Goal: Complete application form

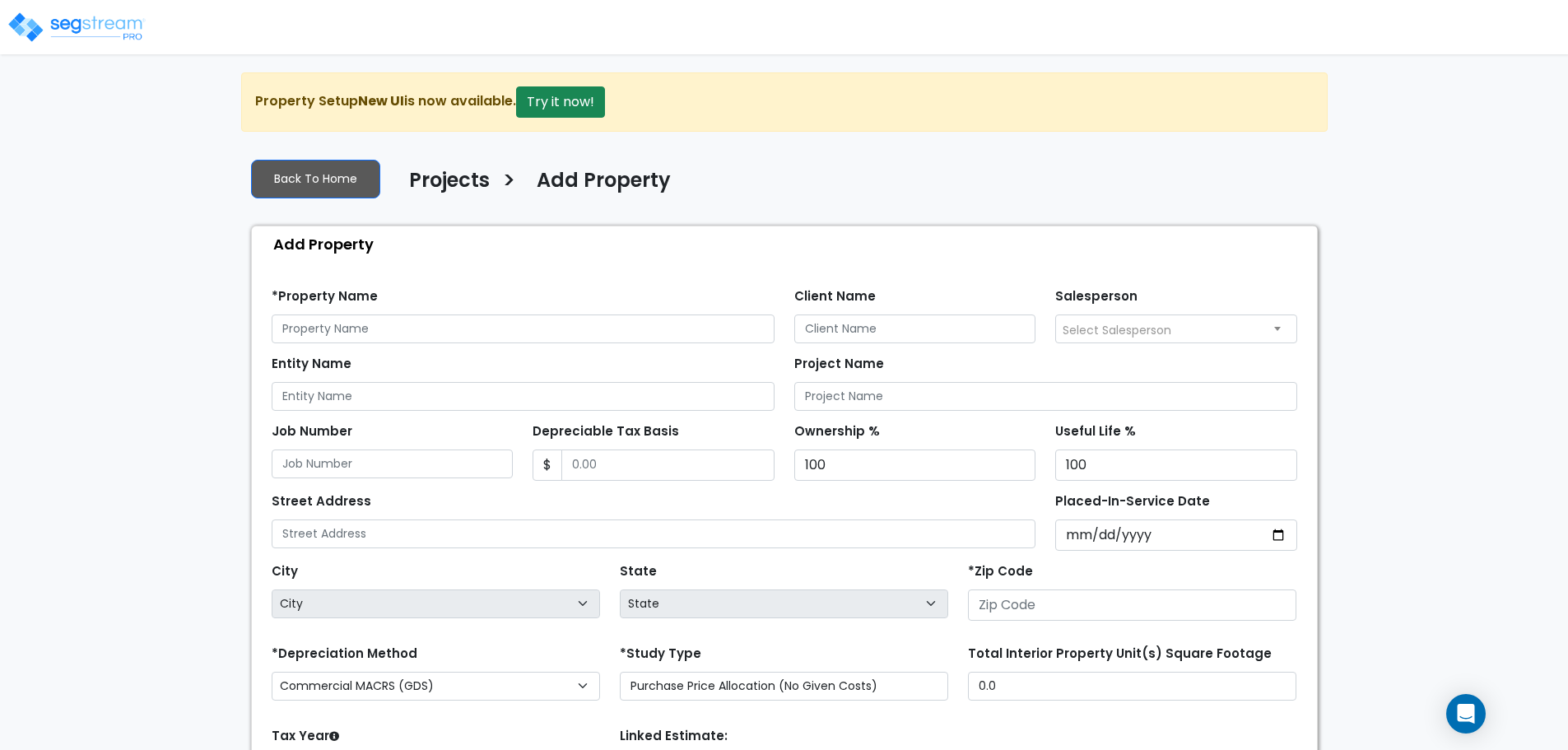
click at [104, 28] on img at bounding box center [76, 27] width 140 height 33
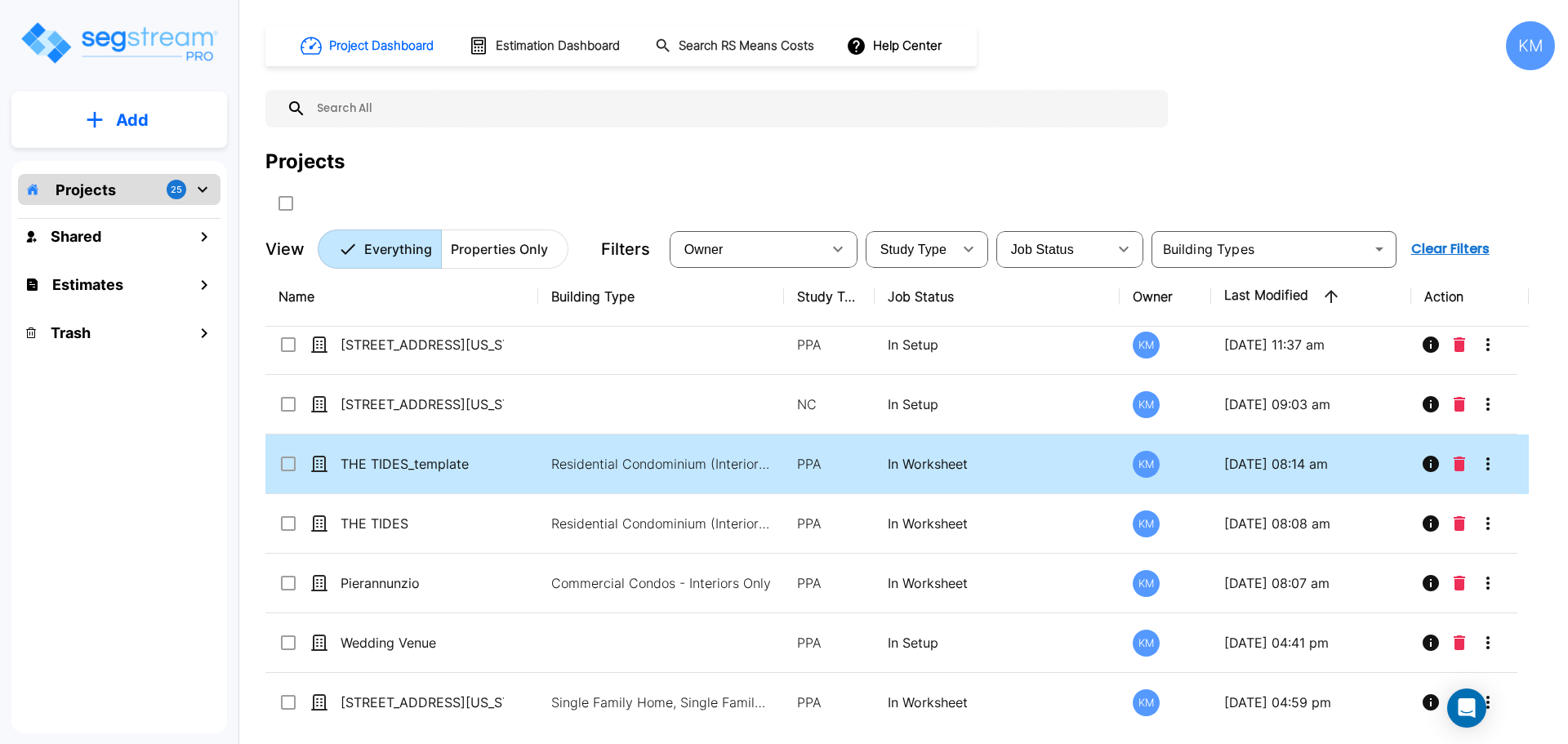
scroll to position [408, 0]
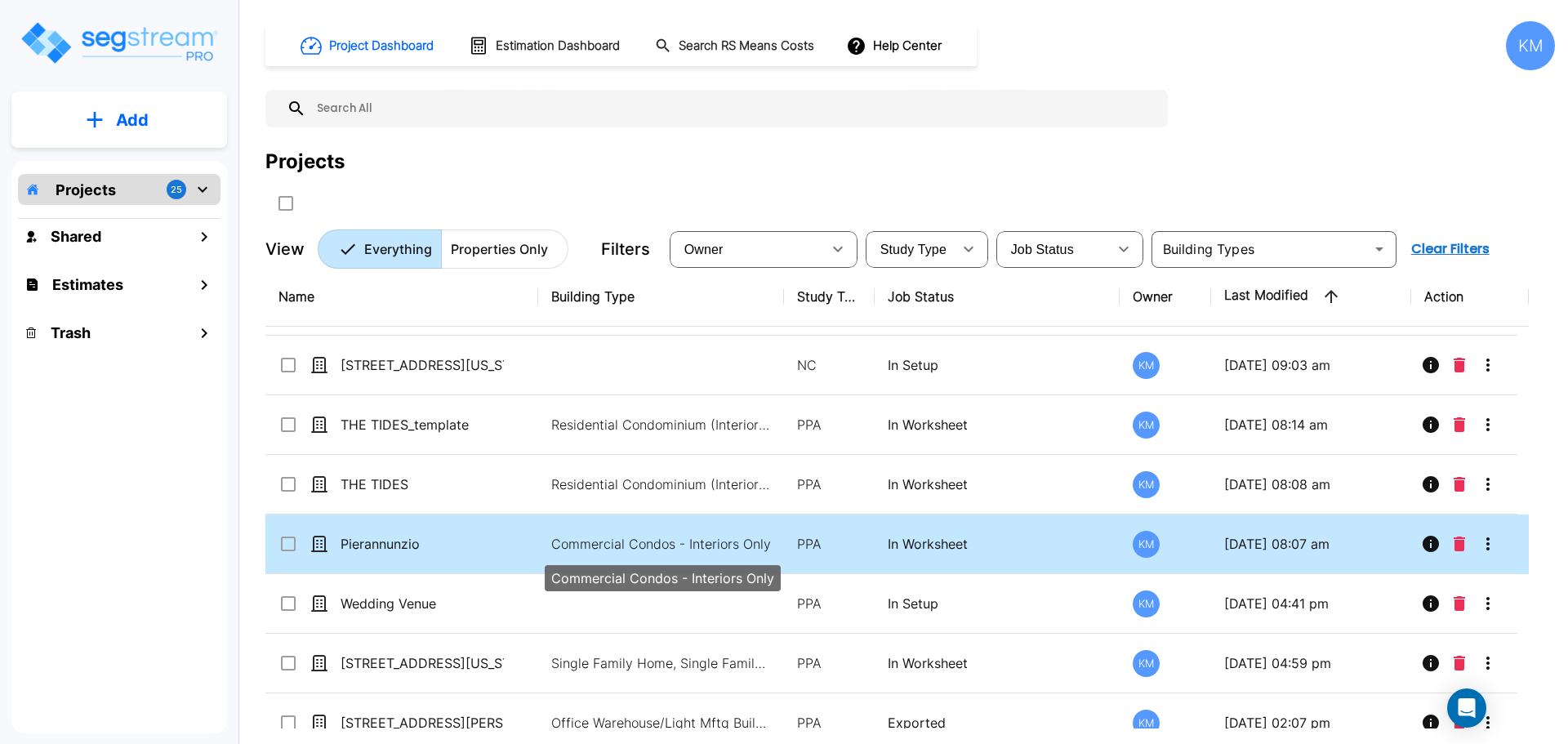
click at [683, 538] on p "Commercial Condos - Interiors Only" at bounding box center [662, 544] width 221 height 20
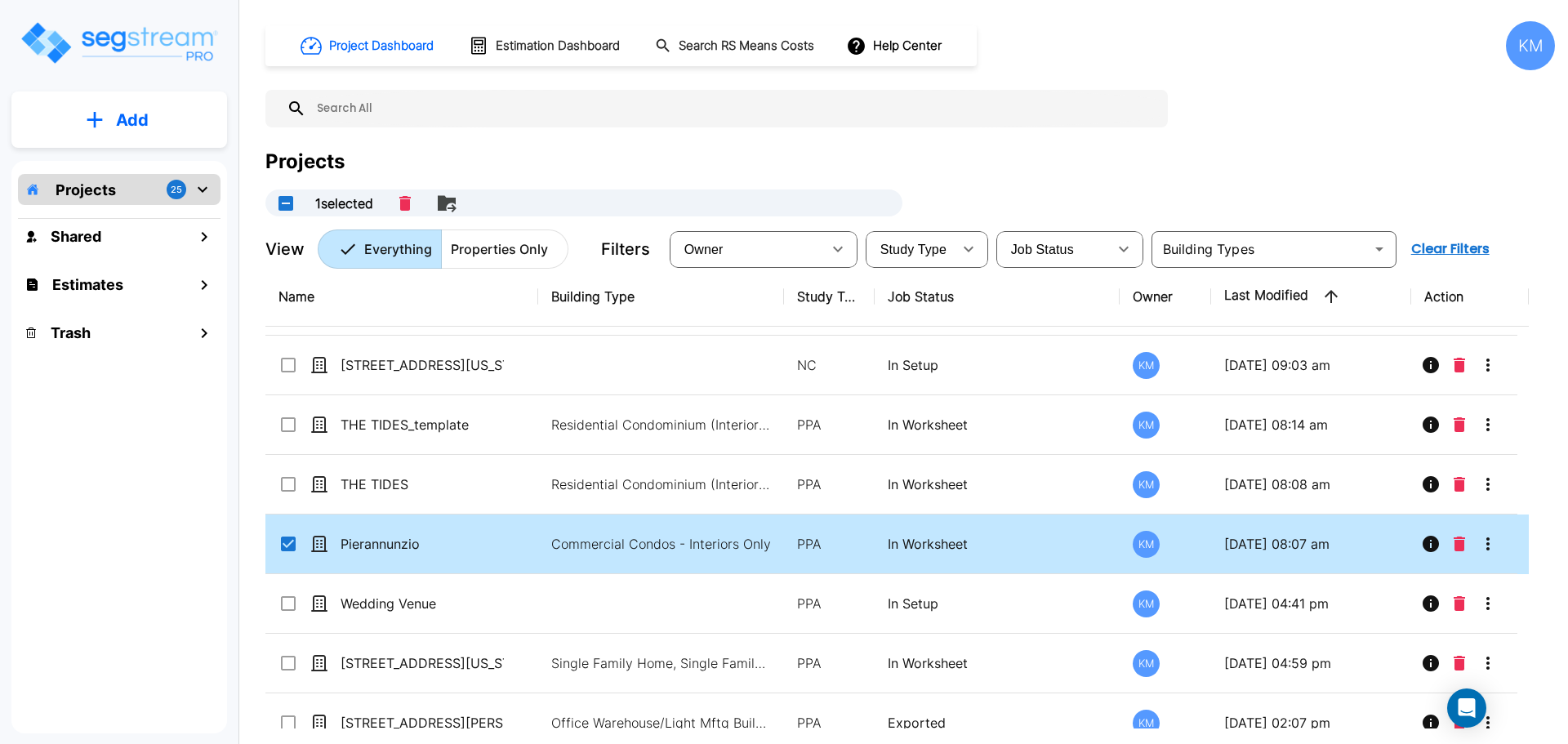
click at [520, 541] on div "Pierannunzio" at bounding box center [400, 544] width 245 height 20
click at [575, 546] on p "Commercial Condos - Interiors Only" at bounding box center [662, 544] width 221 height 20
checkbox input "true"
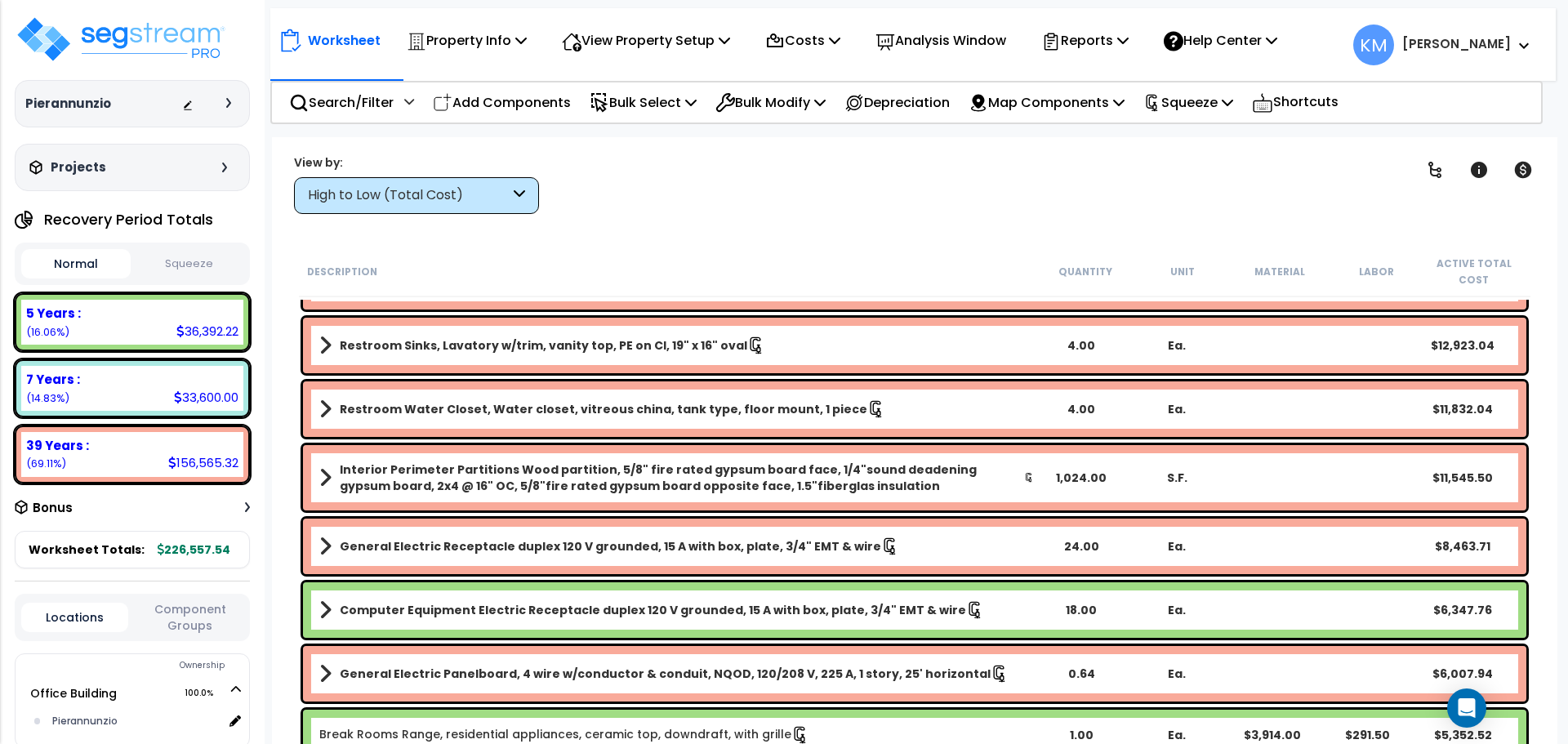
scroll to position [408, 0]
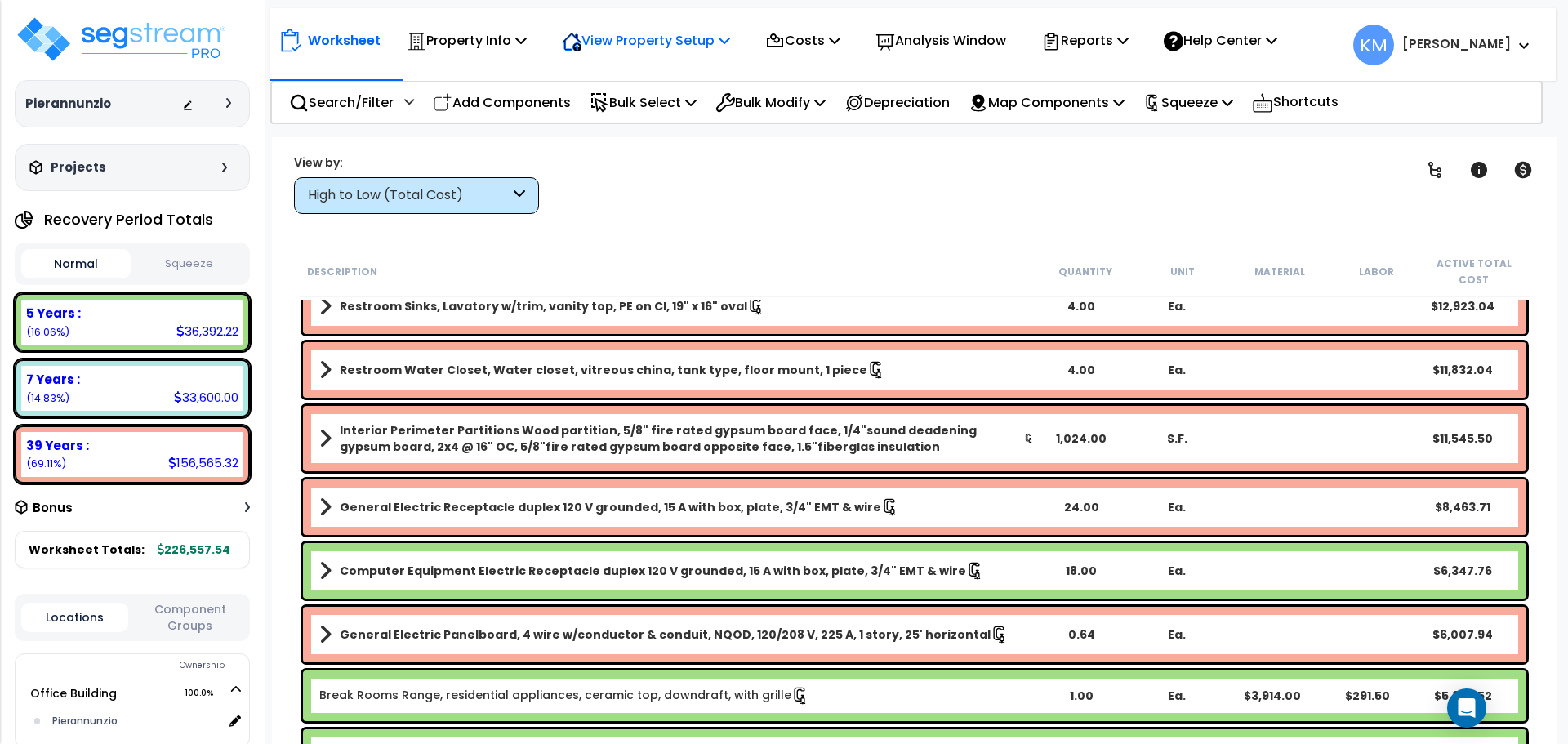
click at [527, 34] on p "View Property Setup" at bounding box center [466, 40] width 120 height 22
click at [519, 32] on p "Property Info" at bounding box center [466, 40] width 120 height 22
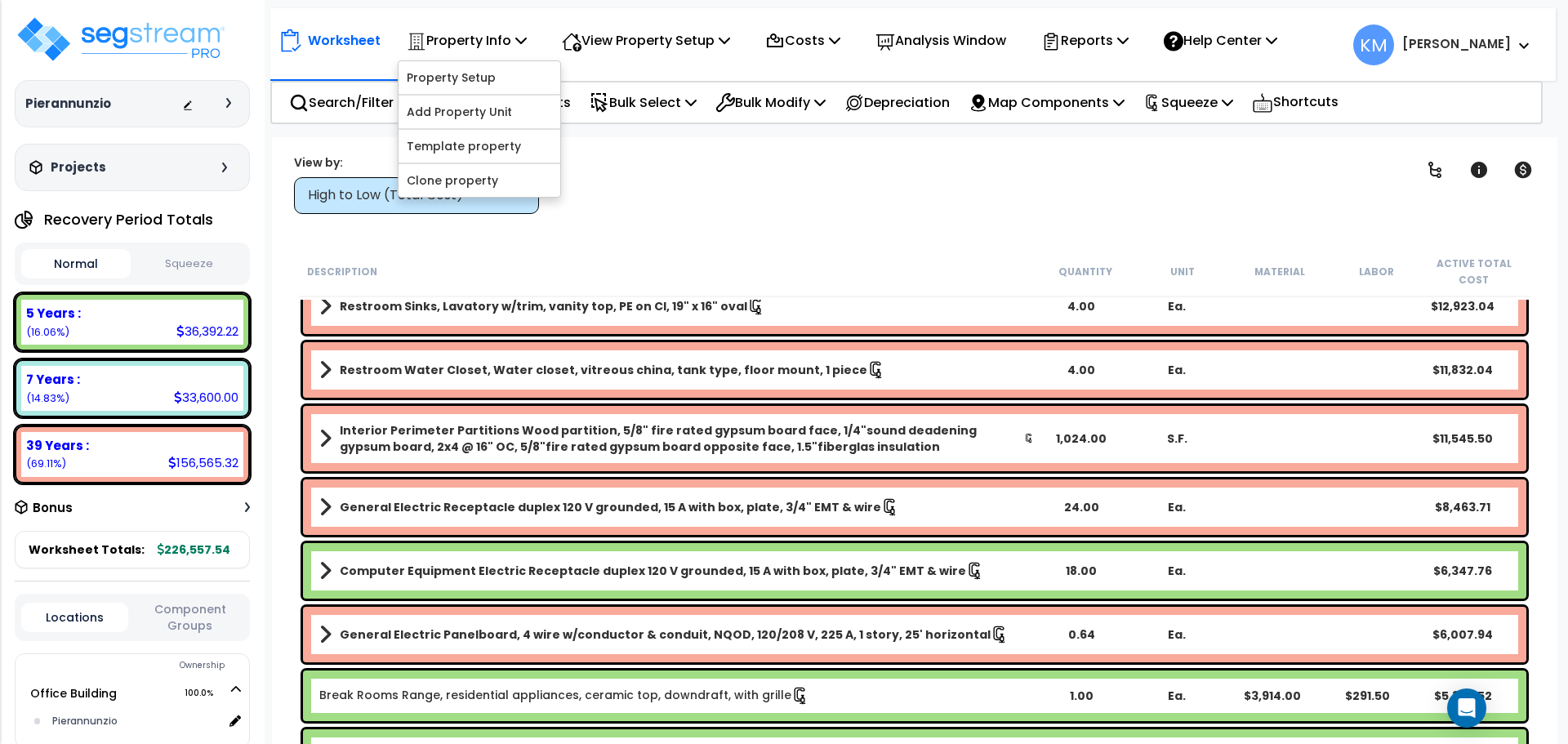
drag, startPoint x: 776, startPoint y: 161, endPoint x: 785, endPoint y: 134, distance: 28.5
click at [776, 161] on div "Clear Filters" at bounding box center [972, 183] width 825 height 61
click at [827, 46] on p "Costs" at bounding box center [803, 40] width 75 height 22
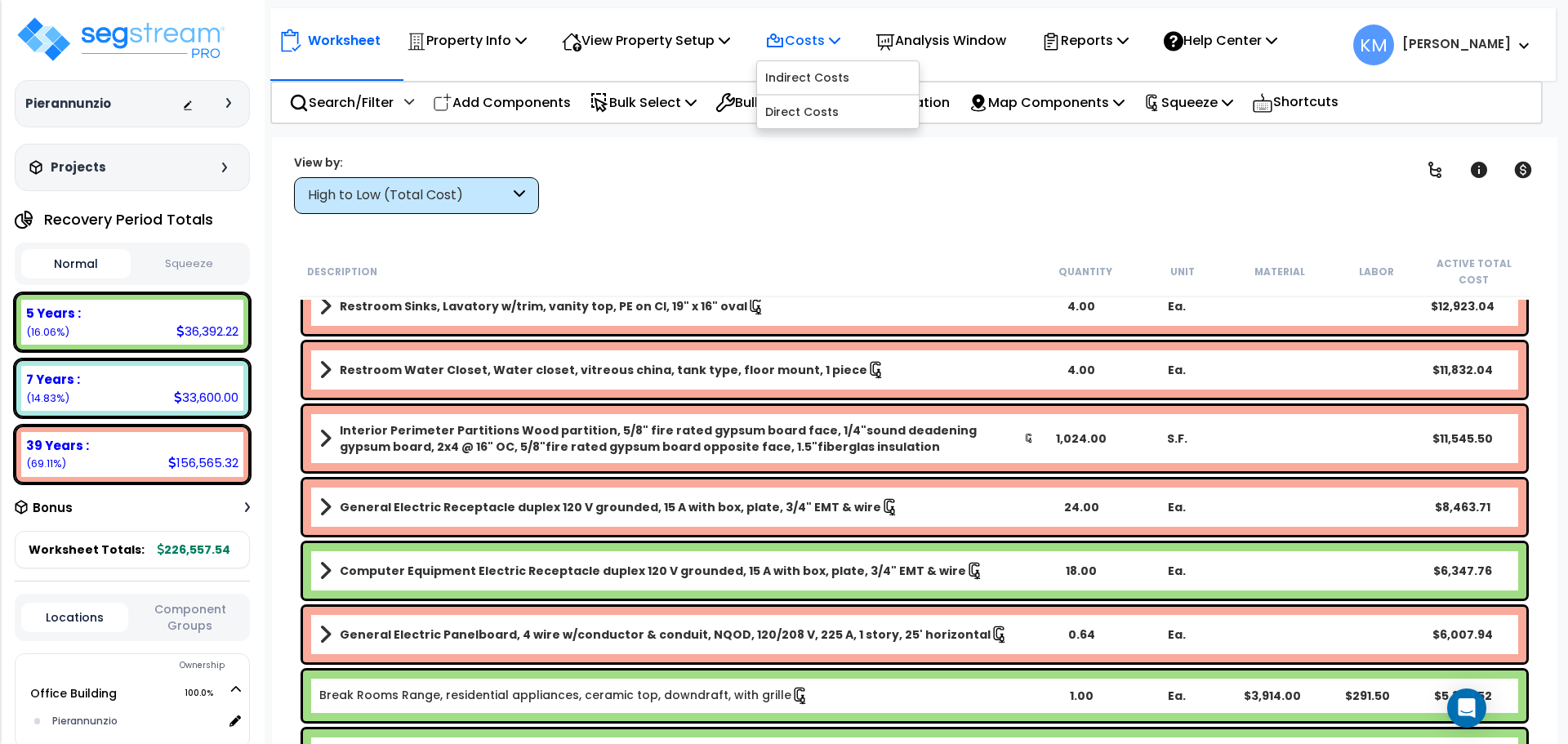
click at [840, 37] on icon at bounding box center [834, 40] width 12 height 13
click at [987, 35] on p "Analysis Window" at bounding box center [941, 40] width 131 height 22
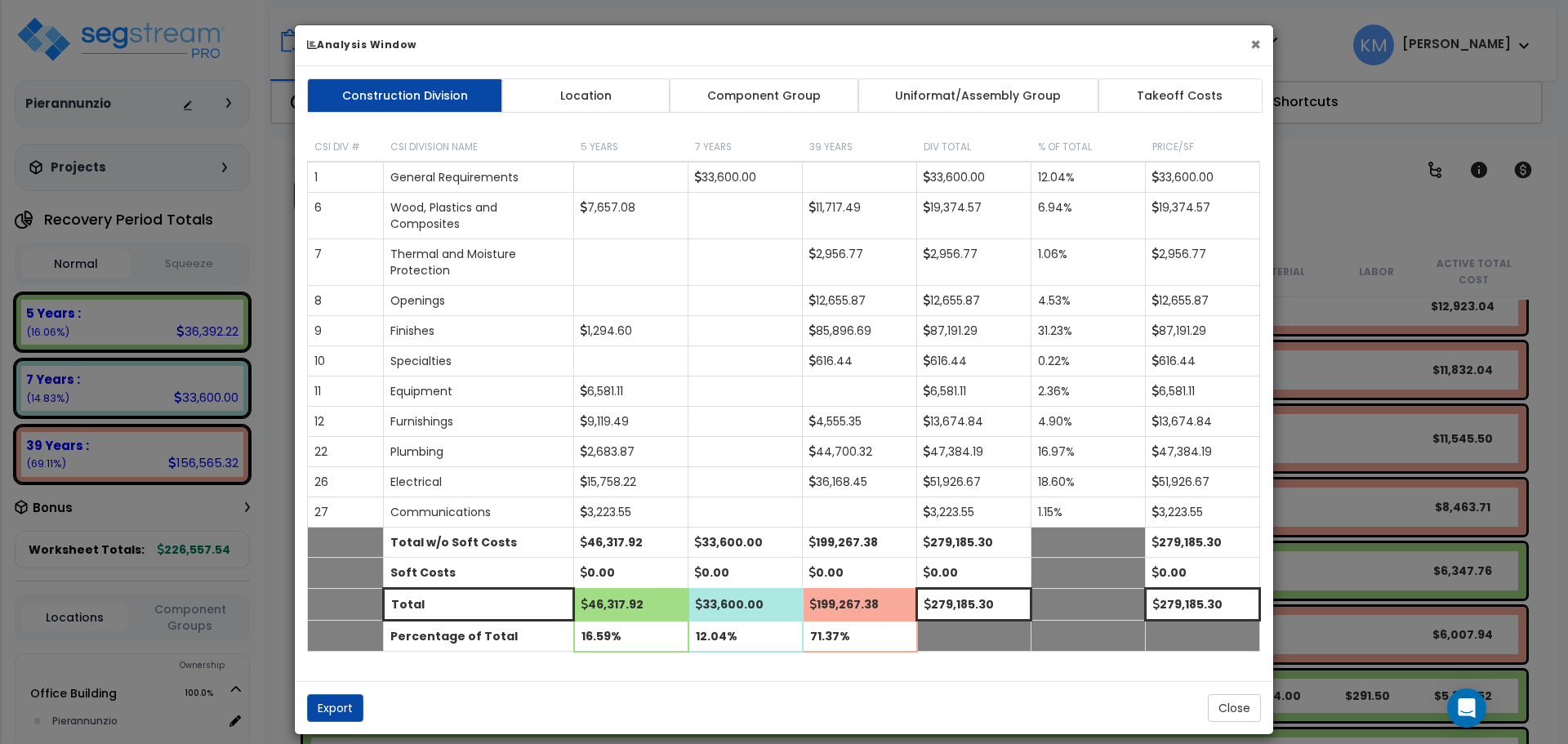
click at [1251, 44] on button "×" at bounding box center [1255, 44] width 11 height 17
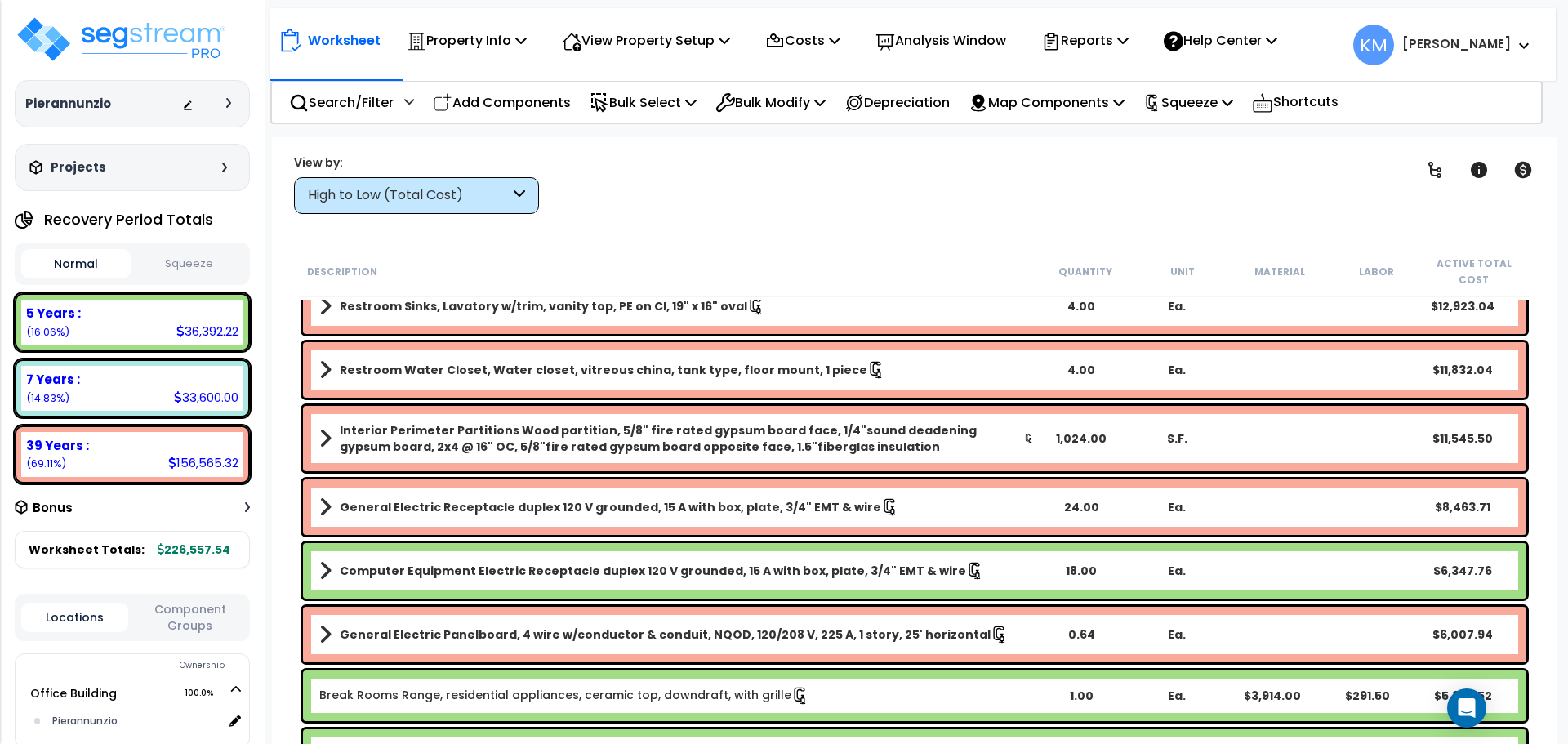
click at [247, 510] on icon at bounding box center [247, 508] width 5 height 10
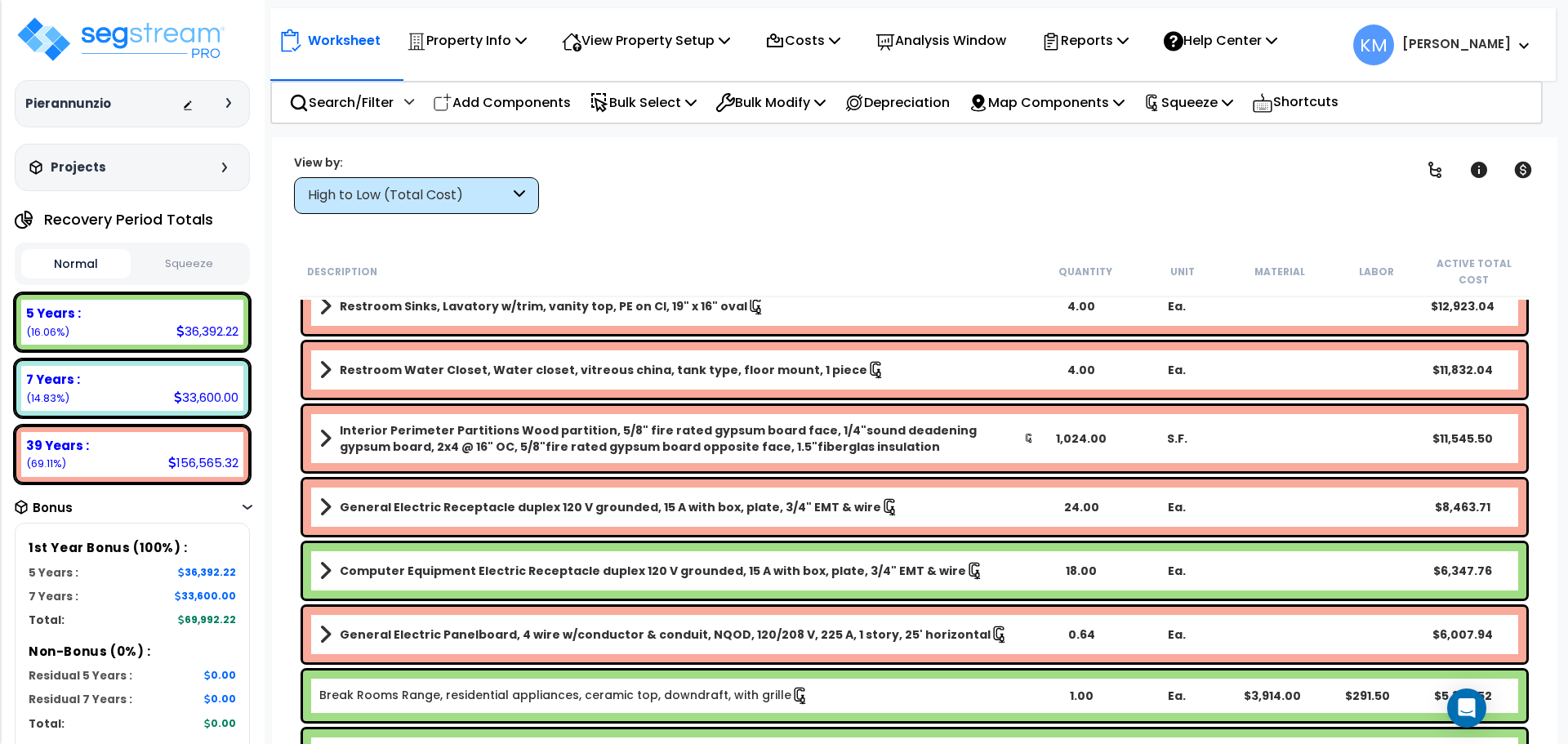
scroll to position [136, 0]
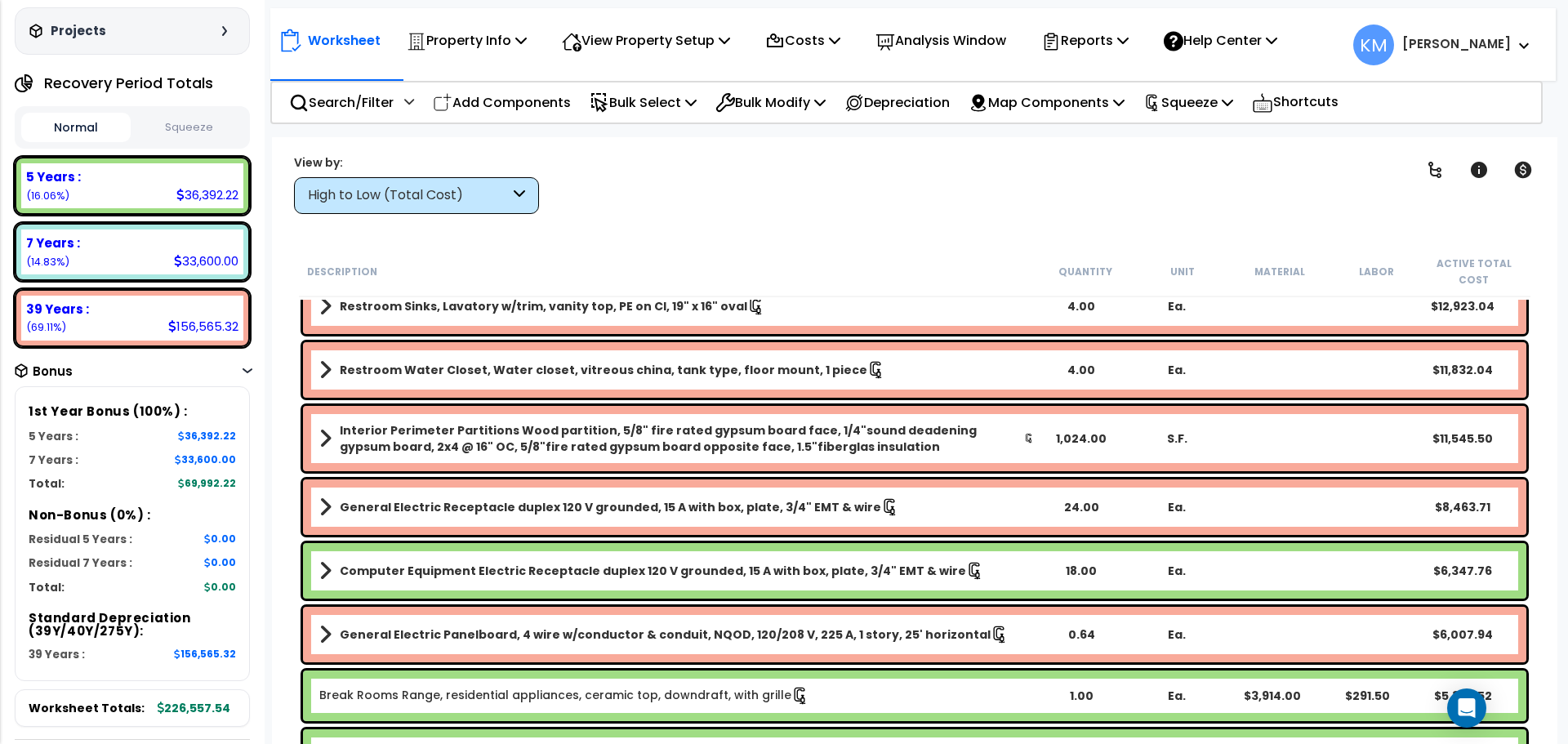
click at [240, 368] on div "Bonus" at bounding box center [133, 371] width 235 height 32
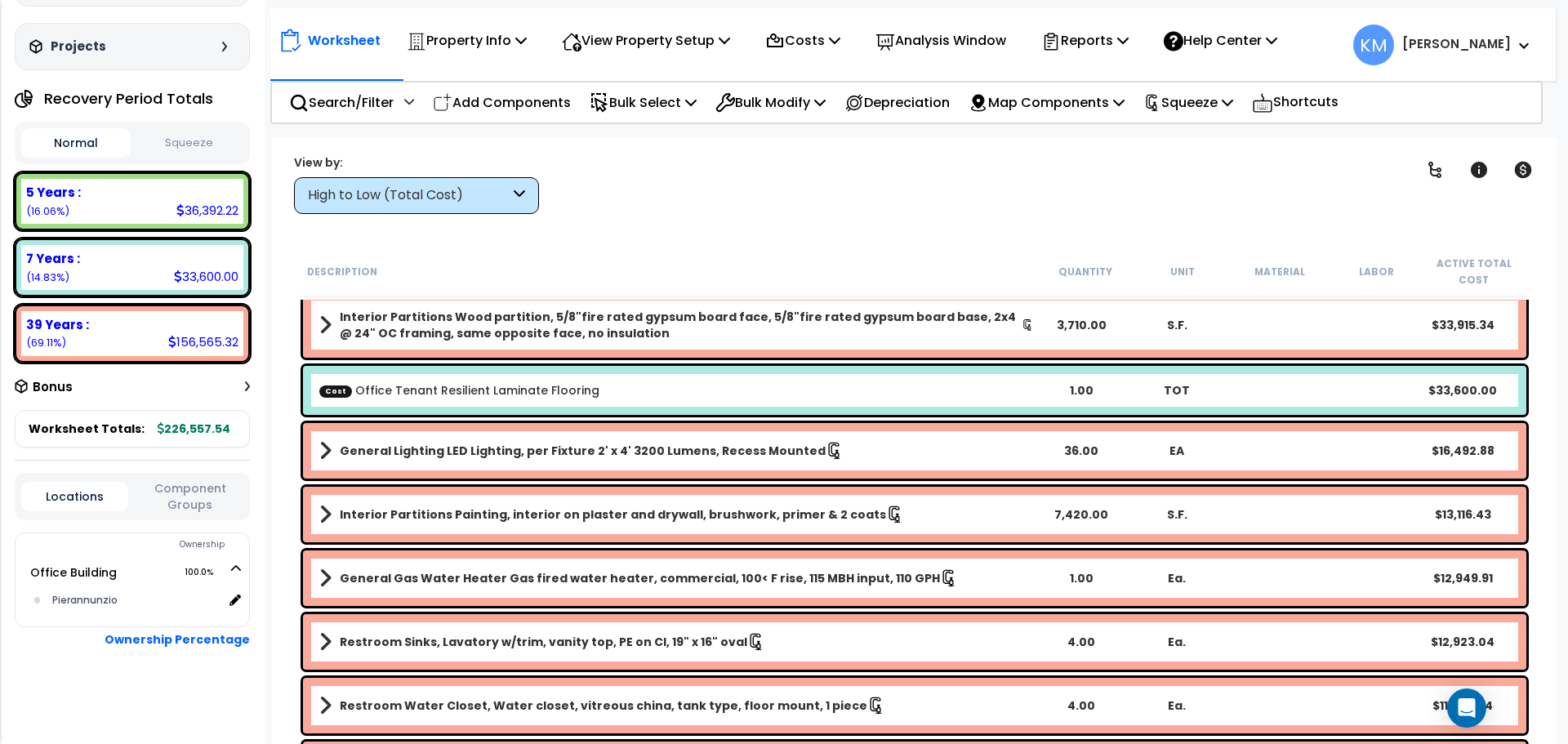
scroll to position [0, 0]
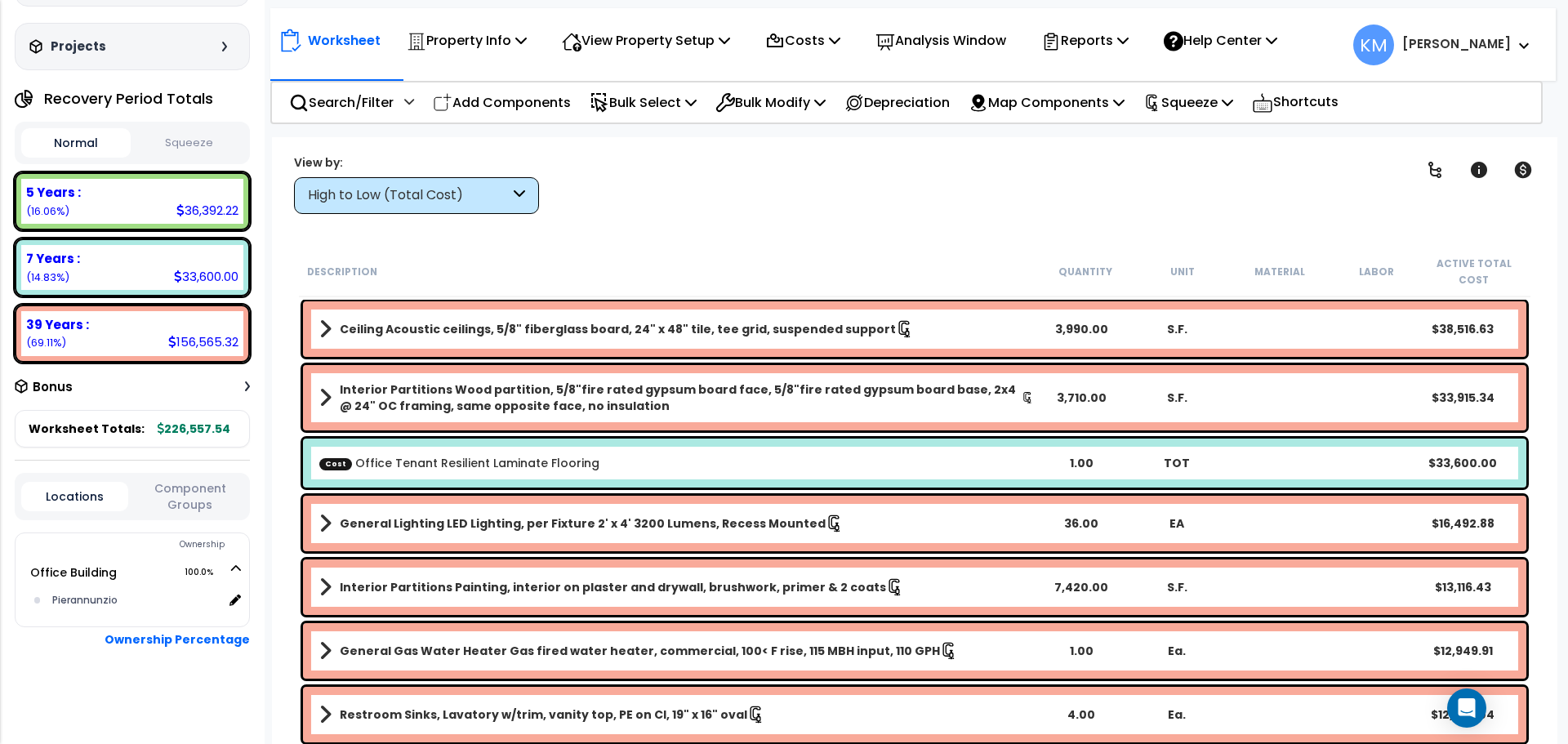
click at [508, 189] on div "High to Low (Total Cost)" at bounding box center [408, 196] width 201 height 19
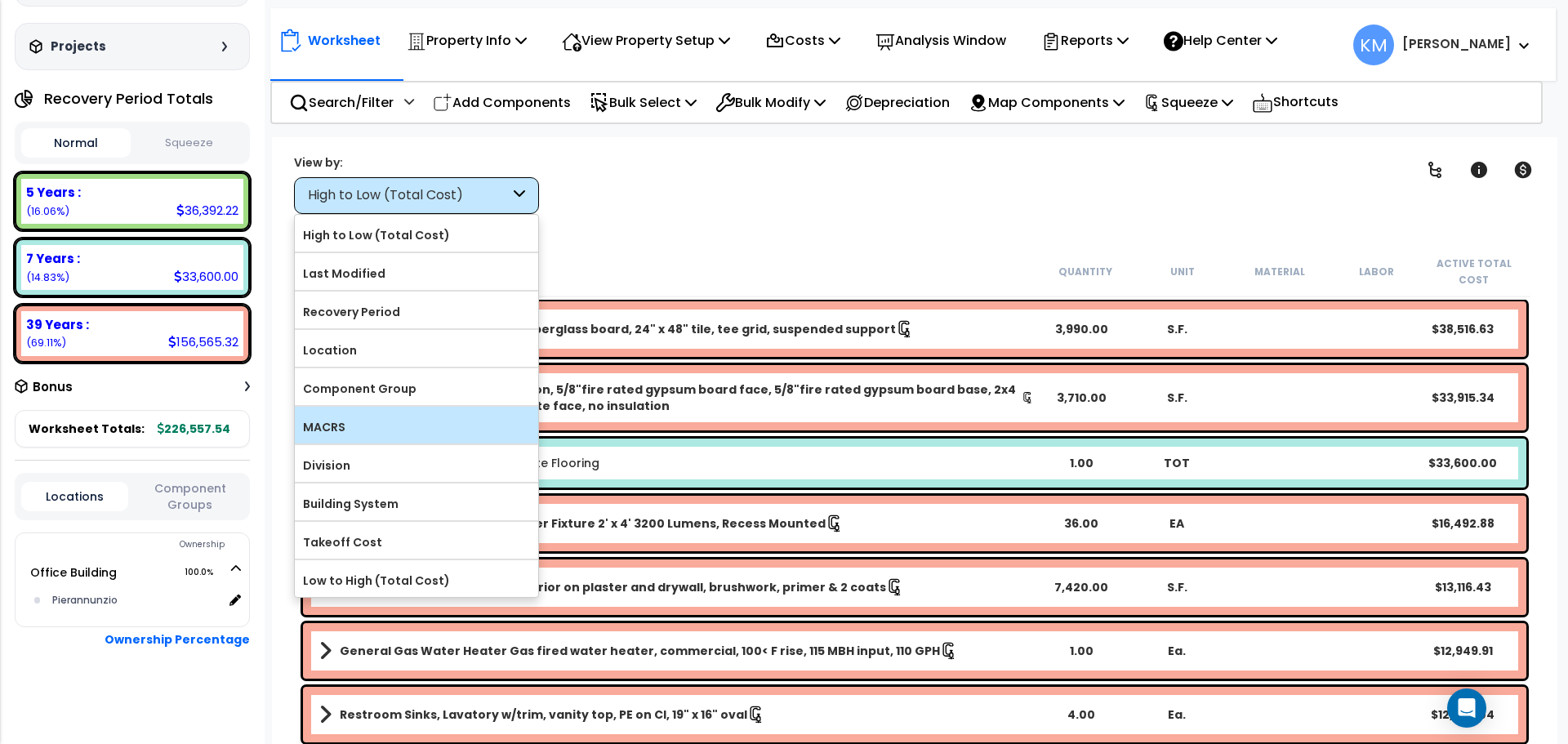
click at [446, 430] on label "MACRS" at bounding box center [415, 427] width 243 height 25
click at [0, 0] on input "MACRS" at bounding box center [0, 0] width 0 height 0
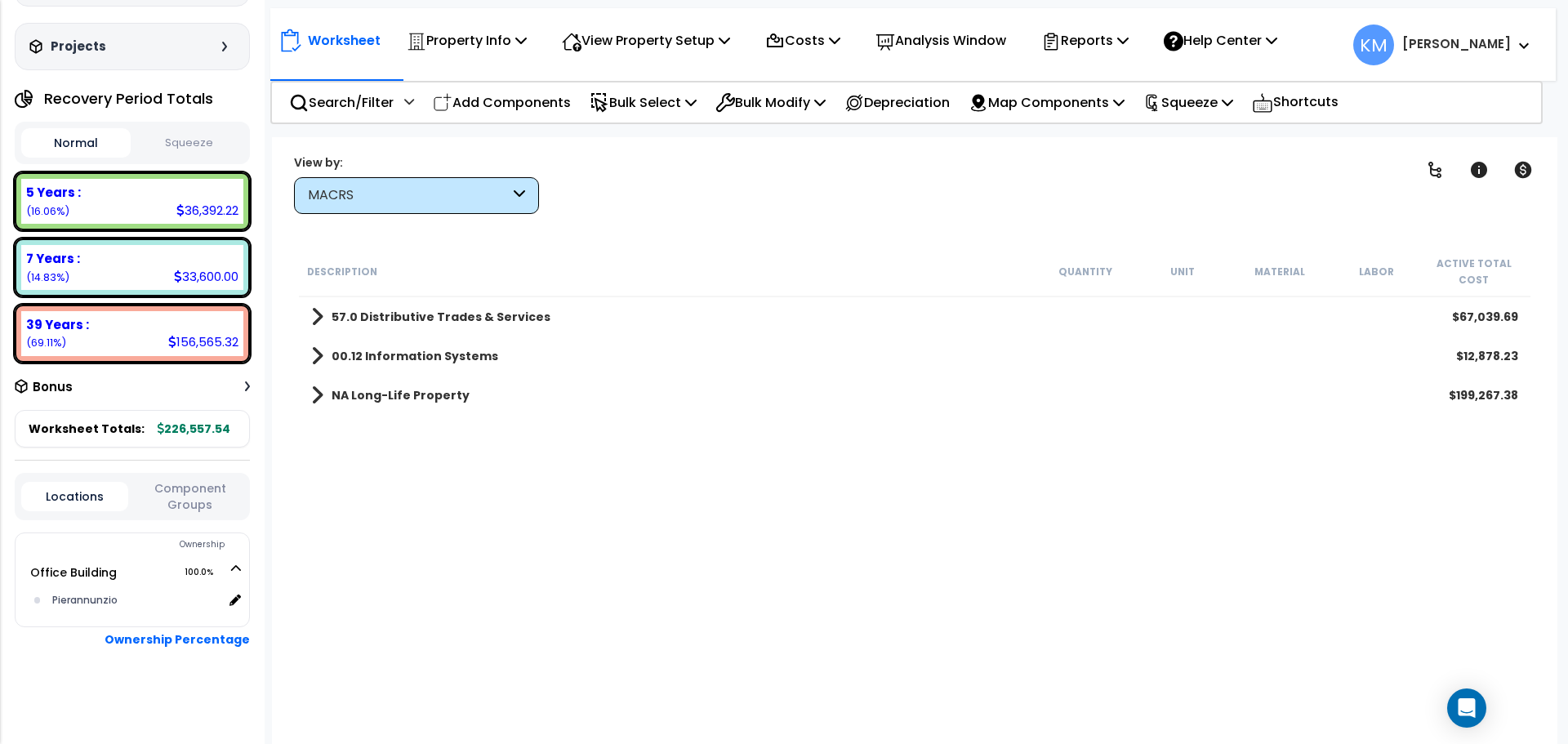
click at [491, 190] on div "MACRS" at bounding box center [408, 196] width 201 height 19
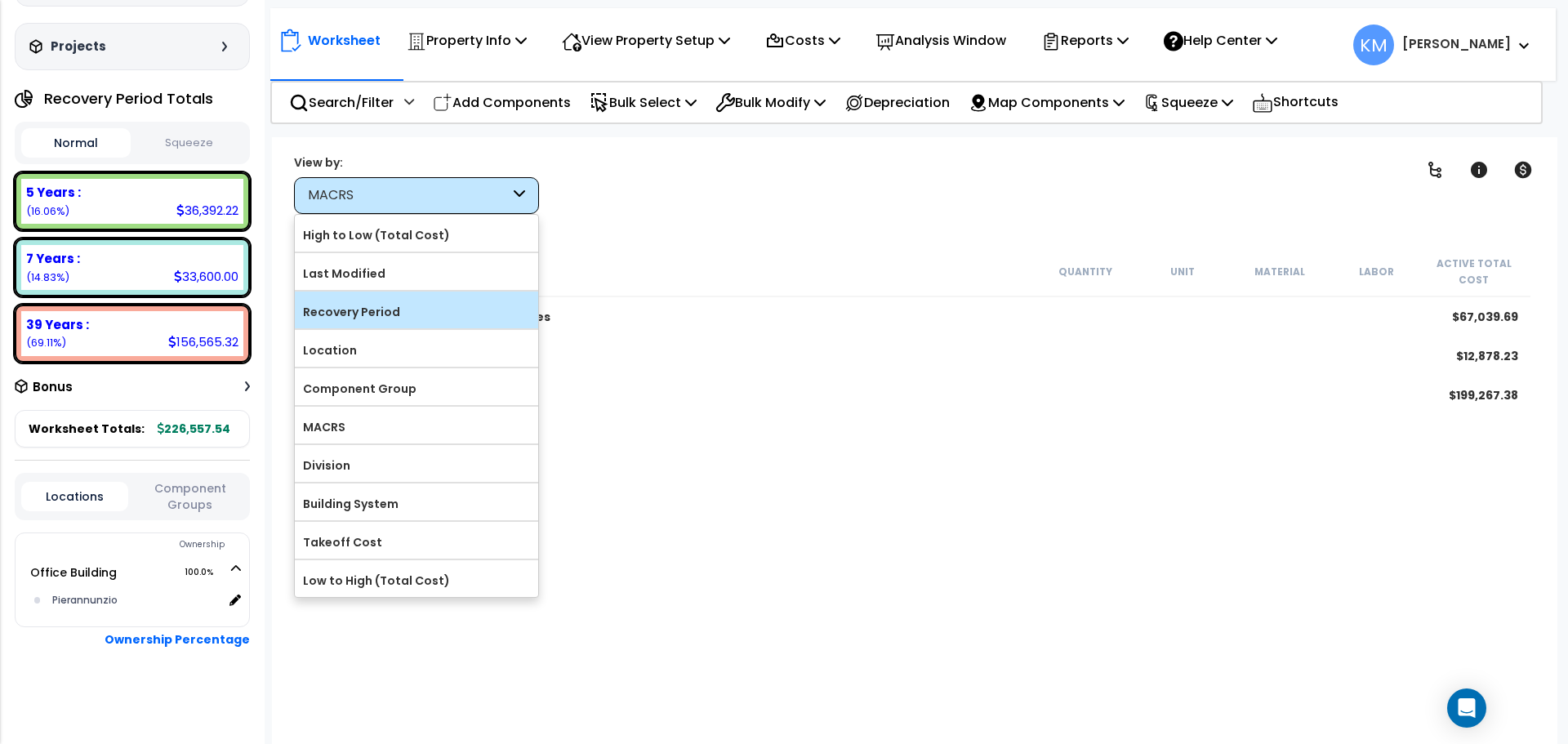
click at [442, 303] on label "Recovery Period" at bounding box center [415, 312] width 243 height 25
click at [0, 0] on input "Recovery Period" at bounding box center [0, 0] width 0 height 0
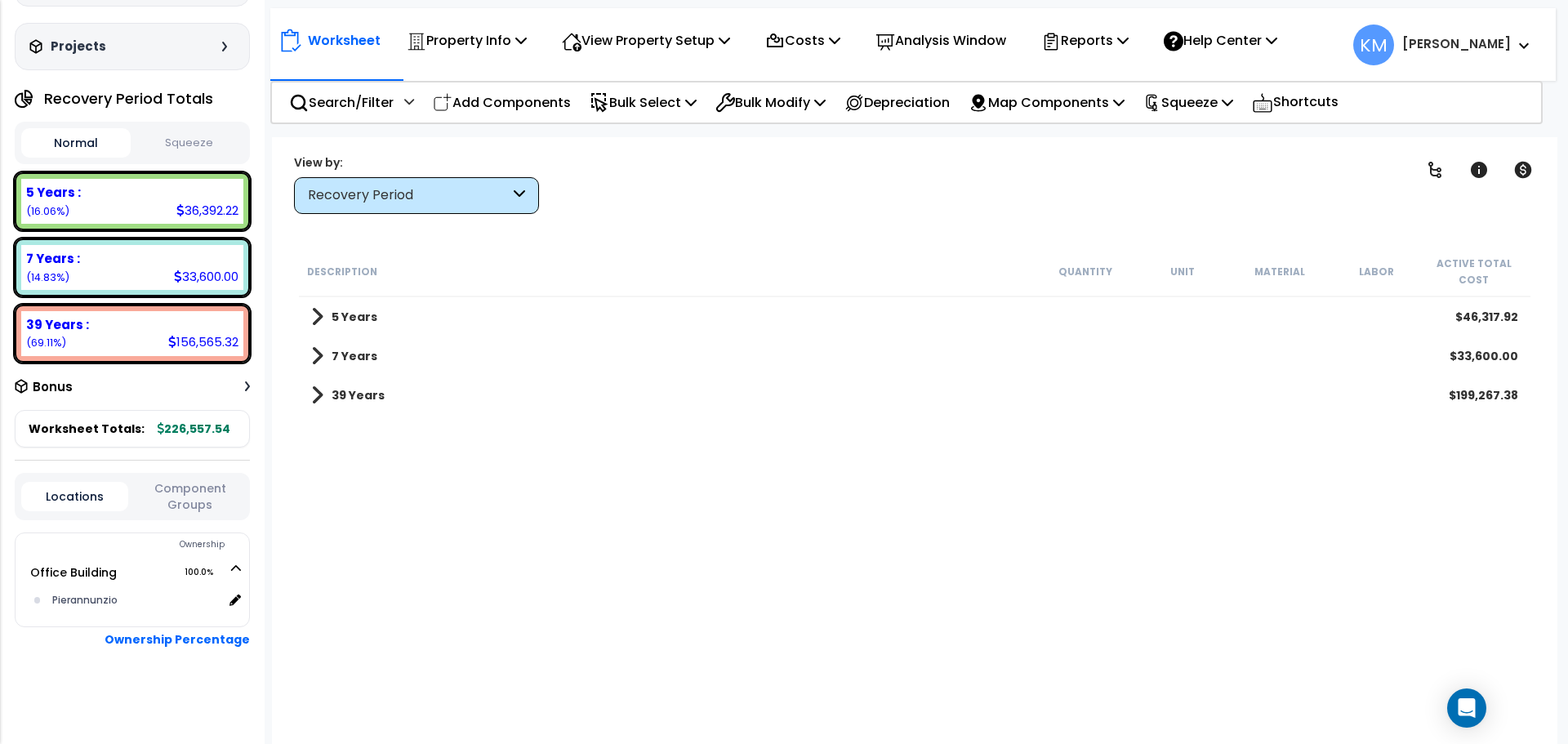
click at [325, 319] on link "5 Years" at bounding box center [344, 317] width 66 height 23
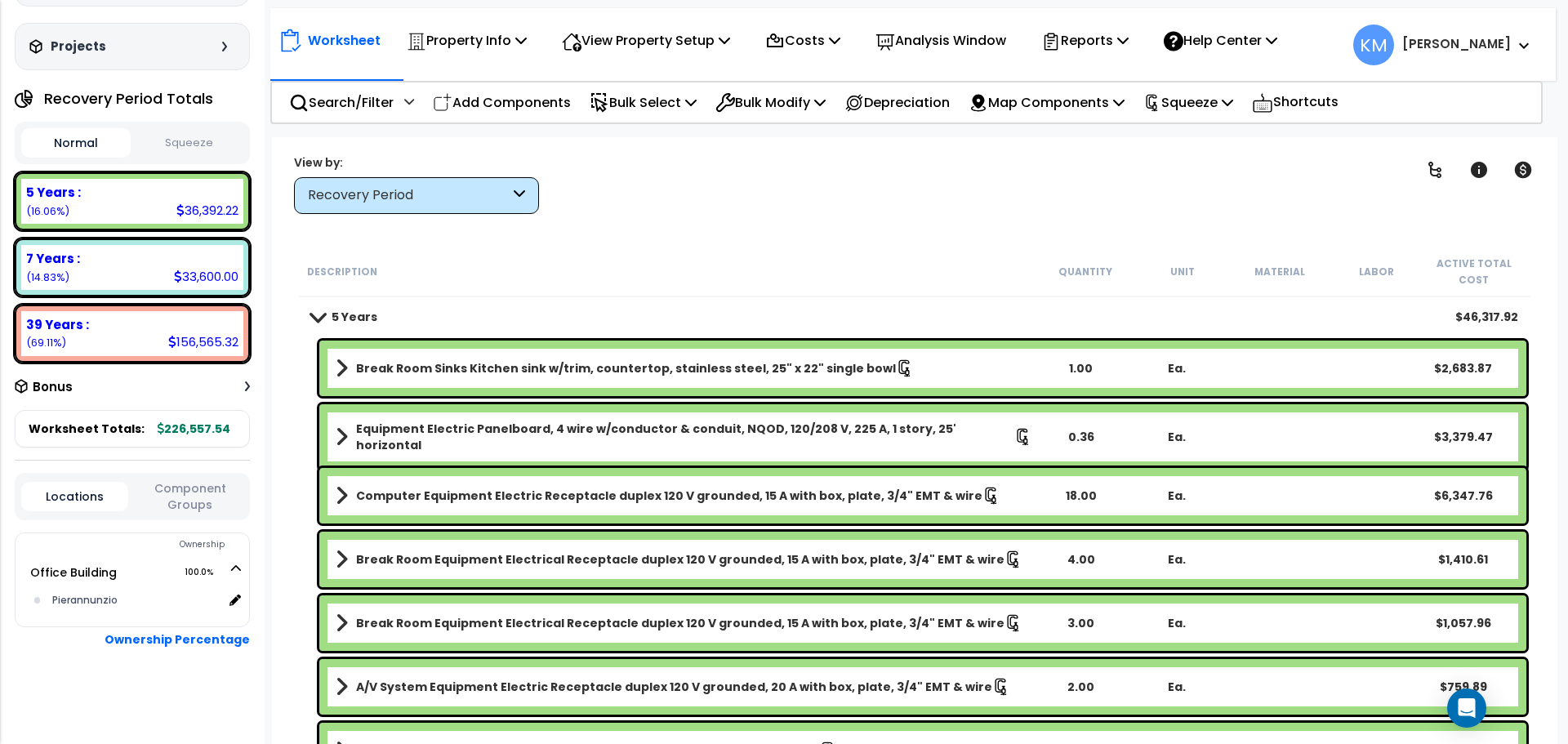
click at [325, 316] on span at bounding box center [318, 316] width 23 height 12
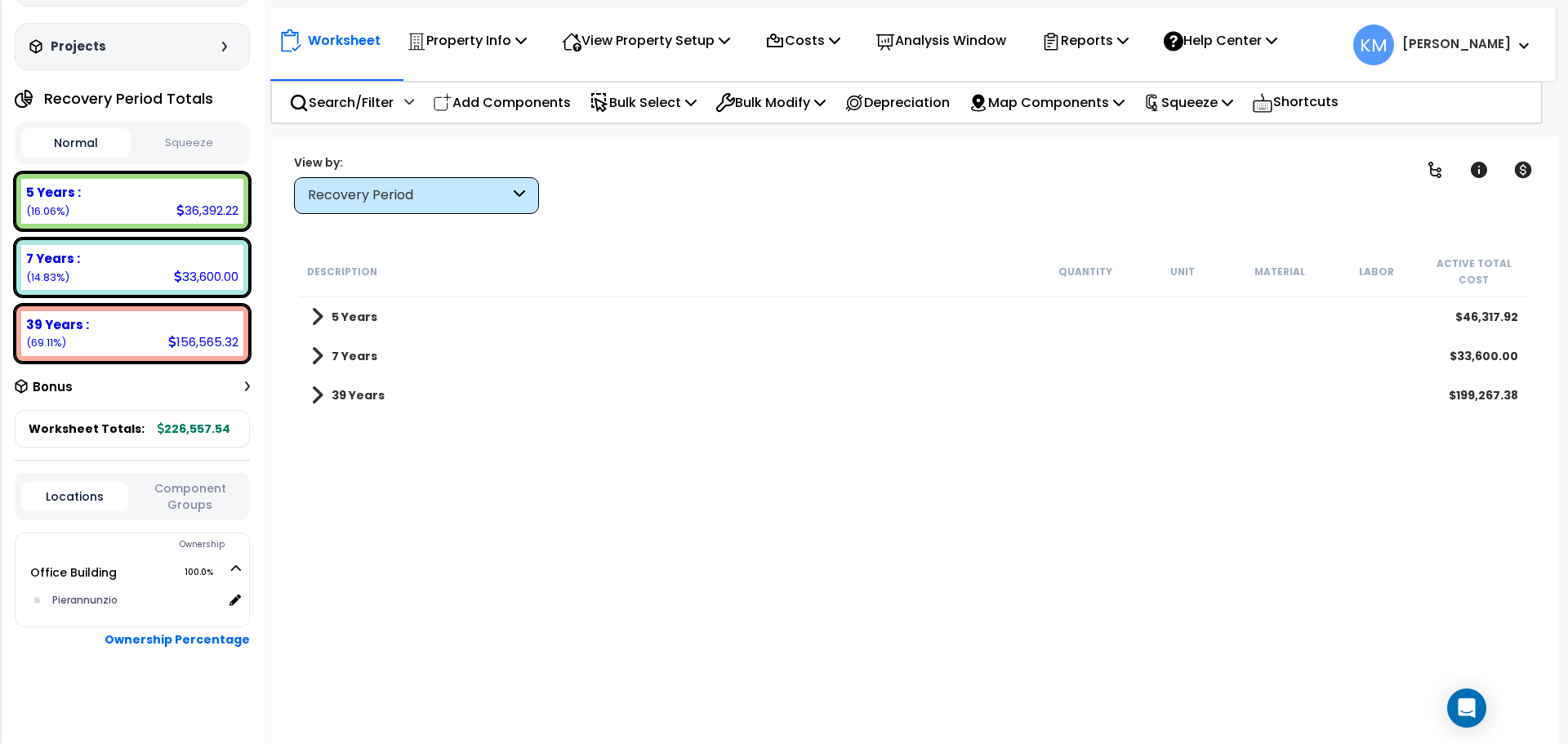
click at [328, 362] on link "7 Years" at bounding box center [344, 357] width 66 height 23
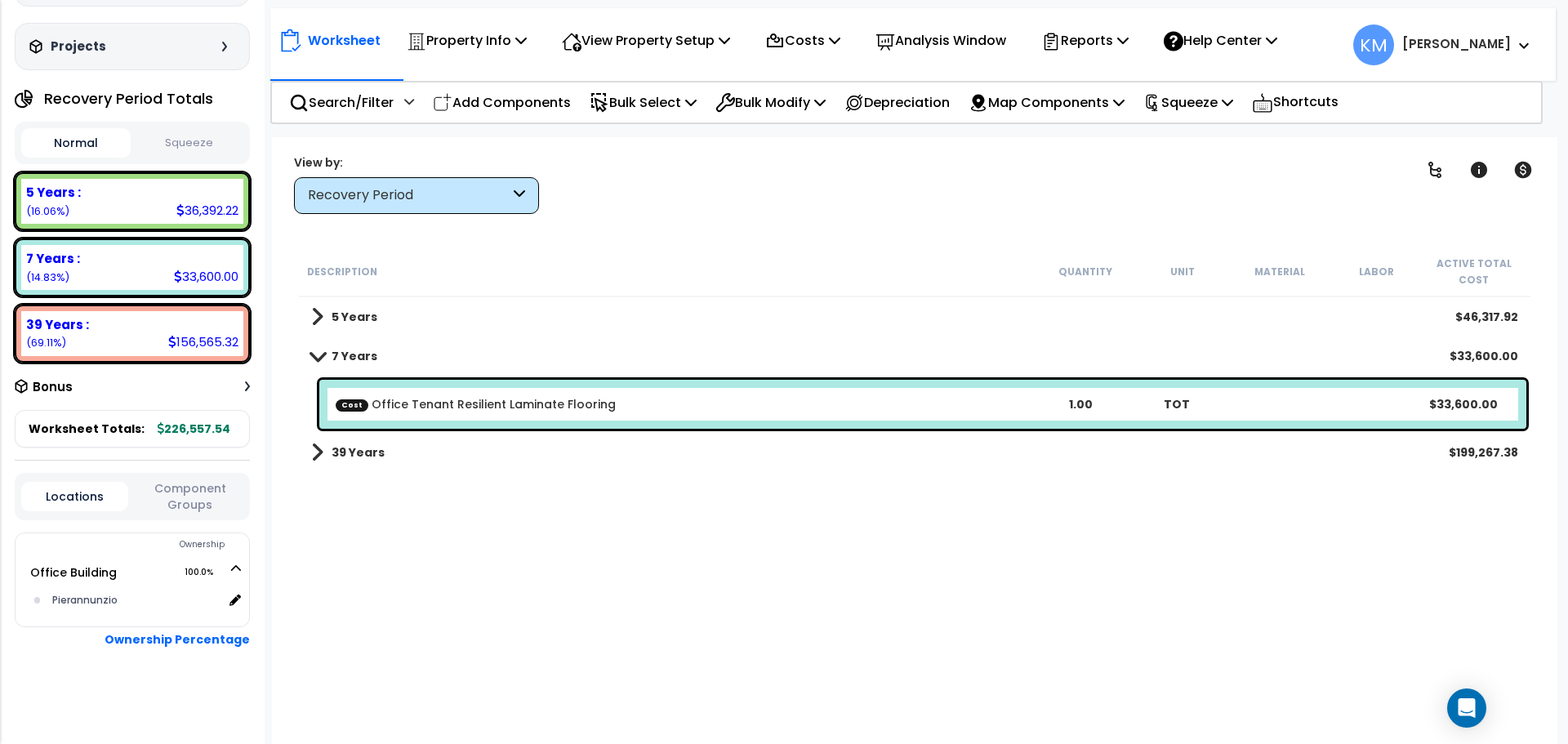
click at [328, 362] on link "7 Years" at bounding box center [344, 357] width 66 height 23
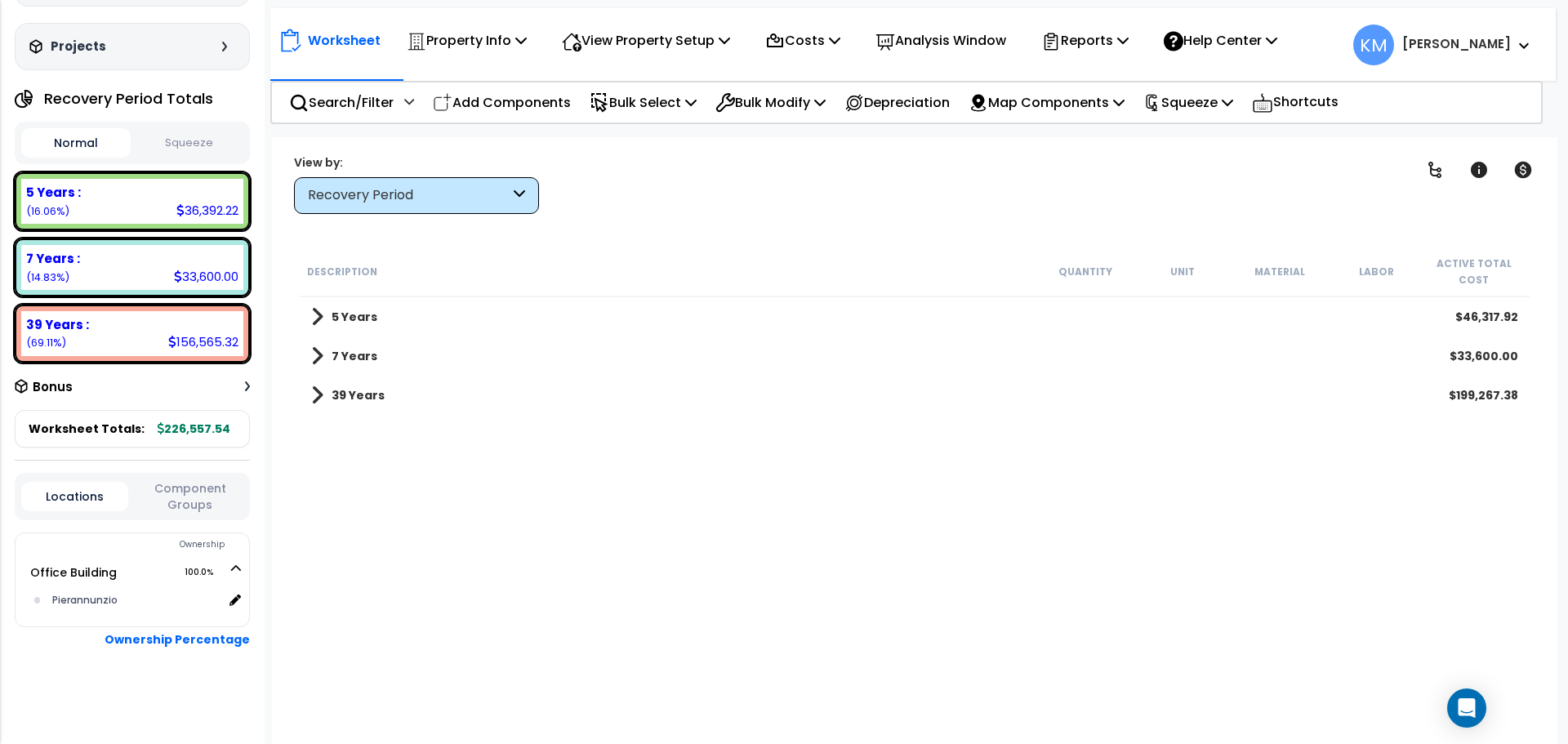
click at [327, 393] on link "39 Years" at bounding box center [347, 396] width 74 height 23
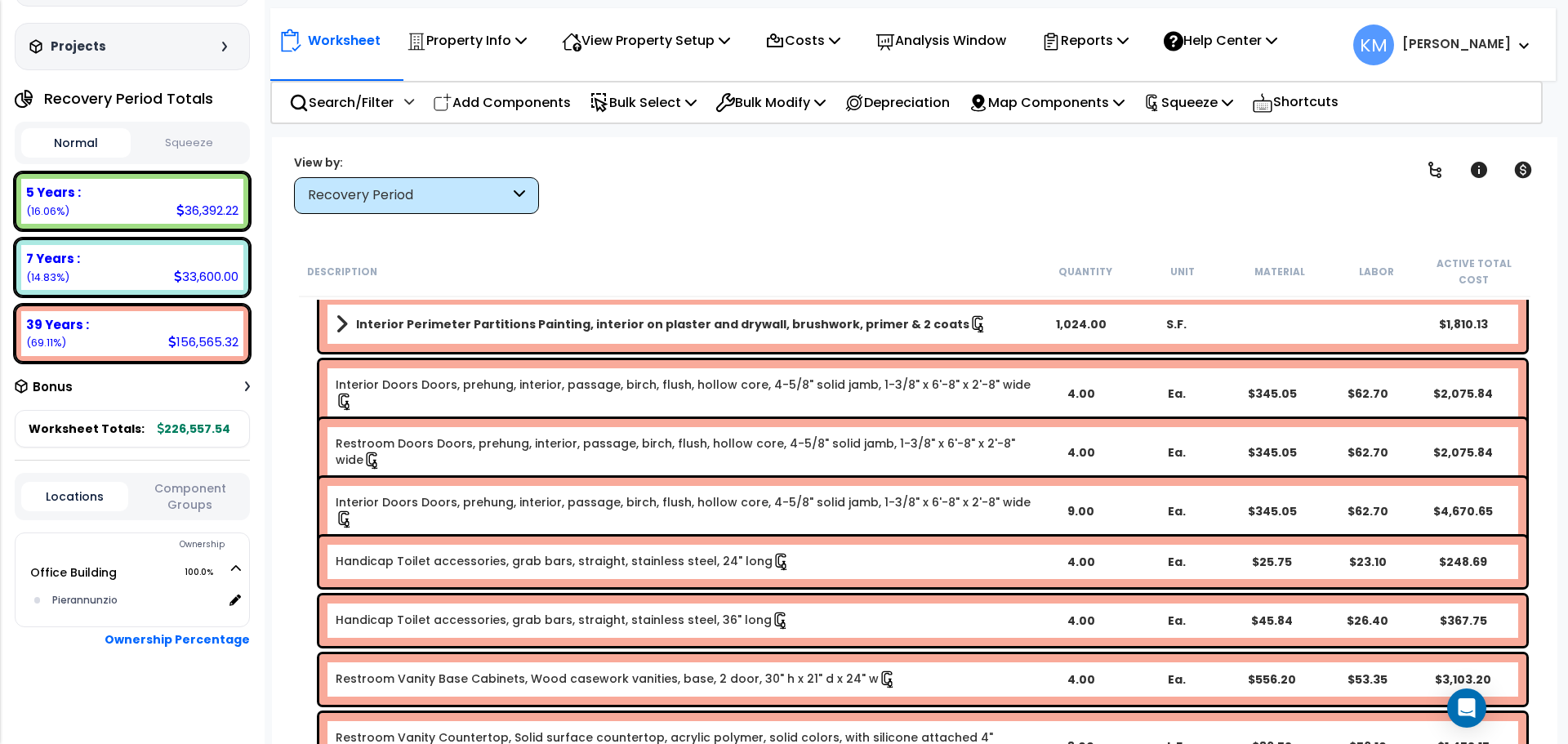
scroll to position [1709, 0]
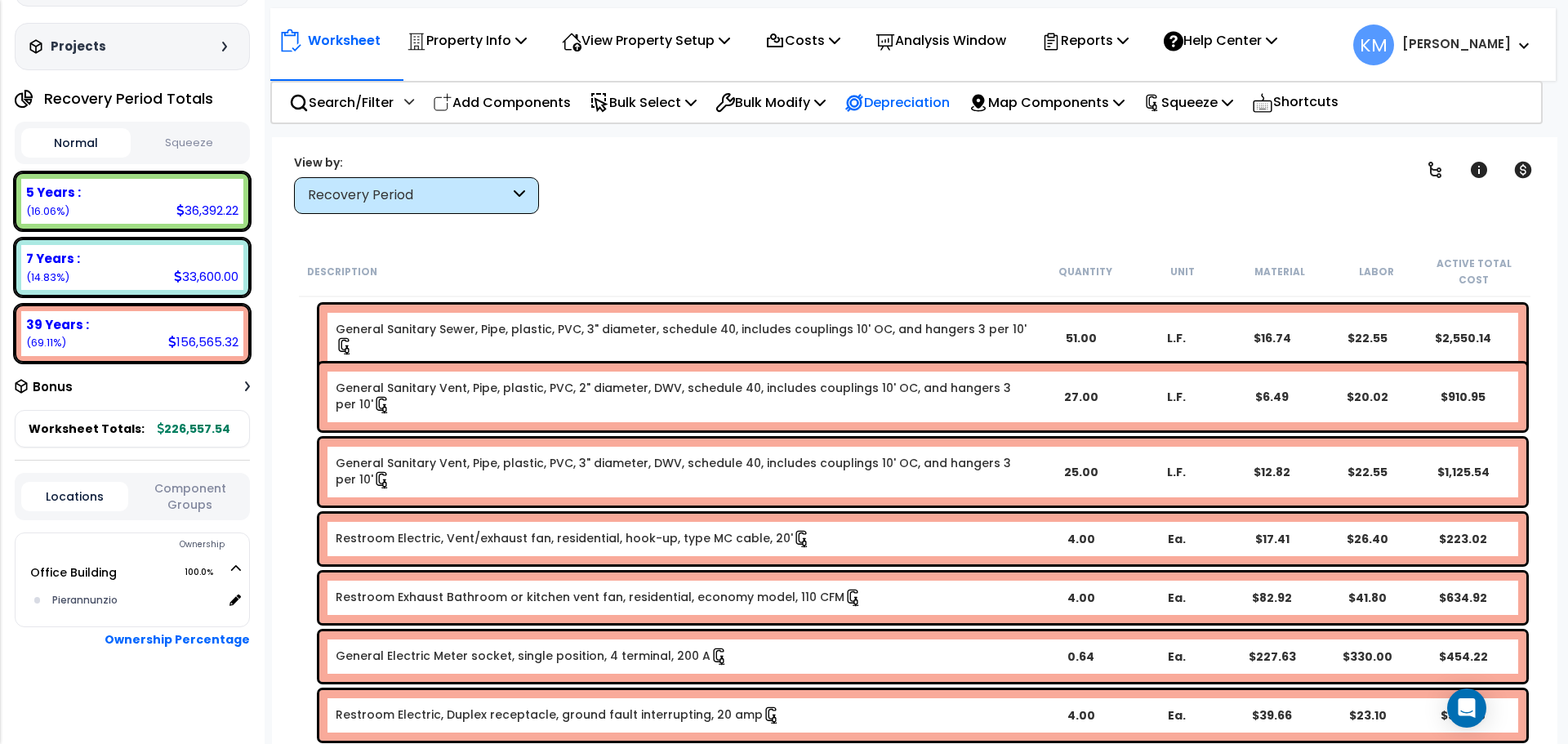
click at [915, 109] on p "Depreciation" at bounding box center [896, 102] width 105 height 22
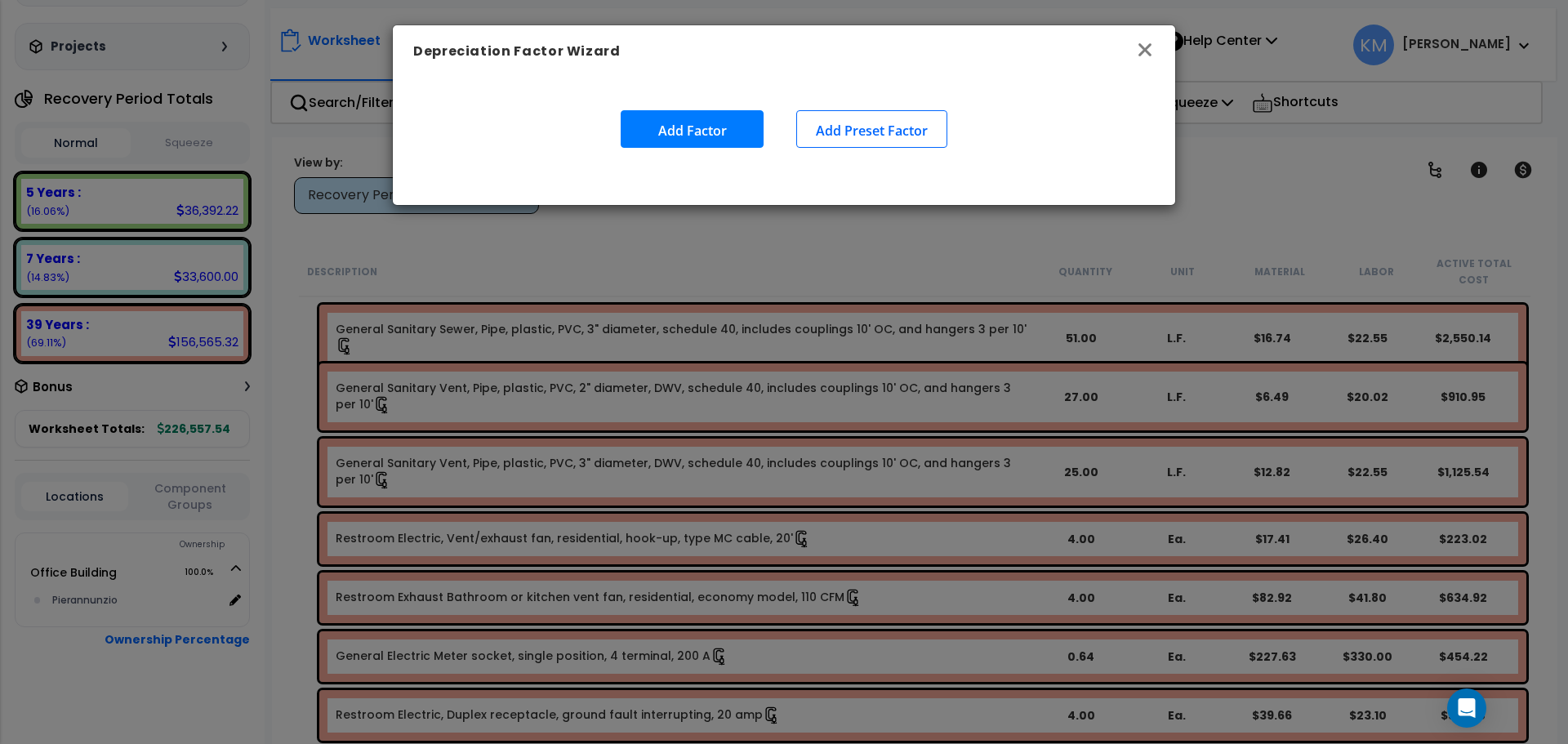
click at [1138, 45] on icon "button" at bounding box center [1145, 50] width 20 height 20
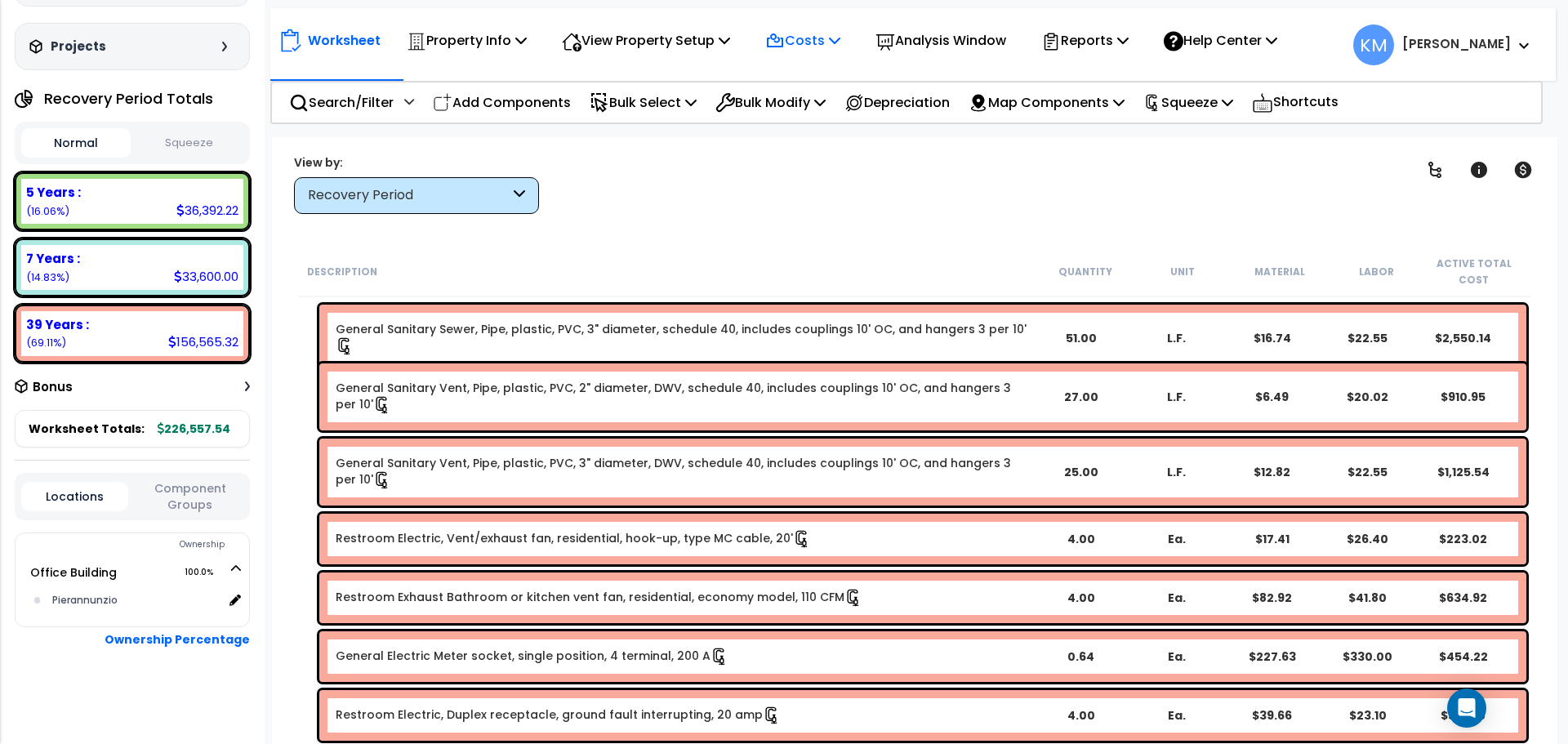
click at [769, 46] on div "Costs Indirect Costs Direct Costs" at bounding box center [803, 41] width 93 height 38
click at [527, 46] on p "View Property Setup" at bounding box center [466, 40] width 120 height 22
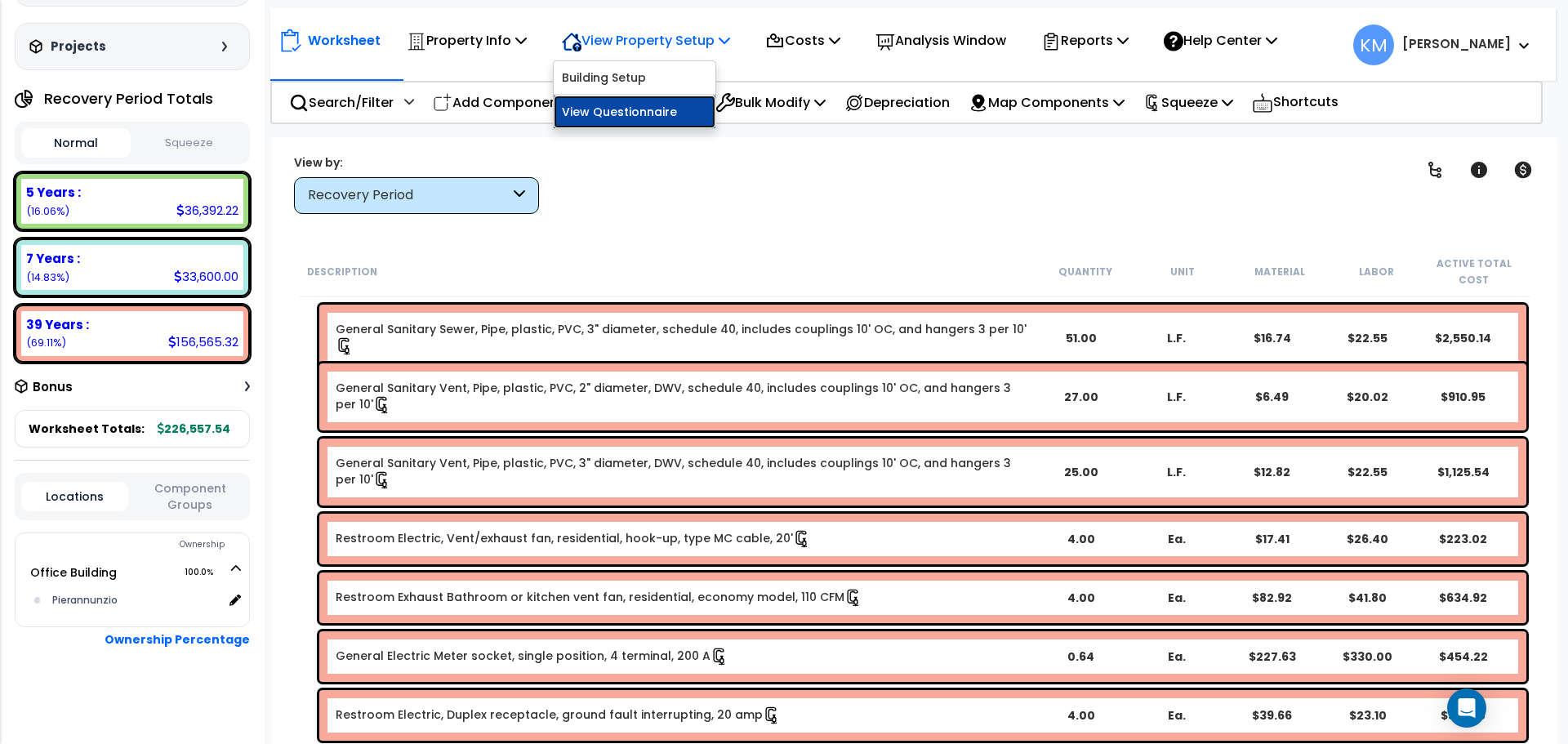
click at [654, 114] on link "View Questionnaire" at bounding box center [634, 111] width 162 height 32
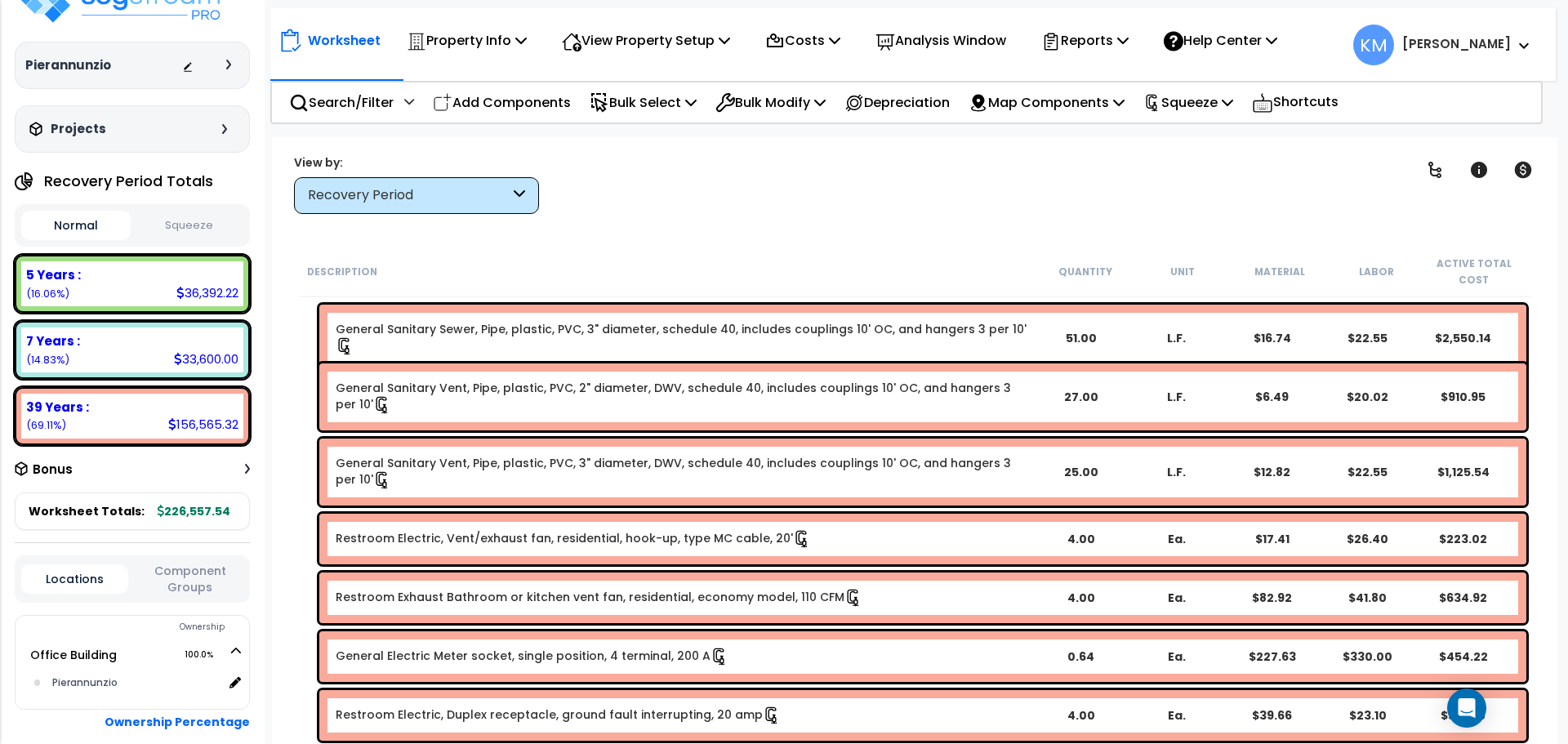
scroll to position [0, 0]
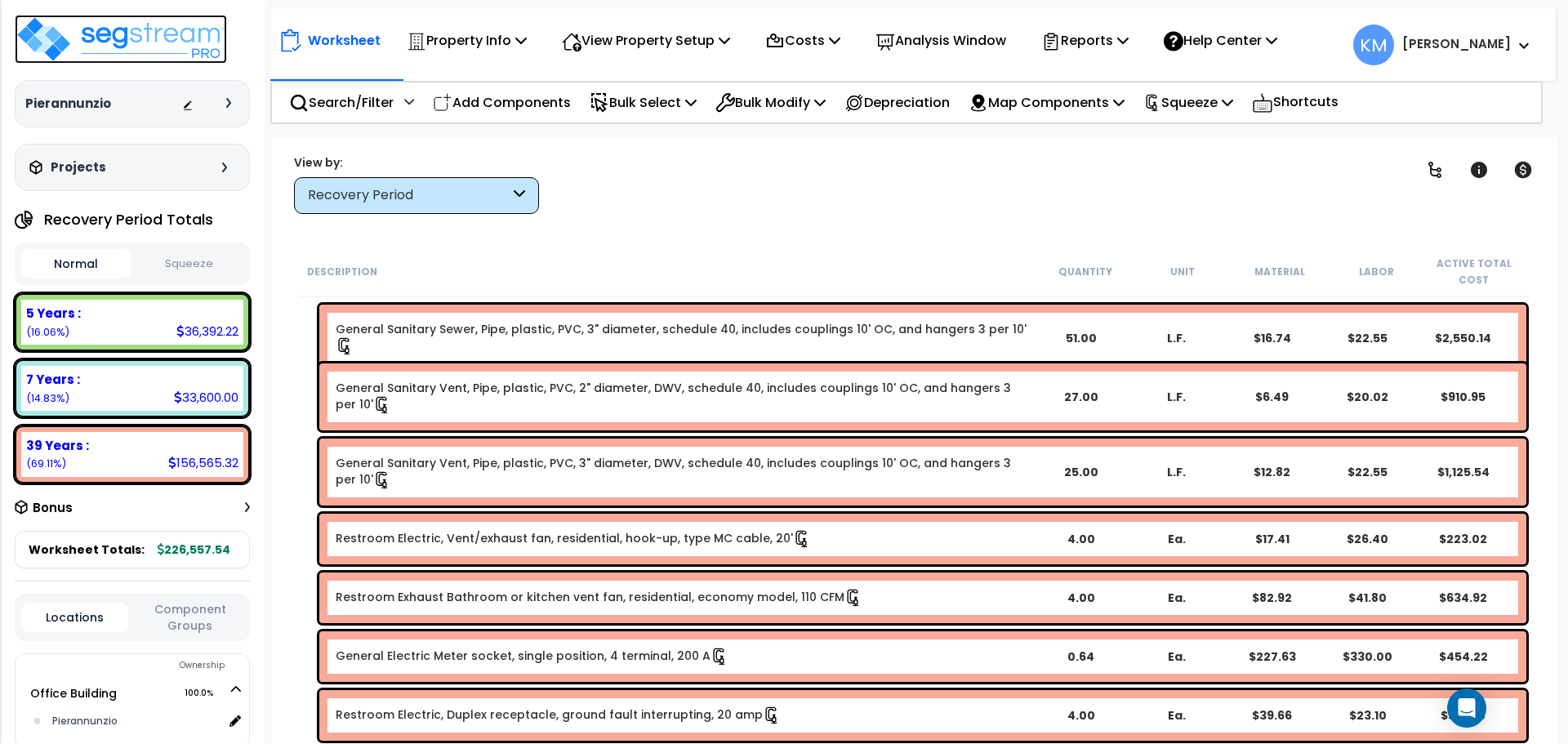
click at [119, 51] on img at bounding box center [121, 39] width 212 height 49
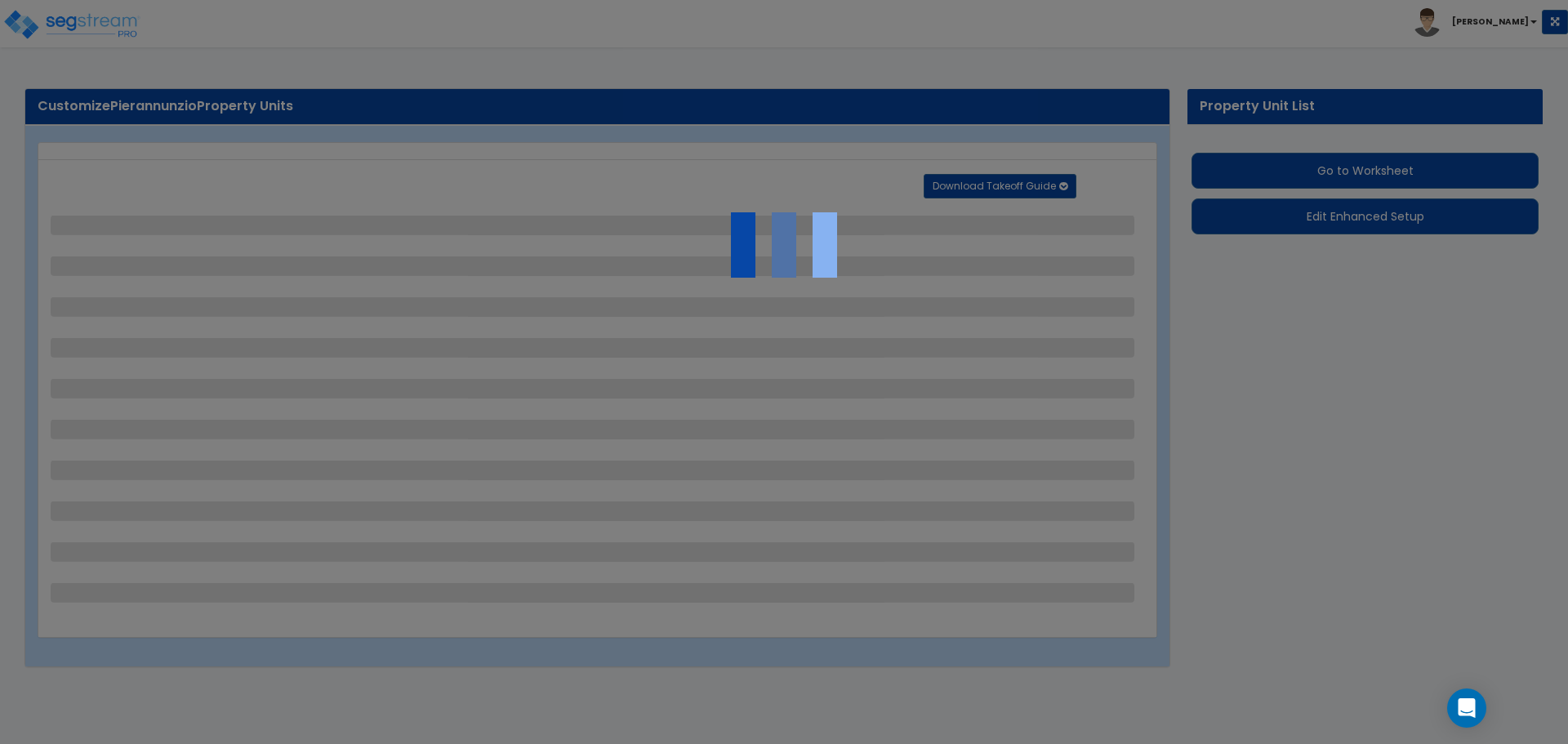
select select "1"
select select "2"
select select "3"
select select "5"
select select "1"
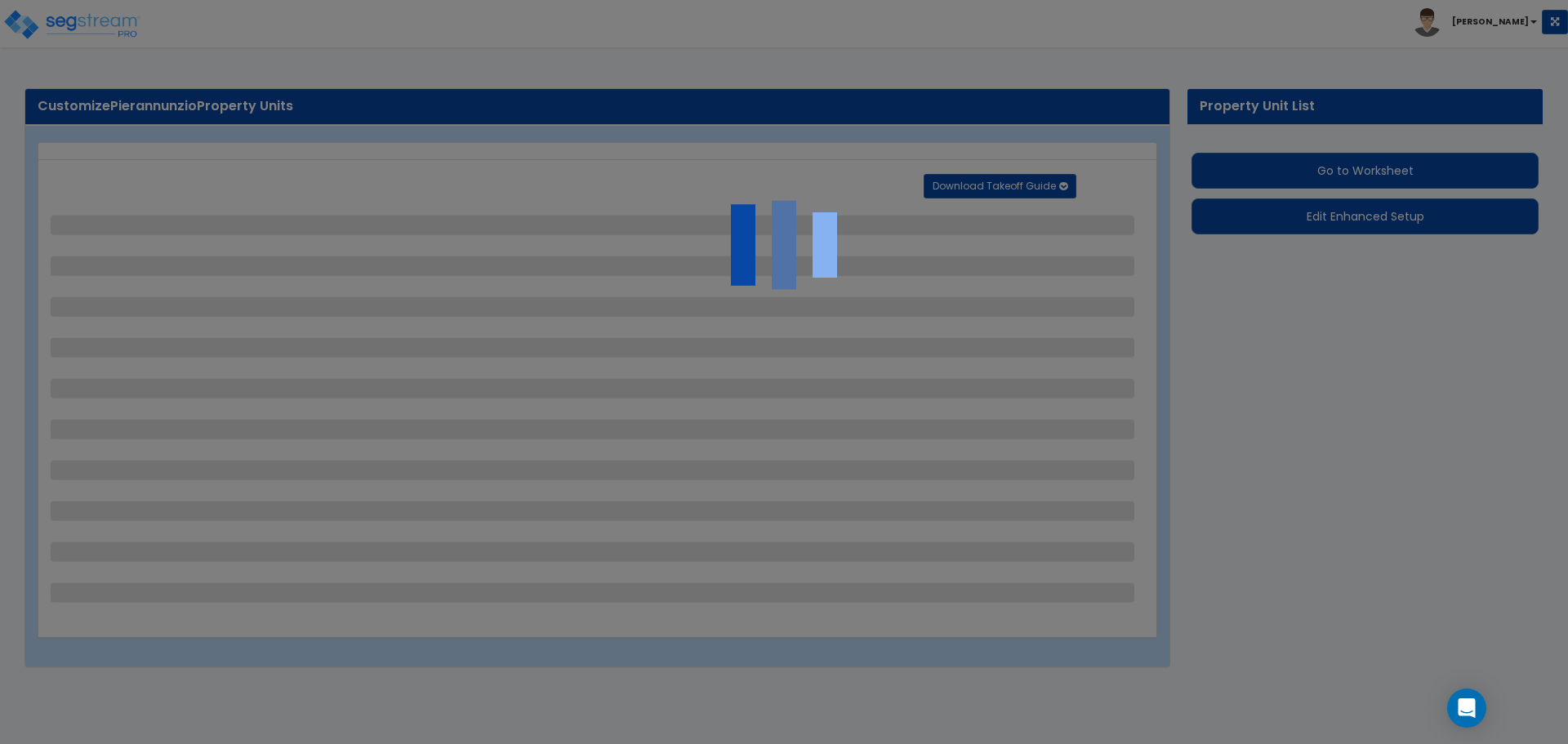
select select "1"
select select "2"
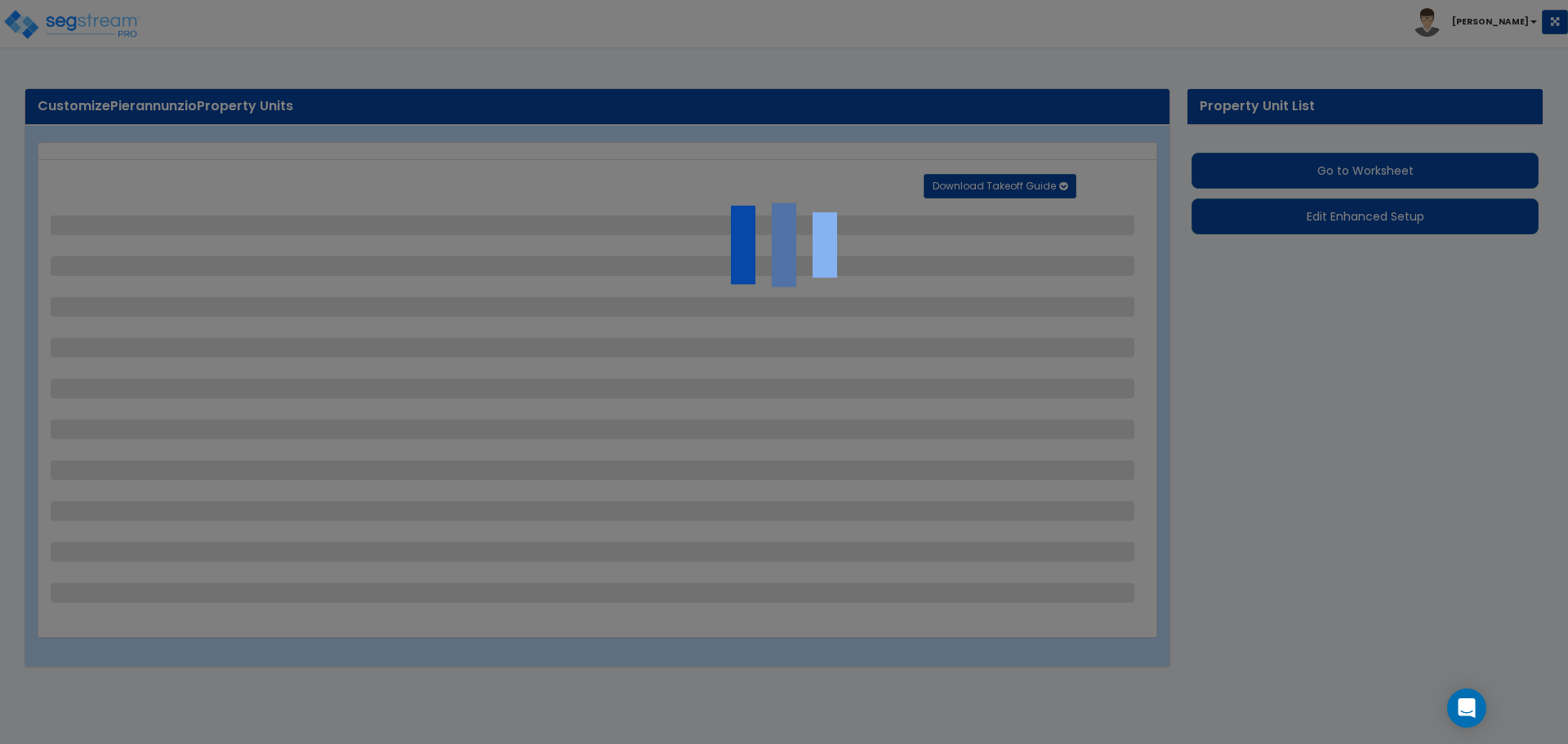
select select "2"
select select "1"
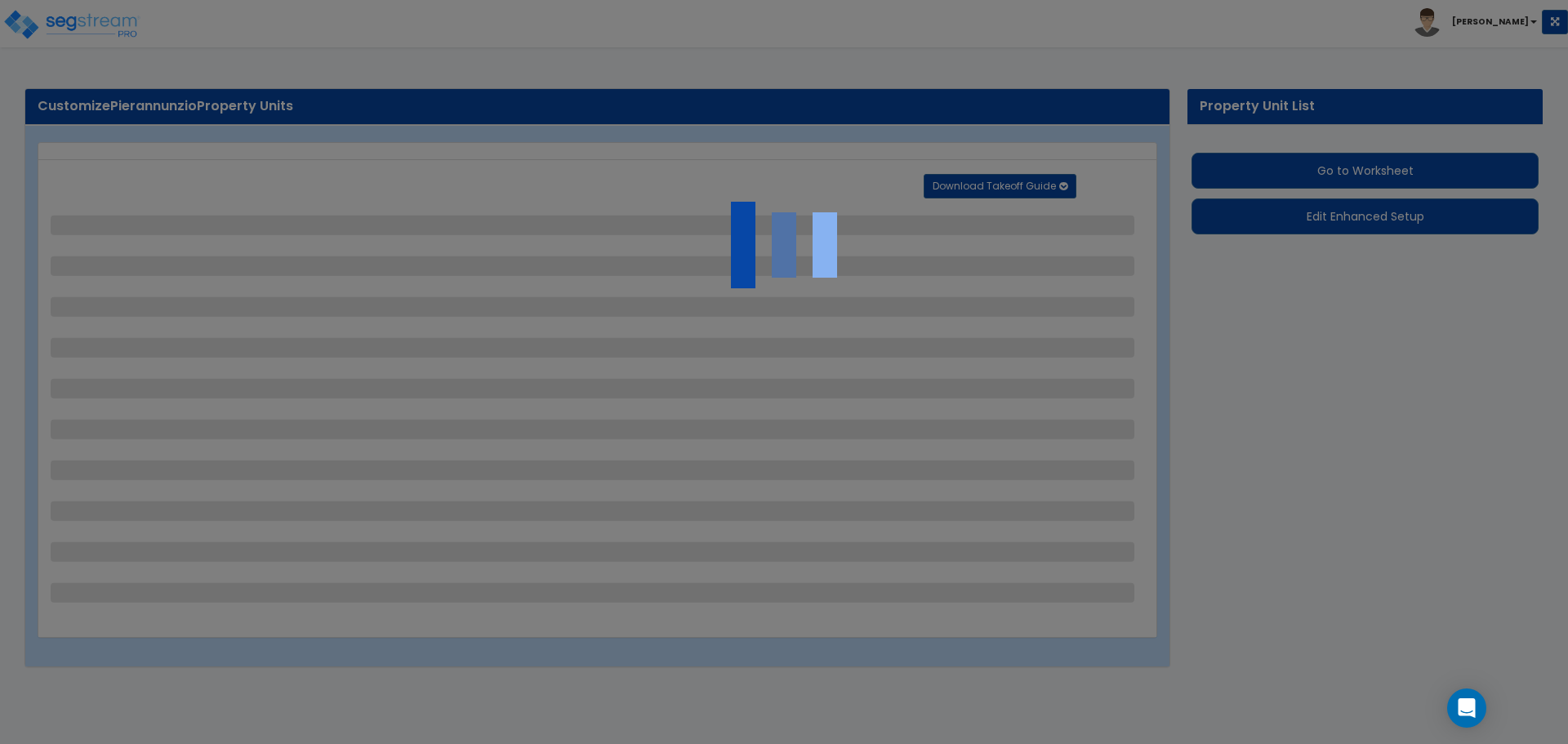
select select "1"
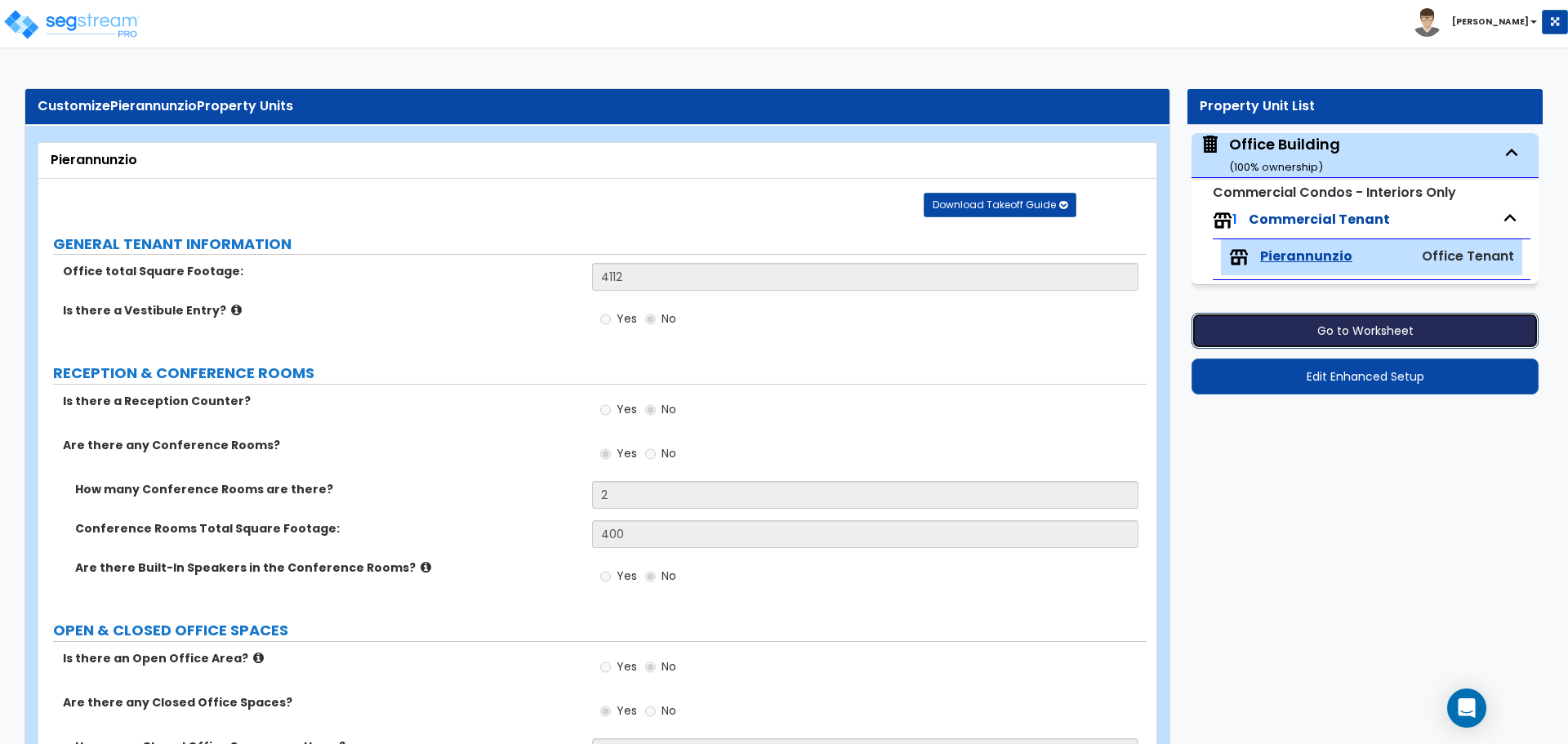
click at [1353, 324] on button "Go to Worksheet" at bounding box center [1365, 330] width 347 height 36
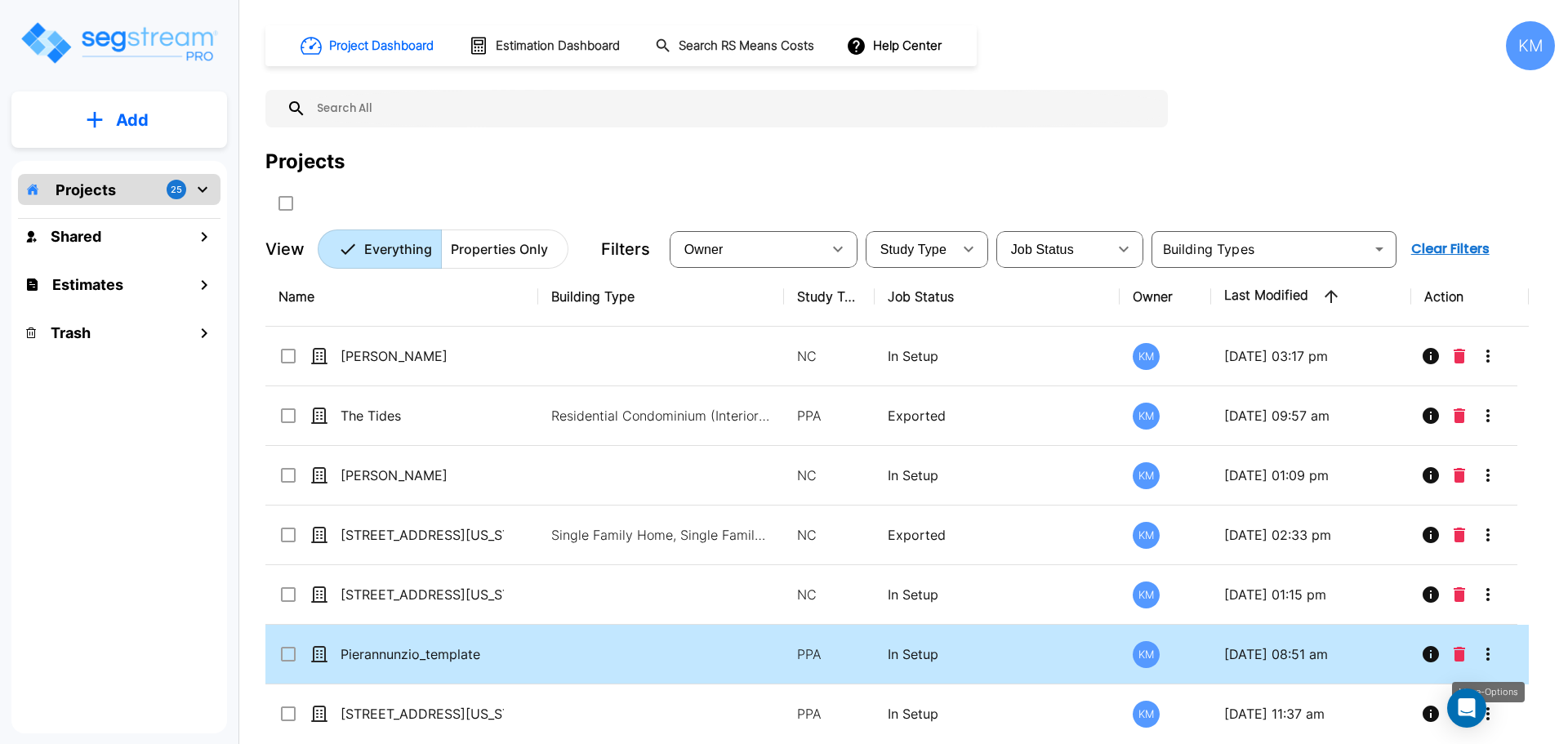
click at [1483, 654] on icon "More-Options" at bounding box center [1488, 654] width 20 height 20
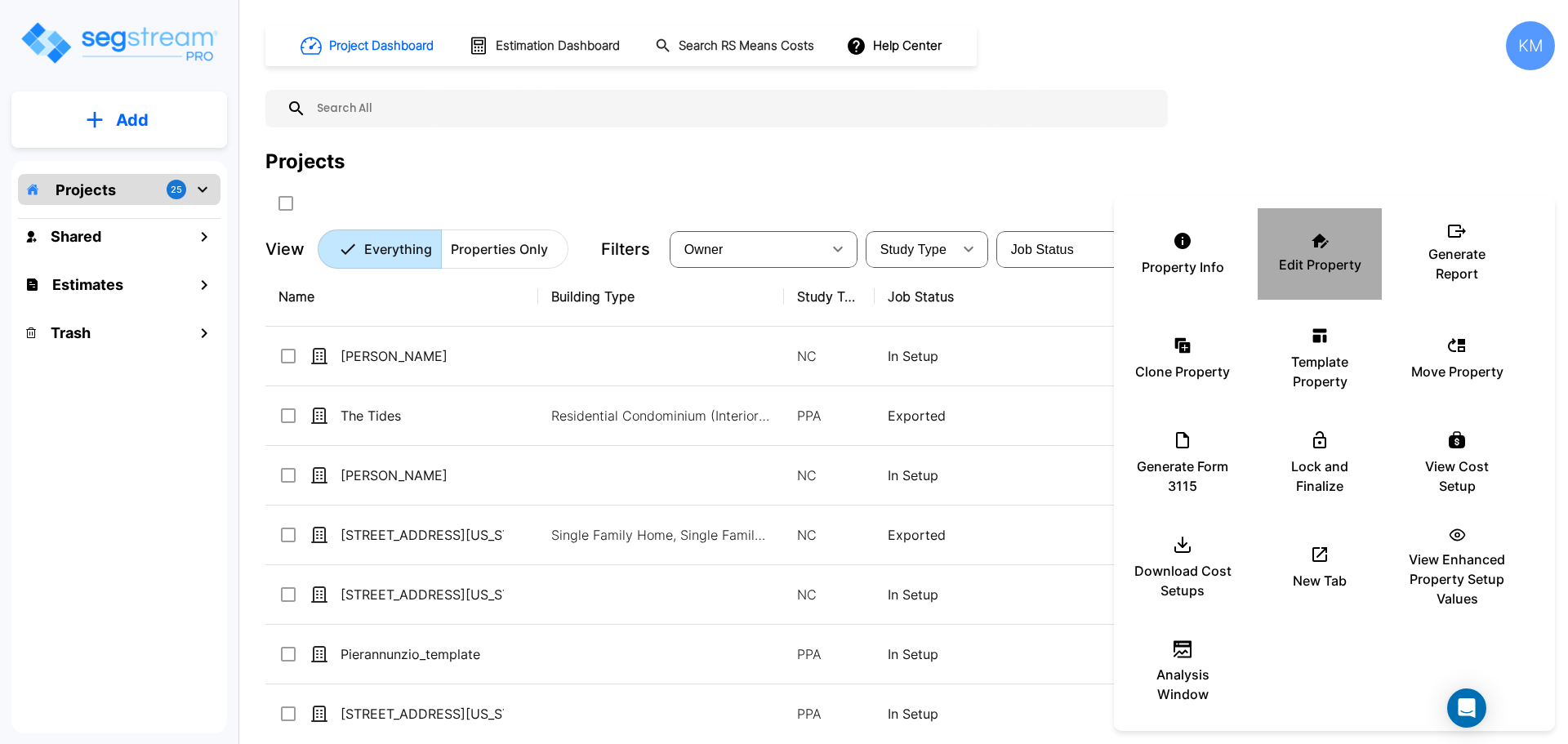
click at [1338, 253] on div "Edit Property" at bounding box center [1319, 254] width 98 height 81
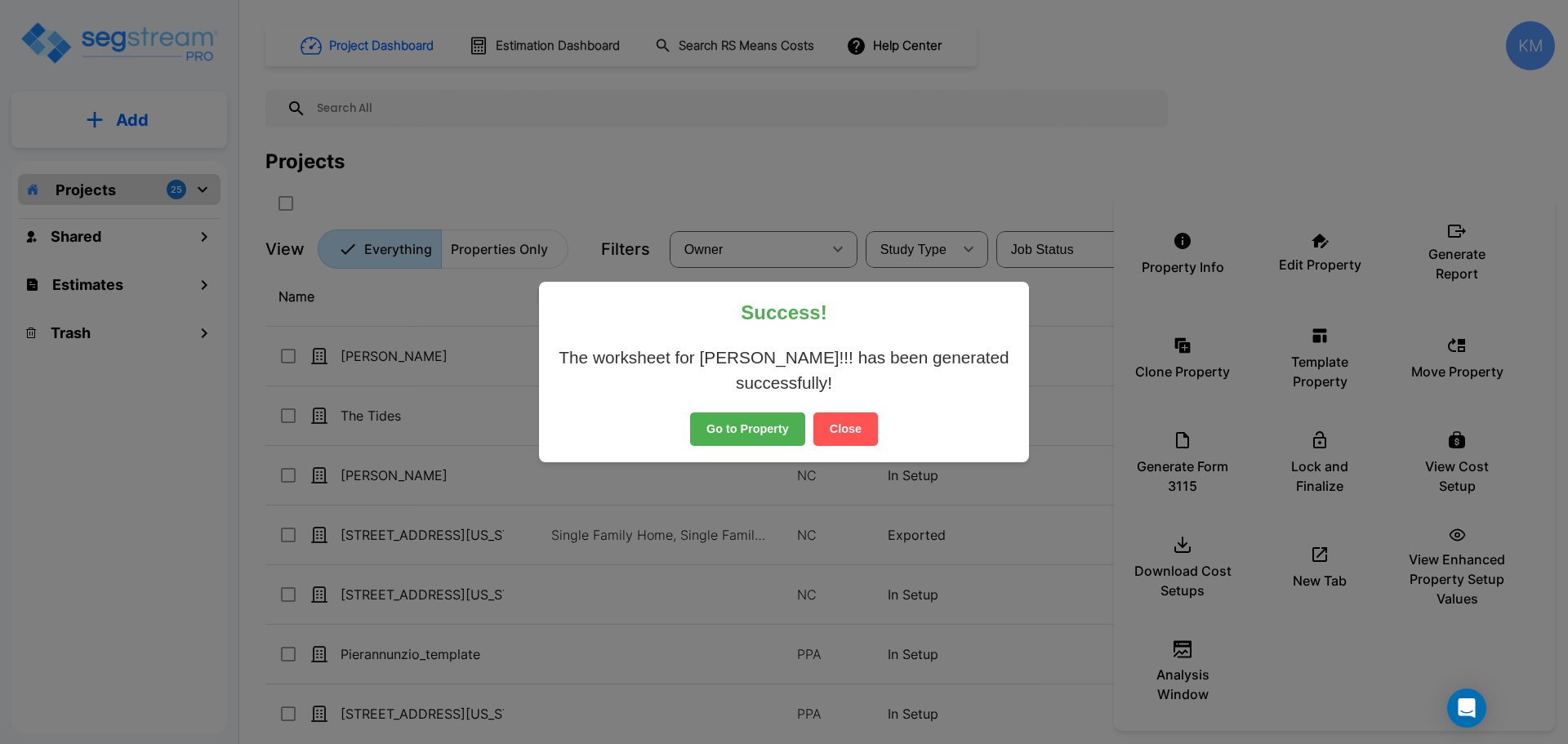
click at [870, 428] on button "Close" at bounding box center [846, 429] width 65 height 34
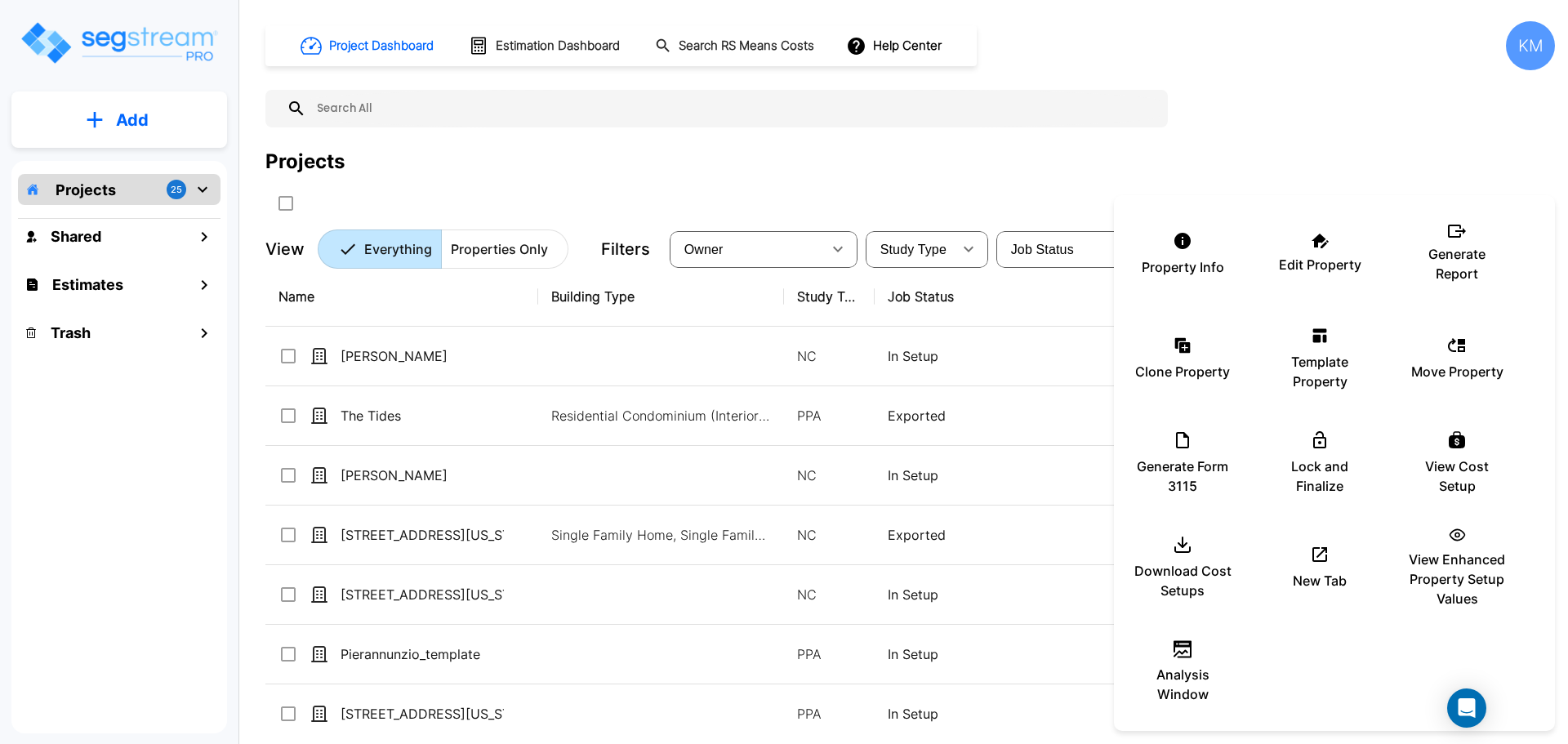
click at [544, 659] on div at bounding box center [784, 372] width 1568 height 744
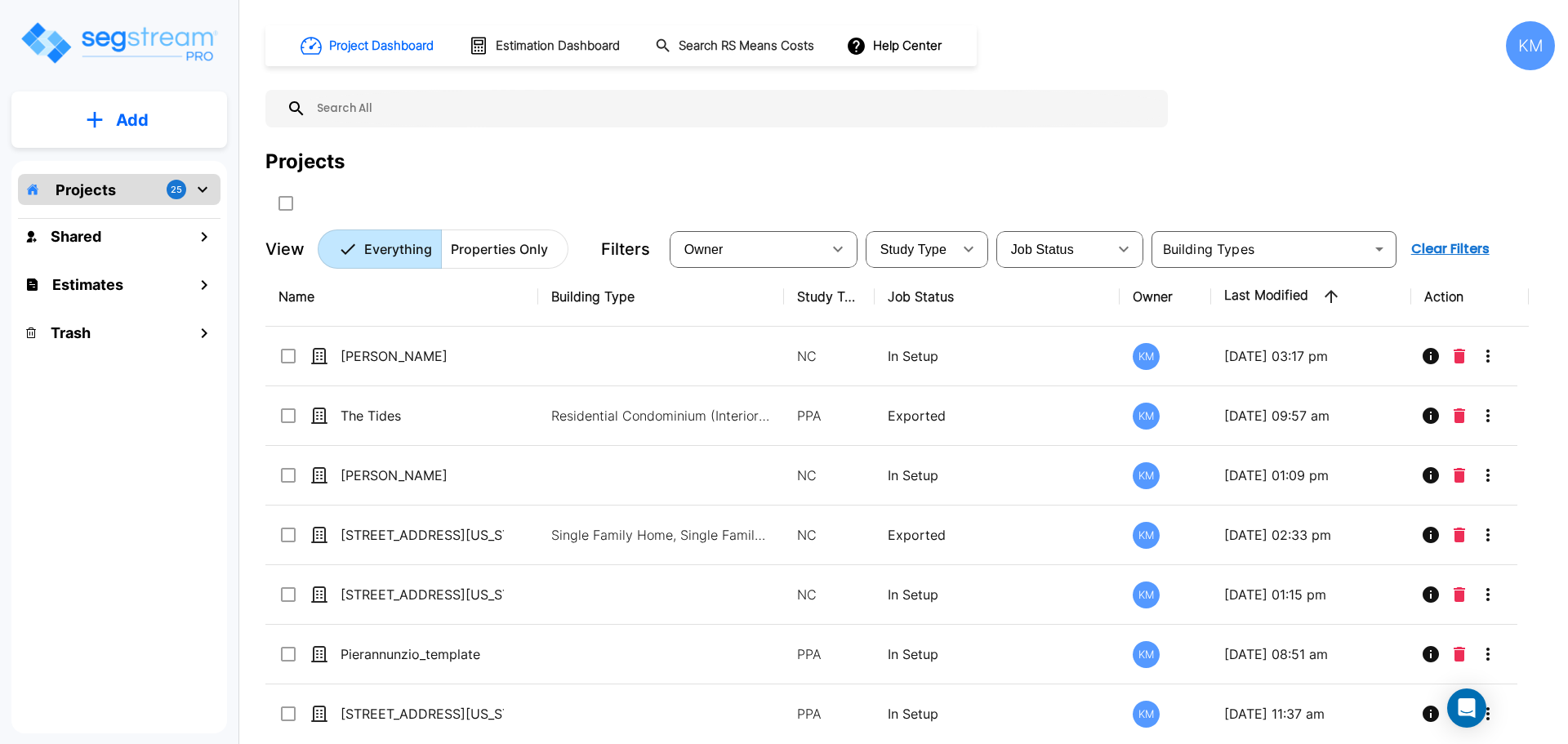
click at [468, 659] on div "Property Info Edit Property Generate Report Clone Property Template Property Mo…" at bounding box center [784, 372] width 1568 height 744
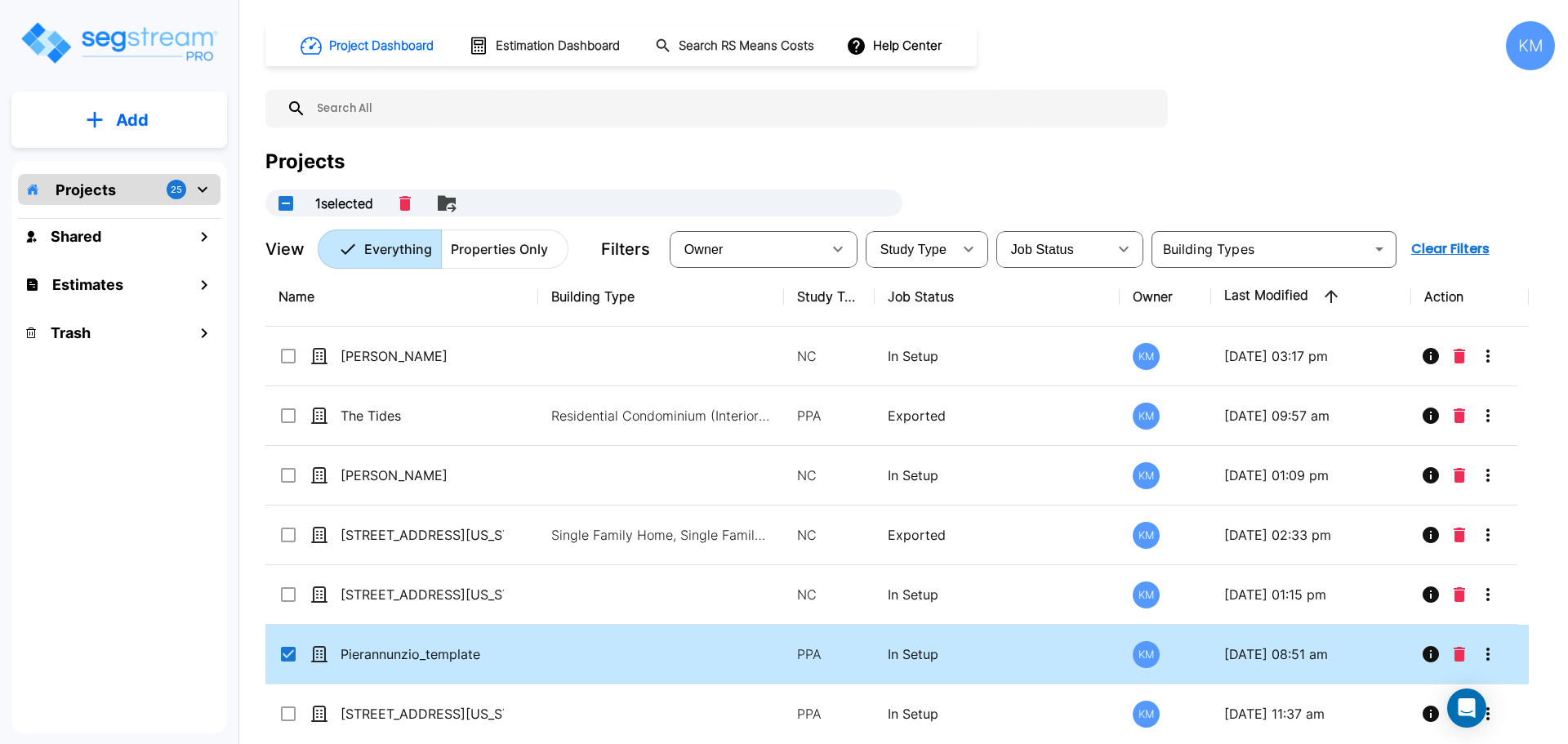
click at [604, 659] on td at bounding box center [661, 654] width 245 height 60
checkbox input "false"
click at [604, 659] on td at bounding box center [661, 654] width 245 height 60
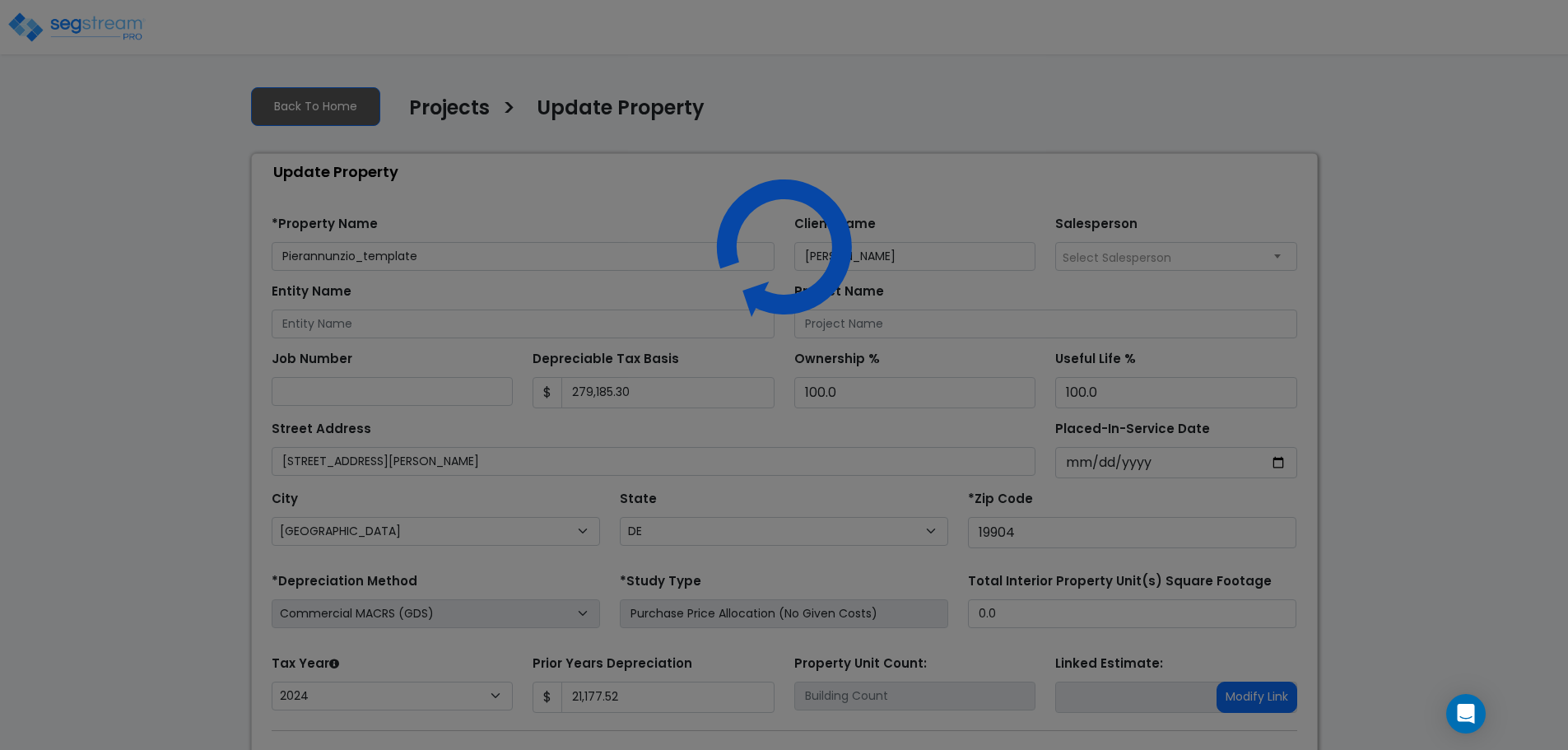
select select "DE"
select select "2024"
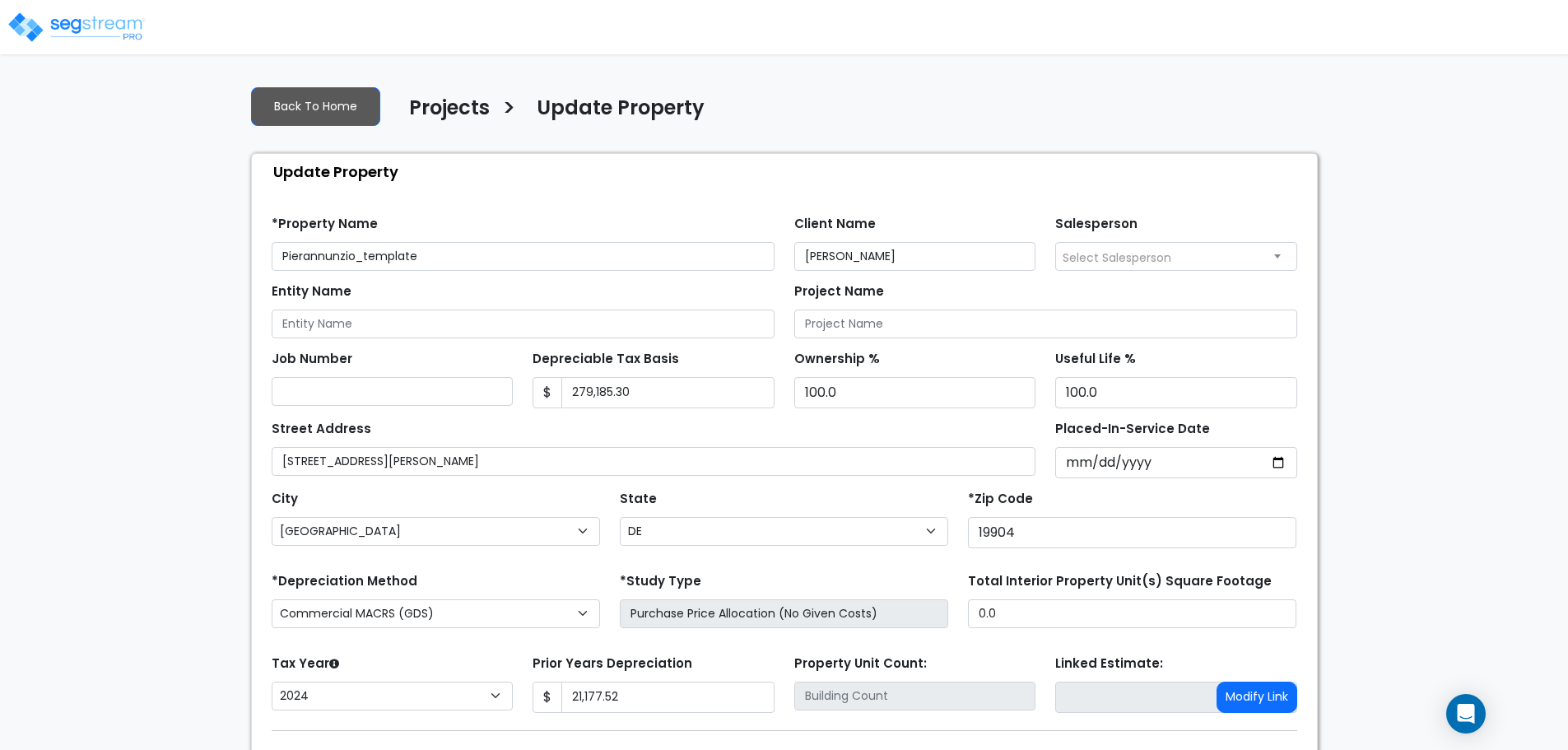
drag, startPoint x: 425, startPoint y: 254, endPoint x: 363, endPoint y: 273, distance: 64.8
click at [363, 273] on form "*Property Name Pierannunzio_template Client Name [PERSON_NAME] Salesperson Sele…" at bounding box center [784, 518] width 1026 height 630
type input "[PERSON_NAME]!!!"
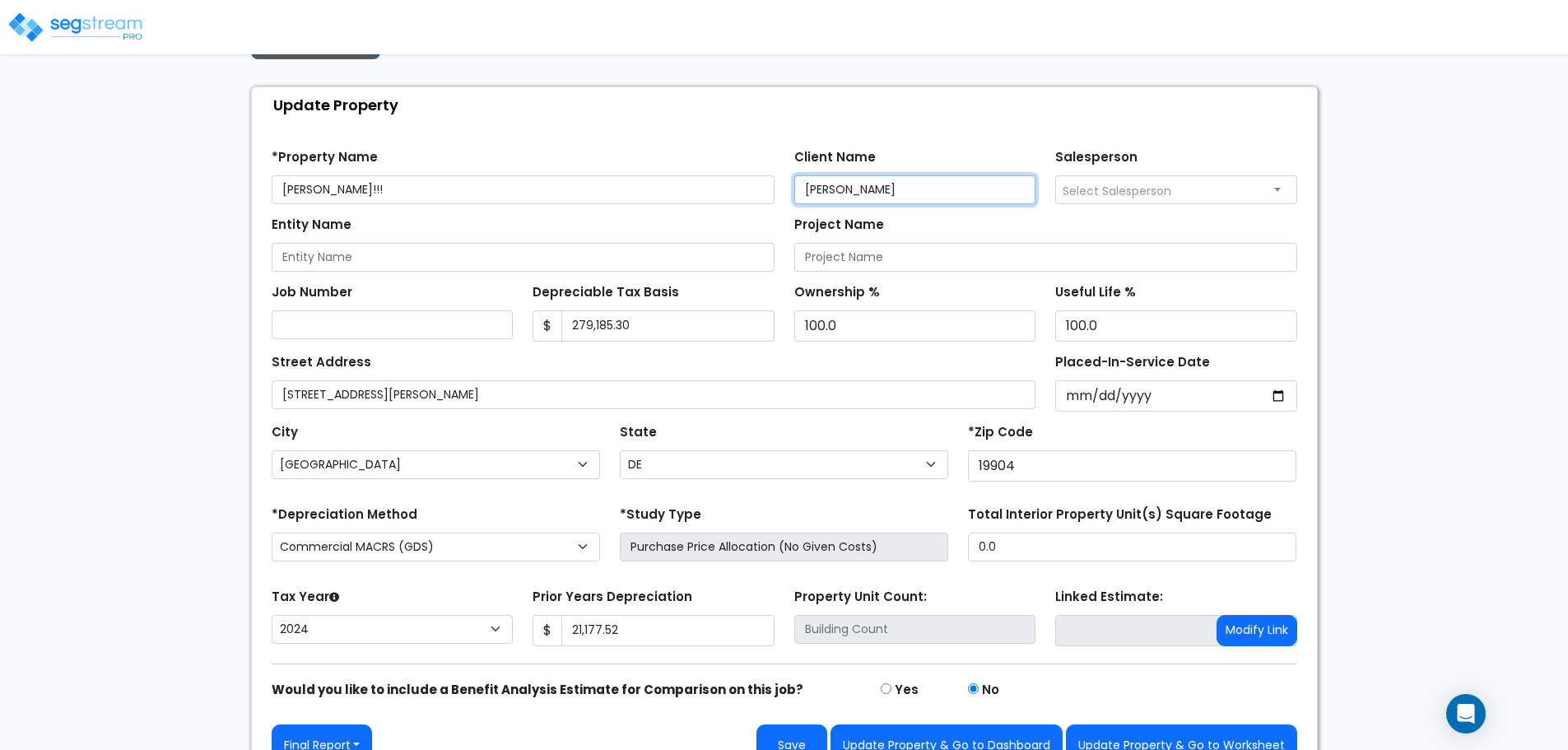
scroll to position [97, 0]
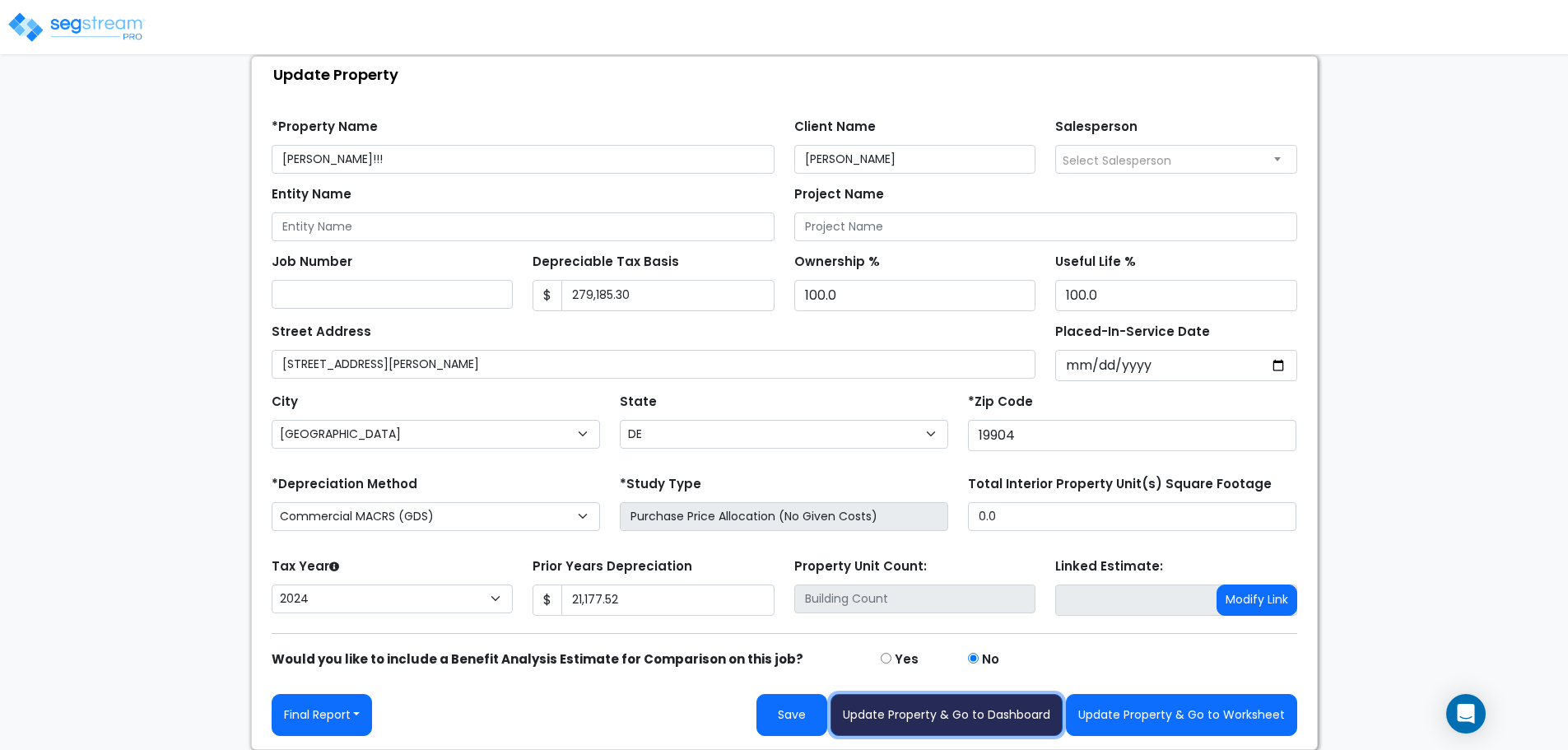
click at [972, 711] on button "Update Property & Go to Dashboard" at bounding box center [947, 715] width 232 height 42
type input "21177.52"
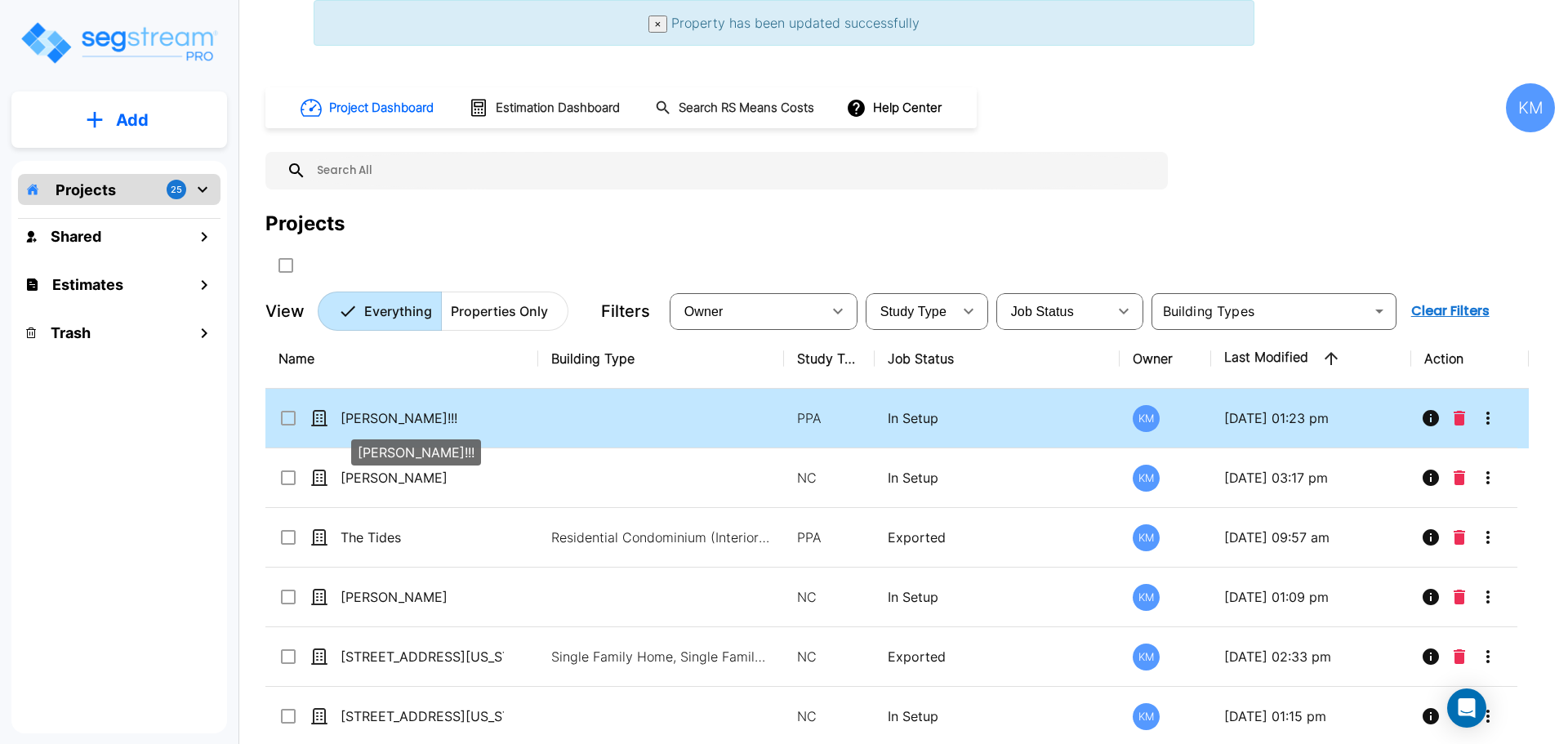
click at [494, 421] on p "[PERSON_NAME]!!!" at bounding box center [422, 418] width 163 height 20
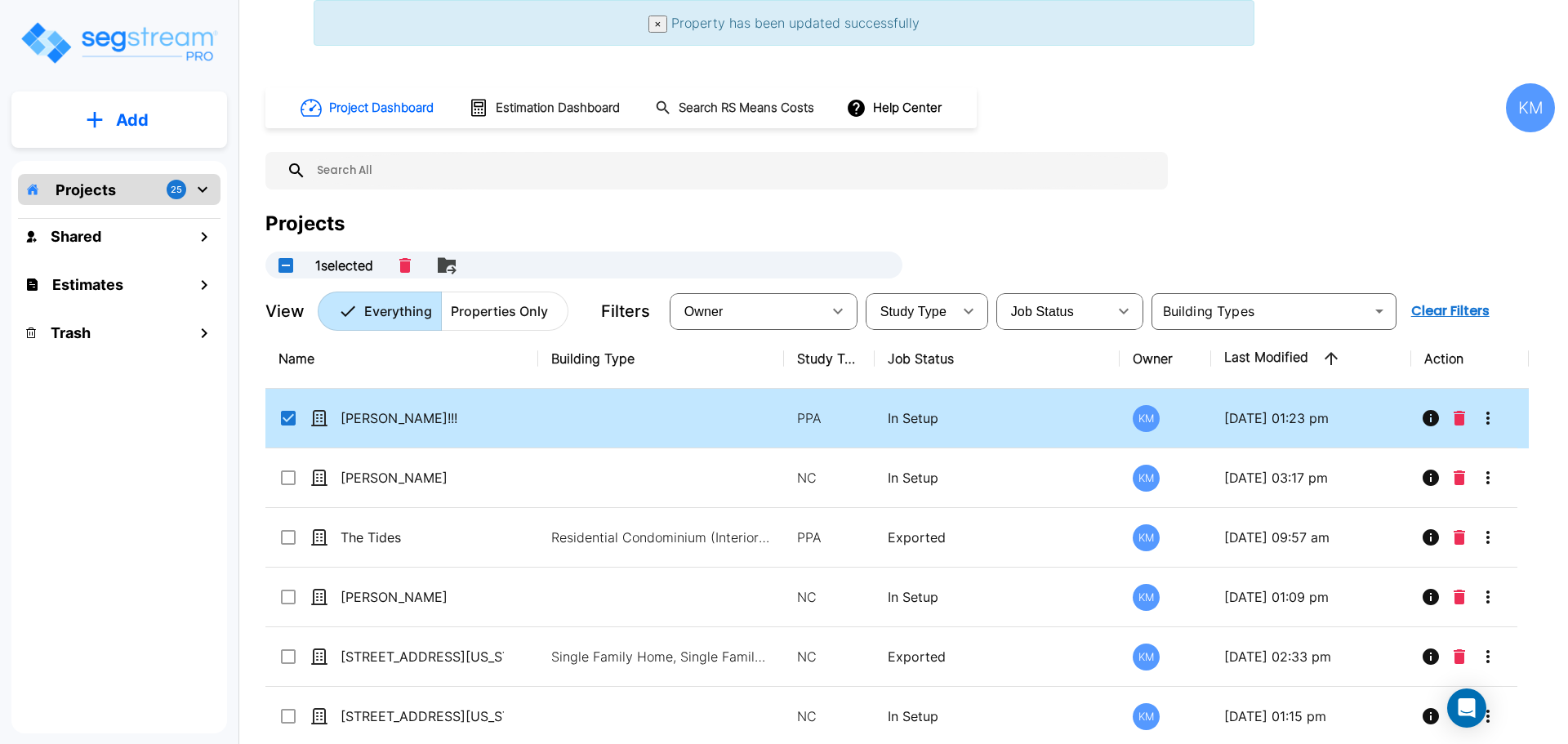
click at [590, 407] on td at bounding box center [661, 419] width 245 height 60
checkbox input "false"
click at [590, 407] on td at bounding box center [661, 419] width 245 height 60
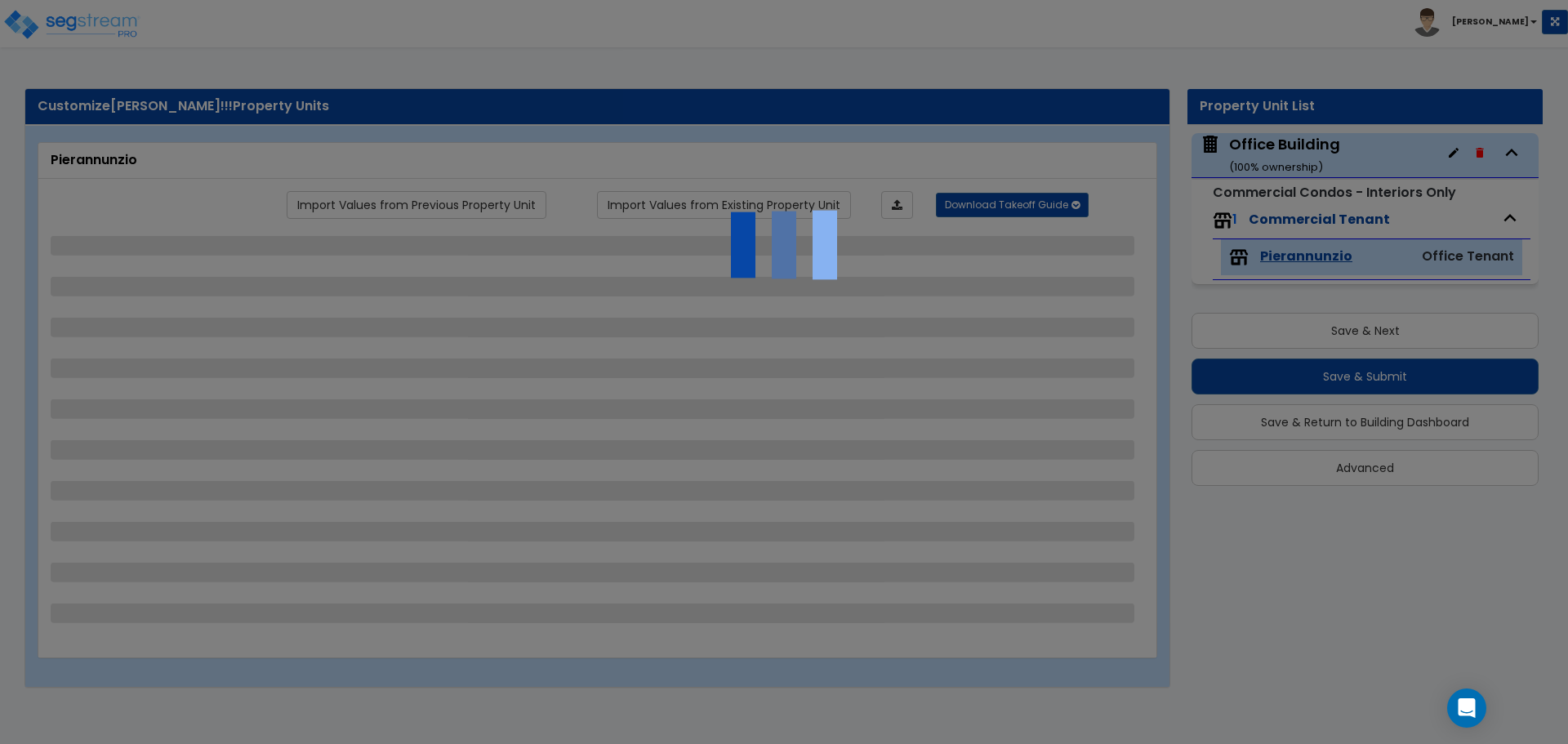
select select "1"
select select "2"
select select "3"
select select "5"
select select "1"
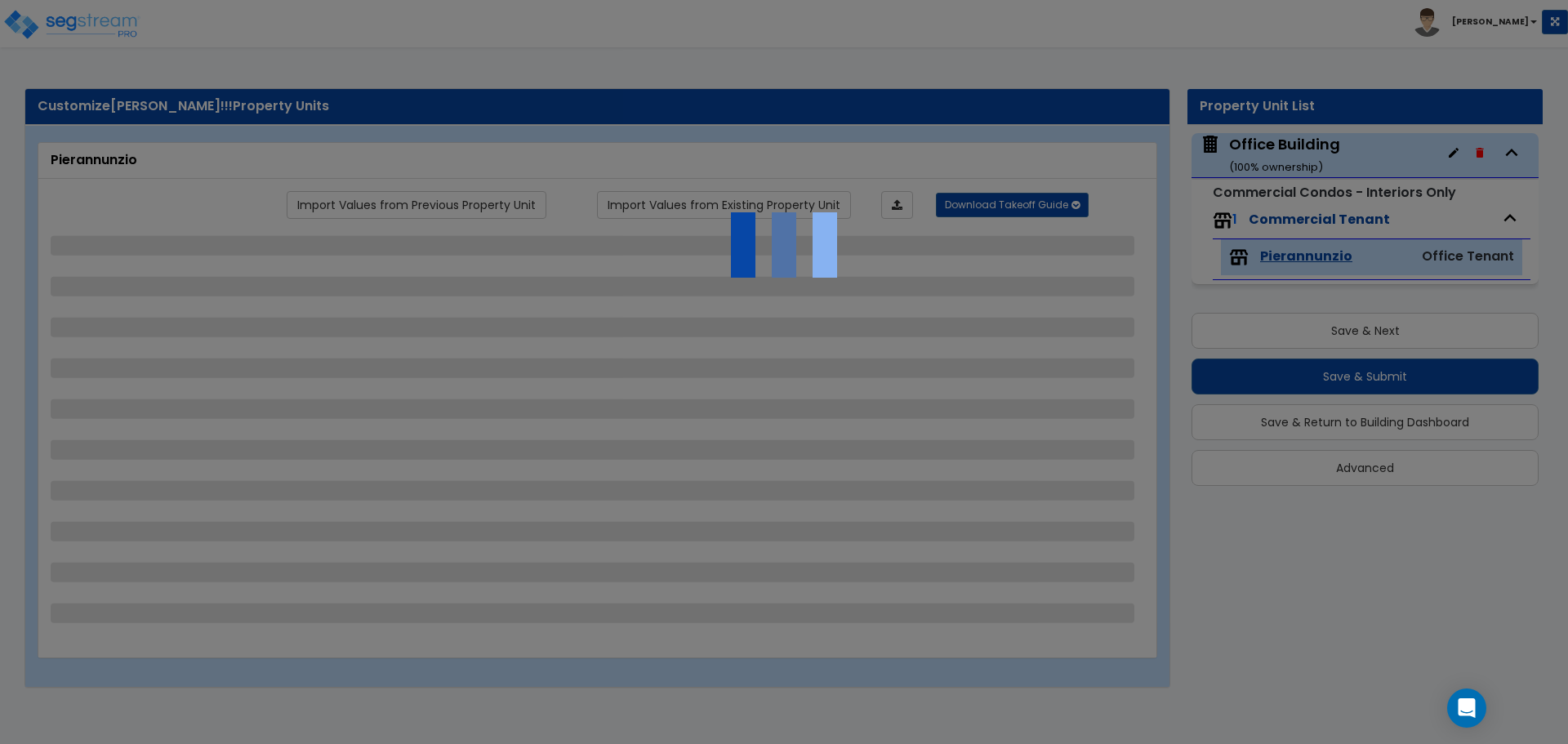
select select "1"
select select "2"
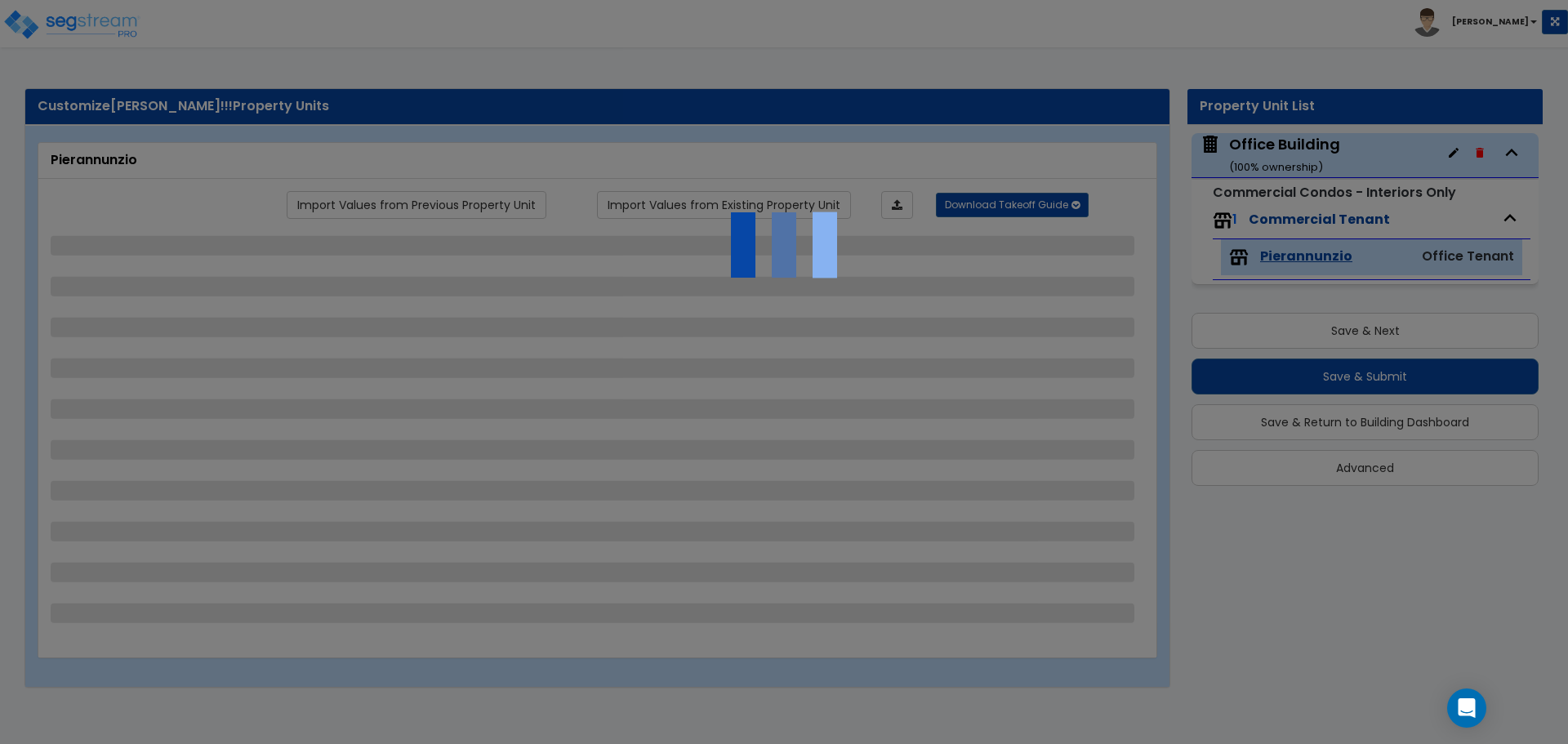
select select "2"
select select "1"
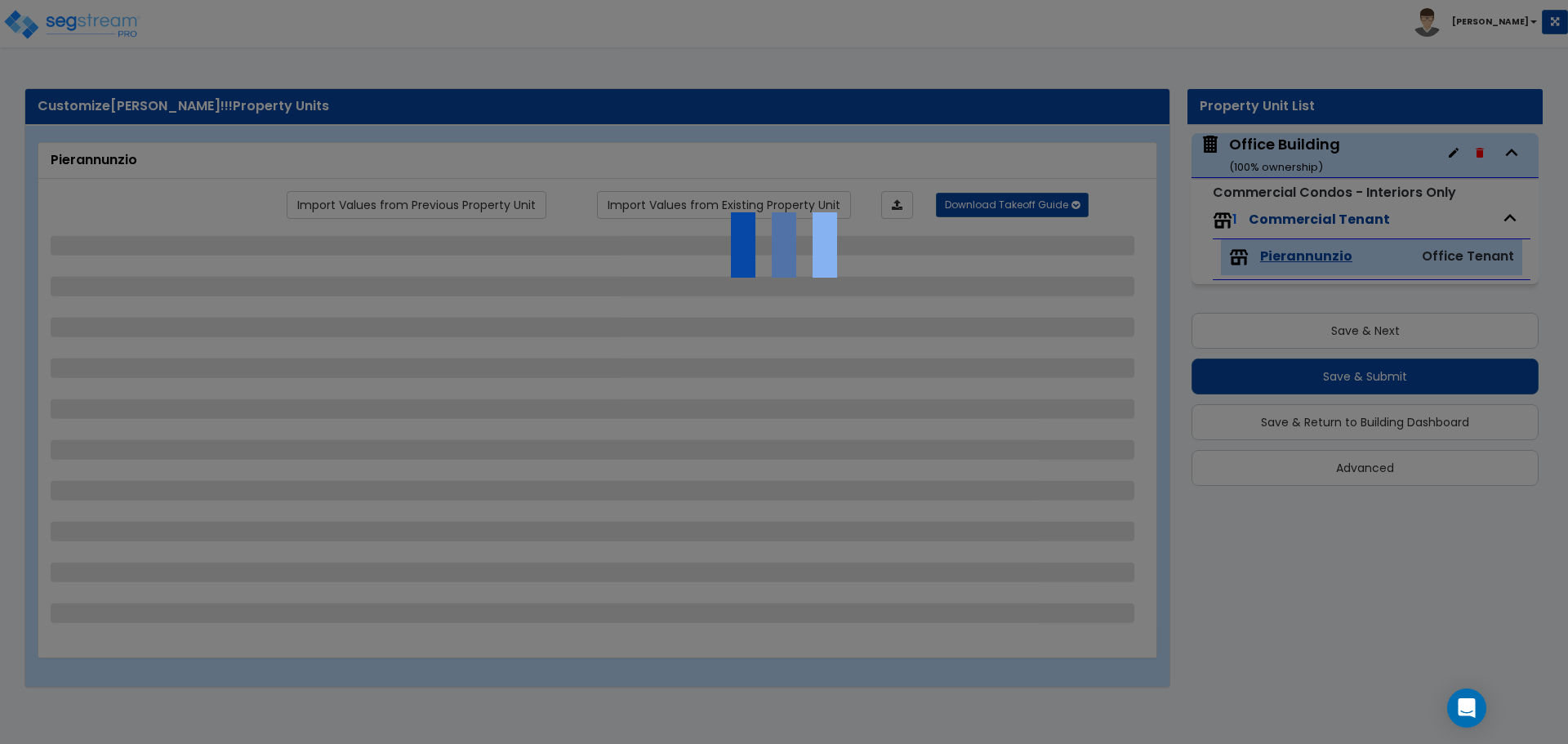
select select "1"
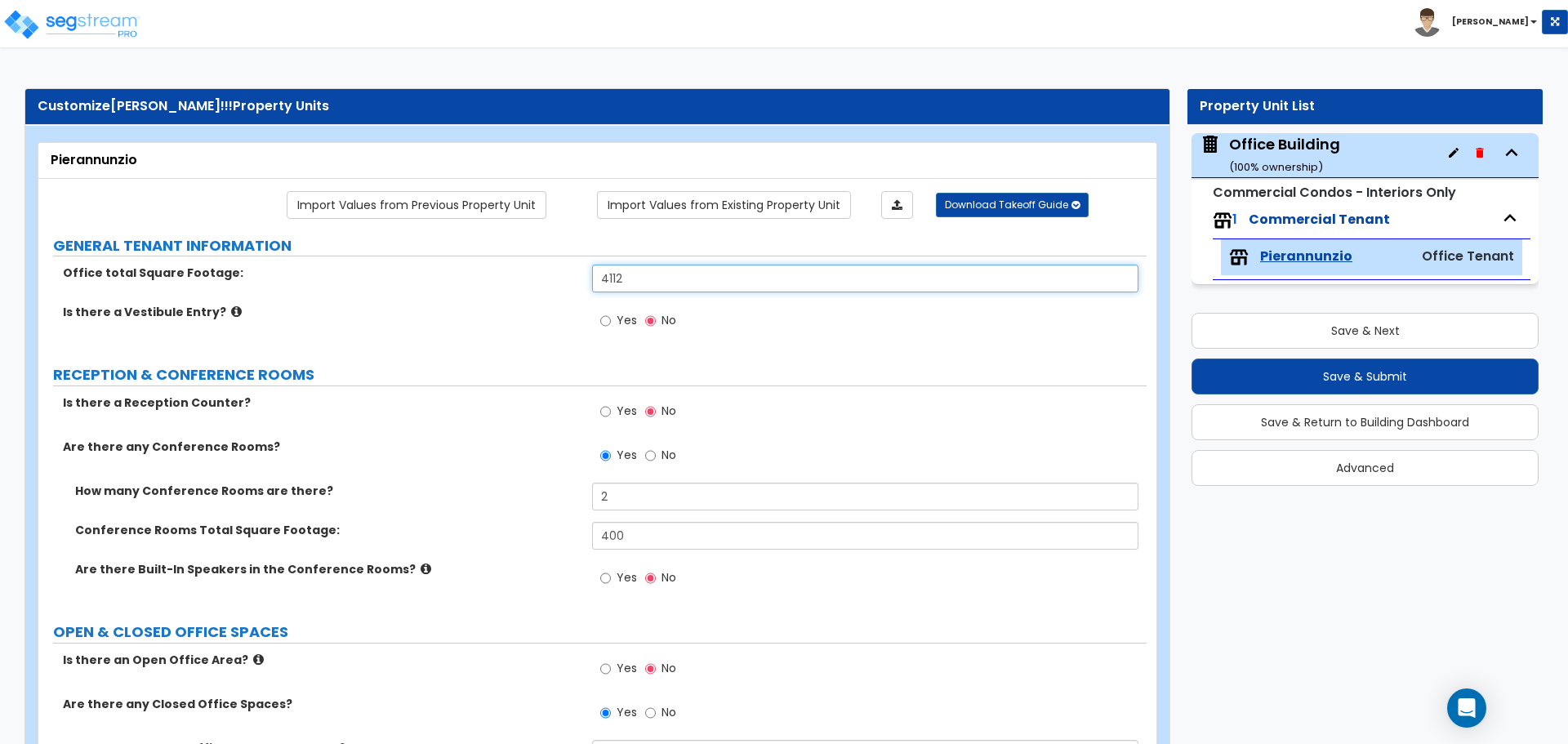
click at [699, 283] on input "4112" at bounding box center [865, 278] width 546 height 27
drag, startPoint x: 680, startPoint y: 275, endPoint x: 547, endPoint y: 277, distance: 133.0
click at [549, 277] on div "Office total Square Footage: 4112" at bounding box center [592, 284] width 1108 height 39
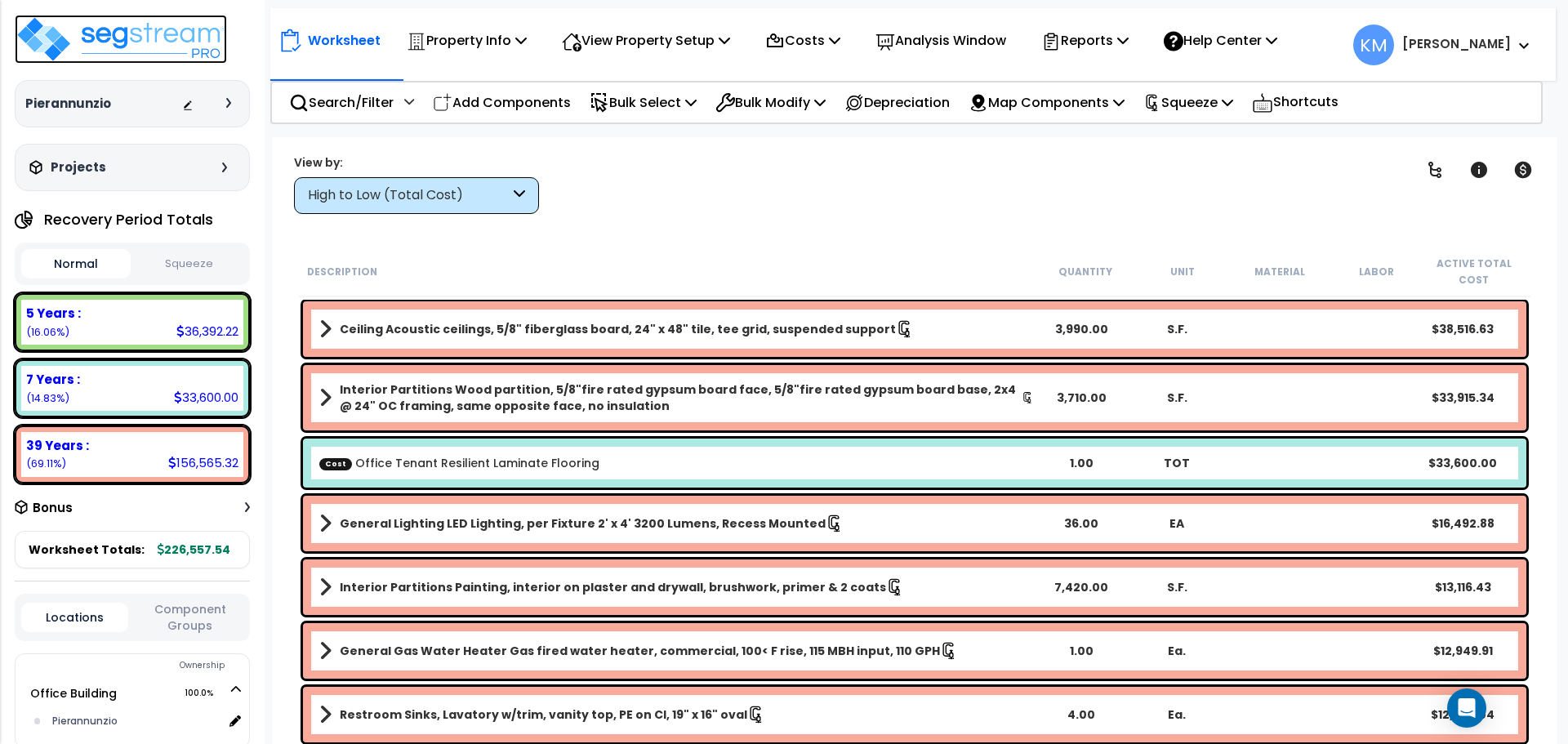
click at [80, 41] on img at bounding box center [121, 39] width 212 height 49
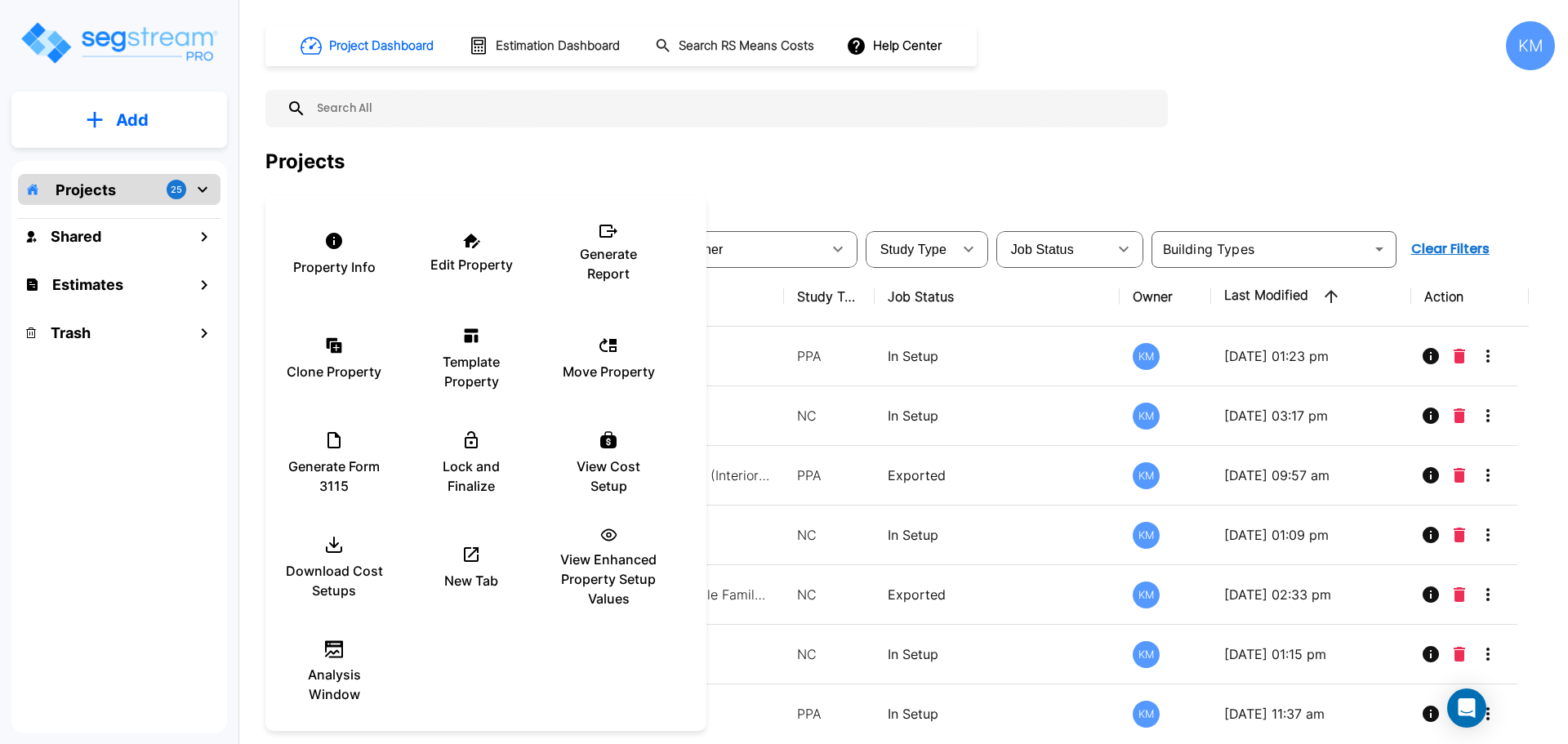
click at [855, 347] on div at bounding box center [784, 372] width 1568 height 744
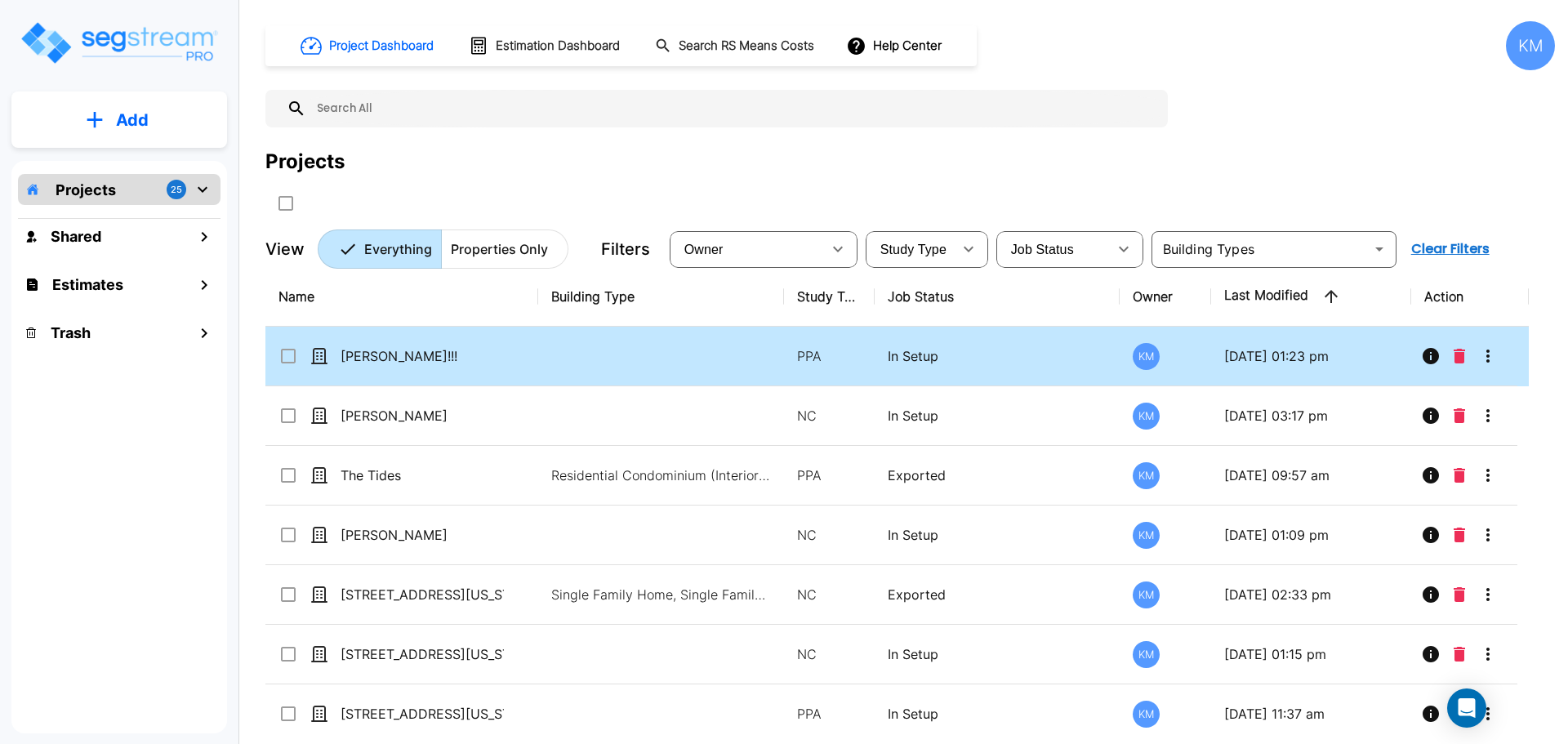
click at [1007, 345] on td "In Setup" at bounding box center [998, 357] width 245 height 60
checkbox input "true"
click at [1007, 345] on td "In Setup" at bounding box center [998, 357] width 245 height 60
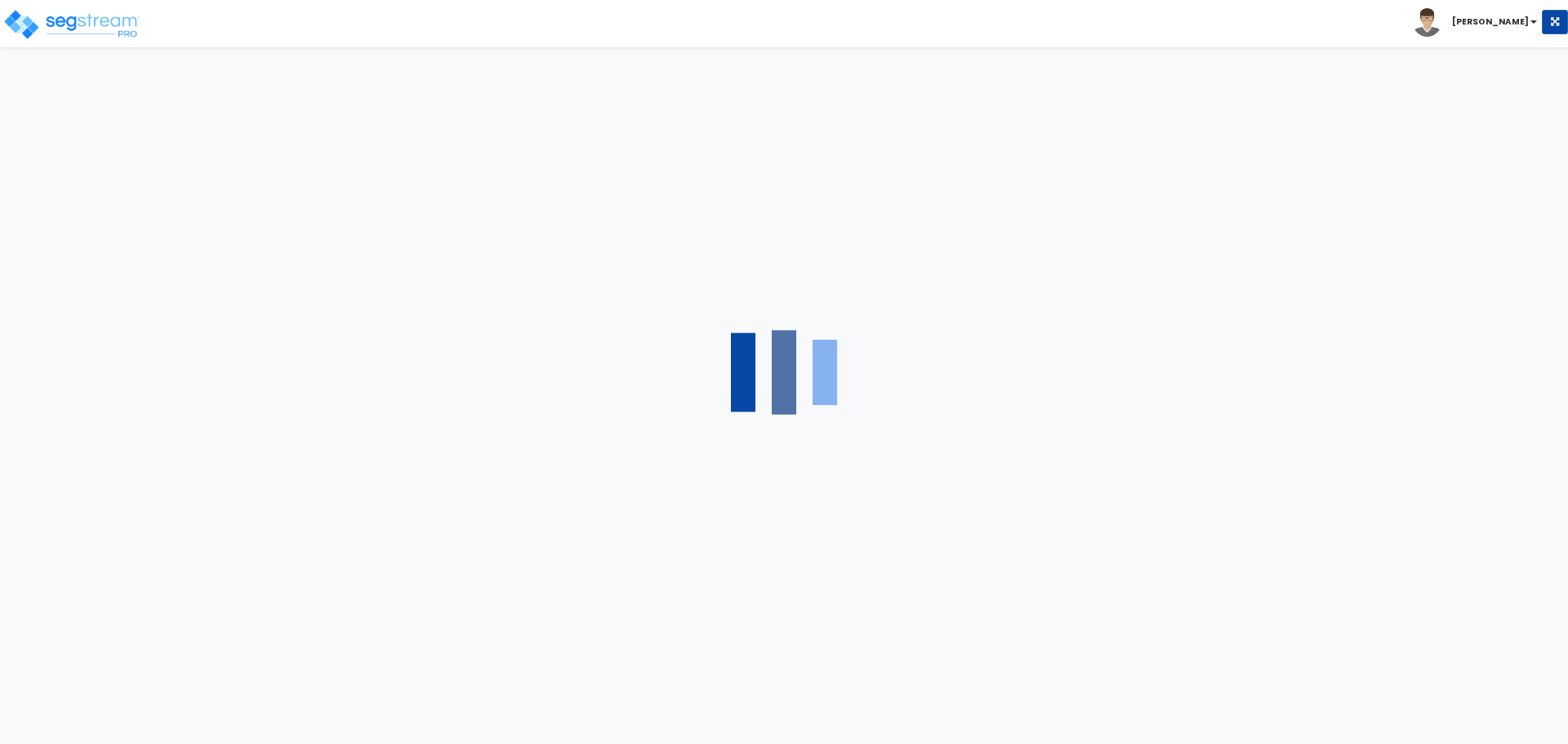
click at [705, 365] on div at bounding box center [784, 372] width 1568 height 744
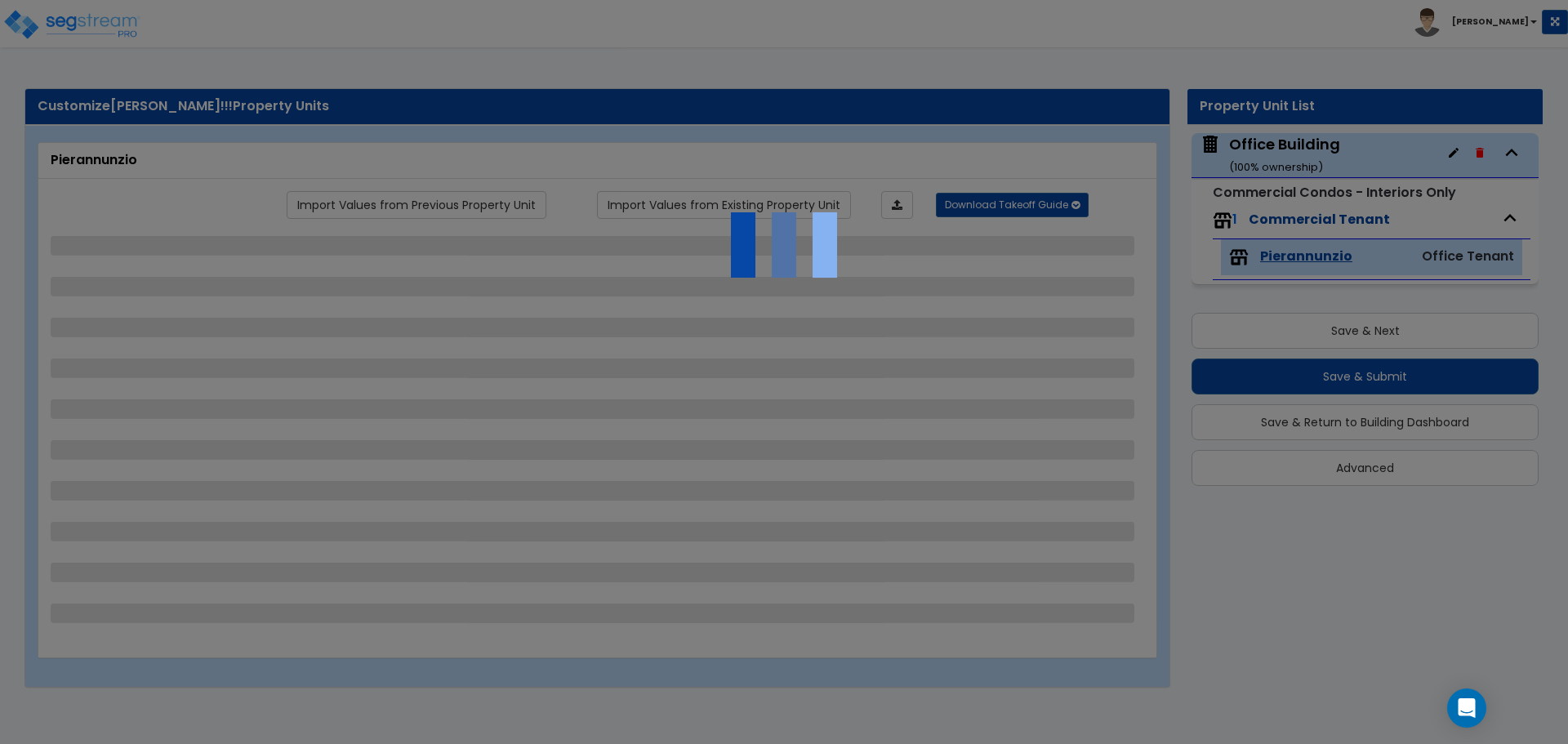
select select "1"
select select "2"
select select "3"
select select "5"
select select "1"
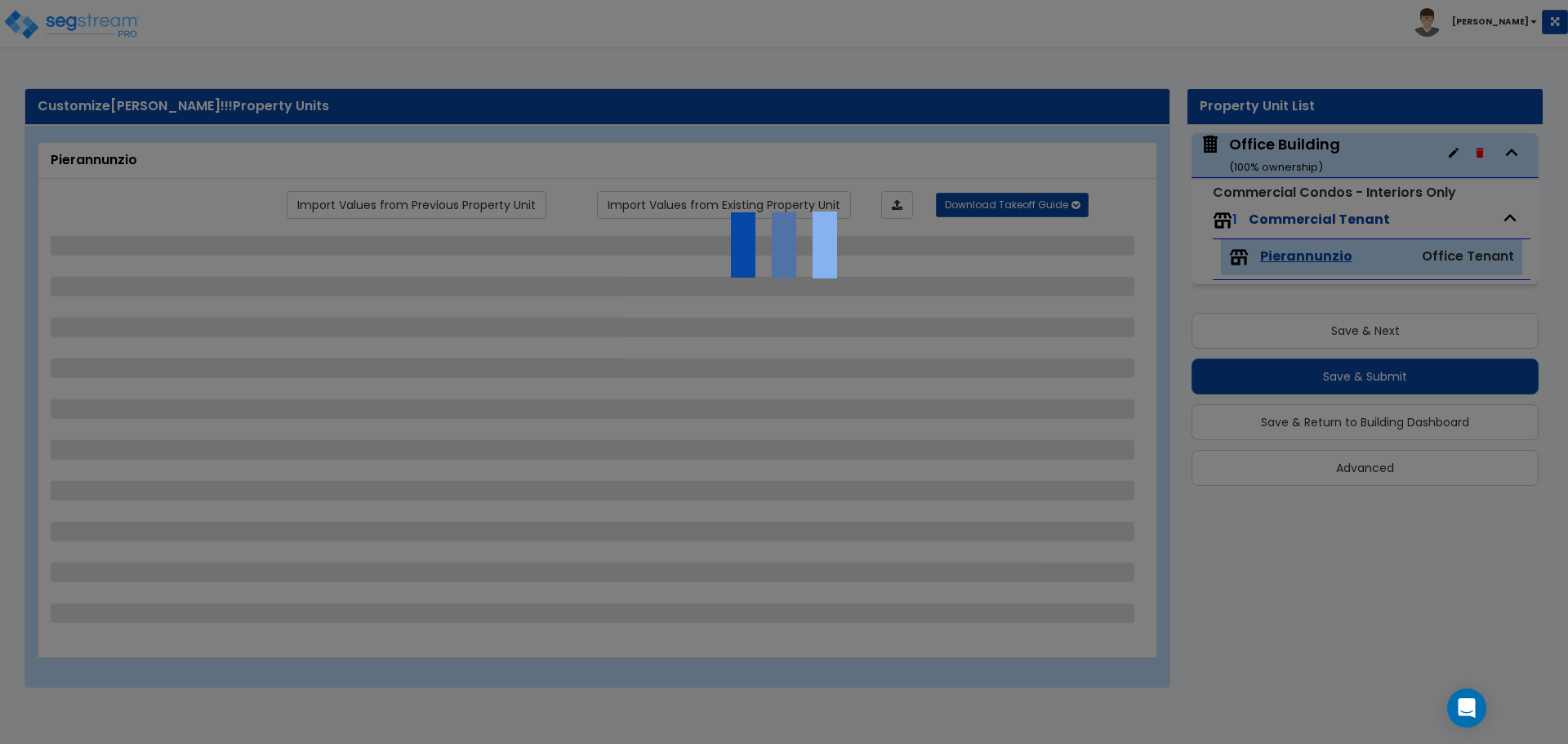
select select "1"
select select "2"
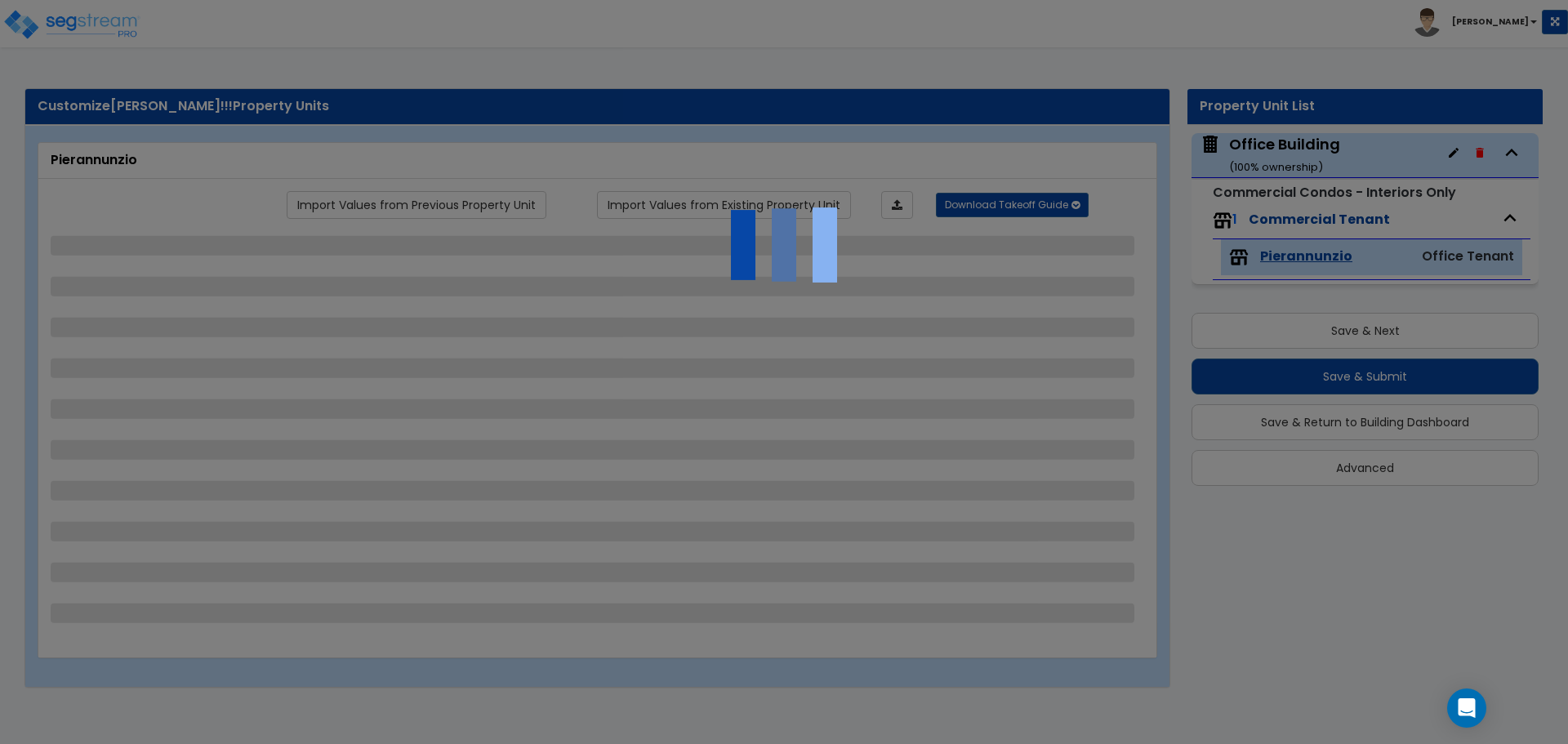
select select "2"
select select "1"
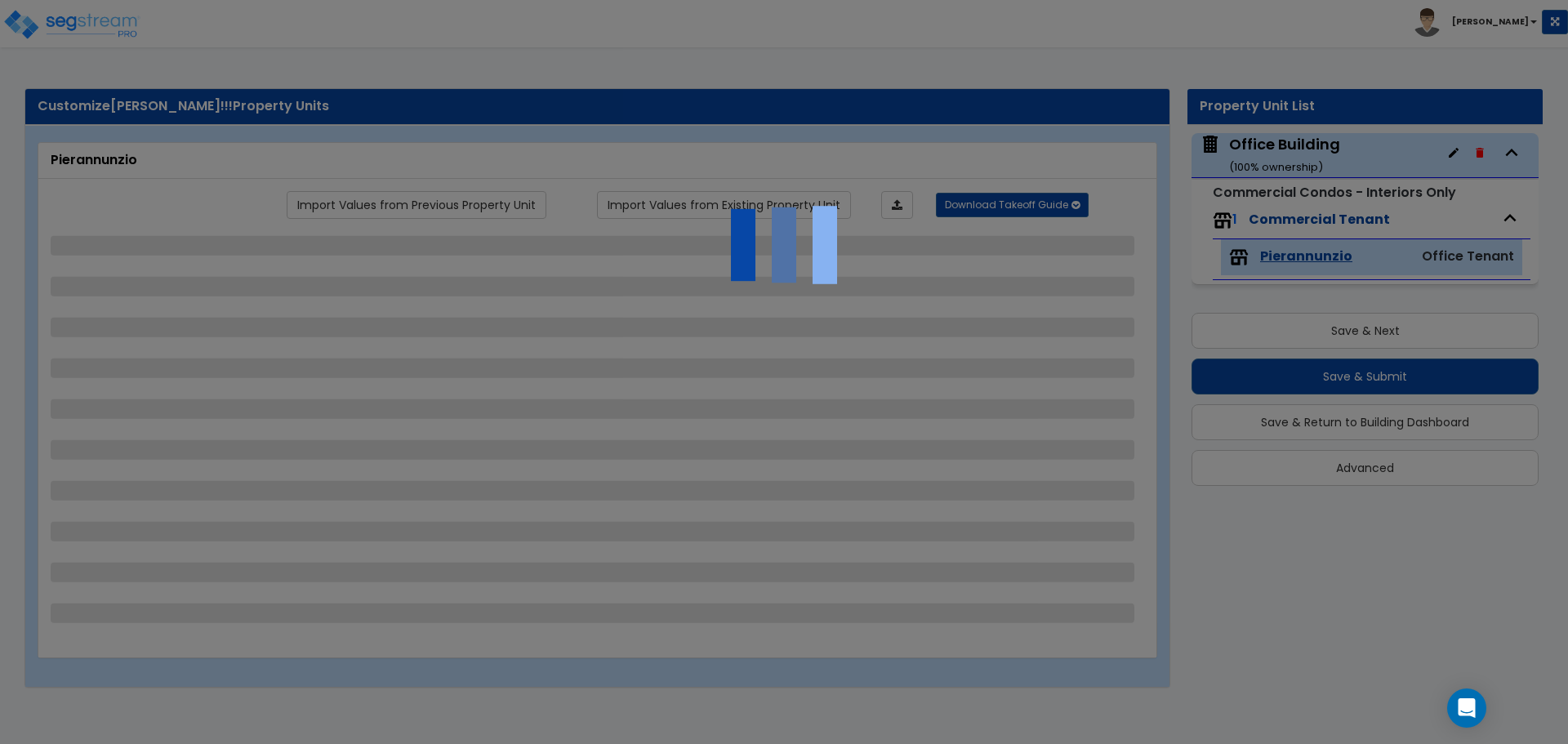
select select "1"
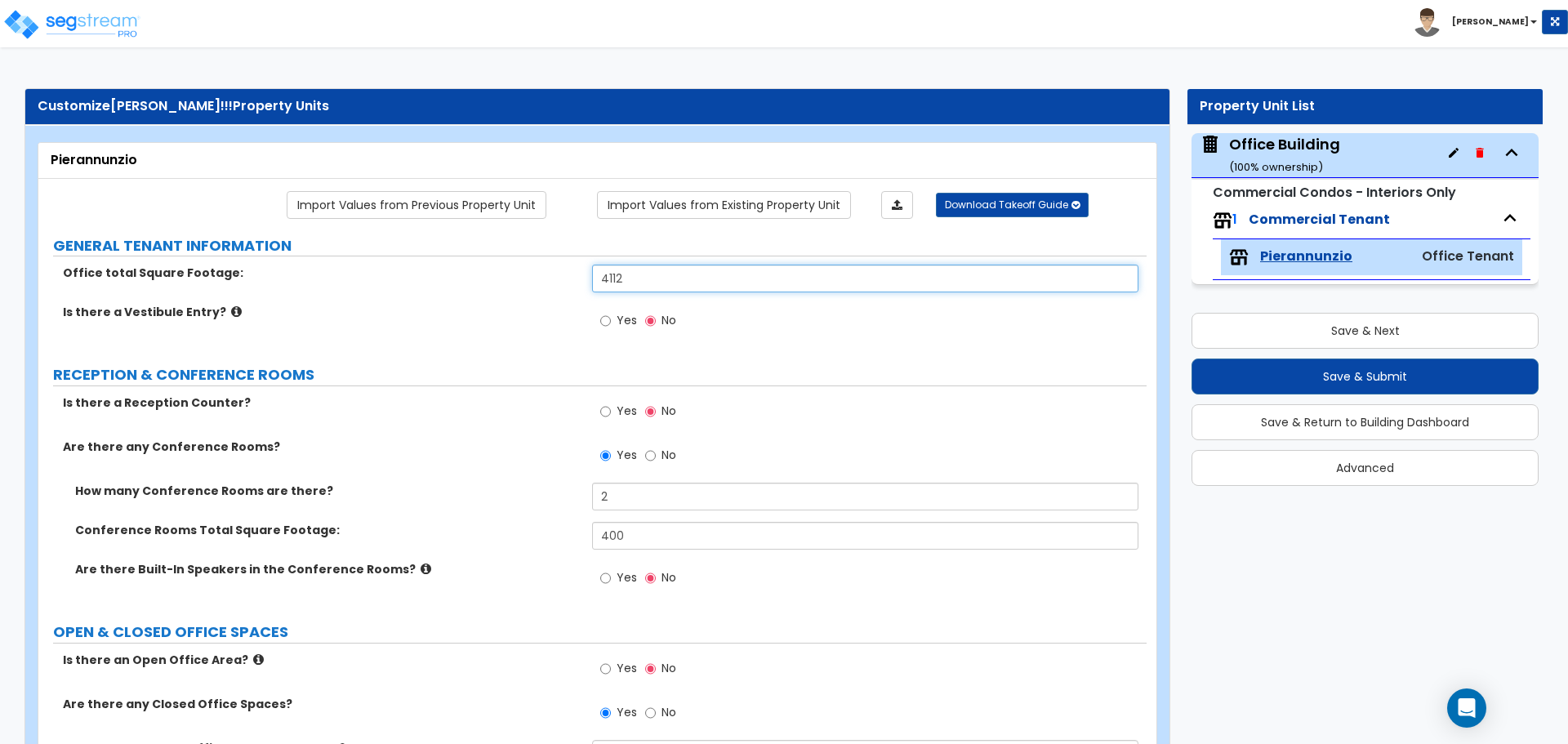
click at [651, 277] on input "4112" at bounding box center [865, 278] width 546 height 27
drag, startPoint x: 667, startPoint y: 277, endPoint x: 581, endPoint y: 276, distance: 86.0
click at [585, 277] on div "Office total Square Footage: 4112" at bounding box center [592, 284] width 1108 height 39
type input "3,408"
drag, startPoint x: 650, startPoint y: 411, endPoint x: 660, endPoint y: 383, distance: 29.7
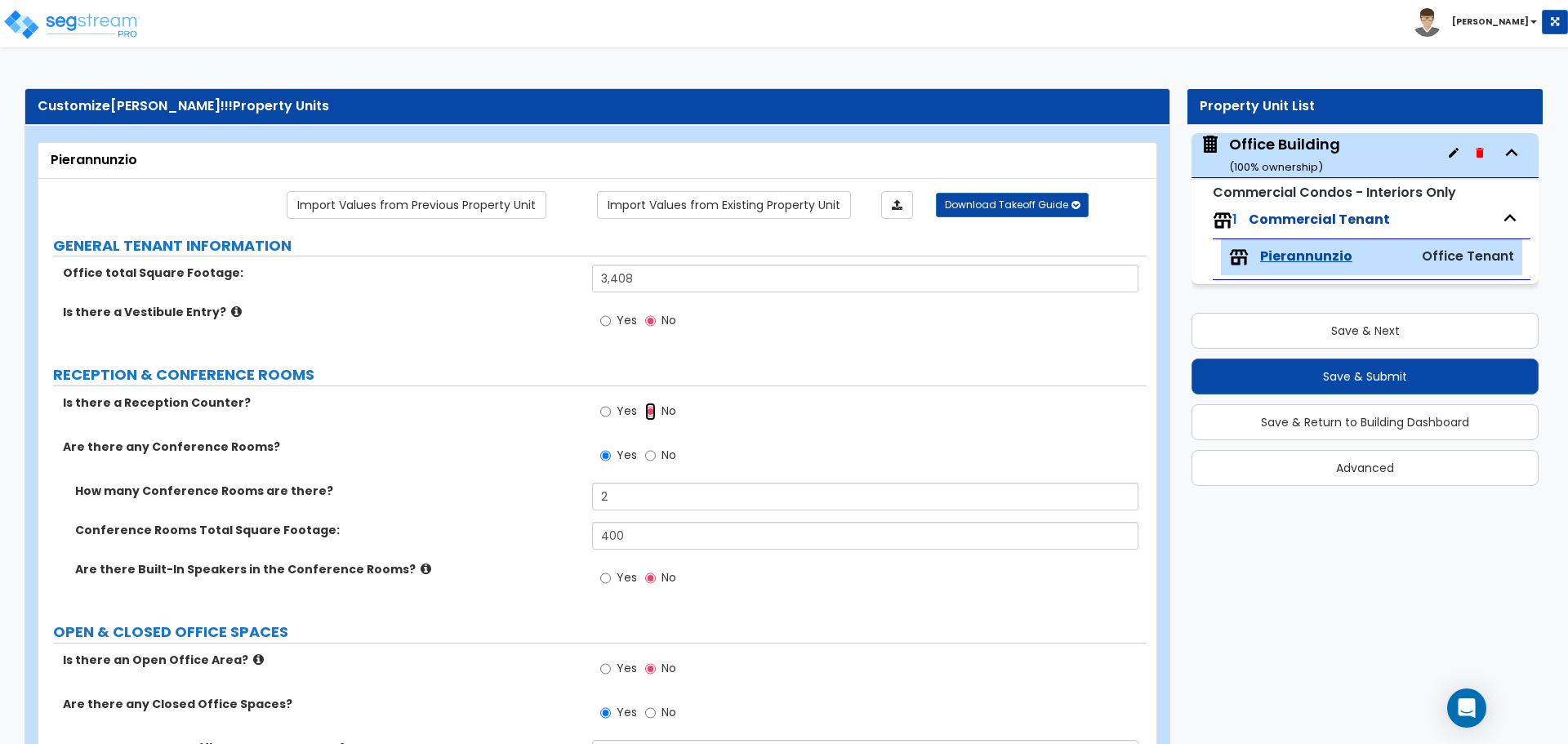
click at [650, 409] on input "No" at bounding box center [650, 411] width 11 height 18
click at [621, 316] on span "Yes" at bounding box center [626, 320] width 21 height 17
click at [611, 316] on input "Yes" at bounding box center [605, 321] width 11 height 18
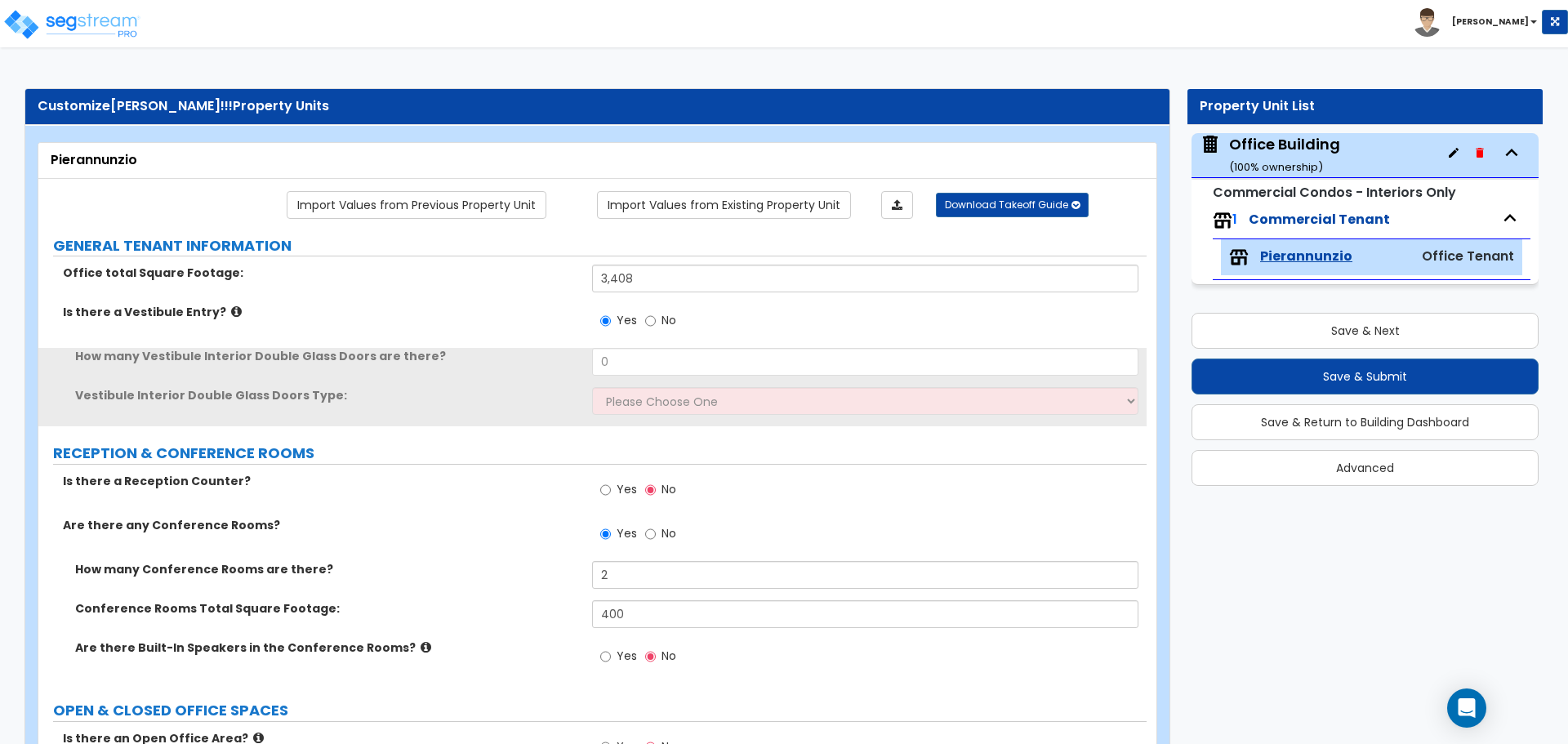
click at [661, 319] on label "No" at bounding box center [660, 322] width 31 height 27
click at [656, 319] on input "No" at bounding box center [650, 321] width 11 height 18
radio input "false"
radio input "true"
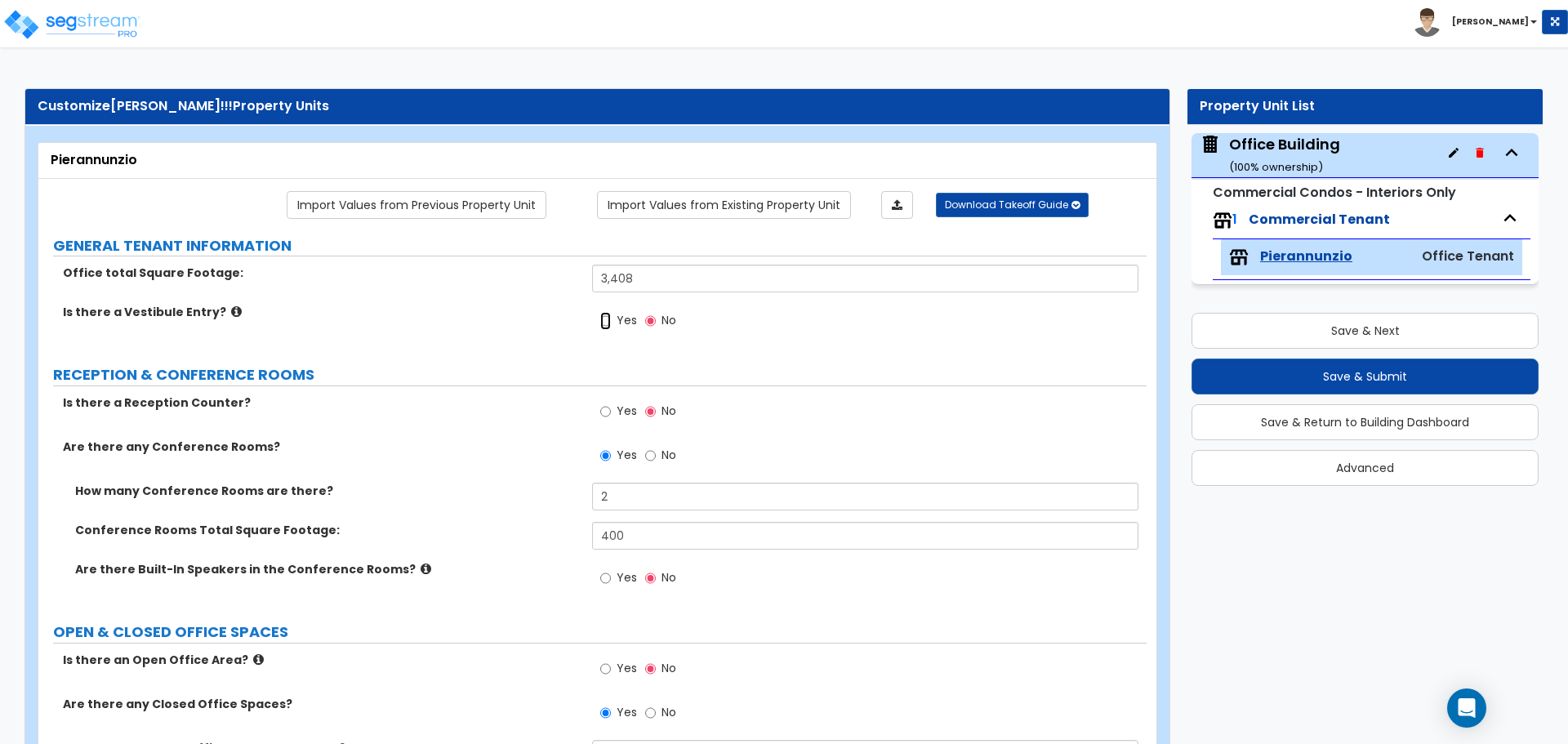
click at [609, 320] on input "Yes" at bounding box center [605, 321] width 11 height 18
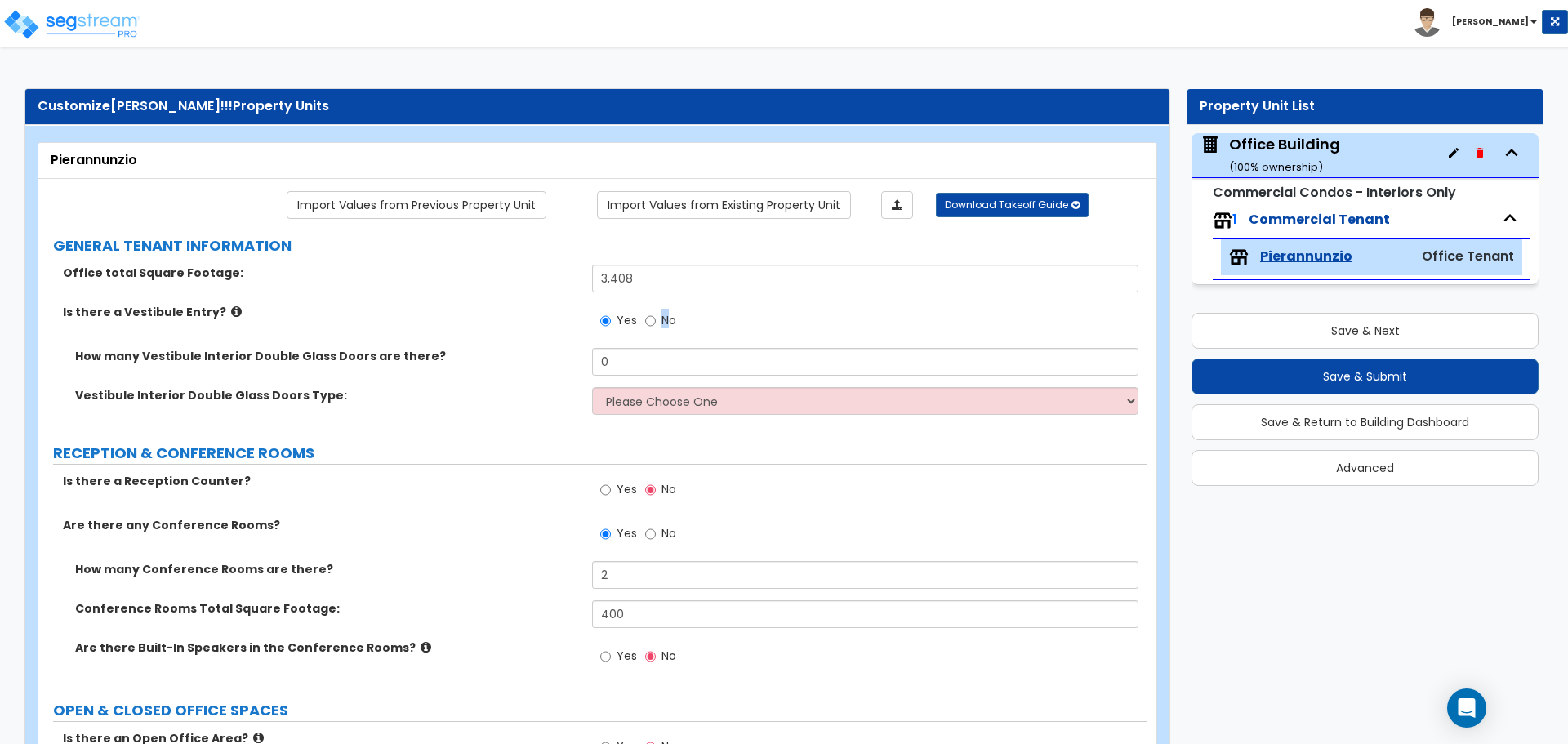
click at [666, 317] on span "No" at bounding box center [669, 320] width 15 height 17
click at [645, 322] on input "No" at bounding box center [650, 321] width 11 height 18
radio input "false"
radio input "true"
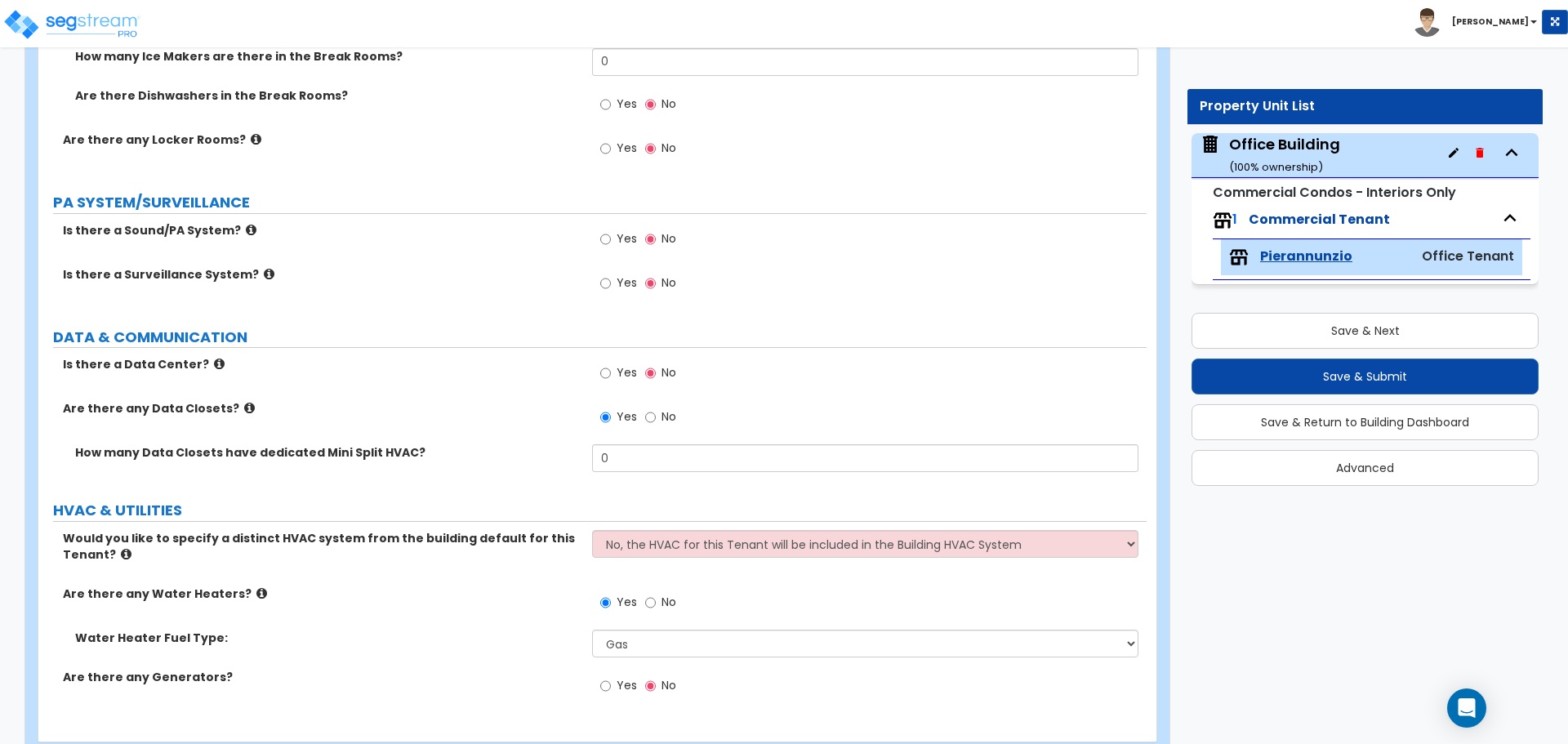
scroll to position [3413, 0]
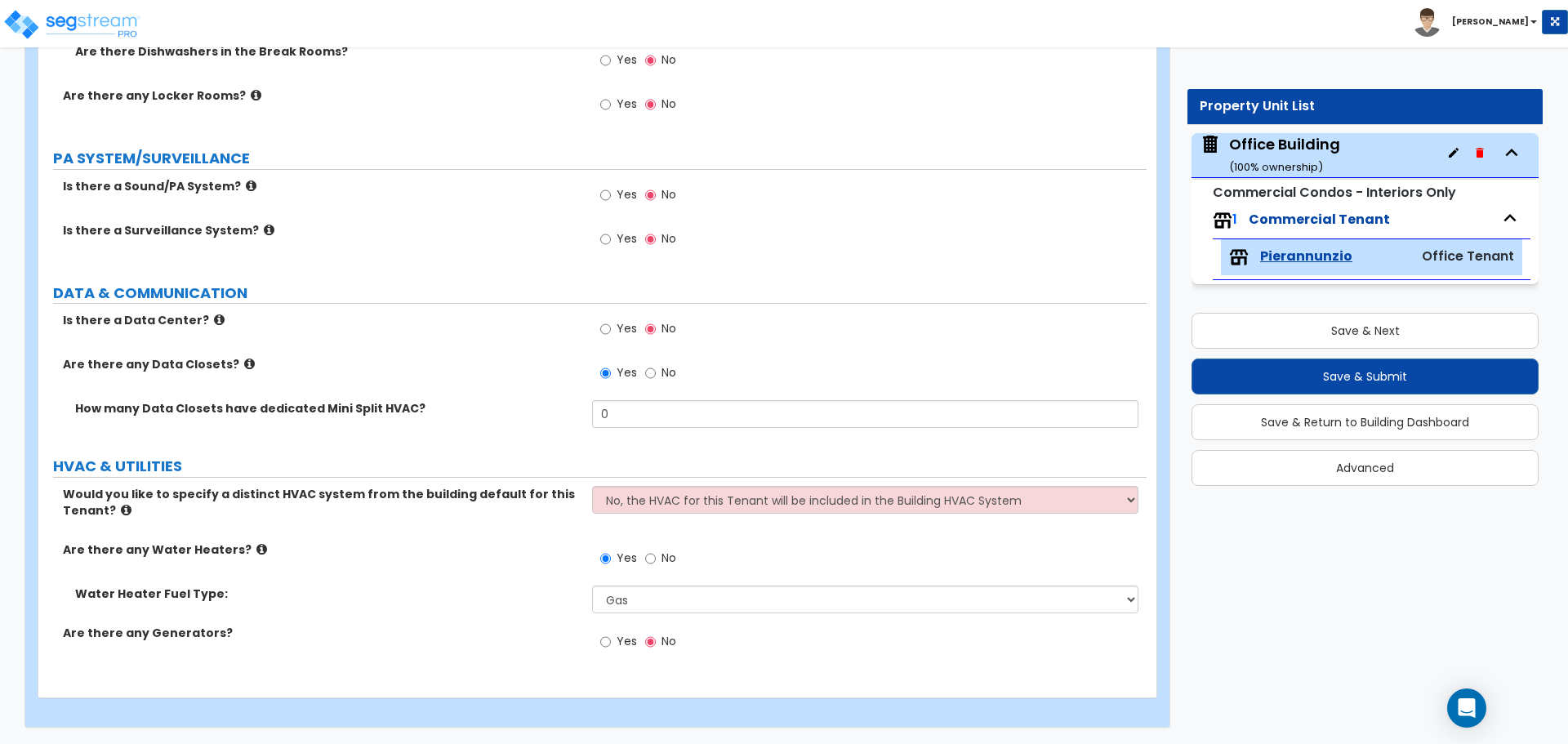
click at [121, 509] on icon at bounding box center [126, 510] width 11 height 12
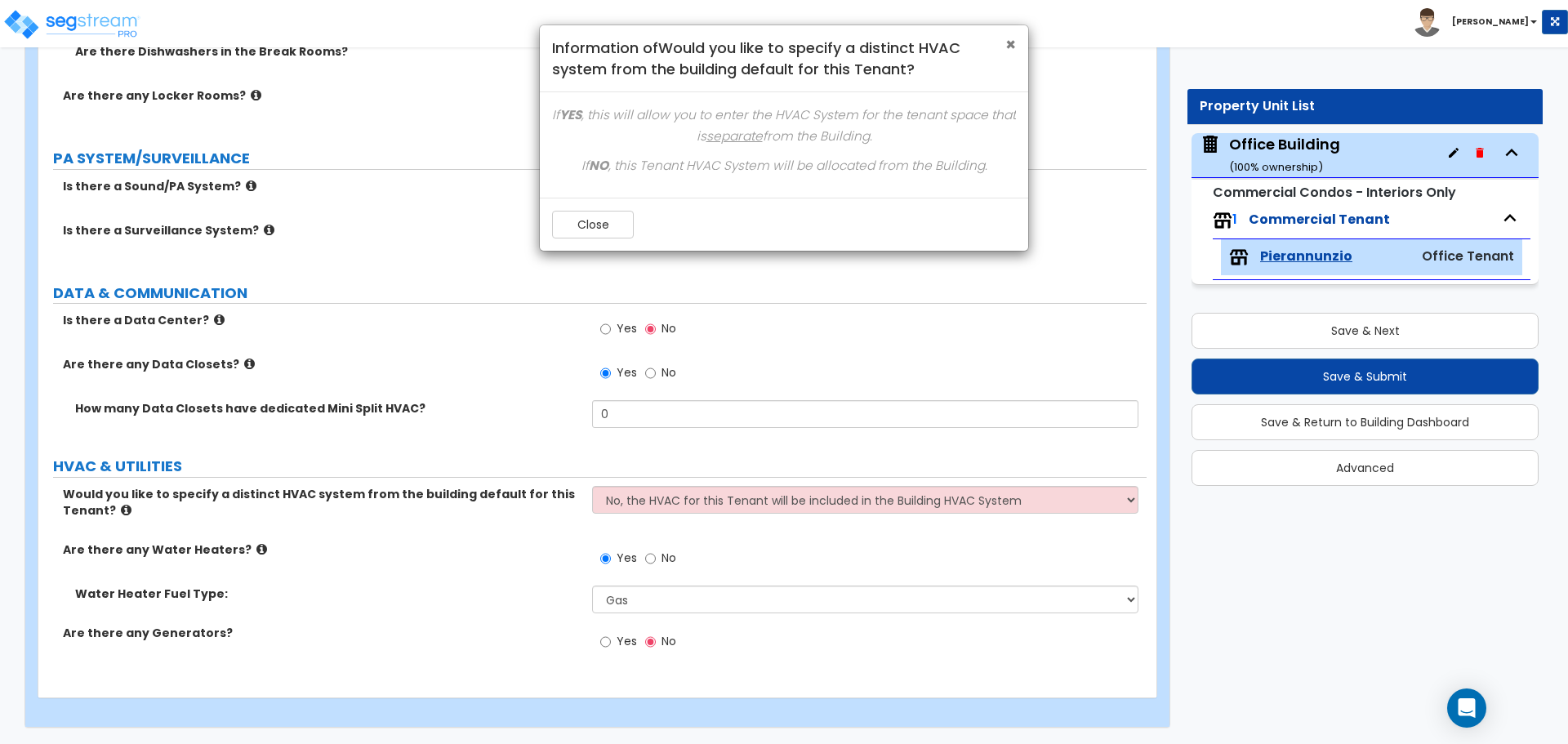
click at [1008, 40] on span "×" at bounding box center [1010, 44] width 11 height 24
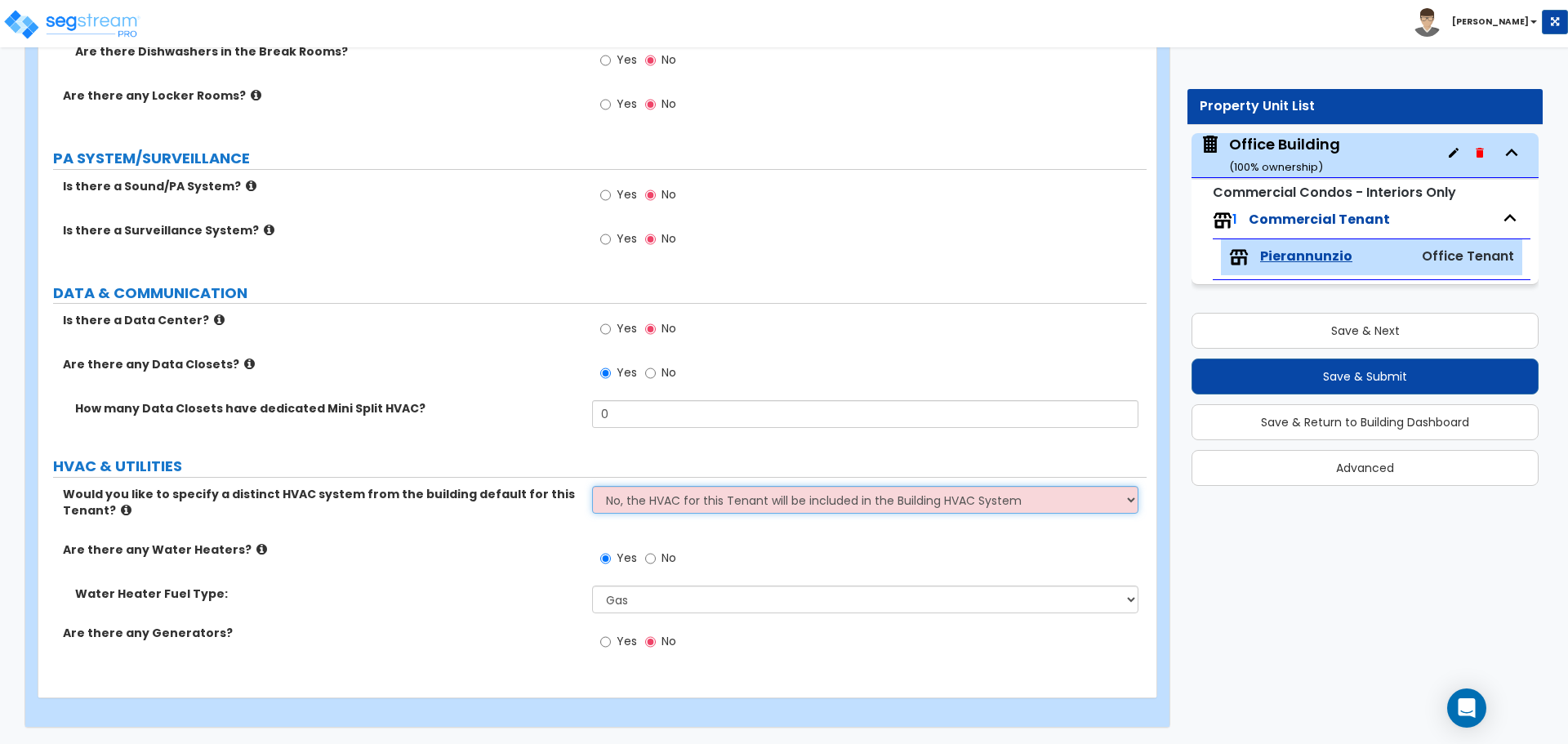
click at [1111, 498] on select "No, the HVAC for this Tenant will be included in the Building HVAC System Yes, …" at bounding box center [865, 499] width 546 height 27
click at [592, 486] on select "No, the HVAC for this Tenant will be included in the Building HVAC System Yes, …" at bounding box center [865, 499] width 546 height 27
click at [357, 542] on label "Are there any Water Heaters?" at bounding box center [321, 550] width 517 height 17
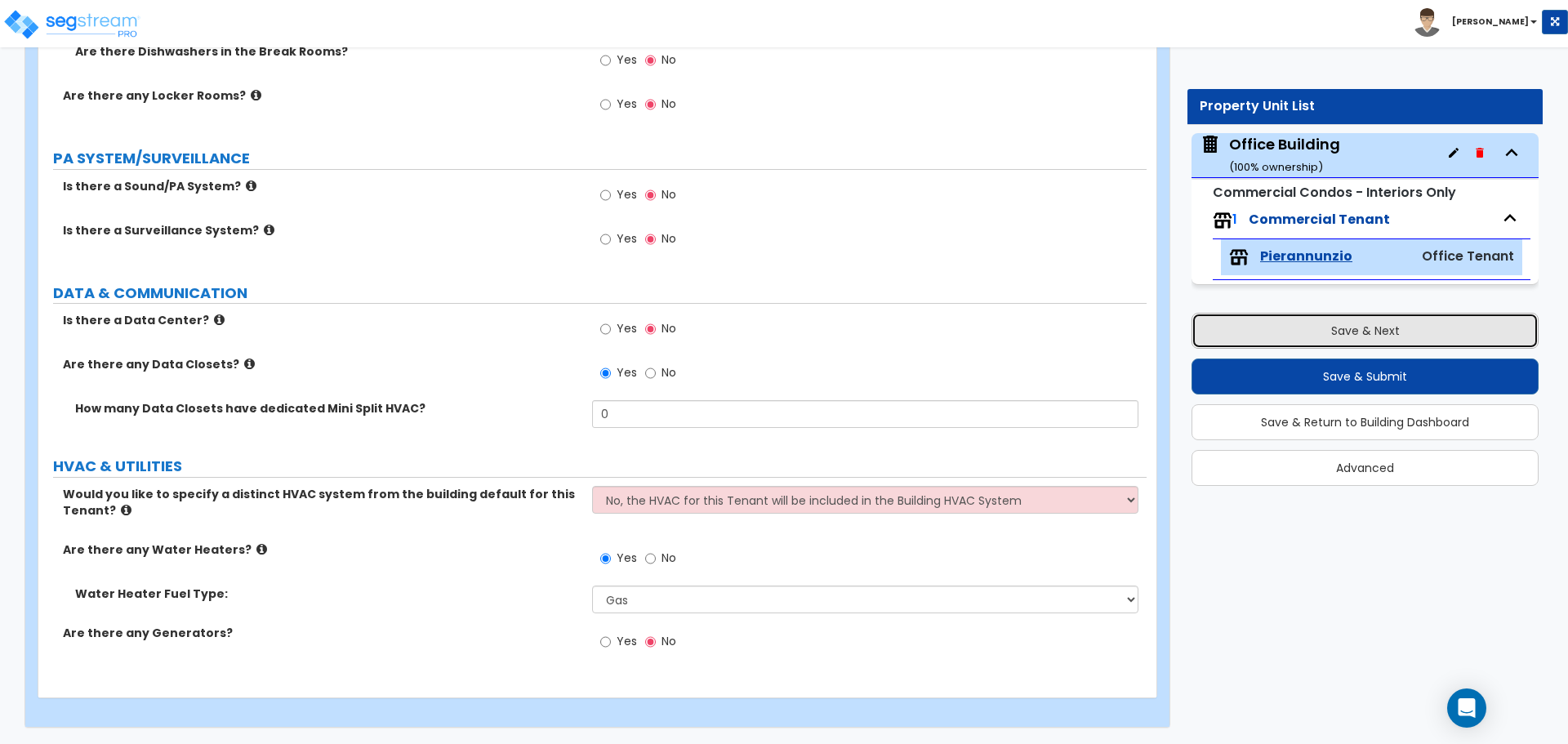
click at [1404, 328] on button "Save & Next" at bounding box center [1365, 330] width 347 height 36
type input "3408"
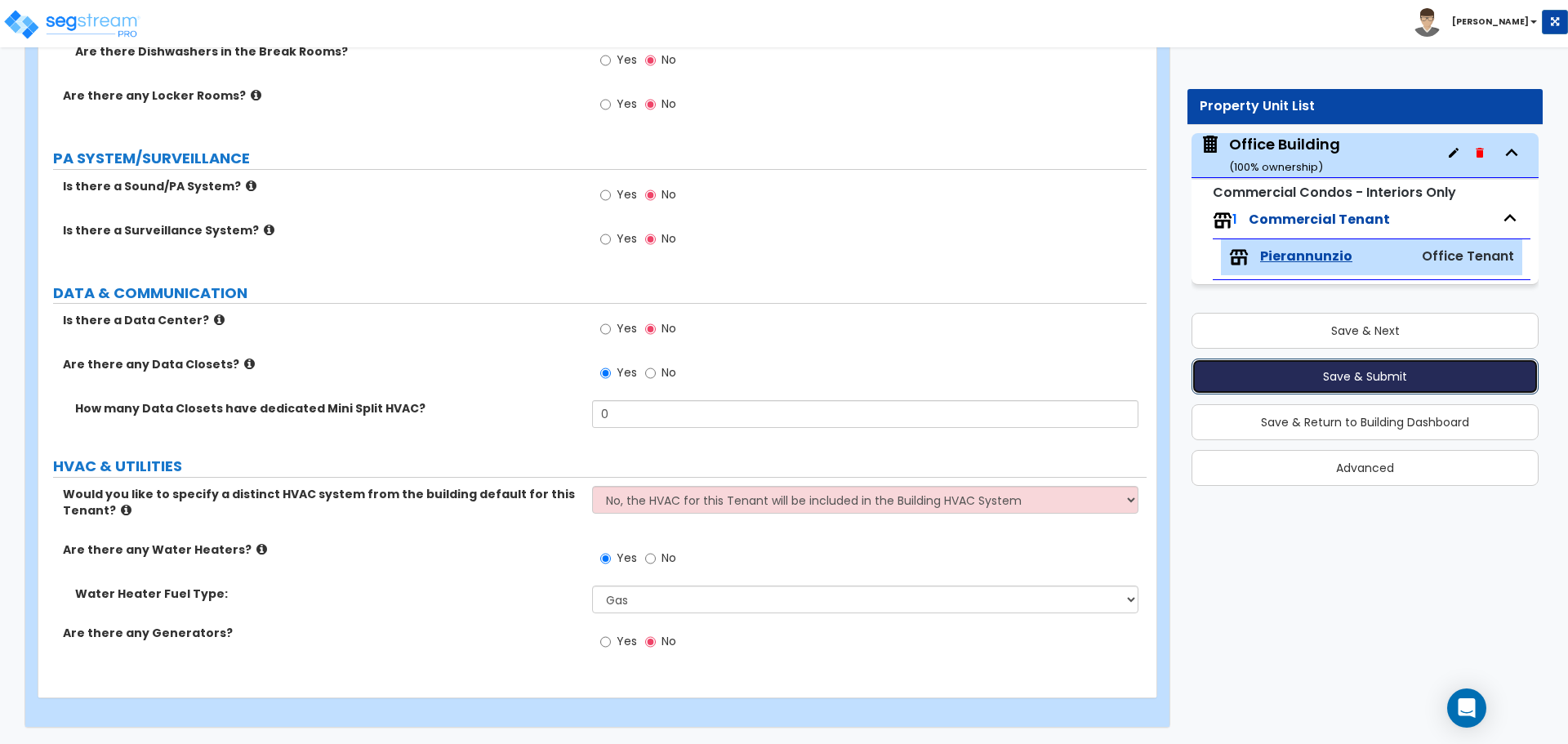
click at [1454, 382] on button "Save & Submit" at bounding box center [1365, 376] width 347 height 36
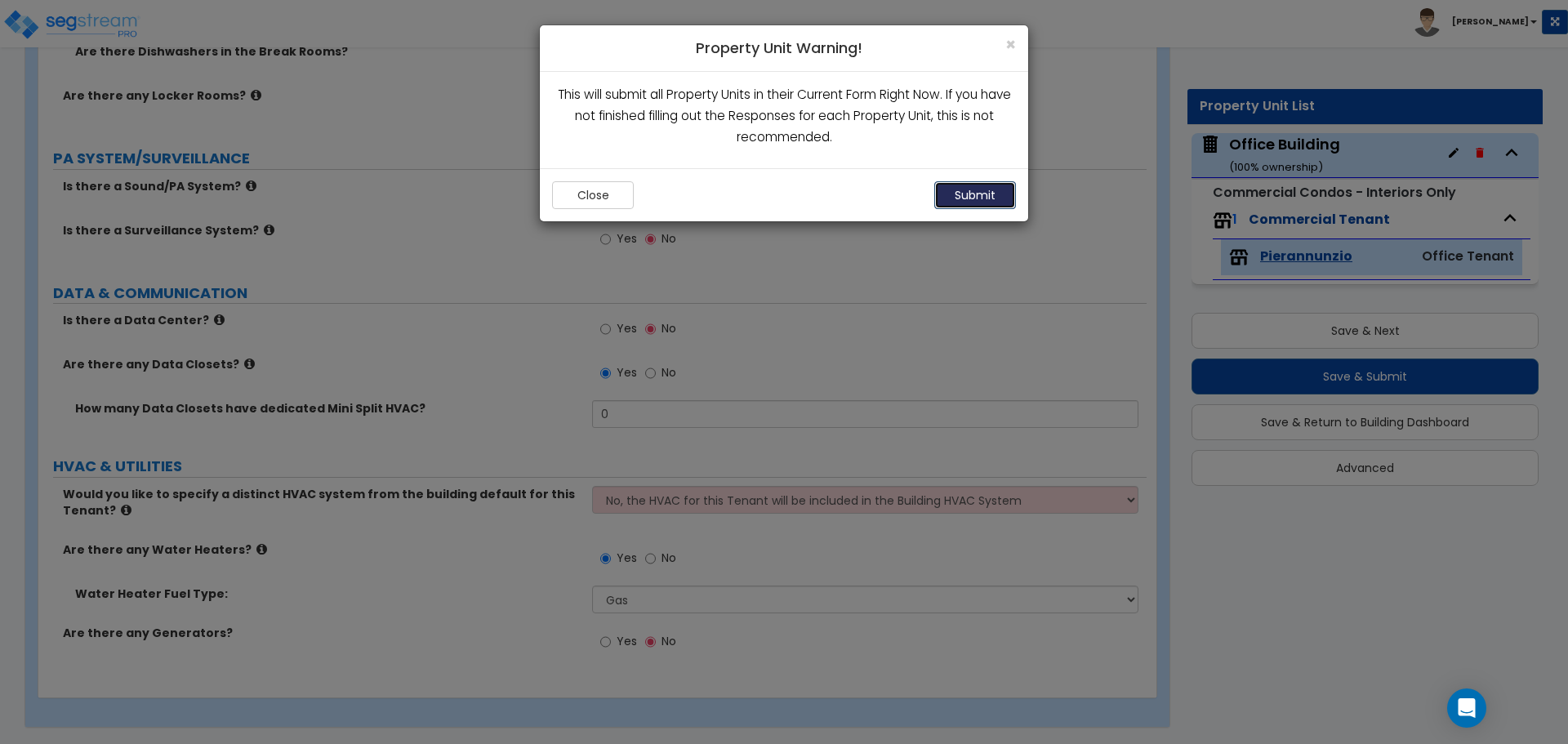
click at [980, 201] on button "Submit" at bounding box center [974, 195] width 81 height 27
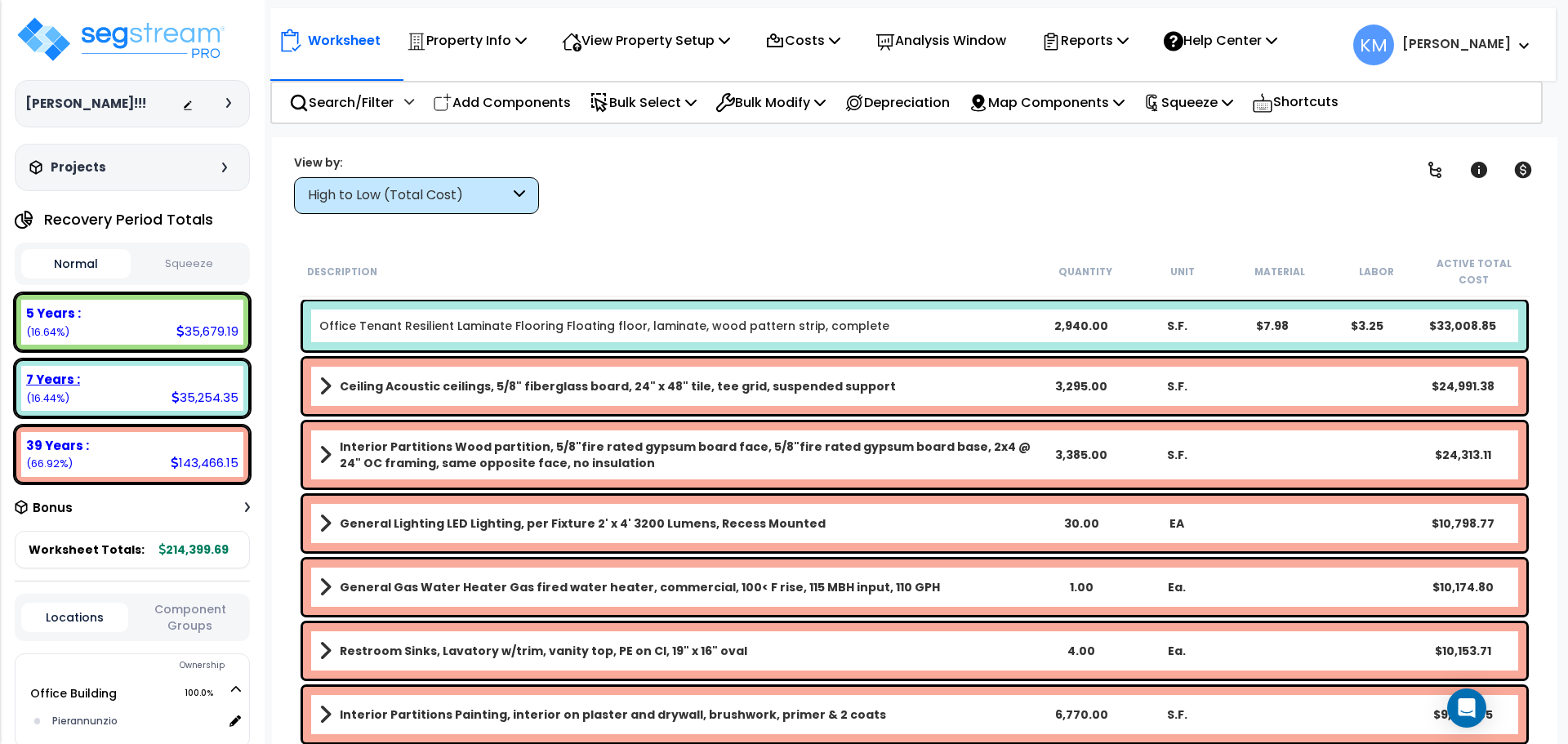
click at [55, 383] on b "7 Years :" at bounding box center [53, 379] width 54 height 17
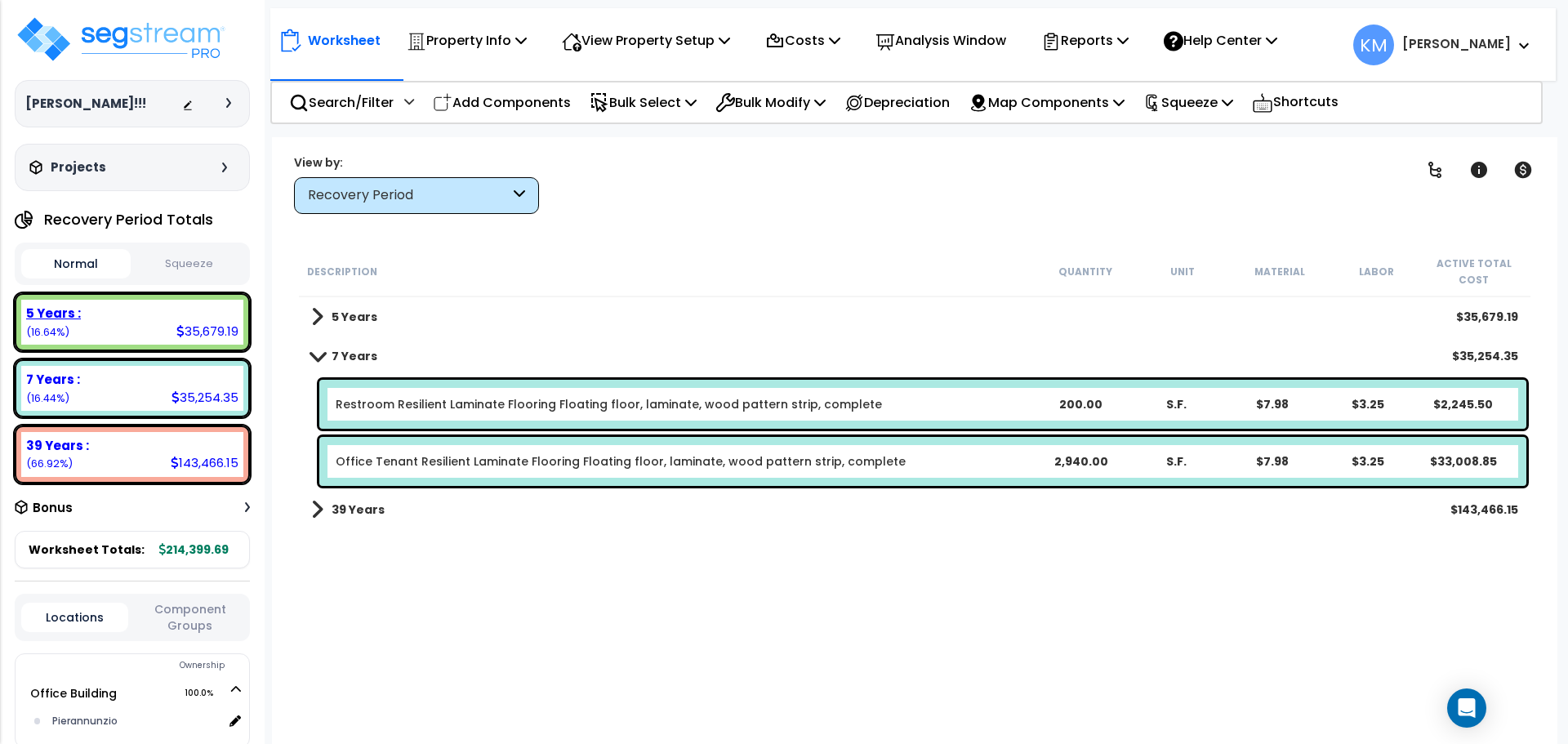
click at [51, 311] on b "5 Years :" at bounding box center [54, 313] width 55 height 17
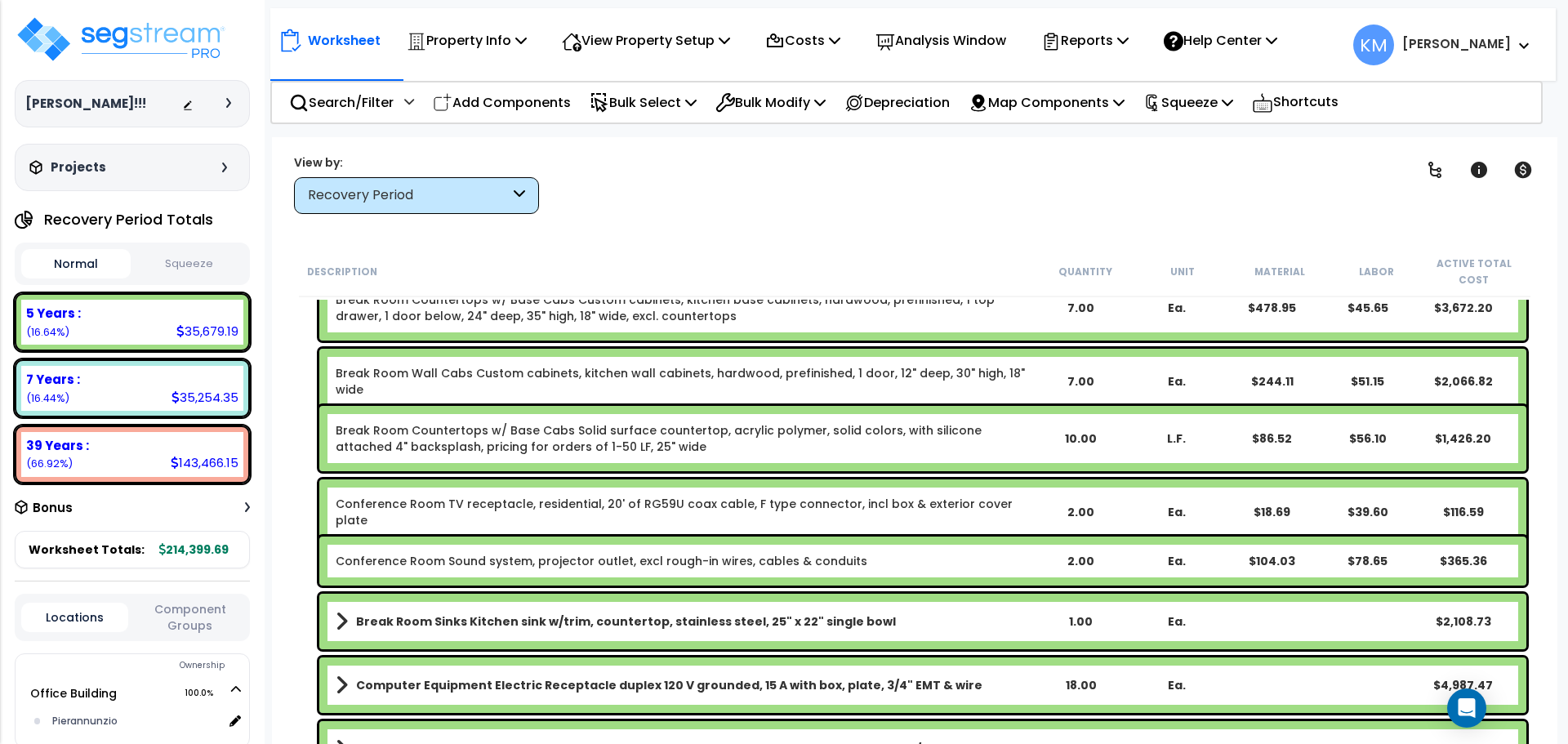
scroll to position [962, 0]
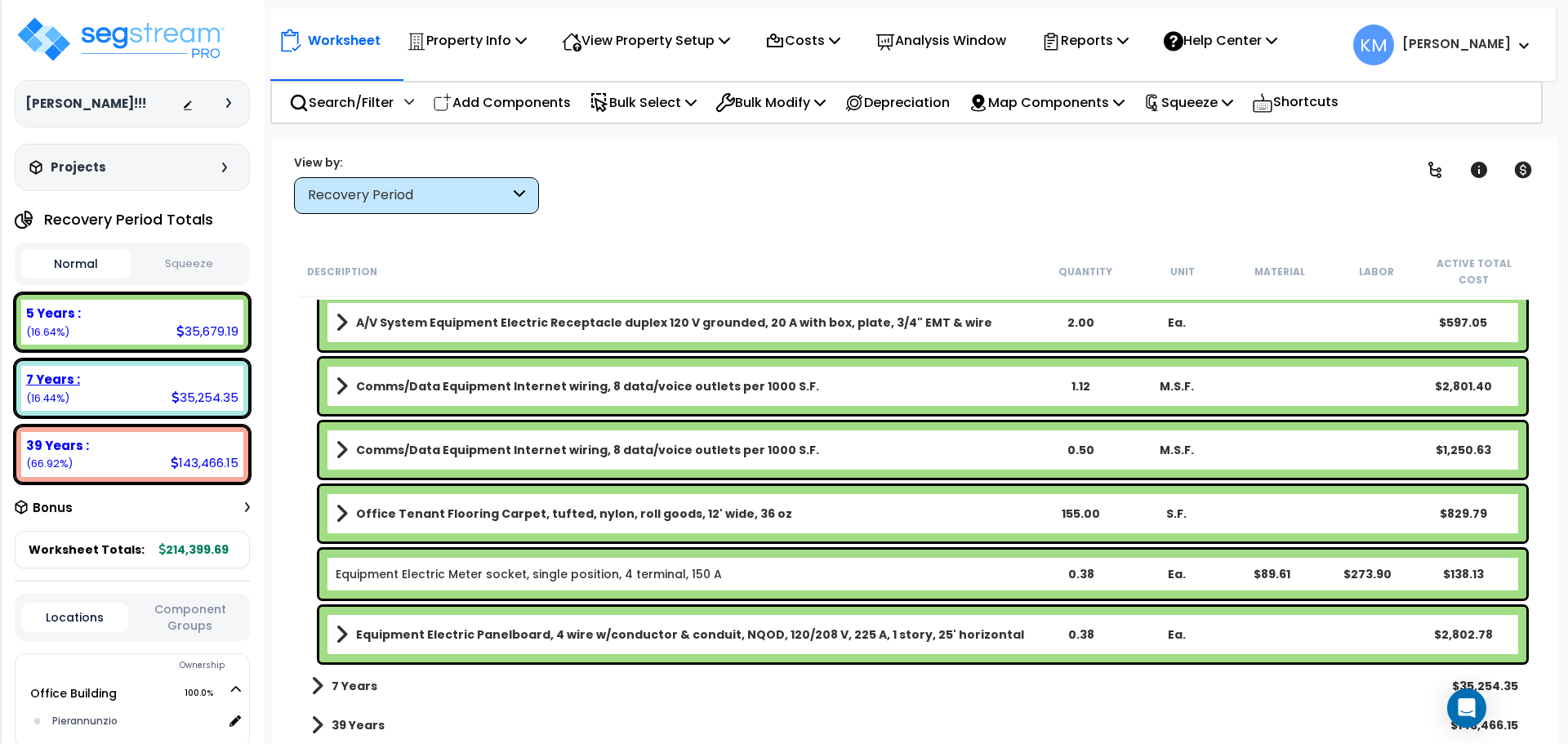
click at [50, 382] on b "7 Years :" at bounding box center [53, 379] width 54 height 17
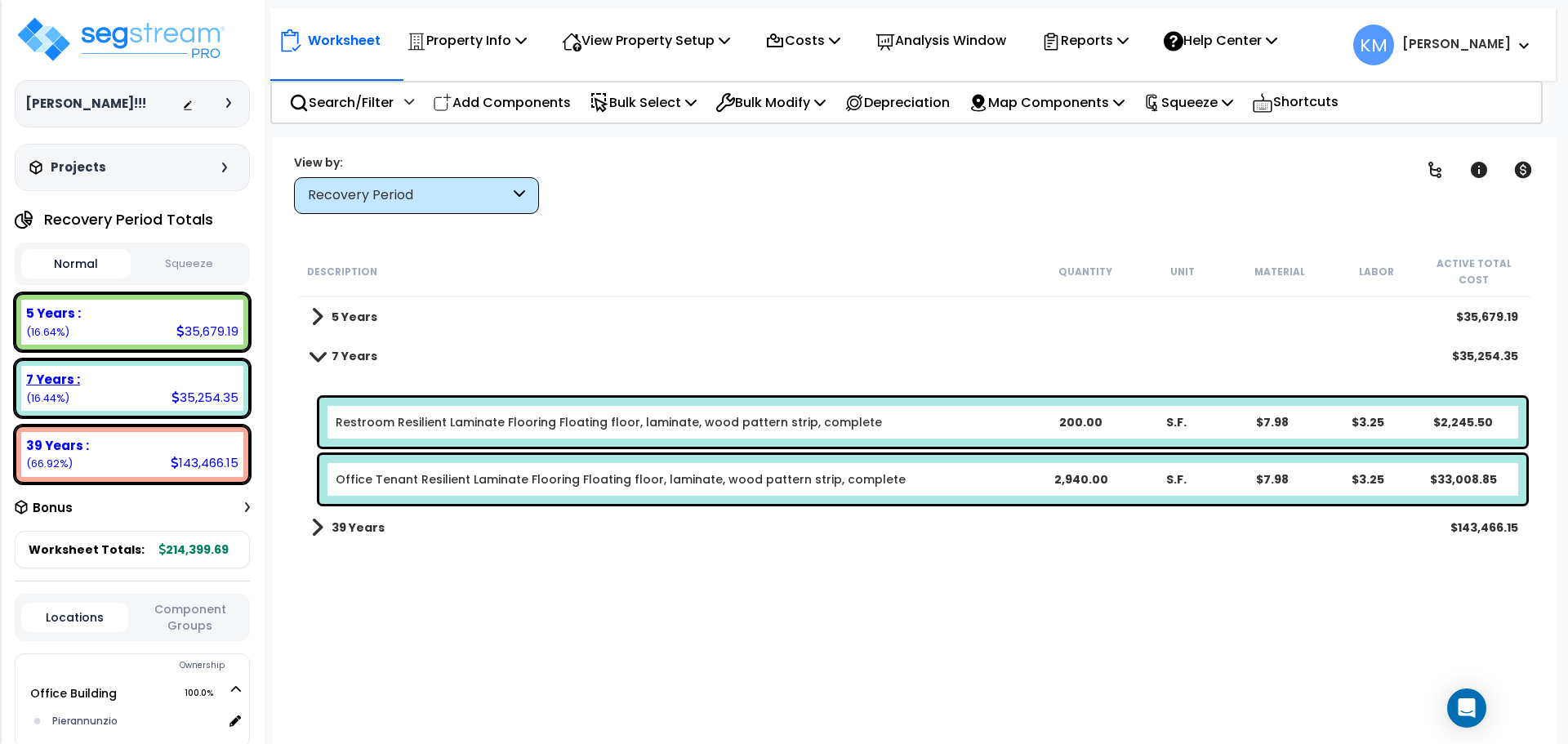
scroll to position [0, 0]
click at [61, 445] on b "39 Years :" at bounding box center [58, 445] width 63 height 17
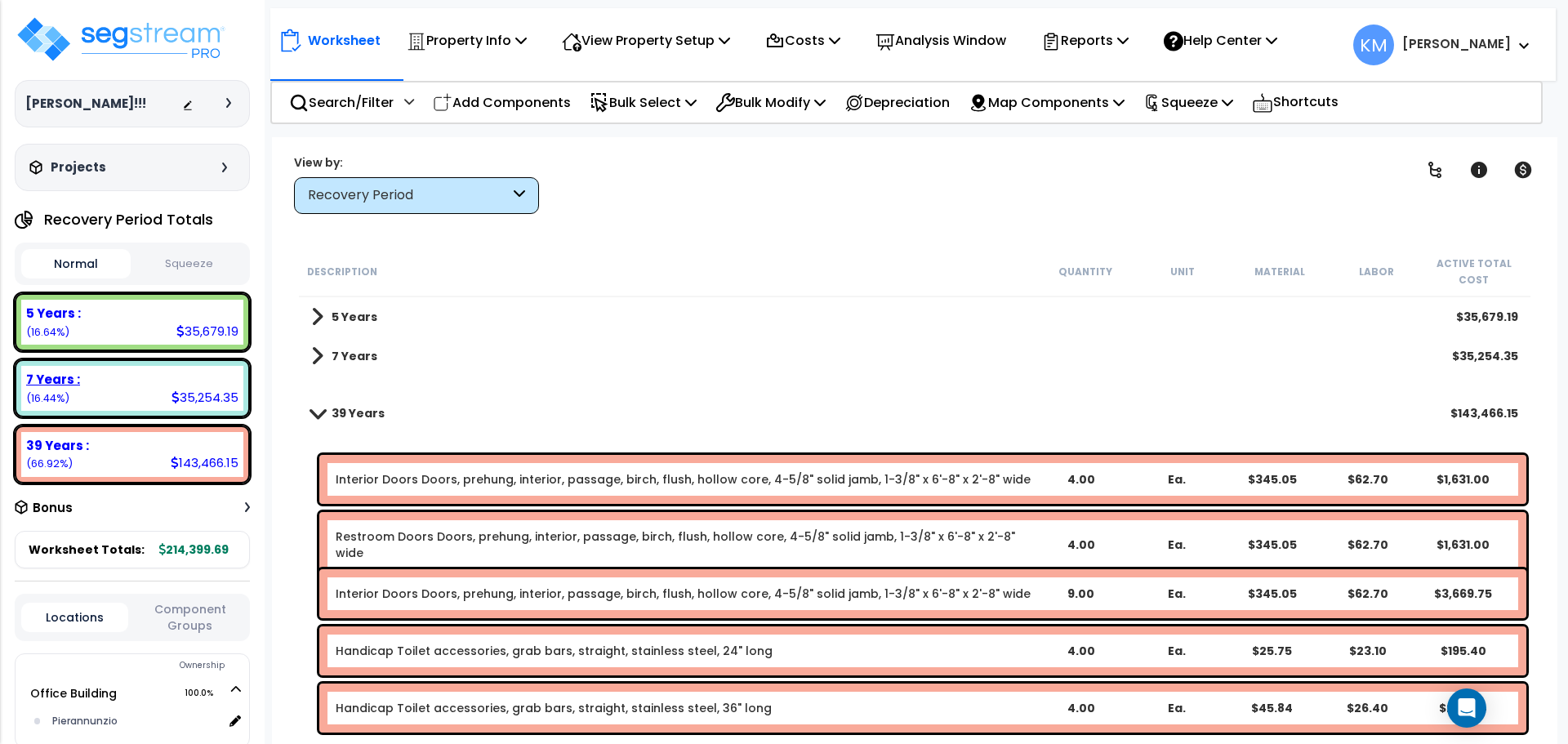
click at [61, 387] on b "7 Years :" at bounding box center [53, 379] width 54 height 17
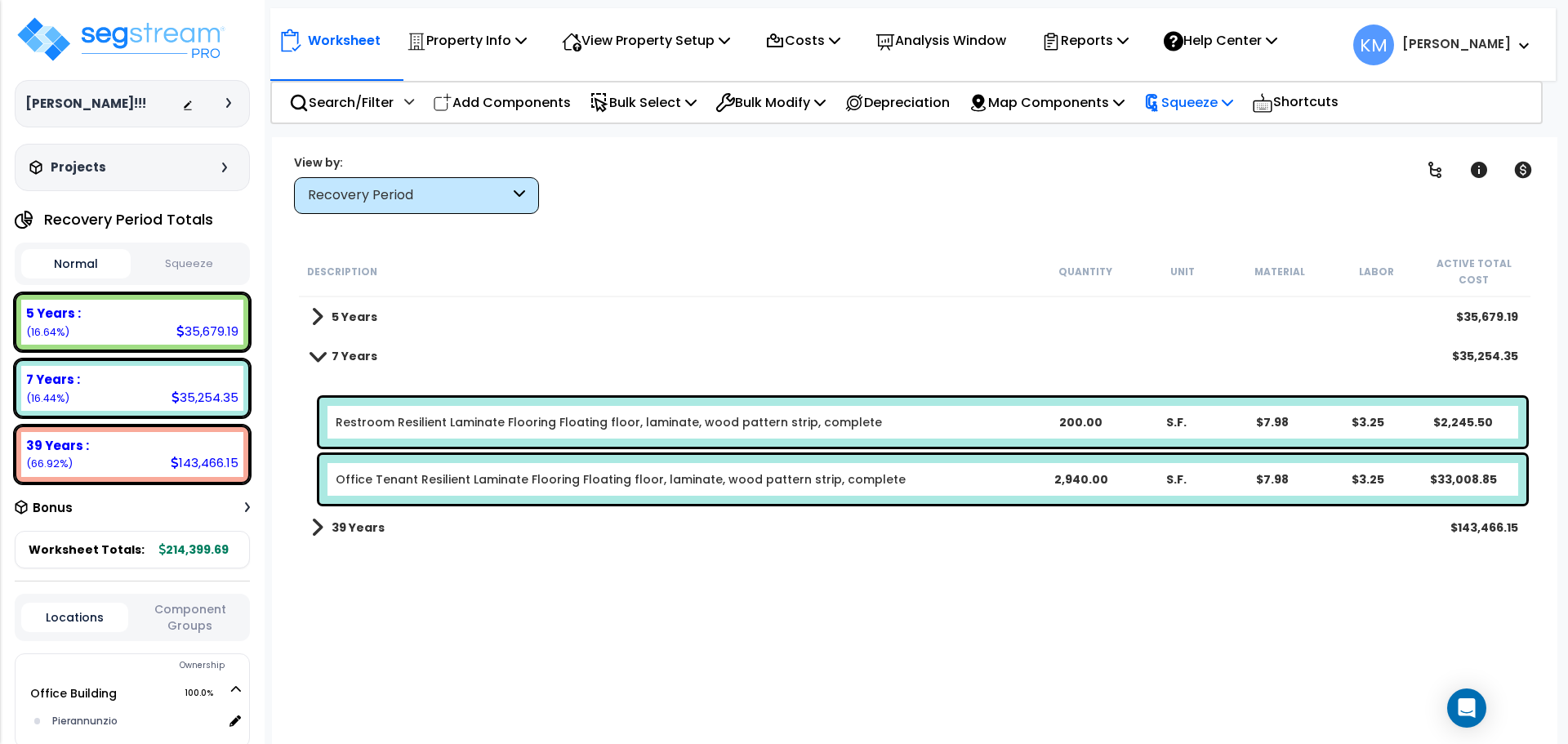
click at [1233, 101] on p "Squeeze" at bounding box center [1188, 102] width 90 height 22
click at [1237, 135] on link "Squeeze" at bounding box center [1216, 139] width 162 height 32
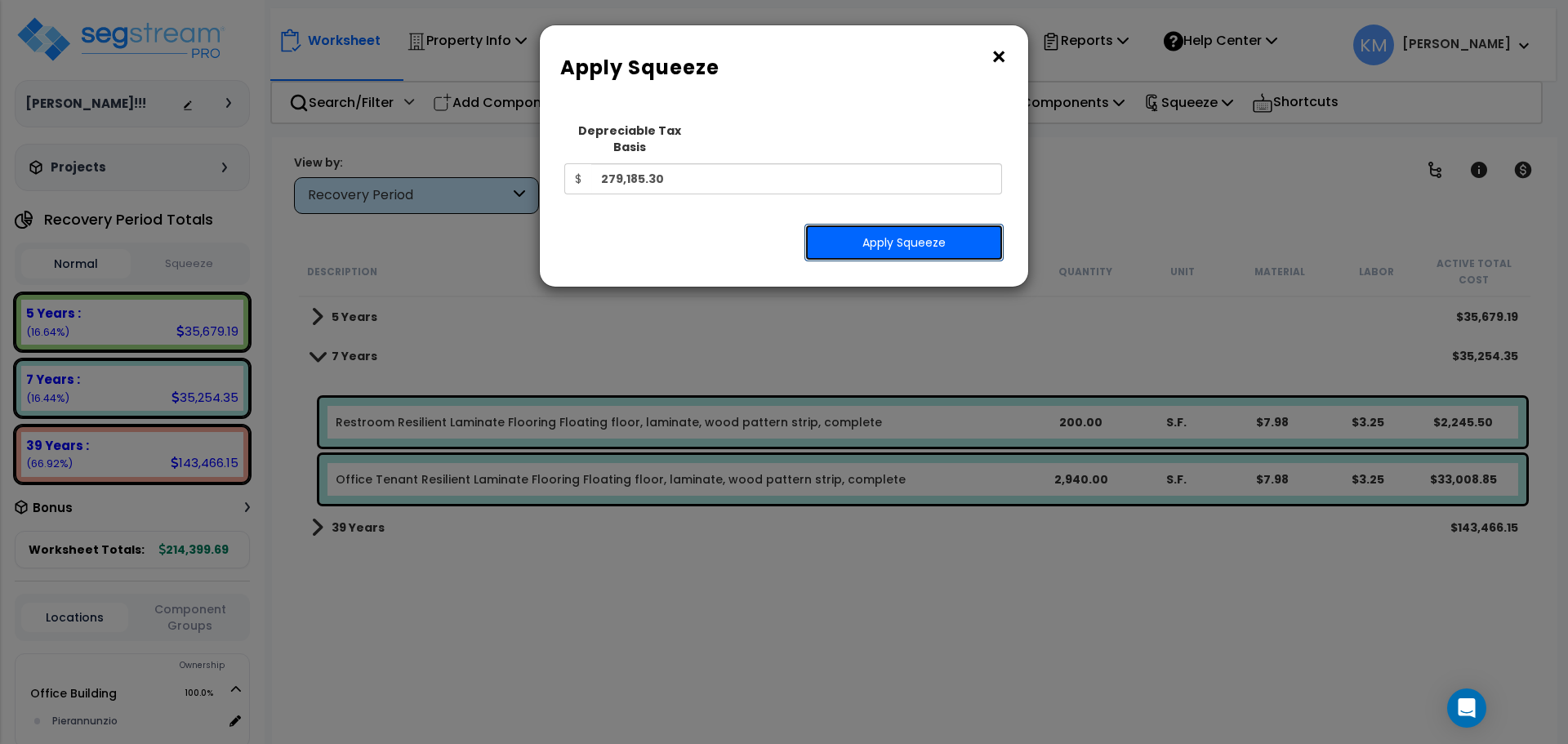
click at [877, 225] on button "Apply Squeeze" at bounding box center [904, 242] width 199 height 37
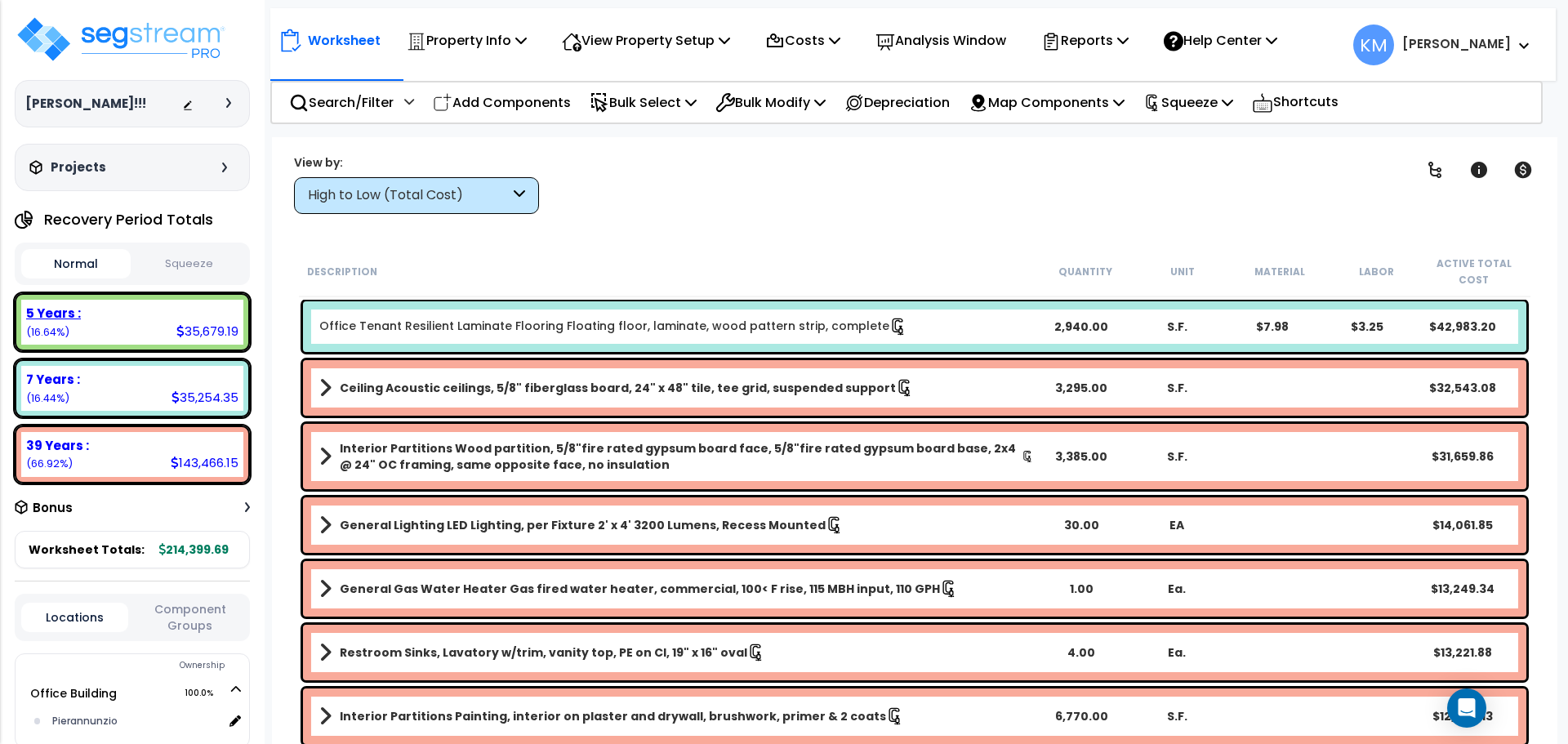
click at [62, 328] on small "(16.64%)" at bounding box center [48, 332] width 43 height 14
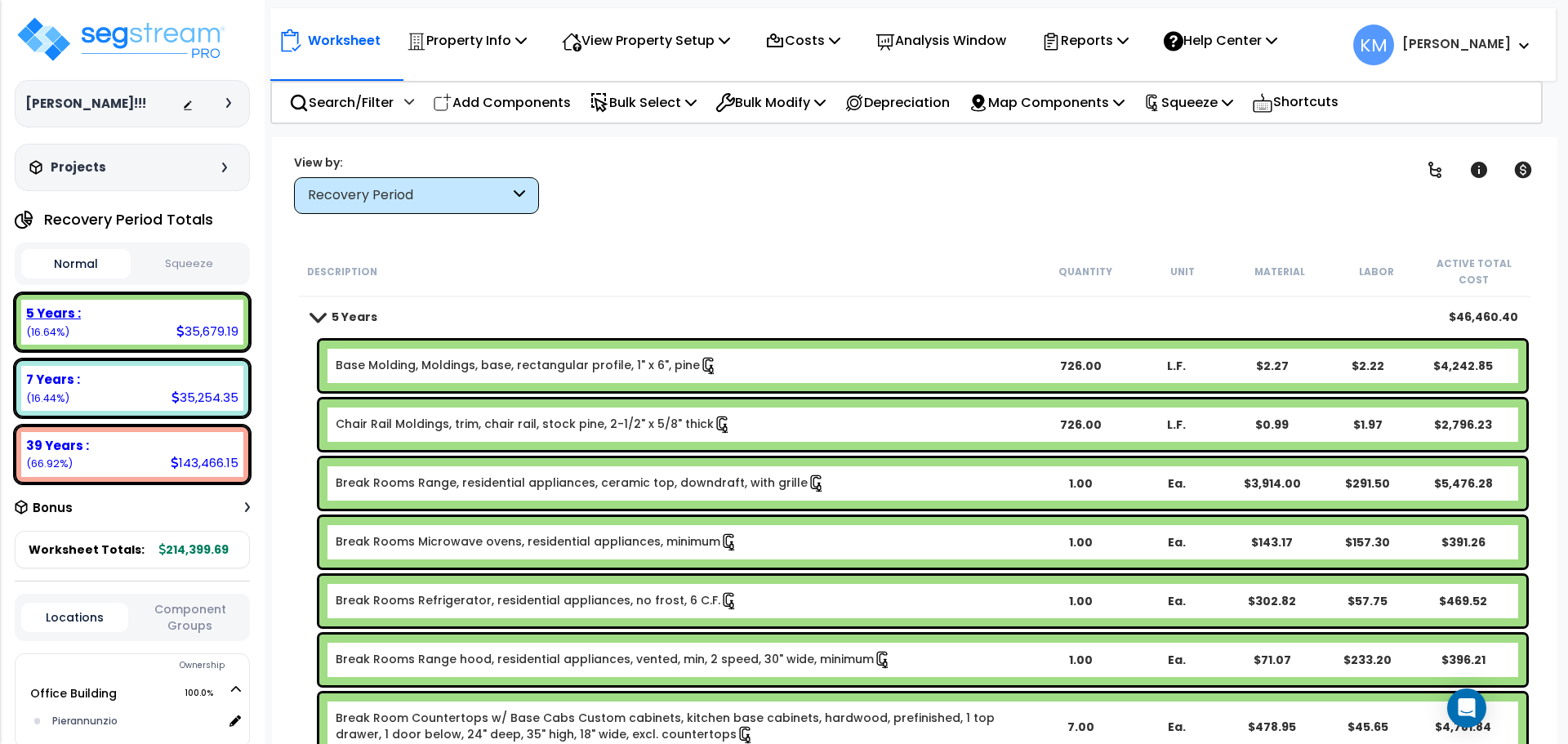
click at [62, 328] on small "(16.64%)" at bounding box center [48, 332] width 43 height 14
click at [54, 309] on b "5 Years :" at bounding box center [54, 313] width 55 height 17
click at [327, 311] on span at bounding box center [318, 316] width 23 height 12
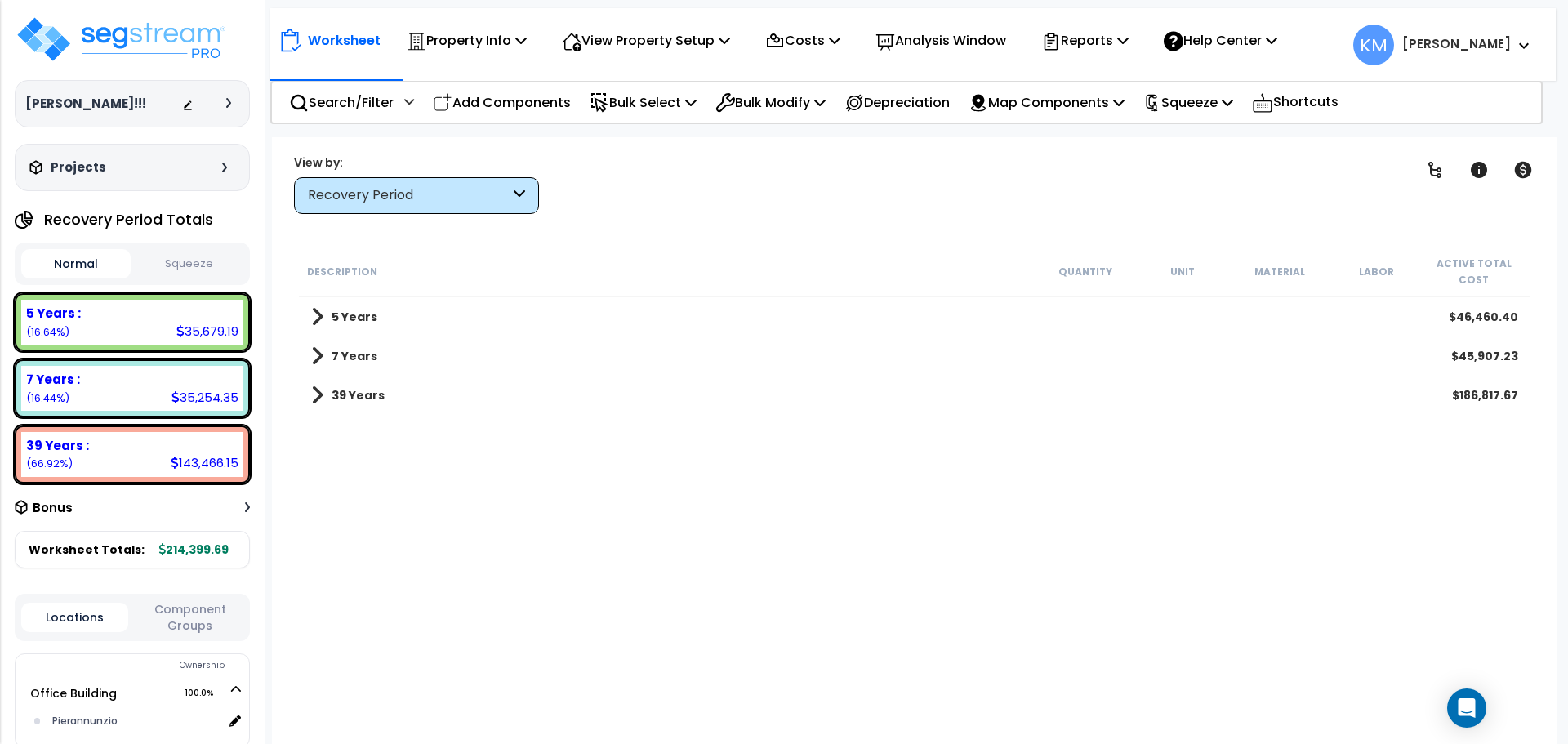
click at [187, 260] on button "Squeeze" at bounding box center [189, 264] width 109 height 28
click at [80, 256] on button "Normal" at bounding box center [76, 264] width 109 height 28
click at [174, 262] on button "Squeeze" at bounding box center [189, 264] width 109 height 28
click at [313, 352] on span at bounding box center [317, 357] width 12 height 23
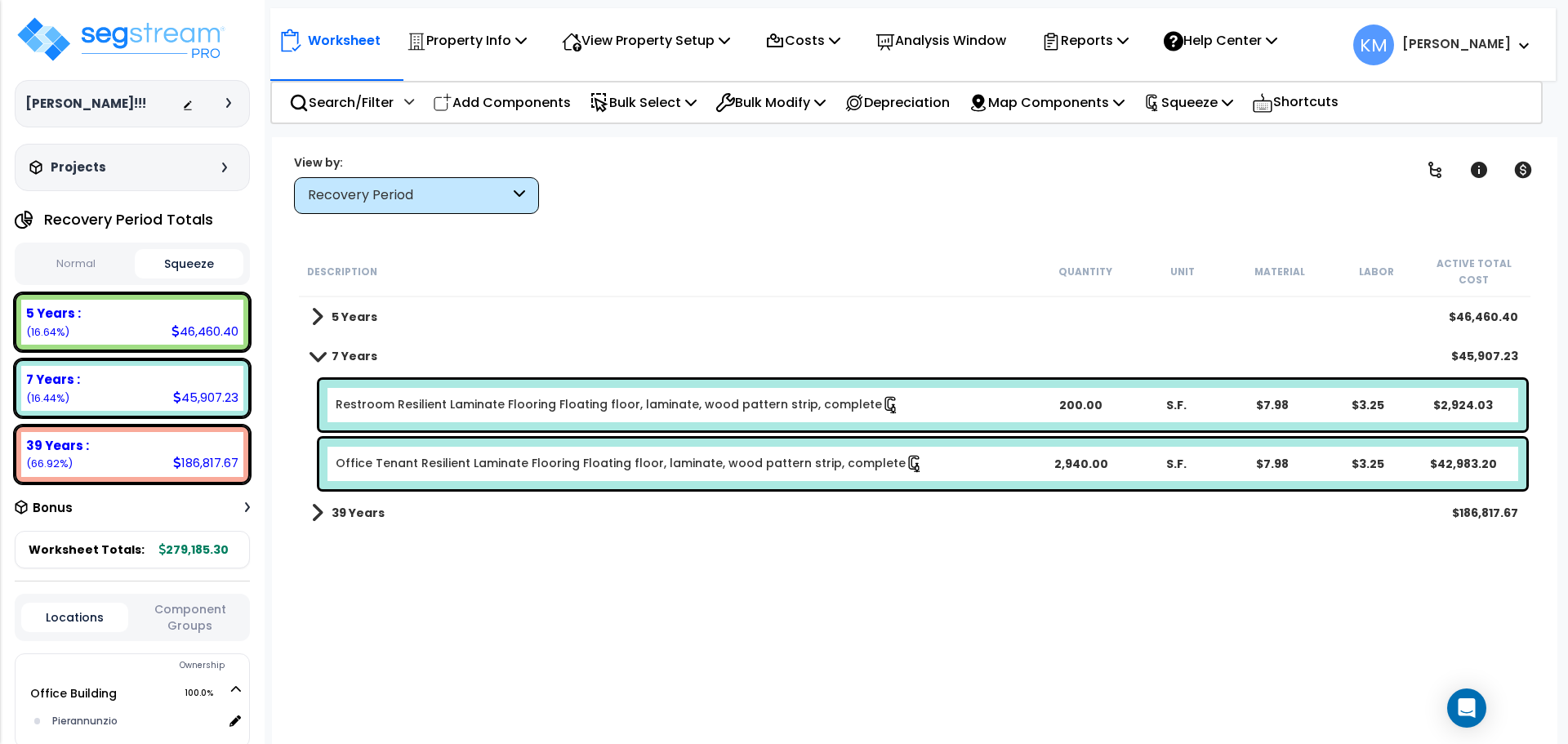
click at [1034, 400] on div "200.00" at bounding box center [1080, 406] width 94 height 17
click at [1012, 410] on div "Restroom Resilient Laminate Flooring Floating floor, laminate, wood pattern str…" at bounding box center [684, 406] width 697 height 18
click at [1002, 406] on div "Restroom Resilient Laminate Flooring Floating floor, laminate, wood pattern str…" at bounding box center [684, 406] width 697 height 18
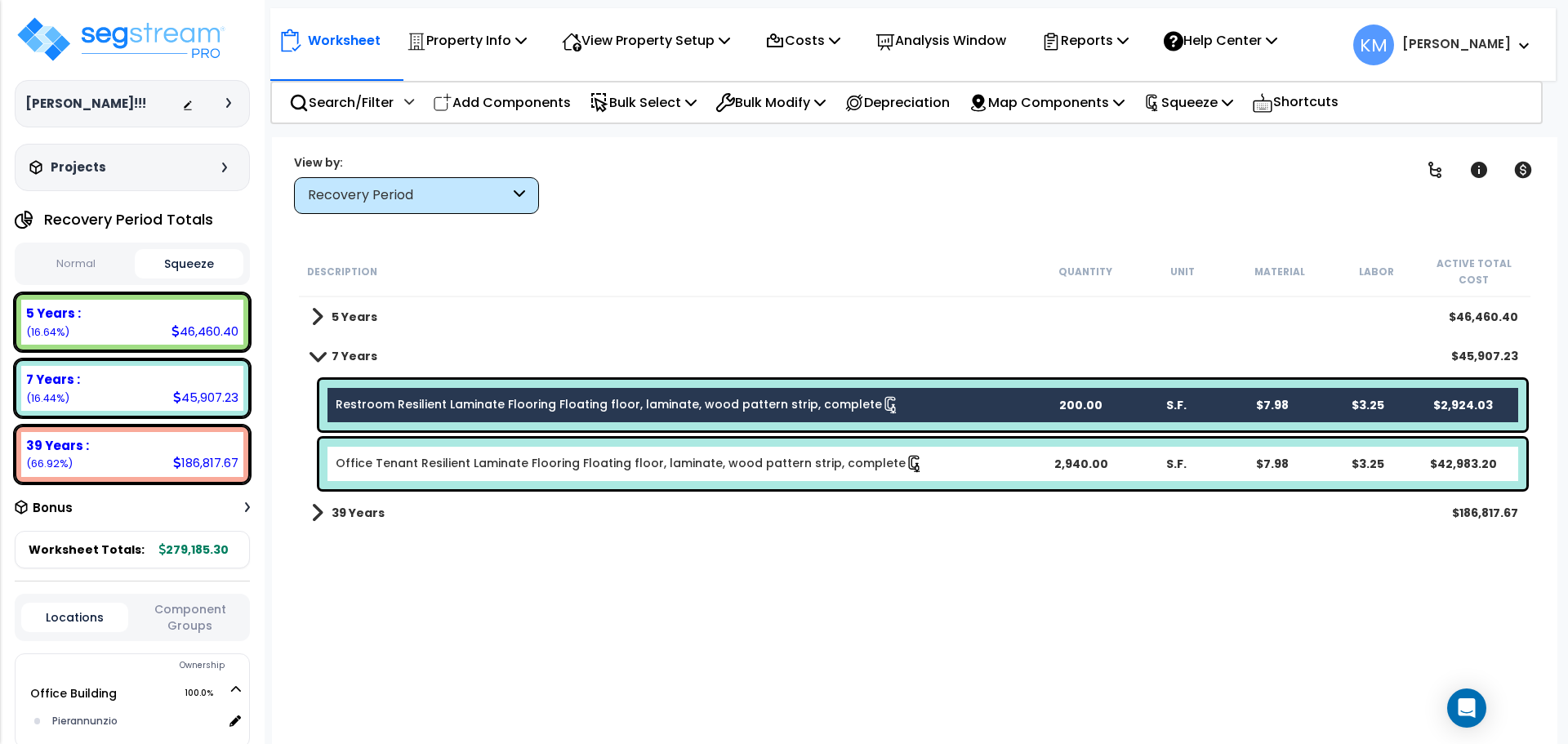
click at [987, 454] on div "Office Tenant Resilient Laminate Flooring Floating floor, laminate, wood patter…" at bounding box center [922, 464] width 1206 height 51
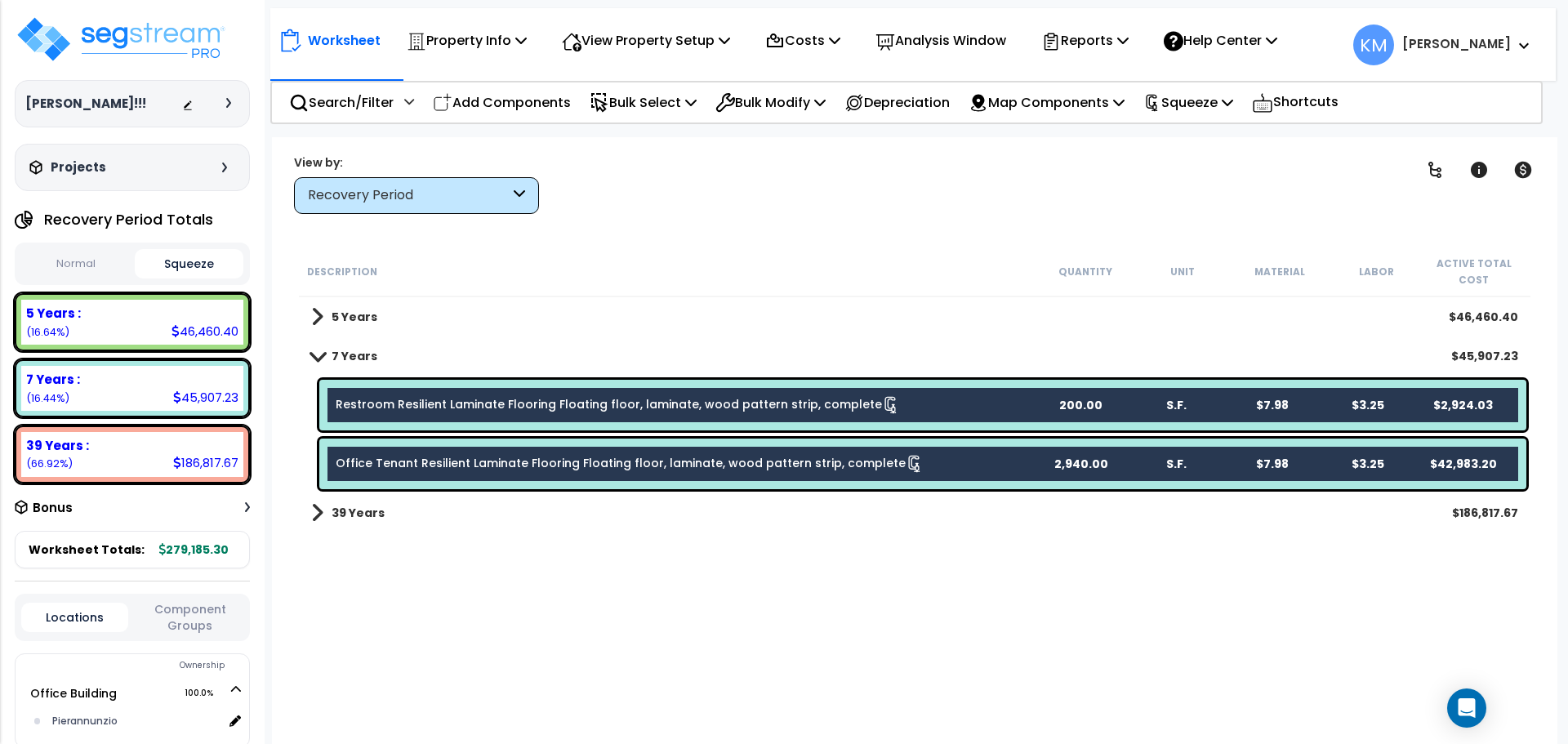
drag, startPoint x: 987, startPoint y: 454, endPoint x: 909, endPoint y: 297, distance: 175.3
click at [909, 296] on div "Description Quantity Unit Material Labor Active Total Cost" at bounding box center [914, 271] width 1231 height 51
click at [823, 95] on p "Bulk Modify" at bounding box center [770, 102] width 110 height 22
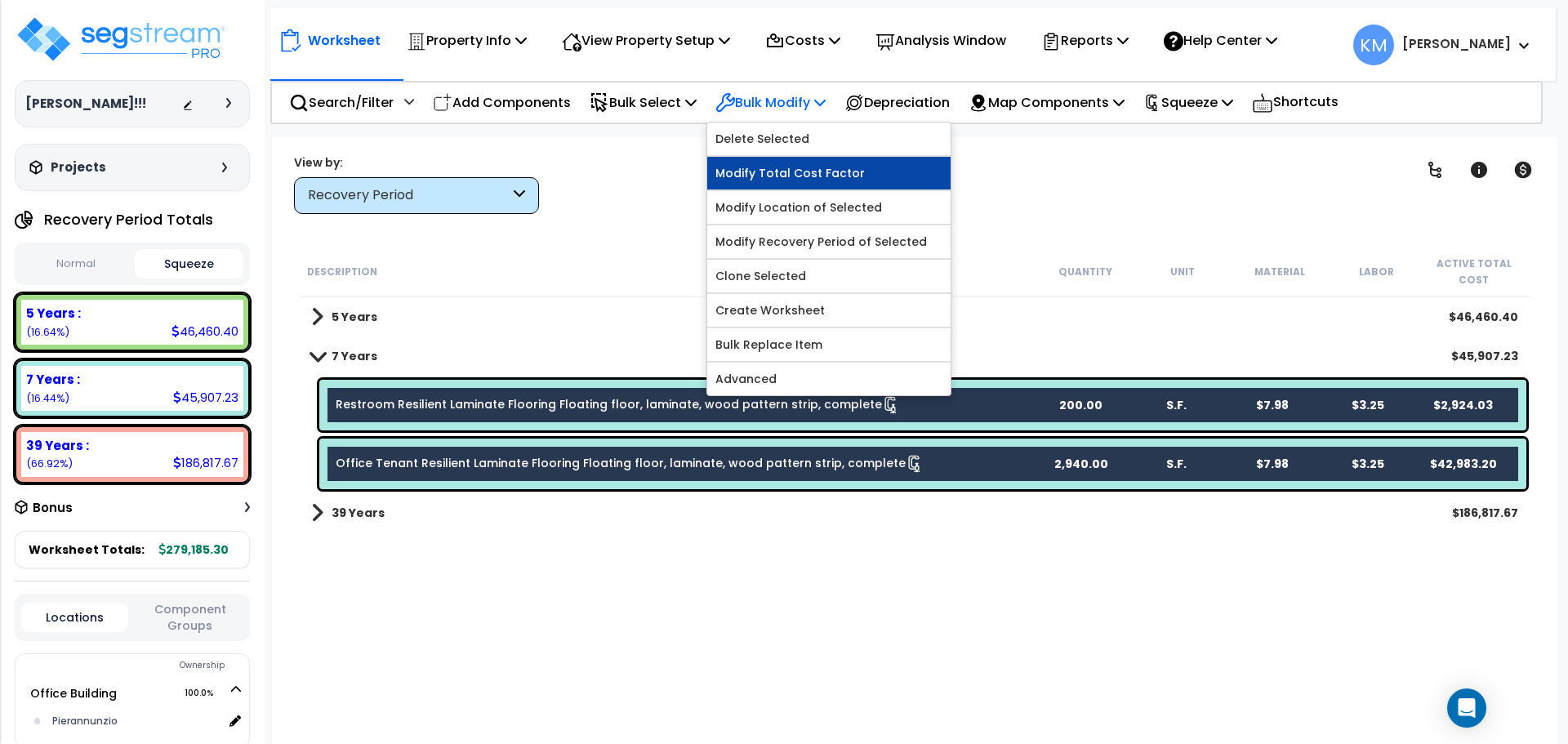
click at [876, 173] on link "Modify Total Cost Factor" at bounding box center [828, 173] width 243 height 32
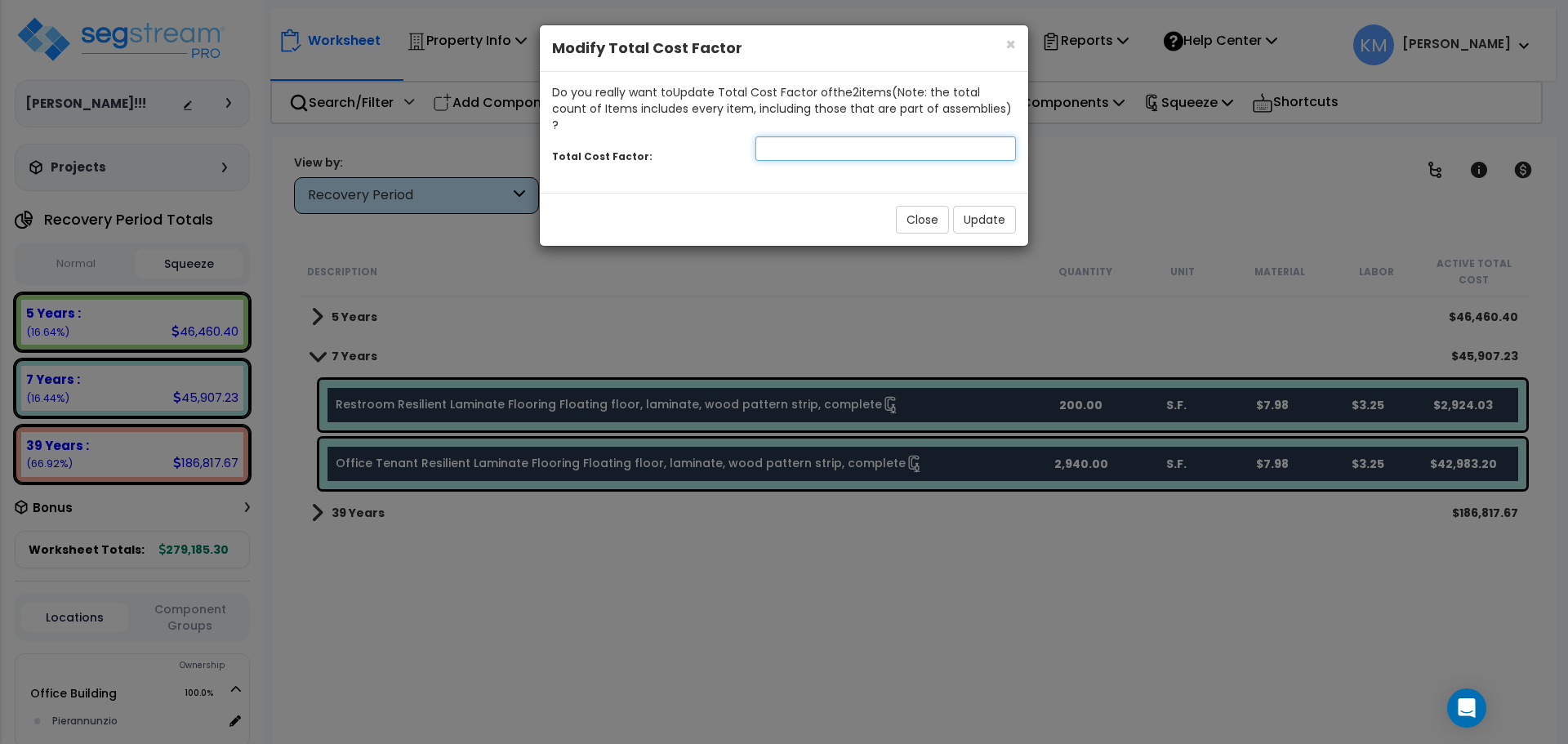
click at [842, 143] on input "number" at bounding box center [886, 148] width 260 height 25
drag, startPoint x: 998, startPoint y: 129, endPoint x: 1007, endPoint y: 132, distance: 9.5
click at [1004, 136] on input "1" at bounding box center [886, 148] width 260 height 25
drag, startPoint x: 997, startPoint y: 136, endPoint x: 987, endPoint y: 195, distance: 59.8
type input "0"
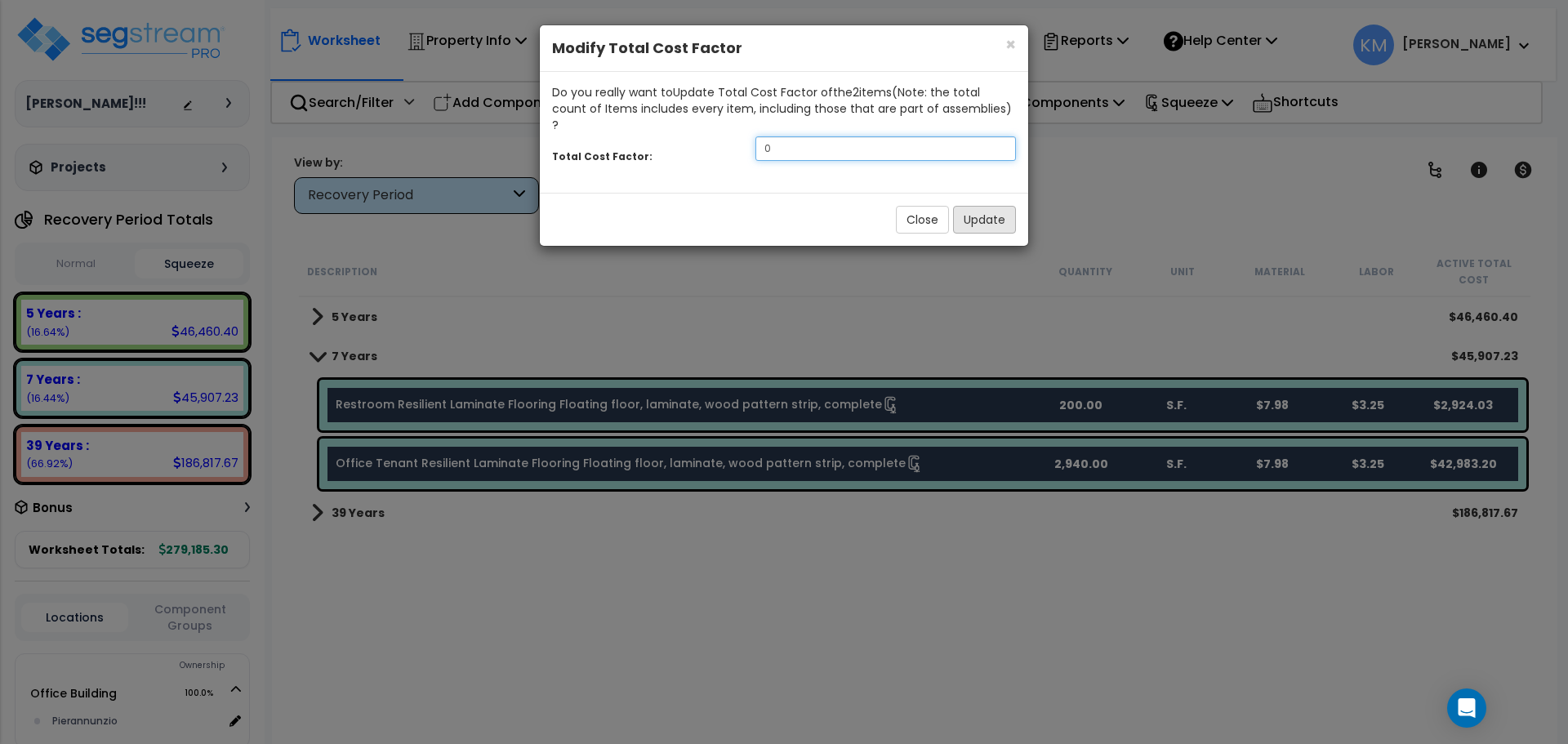
click at [997, 138] on input "0" at bounding box center [886, 148] width 260 height 25
click at [914, 206] on button "Close" at bounding box center [922, 219] width 53 height 27
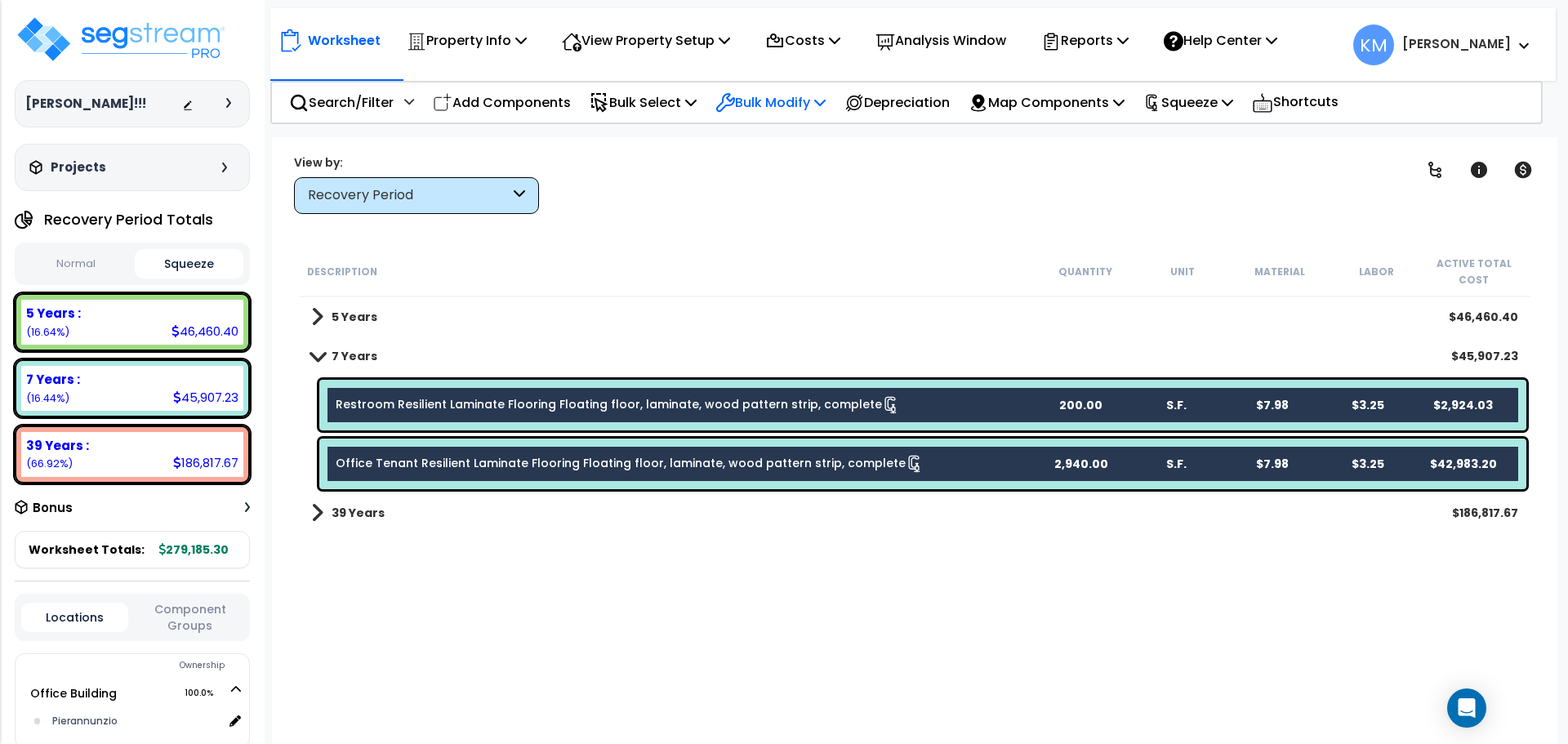
click at [823, 105] on p "Bulk Modify" at bounding box center [770, 102] width 110 height 22
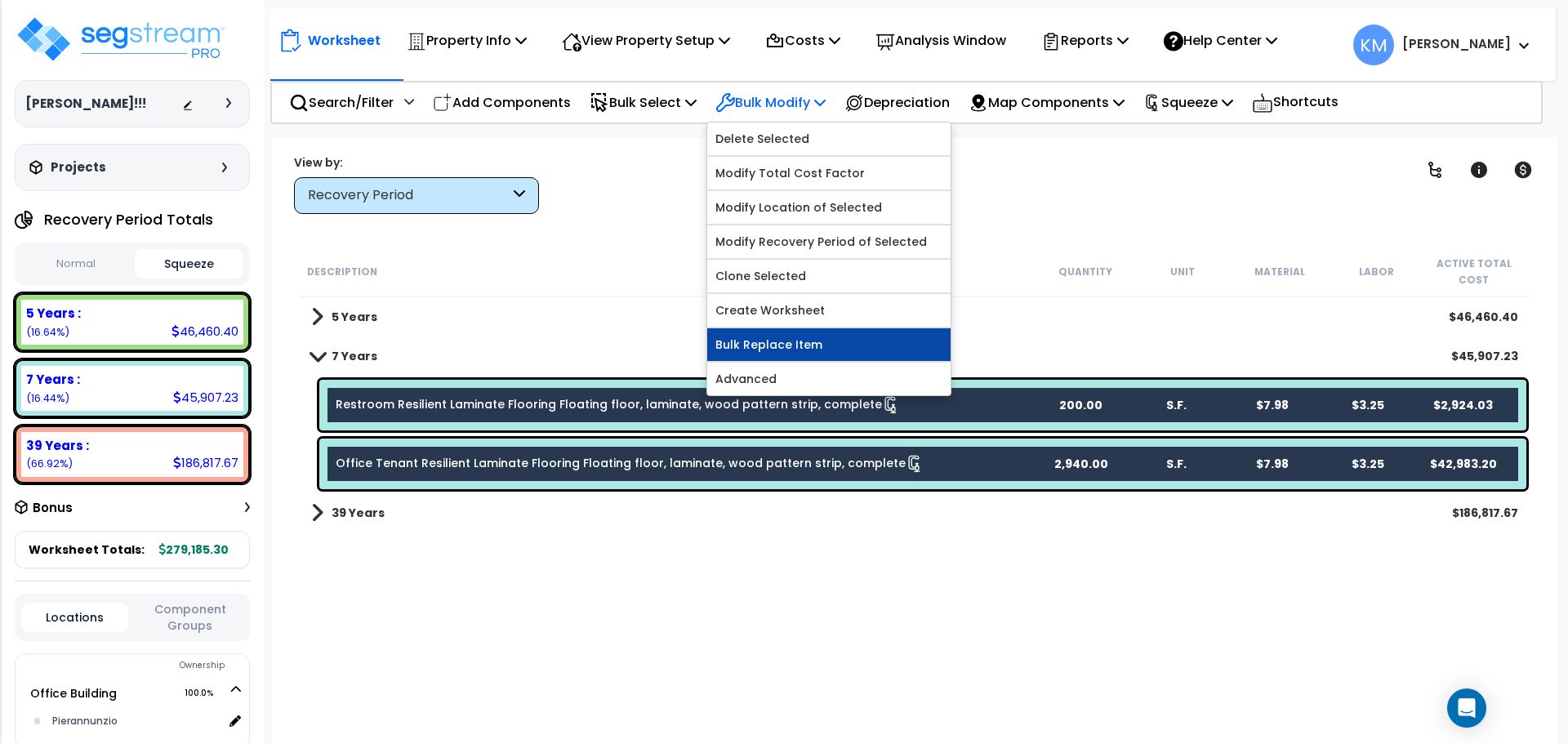
click at [850, 342] on link "Bulk Replace Item" at bounding box center [828, 344] width 243 height 32
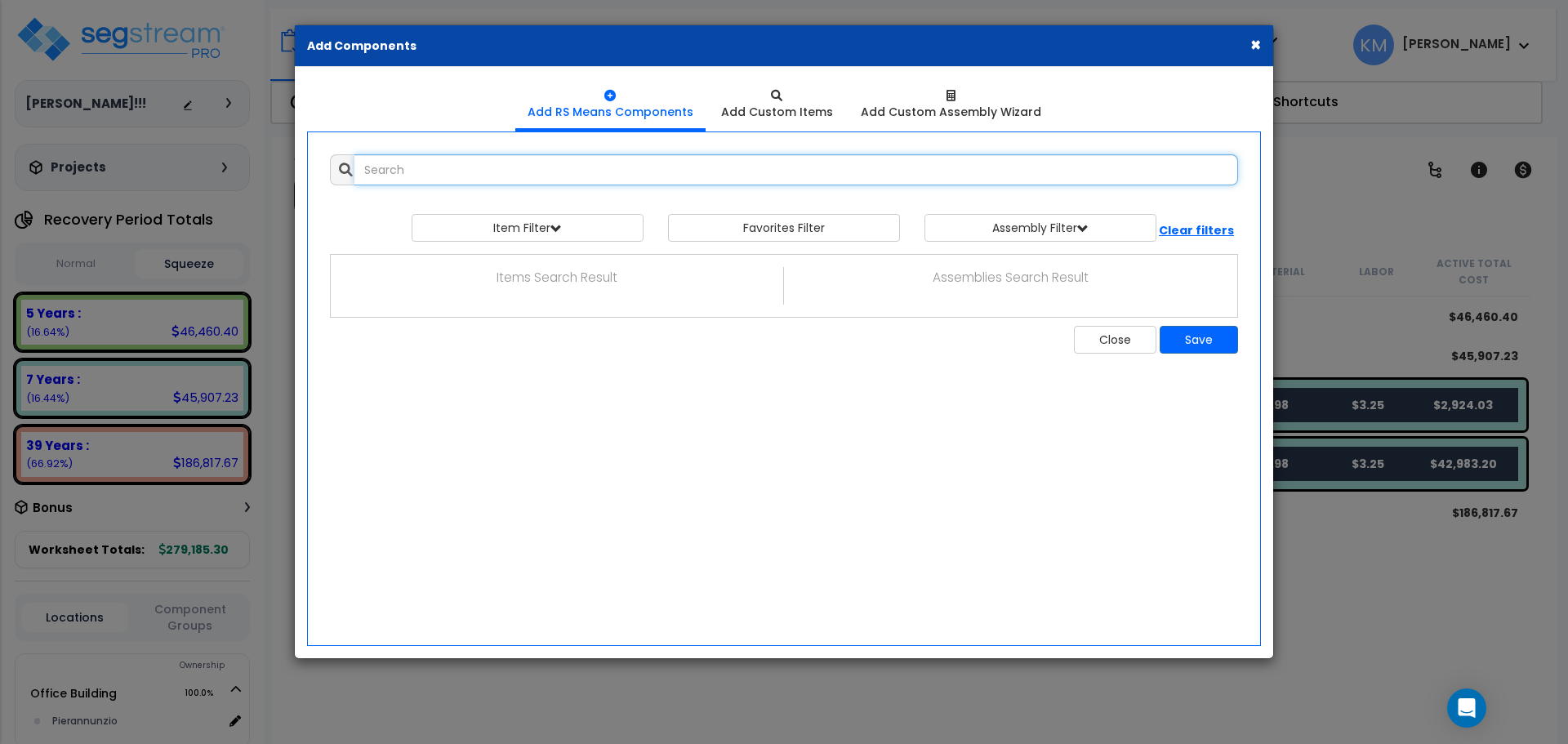
click at [643, 178] on input "text" at bounding box center [795, 169] width 883 height 31
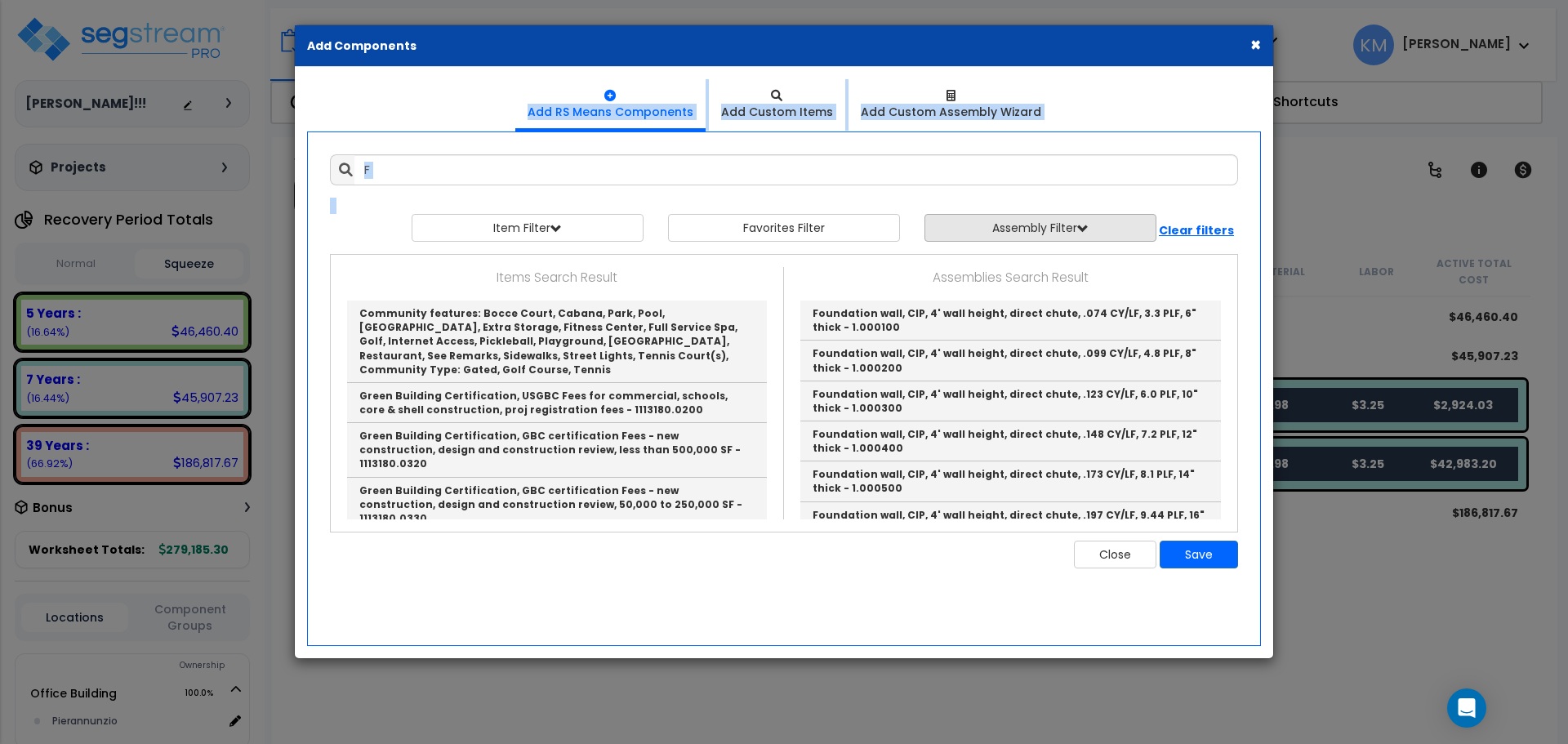
drag, startPoint x: 685, startPoint y: 36, endPoint x: 1012, endPoint y: 224, distance: 377.2
click at [1012, 224] on div "× Add Components Add RS Means Components Add Custom Items F" at bounding box center [784, 342] width 980 height 635
click at [577, 168] on input "F" at bounding box center [795, 169] width 883 height 31
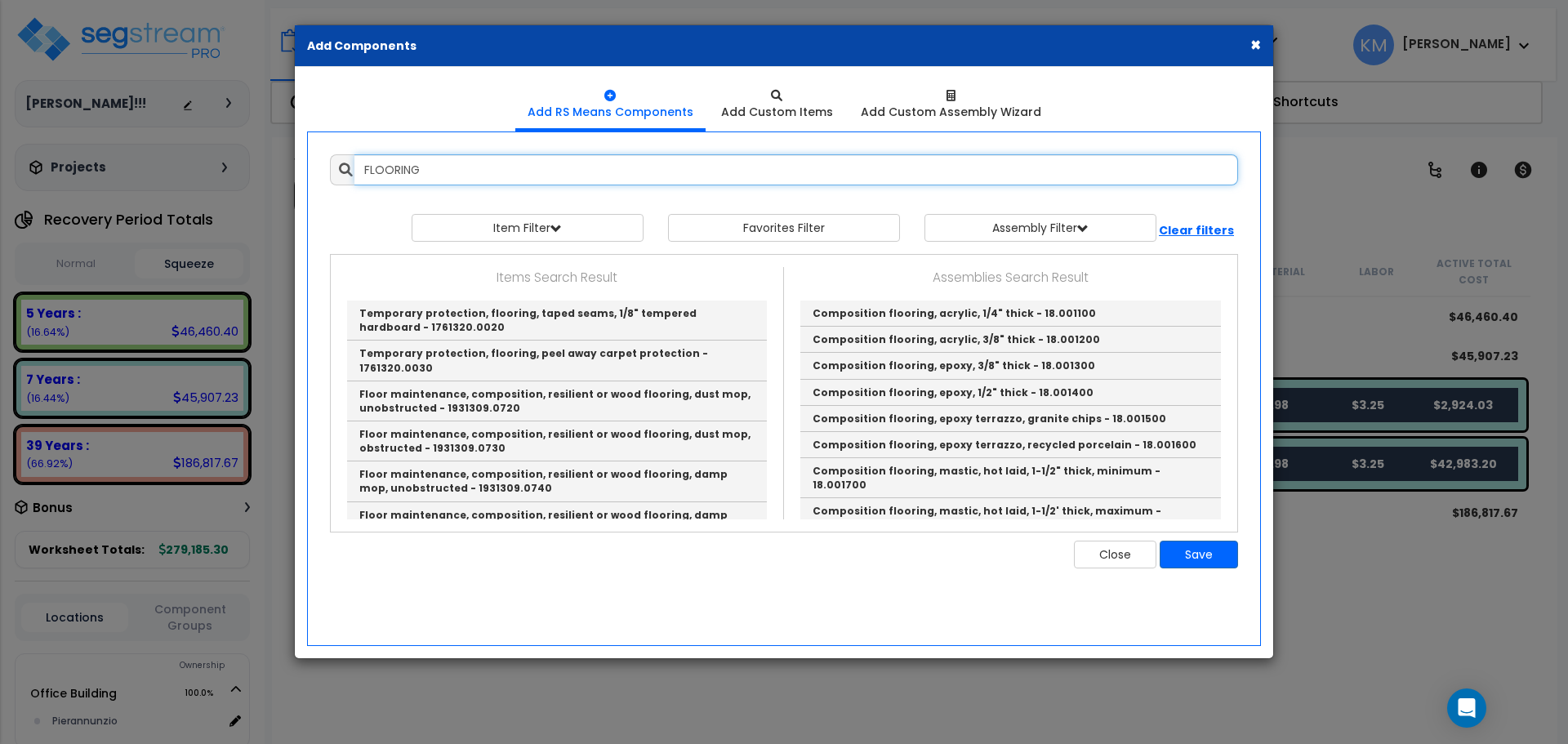
type input "FLOORING"
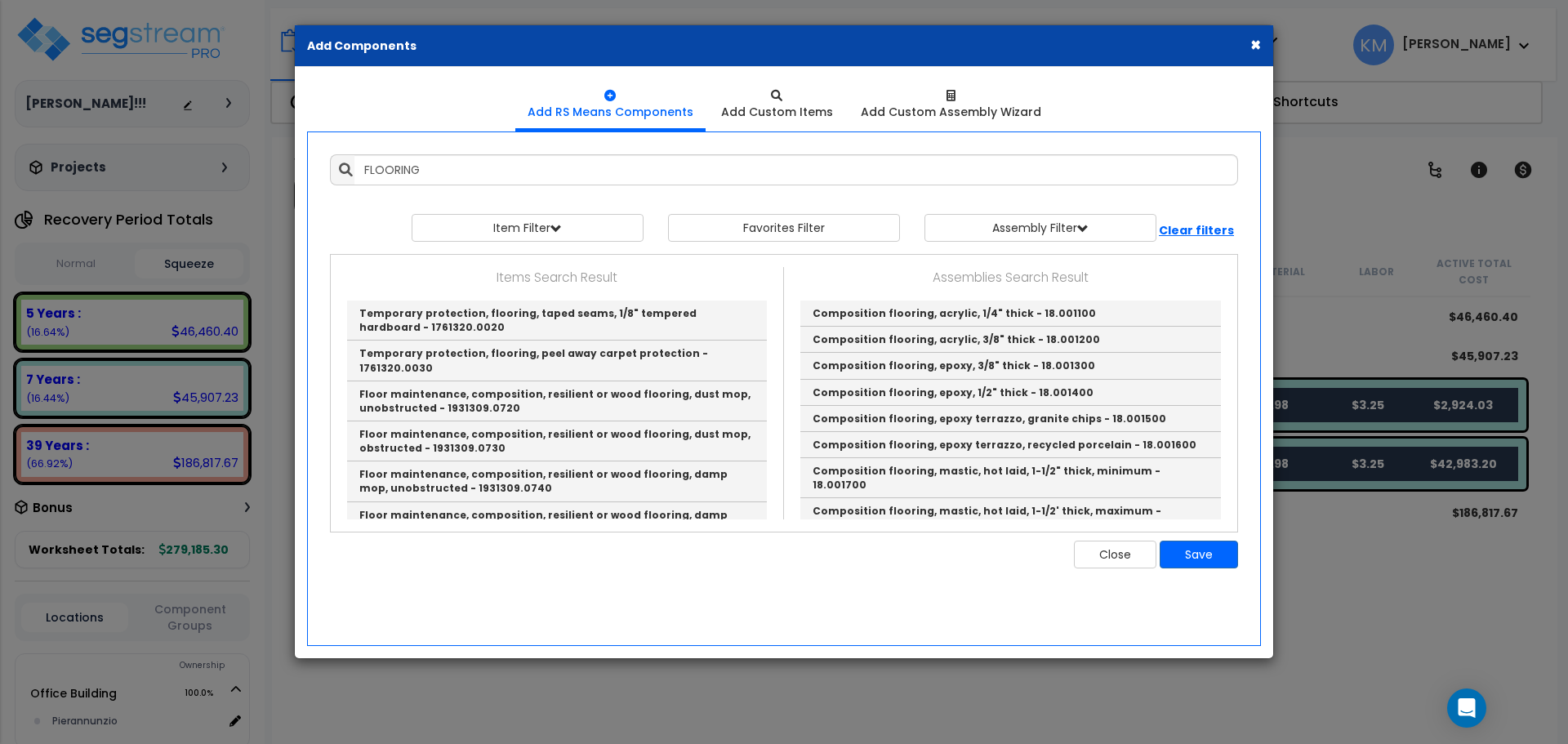
click at [1250, 40] on button "×" at bounding box center [1255, 44] width 11 height 17
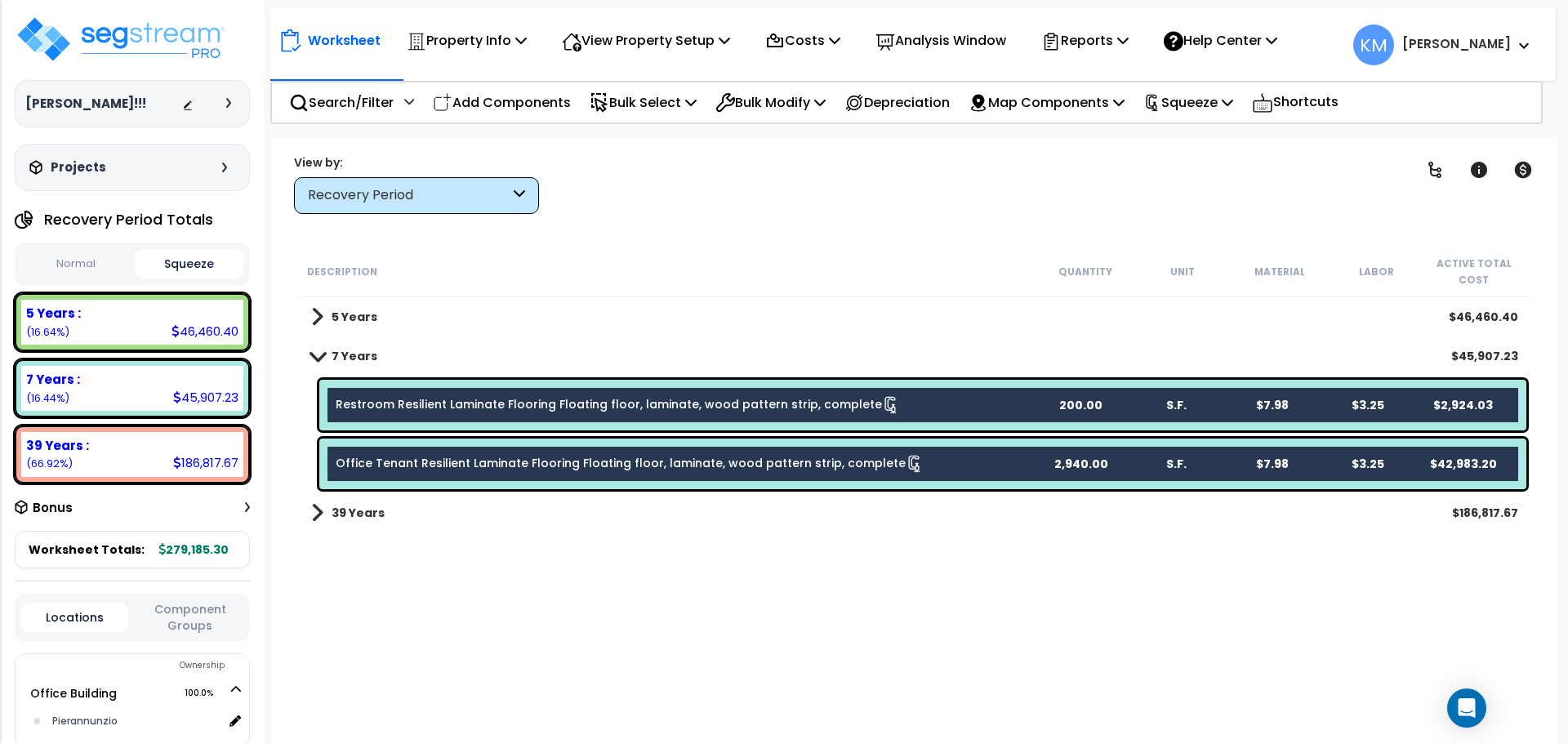
click at [1361, 396] on div "Restroom Resilient Laminate Flooring Floating floor, laminate, wood pattern str…" at bounding box center [922, 405] width 1206 height 51
click at [1222, 346] on div "7 Years $45,907.23" at bounding box center [914, 356] width 1223 height 39
click at [876, 196] on div "Clear Filters" at bounding box center [972, 183] width 825 height 61
drag, startPoint x: 1102, startPoint y: 488, endPoint x: 1106, endPoint y: 503, distance: 15.5
click at [1104, 489] on div "Office Tenant Resilient Laminate Flooring Floating floor, laminate, wood patter…" at bounding box center [922, 464] width 1206 height 51
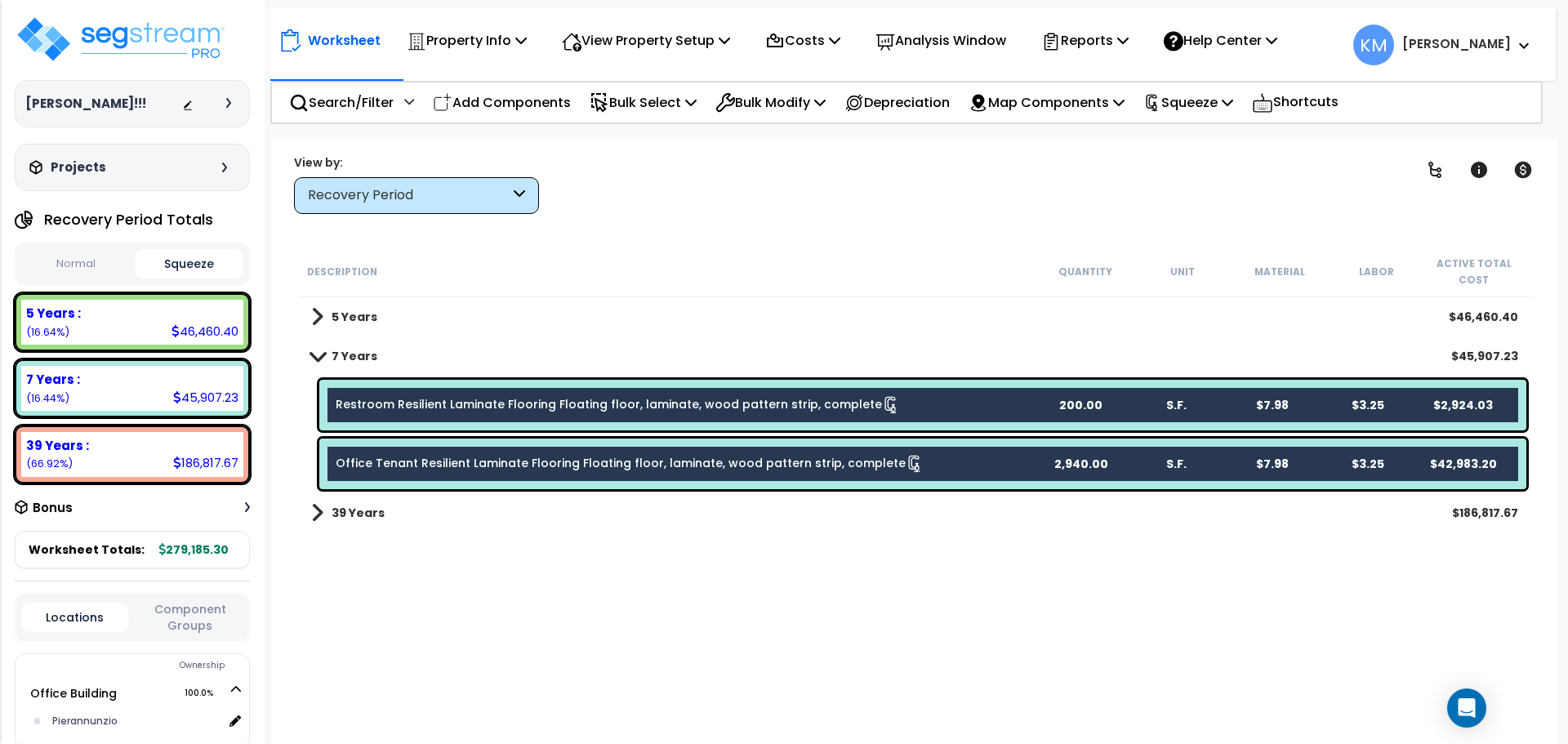
drag, startPoint x: 1046, startPoint y: 576, endPoint x: 959, endPoint y: 521, distance: 102.9
click at [1043, 576] on div "Description Quantity Unit Material Labor Active Total Cost 5 Years $46,460.40 7…" at bounding box center [914, 495] width 1236 height 498
click at [947, 469] on div "Office Tenant Resilient Laminate Flooring Floating floor, laminate, wood patter…" at bounding box center [684, 464] width 697 height 18
click at [944, 402] on div "Restroom Resilient Laminate Flooring Floating floor, laminate, wood pattern str…" at bounding box center [684, 406] width 697 height 18
click at [853, 338] on div "7 Years $45,907.23" at bounding box center [914, 356] width 1223 height 39
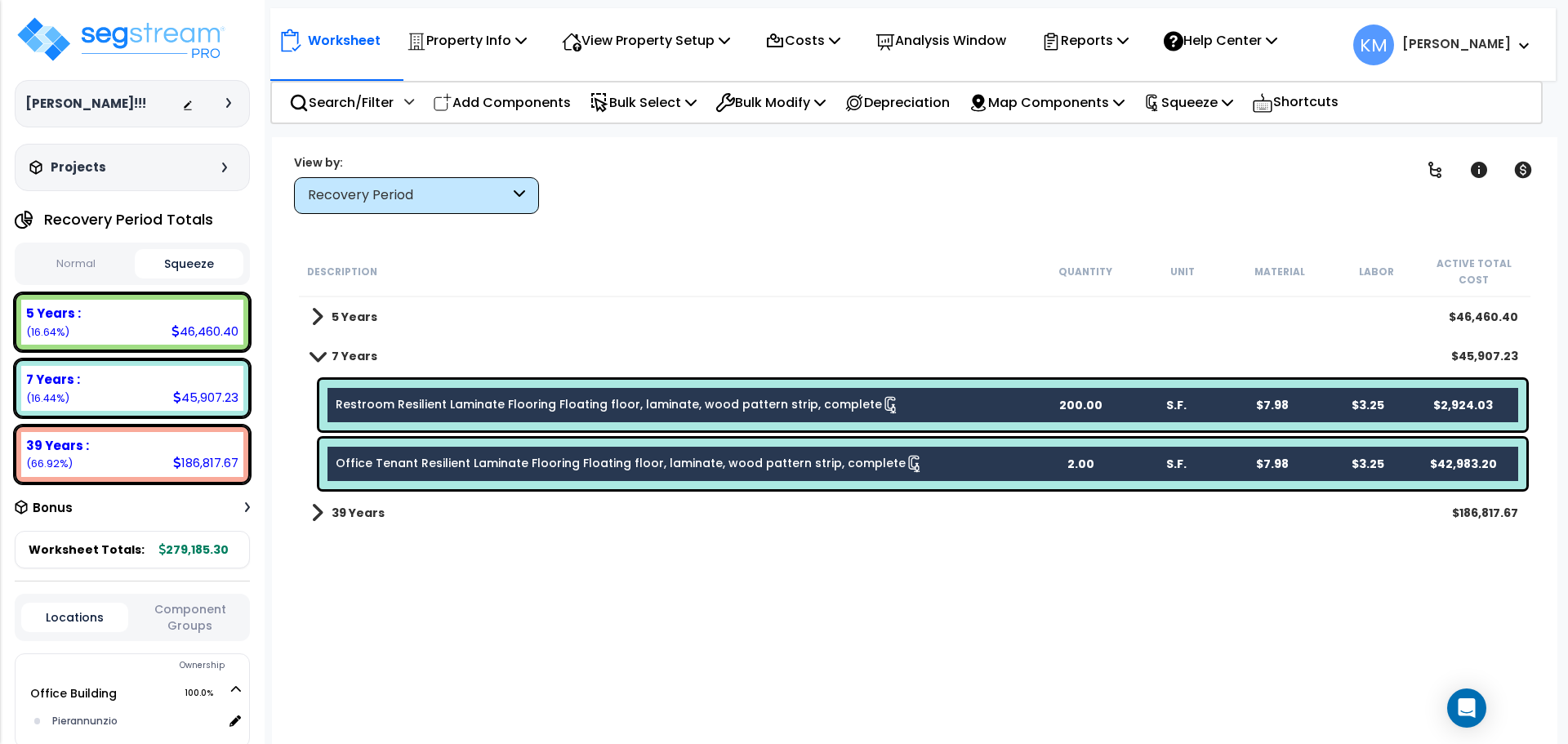
click at [994, 469] on div "Office Tenant Resilient Laminate Flooring Floating floor, laminate, wood patter…" at bounding box center [684, 464] width 697 height 18
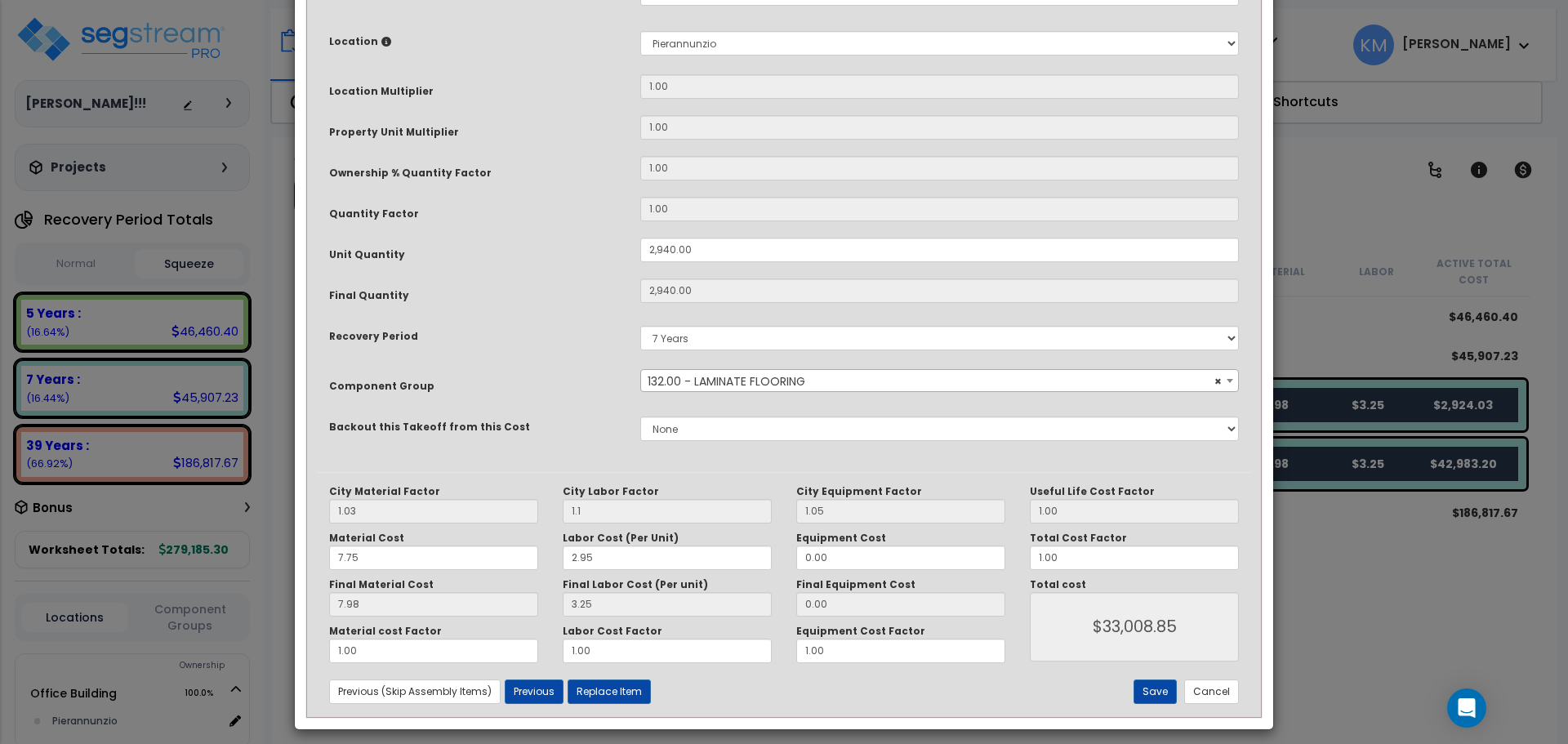
scroll to position [307, 0]
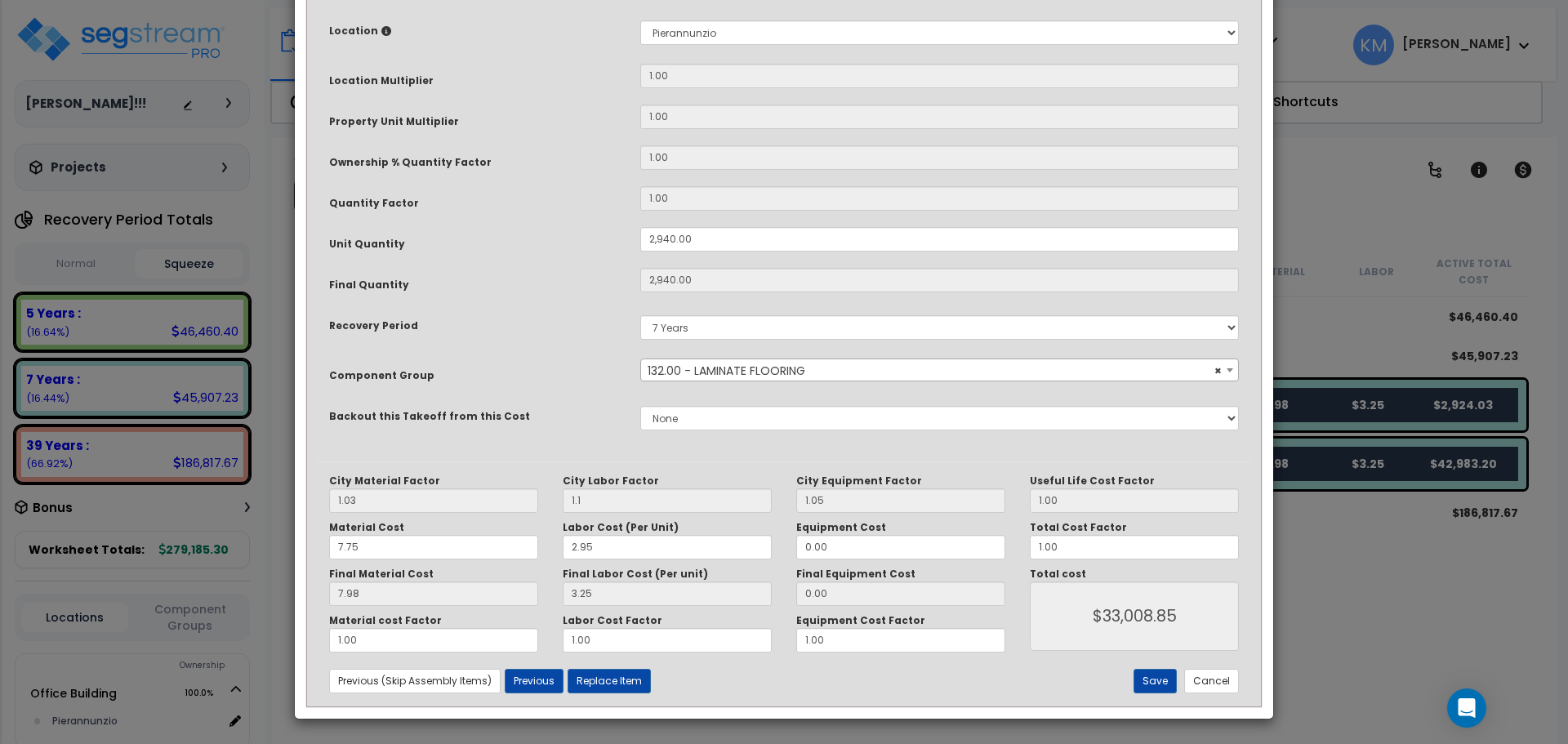
click at [1104, 533] on small "Total Cost Factor" at bounding box center [1078, 528] width 97 height 14
click at [1061, 546] on input "1.00" at bounding box center [1134, 547] width 209 height 25
click at [867, 556] on input "0.00" at bounding box center [901, 547] width 209 height 25
click at [906, 642] on input "1.00" at bounding box center [901, 640] width 209 height 25
click at [681, 643] on input "1.00" at bounding box center [667, 640] width 209 height 25
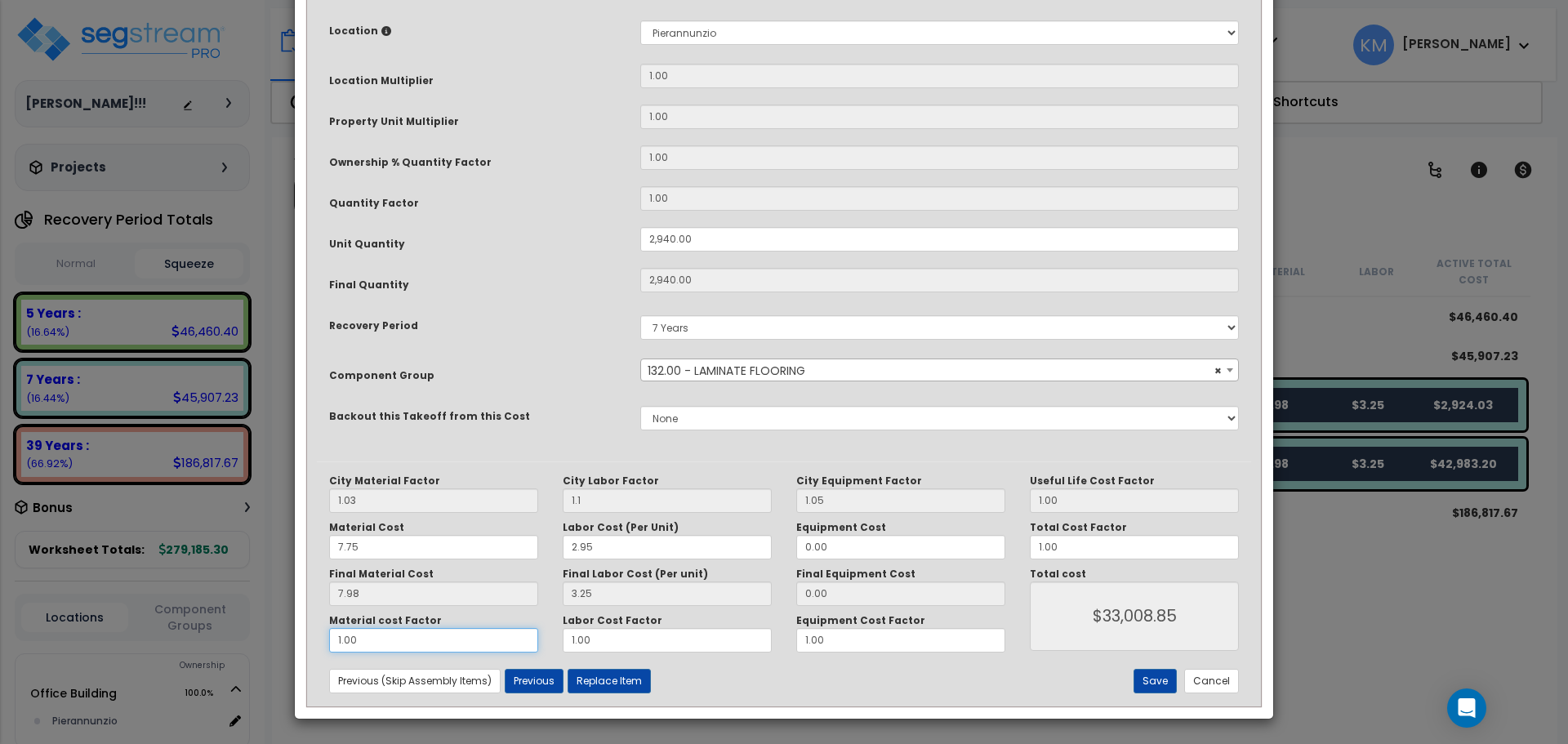
click at [395, 644] on input "1.00" at bounding box center [434, 640] width 209 height 25
click at [623, 651] on input "1.00" at bounding box center [667, 640] width 209 height 25
click at [624, 589] on input "3.25" at bounding box center [667, 594] width 209 height 25
click at [634, 549] on input "2.95" at bounding box center [667, 547] width 209 height 25
click at [444, 603] on input "7.98" at bounding box center [434, 594] width 209 height 25
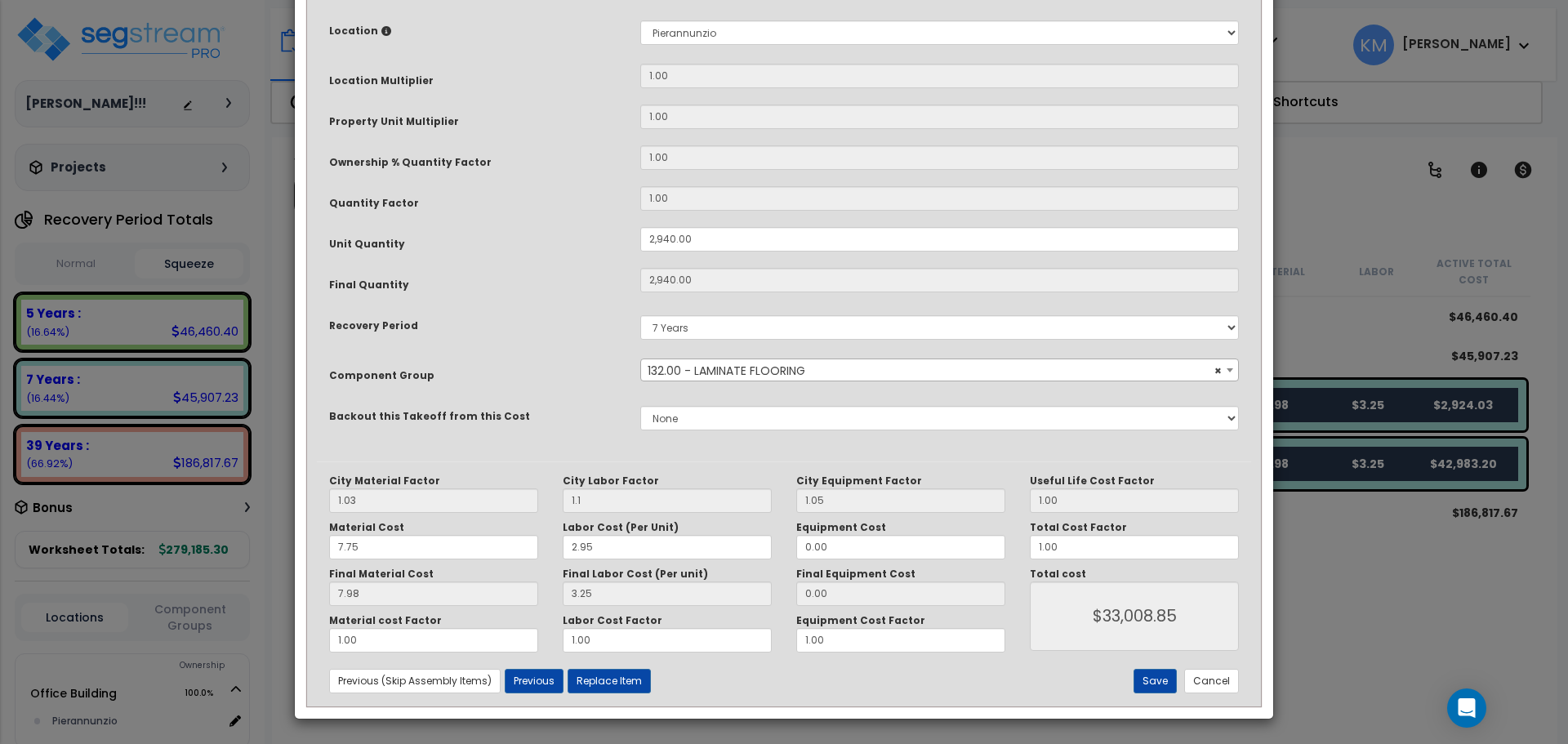
click at [439, 653] on div "City Material Factor 1.03 City Labor Factor 1.1 City Equipment Factor 1.05 Mate…" at bounding box center [784, 583] width 934 height 244
click at [607, 680] on button "Replace Item" at bounding box center [609, 681] width 83 height 25
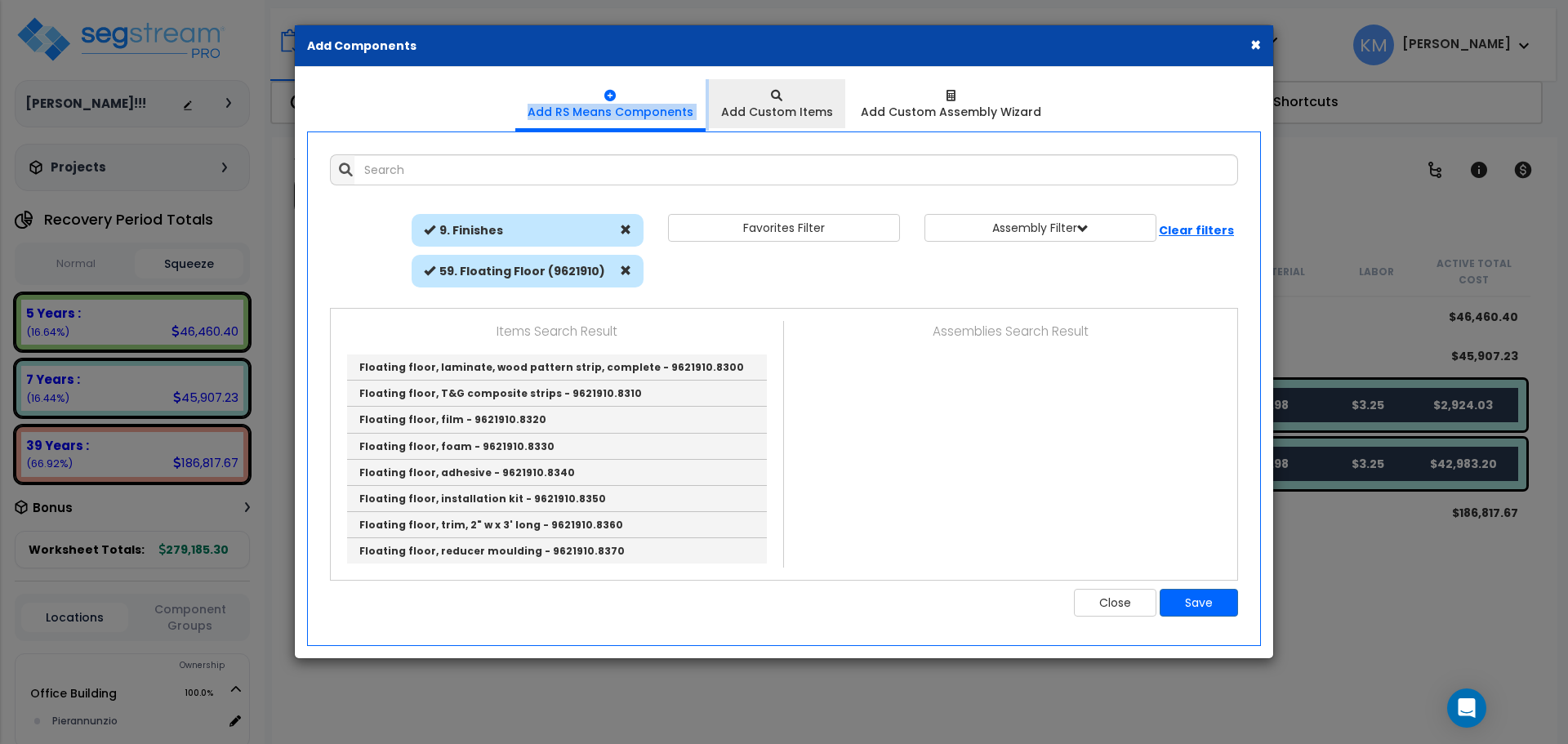
drag, startPoint x: 790, startPoint y: 46, endPoint x: 829, endPoint y: 90, distance: 58.8
click at [829, 90] on div "× Add Components Add RS Means Components Add Custom Items" at bounding box center [784, 342] width 980 height 635
click at [1100, 610] on button "Close" at bounding box center [1114, 602] width 82 height 27
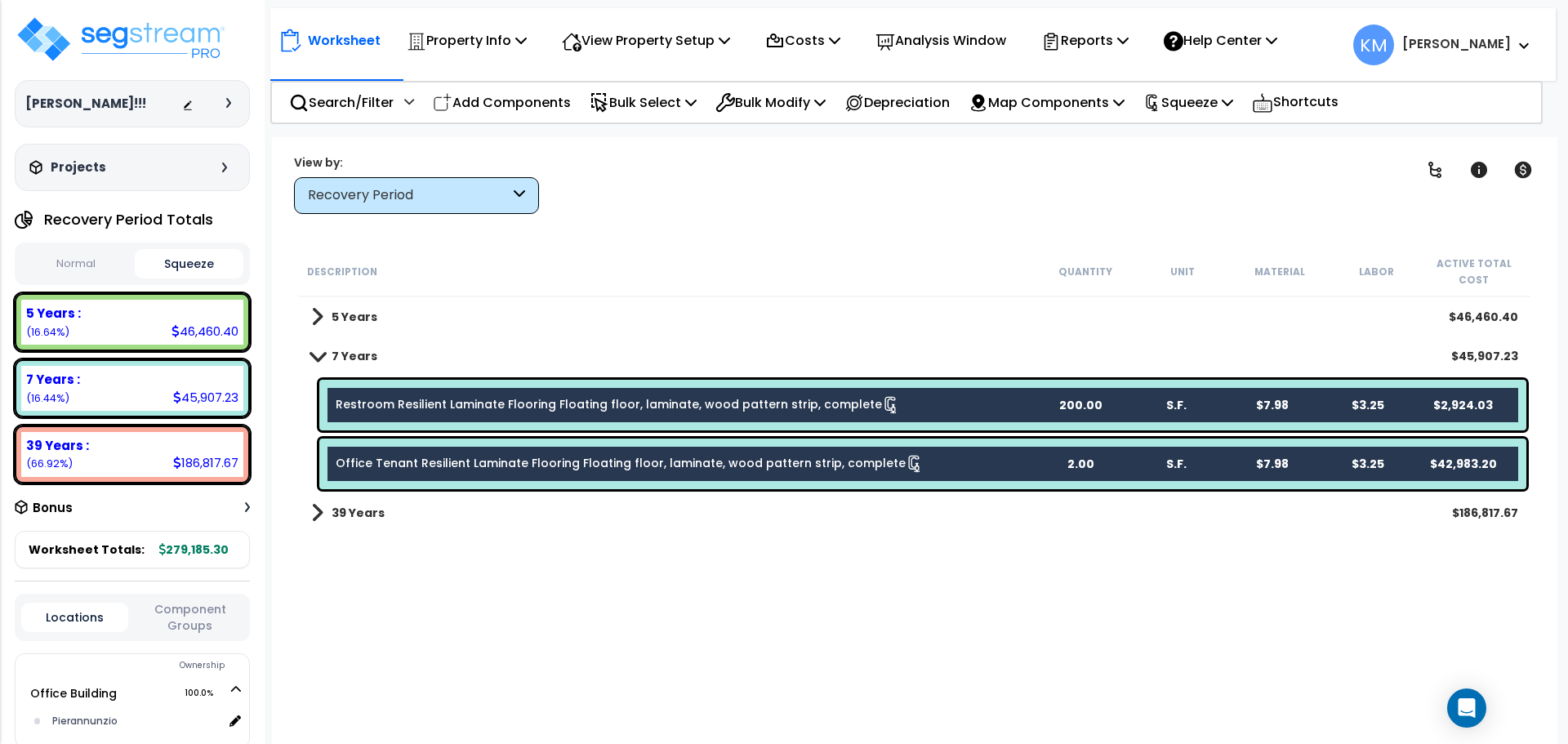
click at [964, 461] on div "Office Tenant Resilient Laminate Flooring Floating floor, laminate, wood patter…" at bounding box center [684, 464] width 697 height 18
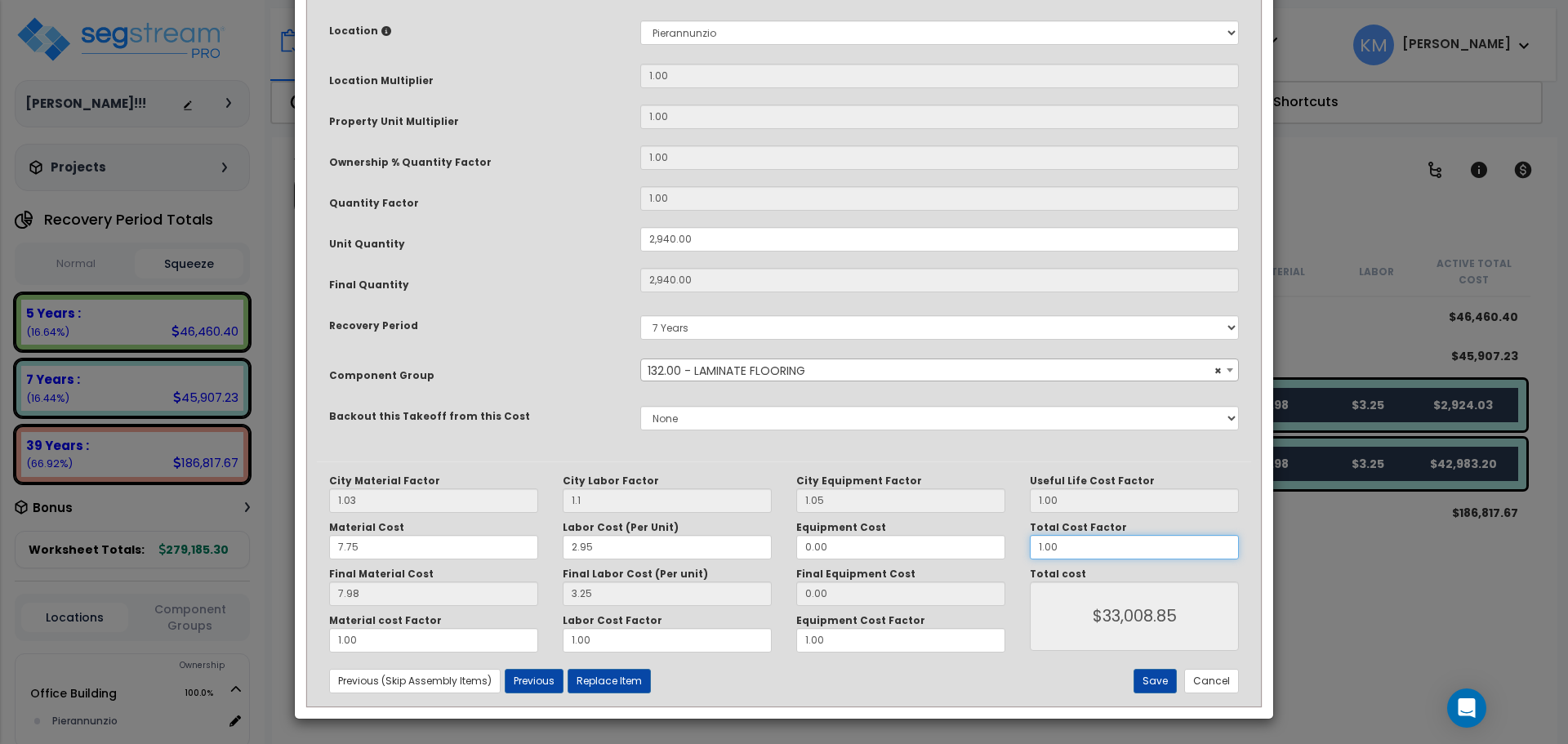
click at [1080, 545] on input "1.00" at bounding box center [1134, 547] width 209 height 25
click at [734, 412] on select "None" at bounding box center [939, 418] width 599 height 25
click at [1109, 545] on input "1.00" at bounding box center [1134, 547] width 209 height 25
click at [1213, 683] on button "Cancel" at bounding box center [1211, 681] width 55 height 25
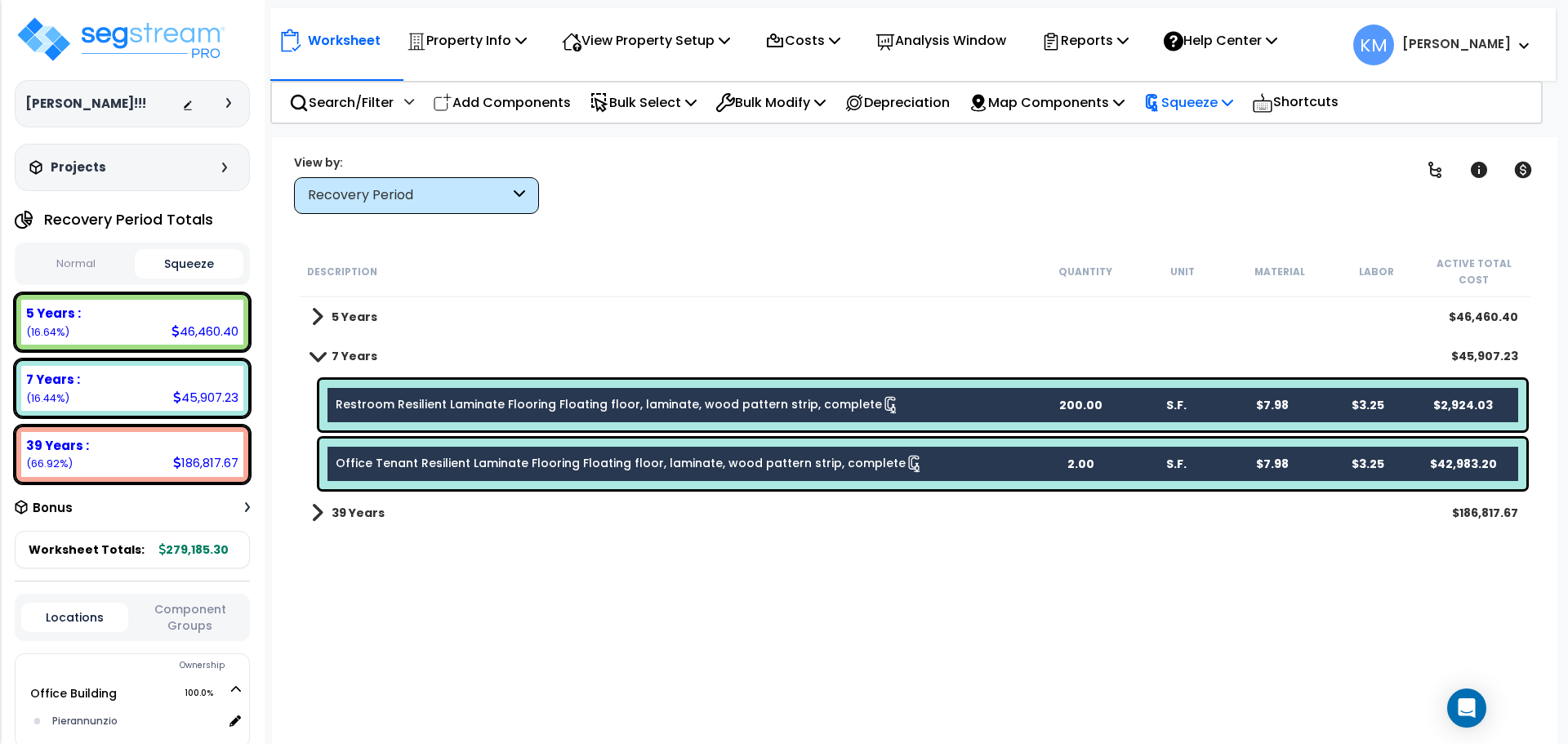
click at [1231, 95] on p "Squeeze" at bounding box center [1188, 102] width 90 height 22
click at [1278, 170] on link "Reset Squeeze" at bounding box center [1216, 173] width 162 height 32
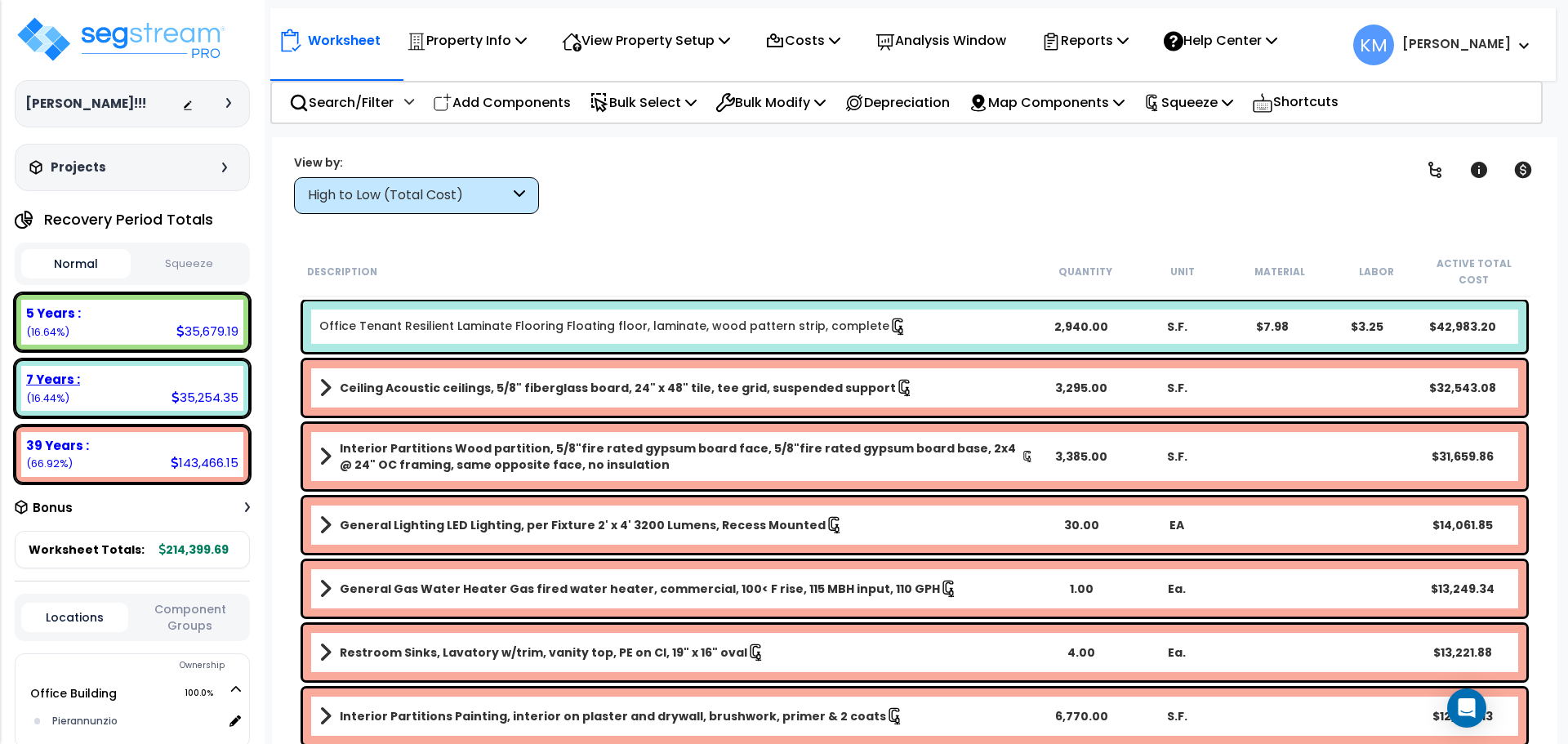
click at [74, 375] on b "7 Years :" at bounding box center [53, 379] width 54 height 17
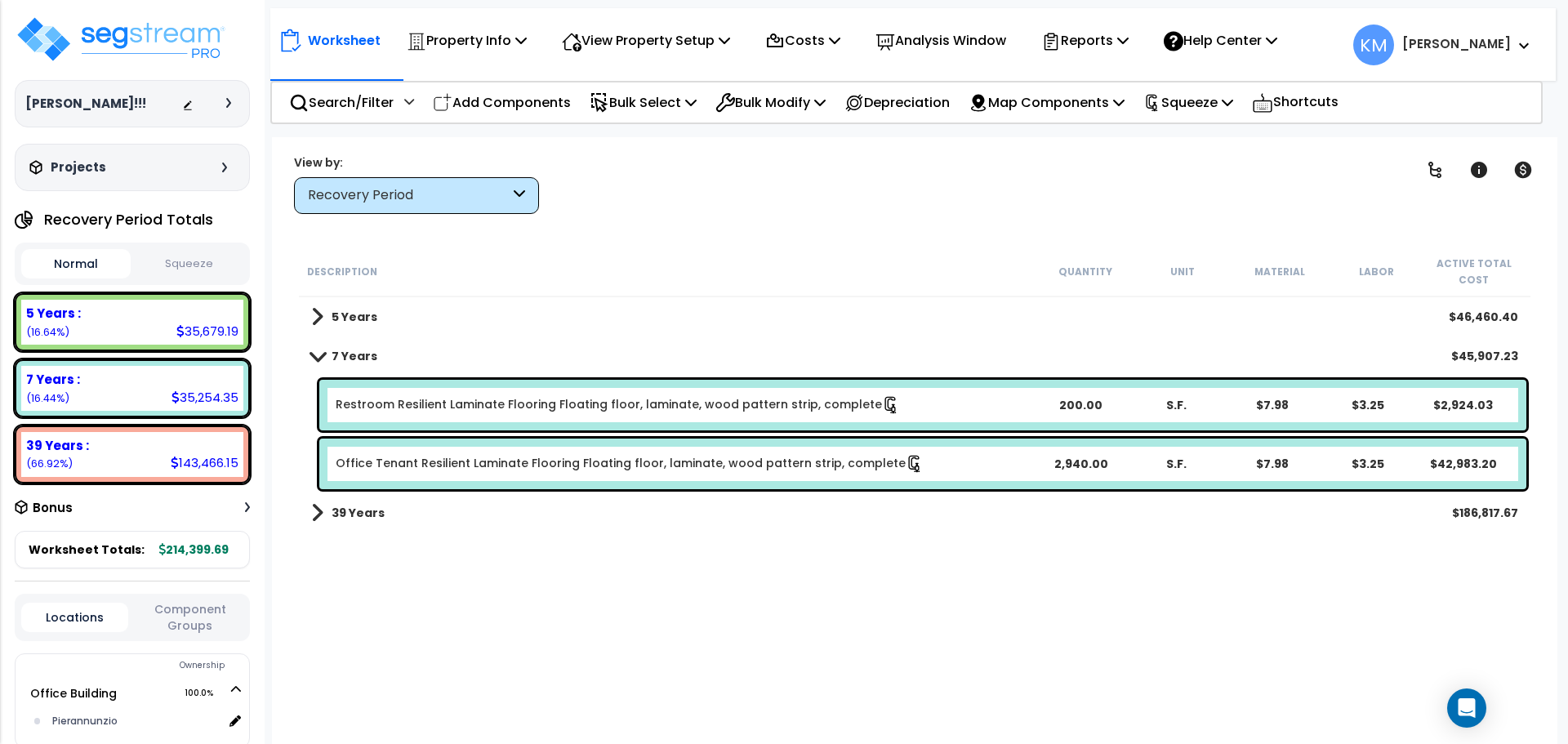
click at [167, 265] on button "Squeeze" at bounding box center [189, 264] width 109 height 28
click at [66, 259] on button "Normal" at bounding box center [76, 264] width 109 height 28
click at [51, 34] on img at bounding box center [121, 39] width 212 height 49
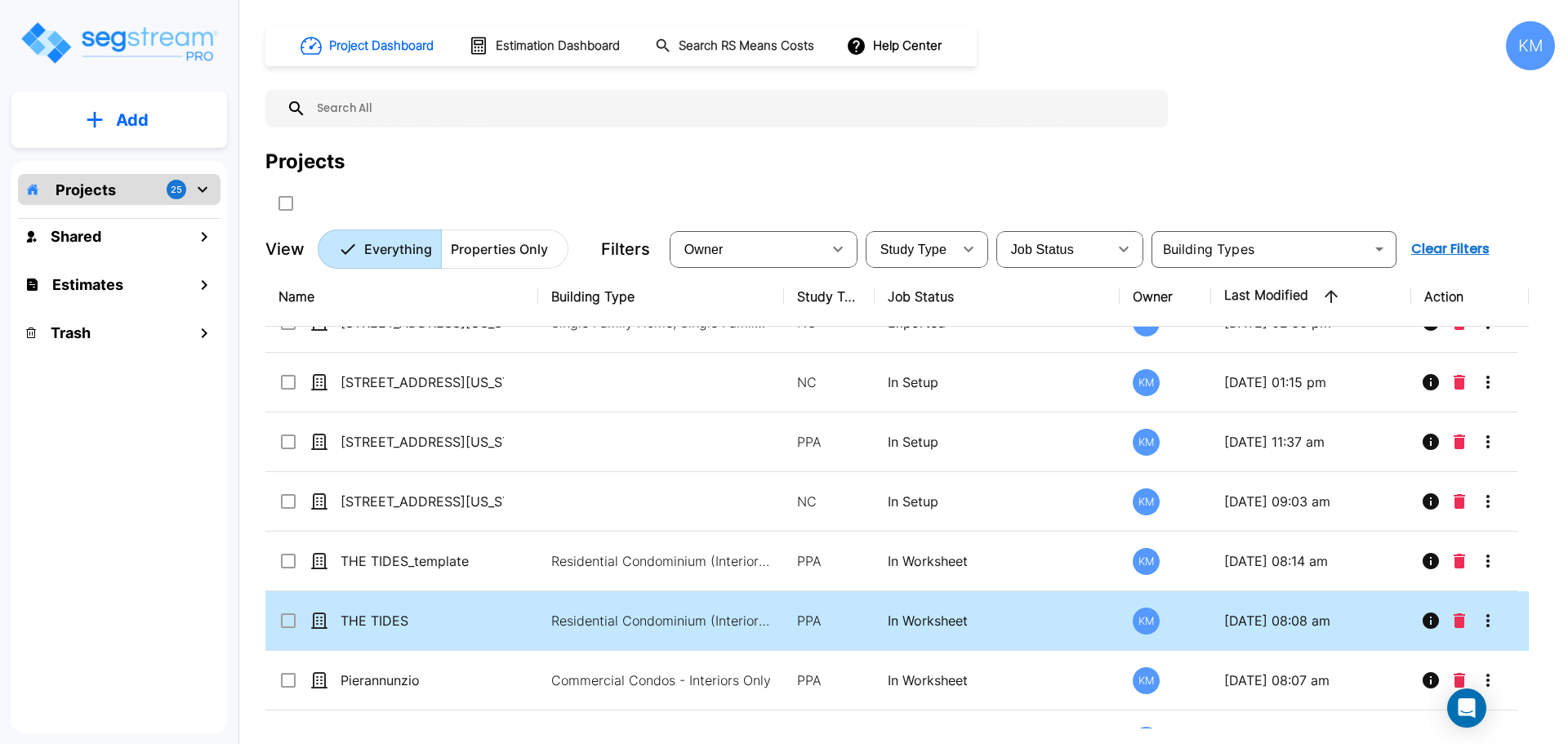
scroll to position [408, 0]
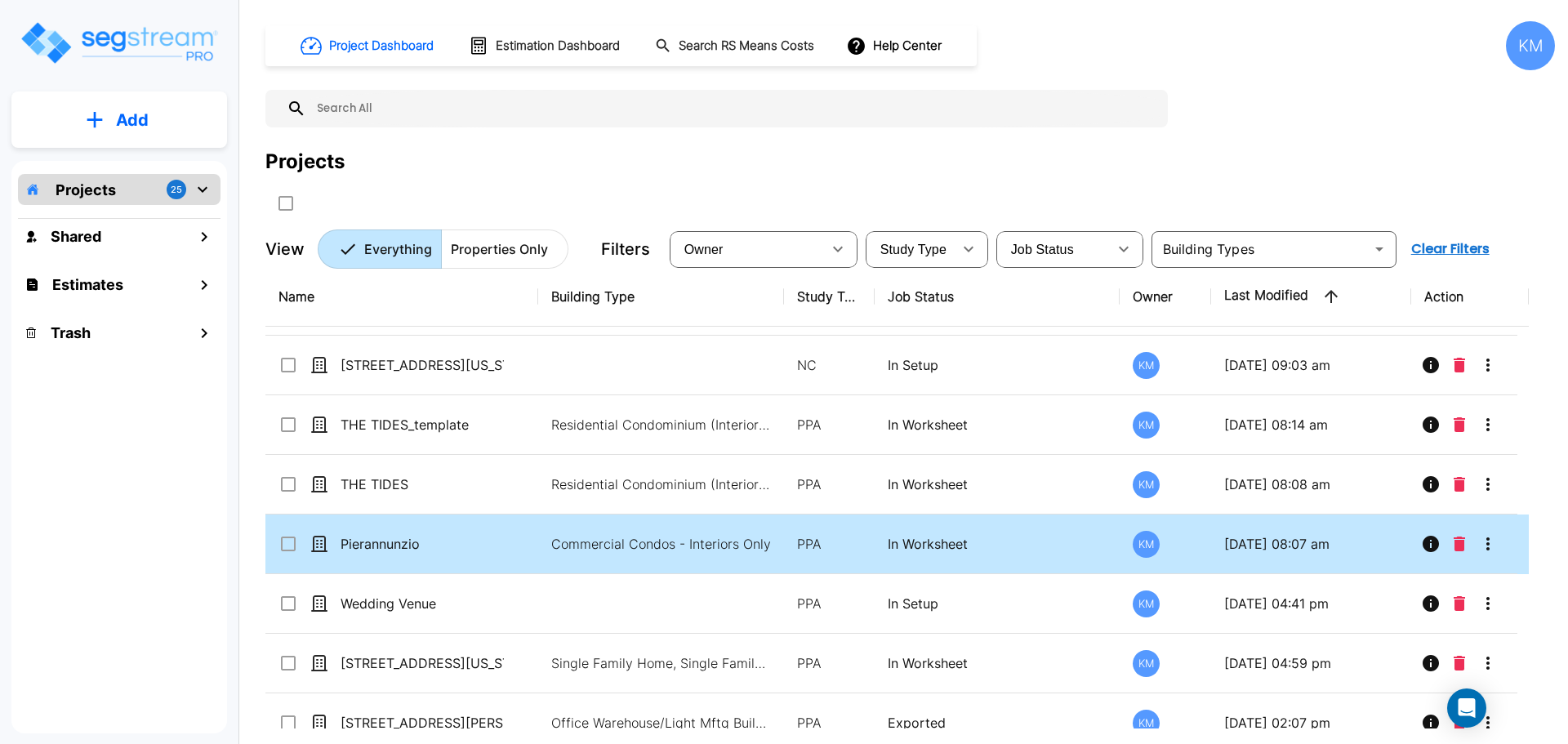
click at [982, 548] on p "In Worksheet" at bounding box center [997, 544] width 220 height 20
click at [983, 548] on p "In Worksheet" at bounding box center [997, 544] width 220 height 20
checkbox input "false"
click at [983, 548] on p "In Worksheet" at bounding box center [997, 544] width 220 height 20
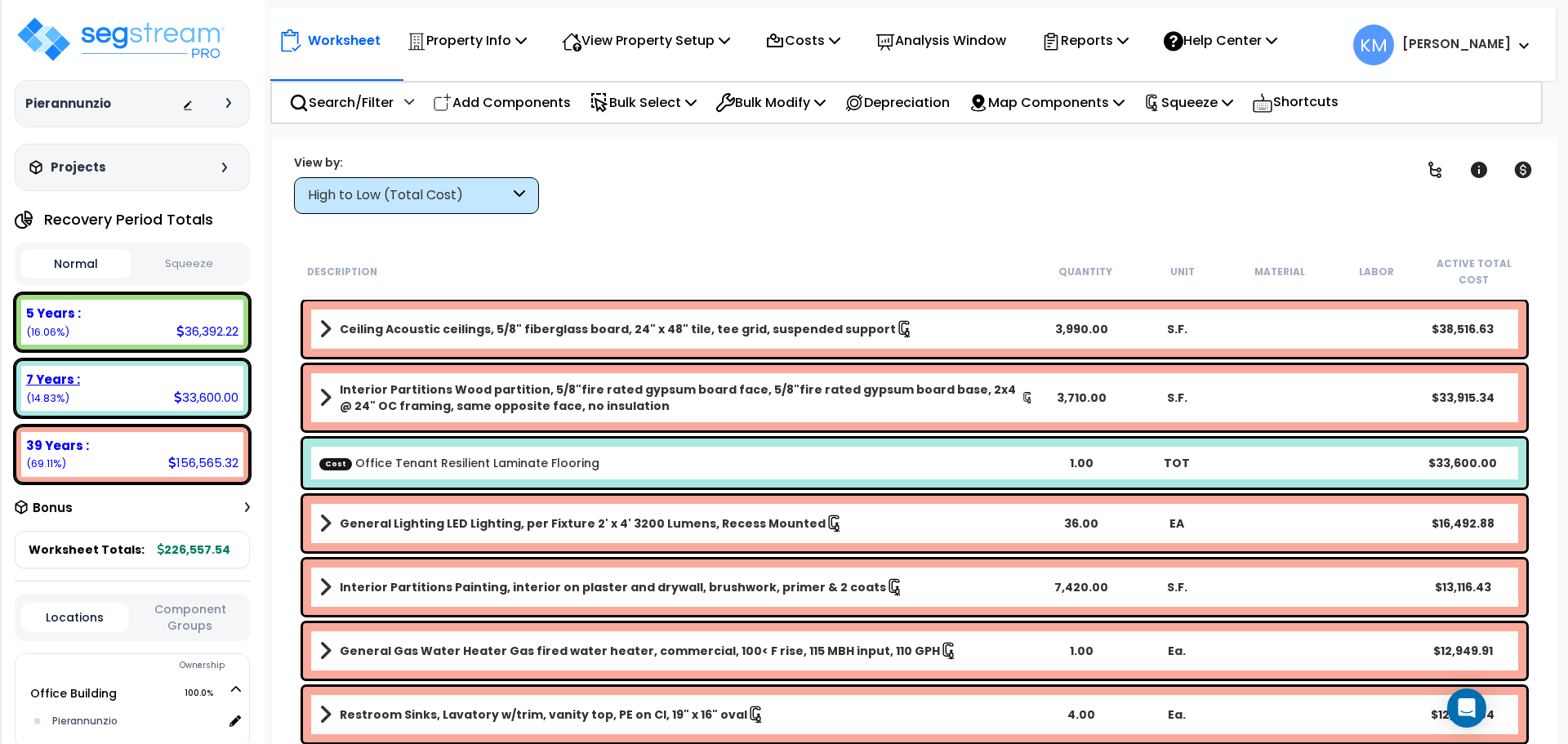
click at [56, 385] on b "7 Years :" at bounding box center [53, 379] width 54 height 17
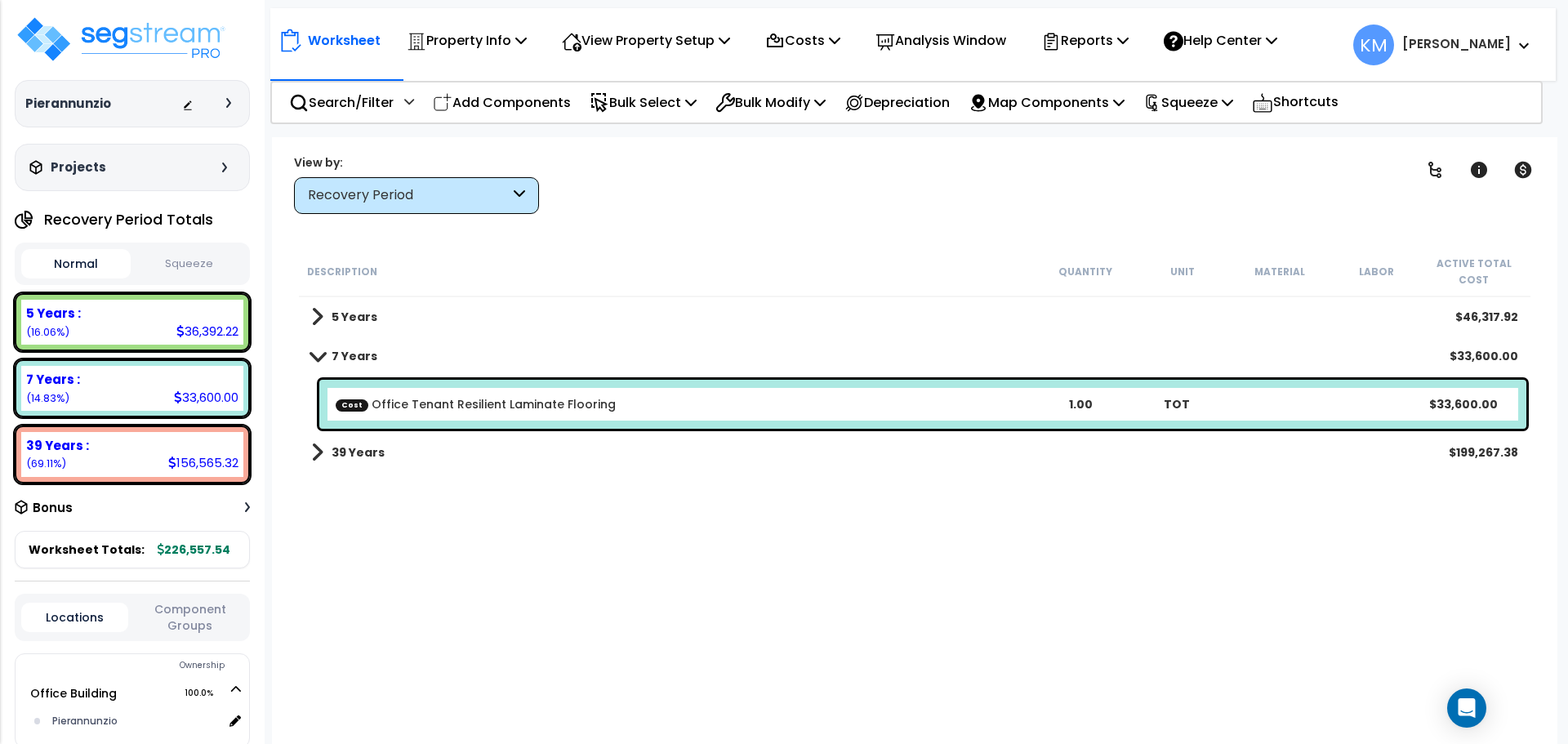
drag, startPoint x: 864, startPoint y: 399, endPoint x: 853, endPoint y: 400, distance: 11.0
click at [864, 399] on div "Cost Office Tenant Resilient Laminate Flooring" at bounding box center [684, 405] width 697 height 17
click at [190, 104] on icon at bounding box center [188, 105] width 12 height 12
click at [166, 270] on button "Squeeze" at bounding box center [189, 264] width 109 height 28
click at [72, 260] on button "Normal" at bounding box center [76, 264] width 109 height 28
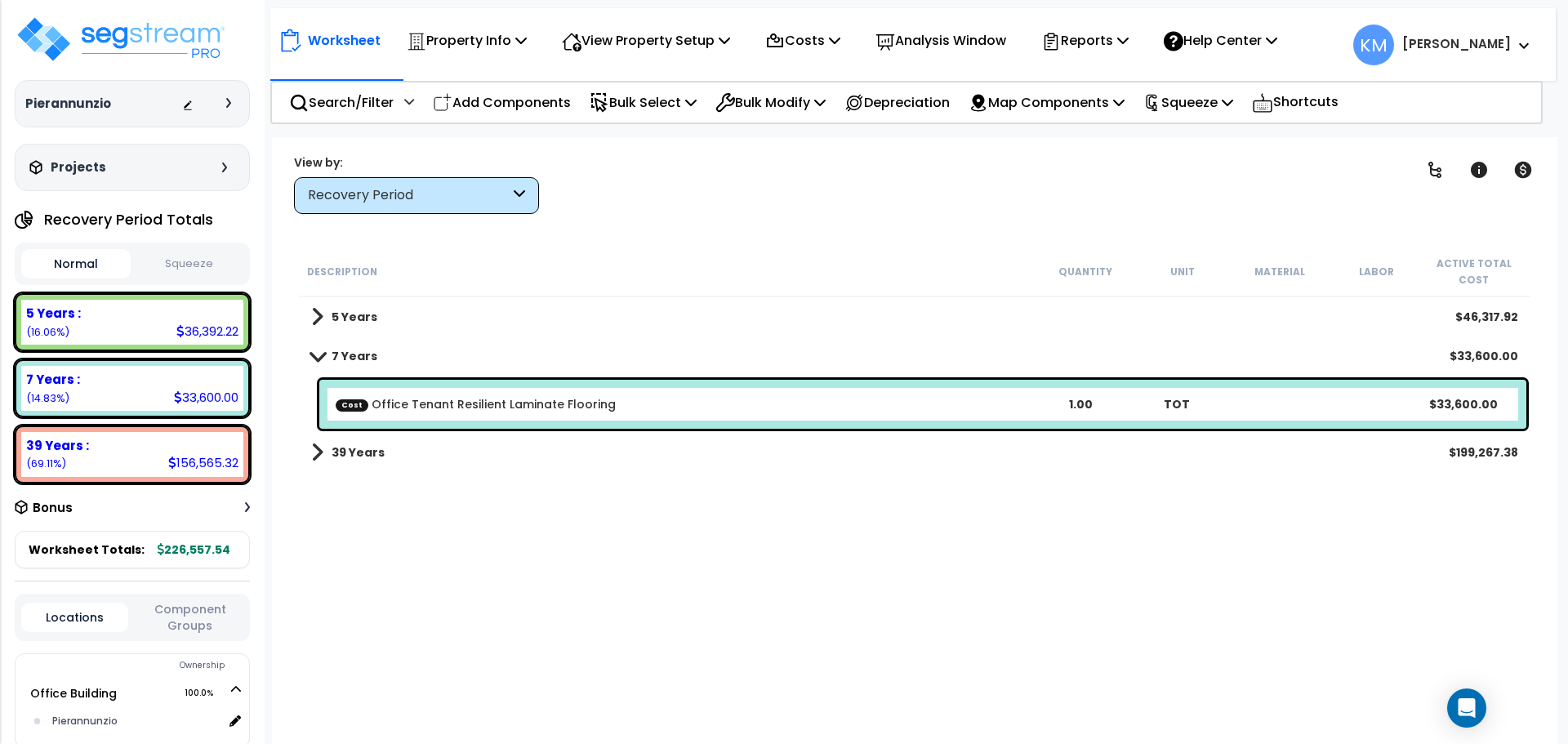
click at [165, 260] on button "Squeeze" at bounding box center [189, 264] width 109 height 28
click at [79, 255] on button "Normal" at bounding box center [76, 264] width 109 height 28
click at [176, 253] on button "Squeeze" at bounding box center [189, 264] width 109 height 28
click at [100, 208] on div "Recovery Period Totals" at bounding box center [133, 219] width 235 height 32
click at [85, 255] on button "Normal" at bounding box center [76, 264] width 109 height 28
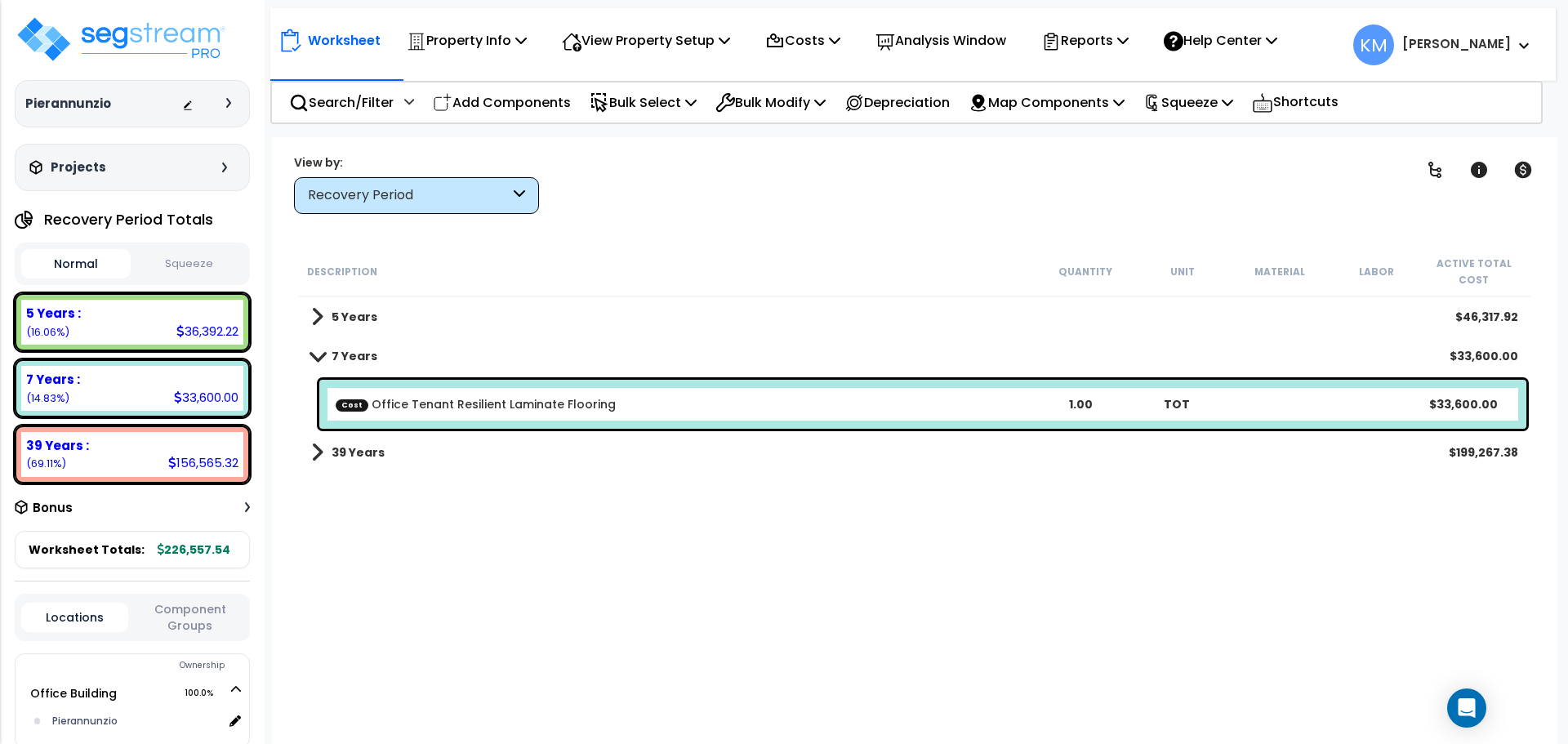
click at [188, 256] on button "Squeeze" at bounding box center [189, 264] width 109 height 28
click at [63, 260] on button "Normal" at bounding box center [76, 264] width 109 height 28
click at [185, 257] on button "Squeeze" at bounding box center [189, 264] width 109 height 28
click at [80, 260] on button "Normal" at bounding box center [76, 264] width 109 height 28
click at [182, 248] on div "Normal Squeeze" at bounding box center [133, 263] width 235 height 42
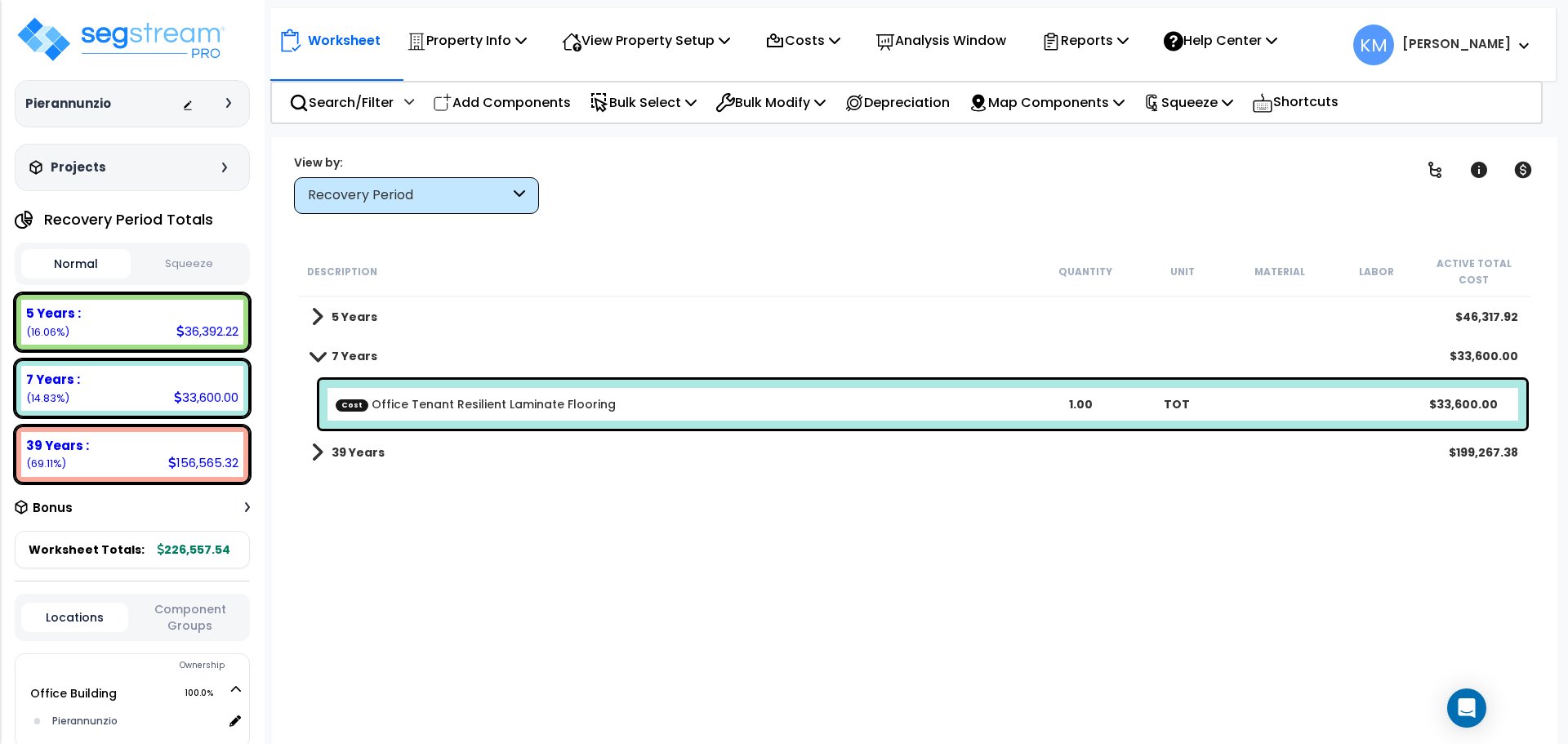
click at [200, 260] on button "Squeeze" at bounding box center [189, 264] width 109 height 28
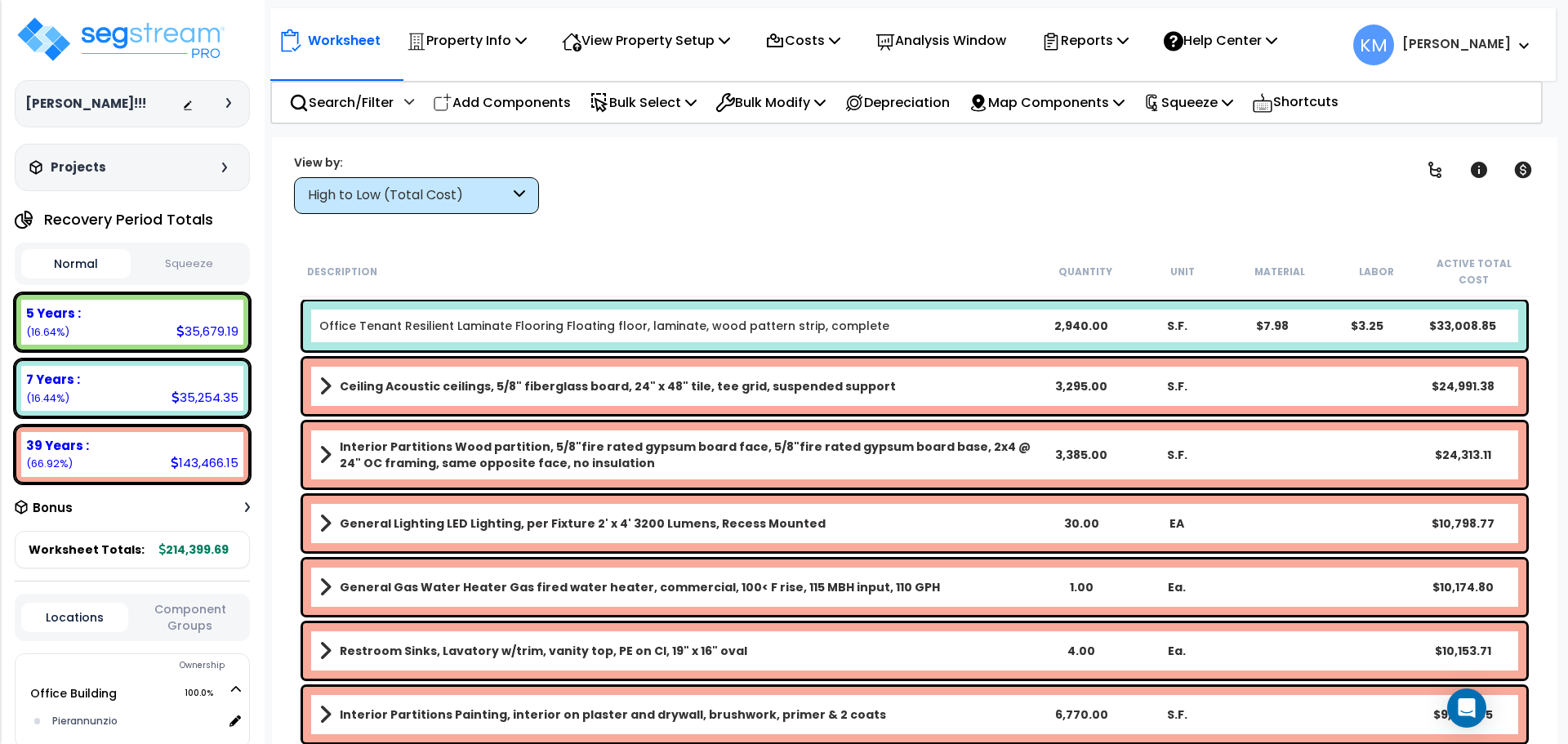
click at [184, 259] on button "Squeeze" at bounding box center [189, 264] width 109 height 28
click at [90, 268] on button "Normal" at bounding box center [76, 264] width 109 height 28
click at [707, 319] on link "Office Tenant Resilient Laminate Flooring Floating floor, laminate, wood patter…" at bounding box center [604, 326] width 570 height 17
click at [981, 319] on div "Office Tenant Resilient Laminate Flooring Floating floor, laminate, wood patter…" at bounding box center [677, 326] width 715 height 17
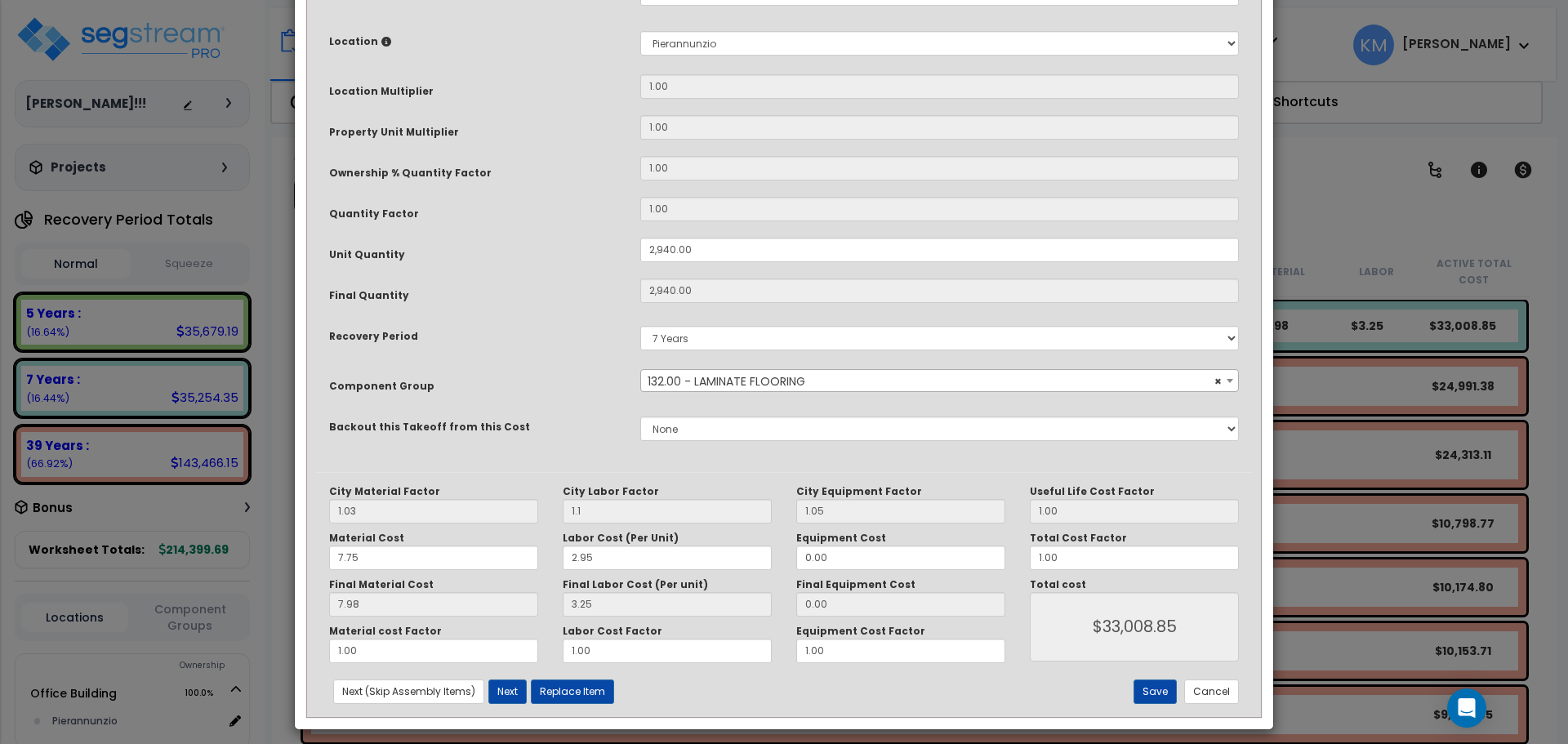
scroll to position [307, 0]
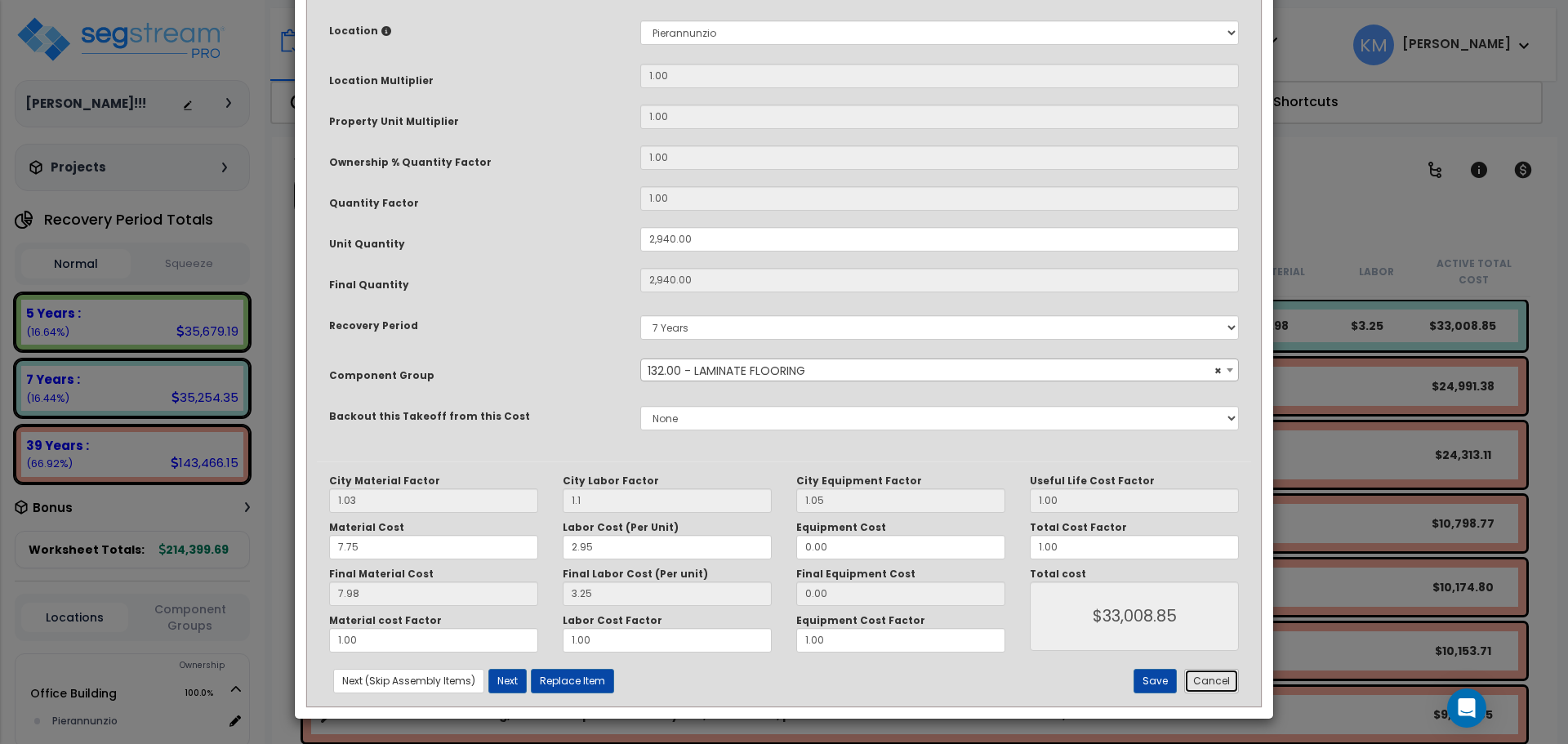
click at [1223, 677] on button "Cancel" at bounding box center [1211, 681] width 55 height 25
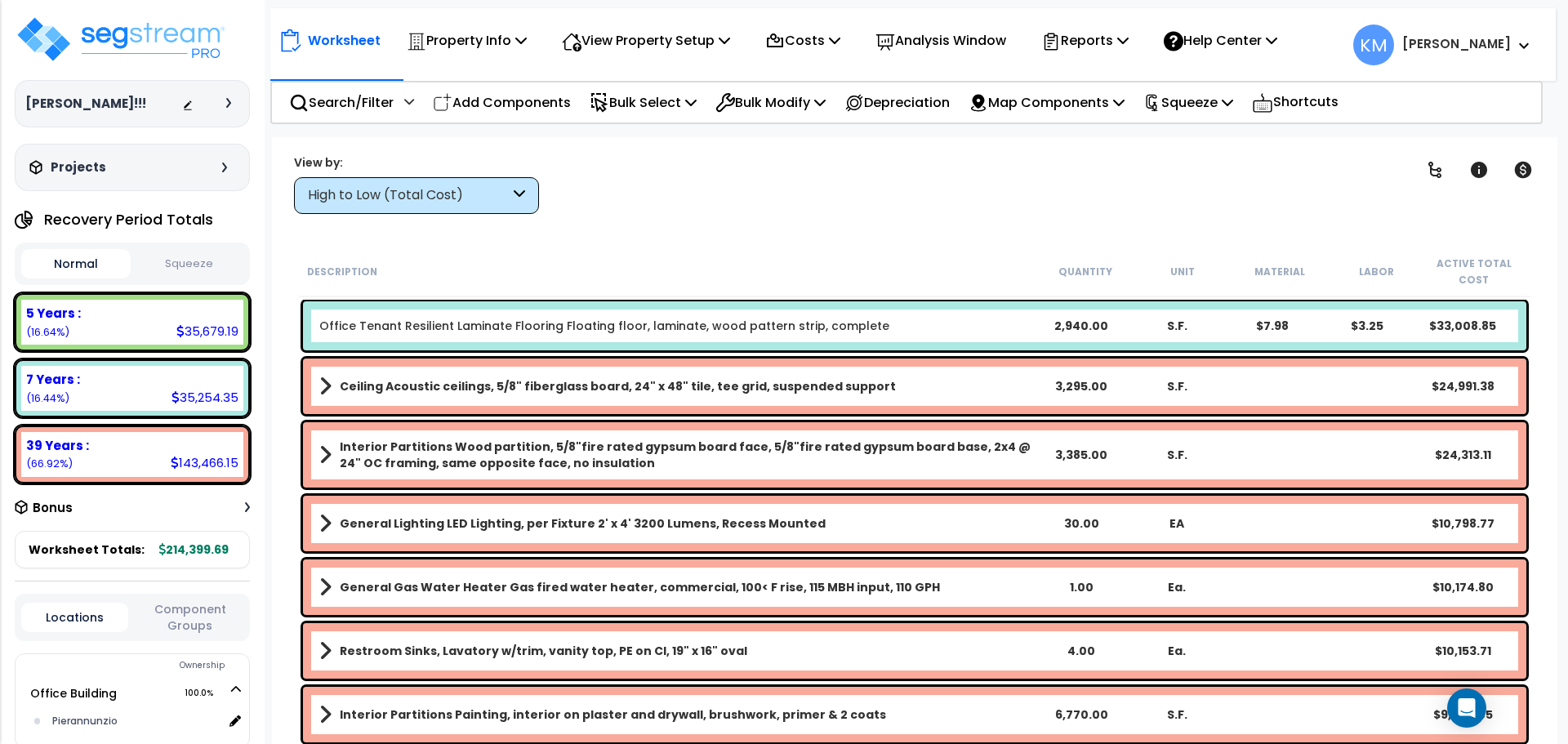
click at [78, 402] on div "7 Years : 35,254.35 (16.44%)" at bounding box center [133, 388] width 222 height 45
click at [45, 396] on small "(16.44%)" at bounding box center [48, 398] width 43 height 14
drag, startPoint x: 58, startPoint y: 387, endPoint x: 201, endPoint y: 384, distance: 143.0
click at [72, 385] on b "7 Years :" at bounding box center [53, 379] width 54 height 17
click at [207, 401] on div "35,254.35" at bounding box center [205, 397] width 67 height 17
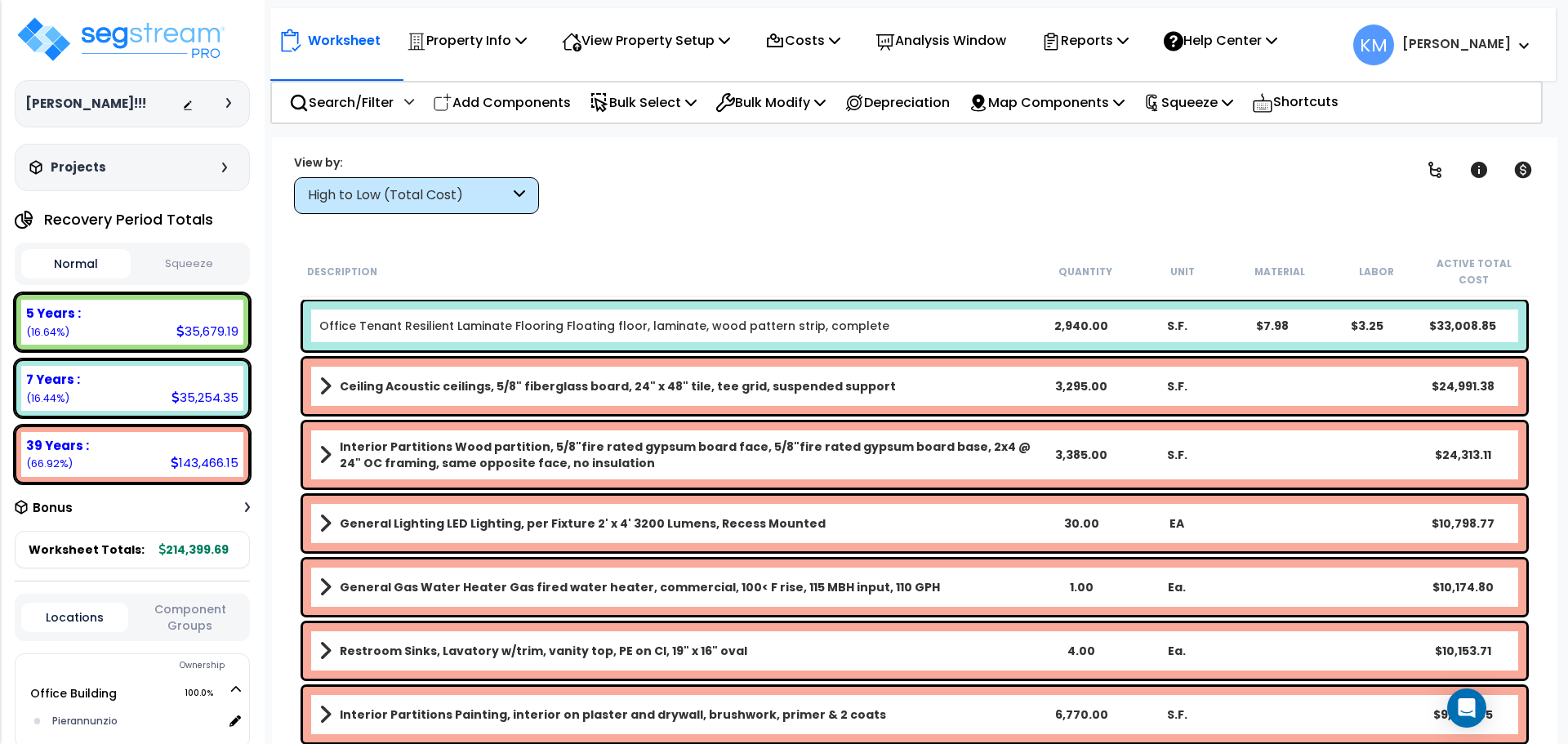
click at [124, 390] on div "7 Years : 35,254.35 (16.44%)" at bounding box center [133, 388] width 222 height 45
click at [512, 185] on div "High to Low (Total Cost)" at bounding box center [415, 196] width 245 height 36
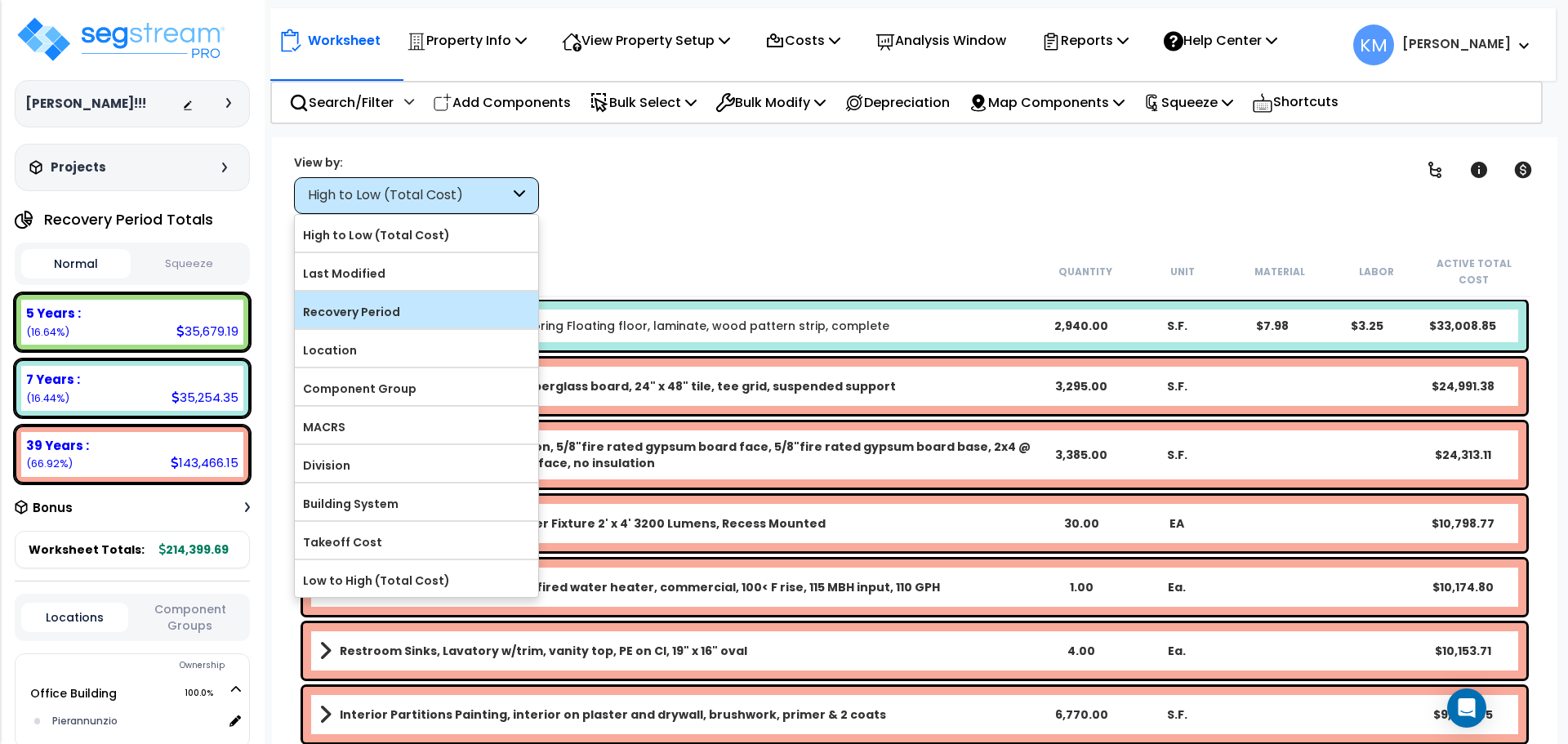
click at [439, 307] on label "Recovery Period" at bounding box center [415, 312] width 243 height 25
click at [0, 0] on input "Recovery Period" at bounding box center [0, 0] width 0 height 0
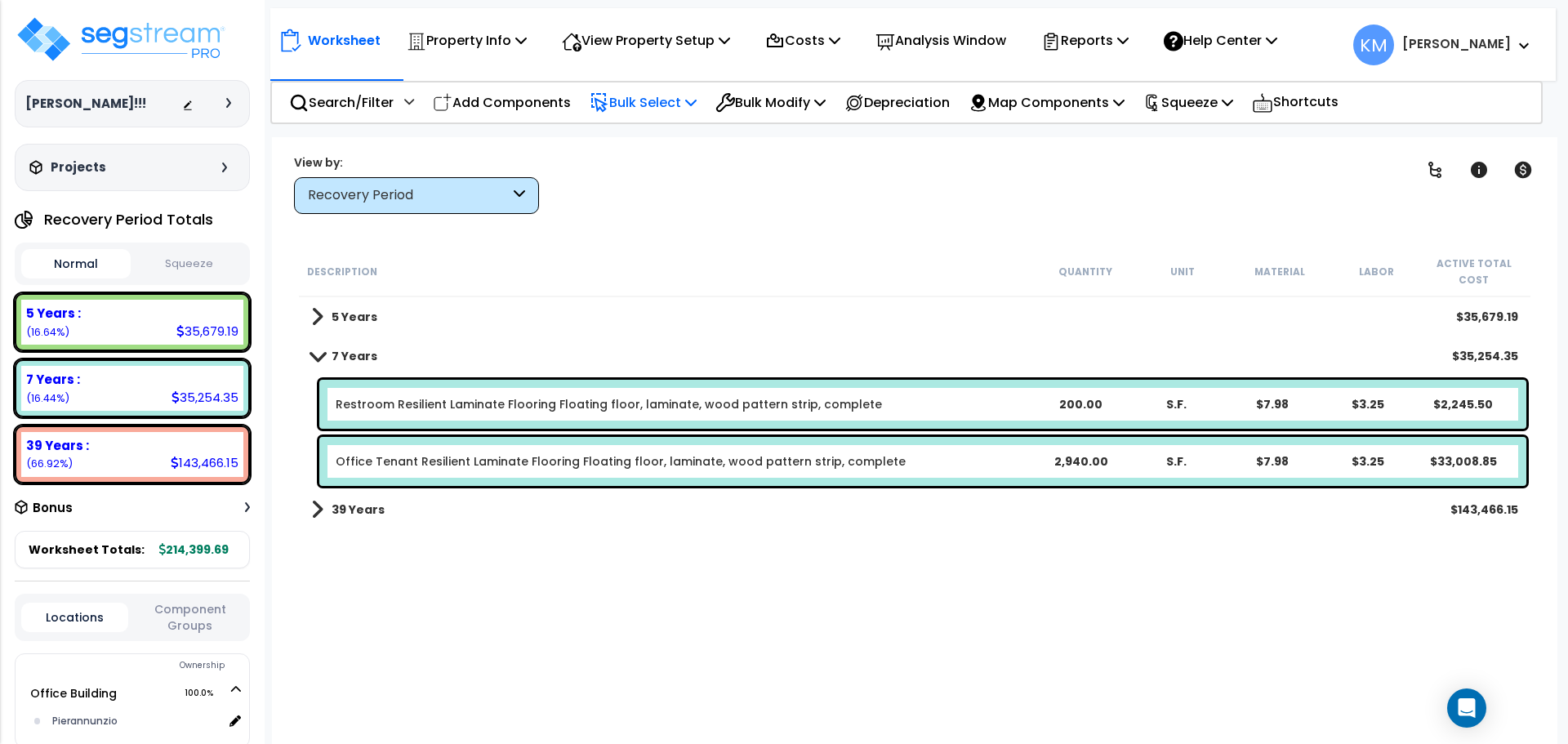
click at [667, 101] on p "Bulk Select" at bounding box center [643, 102] width 107 height 22
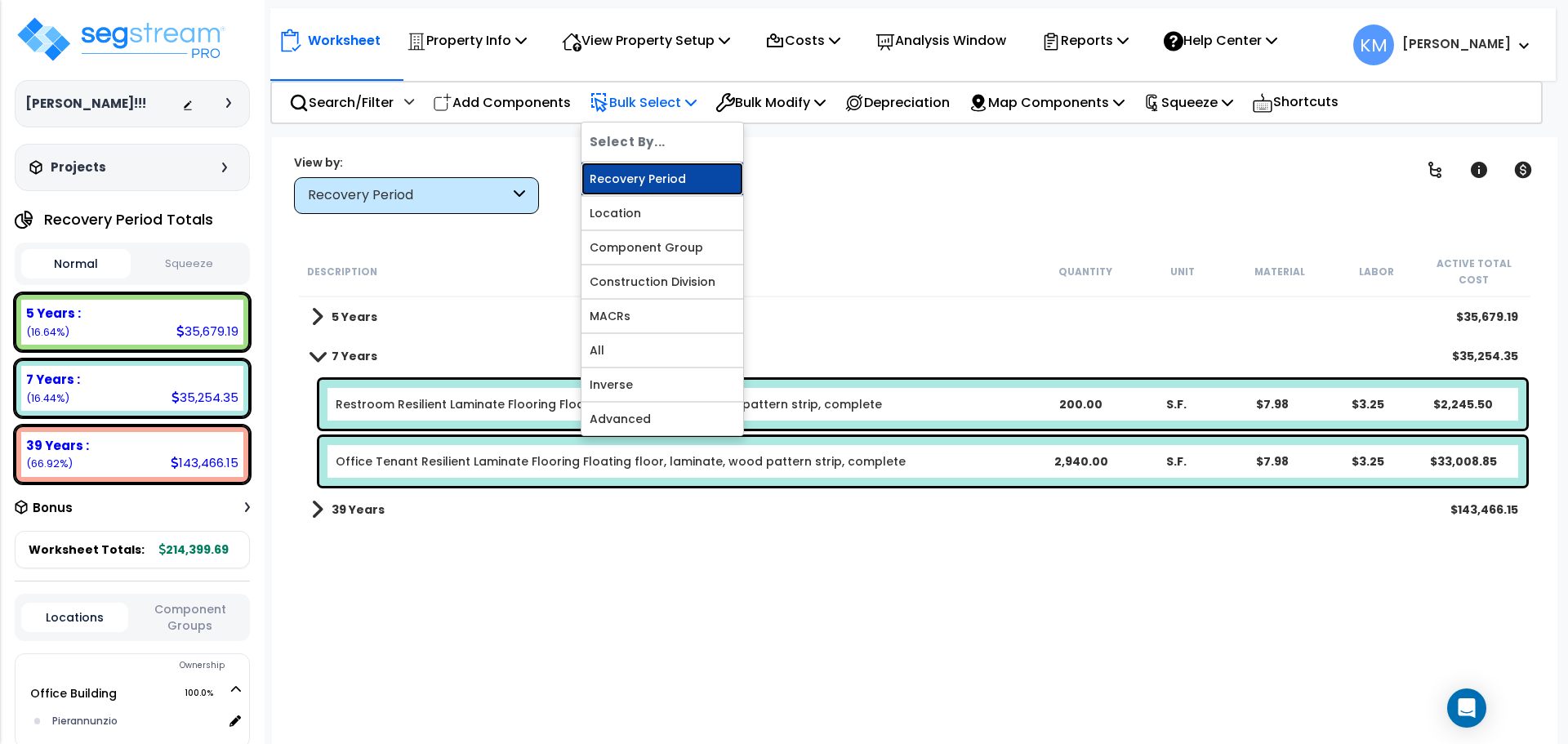
click at [710, 168] on link "Recovery Period" at bounding box center [662, 178] width 162 height 32
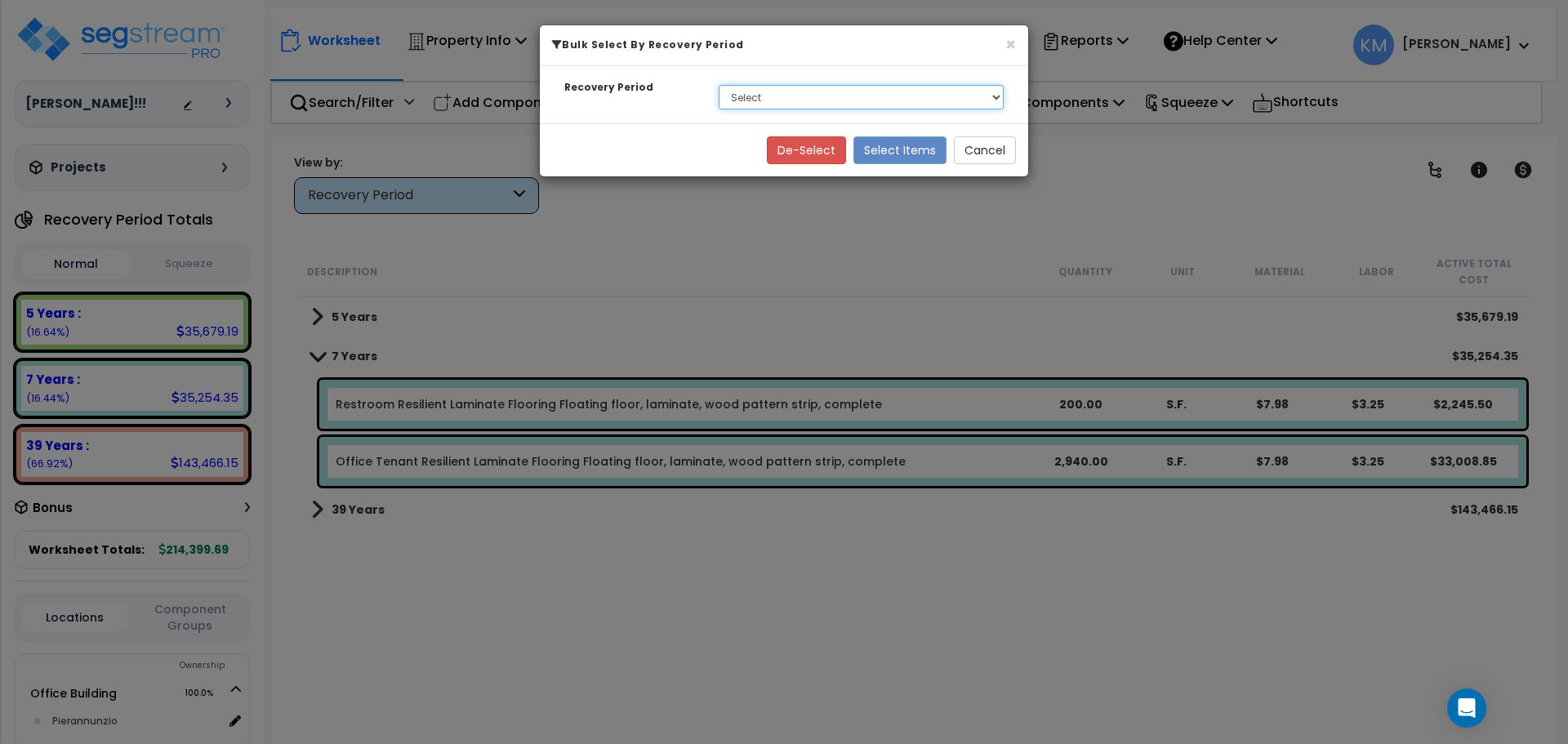
click at [794, 91] on select "Select 5 Years 7 Years 39 Years" at bounding box center [862, 97] width 285 height 25
select select "7Y"
click at [719, 85] on select "Select 5 Years 7 Years 39 Years" at bounding box center [862, 97] width 285 height 25
click at [895, 143] on button "Select Items" at bounding box center [900, 149] width 93 height 27
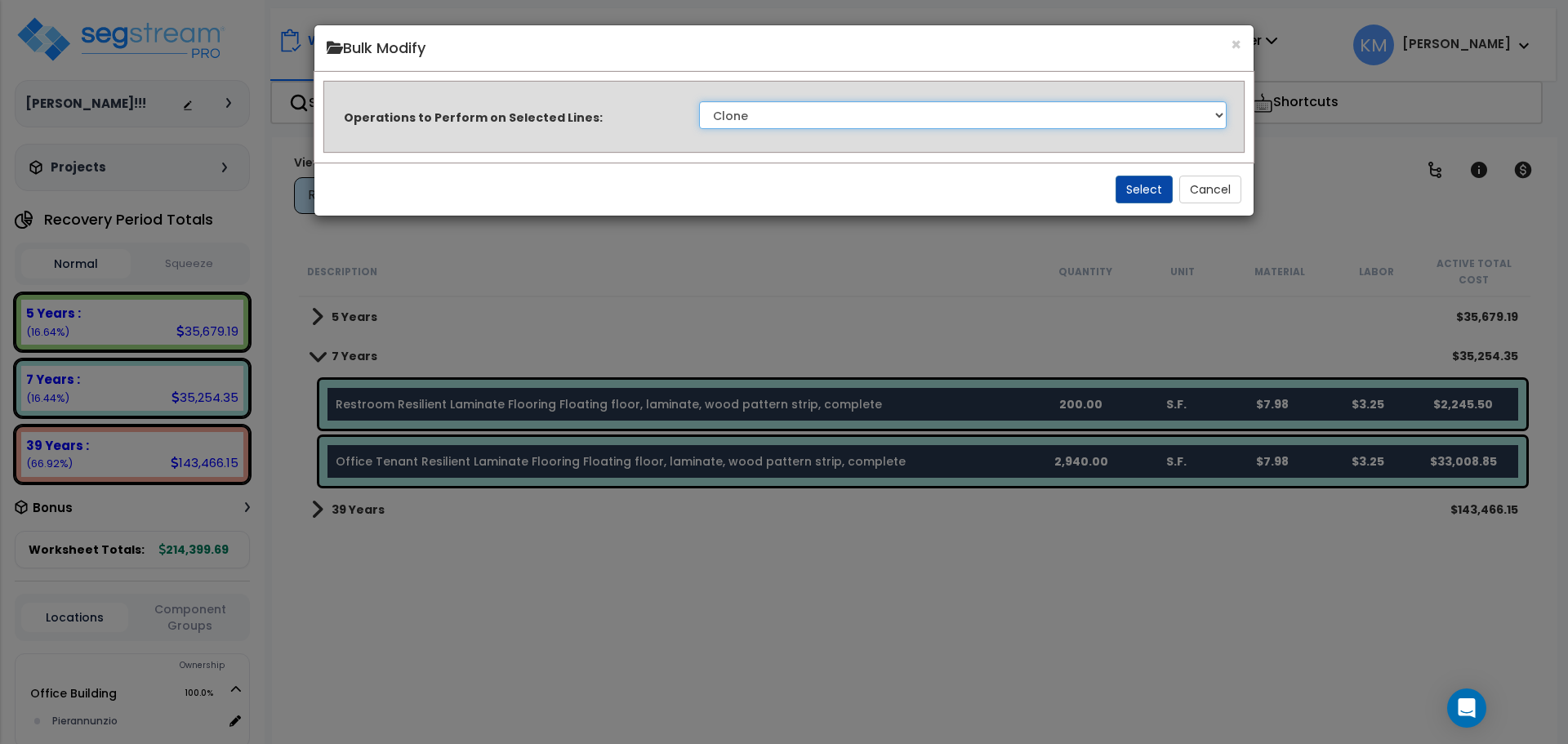
click at [817, 114] on select "Clone Delete Delete Zero Quantities Modify Component Group Modify Cost Sources …" at bounding box center [963, 114] width 527 height 27
click at [699, 101] on select "Clone Delete Delete Zero Quantities Modify Component Group Modify Cost Sources …" at bounding box center [963, 114] width 527 height 27
click at [1148, 199] on button "Select" at bounding box center [1143, 189] width 57 height 27
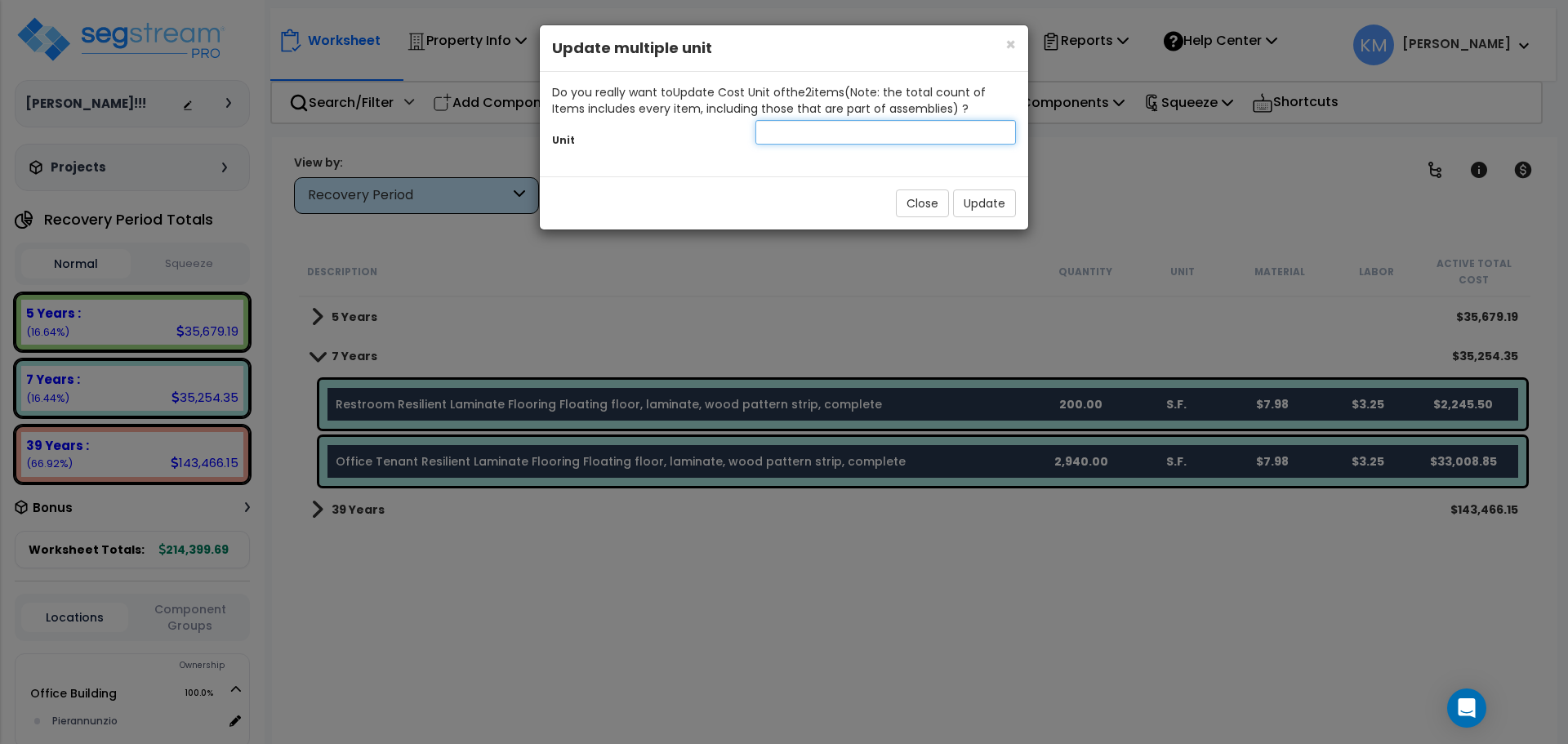
click at [861, 129] on input "text" at bounding box center [886, 133] width 260 height 25
click at [920, 211] on button "Close" at bounding box center [922, 202] width 53 height 27
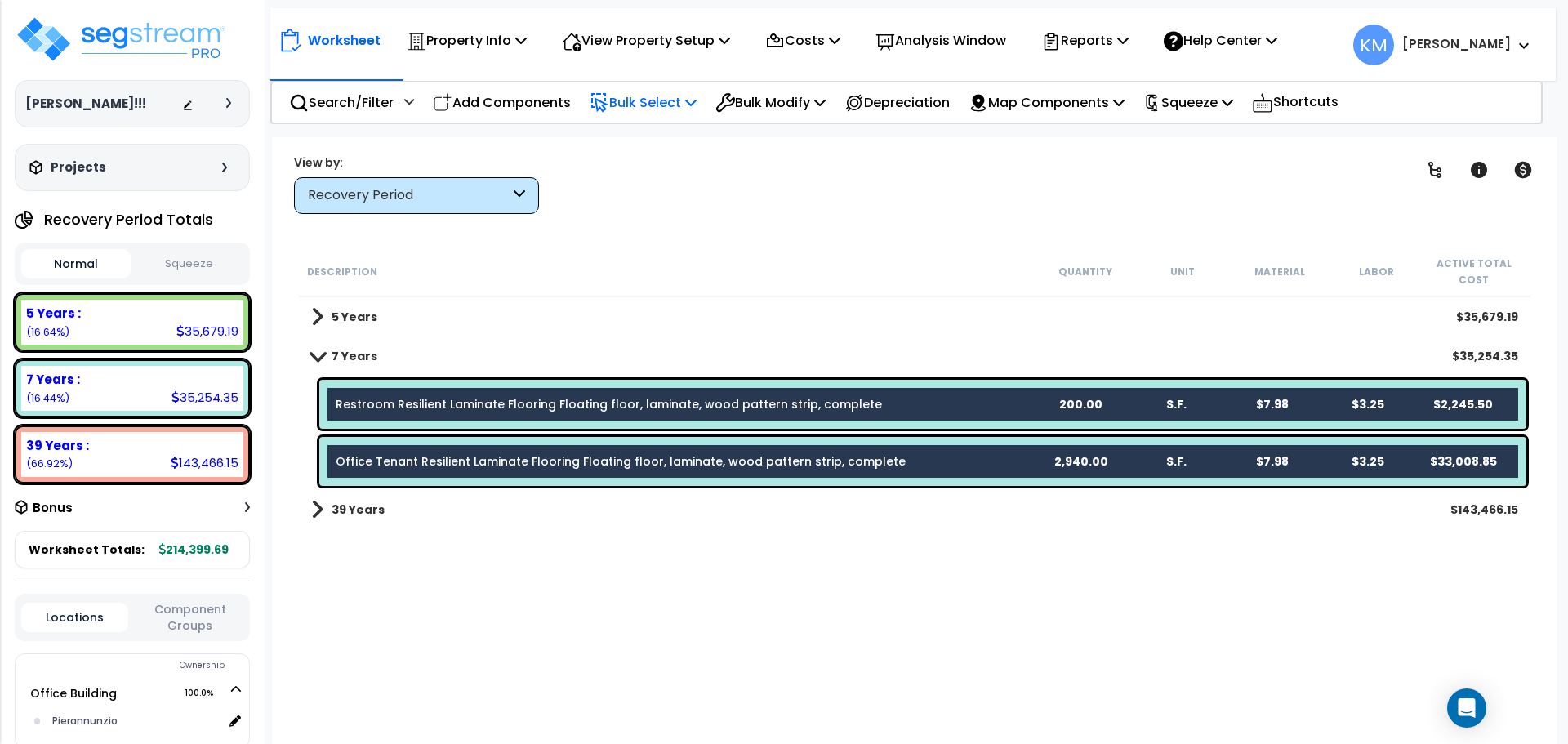
click at [644, 97] on p "Bulk Select" at bounding box center [643, 102] width 107 height 22
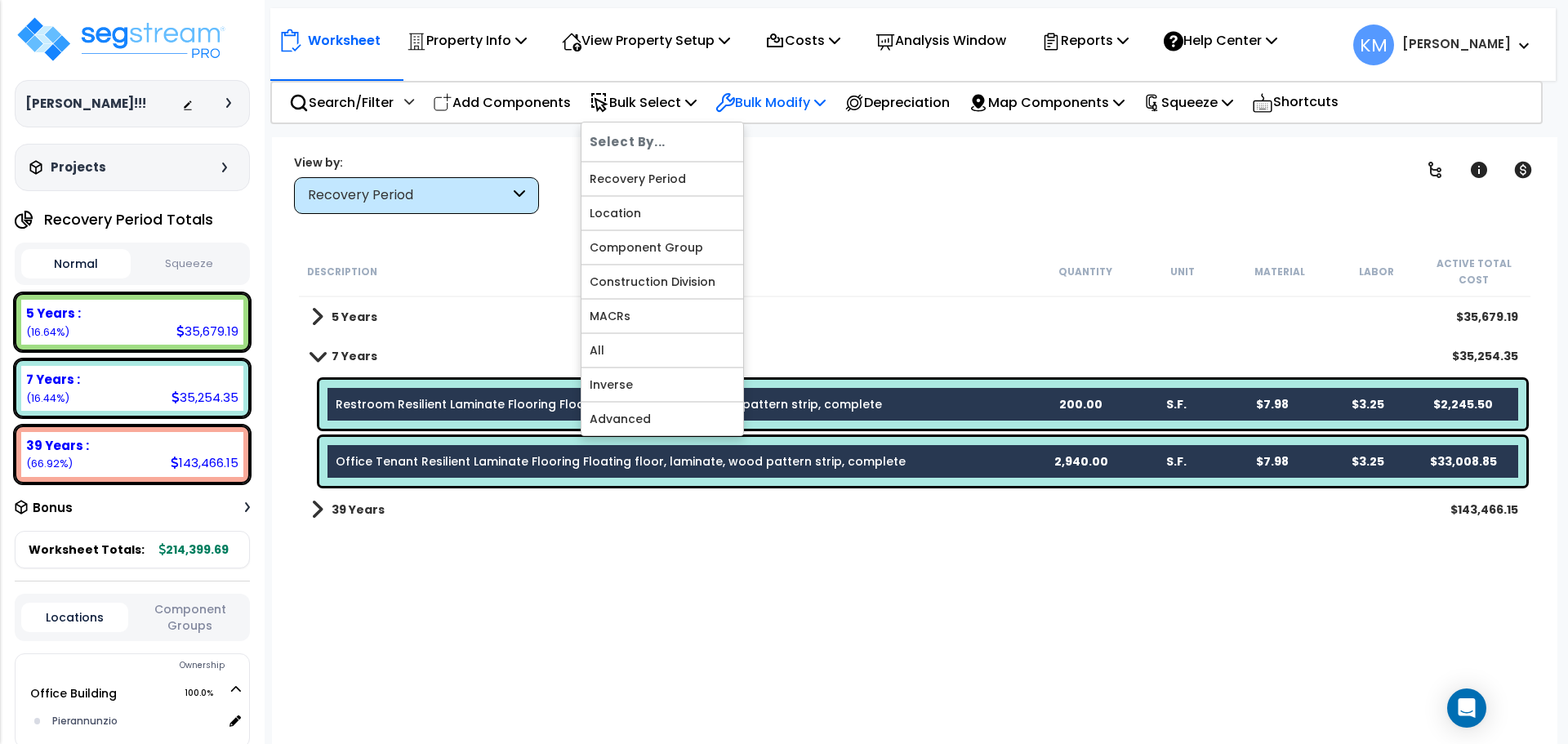
click at [750, 105] on p "Bulk Modify" at bounding box center [770, 102] width 110 height 22
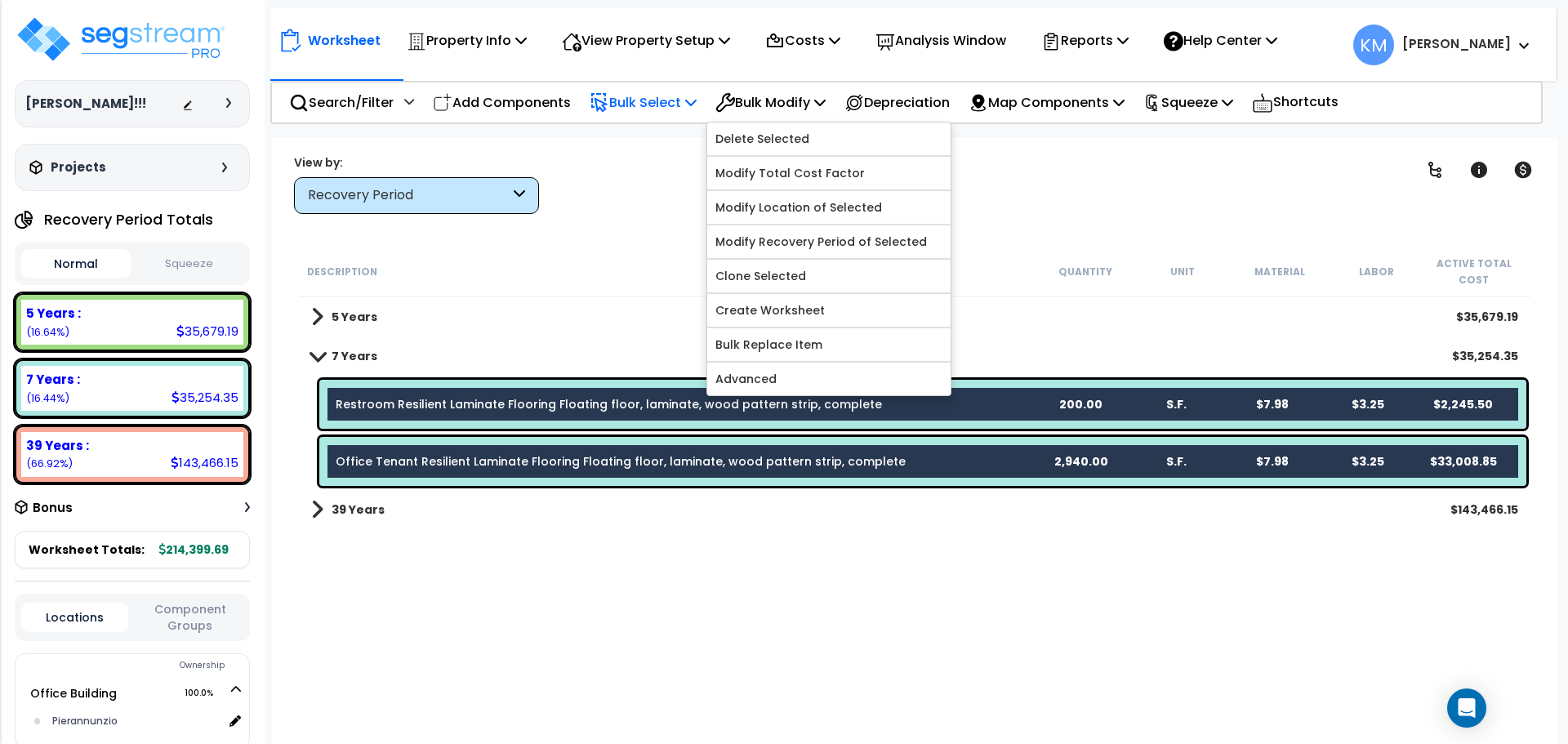
click at [647, 95] on p "Bulk Select" at bounding box center [643, 102] width 107 height 22
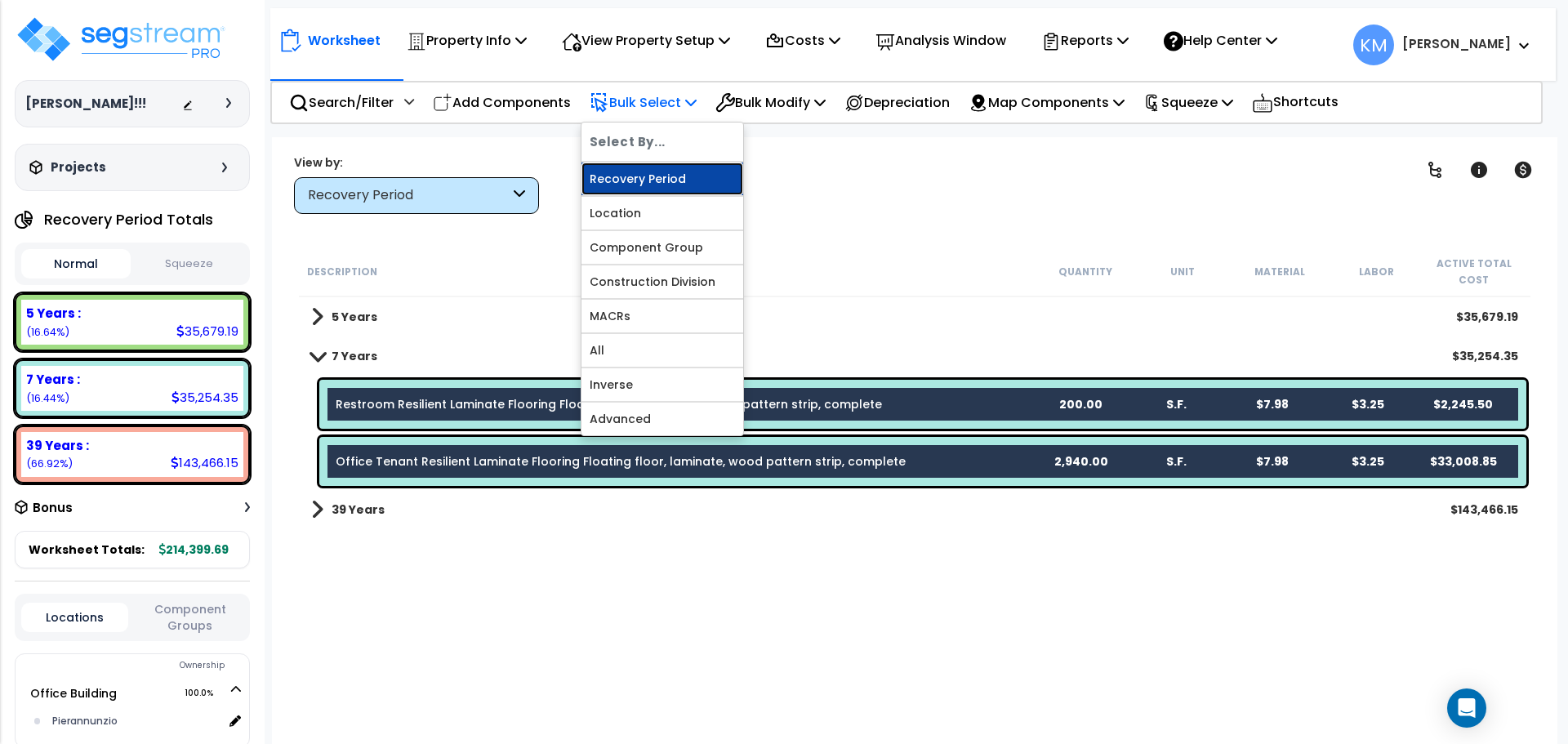
click at [708, 177] on link "Recovery Period" at bounding box center [662, 178] width 162 height 32
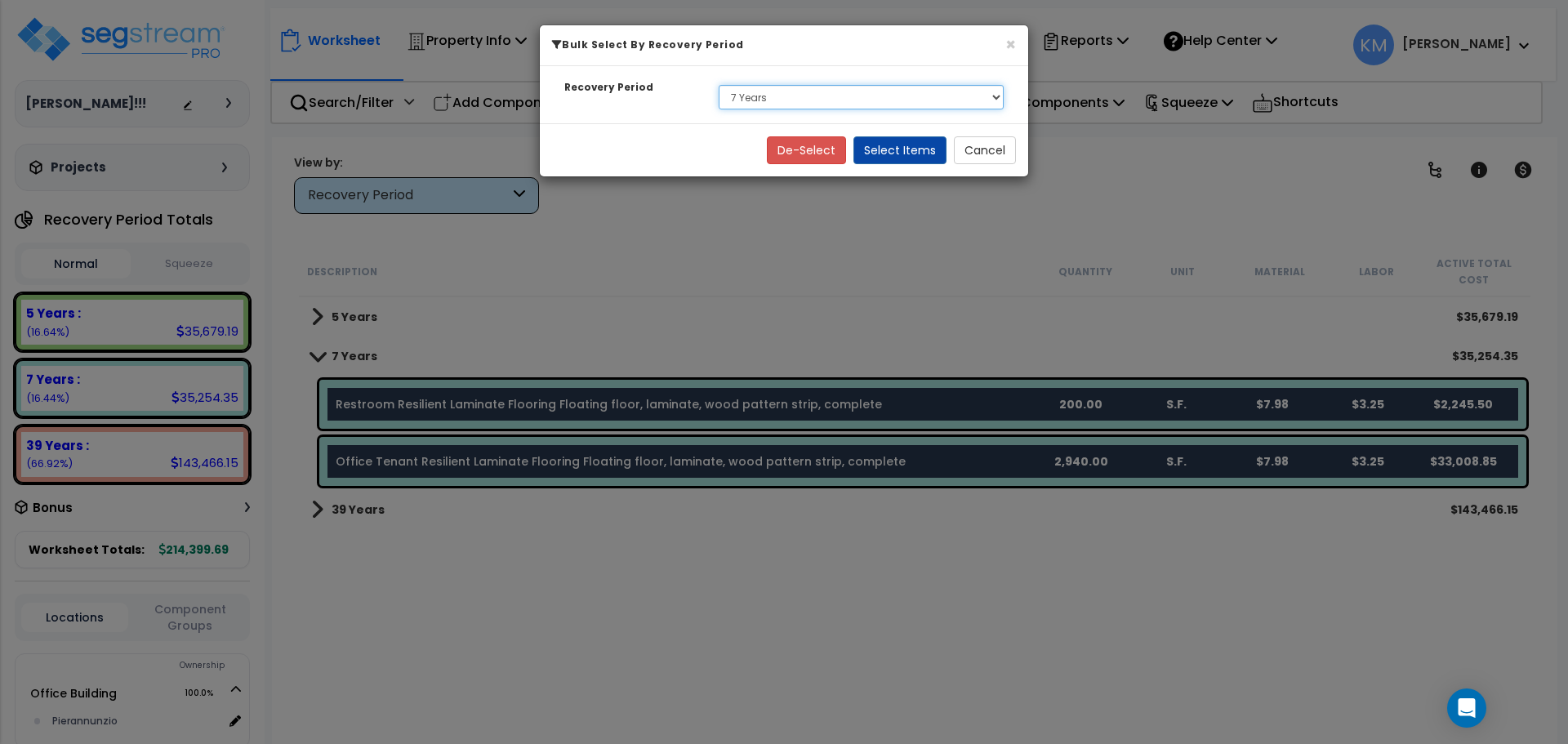
click at [850, 90] on select "Select 5 Years 7 Years 39 Years" at bounding box center [862, 97] width 285 height 25
click at [719, 85] on select "Select 5 Years 7 Years 39 Years" at bounding box center [862, 97] width 285 height 25
click at [877, 150] on button "Select Items" at bounding box center [900, 149] width 93 height 27
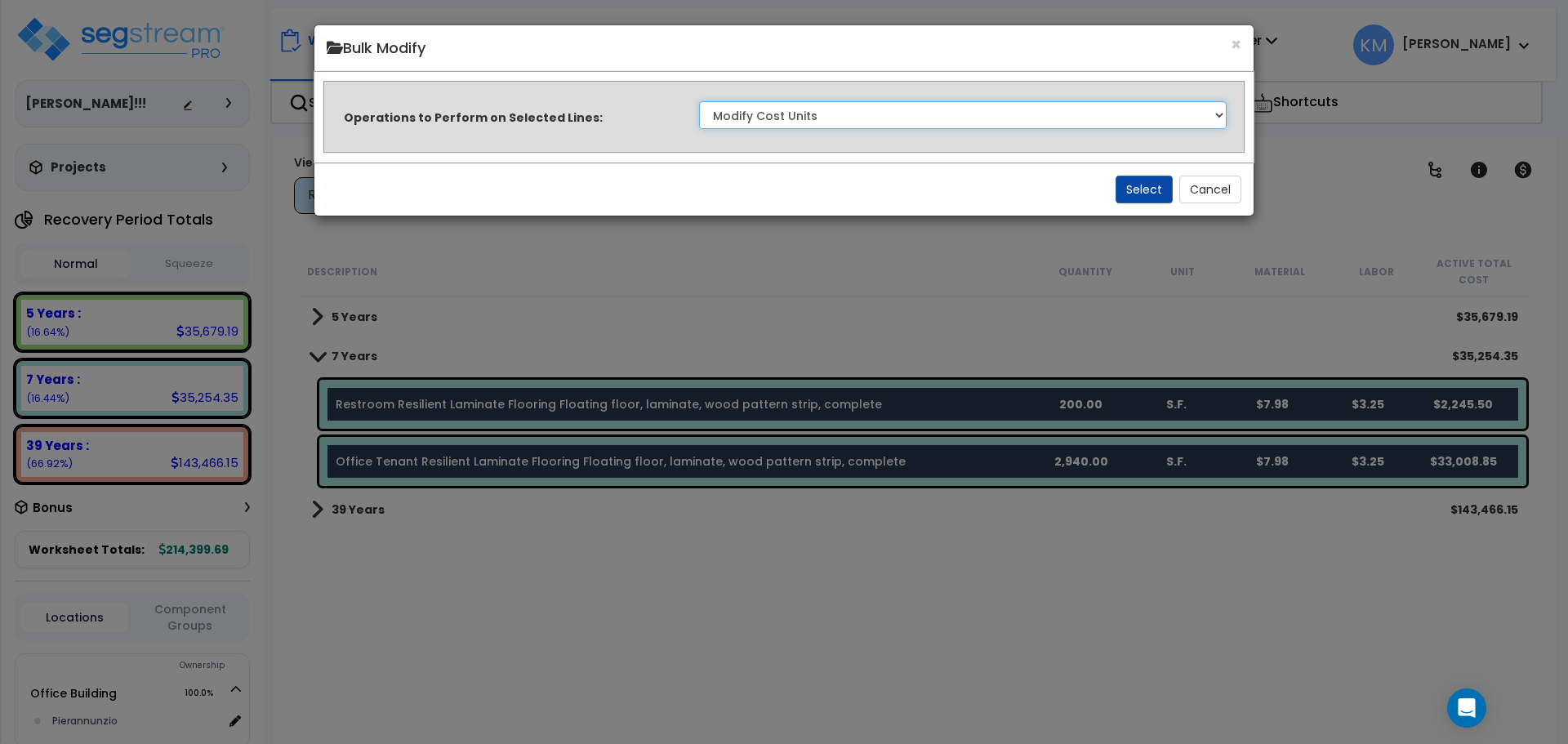
click at [874, 112] on select "Clone Delete Delete Zero Quantities Modify Component Group Modify Cost Sources …" at bounding box center [963, 114] width 527 height 27
select select "modifyTotalCostFactor"
click at [699, 101] on select "Clone Delete Delete Zero Quantities Modify Component Group Modify Cost Sources …" at bounding box center [963, 114] width 527 height 27
click at [1129, 179] on button "Select" at bounding box center [1143, 189] width 57 height 27
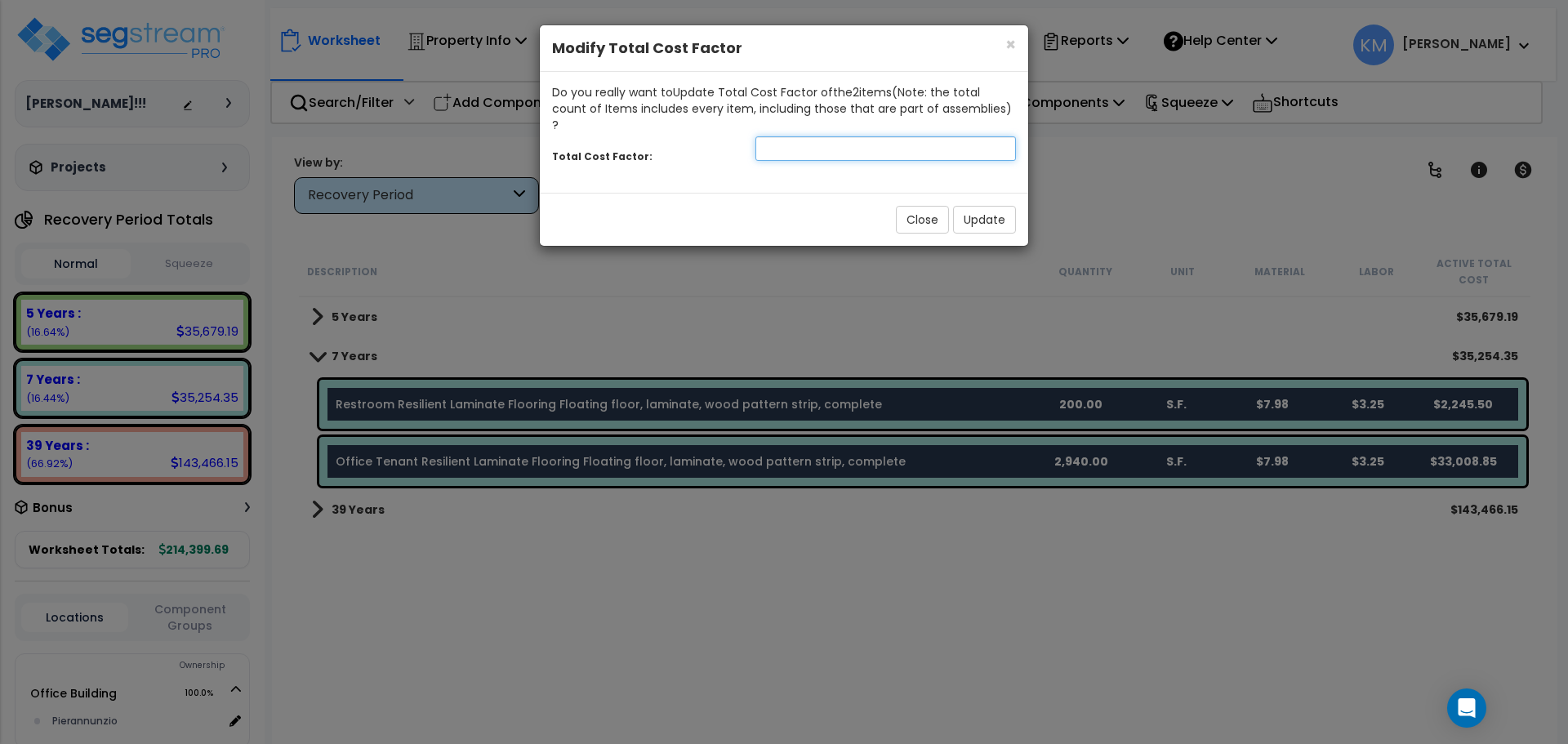
click at [815, 138] on input "number" at bounding box center [886, 148] width 260 height 25
click at [1003, 42] on h4 "Modify Total Cost Factor" at bounding box center [784, 48] width 464 height 22
click at [1007, 45] on span "×" at bounding box center [1010, 44] width 11 height 24
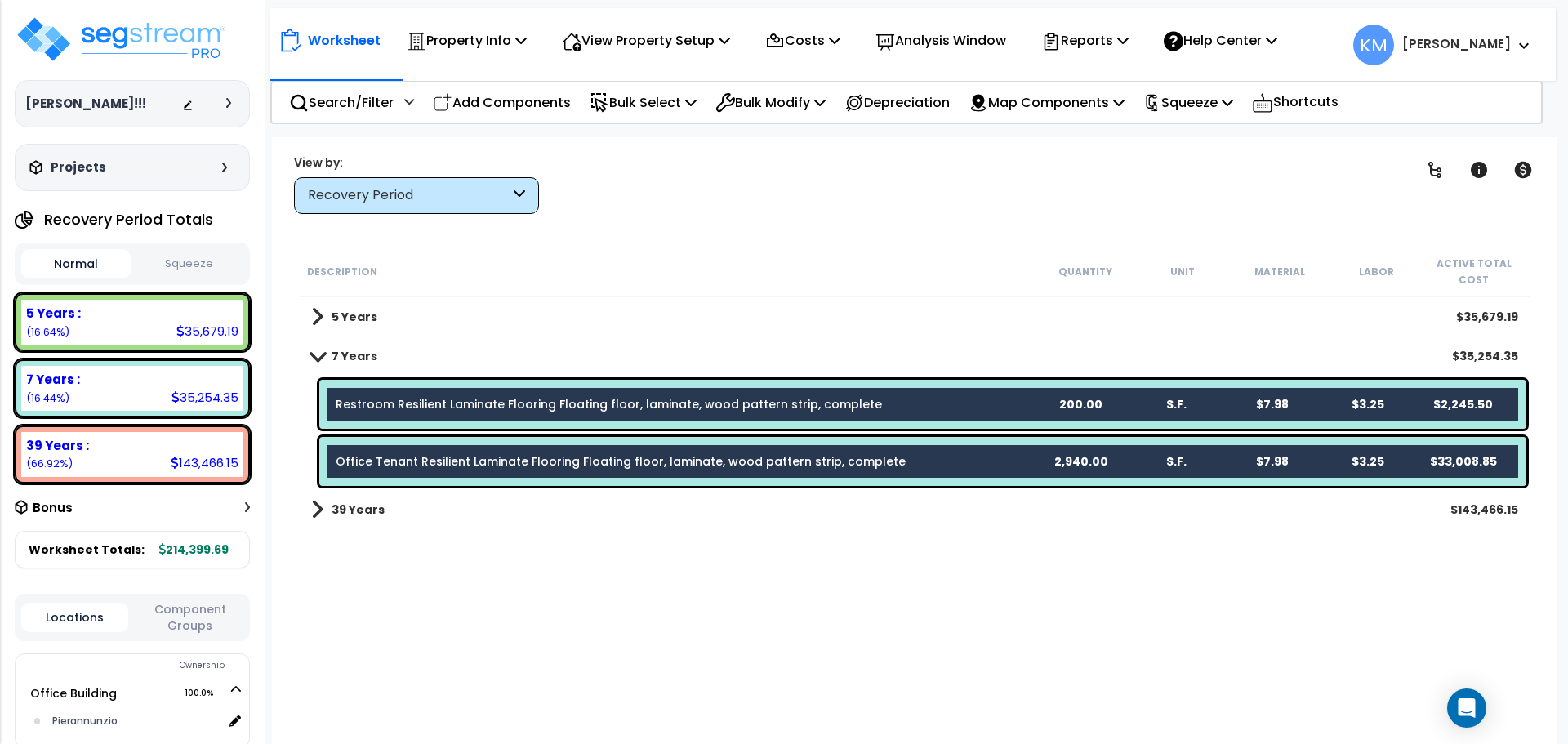
click at [461, 299] on div "5 Years $35,679.19" at bounding box center [914, 316] width 1223 height 39
drag, startPoint x: 446, startPoint y: 372, endPoint x: 476, endPoint y: 400, distance: 41.0
click at [448, 375] on div "7 Years $35,254.35" at bounding box center [914, 356] width 1223 height 39
click at [483, 402] on link "Restroom Resilient Laminate Flooring Floating floor, laminate, wood pattern str…" at bounding box center [609, 405] width 546 height 17
drag, startPoint x: 714, startPoint y: 444, endPoint x: 849, endPoint y: 426, distance: 136.2
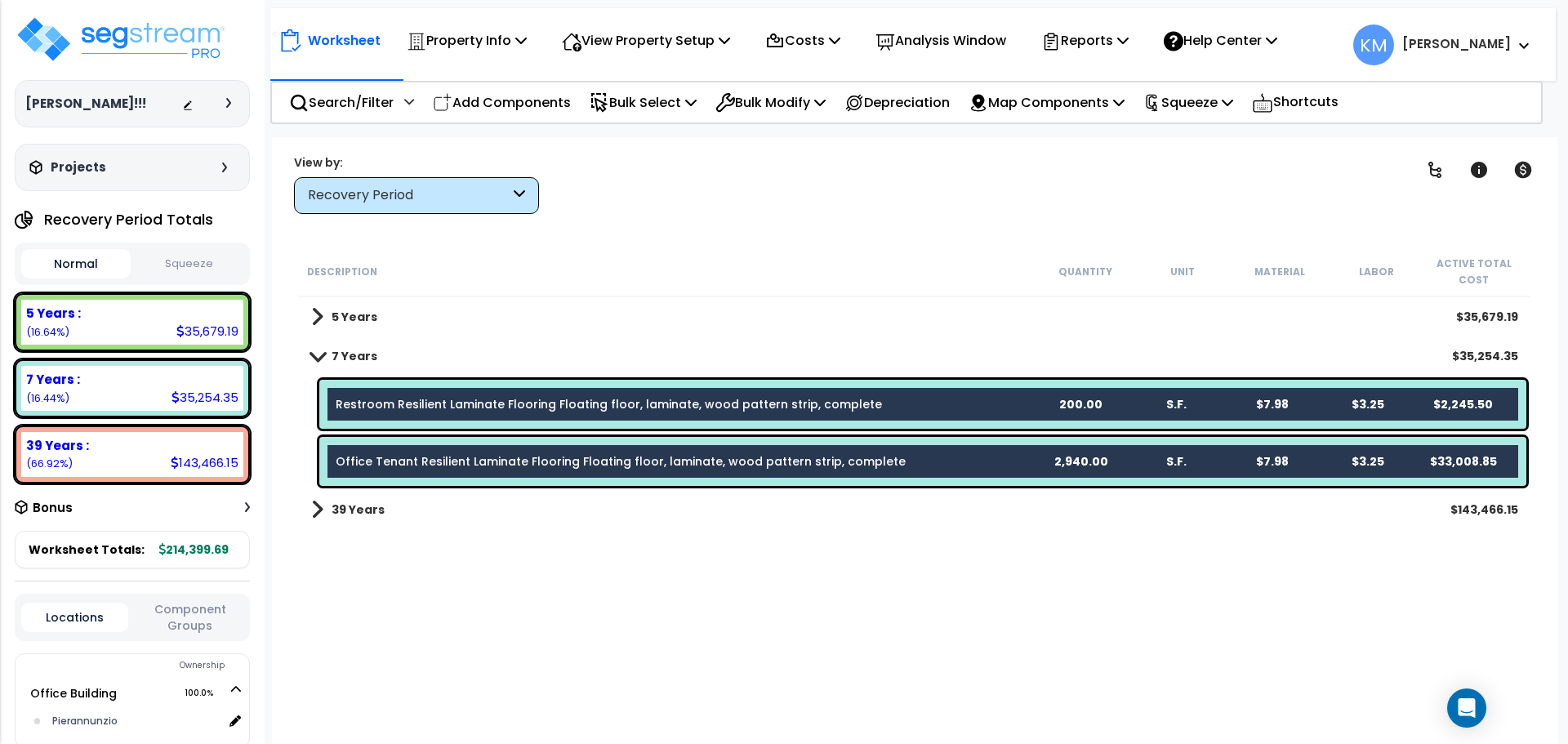
click at [715, 444] on div "Office Tenant Resilient Laminate Flooring Floating floor, laminate, wood patter…" at bounding box center [922, 461] width 1206 height 49
click at [982, 456] on div "Office Tenant Resilient Laminate Flooring Floating floor, laminate, wood patter…" at bounding box center [684, 462] width 697 height 17
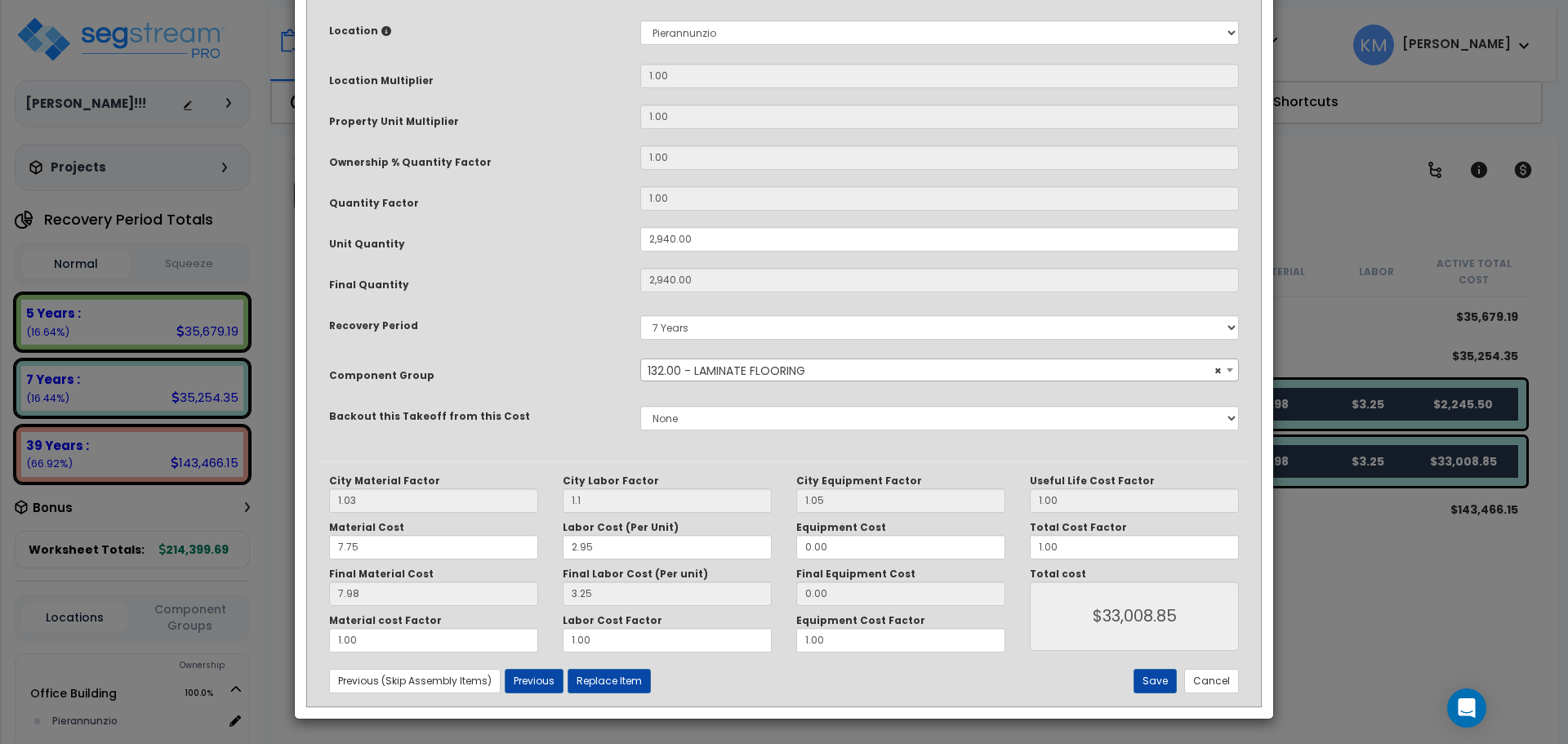
scroll to position [0, 0]
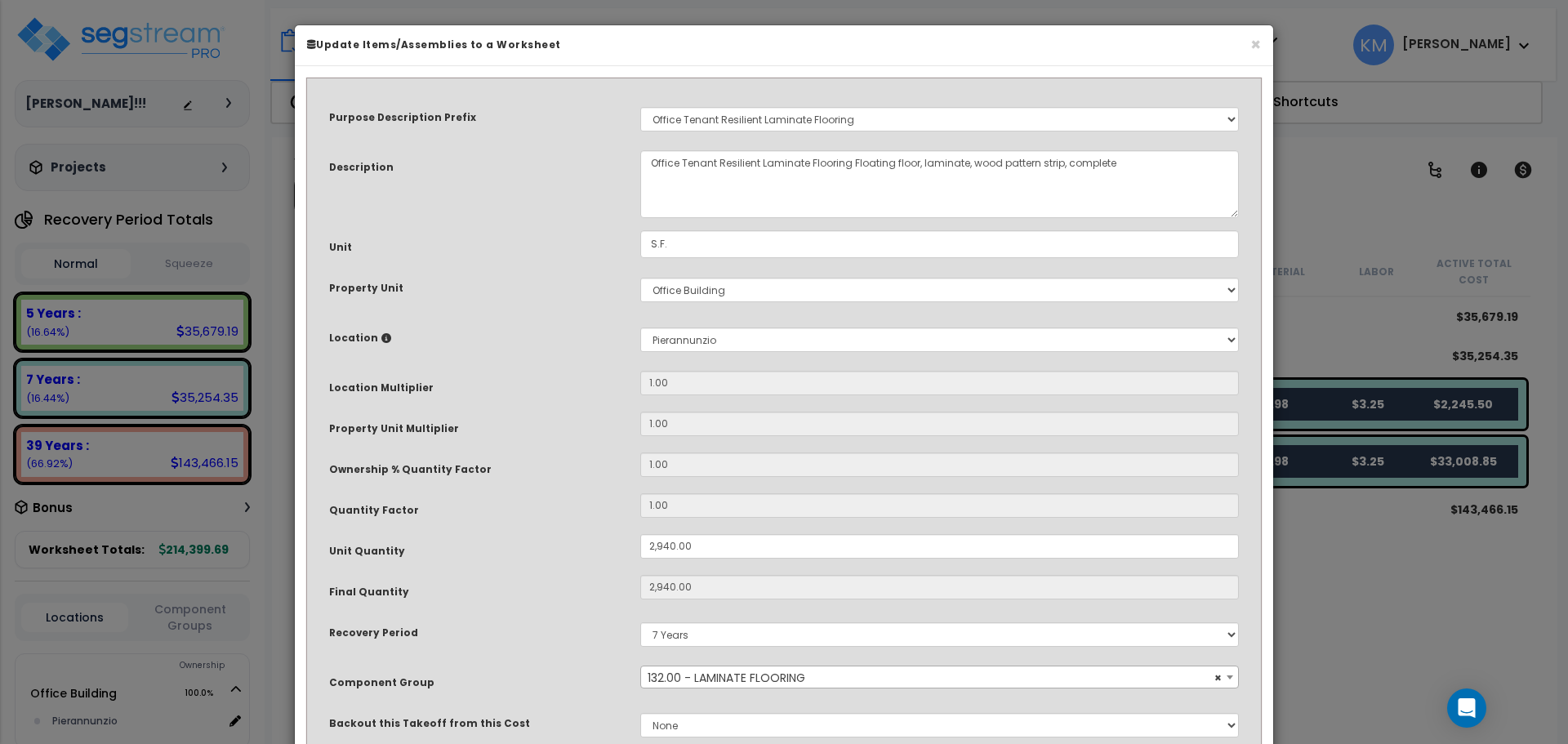
click at [1261, 44] on div "× Update Items/Assemblies to a Worksheet" at bounding box center [784, 46] width 978 height 41
click at [1257, 39] on button "×" at bounding box center [1255, 44] width 11 height 17
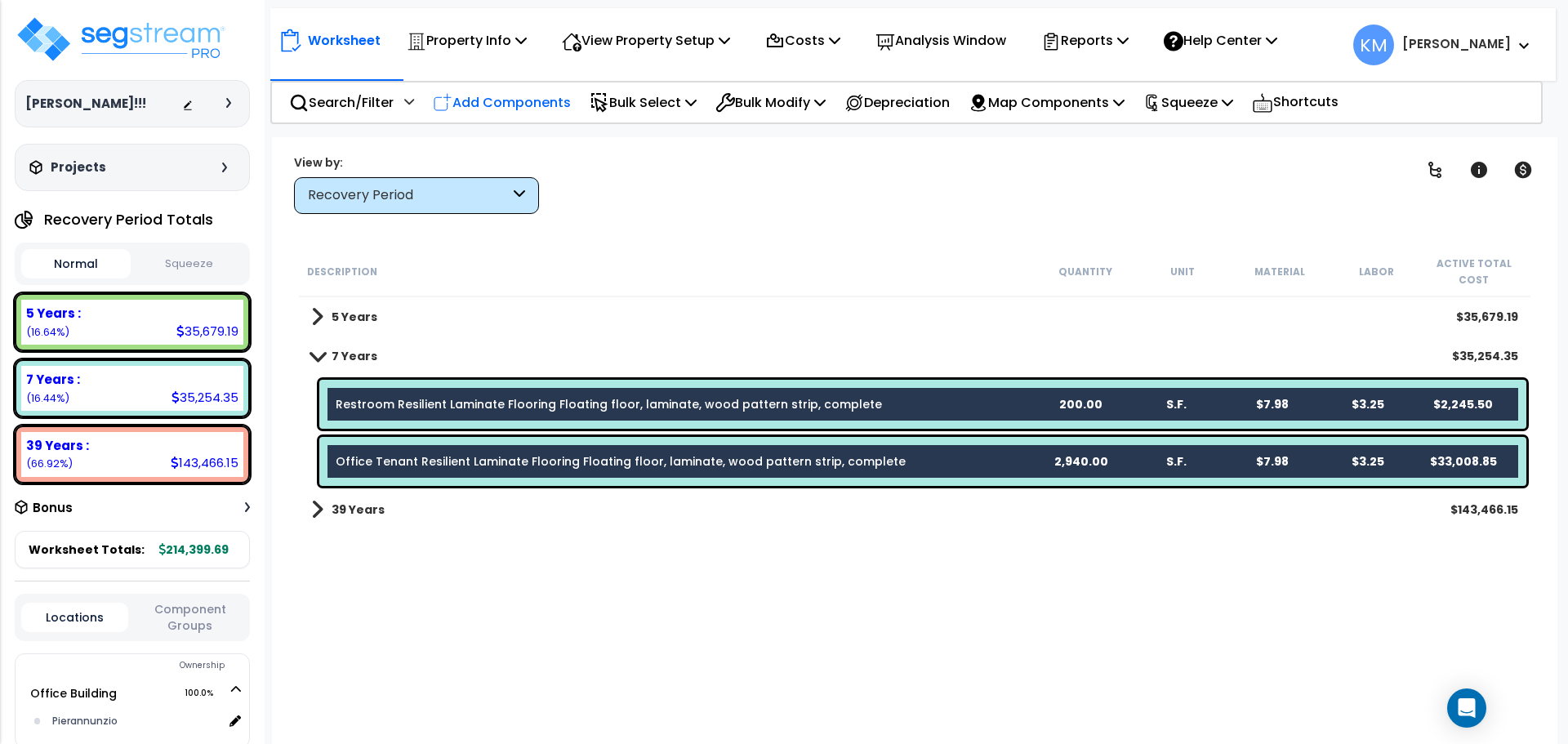
click at [482, 102] on p "Add Components" at bounding box center [502, 102] width 138 height 22
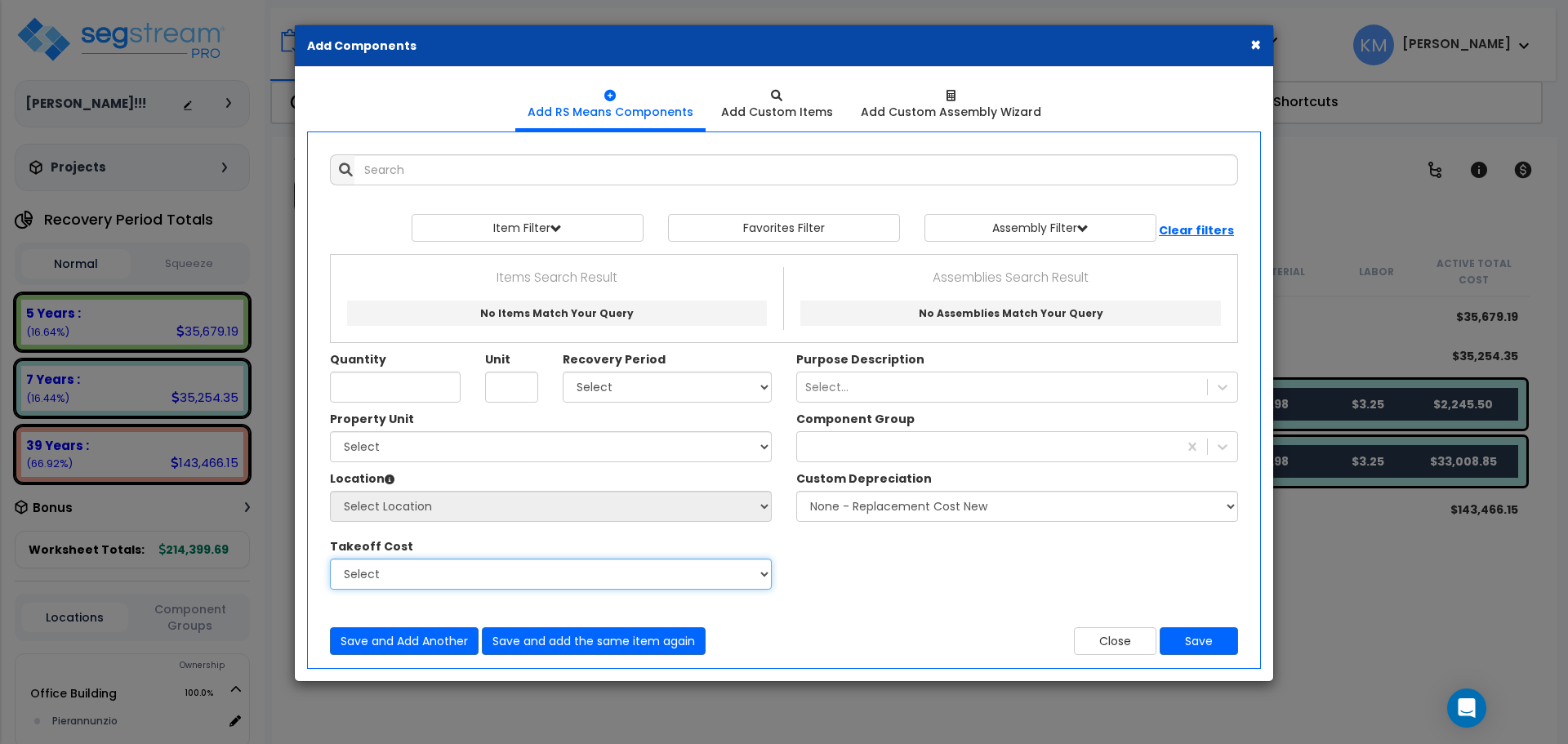
click at [654, 566] on select "Select" at bounding box center [551, 574] width 442 height 31
click at [669, 566] on select "Select" at bounding box center [551, 574] width 442 height 31
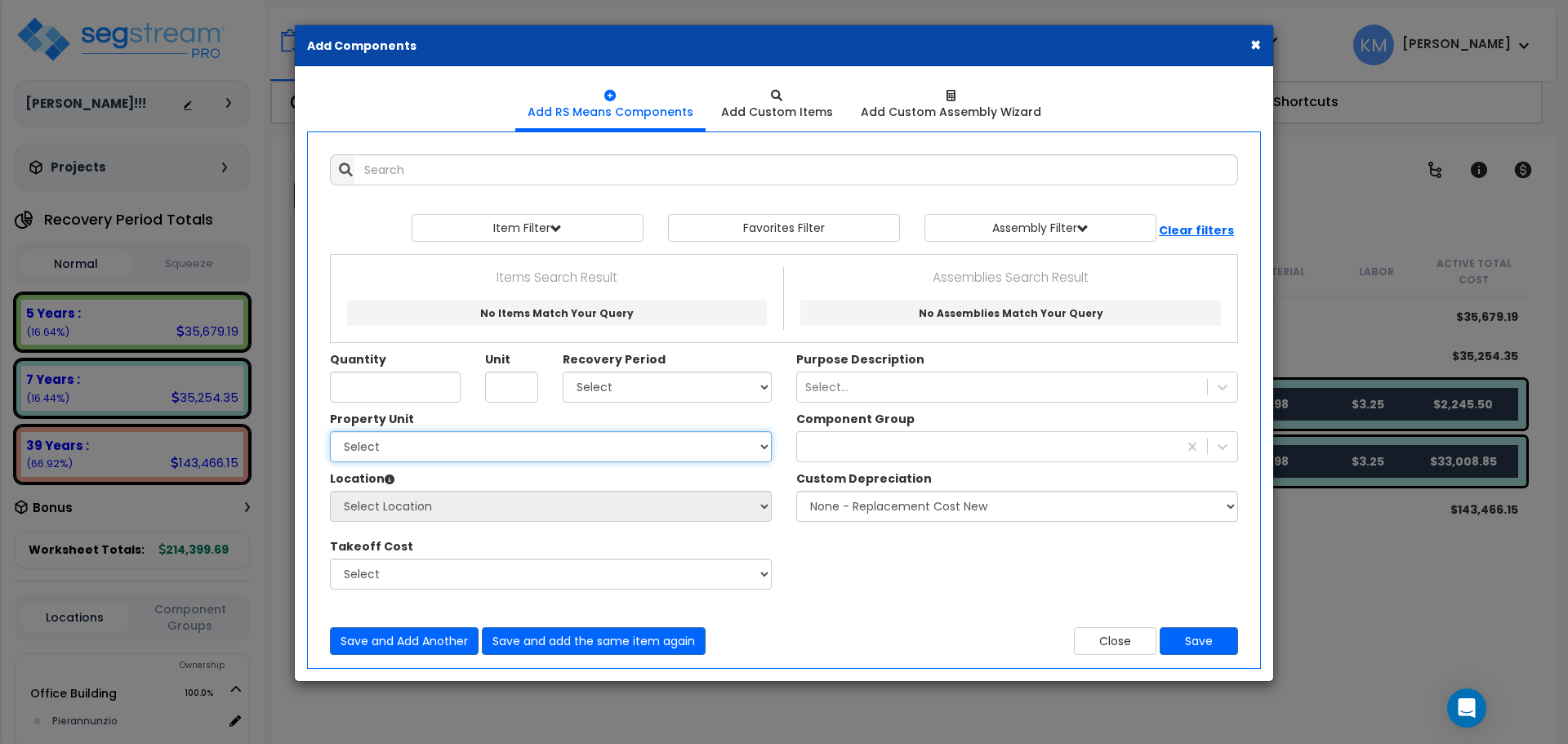
drag, startPoint x: 601, startPoint y: 457, endPoint x: 600, endPoint y: 450, distance: 7.1
click at [600, 455] on select "Select Office Building" at bounding box center [551, 446] width 442 height 31
click at [600, 449] on select "Select Office Building" at bounding box center [551, 446] width 442 height 31
click at [1256, 41] on button "×" at bounding box center [1255, 44] width 11 height 17
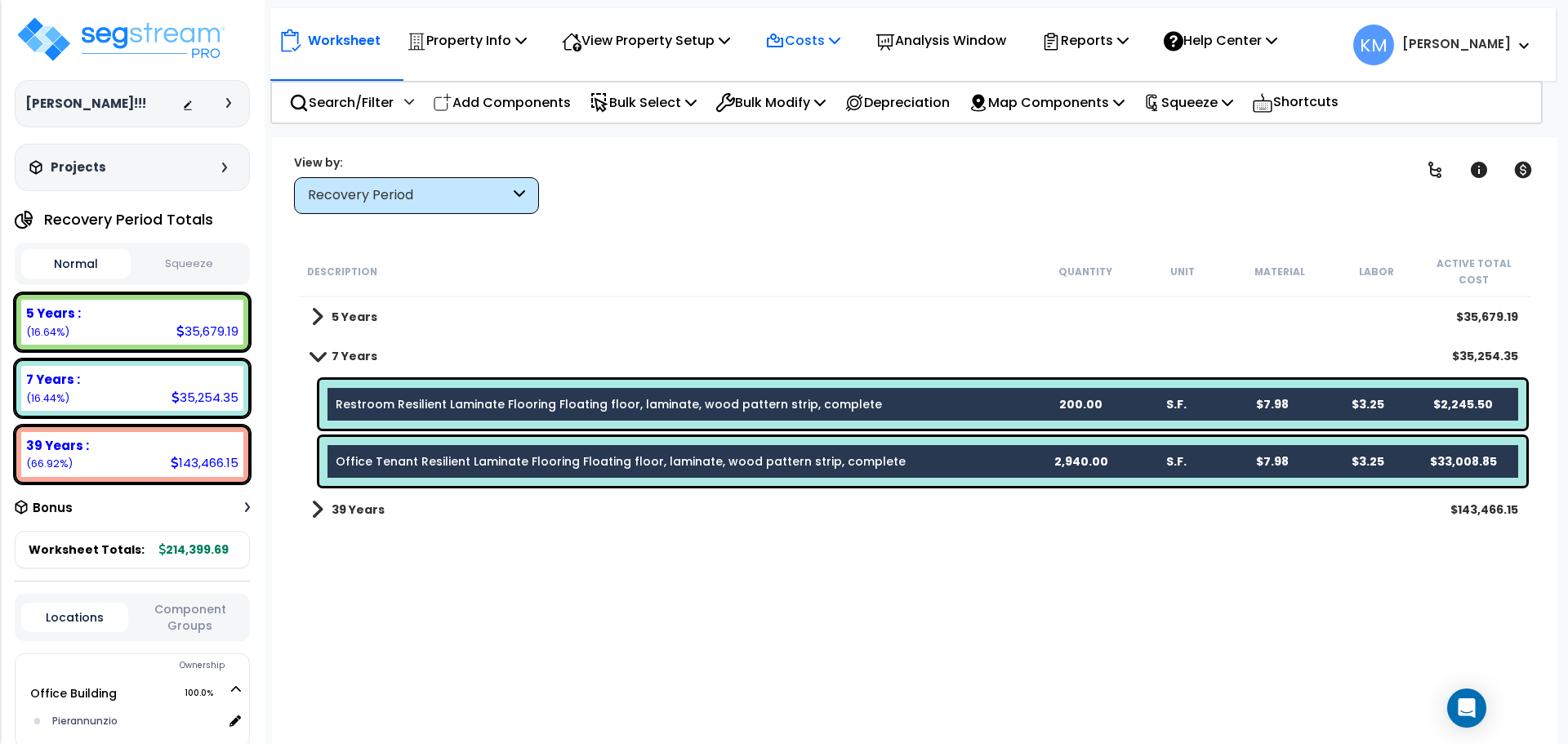
click at [836, 35] on p "Costs" at bounding box center [803, 40] width 75 height 22
click at [835, 36] on p "Costs" at bounding box center [803, 40] width 75 height 22
click at [808, 27] on div "Costs" at bounding box center [803, 41] width 75 height 38
click at [821, 109] on link "Direct Costs" at bounding box center [837, 111] width 162 height 32
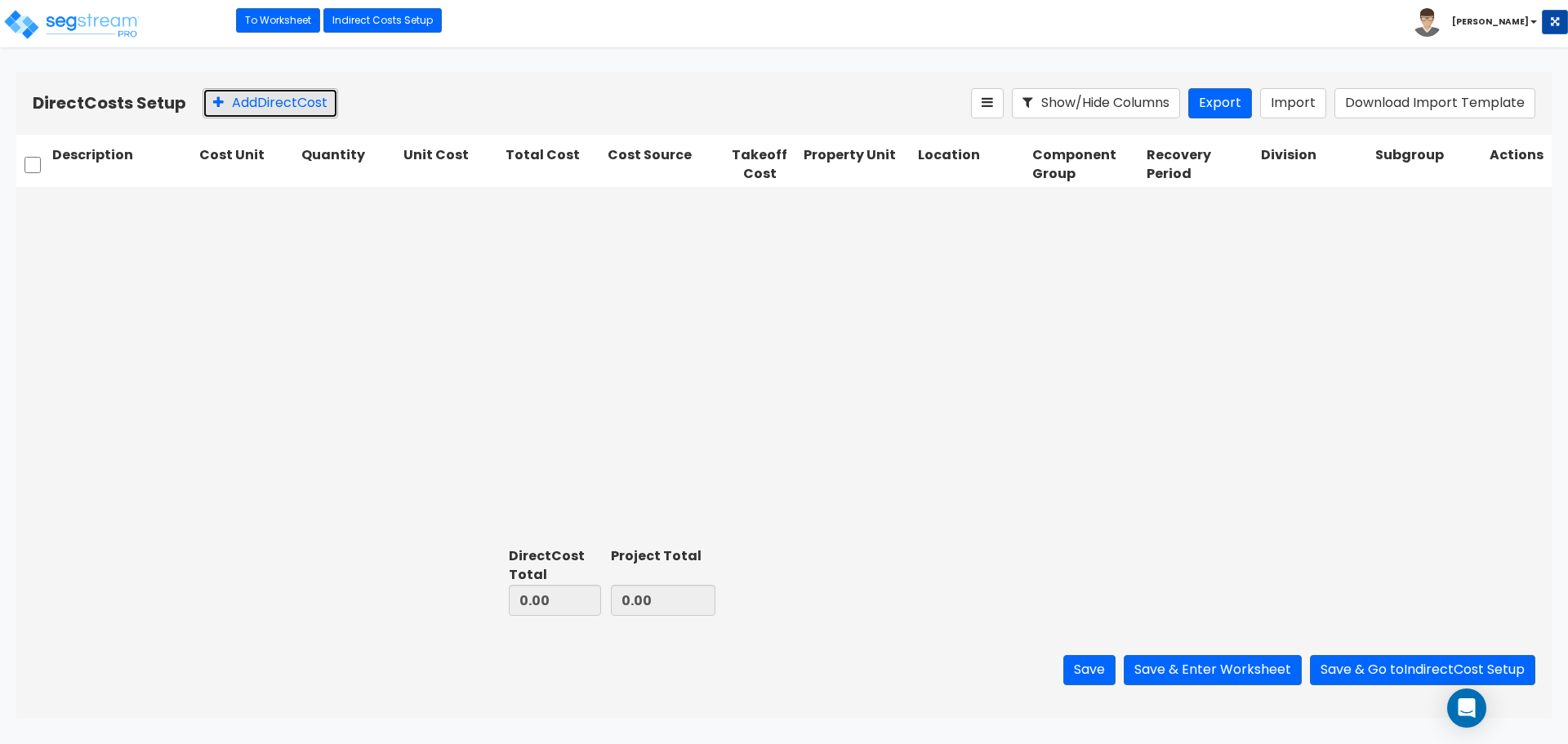
click at [273, 103] on button "Add Direct Cost" at bounding box center [269, 103] width 135 height 30
click at [161, 215] on input "text" at bounding box center [122, 205] width 140 height 31
click at [109, 210] on input "text" at bounding box center [122, 205] width 140 height 31
type input "o"
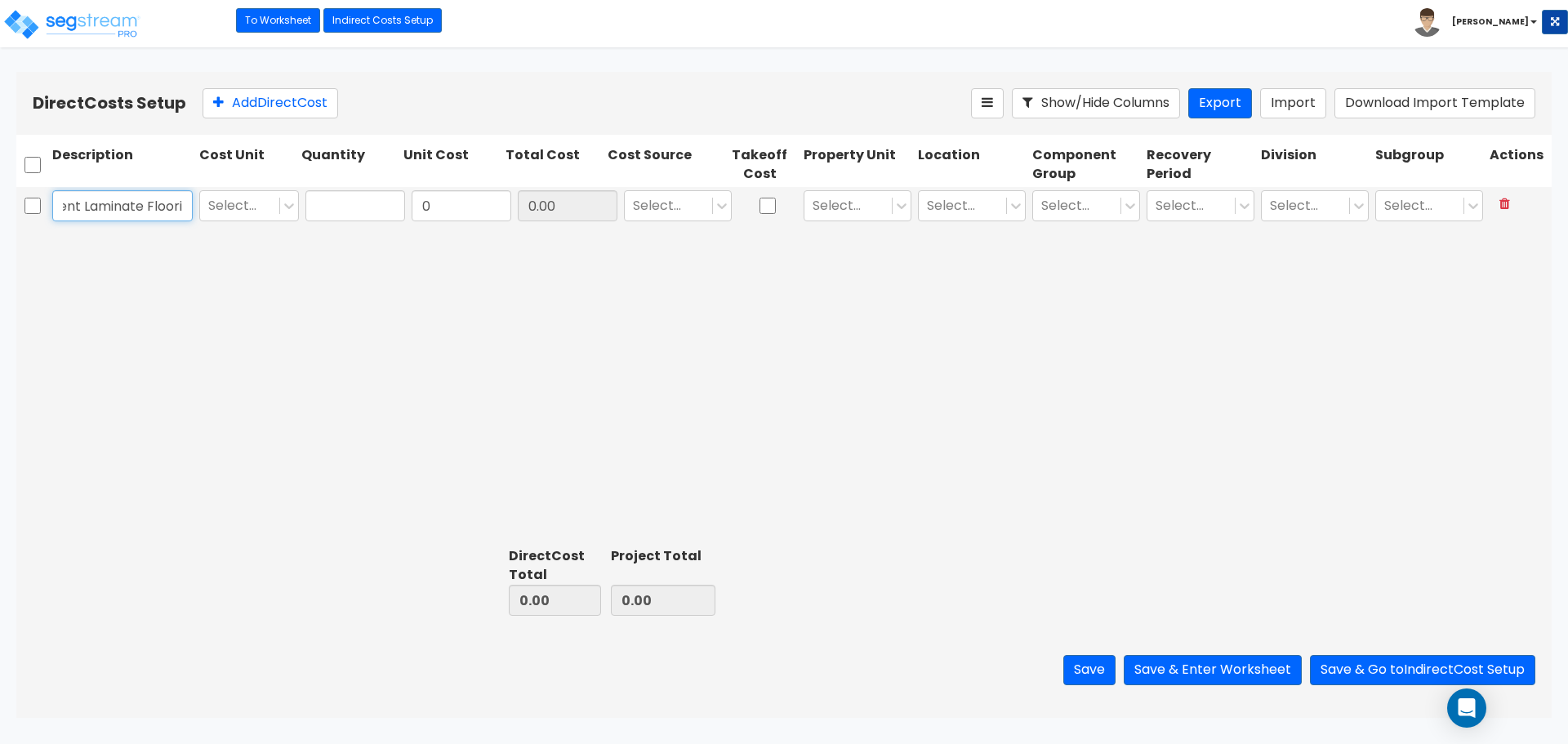
scroll to position [0, 144]
type input "Office Tenant Resilient Laminate Flooring"
drag, startPoint x: 270, startPoint y: 197, endPoint x: 279, endPoint y: 207, distance: 13.5
click at [274, 199] on div "Select..." at bounding box center [240, 206] width 80 height 28
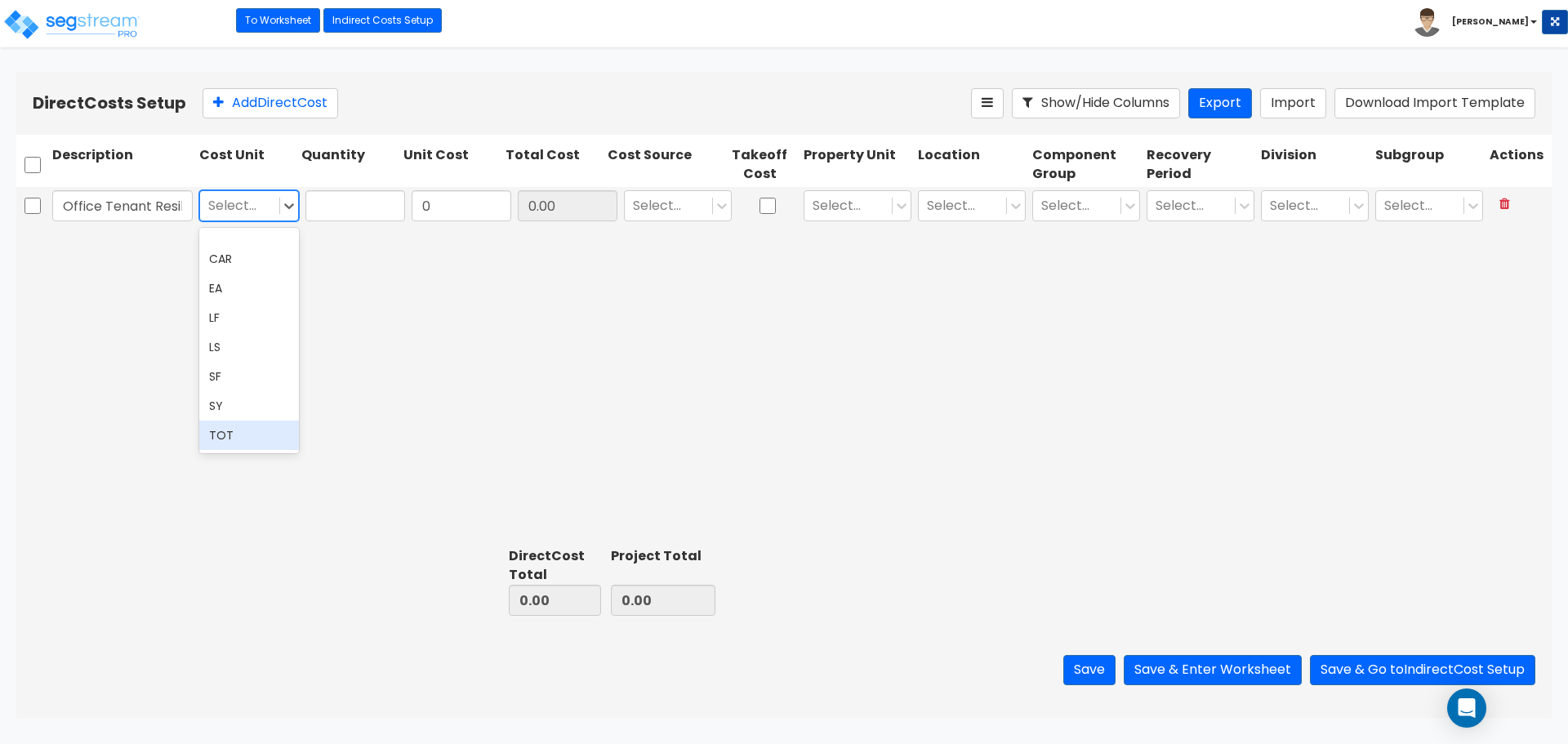
click at [271, 451] on div "CAR EA LF LS SF SY TOT" at bounding box center [249, 341] width 100 height 226
click at [251, 445] on div "TOT" at bounding box center [249, 435] width 100 height 29
click at [347, 201] on input "text" at bounding box center [355, 205] width 100 height 31
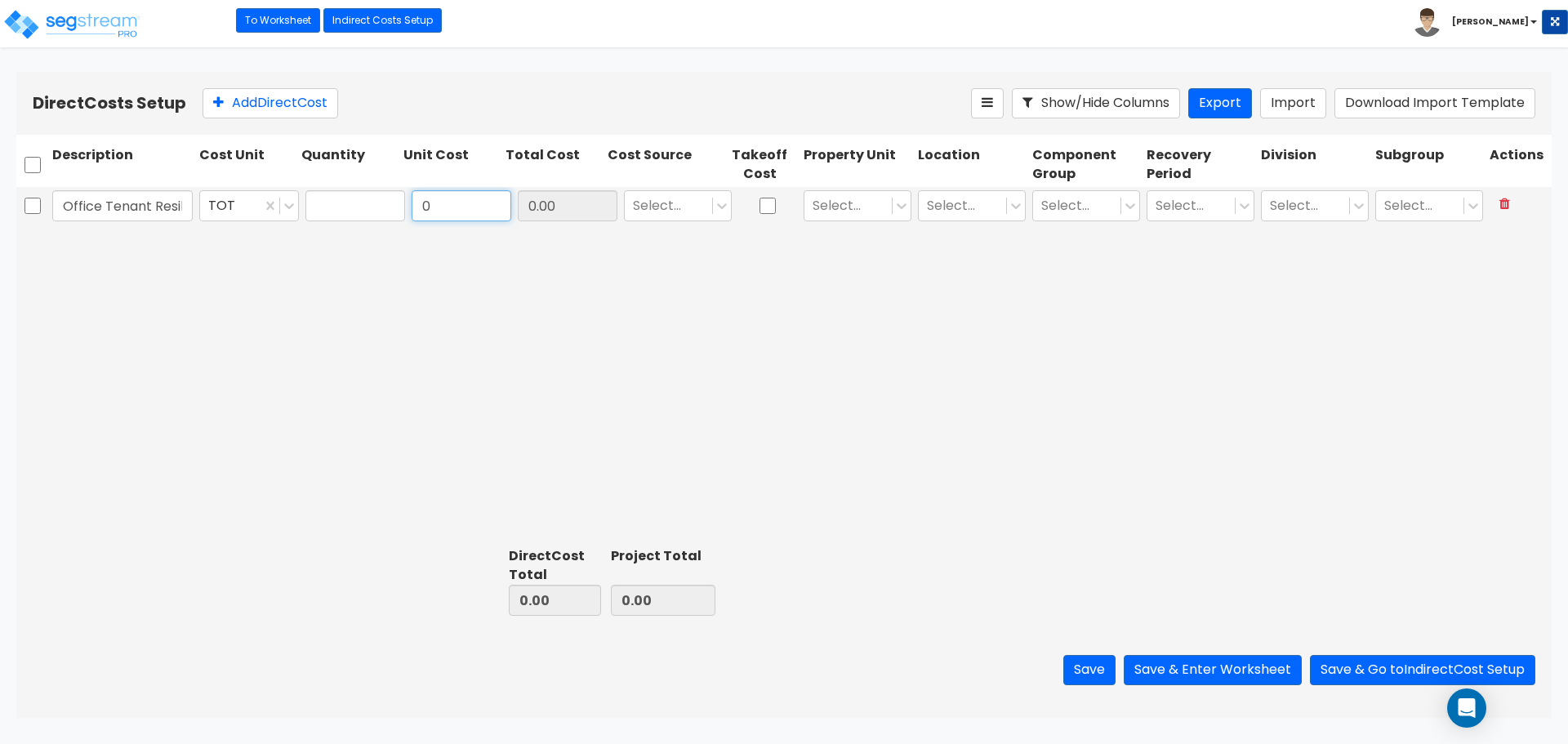
click at [473, 198] on input "0" at bounding box center [461, 205] width 100 height 31
type input "33,600.00"
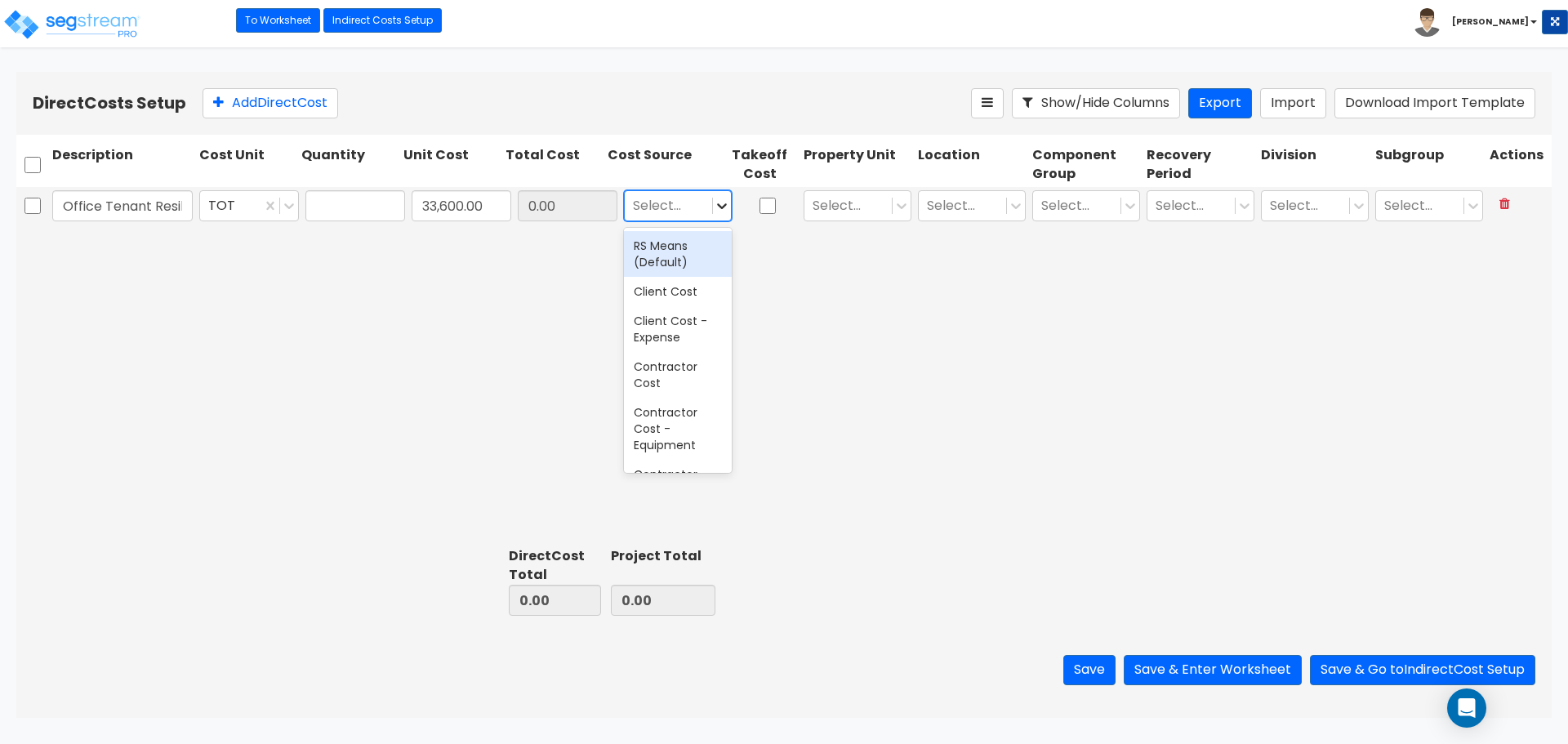
click at [723, 198] on icon at bounding box center [722, 206] width 17 height 17
click at [674, 298] on div "Client Cost" at bounding box center [677, 291] width 108 height 29
click at [849, 207] on div at bounding box center [848, 206] width 71 height 22
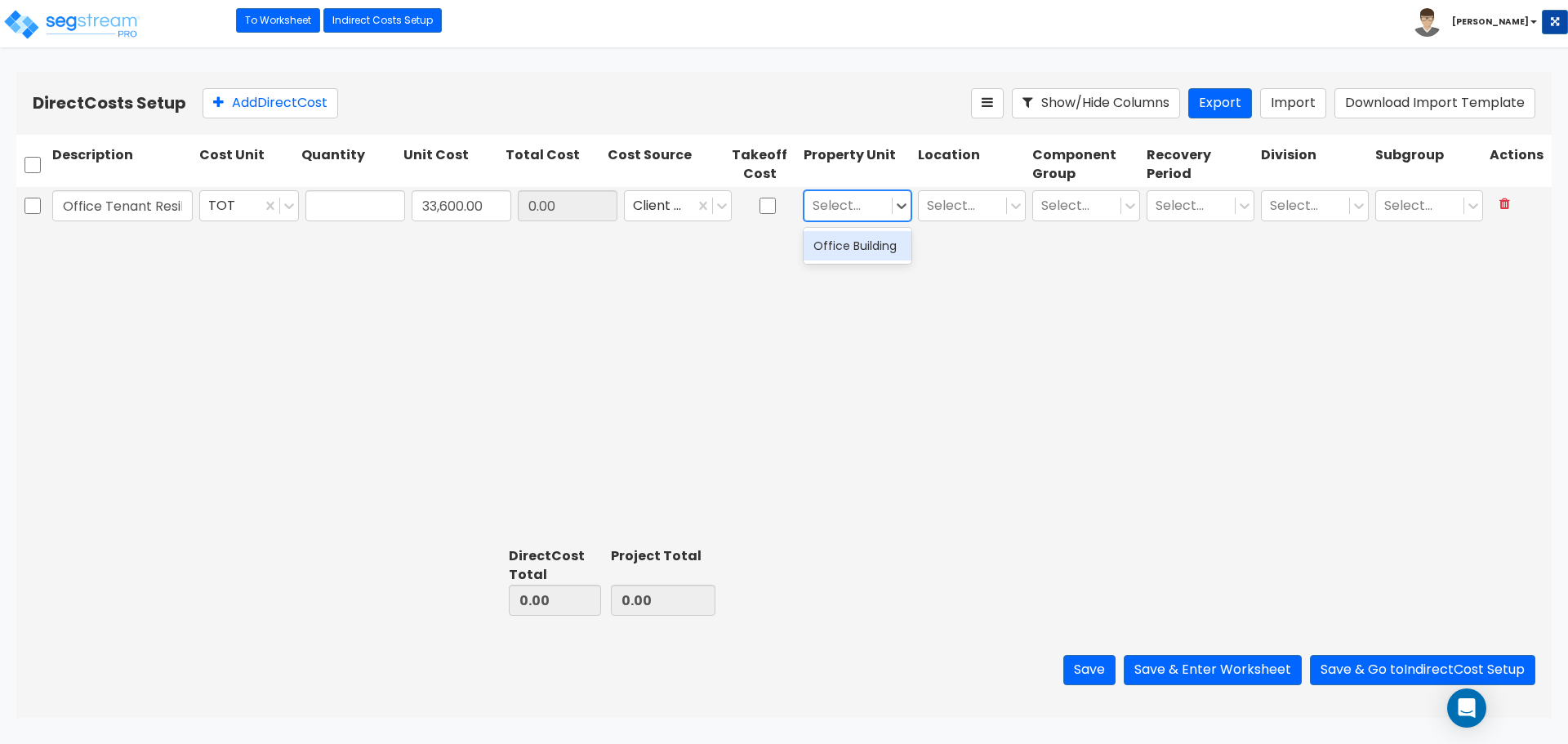
click at [881, 242] on div "Office Building" at bounding box center [857, 246] width 108 height 29
click at [949, 196] on div at bounding box center [963, 206] width 71 height 22
drag, startPoint x: 1008, startPoint y: 203, endPoint x: 1063, endPoint y: 212, distance: 55.7
click at [1011, 202] on icon at bounding box center [1016, 206] width 17 height 17
click at [1086, 212] on div at bounding box center [1076, 206] width 71 height 22
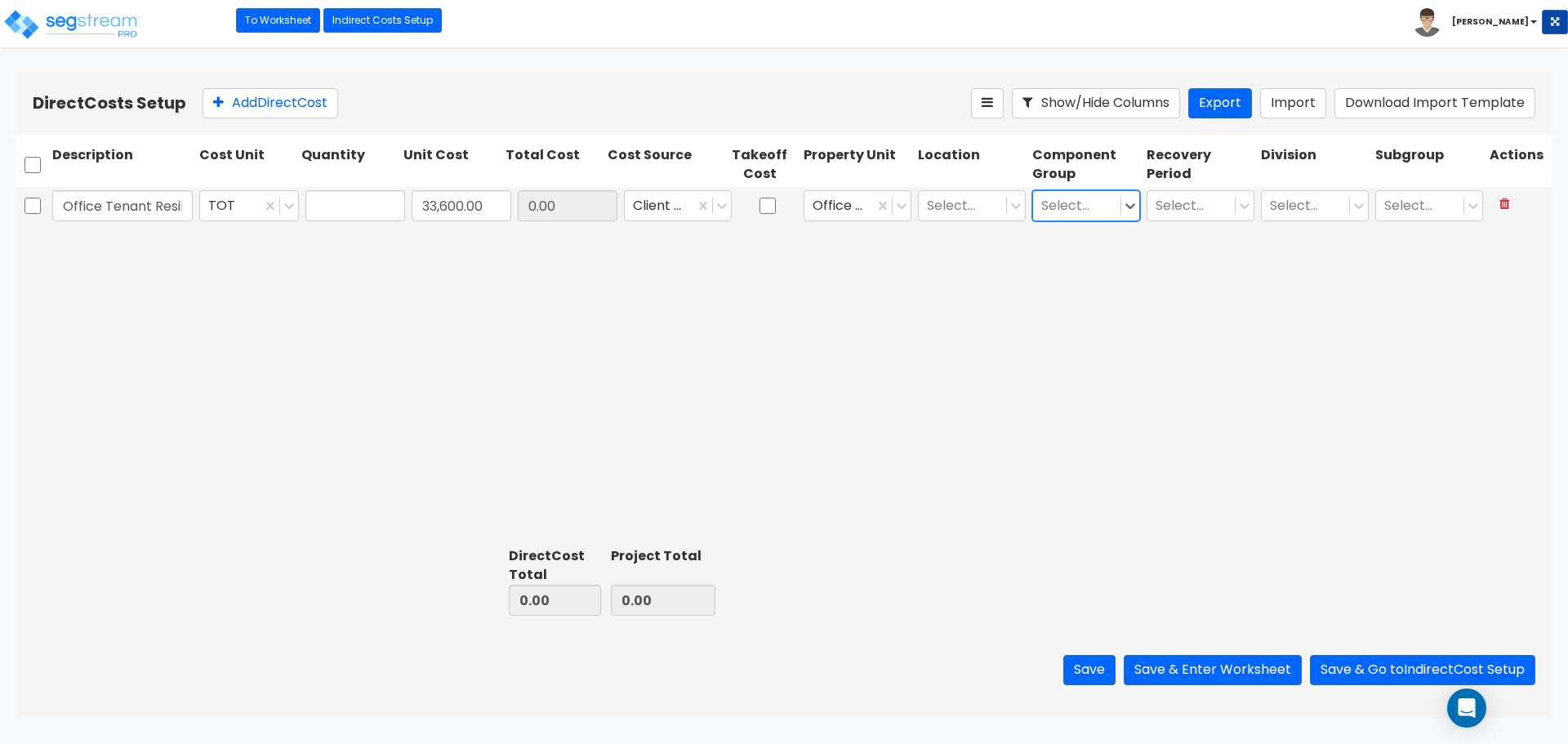
click at [1089, 207] on div at bounding box center [1076, 206] width 71 height 22
type input "floo"
drag, startPoint x: 1095, startPoint y: 207, endPoint x: 1017, endPoint y: 205, distance: 78.0
click at [1017, 205] on div "Office Tenant Resilient Laminate Flooring TOT 33,600.00 0.00 Client Cost Office…" at bounding box center [784, 205] width 1535 height 37
type input "[PERSON_NAME]"
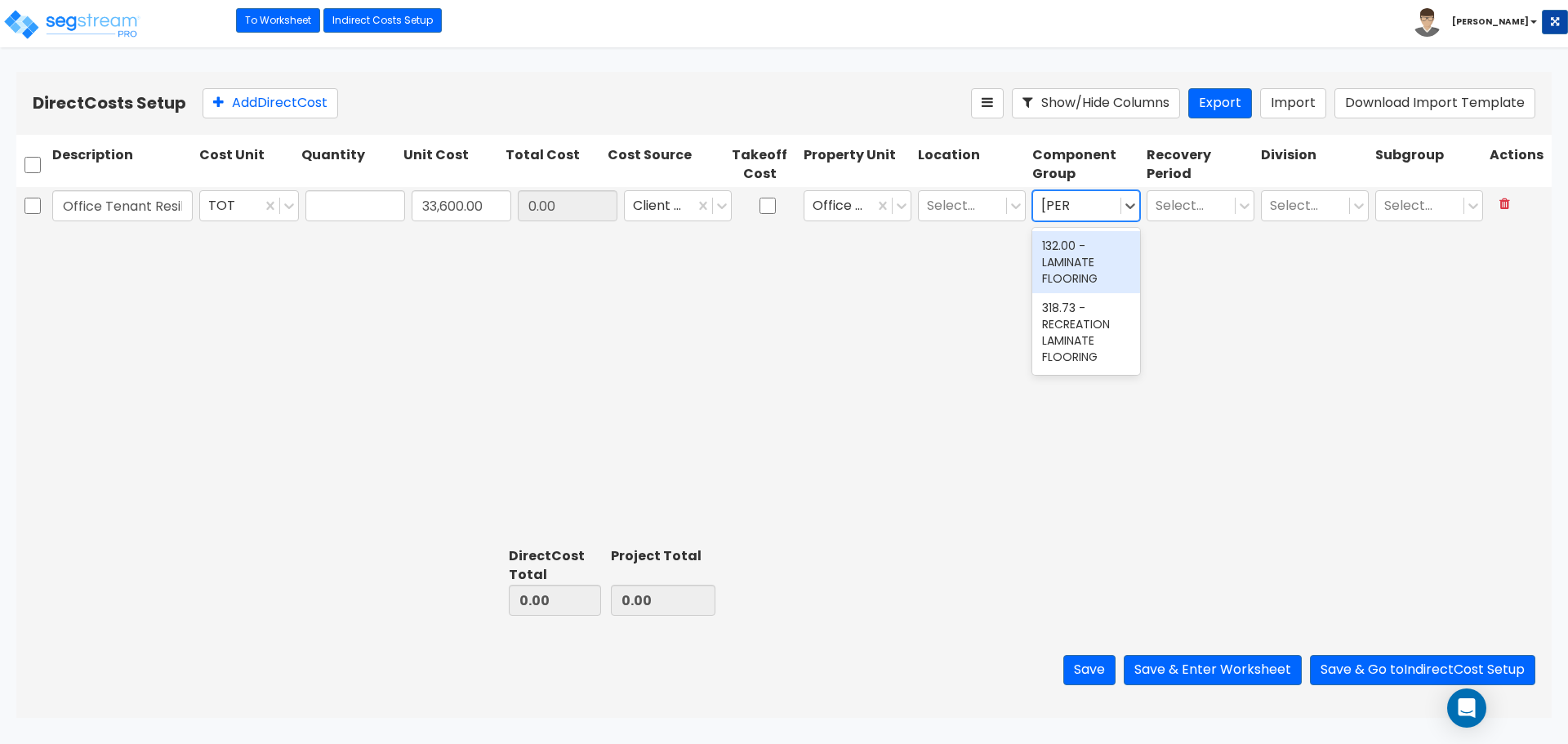
click at [1094, 258] on div "132.00 - LAMINATE FLOORING" at bounding box center [1086, 262] width 108 height 62
click at [1203, 189] on div "Select..." at bounding box center [1201, 205] width 114 height 37
click at [1213, 206] on div at bounding box center [1191, 206] width 71 height 22
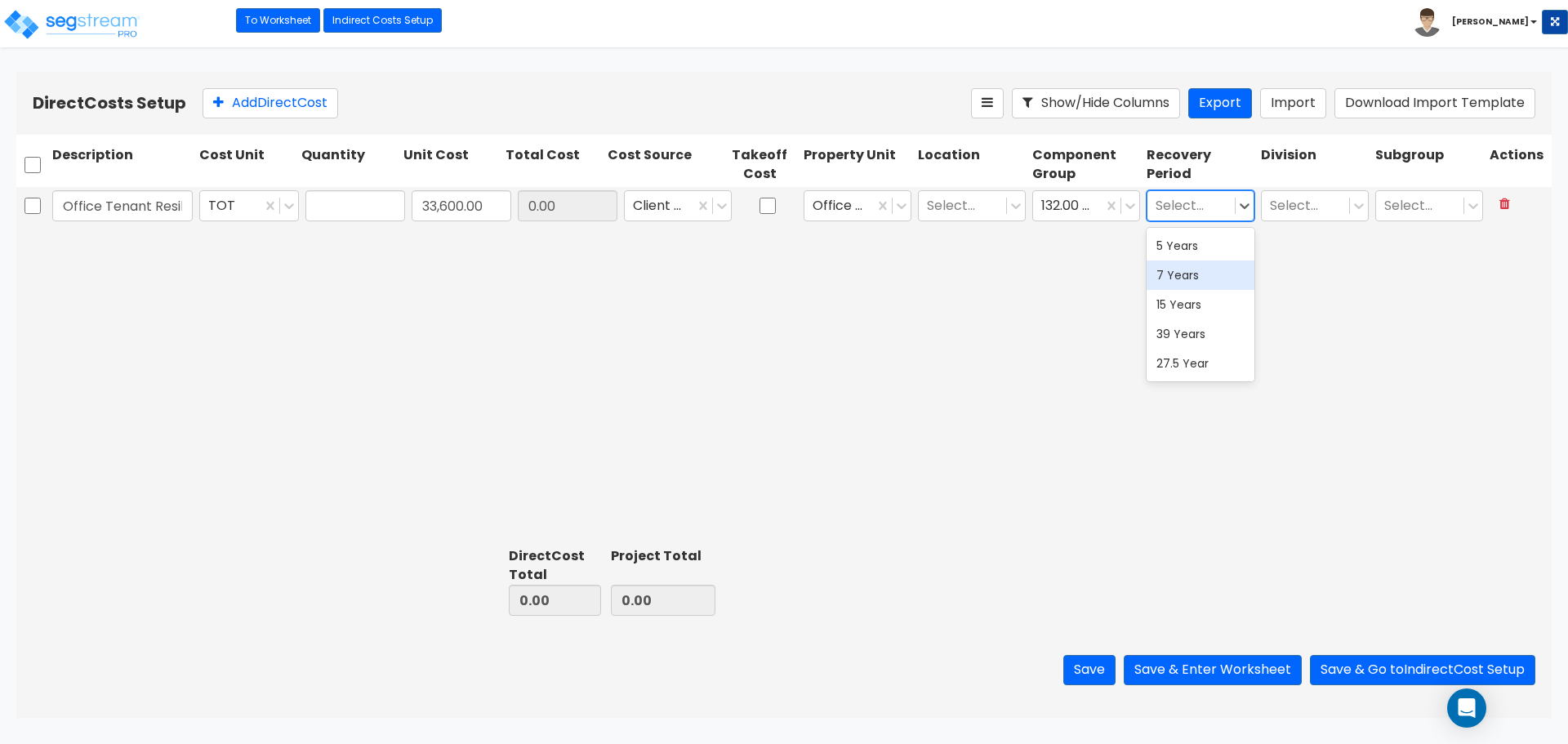
click at [1194, 264] on div "7 Years" at bounding box center [1201, 275] width 108 height 29
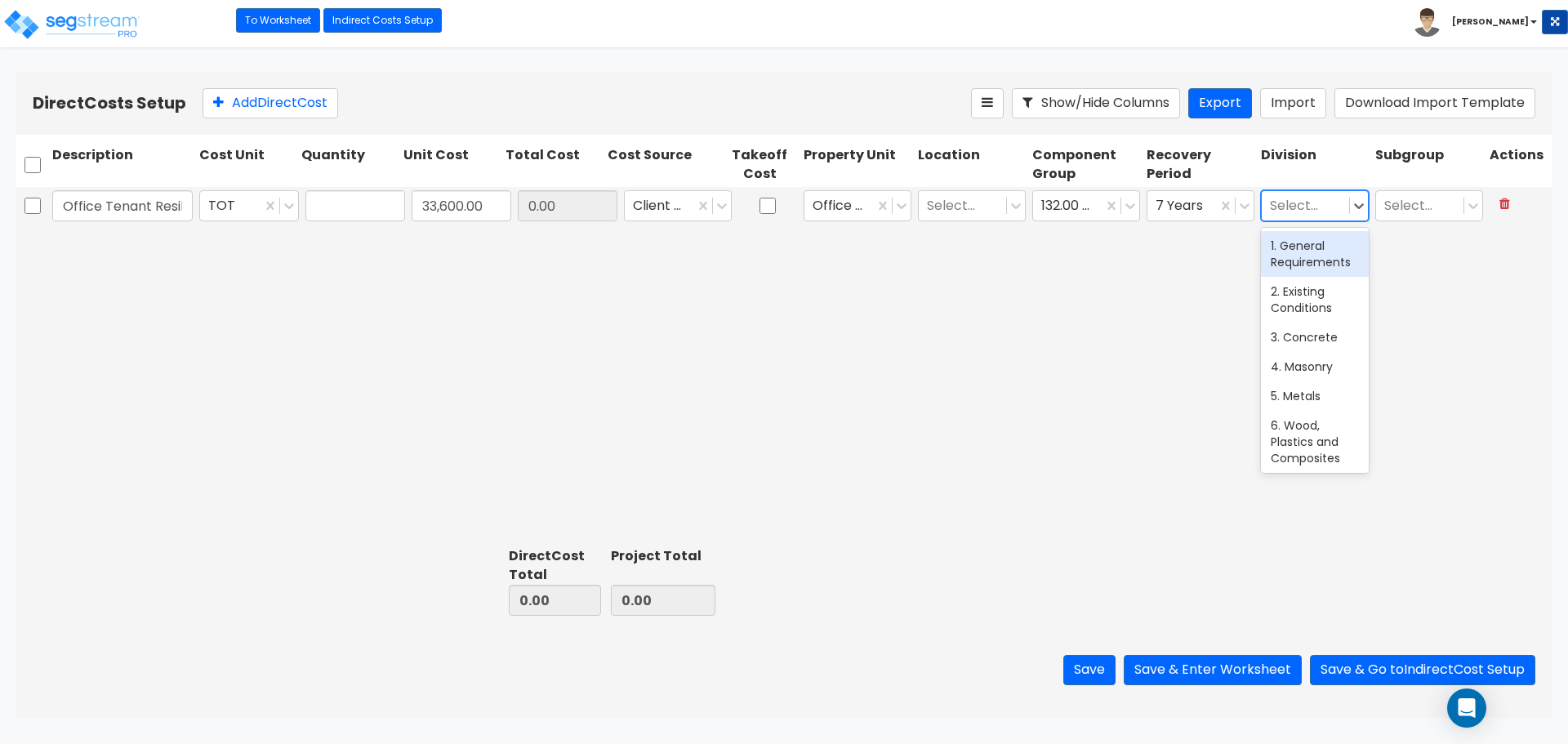
click at [1314, 195] on div at bounding box center [1305, 206] width 71 height 22
type input "f"
type input "fin"
click at [1335, 251] on div "9. Finishes" at bounding box center [1314, 246] width 108 height 29
click at [1440, 197] on div at bounding box center [1420, 206] width 71 height 22
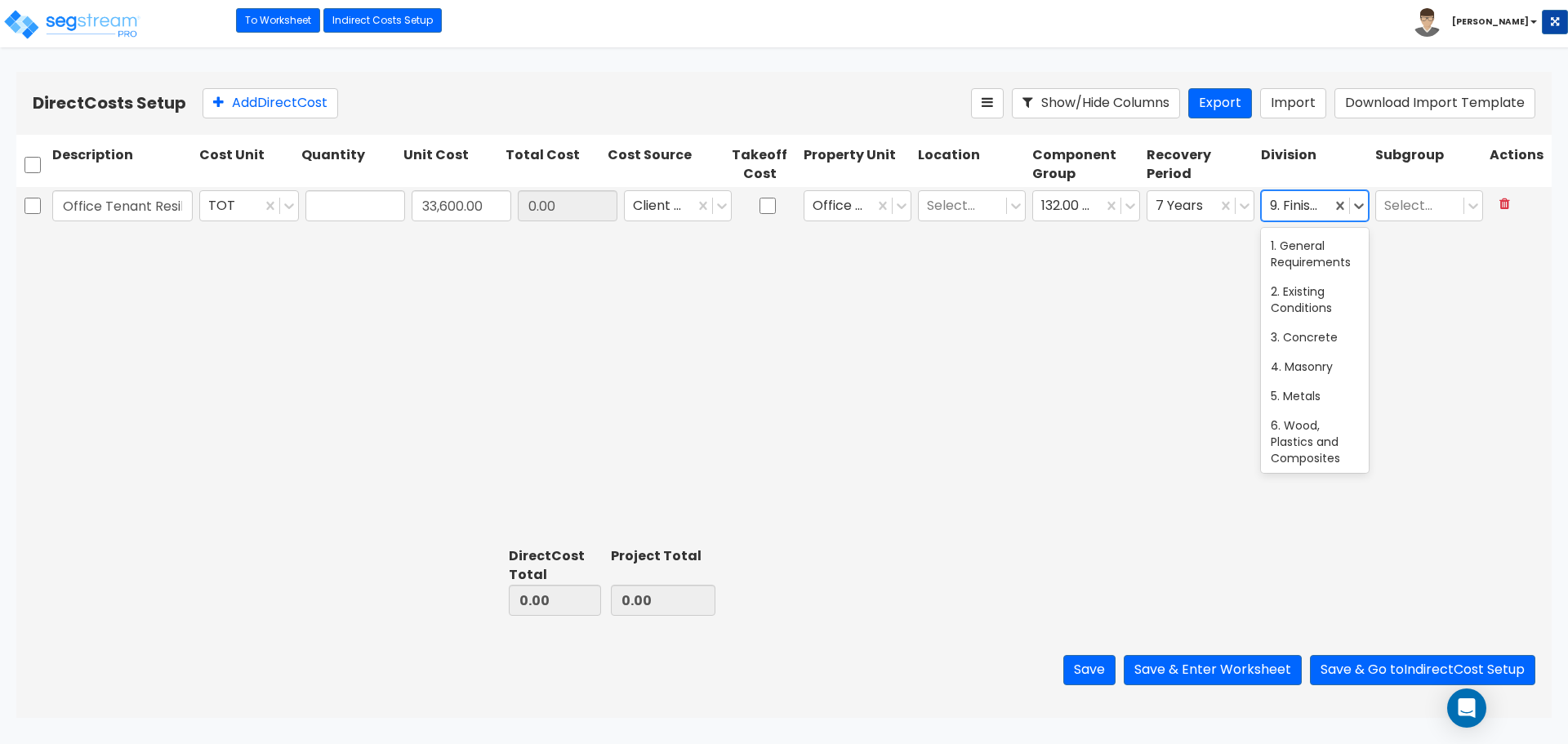
click at [1319, 207] on div at bounding box center [1296, 206] width 53 height 22
click at [1328, 199] on div at bounding box center [1305, 206] width 71 height 22
type input "f"
click at [1312, 235] on div "9. Finishes" at bounding box center [1314, 246] width 108 height 29
click at [1405, 207] on div at bounding box center [1420, 206] width 71 height 22
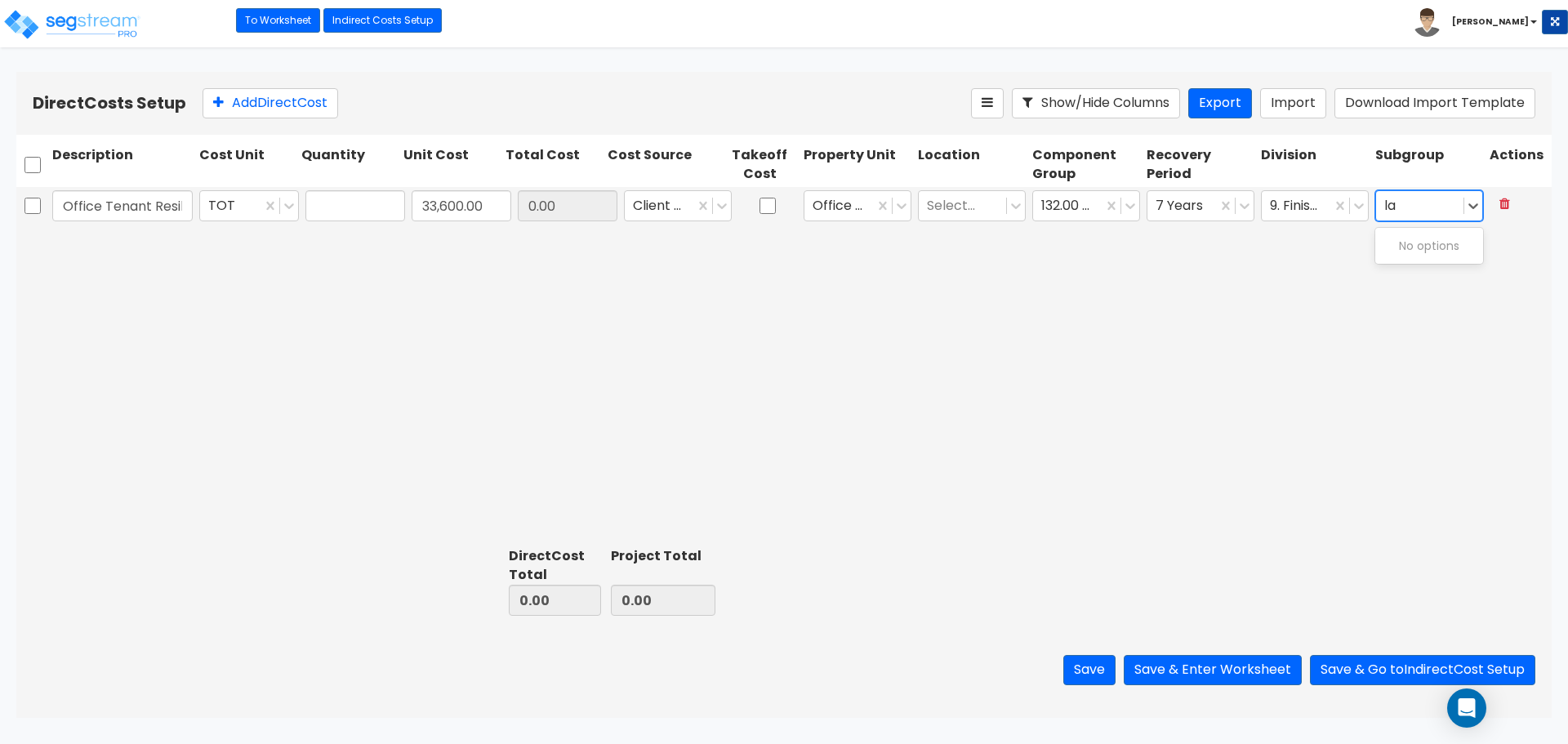
type input "l"
click at [1326, 202] on div at bounding box center [1305, 206] width 71 height 22
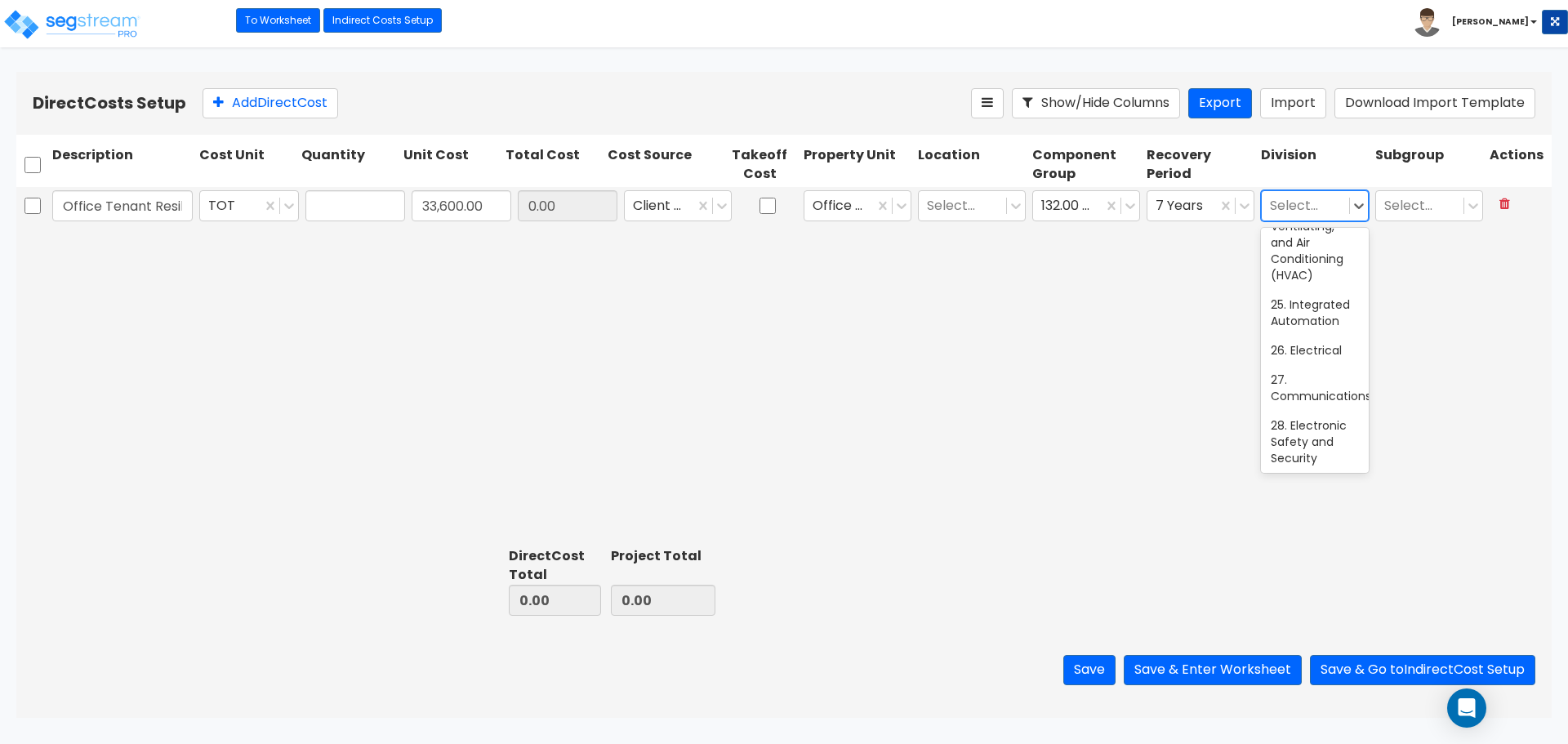
scroll to position [0, 0]
click at [1309, 435] on div "6. Wood, Plastics and Composites" at bounding box center [1314, 441] width 108 height 62
click at [1420, 189] on div "Select..." at bounding box center [1429, 205] width 114 height 37
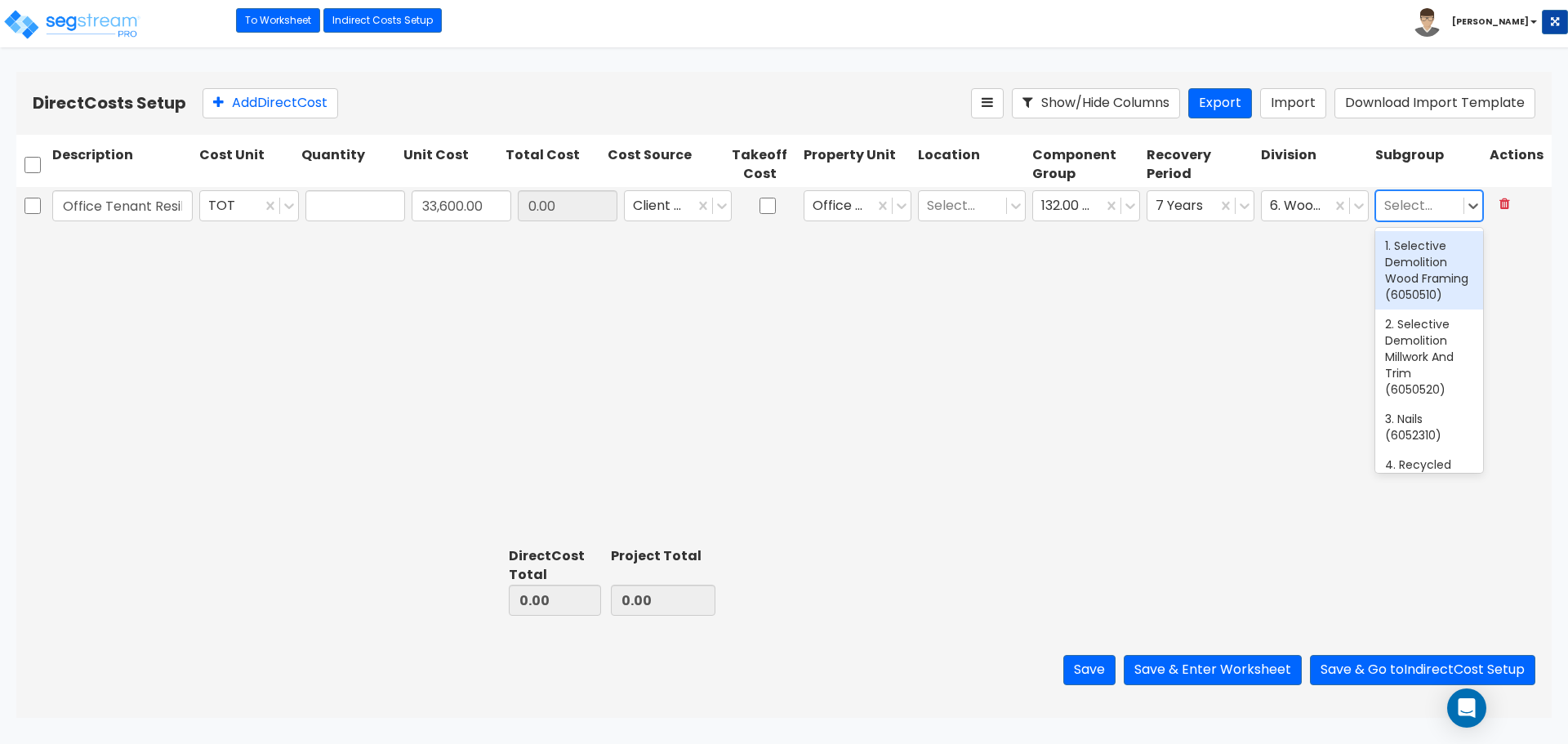
click at [1420, 201] on div at bounding box center [1420, 206] width 71 height 22
type input "[PERSON_NAME]"
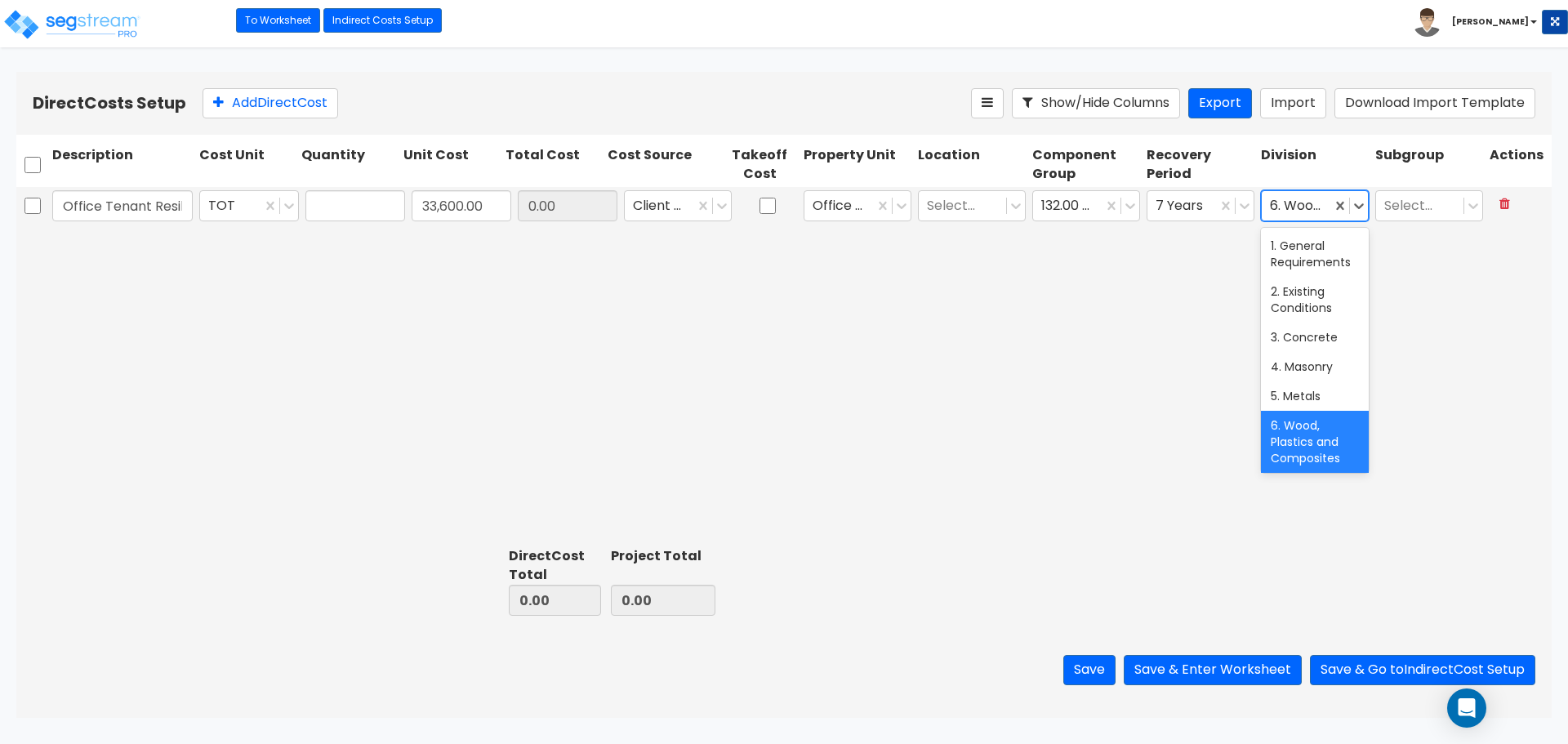
click at [1326, 209] on div "6. Wood, Plastics and Composites" at bounding box center [1296, 206] width 70 height 28
click at [1327, 251] on div "1. General Requirements" at bounding box center [1314, 254] width 108 height 46
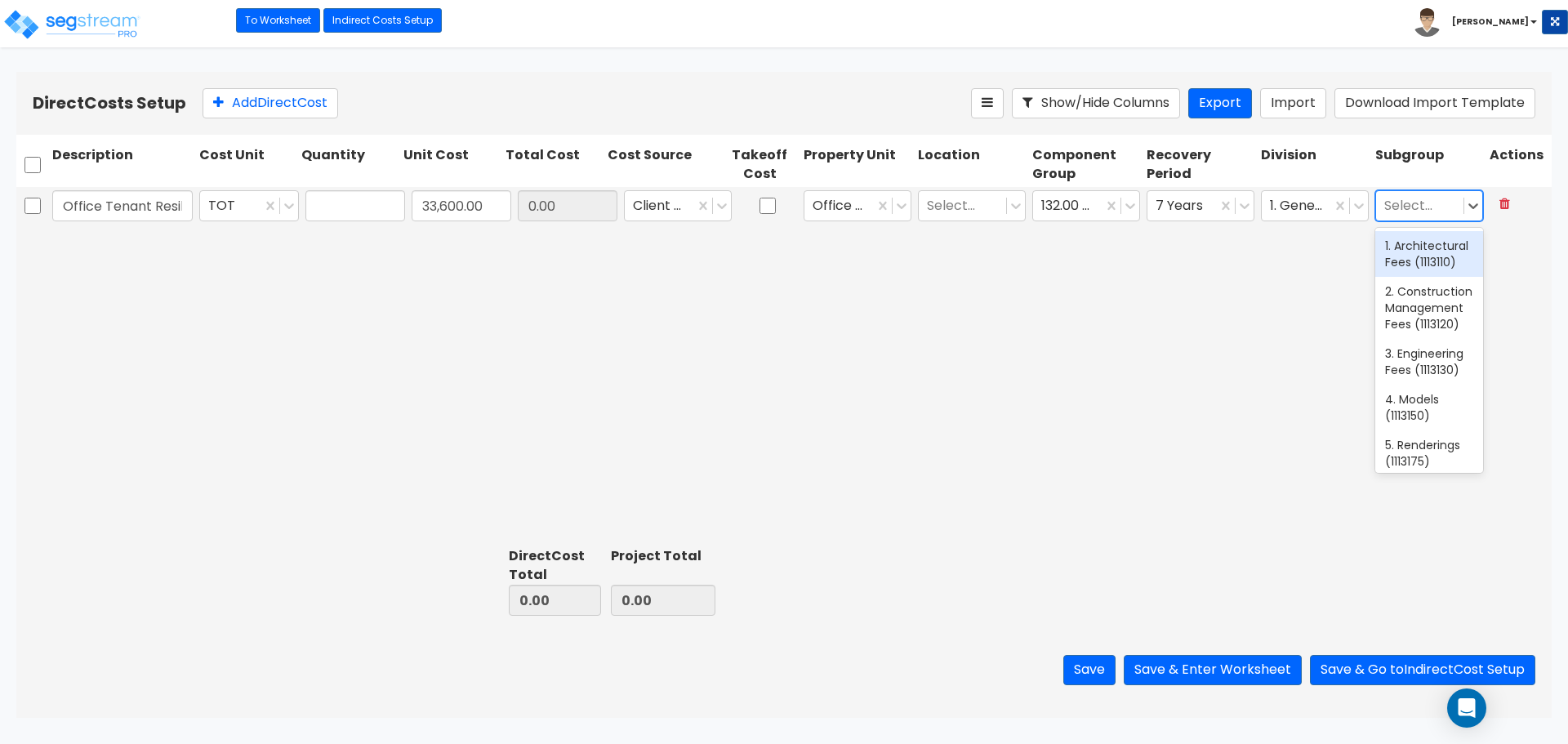
click at [1410, 207] on div at bounding box center [1420, 206] width 71 height 22
type input "f"
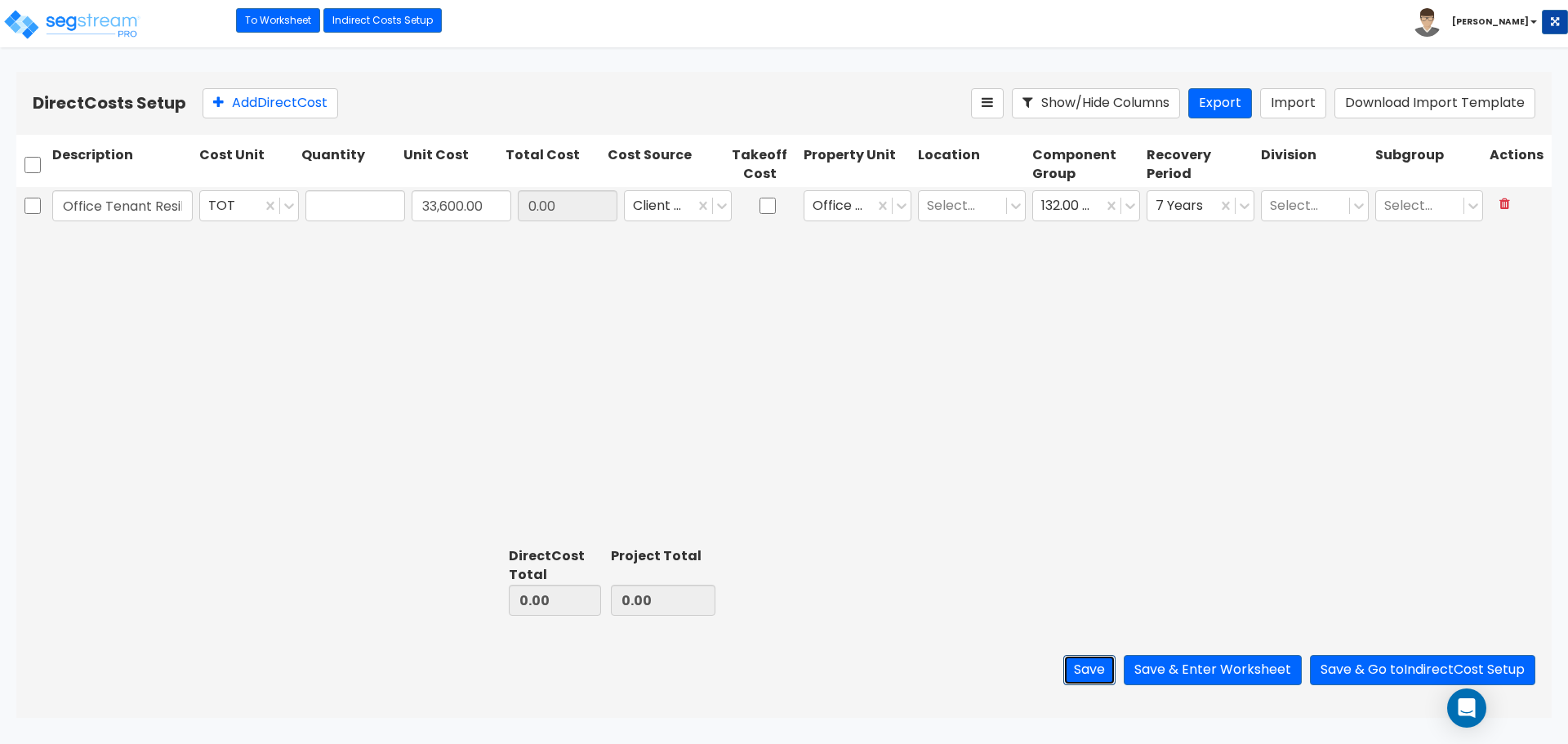
click at [1080, 678] on button "Save" at bounding box center [1089, 670] width 52 height 30
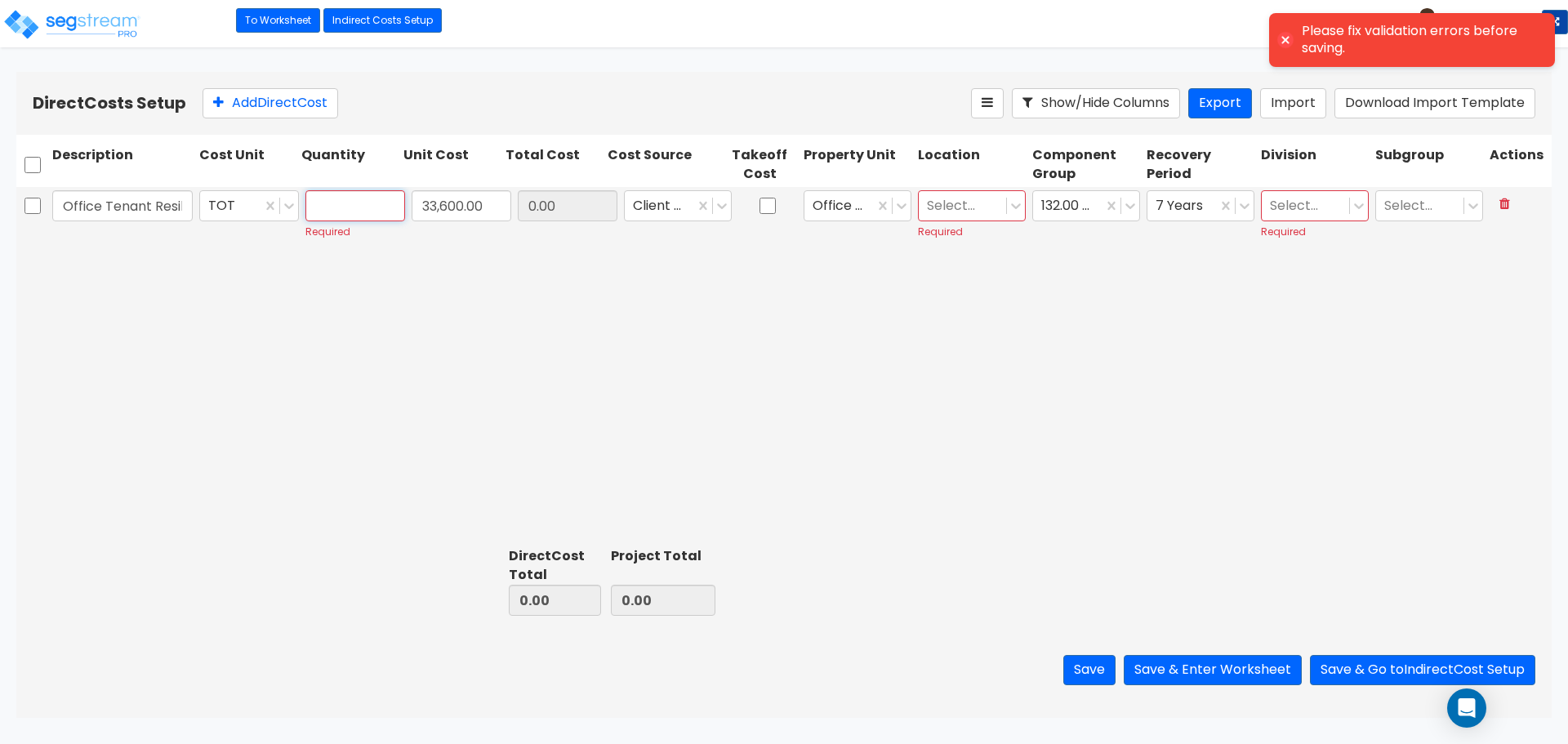
click at [373, 201] on input "text" at bounding box center [355, 205] width 100 height 31
type input "1"
type input "33,600.00"
click at [973, 203] on div at bounding box center [963, 206] width 71 height 22
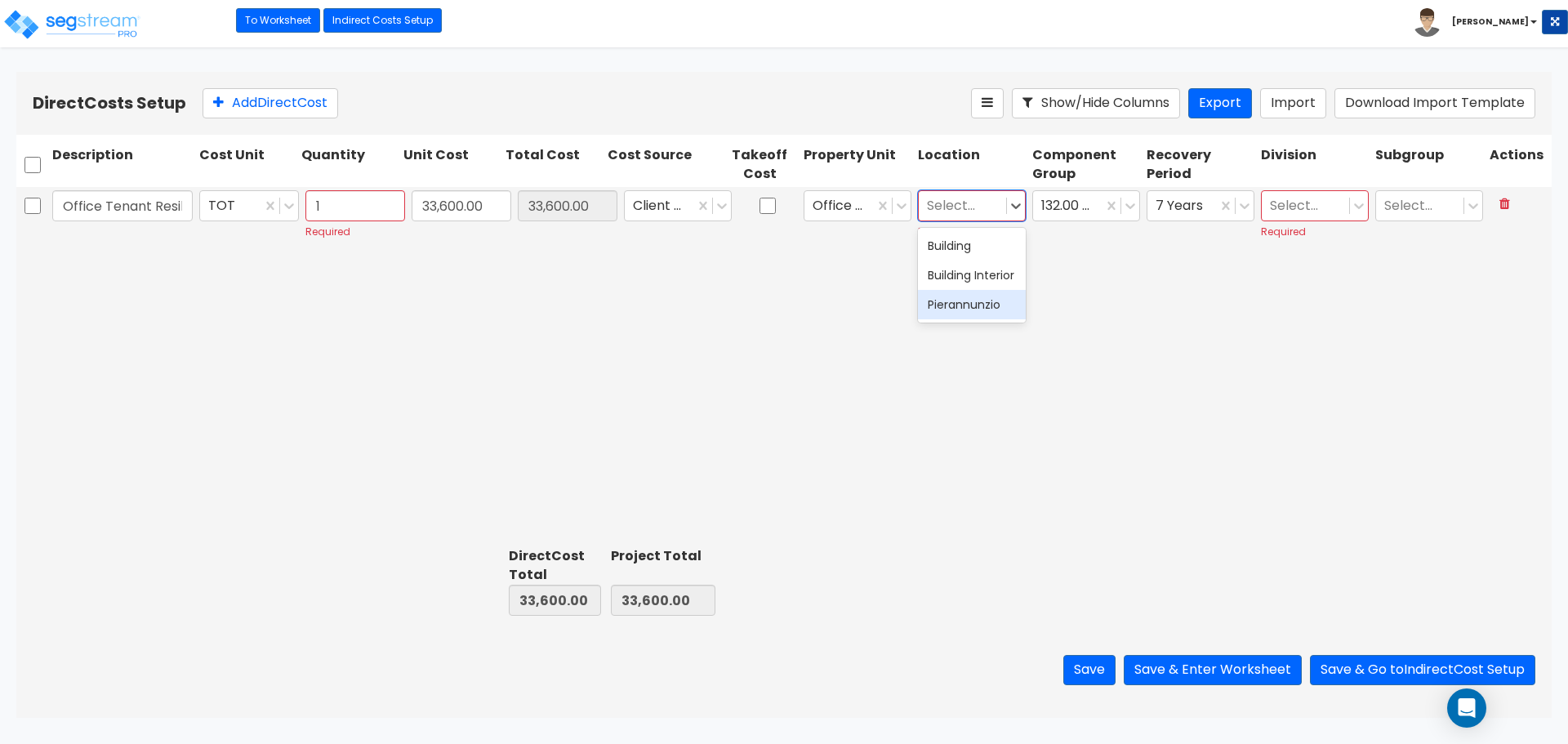
click at [986, 318] on div "Pierannunzio" at bounding box center [972, 304] width 108 height 29
click at [1017, 207] on icon at bounding box center [1016, 206] width 10 height 6
click at [985, 207] on div at bounding box center [963, 206] width 71 height 22
click at [973, 277] on div "Building Interior" at bounding box center [972, 275] width 108 height 29
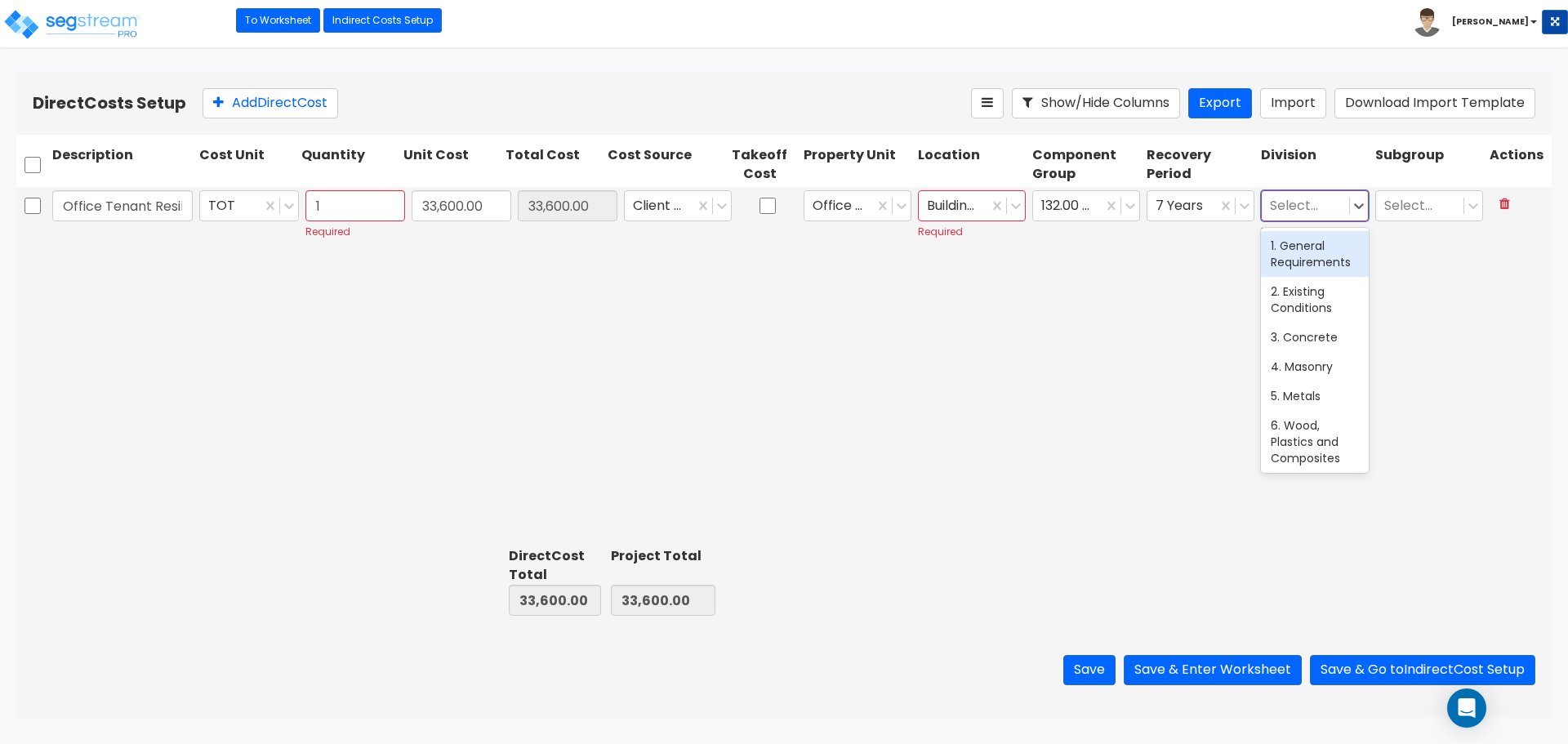
click at [1328, 202] on div at bounding box center [1305, 206] width 71 height 22
drag, startPoint x: 1312, startPoint y: 300, endPoint x: 1397, endPoint y: 232, distance: 108.9
click at [1318, 299] on div "2. Existing Conditions" at bounding box center [1314, 299] width 108 height 46
click at [1432, 200] on div at bounding box center [1420, 206] width 71 height 22
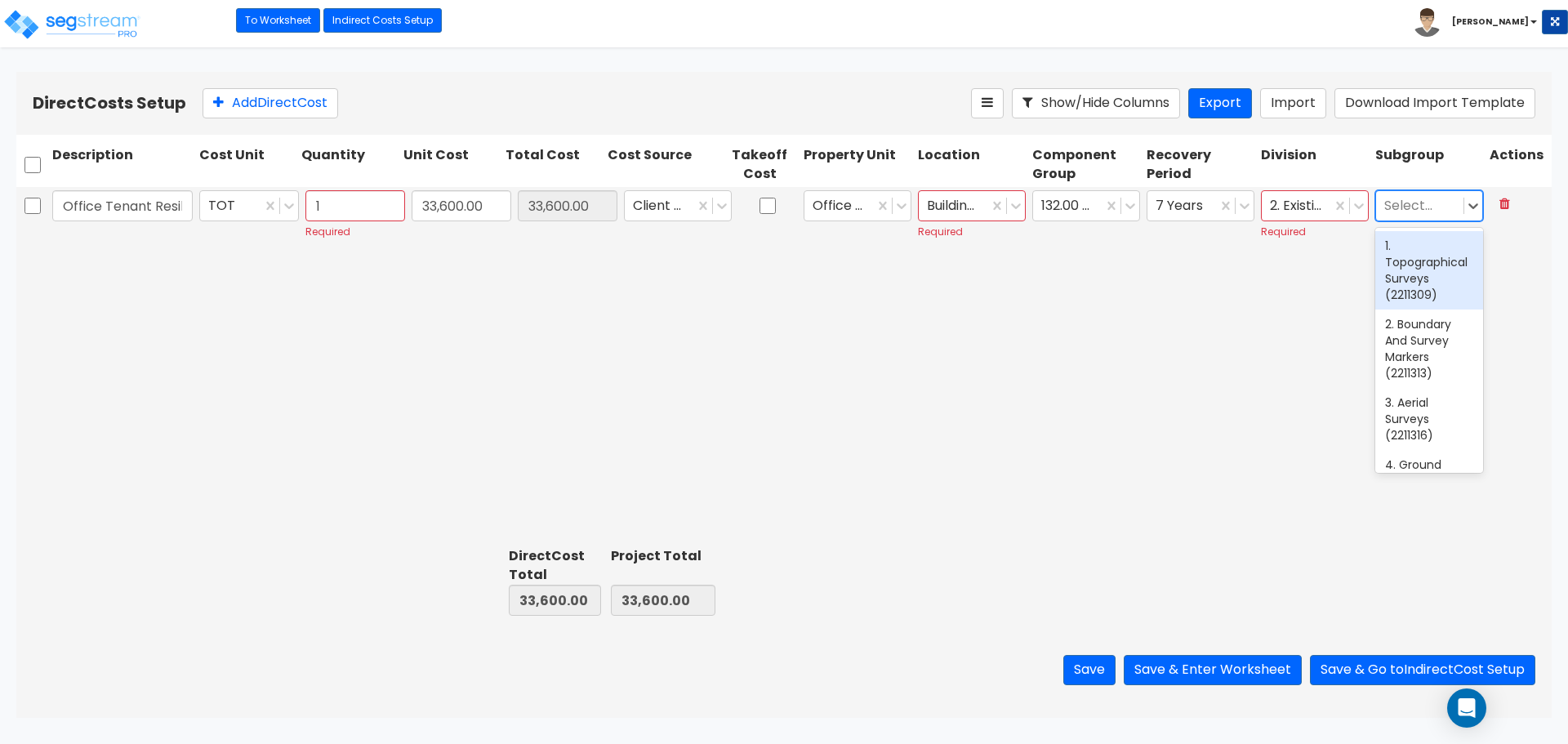
click at [1333, 215] on div at bounding box center [1349, 205] width 36 height 29
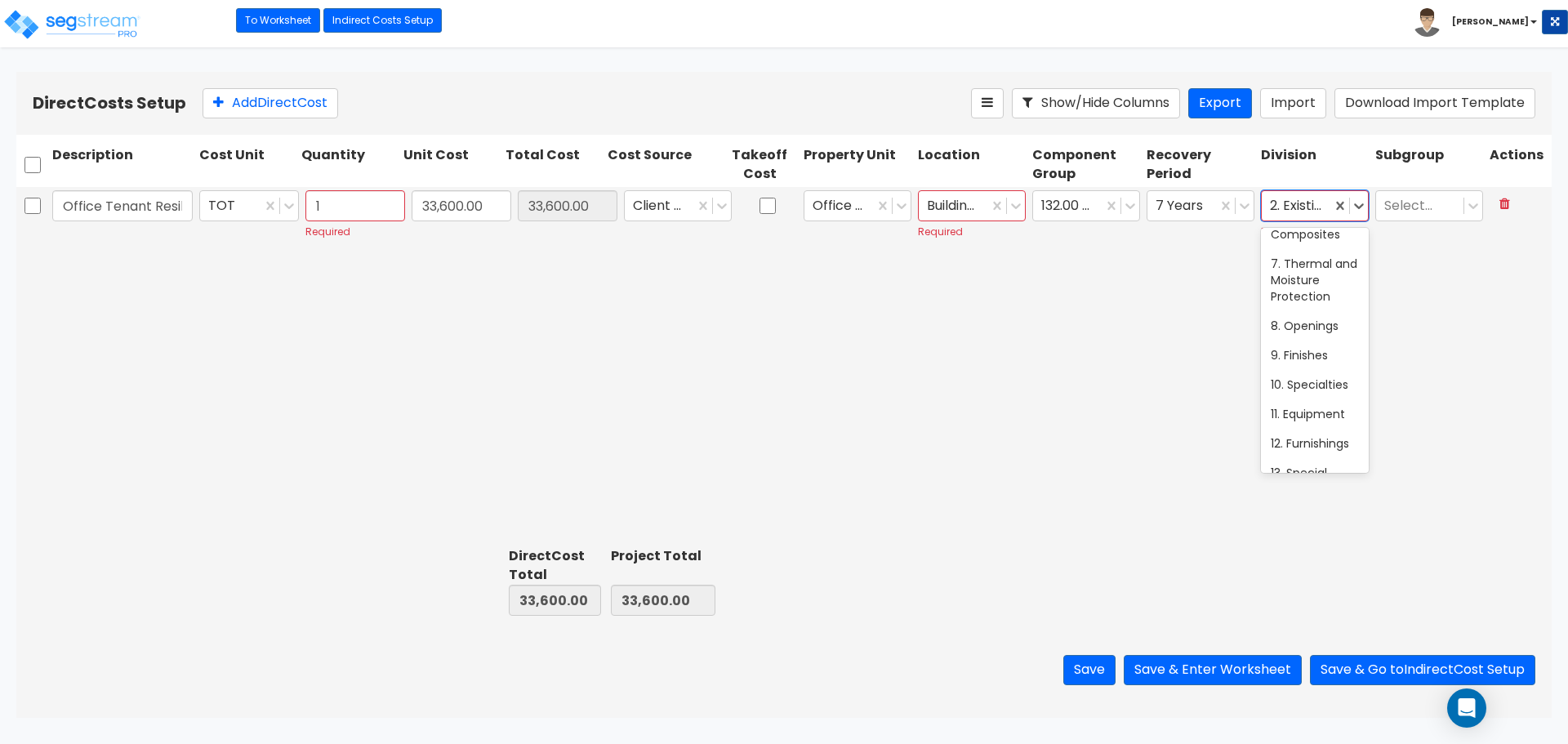
scroll to position [230, 0]
click at [1321, 332] on div "8. Openings" at bounding box center [1314, 319] width 108 height 29
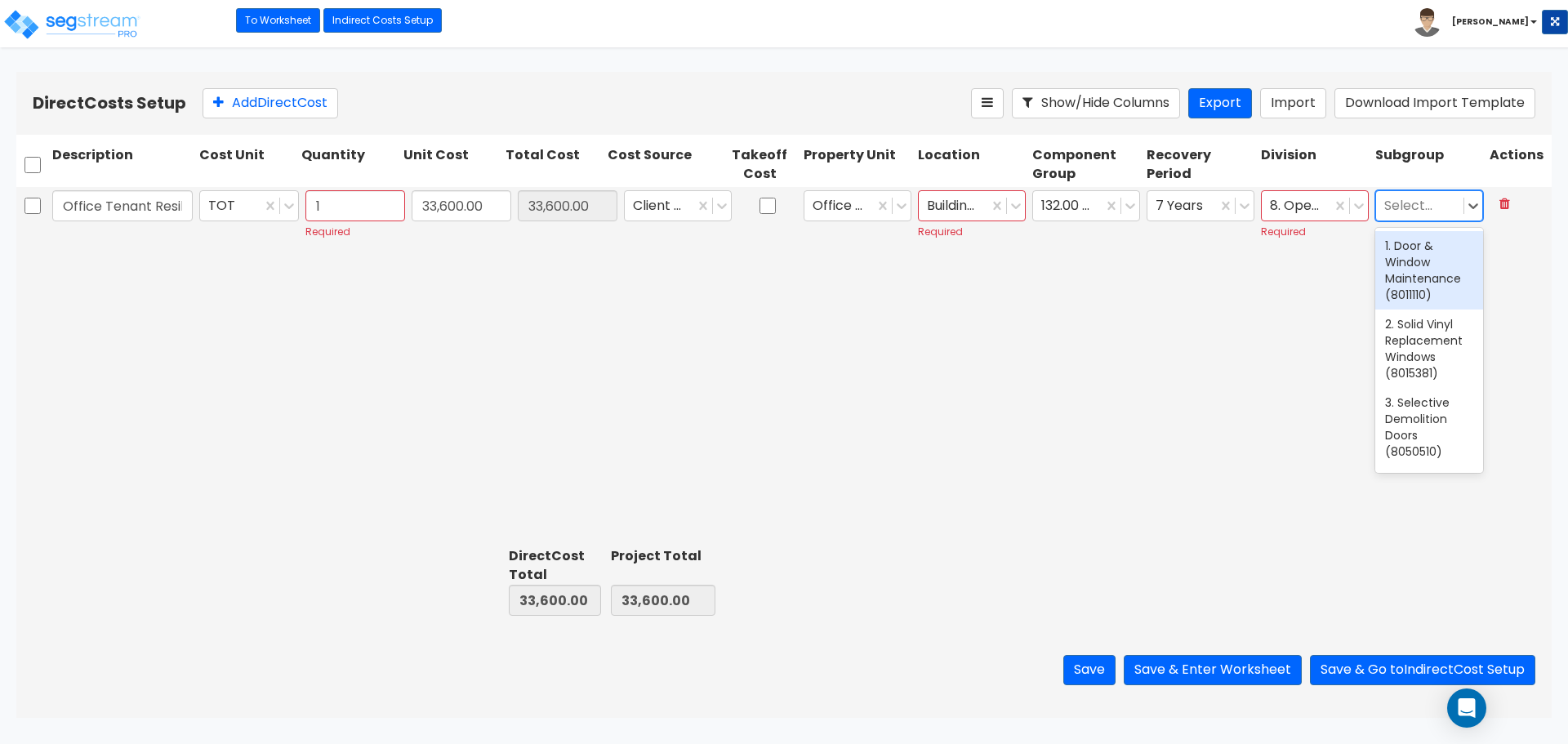
click at [1449, 216] on div at bounding box center [1420, 206] width 71 height 22
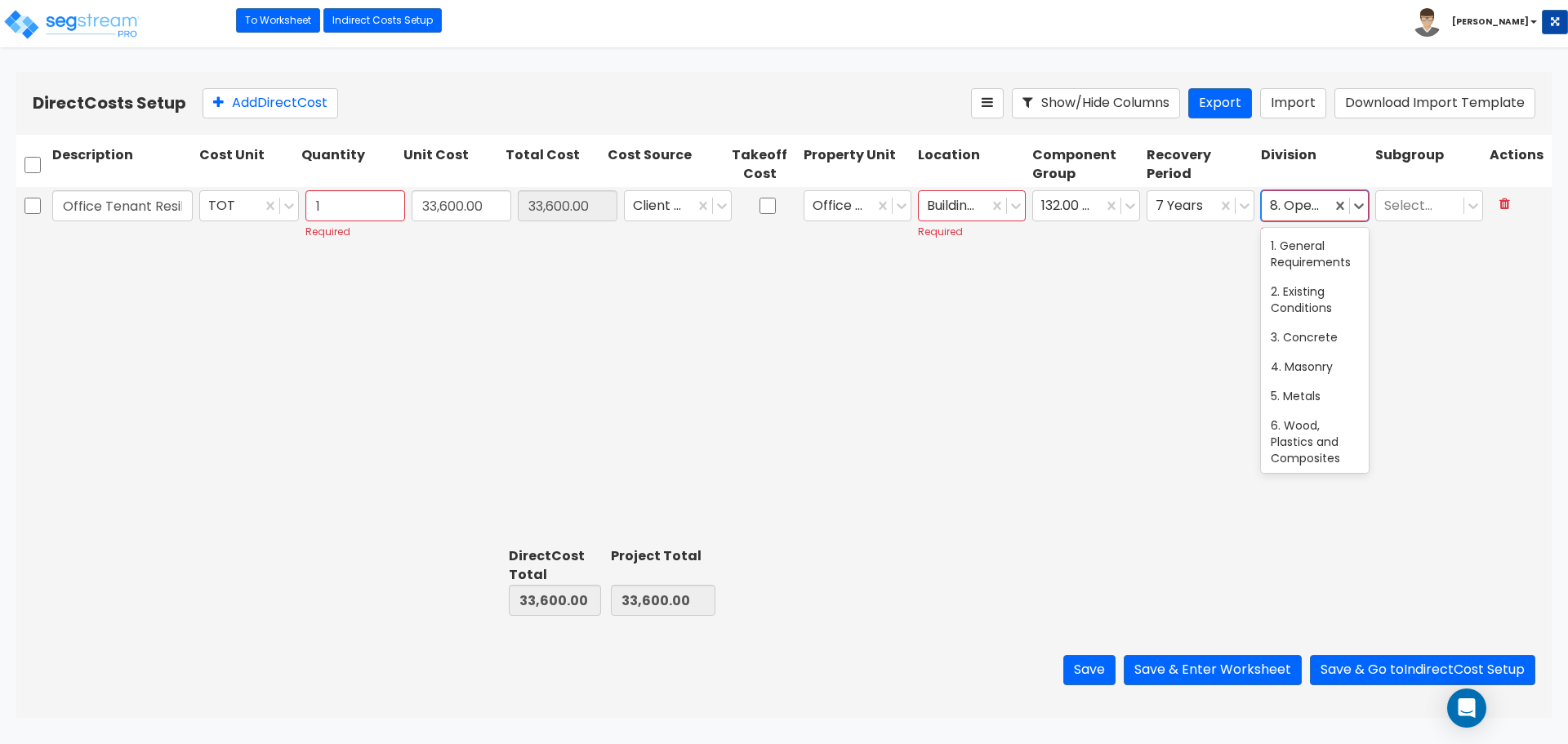
click at [1296, 206] on div at bounding box center [1296, 206] width 53 height 22
click at [1319, 431] on div "10. Specialties" at bounding box center [1314, 420] width 108 height 29
click at [1444, 205] on div at bounding box center [1420, 206] width 71 height 22
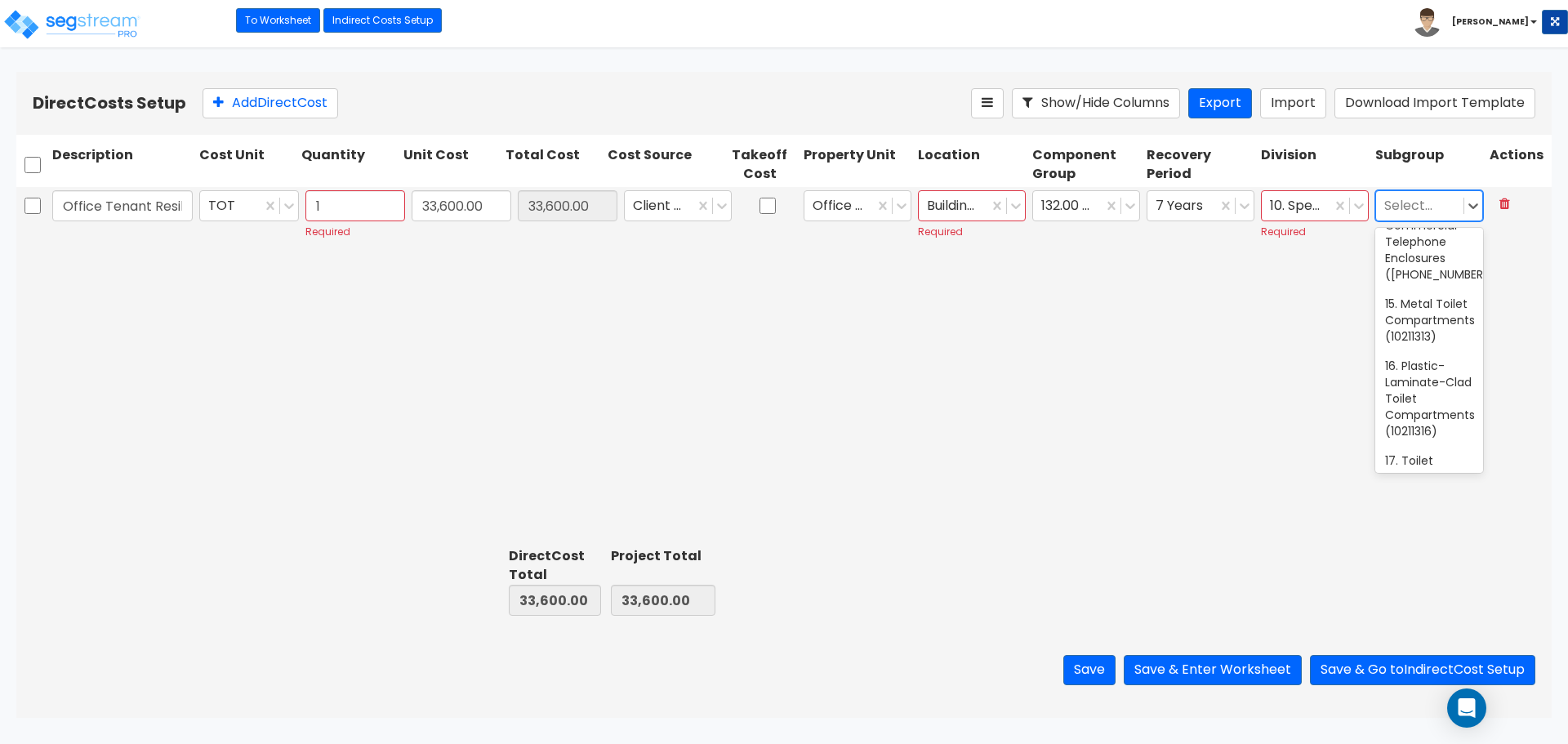
scroll to position [826, 0]
click at [1427, 207] on div at bounding box center [1420, 206] width 71 height 22
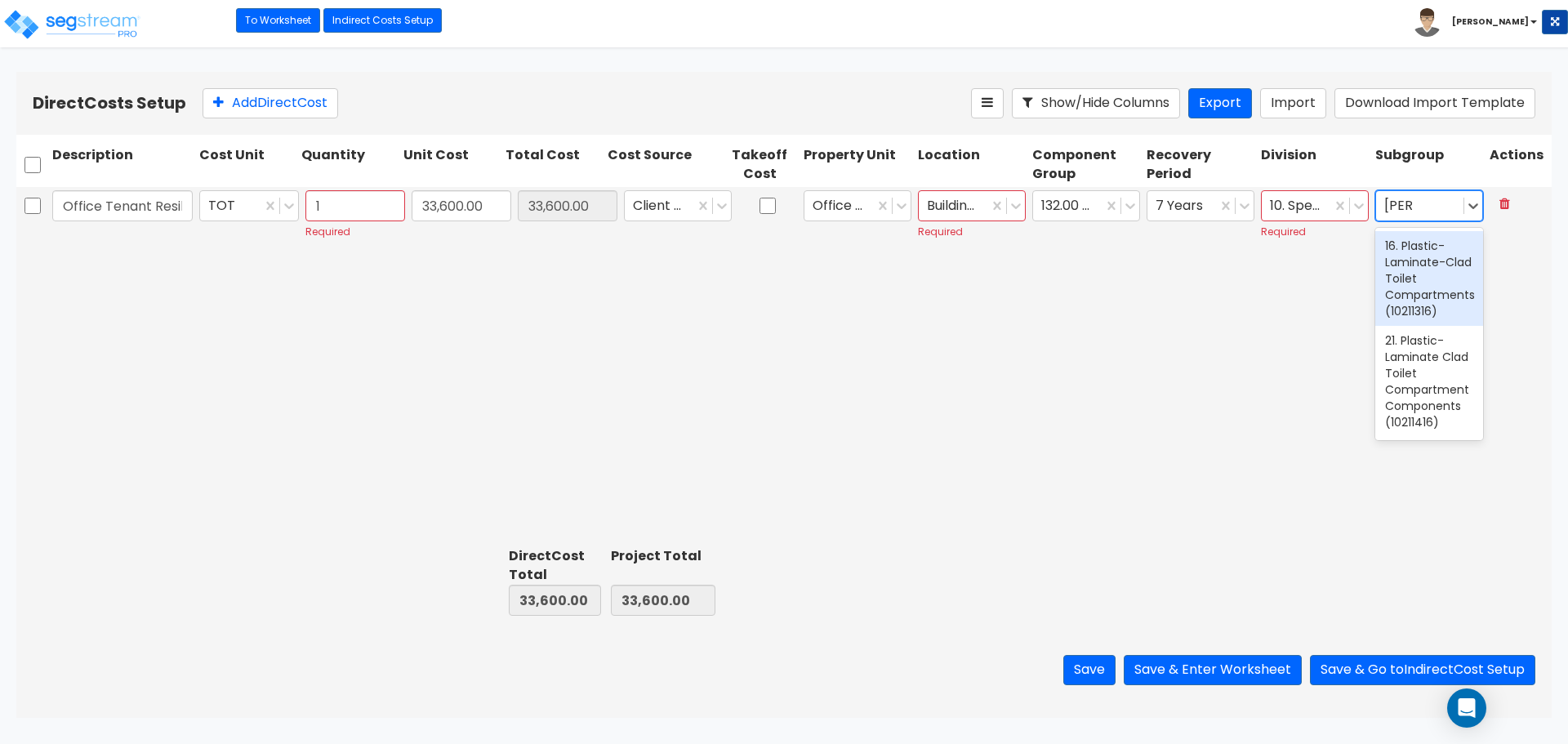
type input "[PERSON_NAME]"
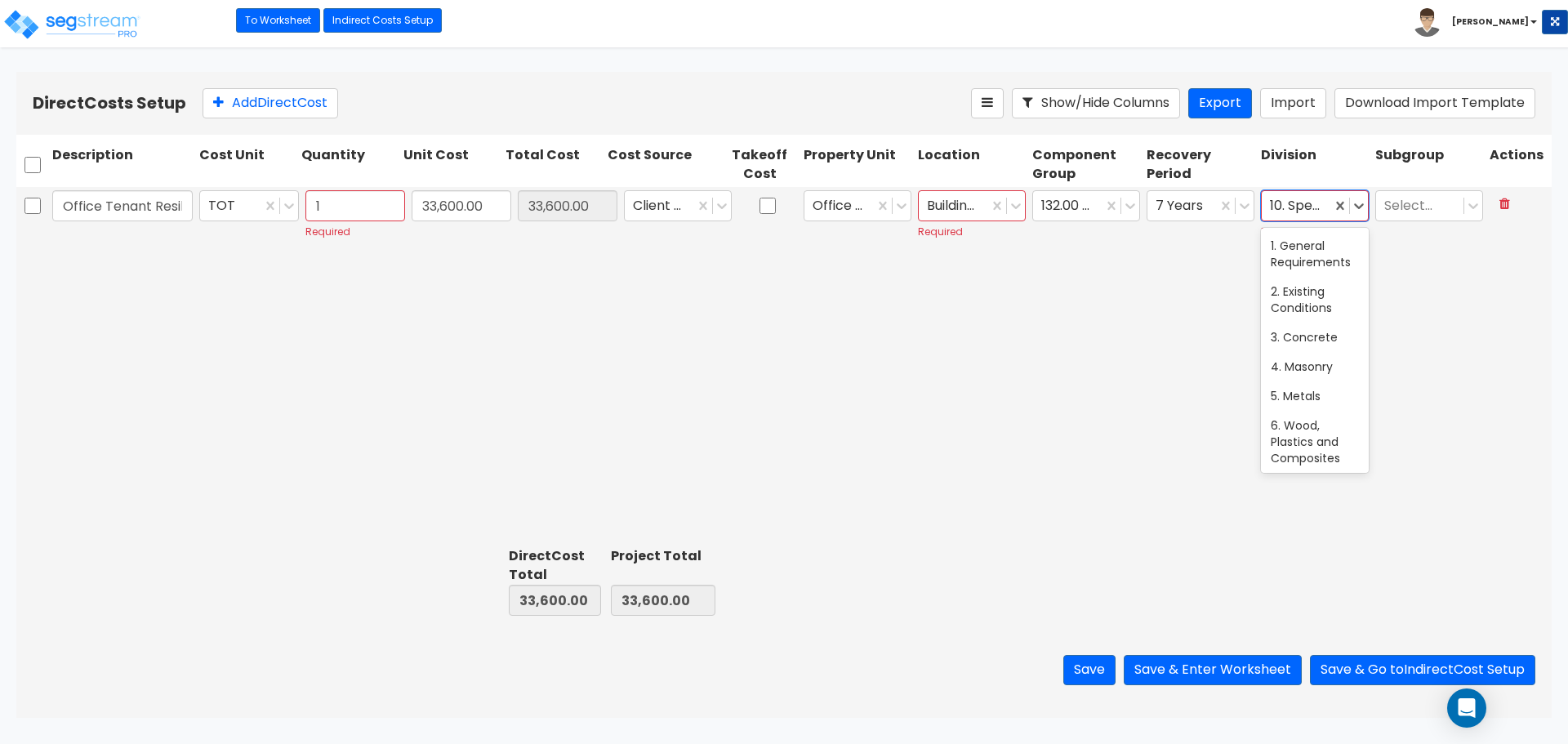
click at [1308, 209] on div at bounding box center [1296, 206] width 53 height 22
click at [1319, 242] on div "1. General Requirements" at bounding box center [1314, 254] width 108 height 46
click at [1095, 666] on button "Save" at bounding box center [1089, 670] width 52 height 30
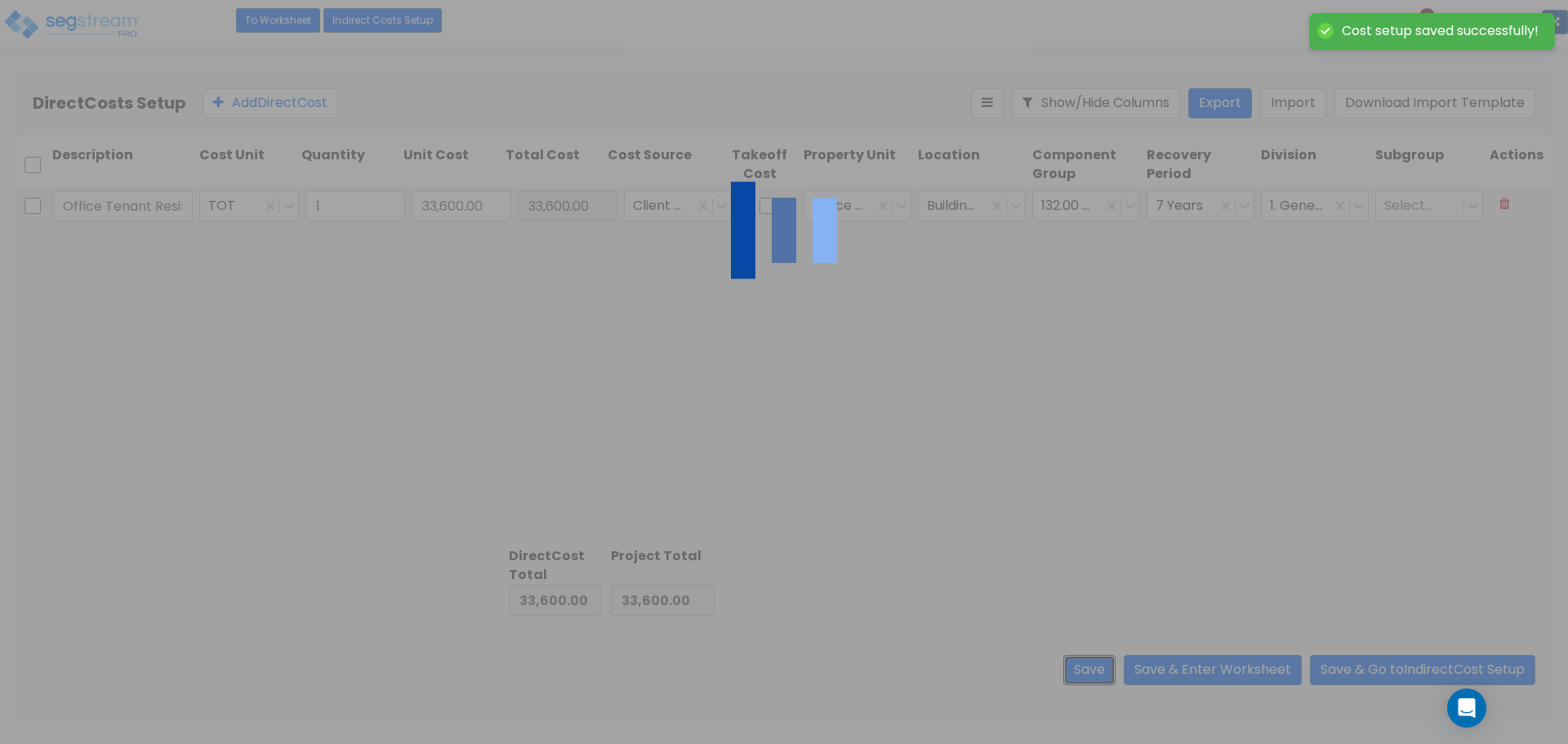
type input "1.00"
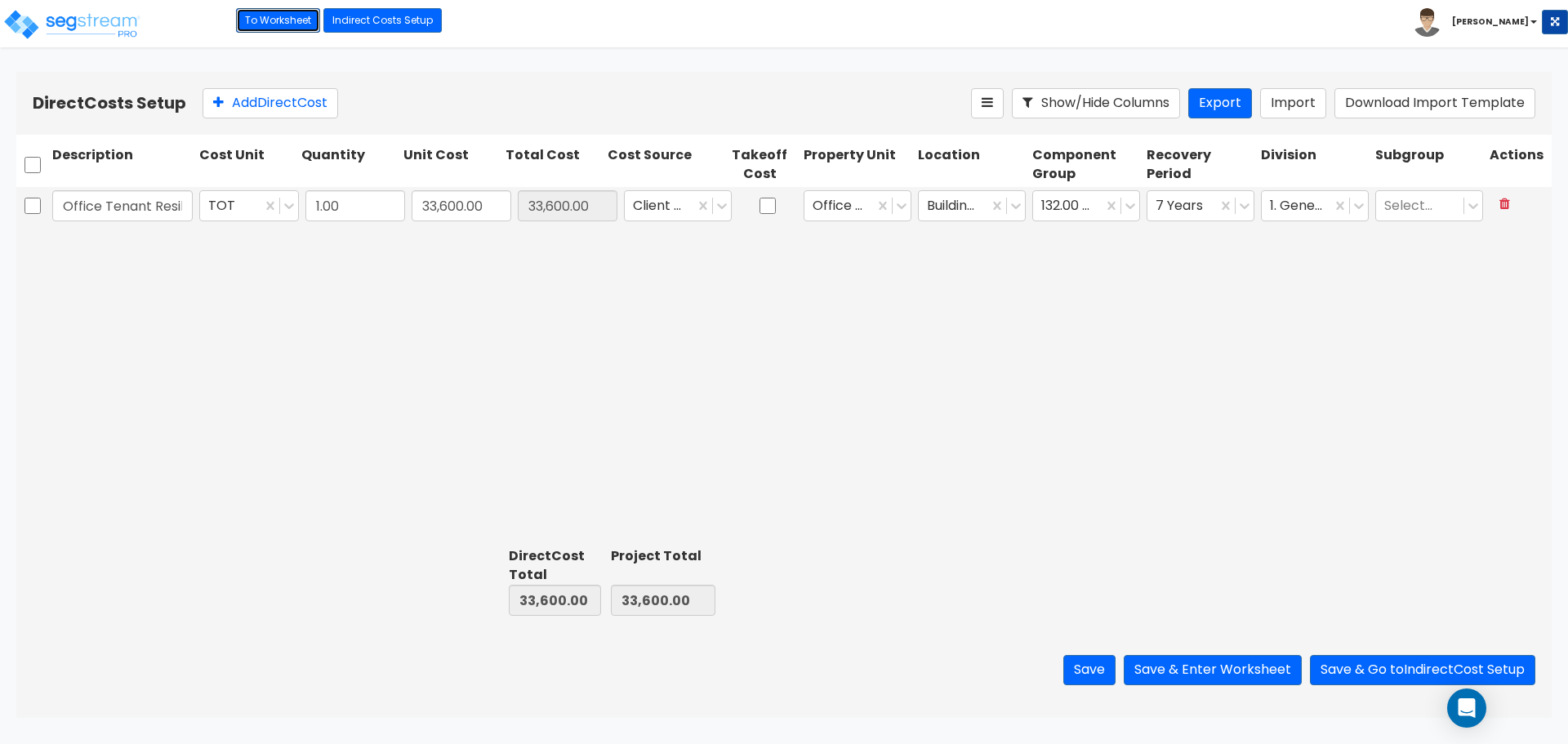
click at [295, 18] on link "To Worksheet" at bounding box center [278, 21] width 84 height 25
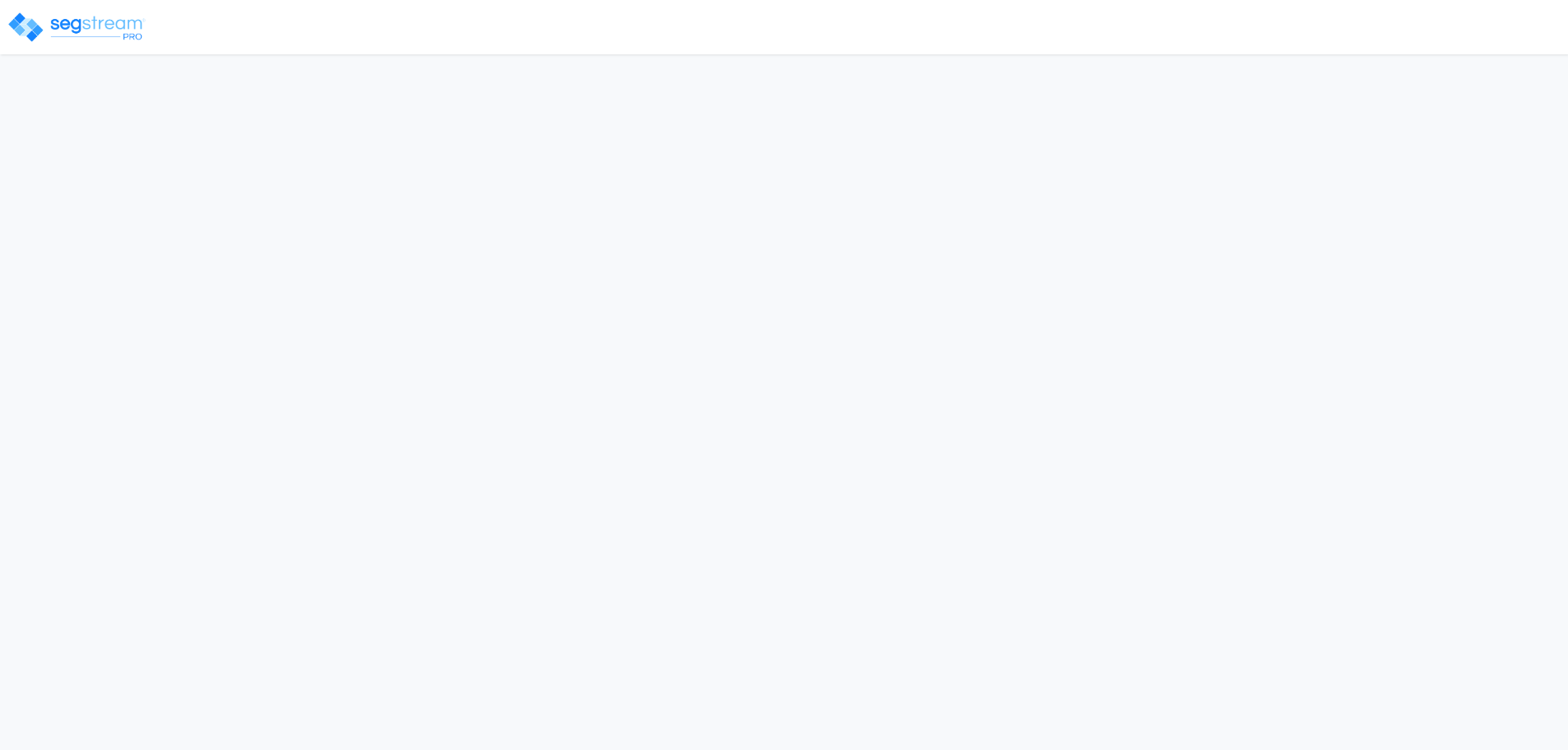
select select "2024"
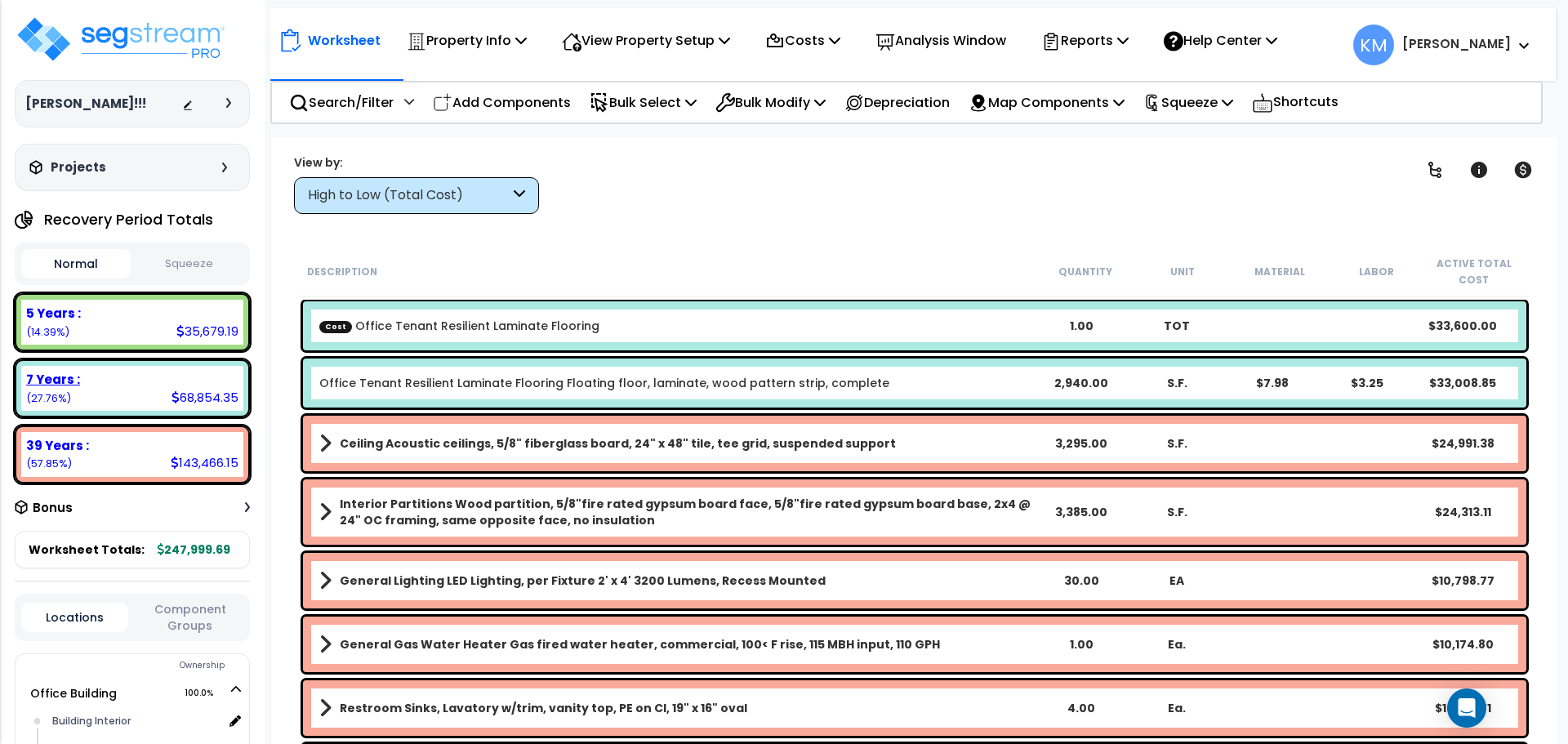
click at [29, 382] on b "7 Years :" at bounding box center [53, 379] width 54 height 17
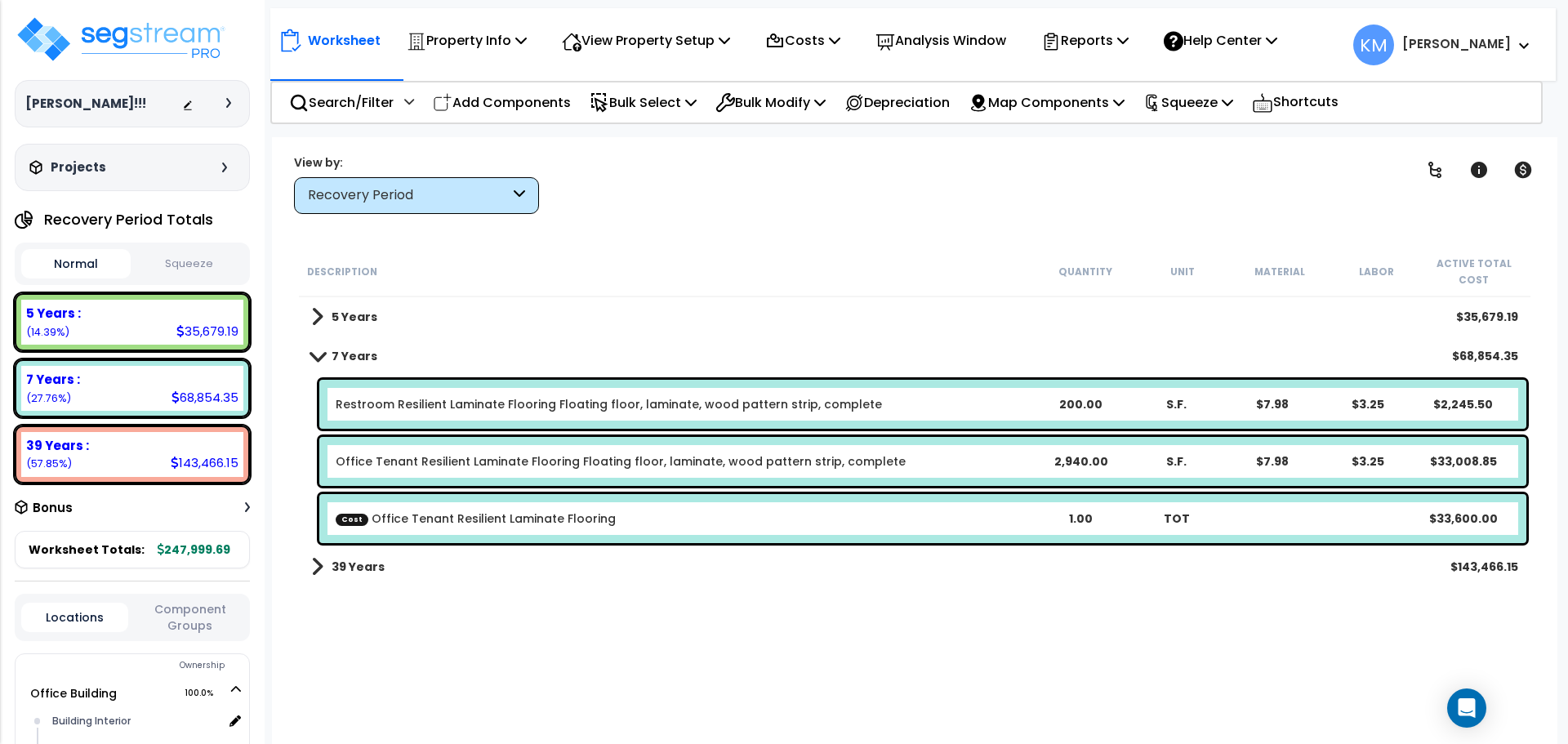
click at [803, 466] on link "Office Tenant Resilient Laminate Flooring Floating floor, laminate, wood patter…" at bounding box center [620, 462] width 570 height 17
click at [794, 464] on link "Office Tenant Resilient Laminate Flooring Floating floor, laminate, wood patter…" at bounding box center [620, 462] width 570 height 17
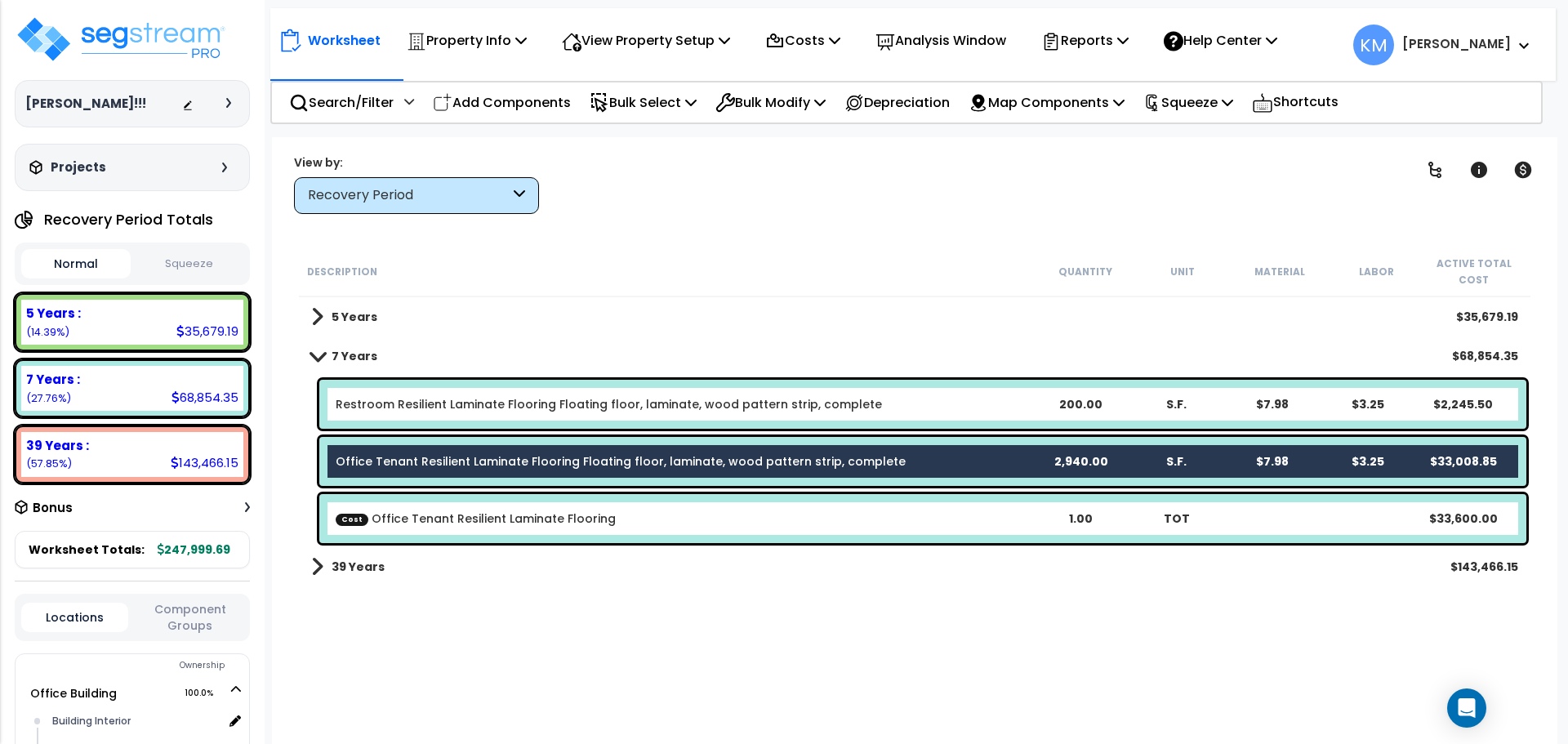
click at [780, 396] on link "Restroom Resilient Laminate Flooring Floating floor, laminate, wood pattern str…" at bounding box center [609, 405] width 546 height 17
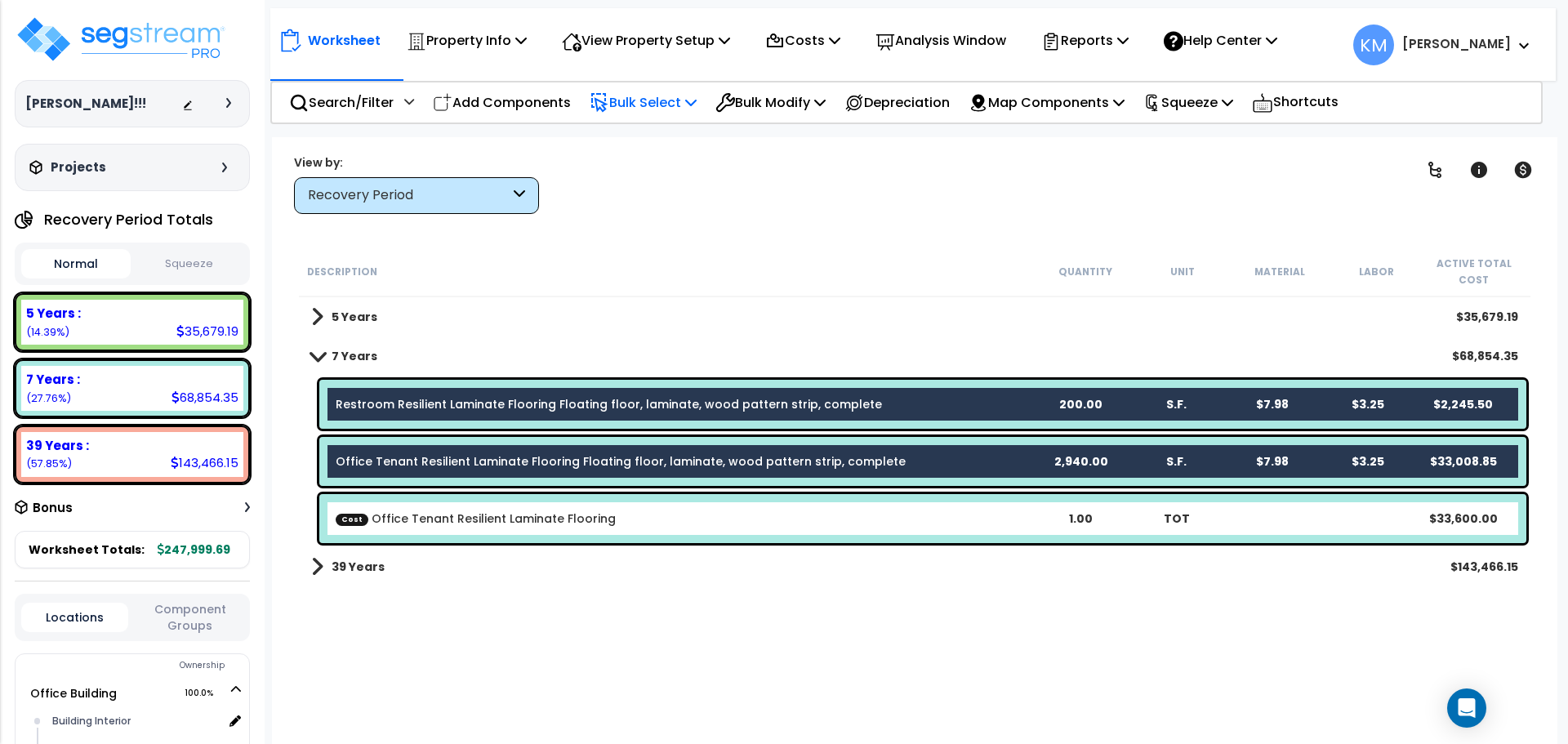
click at [647, 104] on p "Bulk Select" at bounding box center [643, 102] width 107 height 22
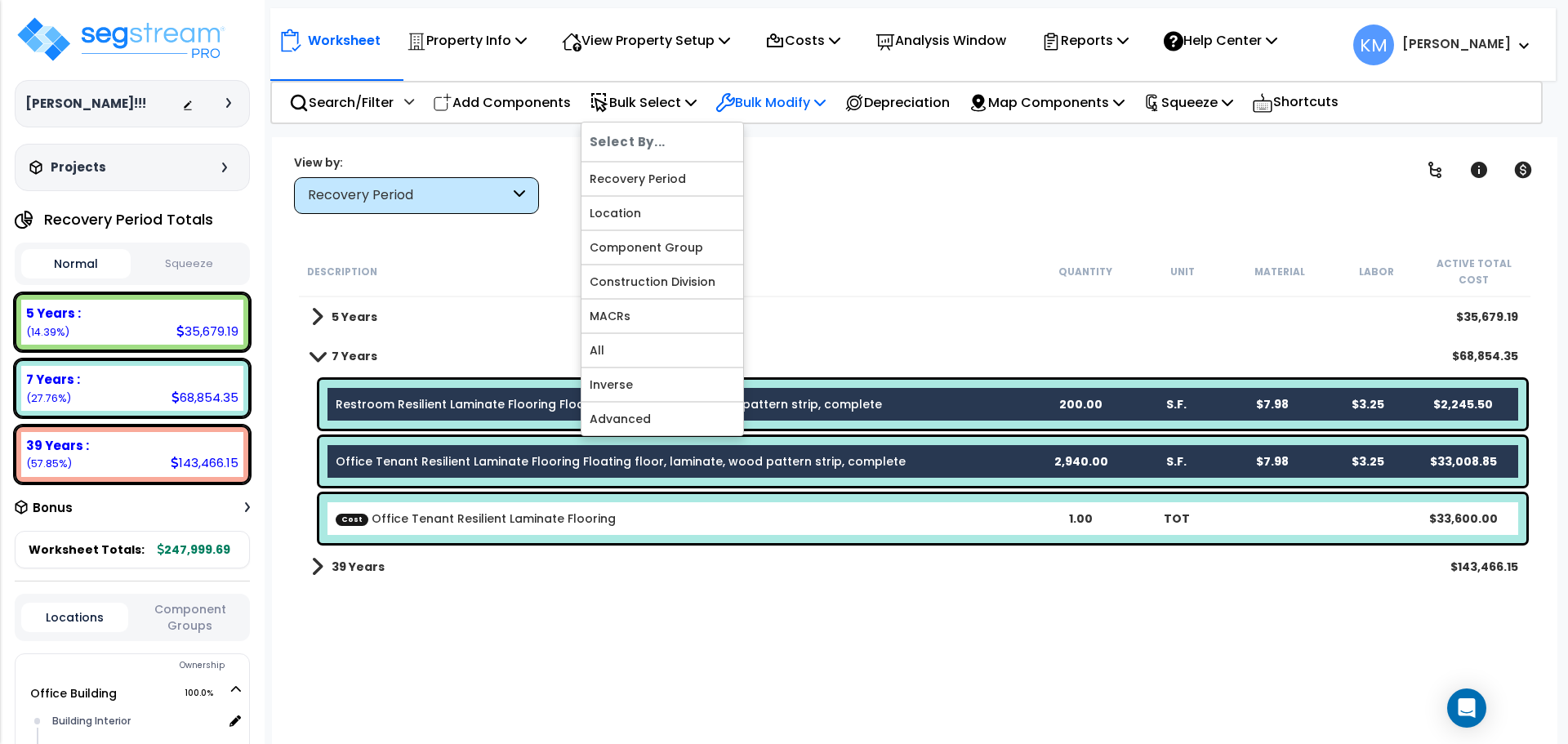
click at [770, 105] on p "Bulk Modify" at bounding box center [770, 102] width 110 height 22
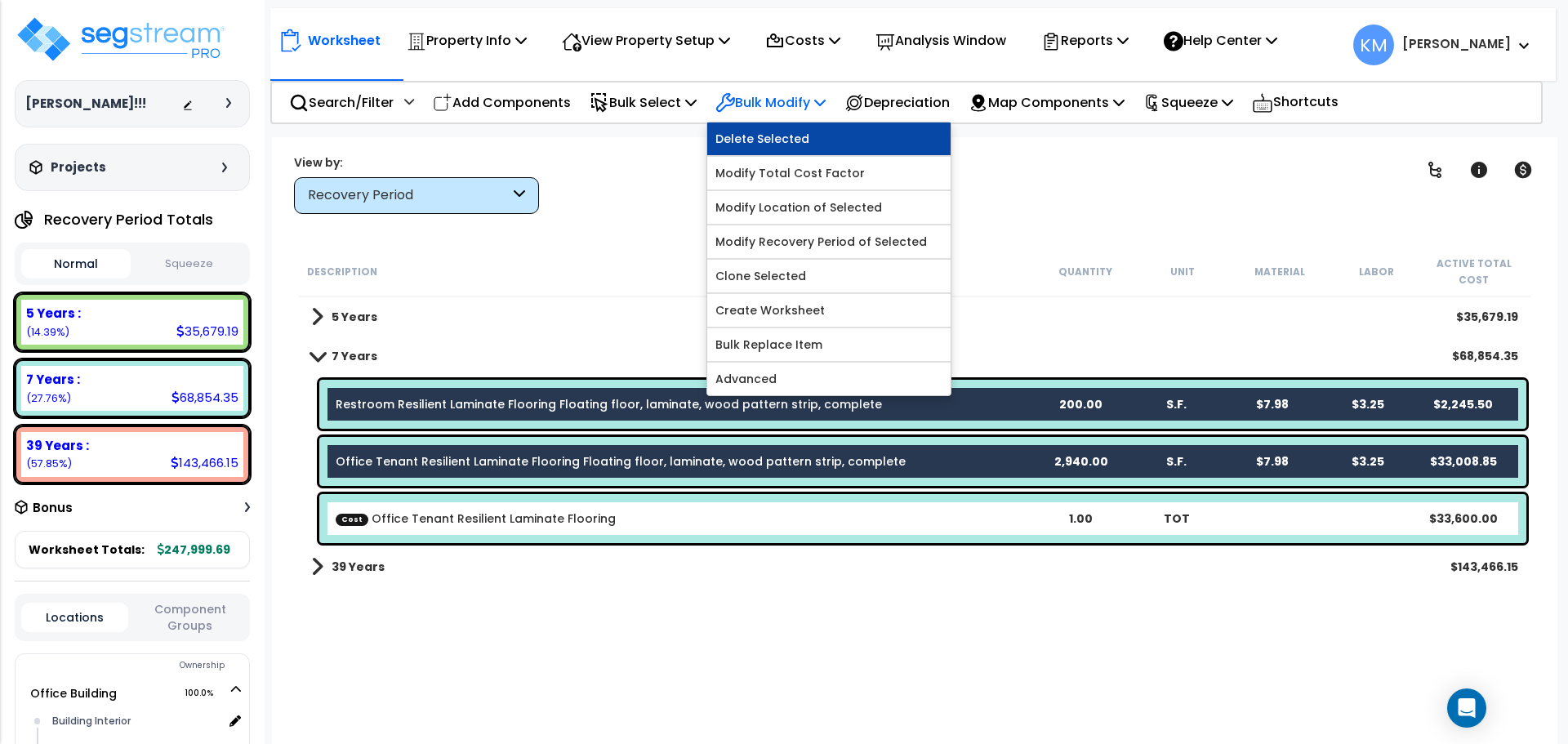
click at [816, 144] on link "Delete Selected" at bounding box center [828, 139] width 243 height 32
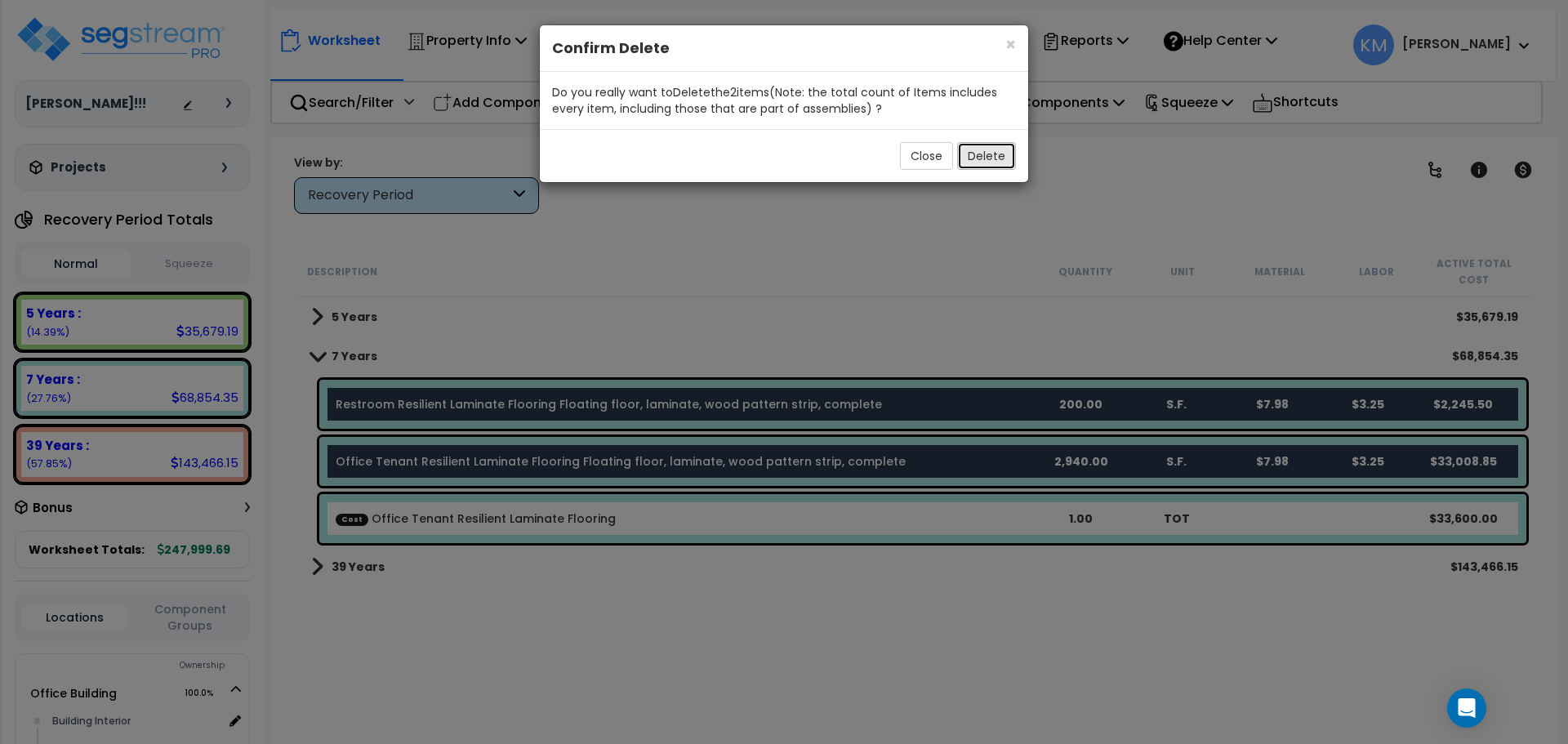
click at [992, 150] on button "Delete" at bounding box center [986, 155] width 59 height 27
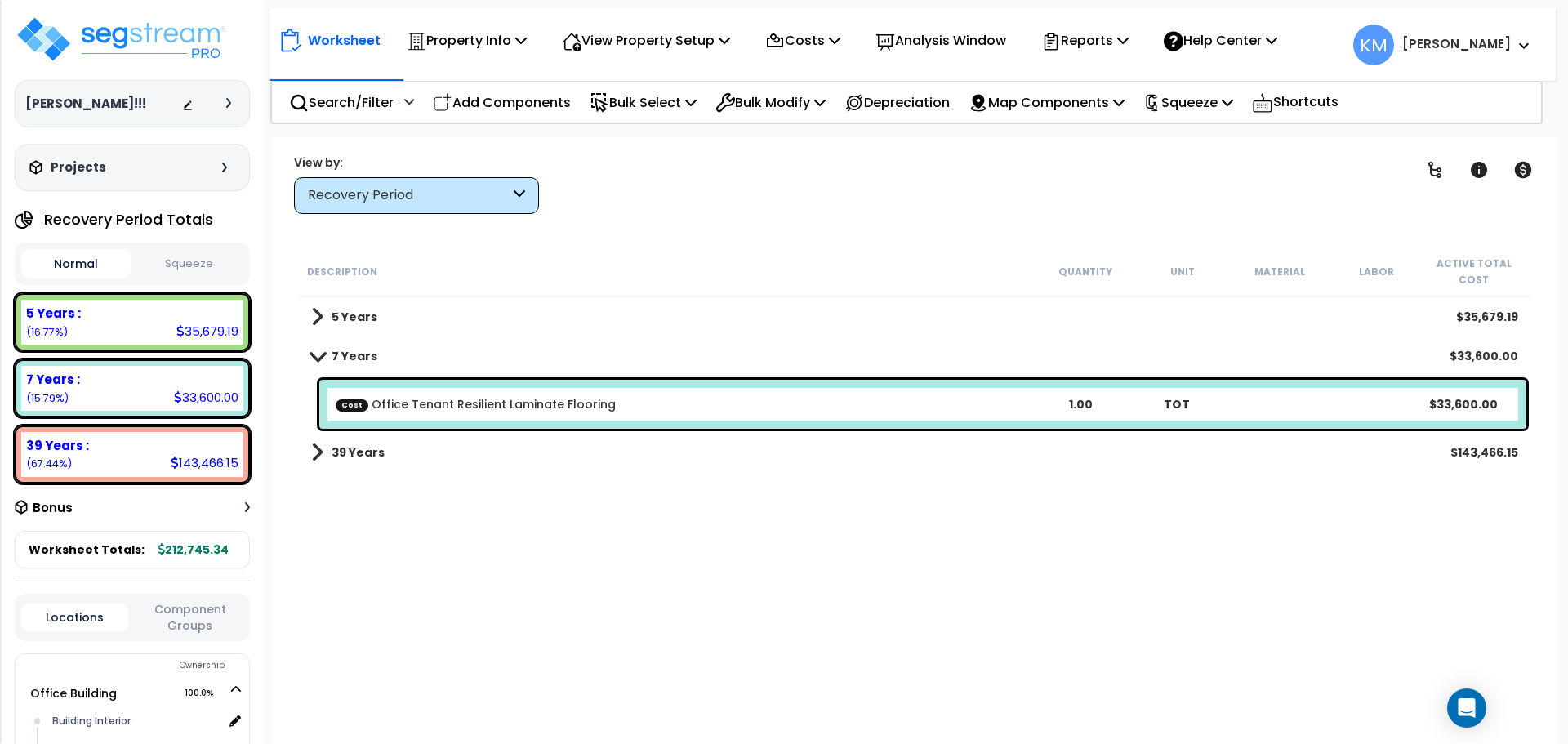
click at [190, 265] on button "Squeeze" at bounding box center [189, 264] width 109 height 28
click at [100, 262] on button "Normal" at bounding box center [76, 264] width 109 height 28
click at [171, 262] on button "Squeeze" at bounding box center [189, 264] width 109 height 28
click at [1233, 104] on p "Squeeze" at bounding box center [1188, 102] width 90 height 22
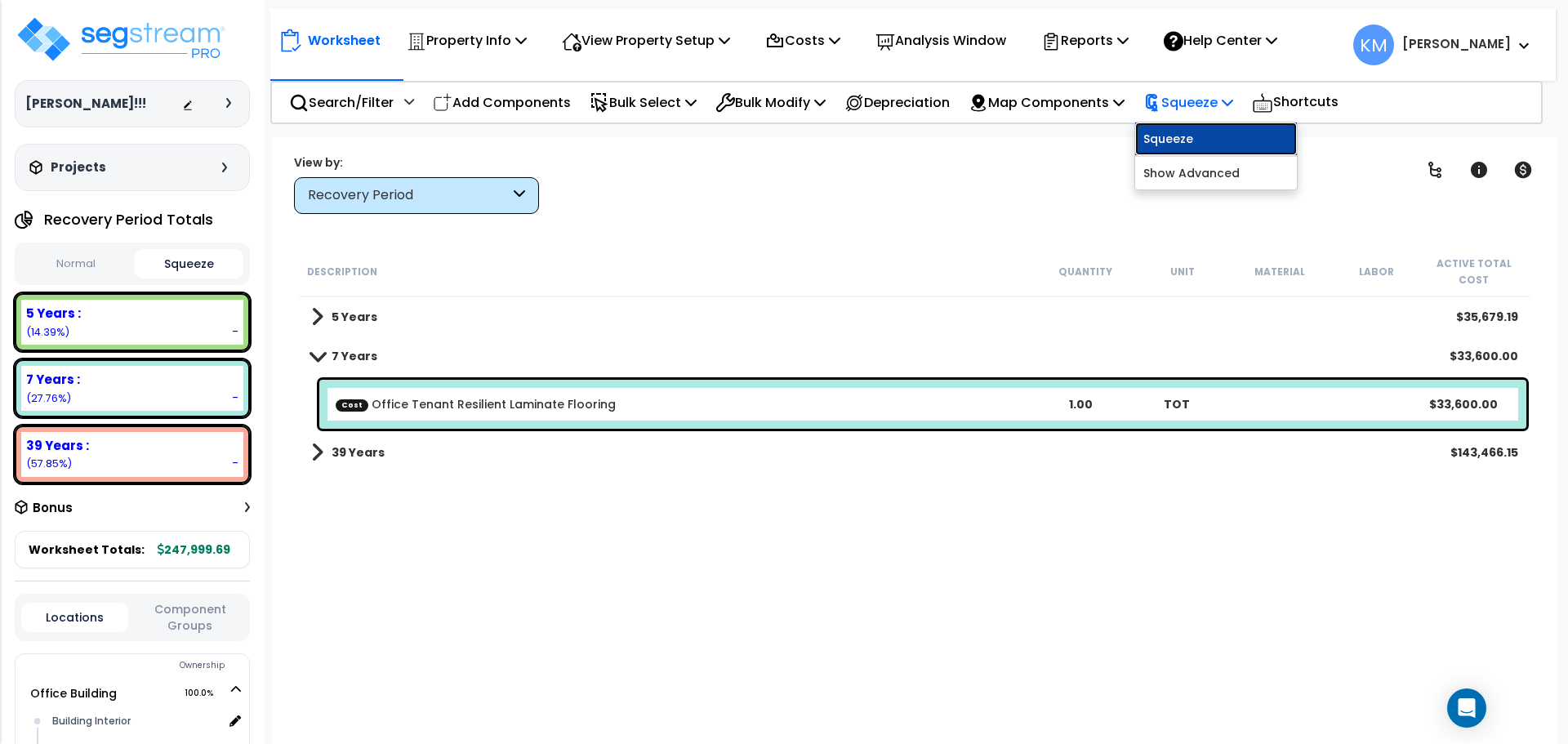
click at [1249, 139] on link "Squeeze" at bounding box center [1216, 139] width 162 height 32
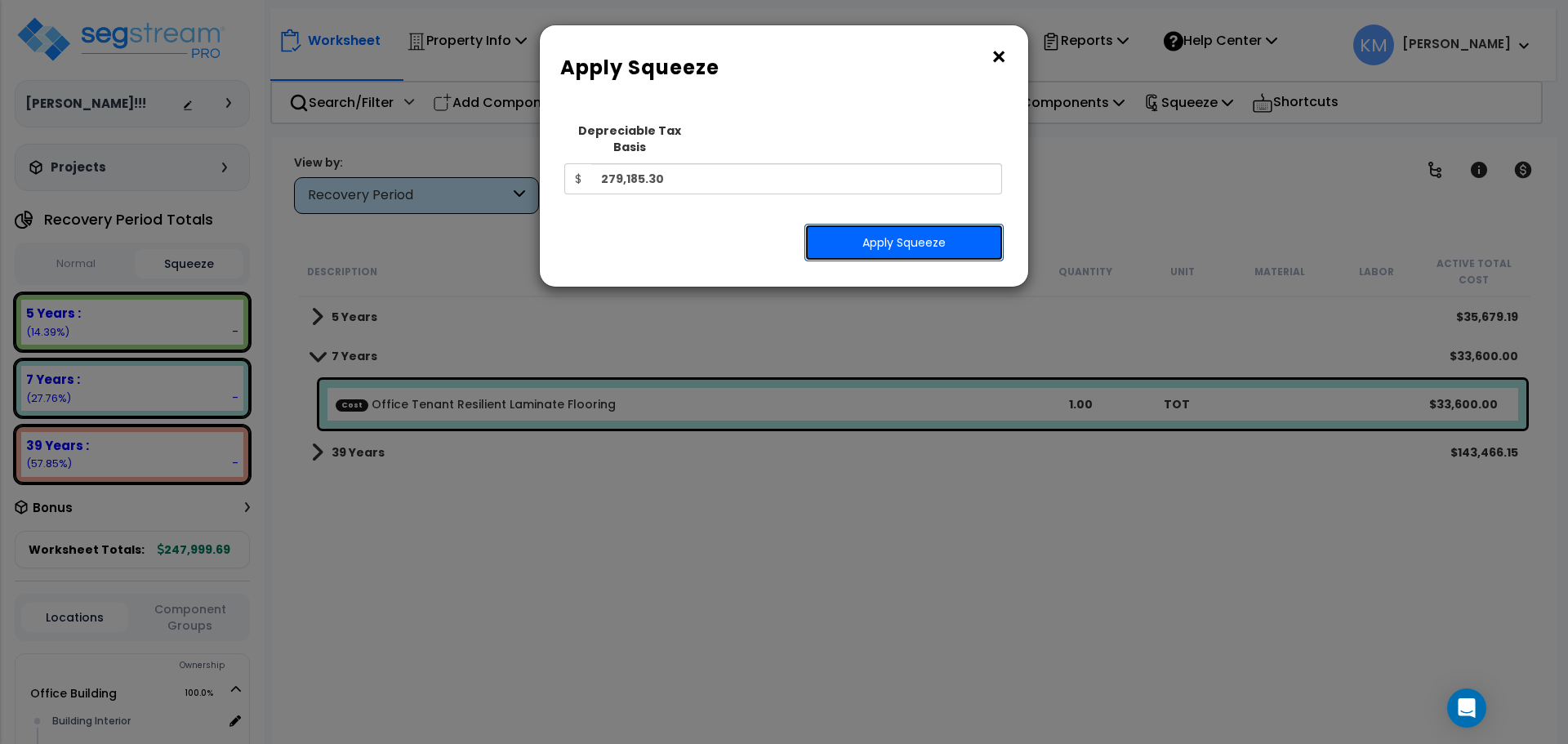
click at [910, 226] on button "Apply Squeeze" at bounding box center [904, 242] width 199 height 37
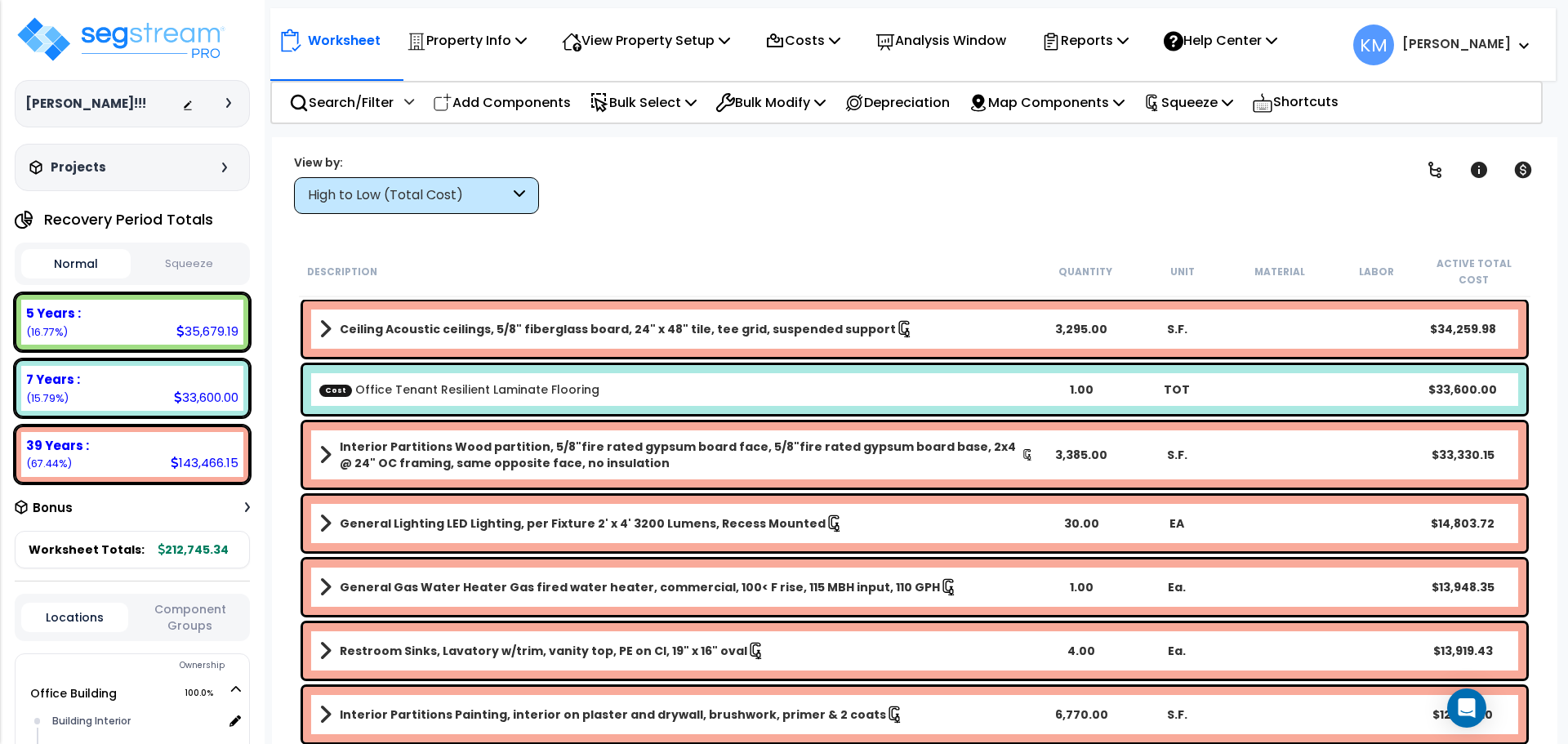
click at [177, 265] on button "Squeeze" at bounding box center [189, 264] width 109 height 28
click at [64, 263] on button "Normal" at bounding box center [76, 264] width 109 height 28
click at [170, 260] on button "Squeeze" at bounding box center [189, 264] width 109 height 28
click at [75, 260] on button "Normal" at bounding box center [76, 264] width 109 height 28
click at [193, 258] on button "Squeeze" at bounding box center [189, 264] width 109 height 28
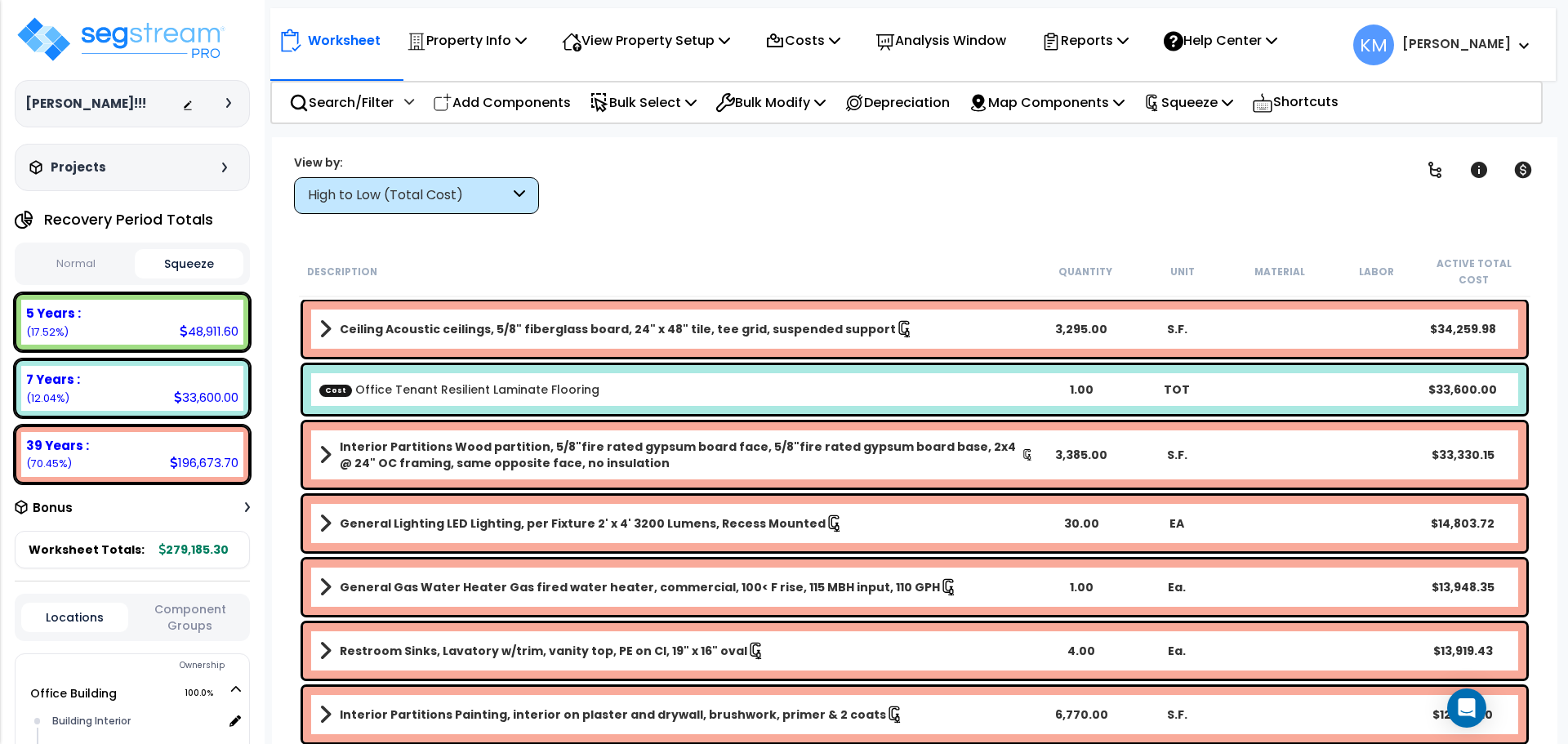
click at [71, 255] on button "Normal" at bounding box center [76, 264] width 109 height 28
click at [171, 261] on button "Squeeze" at bounding box center [189, 264] width 109 height 28
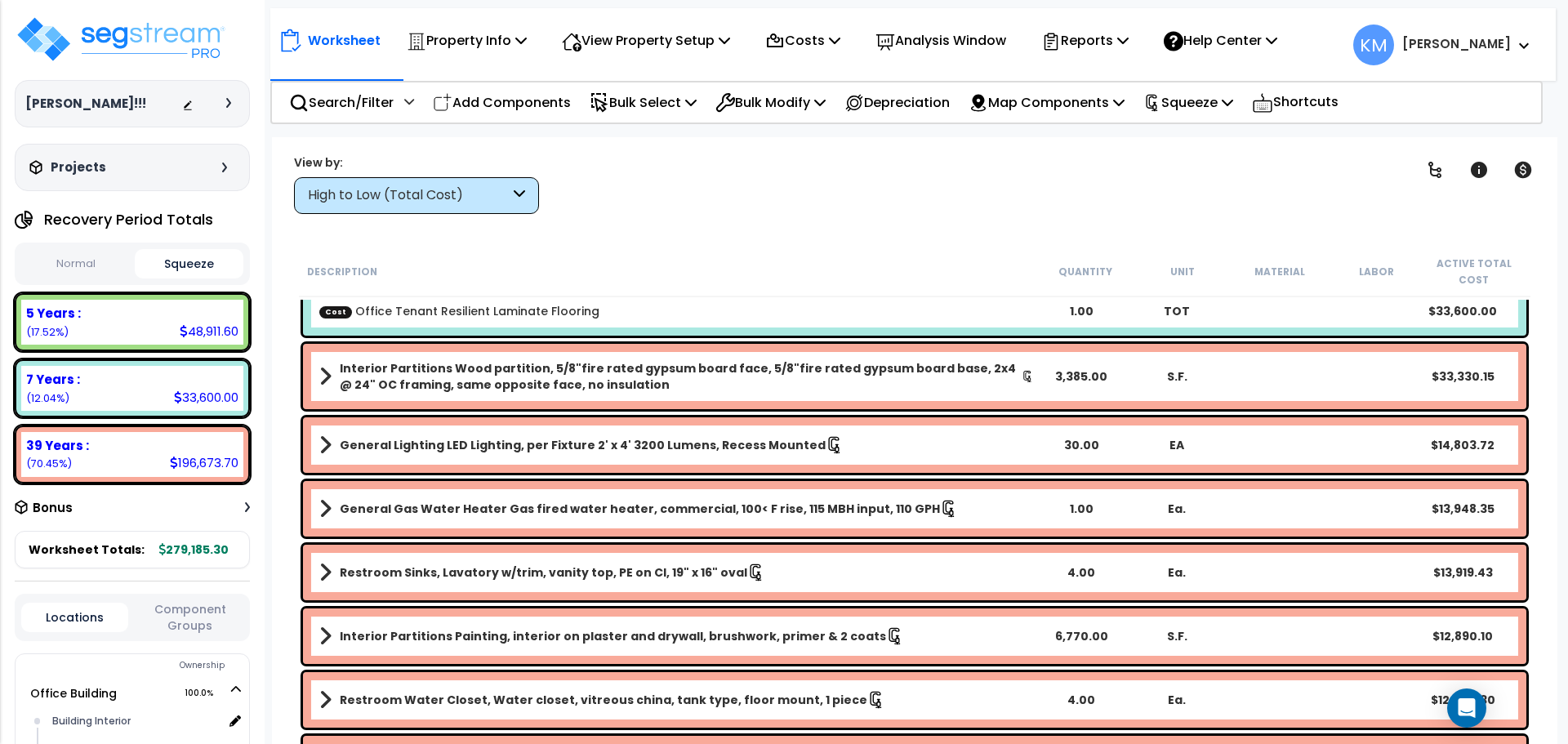
scroll to position [136, 0]
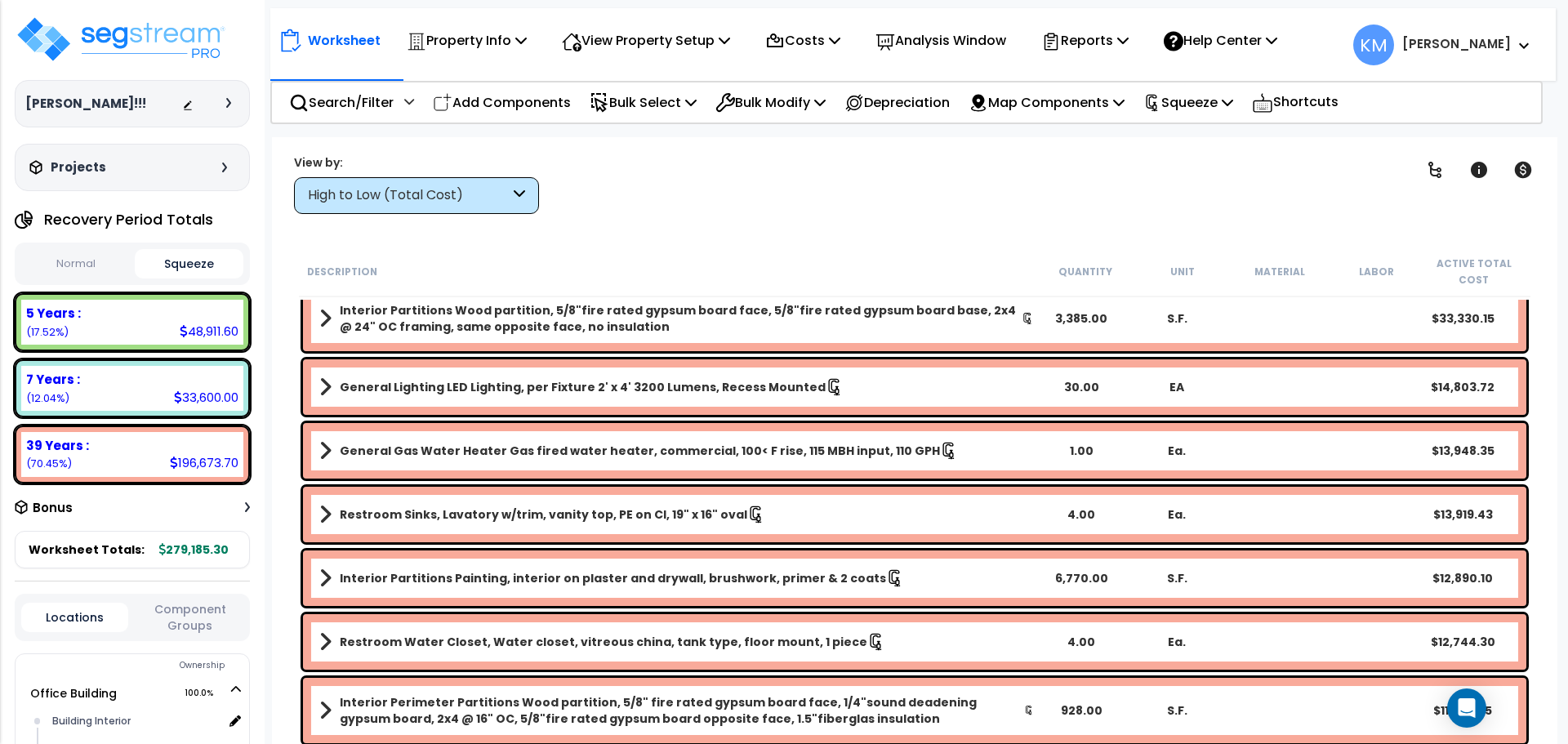
click at [502, 190] on div "High to Low (Total Cost)" at bounding box center [408, 196] width 201 height 19
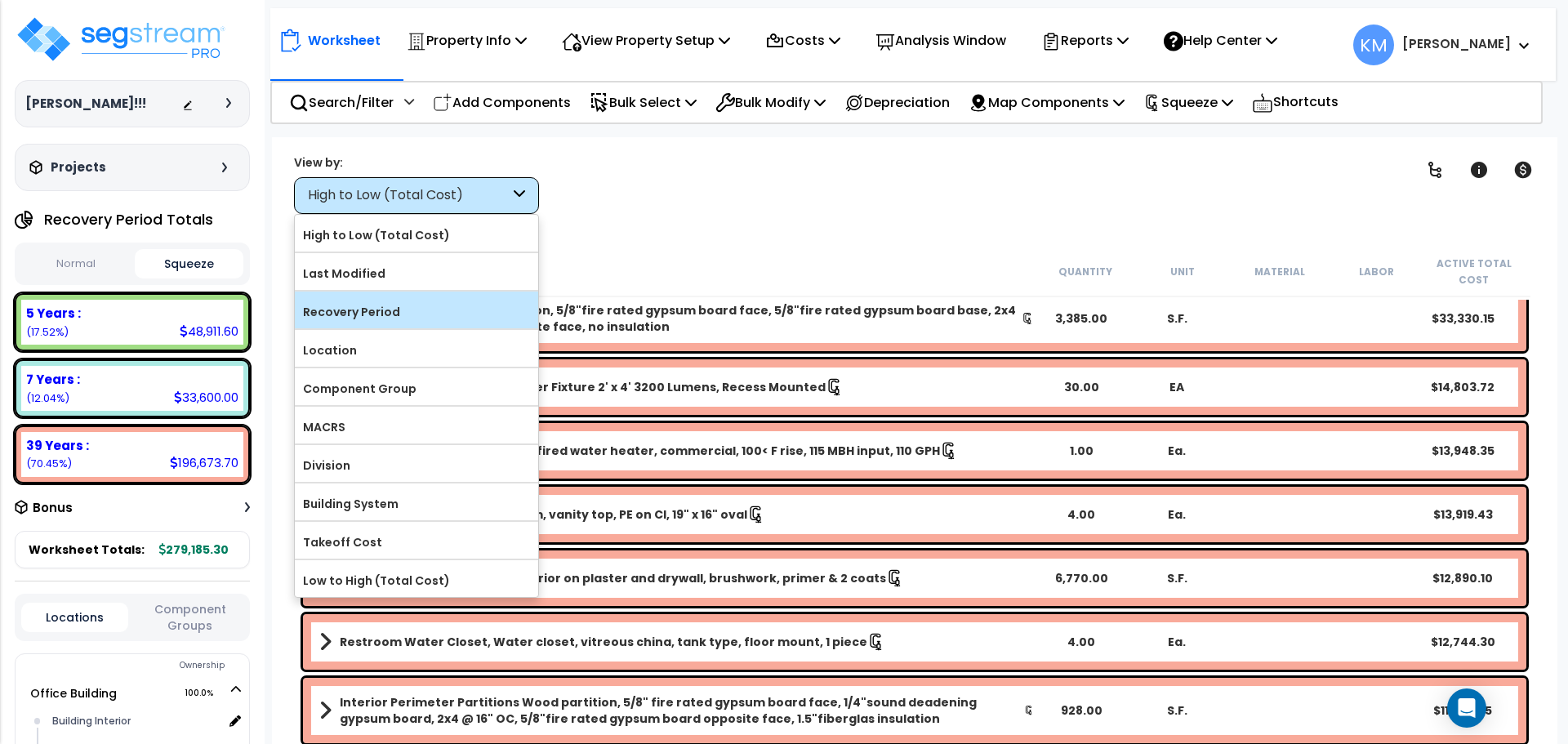
click at [420, 316] on label "Recovery Period" at bounding box center [415, 312] width 243 height 25
click at [0, 0] on input "Recovery Period" at bounding box center [0, 0] width 0 height 0
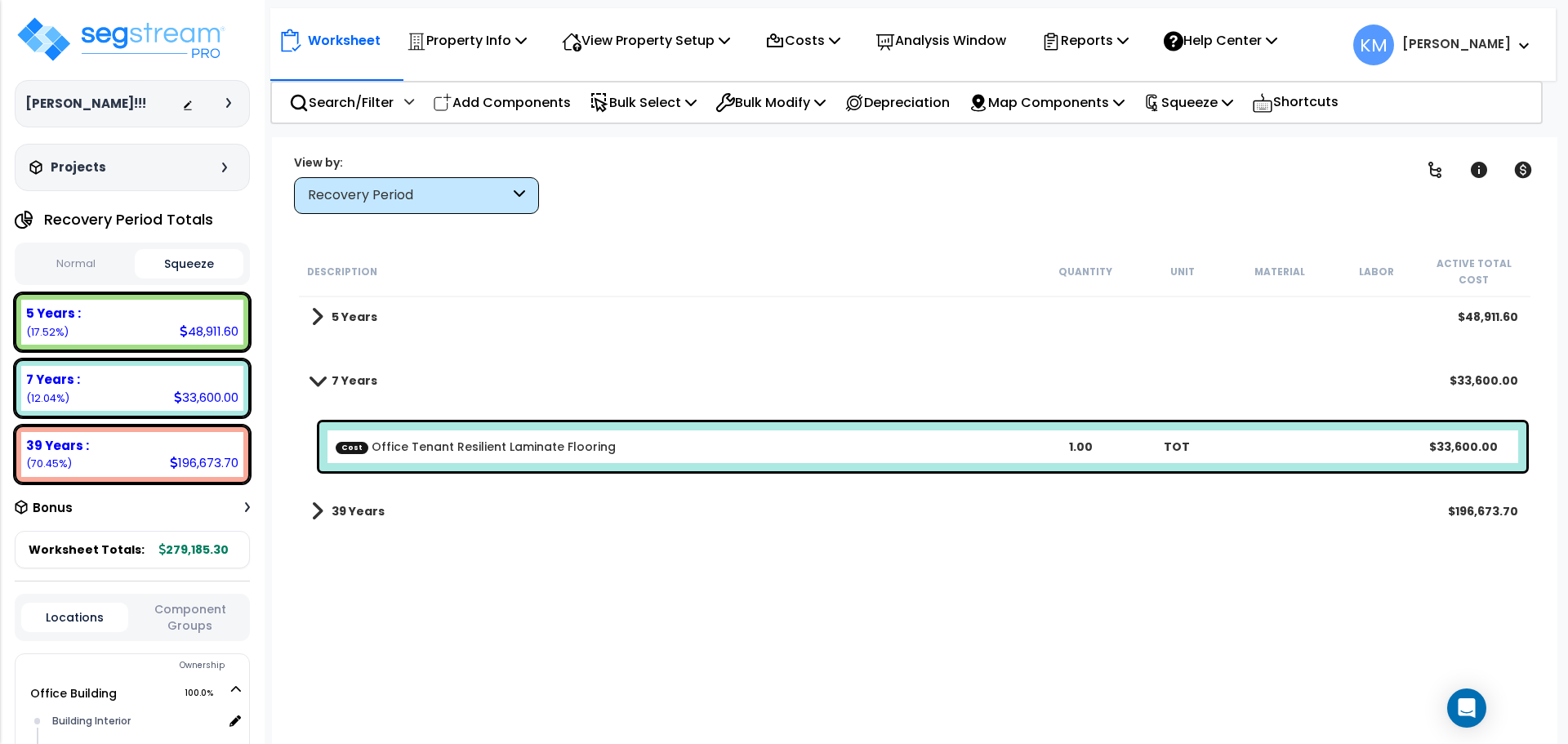
click at [329, 321] on link "5 Years" at bounding box center [344, 317] width 66 height 23
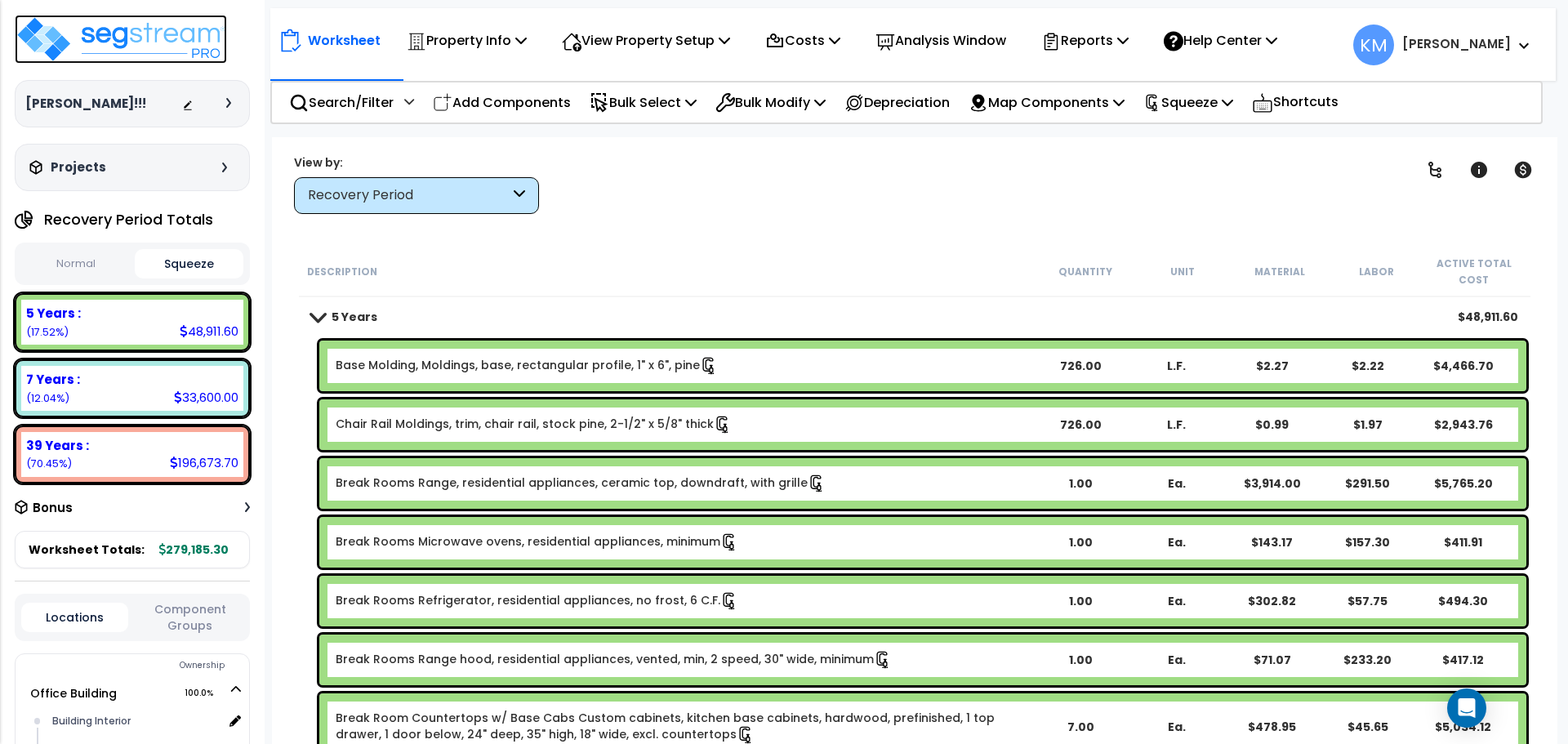
click at [114, 64] on img at bounding box center [121, 39] width 212 height 49
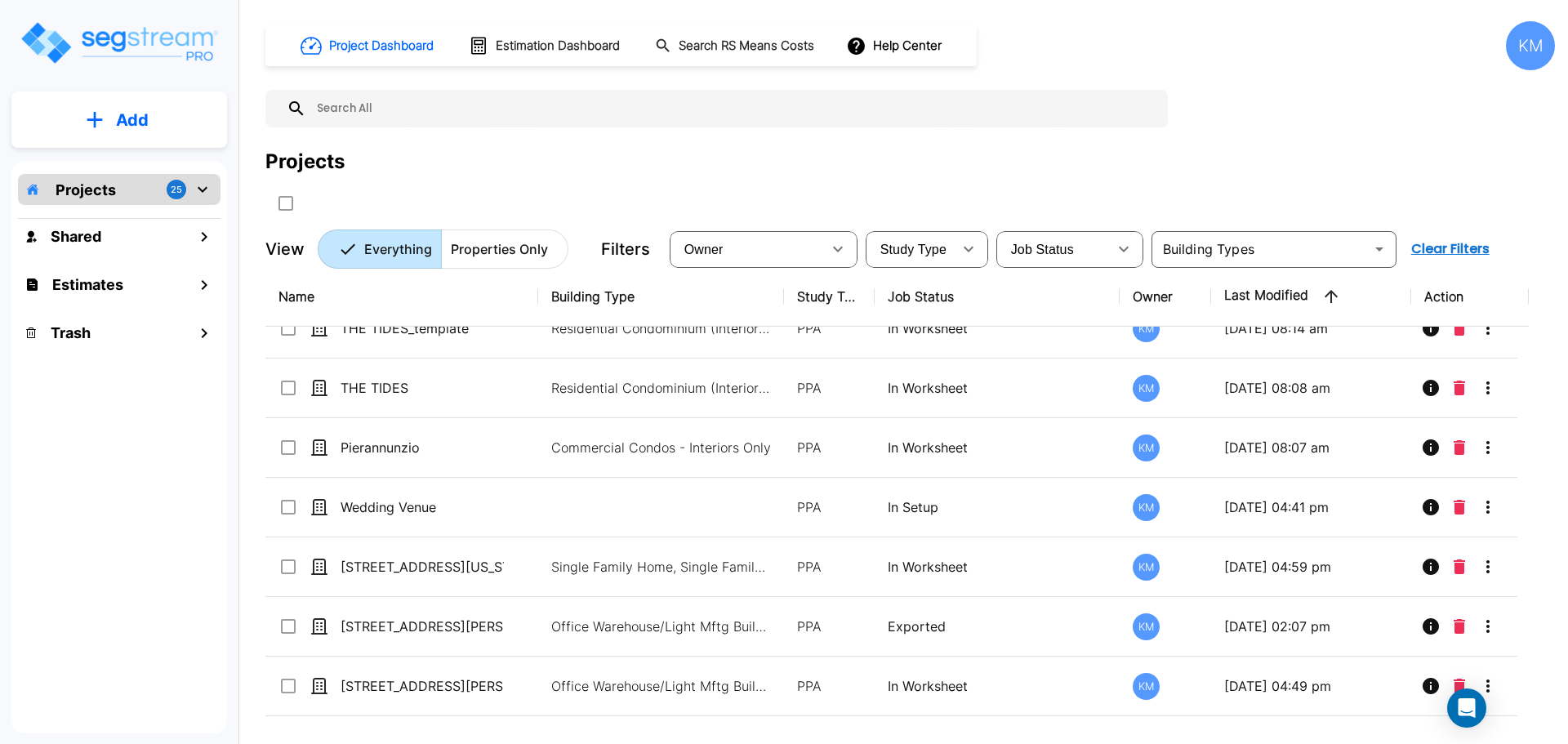
scroll to position [545, 0]
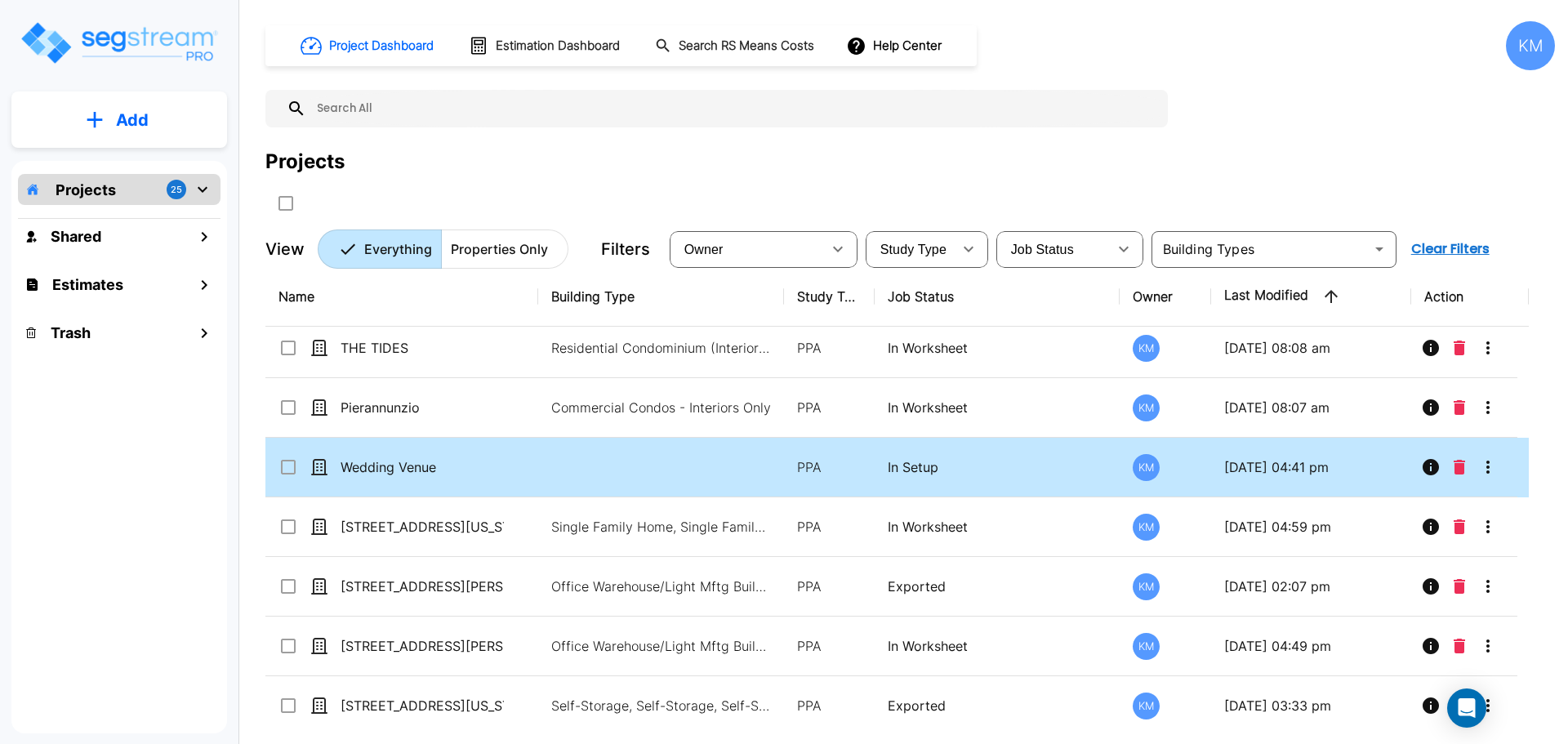
click at [573, 491] on td at bounding box center [661, 468] width 245 height 60
checkbox input "true"
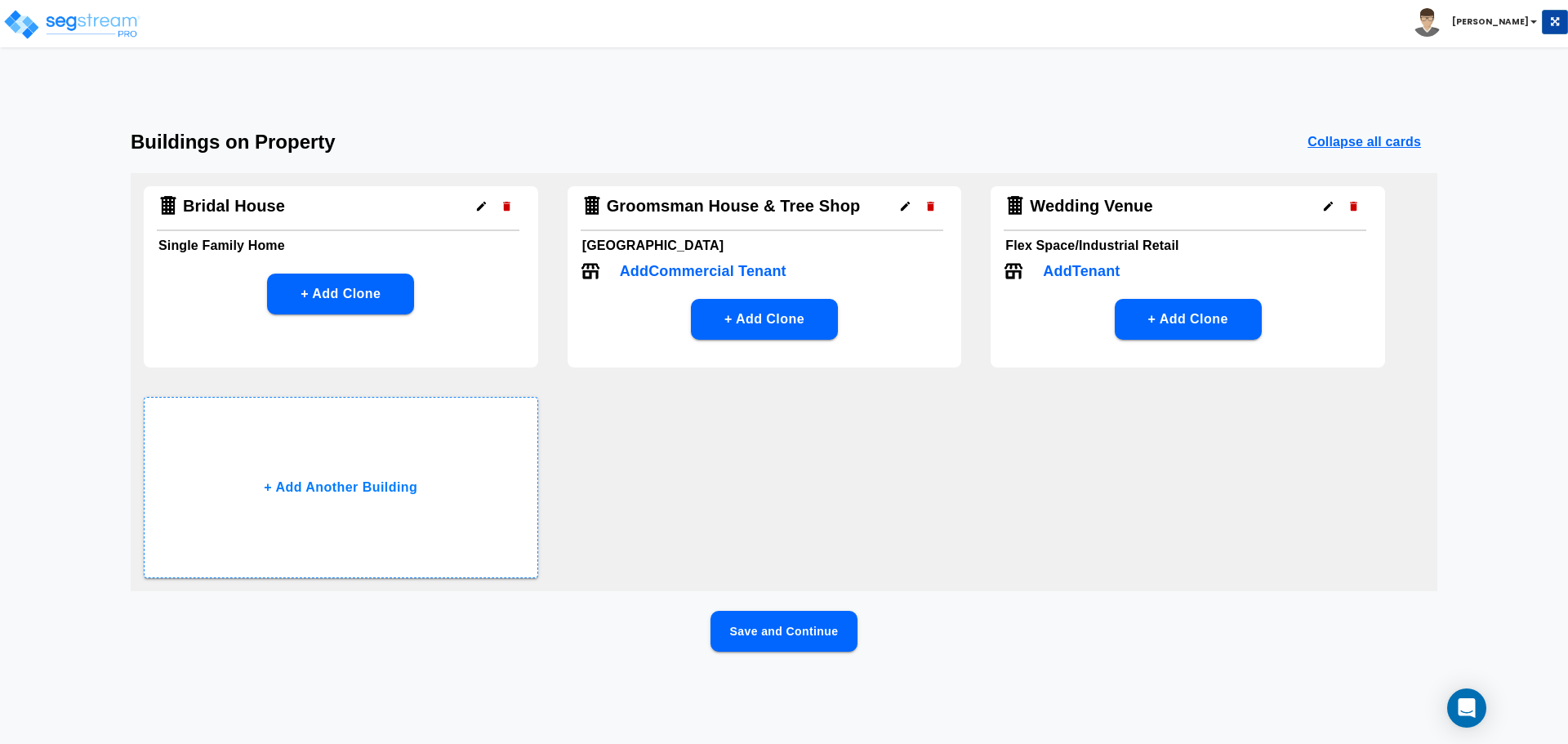
click at [778, 638] on button "Save and Continue" at bounding box center [784, 631] width 147 height 41
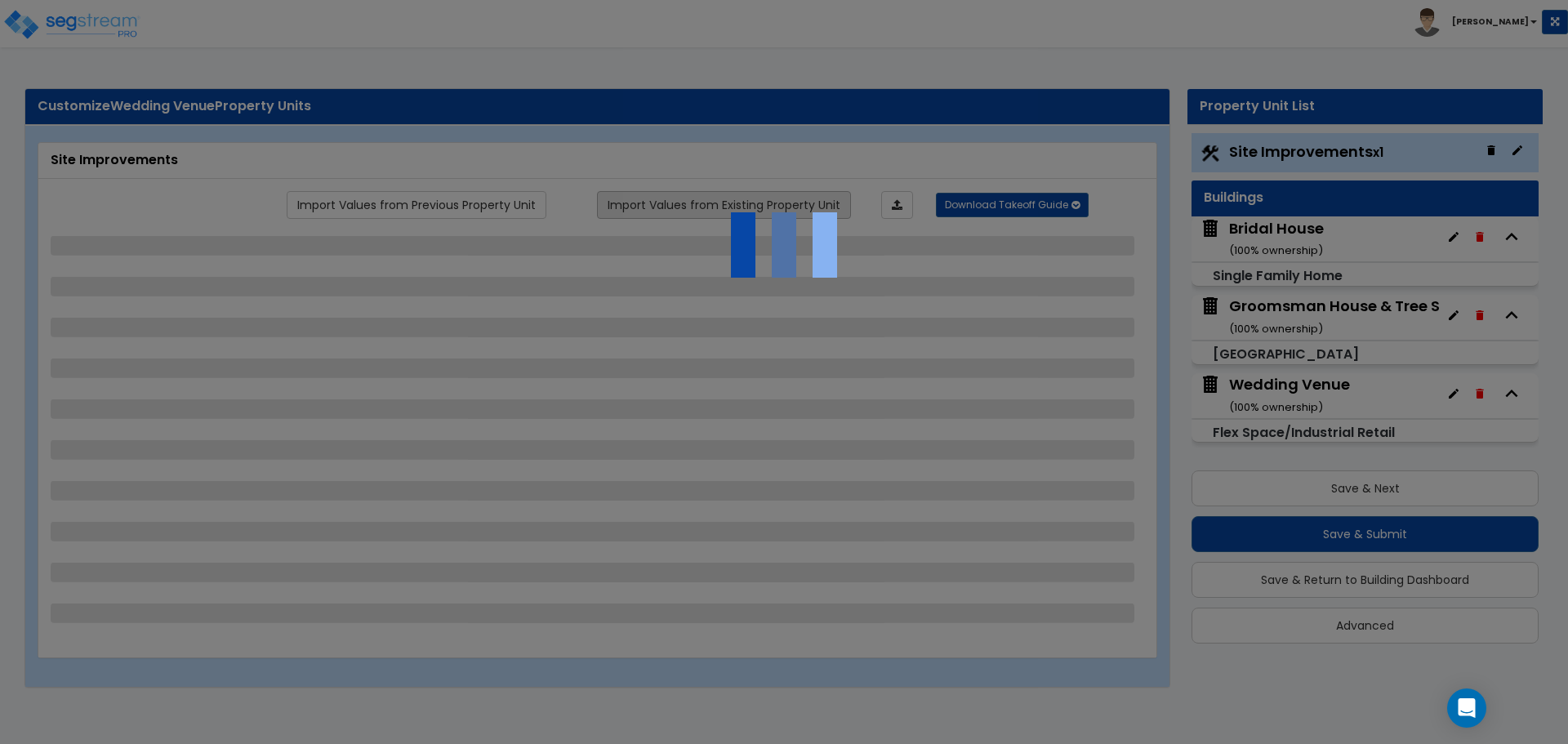
select select "2"
select select "1"
select select "4"
select select "2"
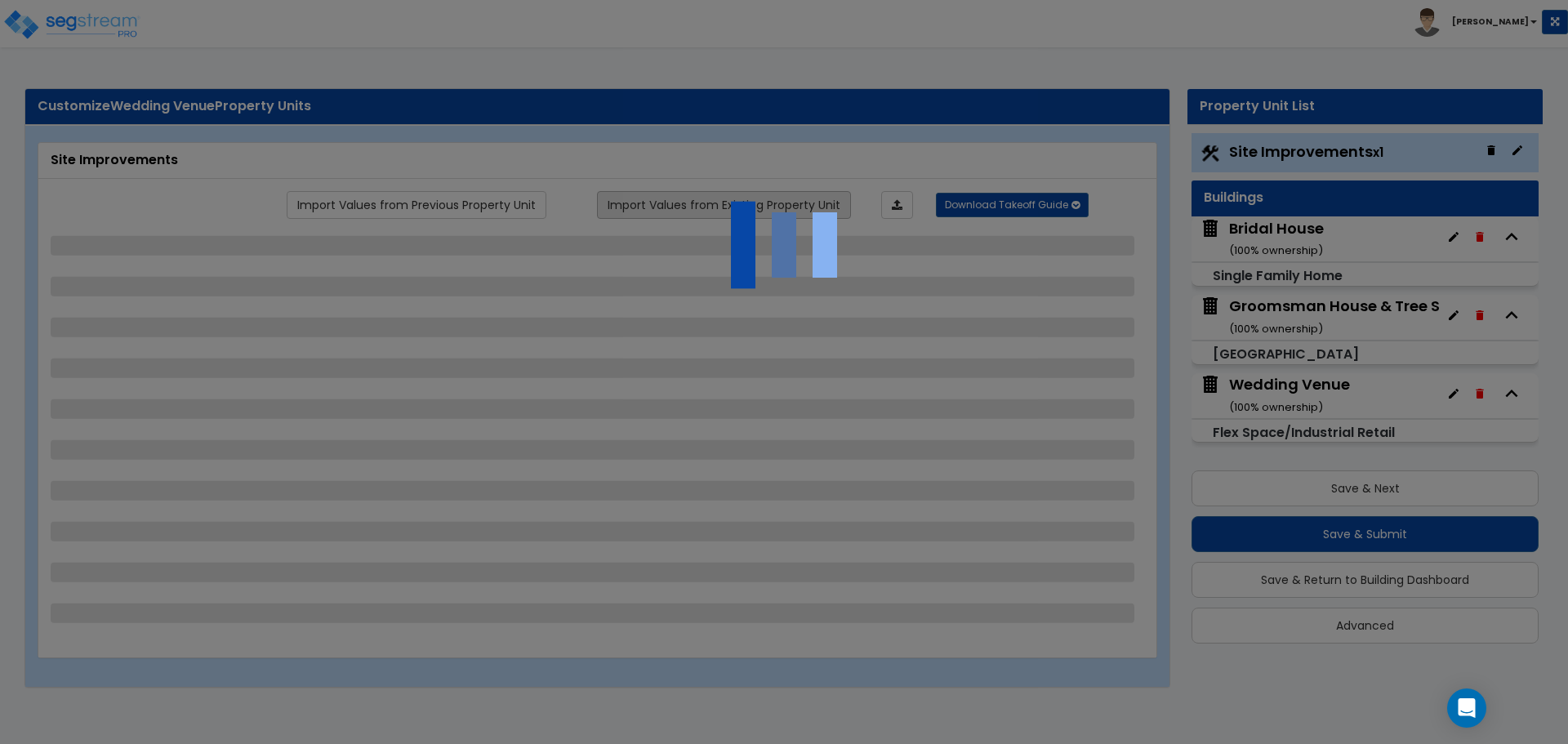
select select "2"
select select "1"
select select "4"
select select "1"
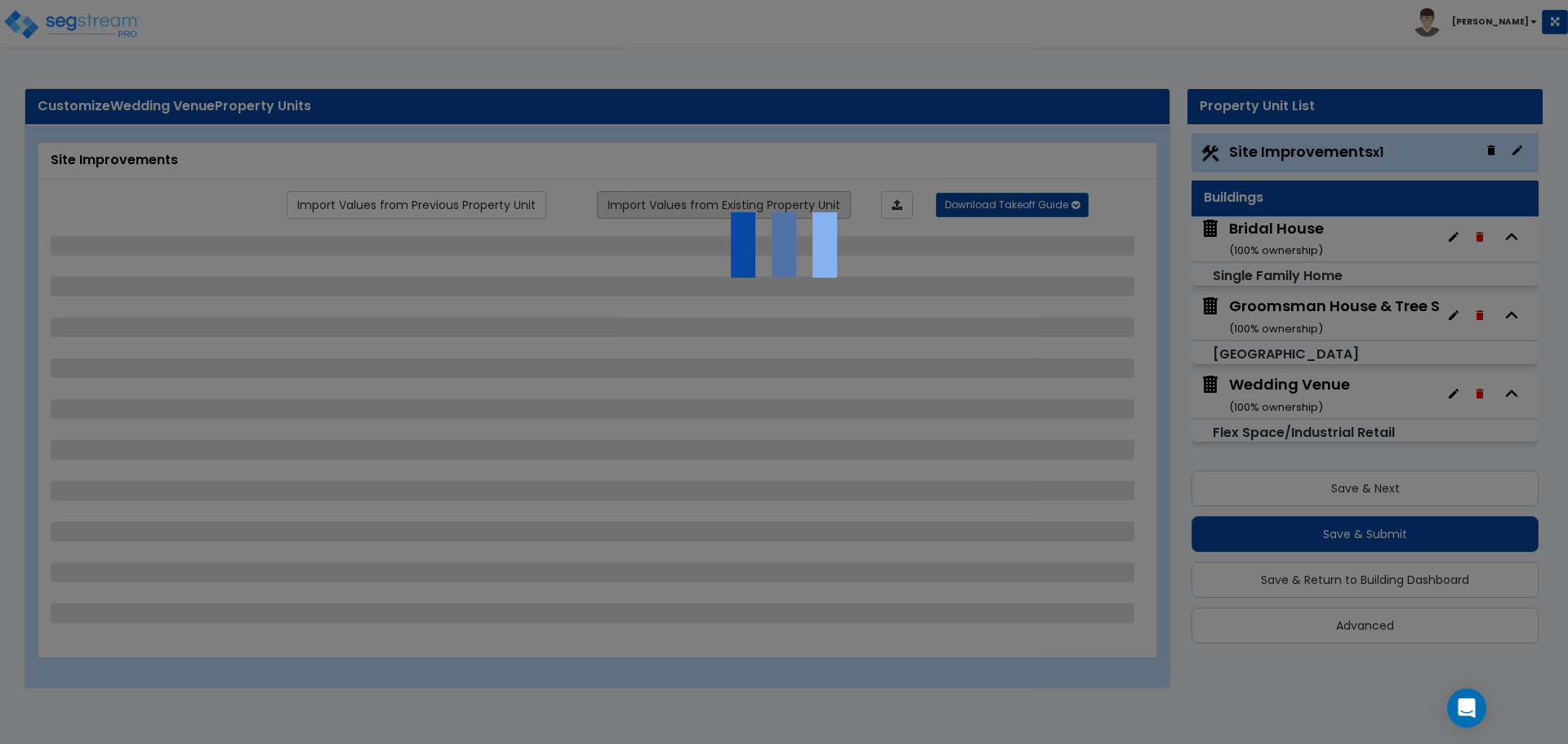
select select "5"
select select "2"
select select "1"
select select "3"
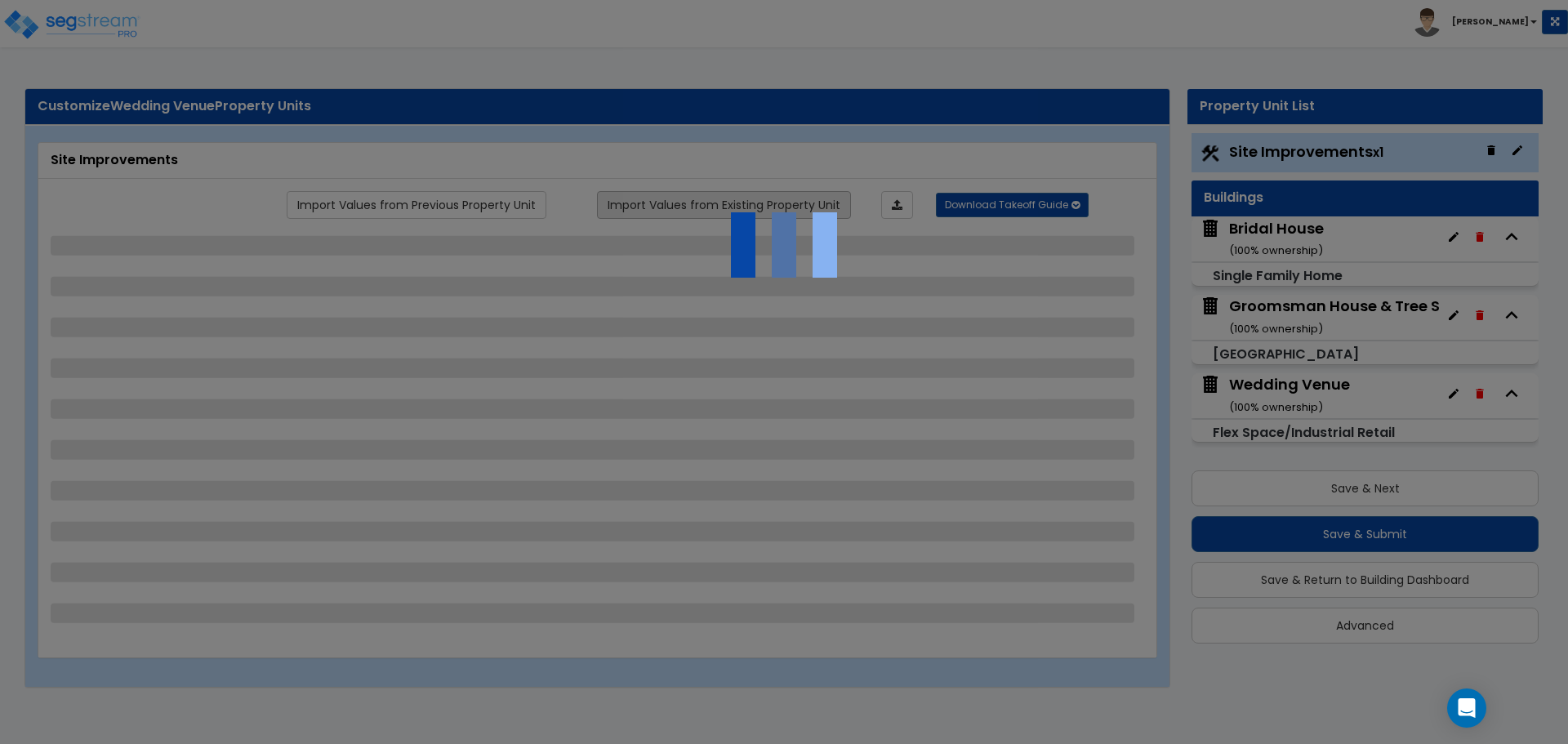
select select "1"
select select "5"
select select "3"
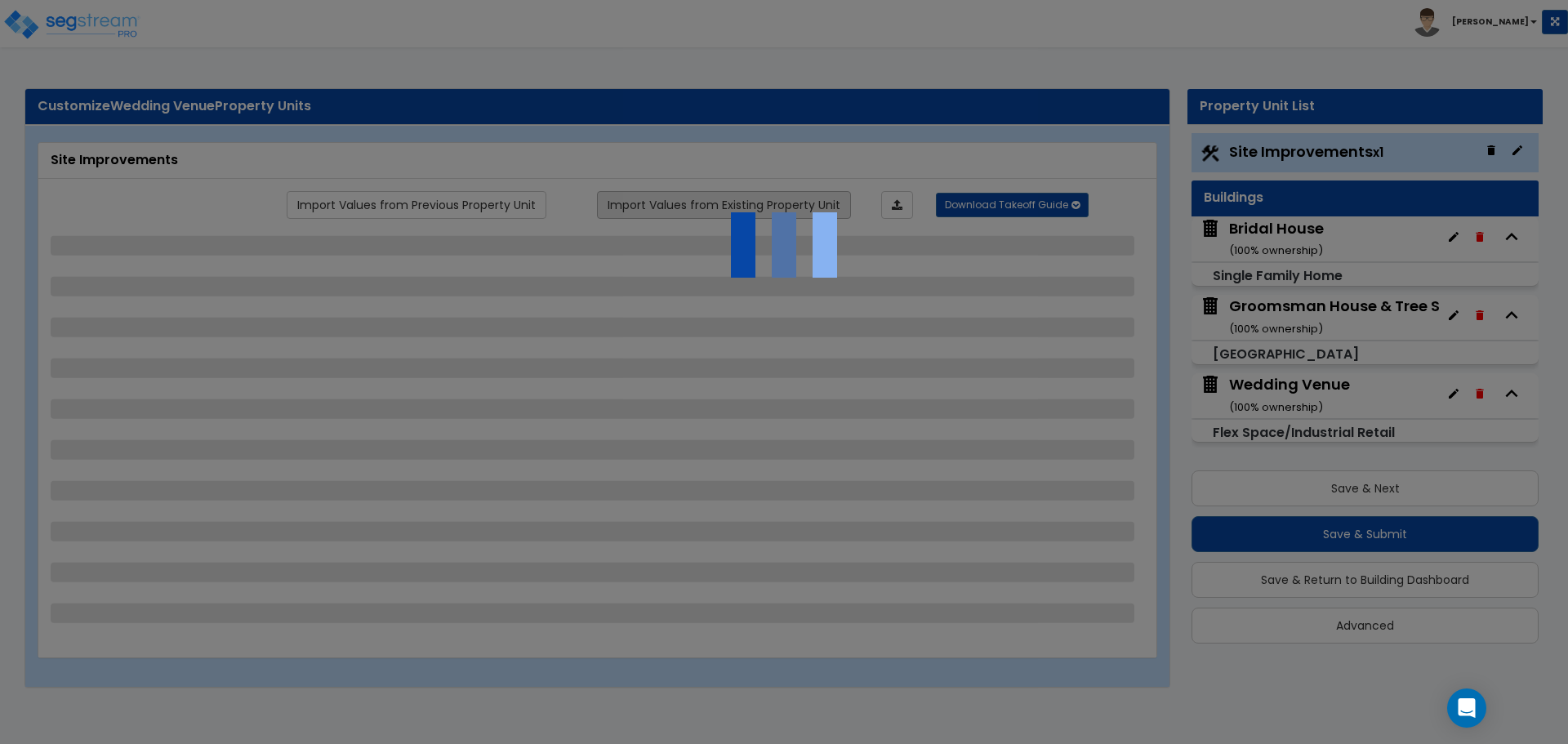
select select "1"
select select "2"
select select "4"
select select "1"
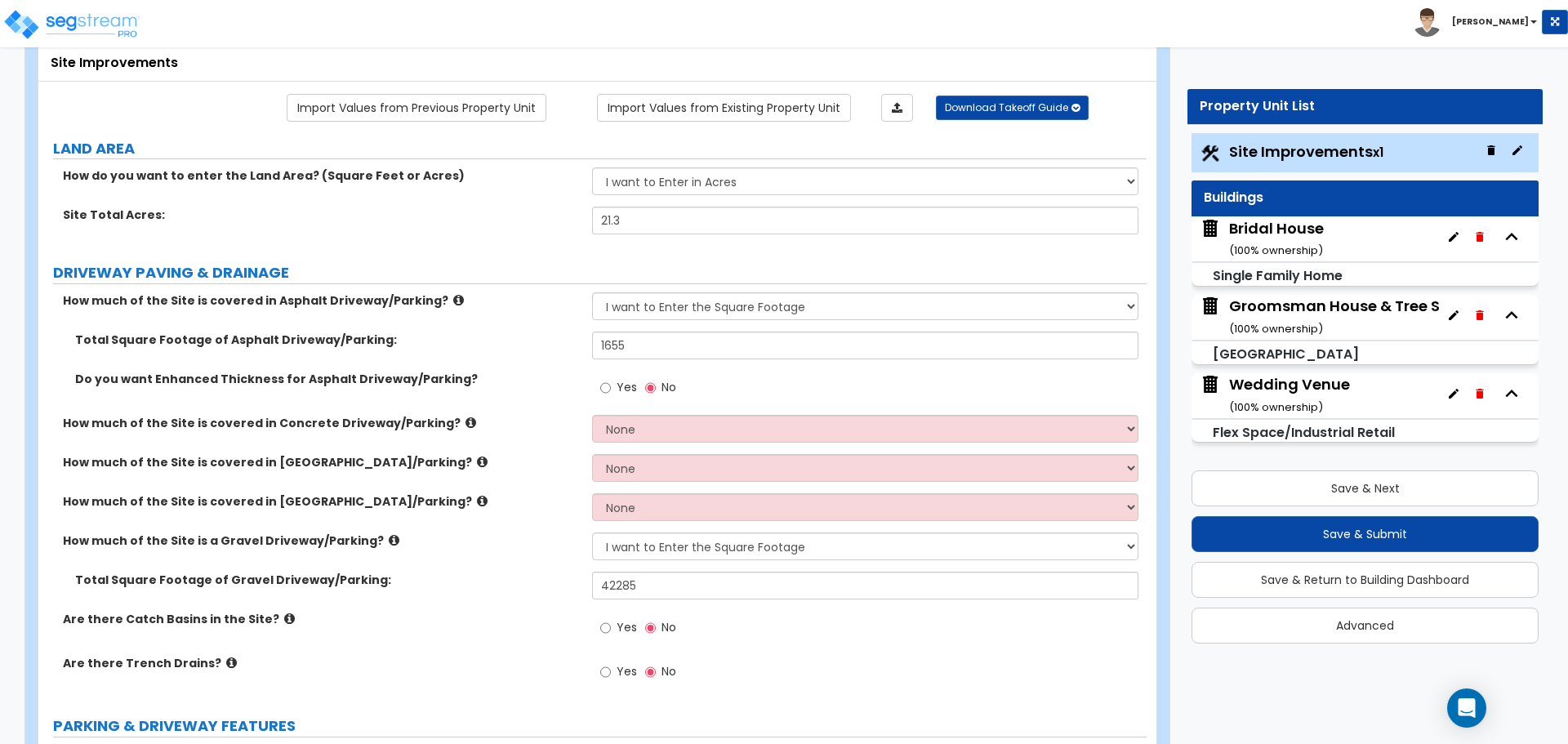
scroll to position [136, 0]
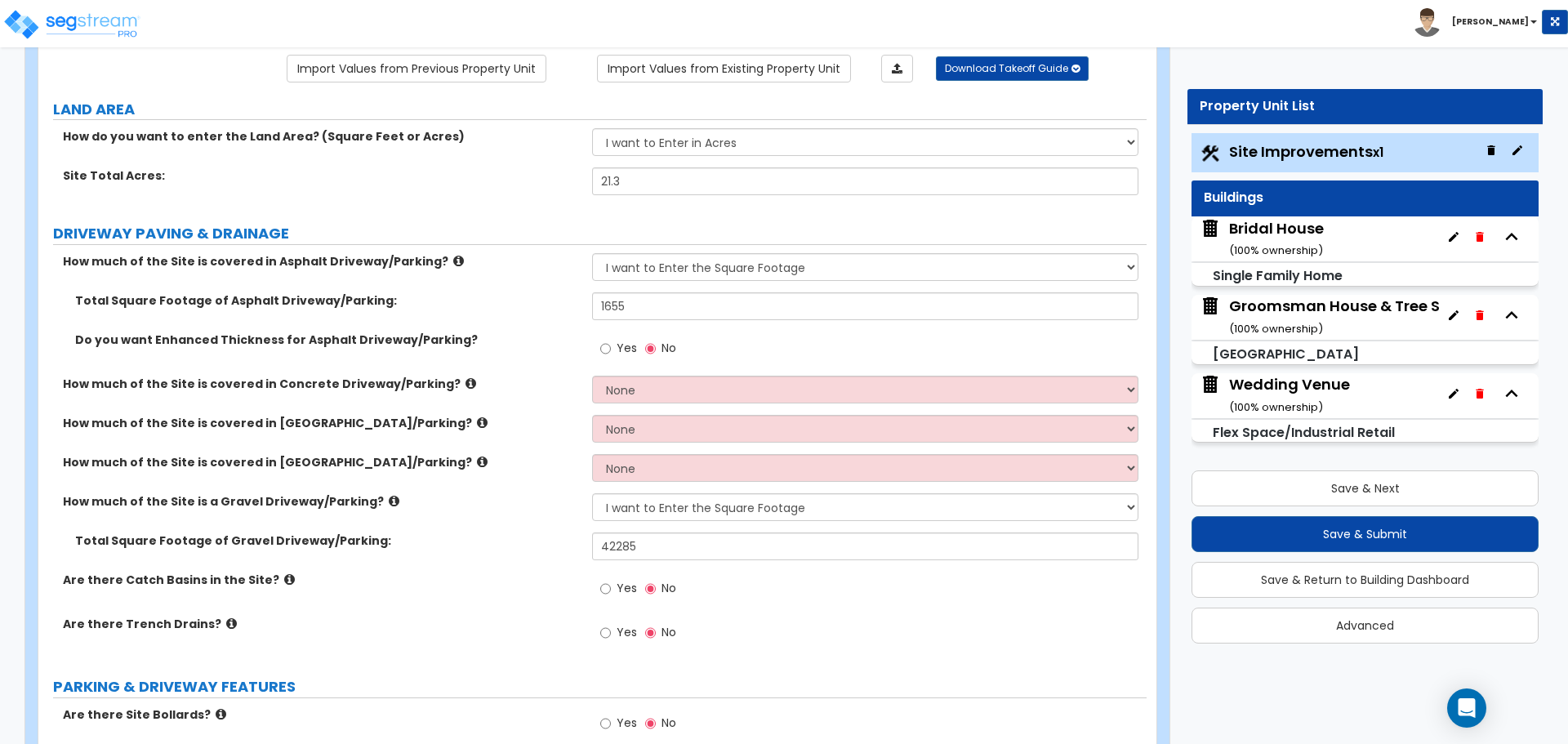
click at [477, 461] on icon at bounding box center [482, 461] width 11 height 12
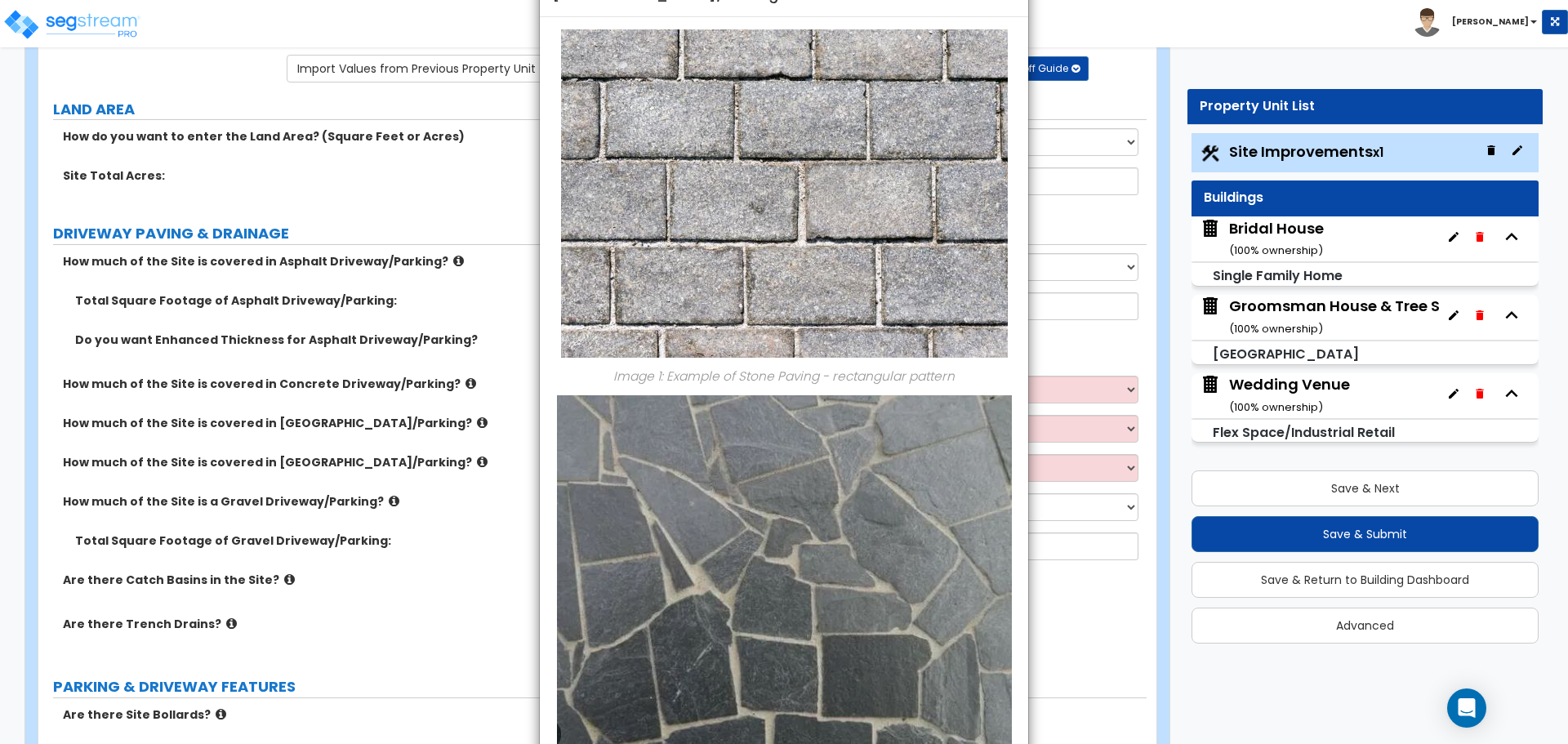
scroll to position [0, 0]
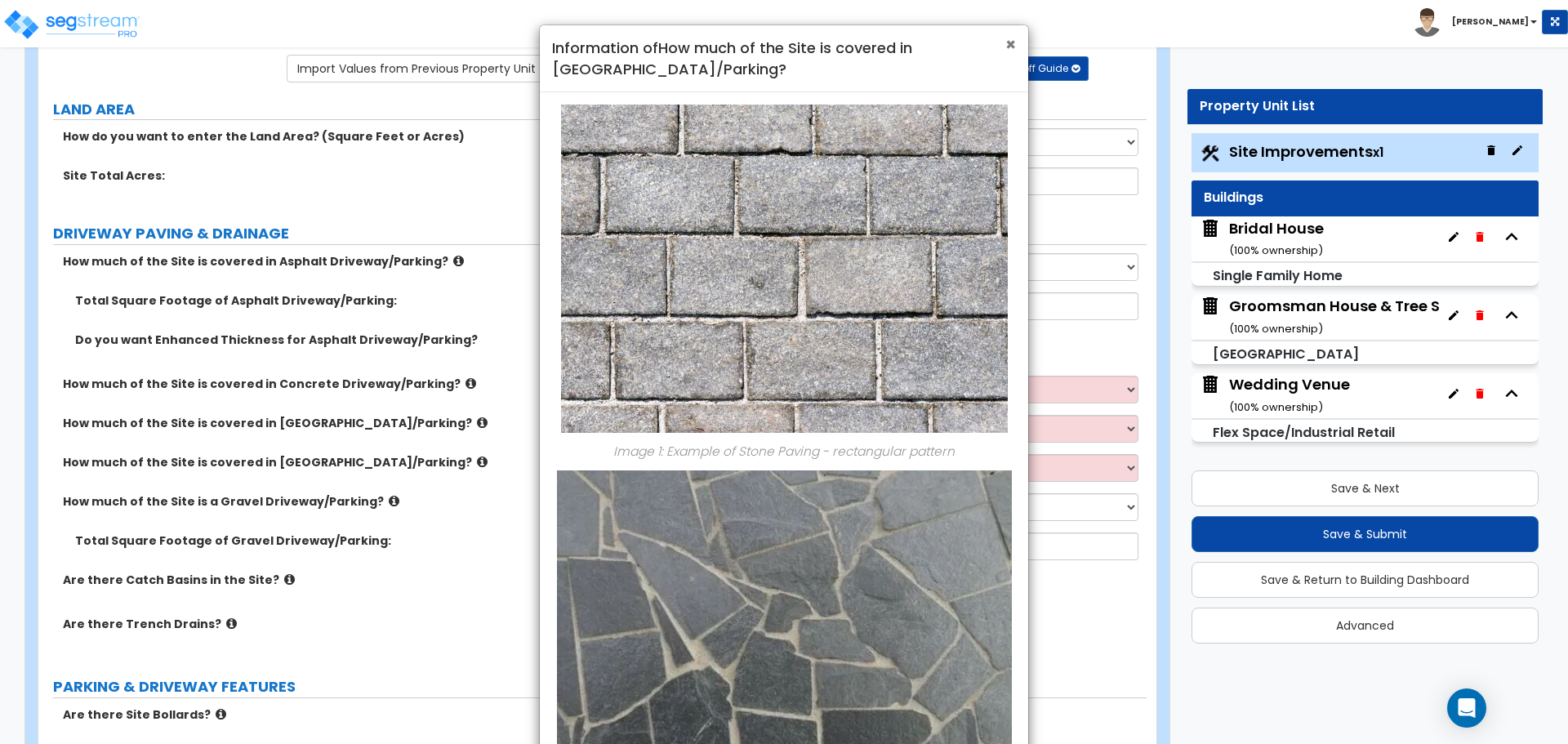
click at [1007, 47] on span "×" at bounding box center [1010, 44] width 11 height 24
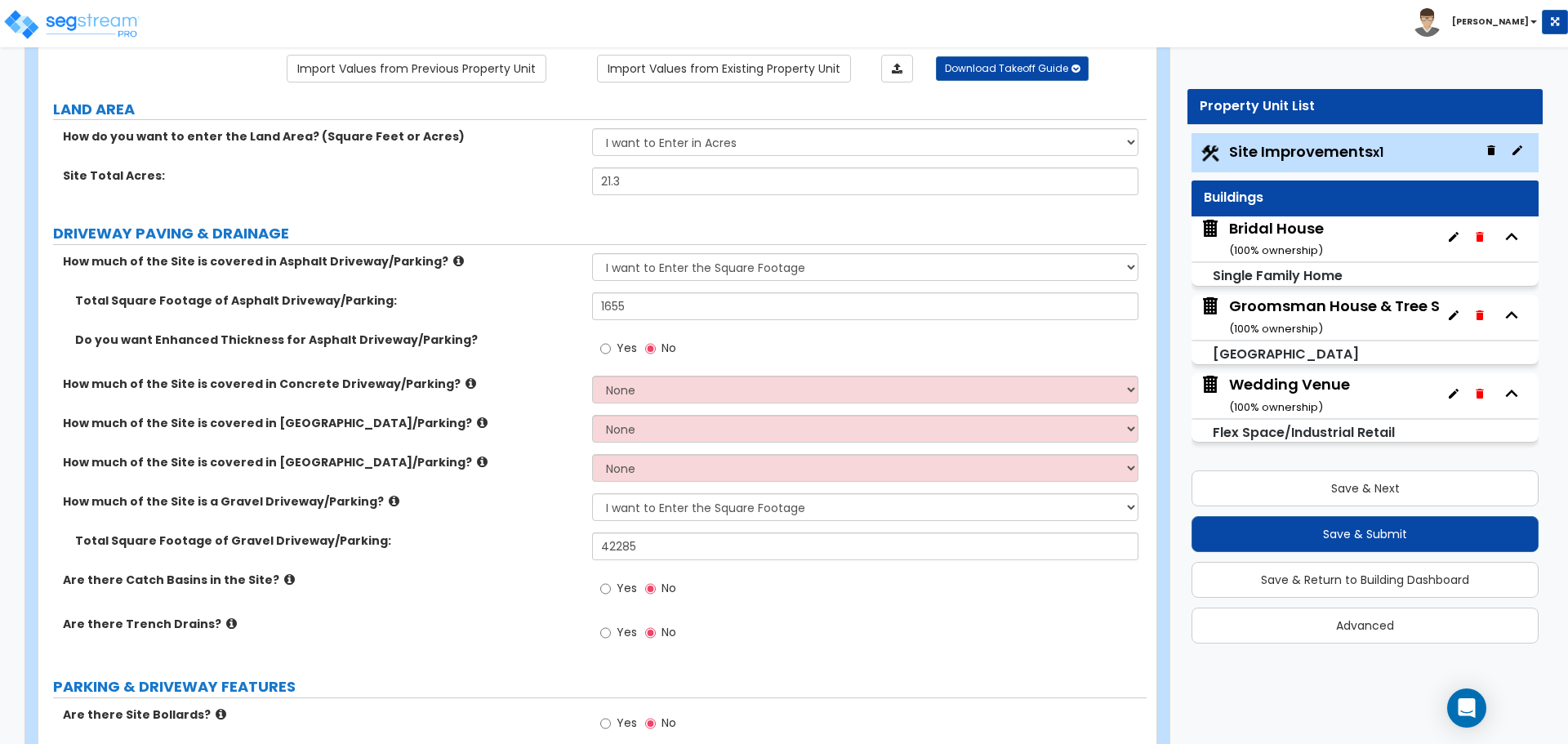
click at [389, 498] on icon at bounding box center [394, 501] width 11 height 12
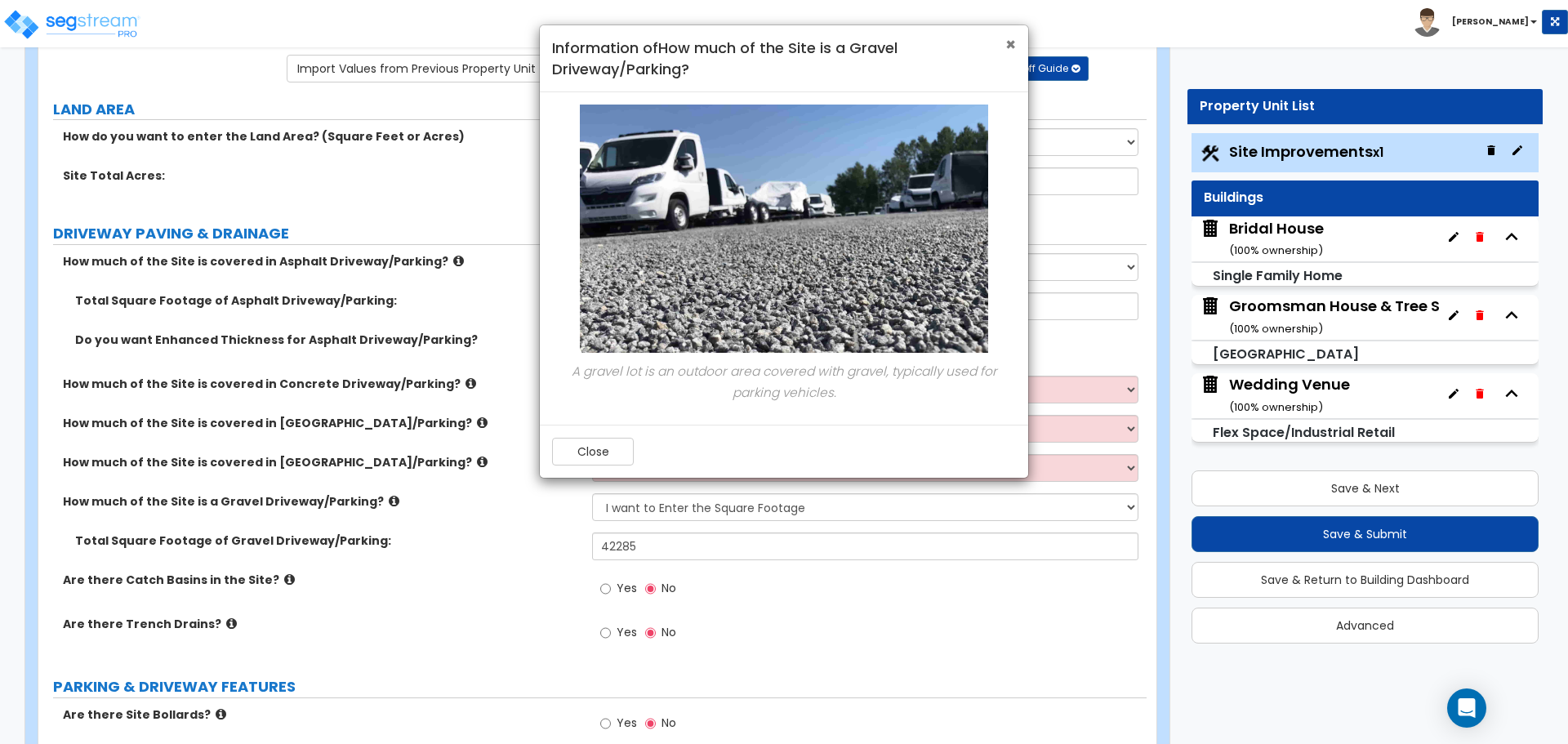
click at [1009, 39] on span "×" at bounding box center [1010, 44] width 11 height 24
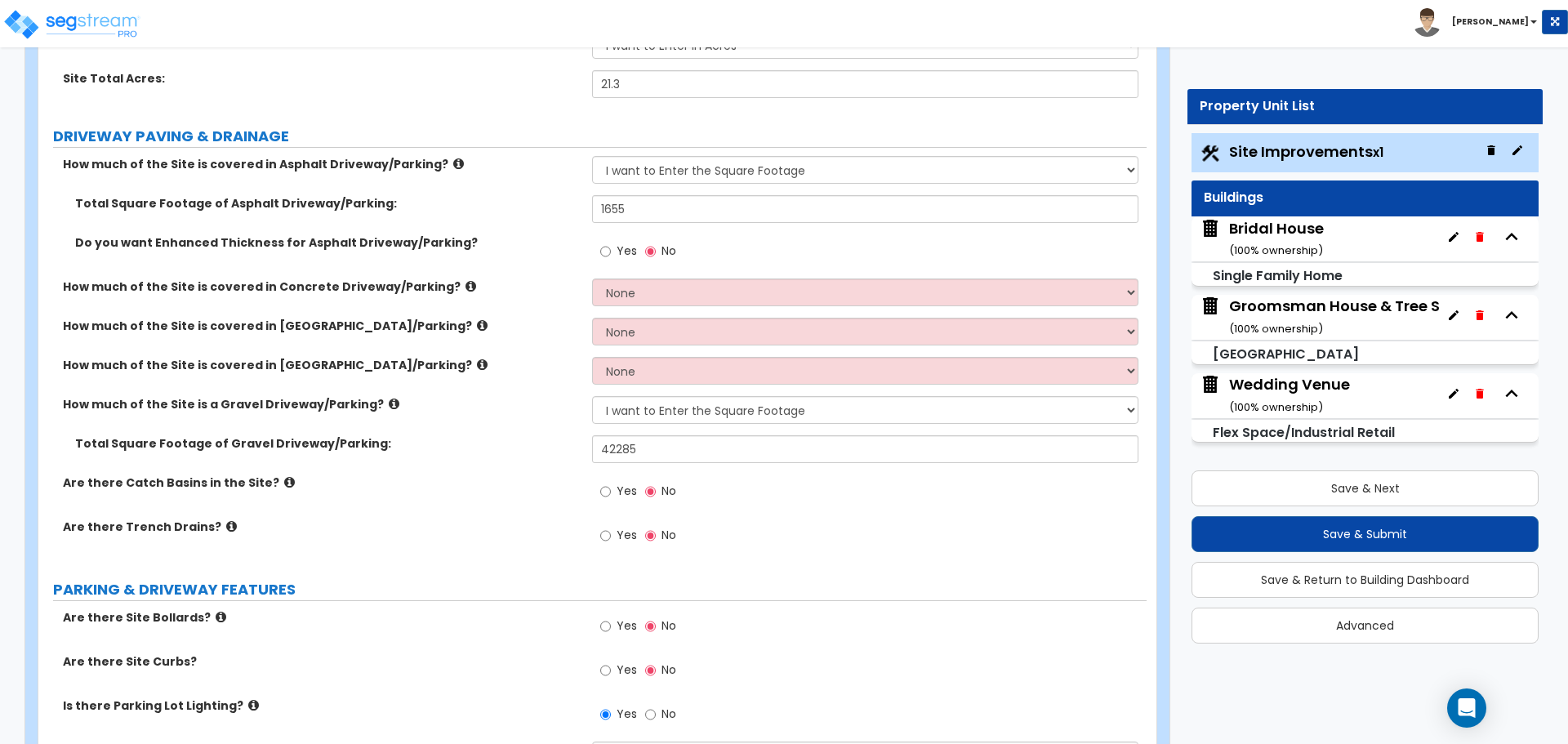
scroll to position [272, 0]
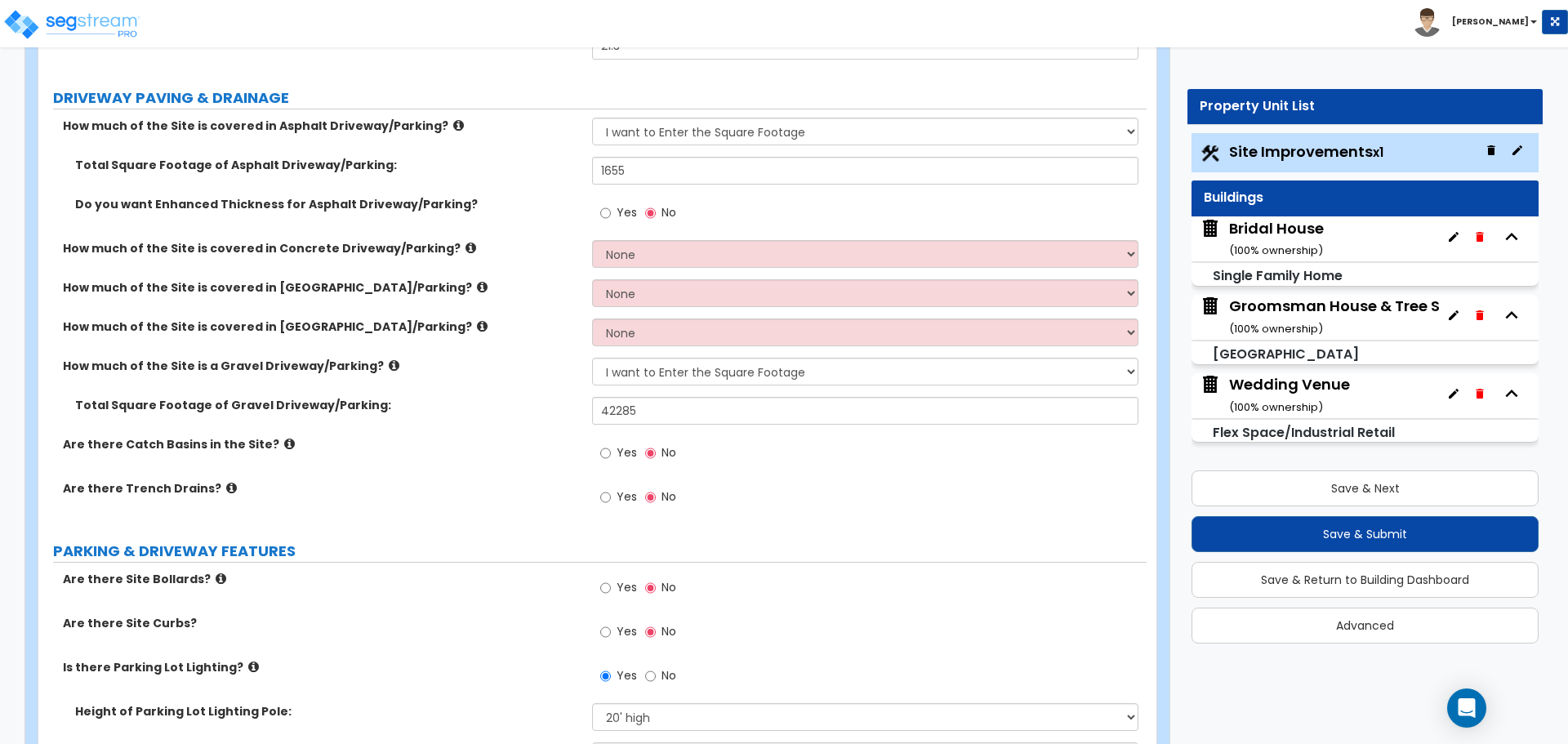
click at [284, 445] on icon at bounding box center [289, 444] width 11 height 12
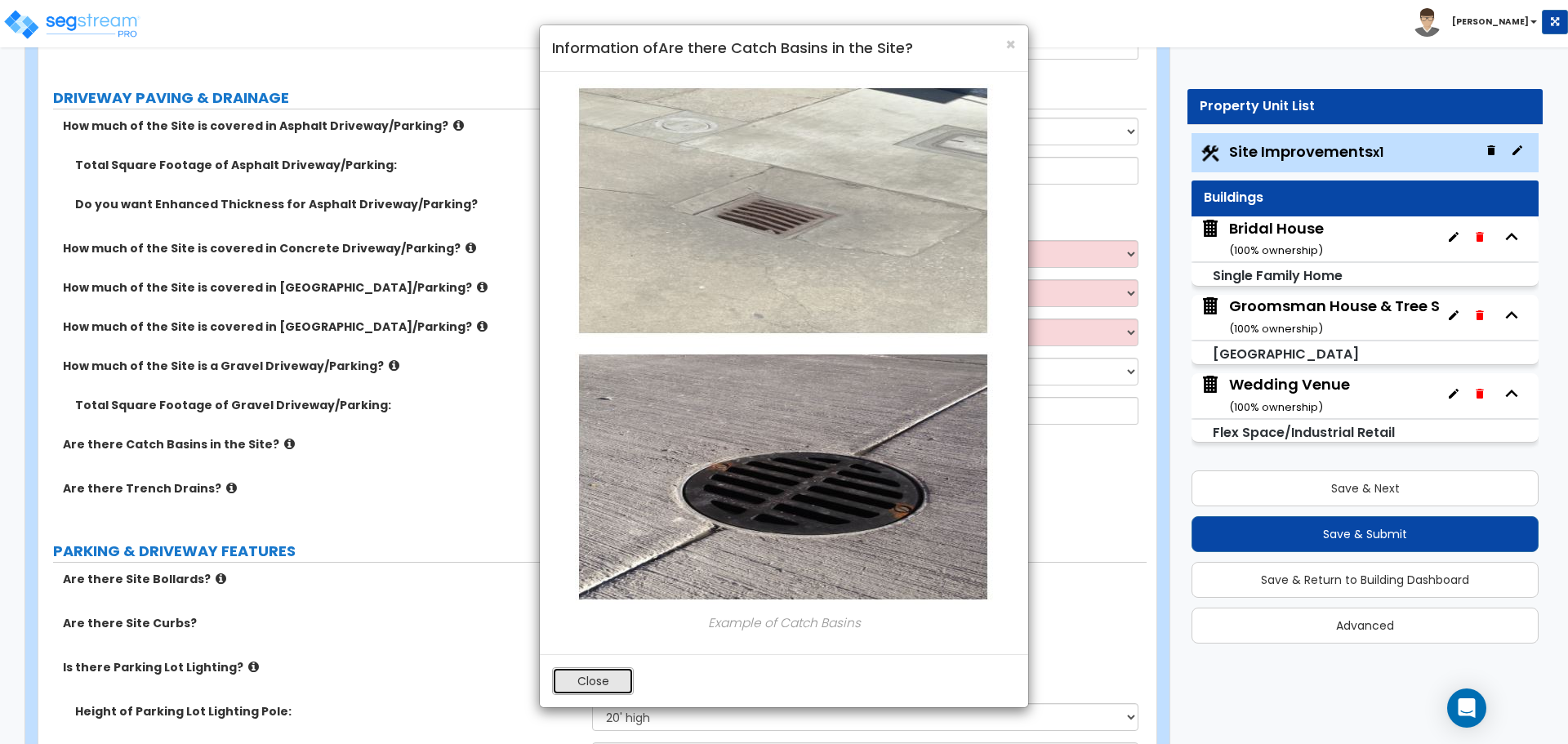
click at [604, 673] on button "Close" at bounding box center [593, 680] width 81 height 27
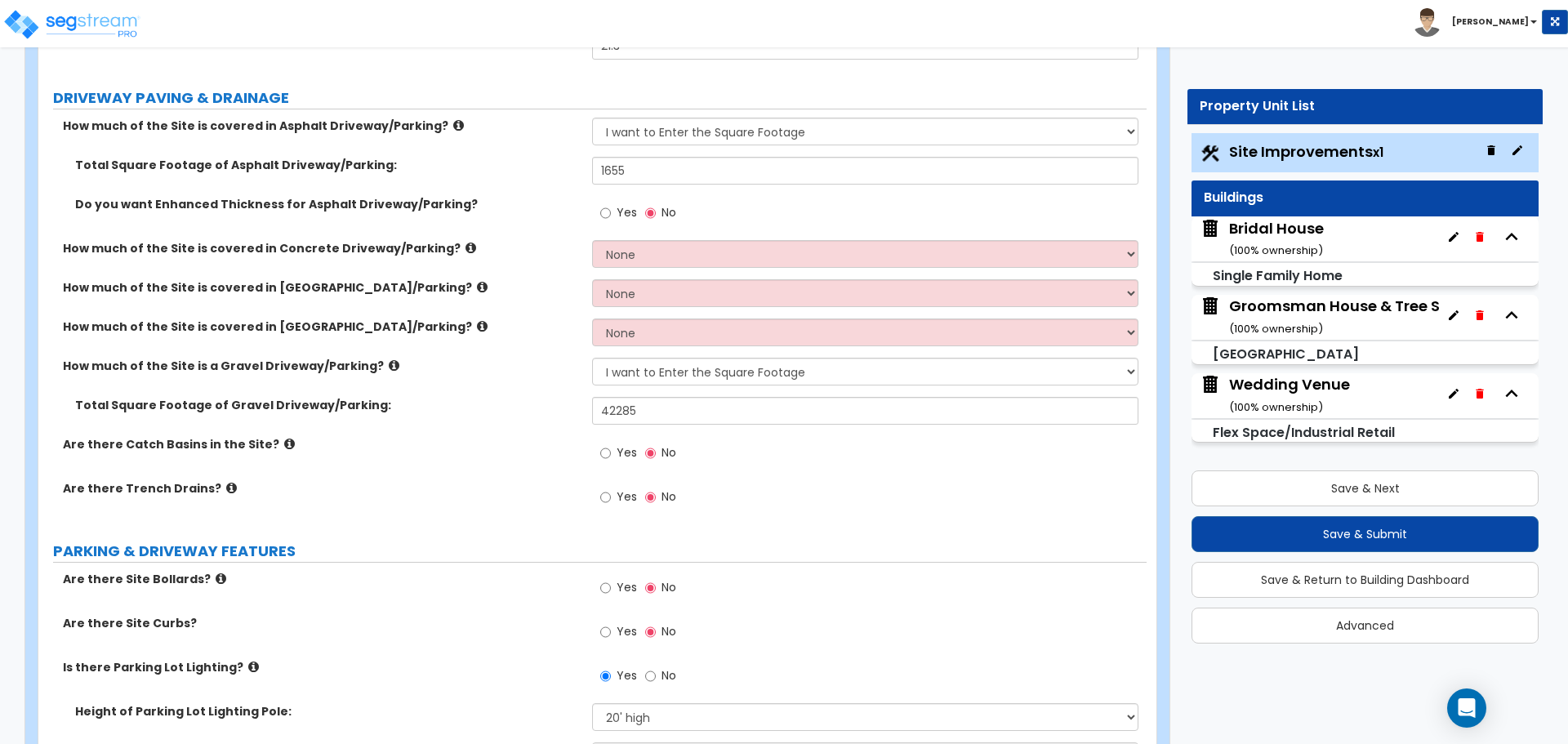
click at [226, 489] on icon at bounding box center [231, 488] width 11 height 12
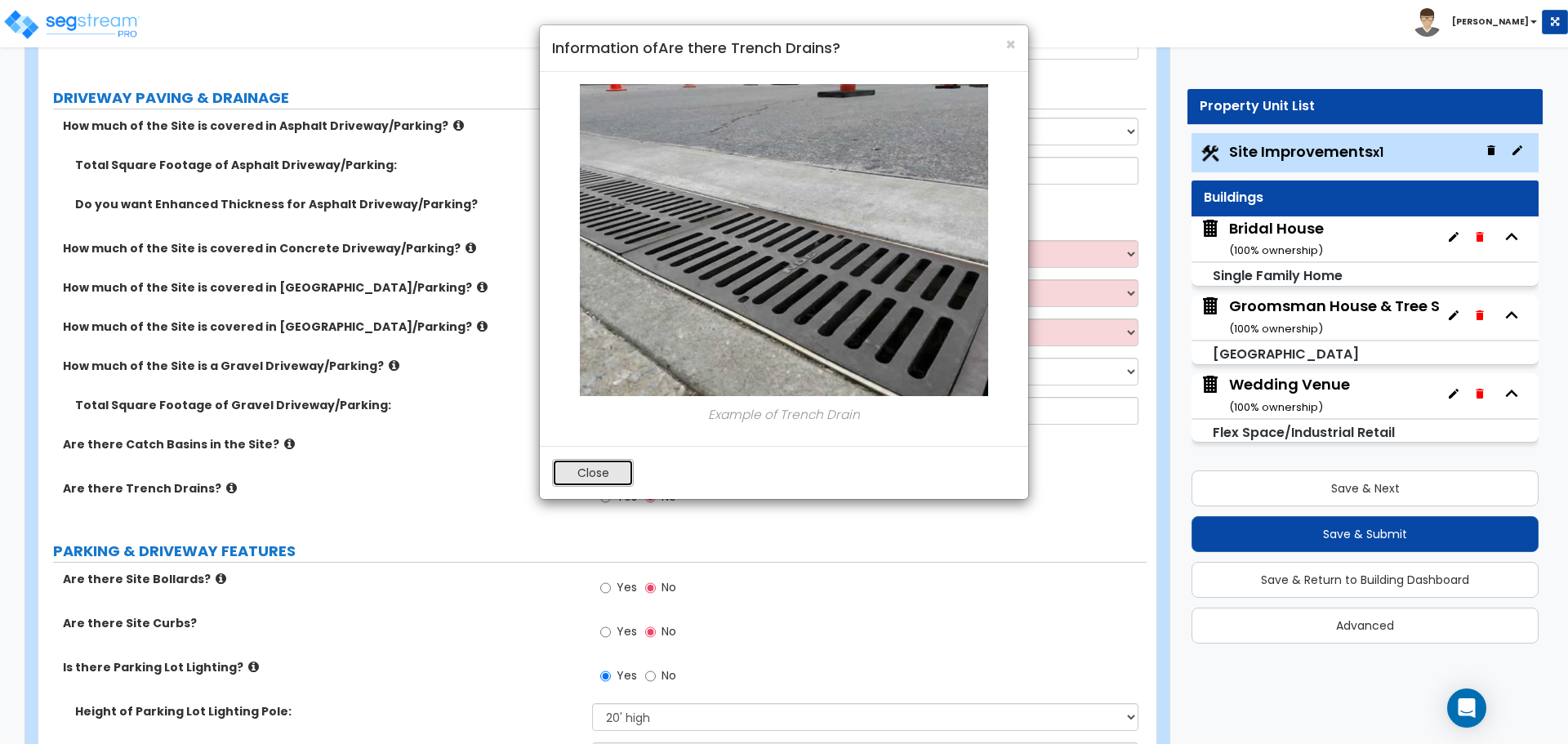
click at [582, 479] on button "Close" at bounding box center [593, 472] width 81 height 27
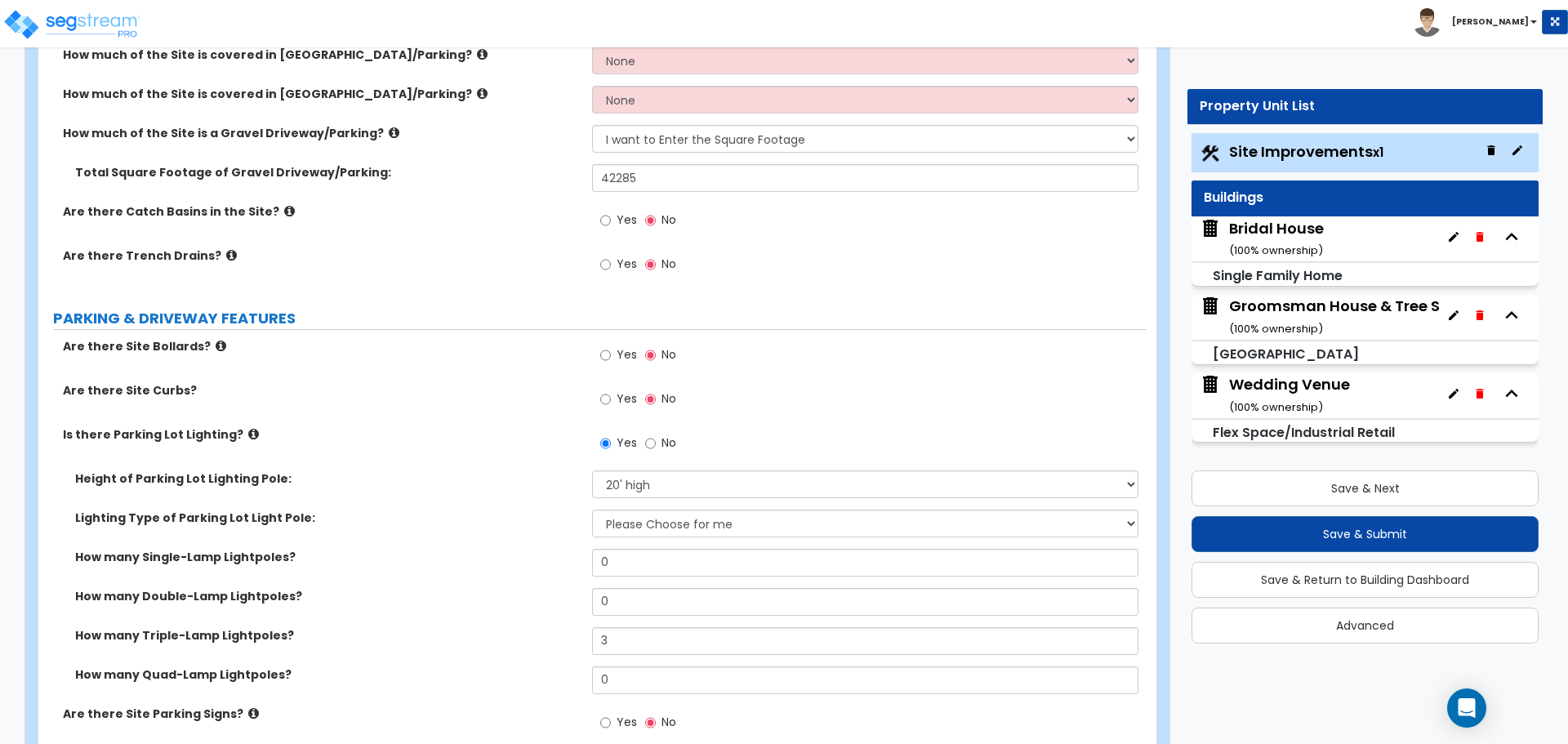
scroll to position [545, 0]
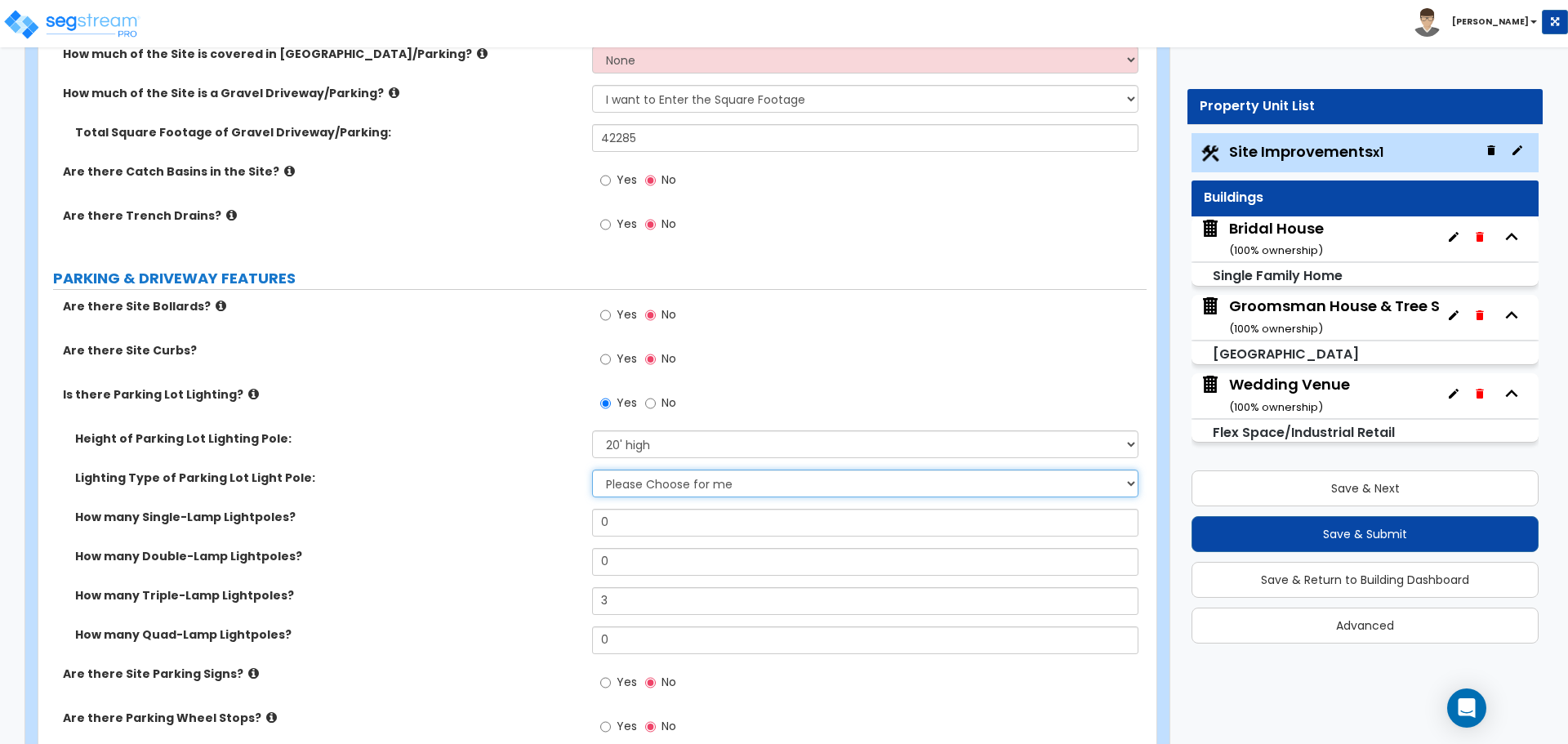
click at [807, 479] on select "Please Choose One LED Metal Halide High Pressure Sodium Please Choose for me" at bounding box center [865, 483] width 546 height 27
click at [812, 487] on select "Please Choose One LED Metal Halide High Pressure Sodium Please Choose for me" at bounding box center [865, 483] width 546 height 27
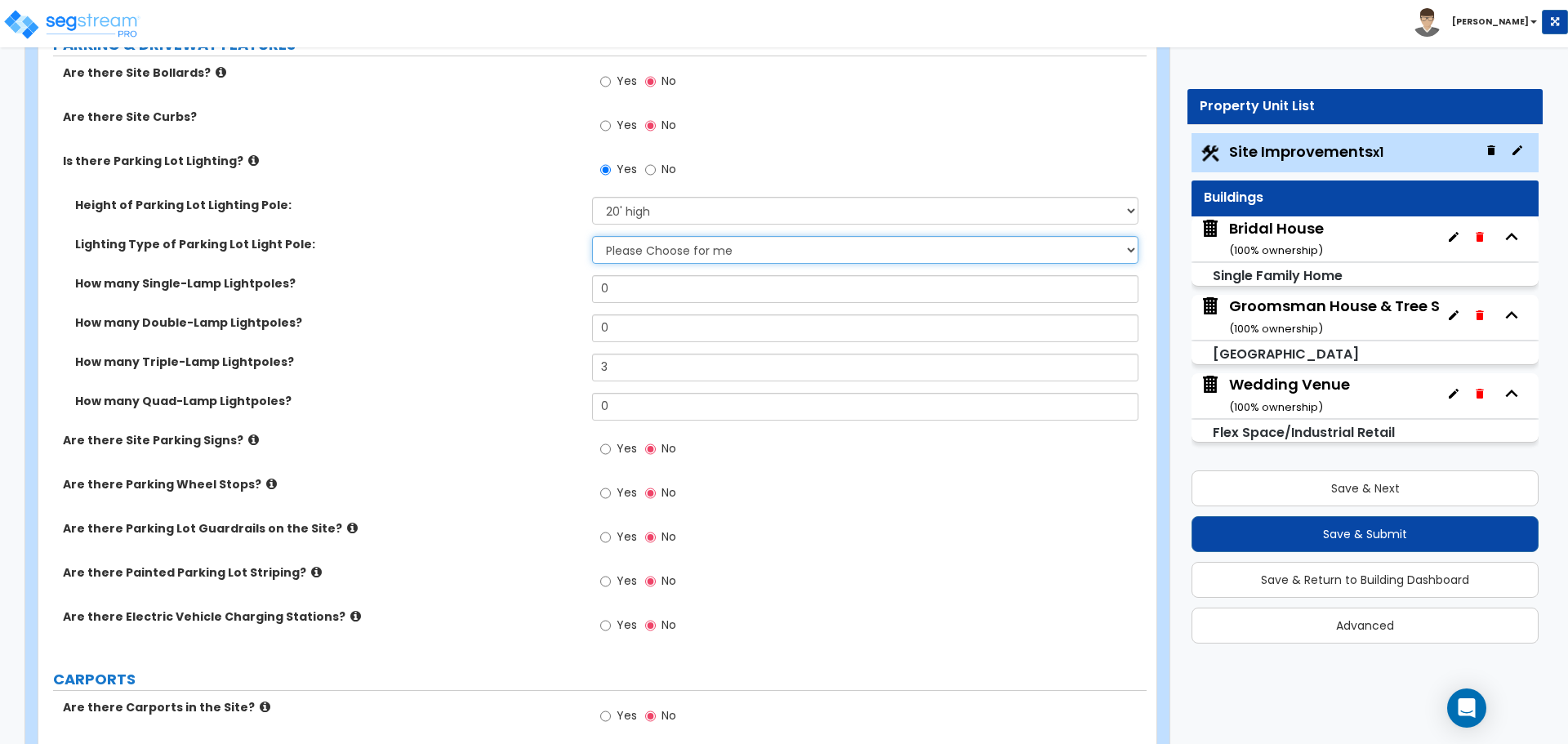
scroll to position [817, 0]
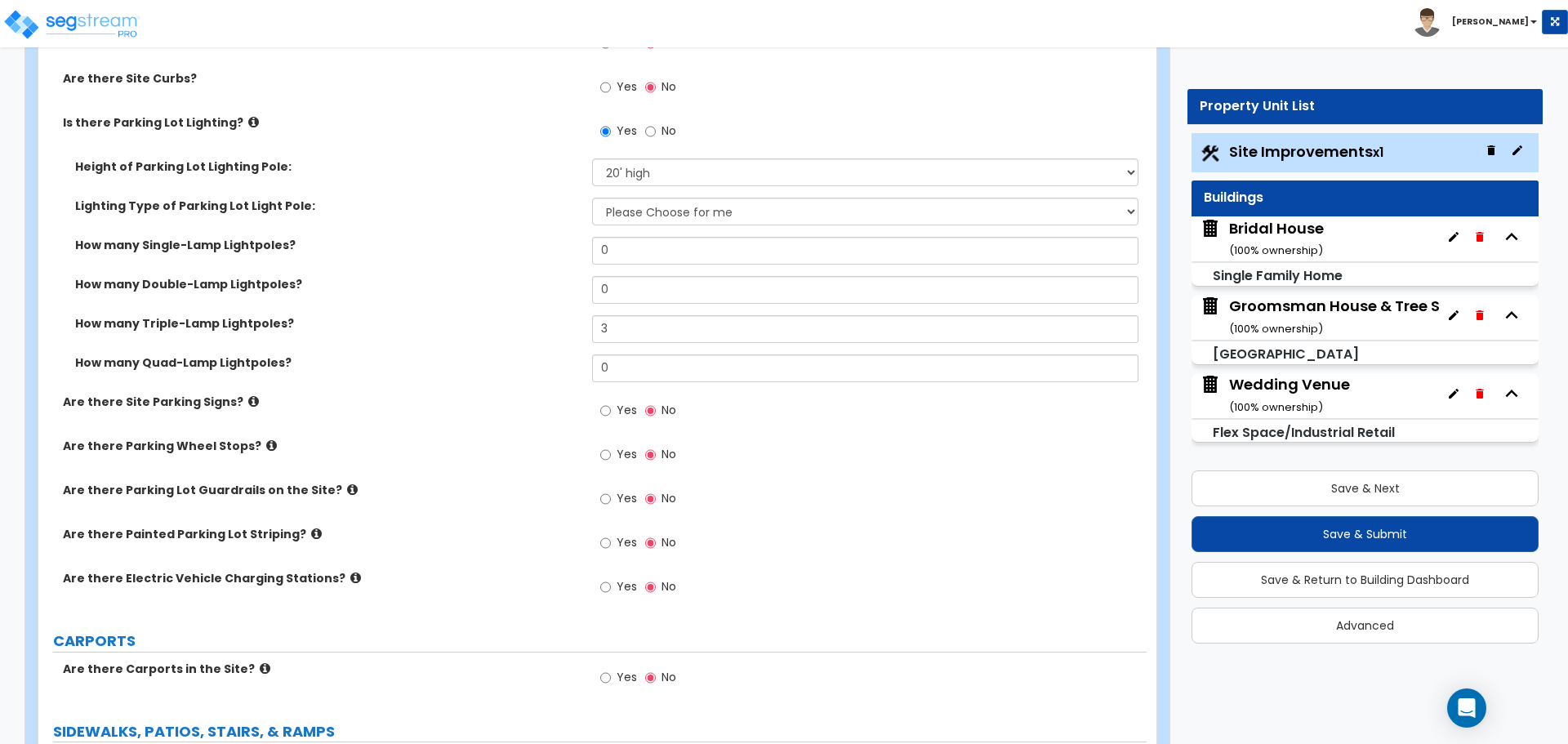
click at [263, 441] on label "Are there Parking Wheel Stops?" at bounding box center [321, 446] width 517 height 17
click at [266, 442] on icon at bounding box center [271, 445] width 11 height 12
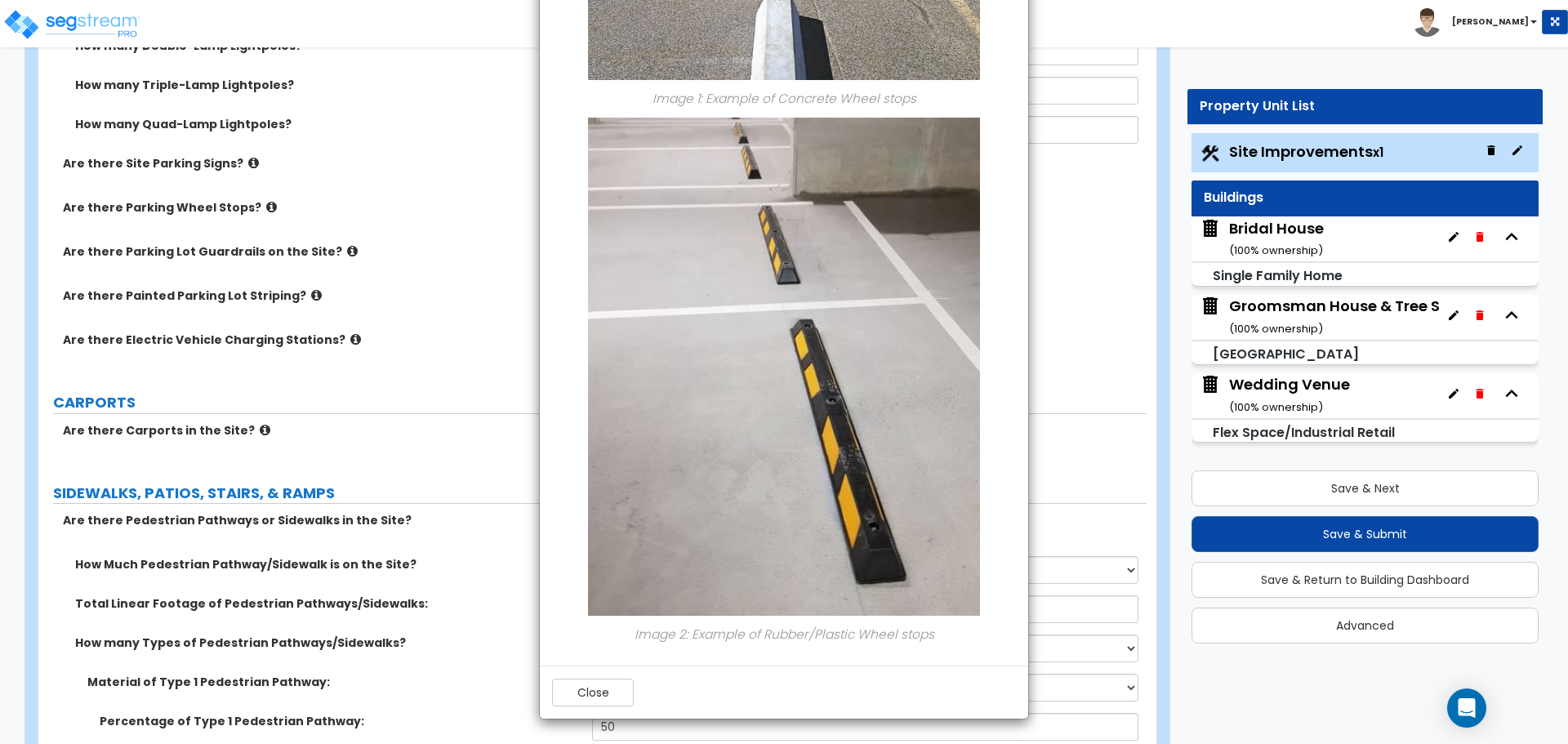
scroll to position [1225, 0]
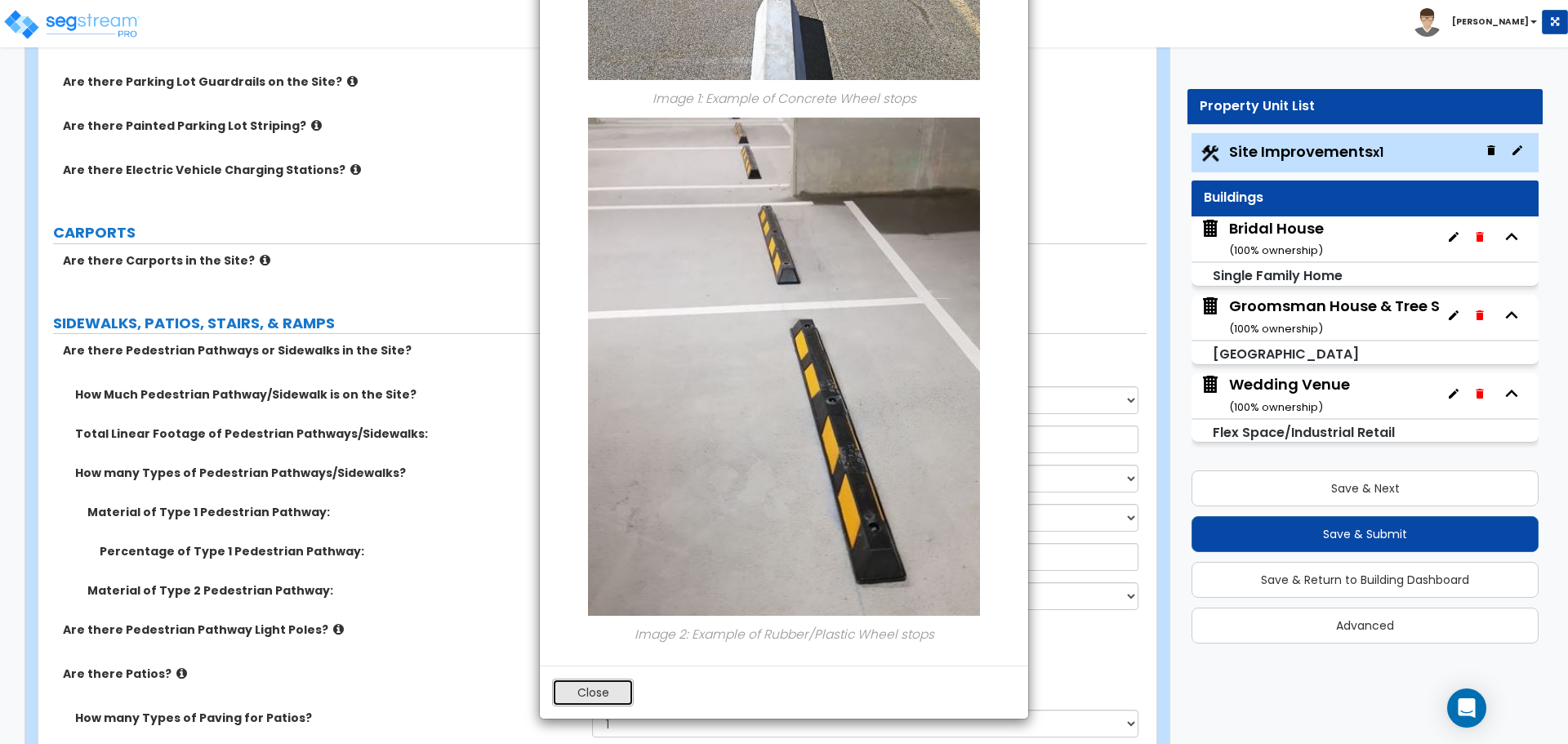
click at [606, 693] on button "Close" at bounding box center [593, 692] width 81 height 27
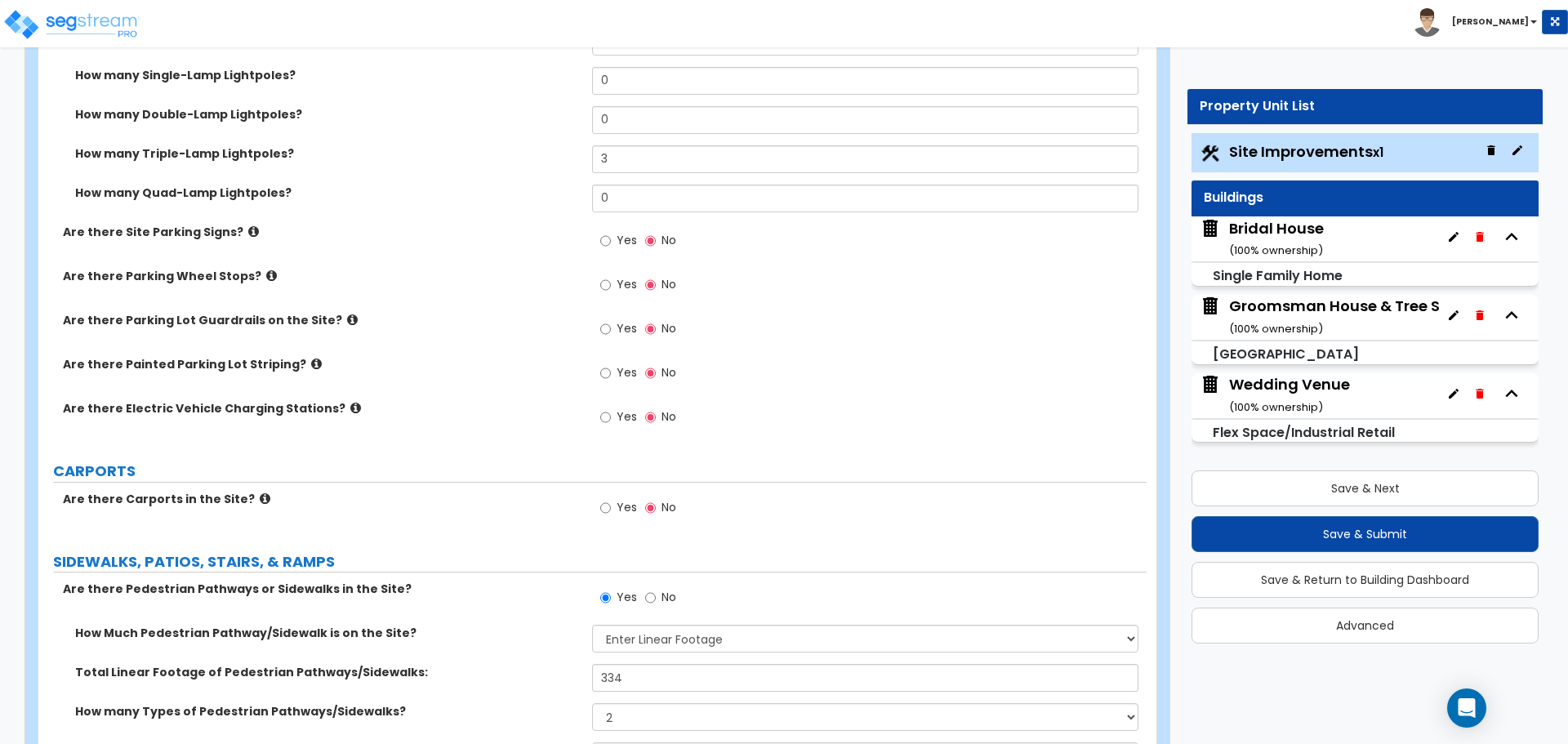
scroll to position [953, 0]
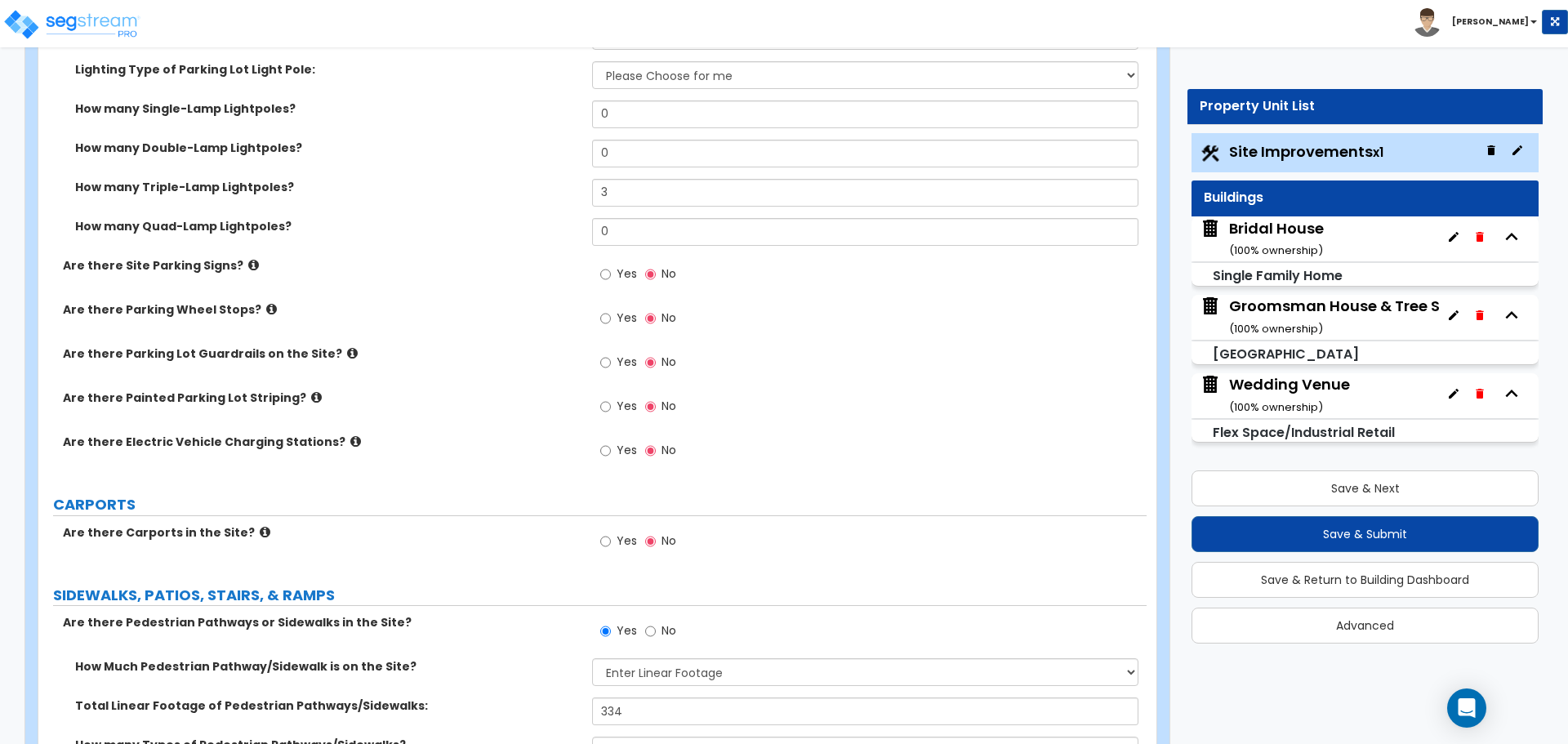
click at [613, 321] on label "Yes" at bounding box center [619, 319] width 36 height 27
click at [611, 321] on input "Yes" at bounding box center [605, 319] width 11 height 18
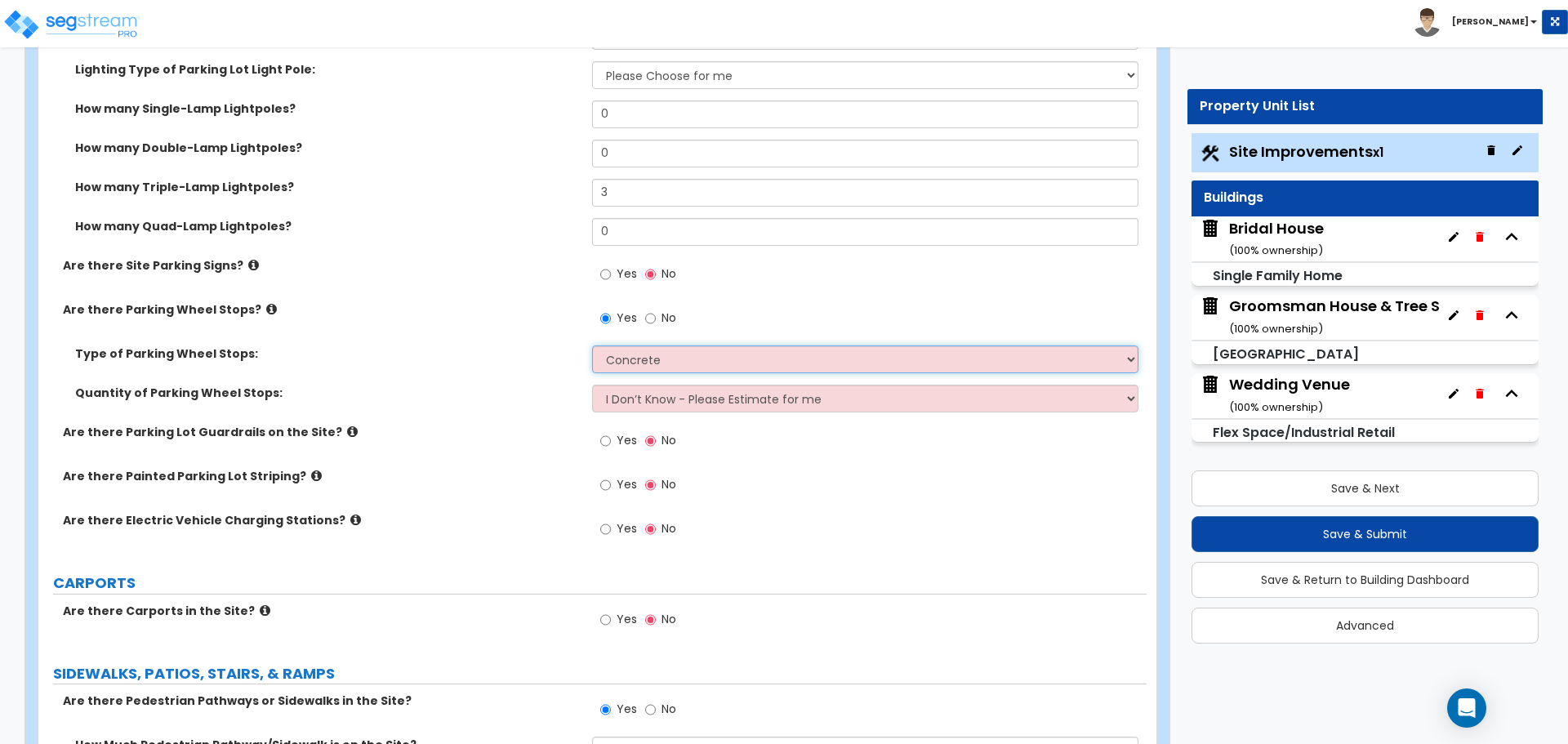
click at [683, 366] on select "Concrete Rubber/Plastic" at bounding box center [865, 359] width 546 height 27
click at [677, 356] on select "Concrete Rubber/Plastic" at bounding box center [865, 359] width 546 height 27
click at [647, 320] on input "No" at bounding box center [650, 319] width 11 height 18
radio input "false"
radio input "true"
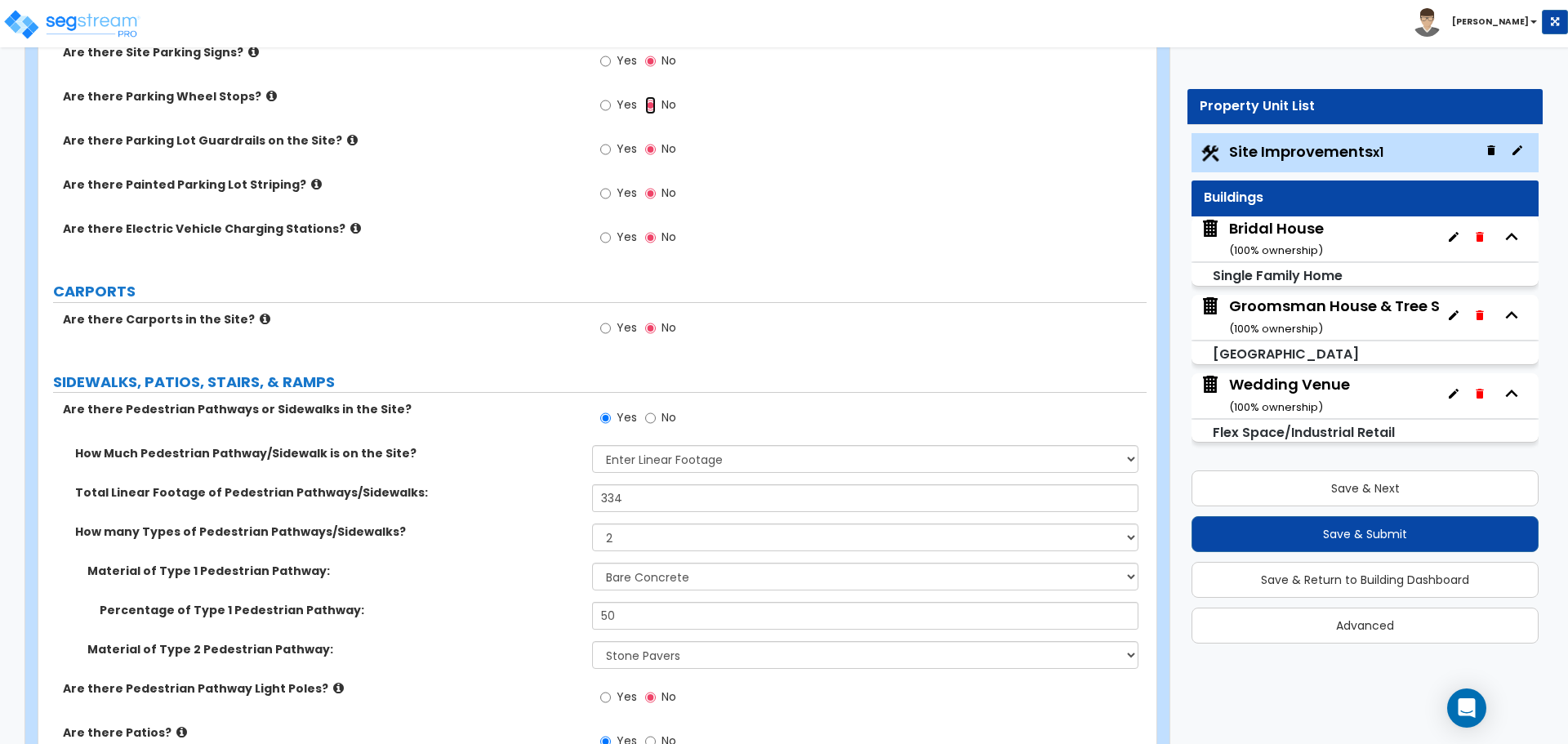
scroll to position [1225, 0]
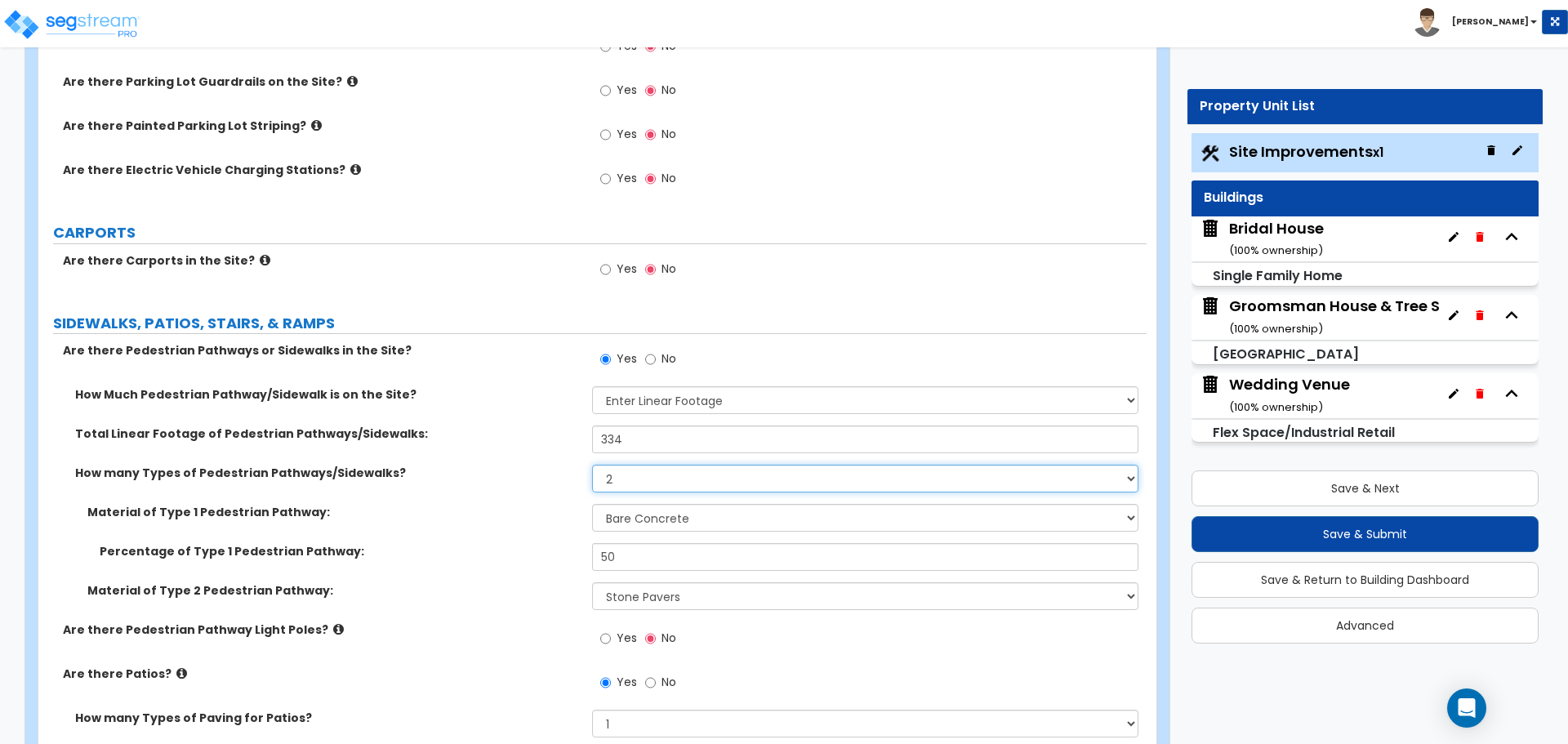
click at [673, 487] on select "Please Choose One 1 2 3" at bounding box center [865, 478] width 546 height 27
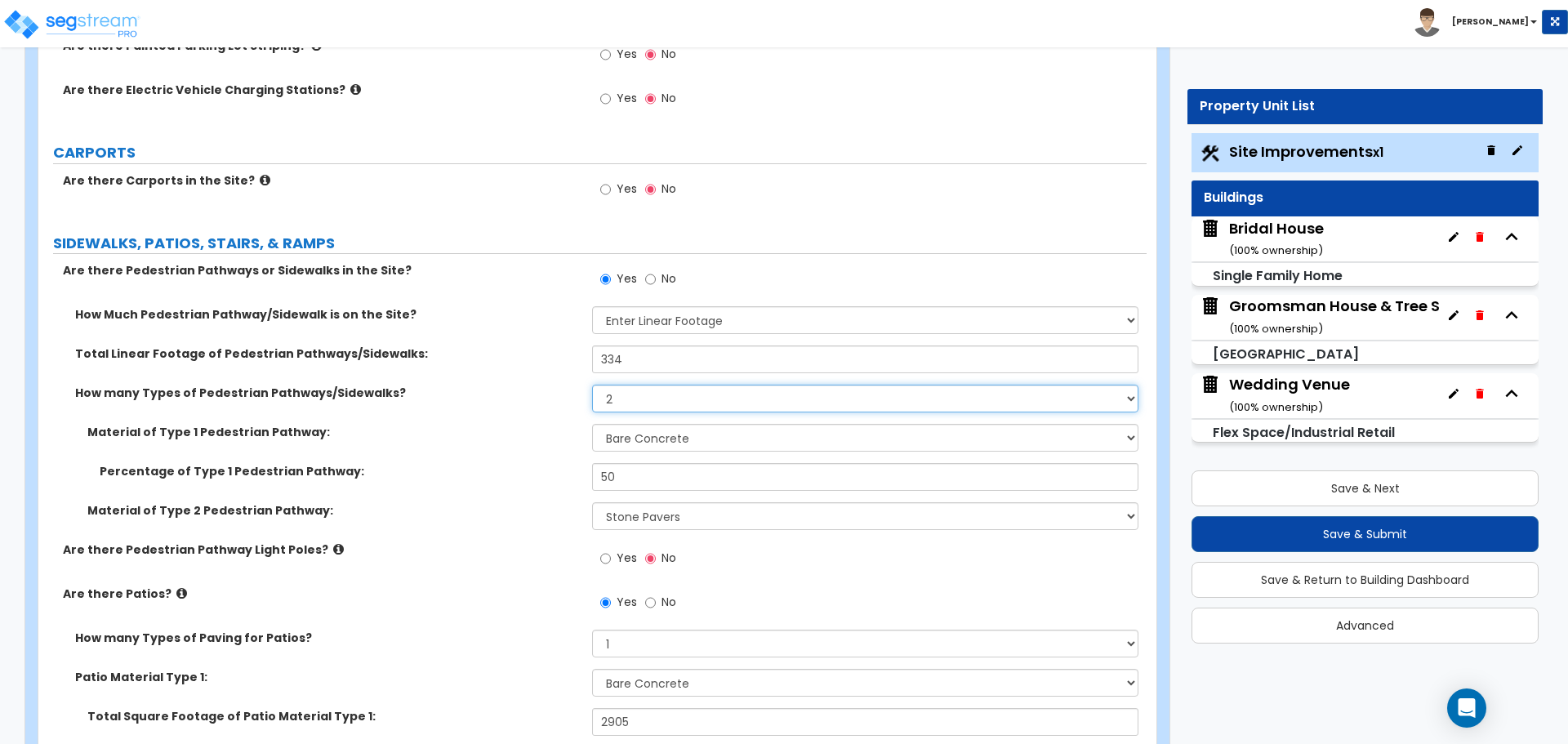
scroll to position [1361, 0]
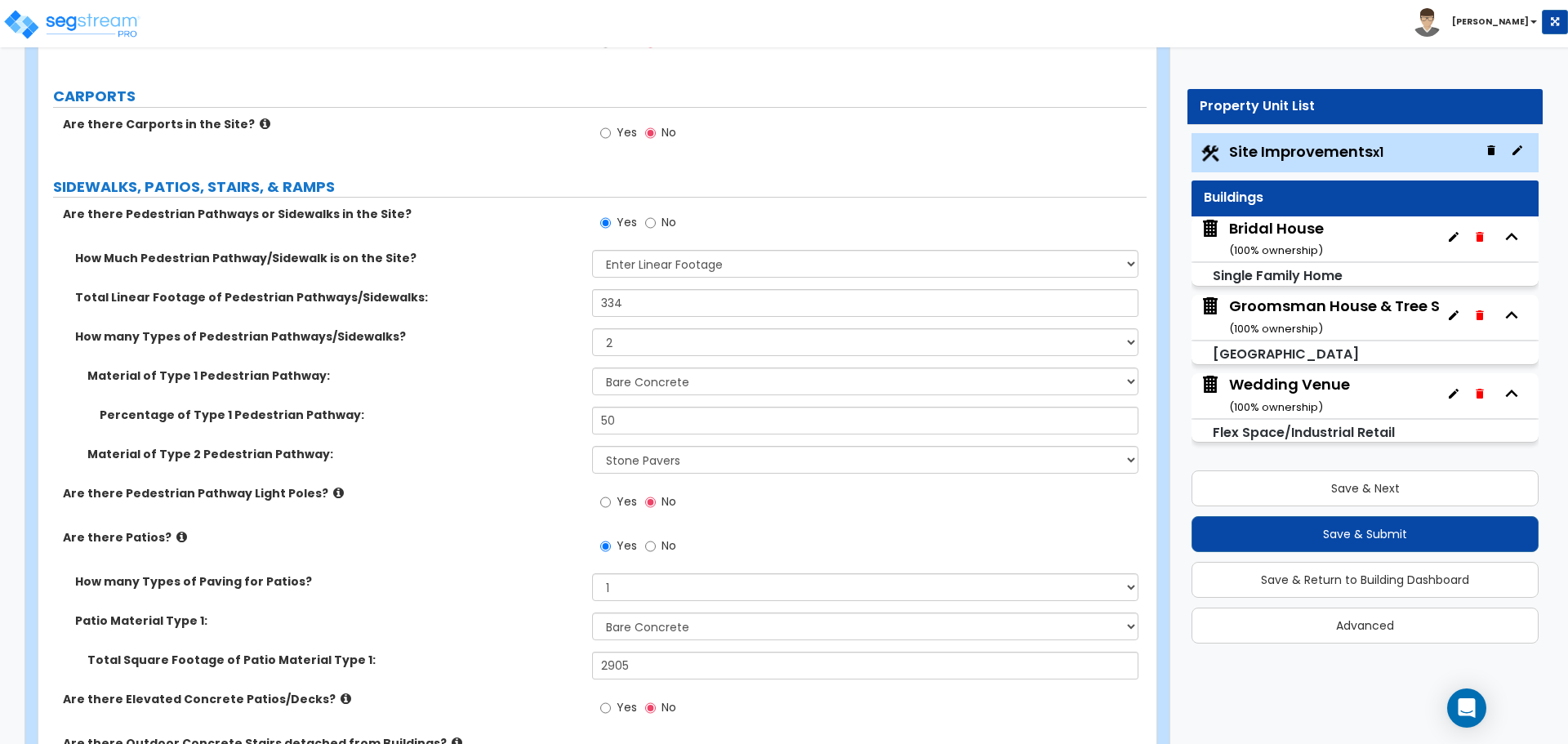
click at [179, 536] on label "Are there Patios?" at bounding box center [321, 537] width 517 height 17
click at [177, 536] on icon at bounding box center [182, 537] width 11 height 12
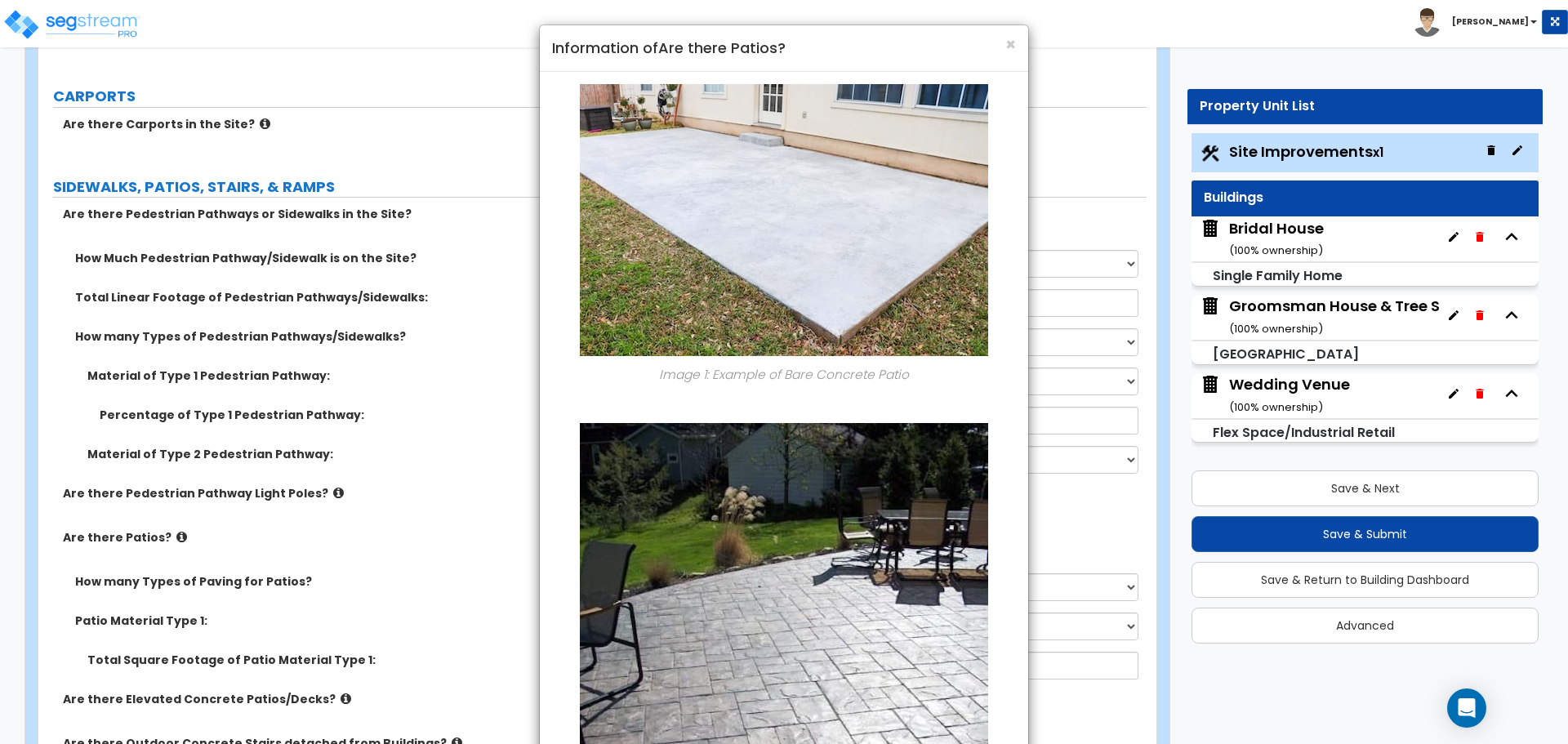
click at [167, 536] on div "× Information of Are there Patios? Image 1: Example of Bare Concrete Patio Imag…" at bounding box center [784, 372] width 1568 height 744
click at [255, 522] on div "× Information of Are there Patios? Image 1: Example of Bare Concrete Patio Imag…" at bounding box center [784, 372] width 1568 height 744
click at [1010, 37] on span "×" at bounding box center [1010, 44] width 11 height 24
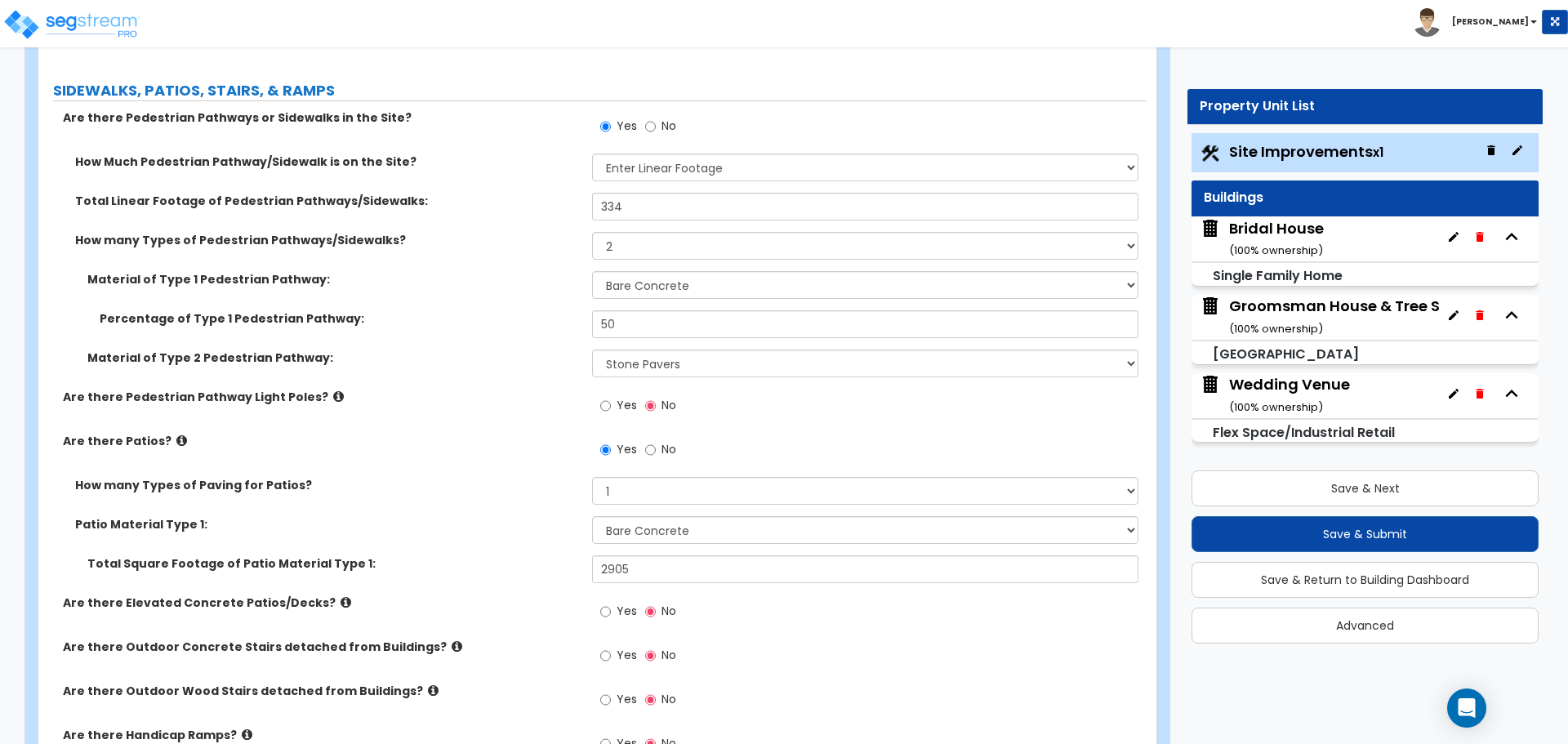
scroll to position [1497, 0]
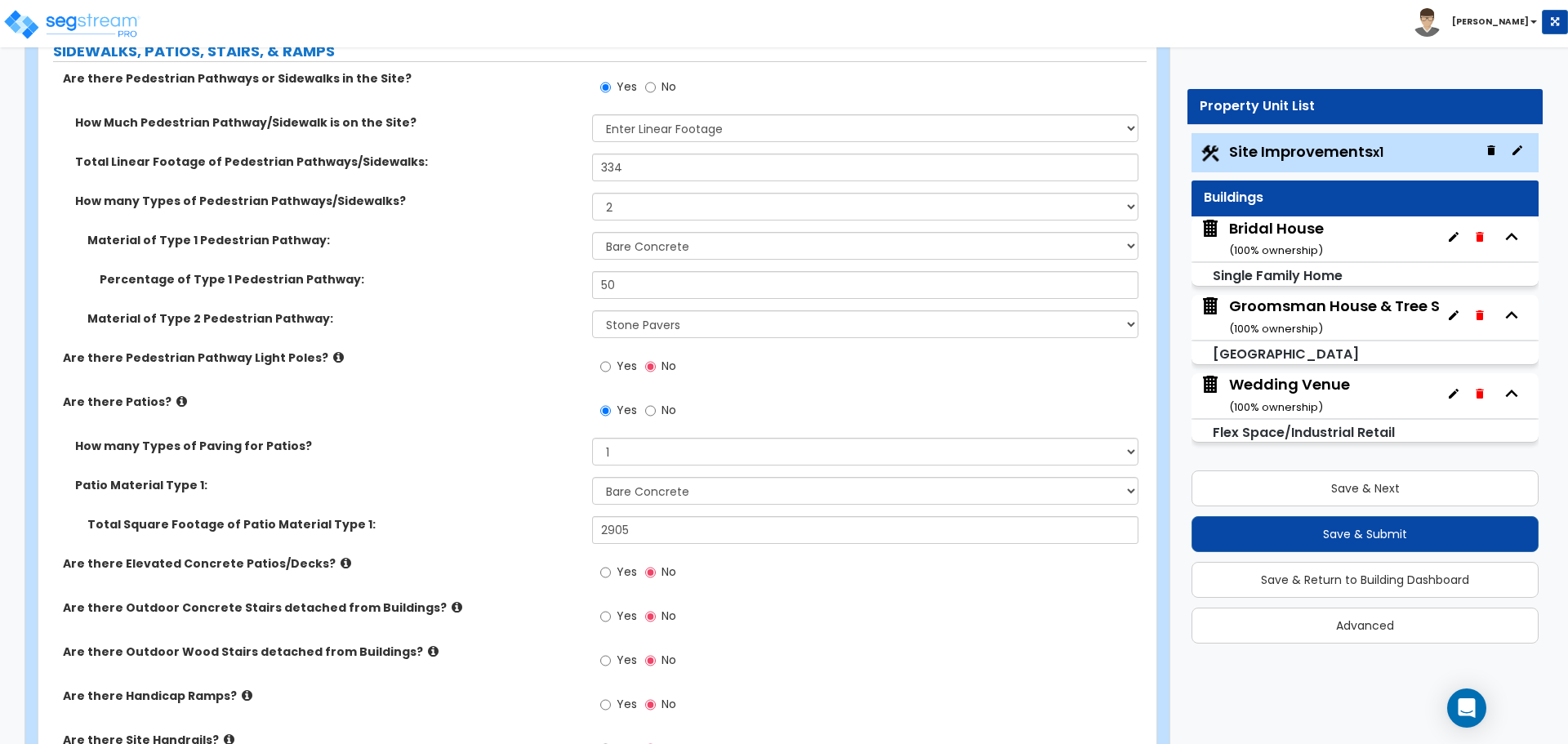
click at [177, 402] on icon at bounding box center [182, 401] width 11 height 12
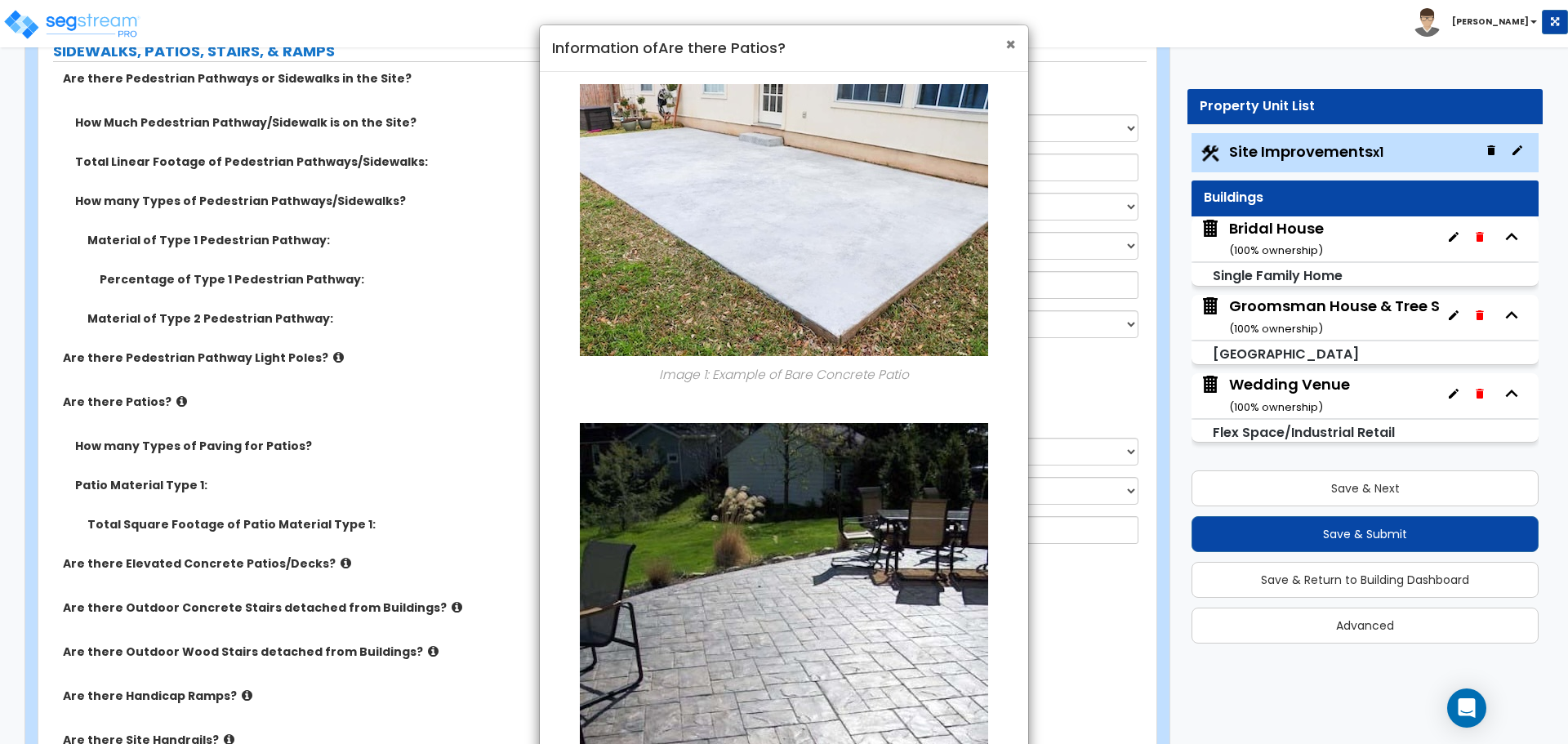
click at [1005, 45] on span "×" at bounding box center [1010, 44] width 11 height 24
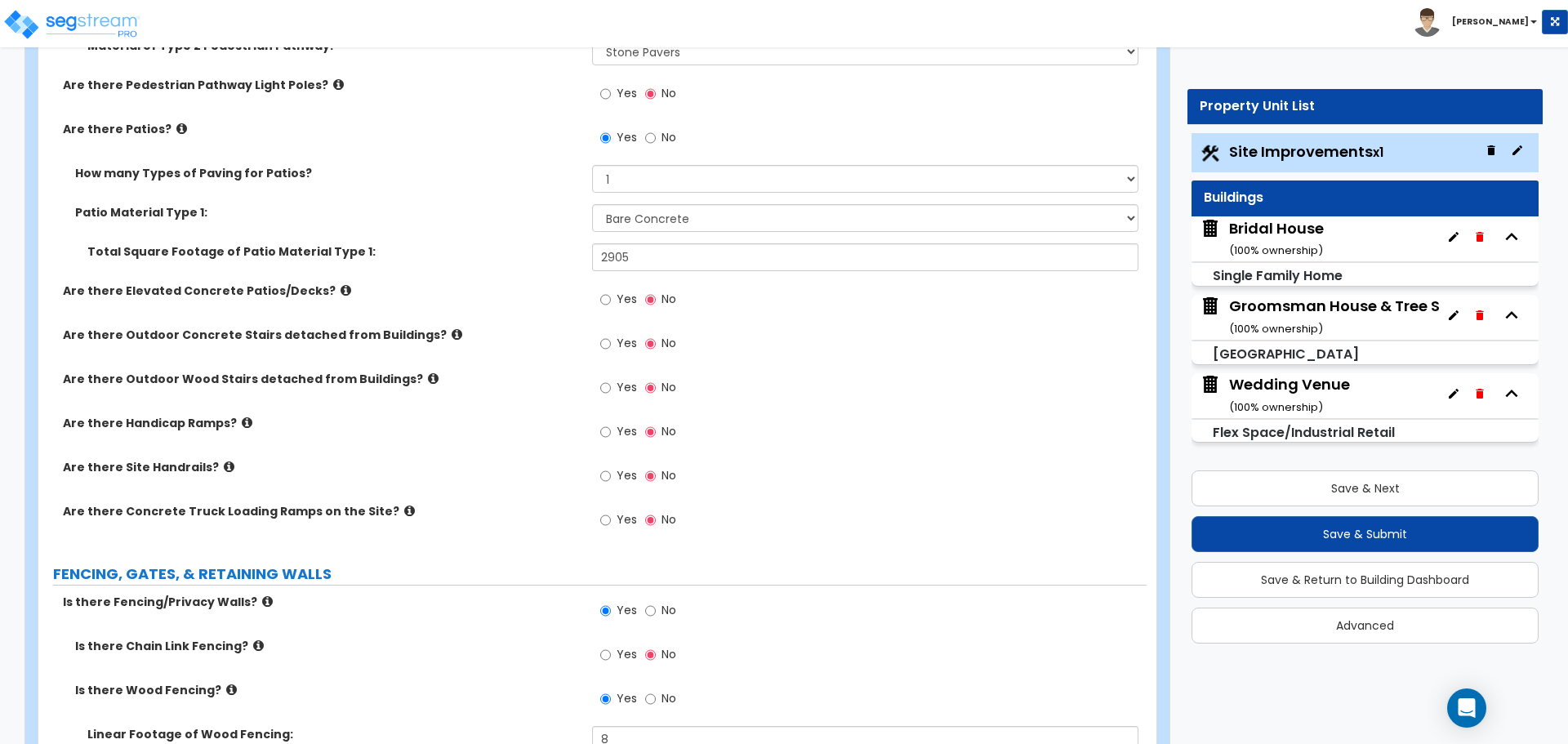
scroll to position [1633, 0]
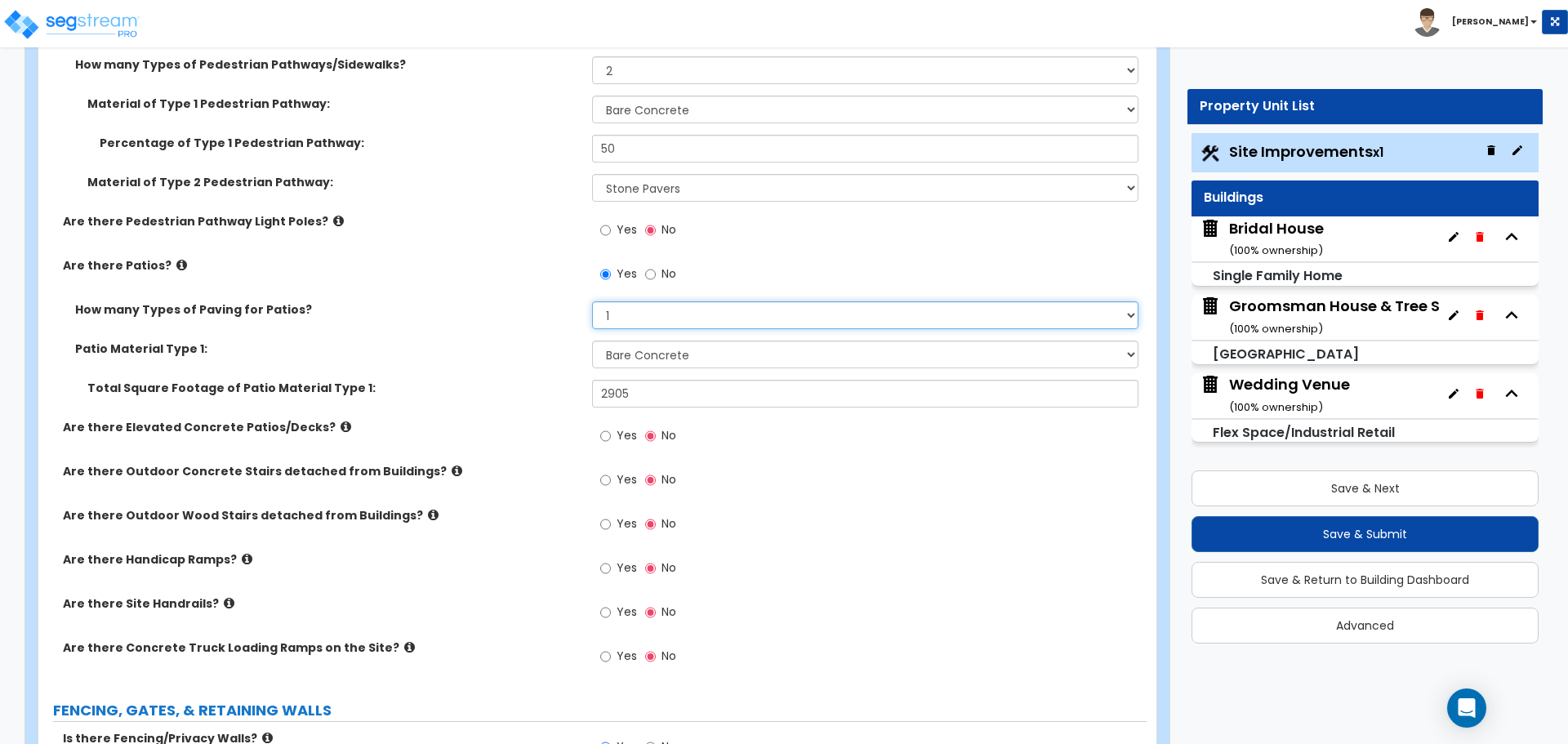
click at [643, 311] on select "1 2 3 4" at bounding box center [865, 314] width 546 height 27
click at [592, 301] on select "1 2 3 4" at bounding box center [865, 314] width 546 height 27
click at [697, 349] on select "Please Choose One Bare Concrete Stamped Concrete Brick Pavers Stone Pavers Tile…" at bounding box center [865, 354] width 546 height 27
click at [592, 341] on select "Please Choose One Bare Concrete Stamped Concrete Brick Pavers Stone Pavers Tile…" at bounding box center [865, 354] width 546 height 27
click at [685, 354] on select "Please Choose One Bare Concrete Stamped Concrete Brick Pavers Stone Pavers Tile…" at bounding box center [865, 354] width 546 height 27
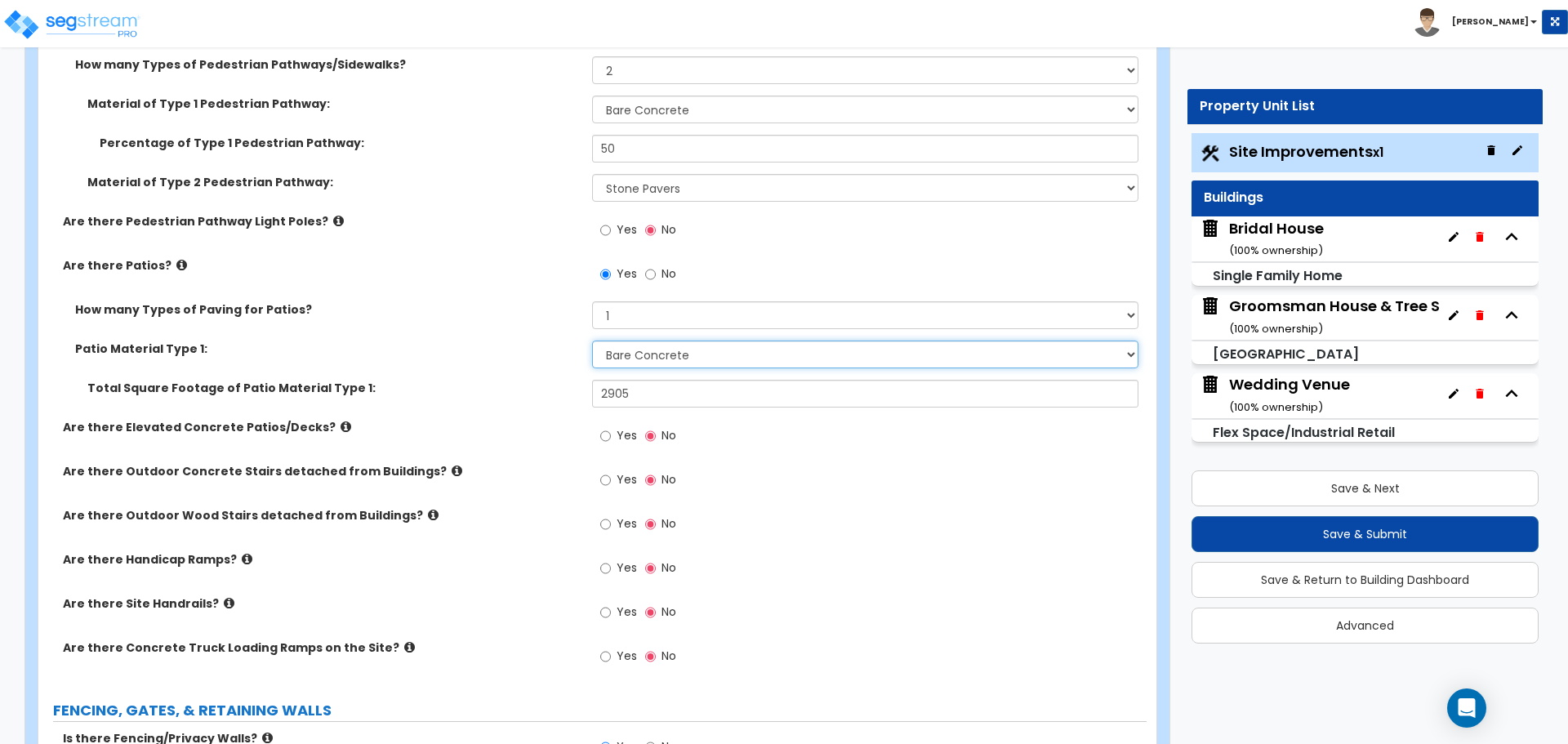
click at [685, 354] on select "Please Choose One Bare Concrete Stamped Concrete Brick Pavers Stone Pavers Tile…" at bounding box center [865, 354] width 546 height 27
click at [652, 390] on input "2905" at bounding box center [865, 393] width 546 height 27
drag, startPoint x: 653, startPoint y: 402, endPoint x: 576, endPoint y: 398, distance: 77.1
click at [576, 398] on div "Total Square Footage of Patio Material Type 1: 2905" at bounding box center [592, 399] width 1108 height 39
drag, startPoint x: 648, startPoint y: 398, endPoint x: 532, endPoint y: 338, distance: 130.6
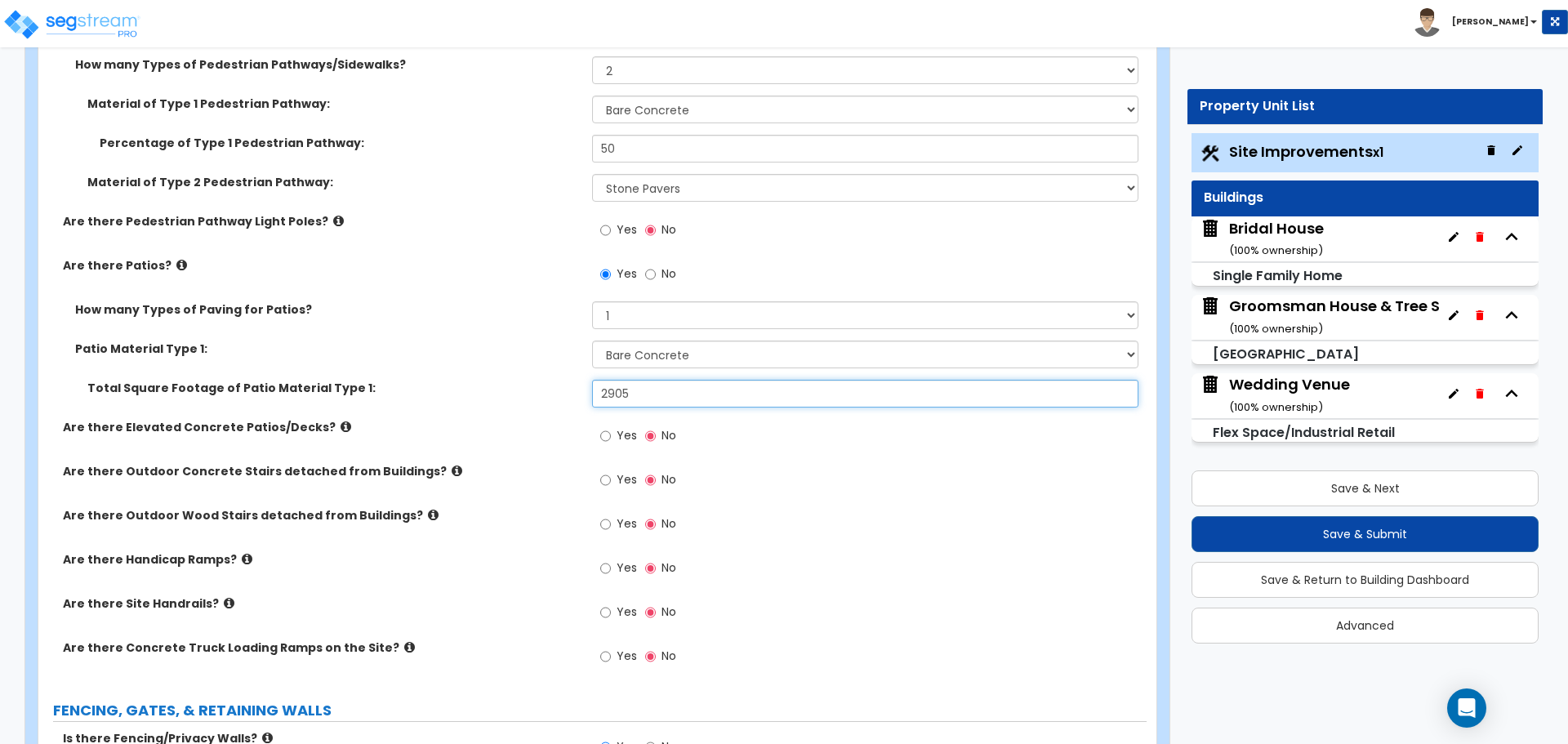
click at [555, 391] on div "Total Square Footage of Patio Material Type 1: 2905" at bounding box center [592, 399] width 1108 height 39
type input "2,625"
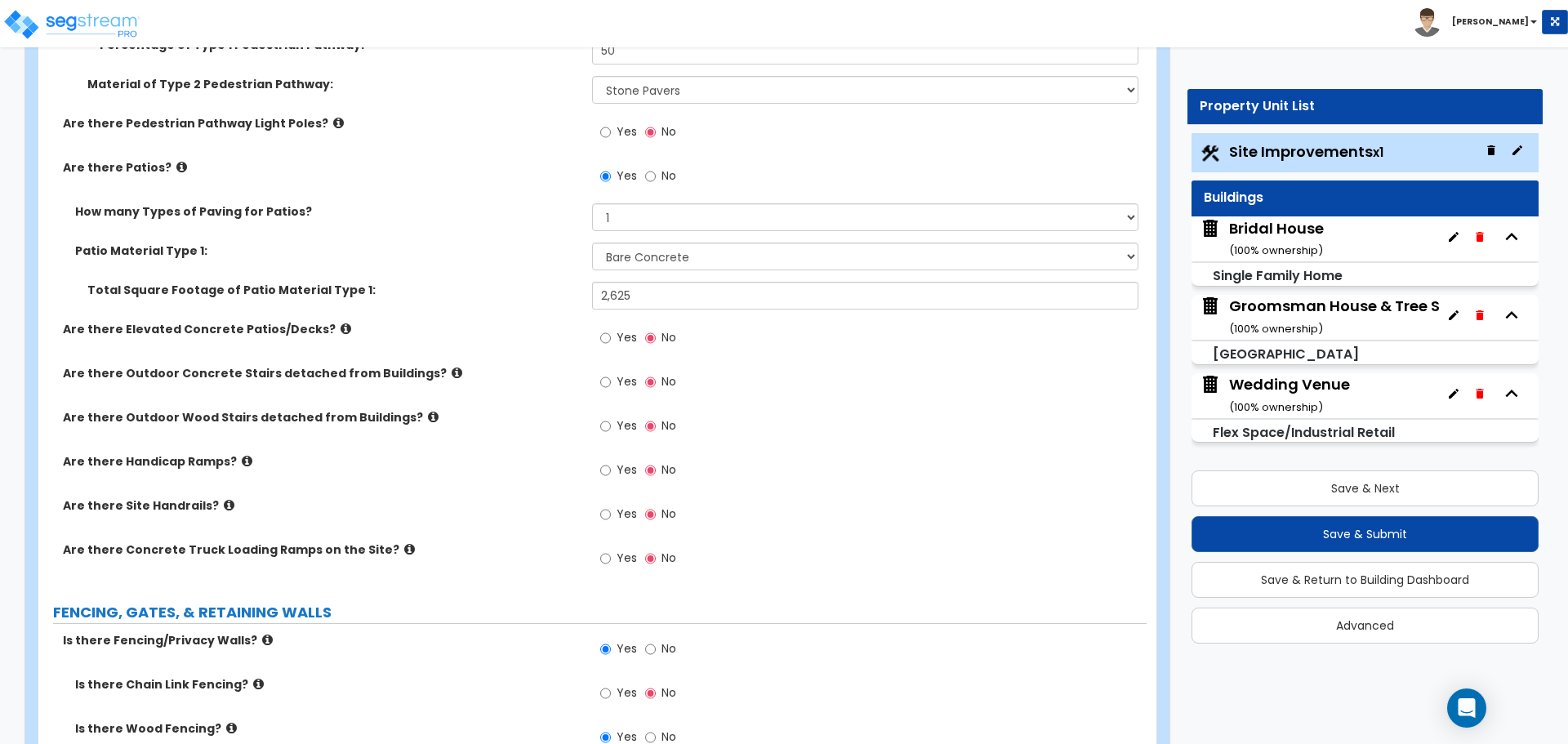
scroll to position [1770, 0]
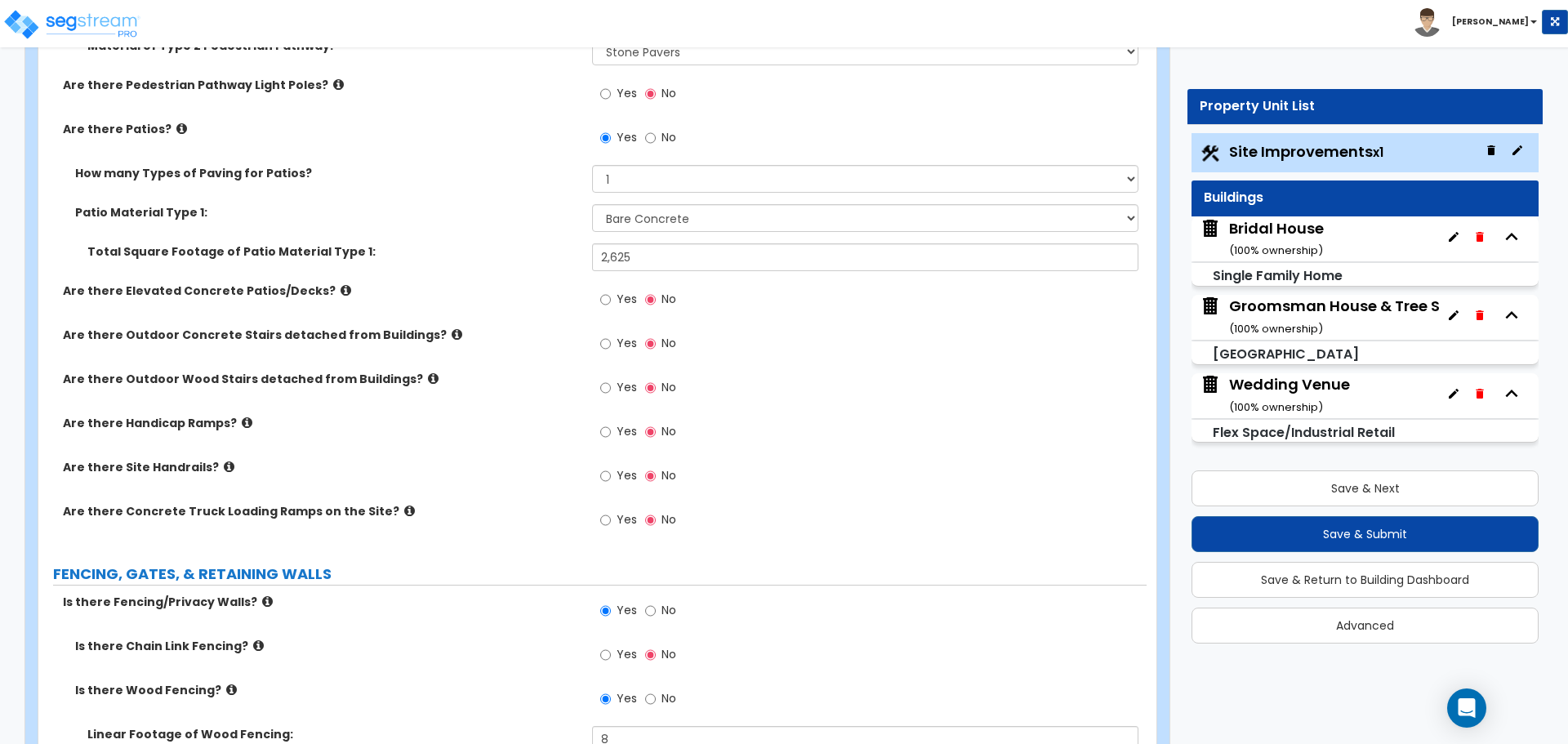
click at [224, 469] on icon at bounding box center [229, 466] width 11 height 12
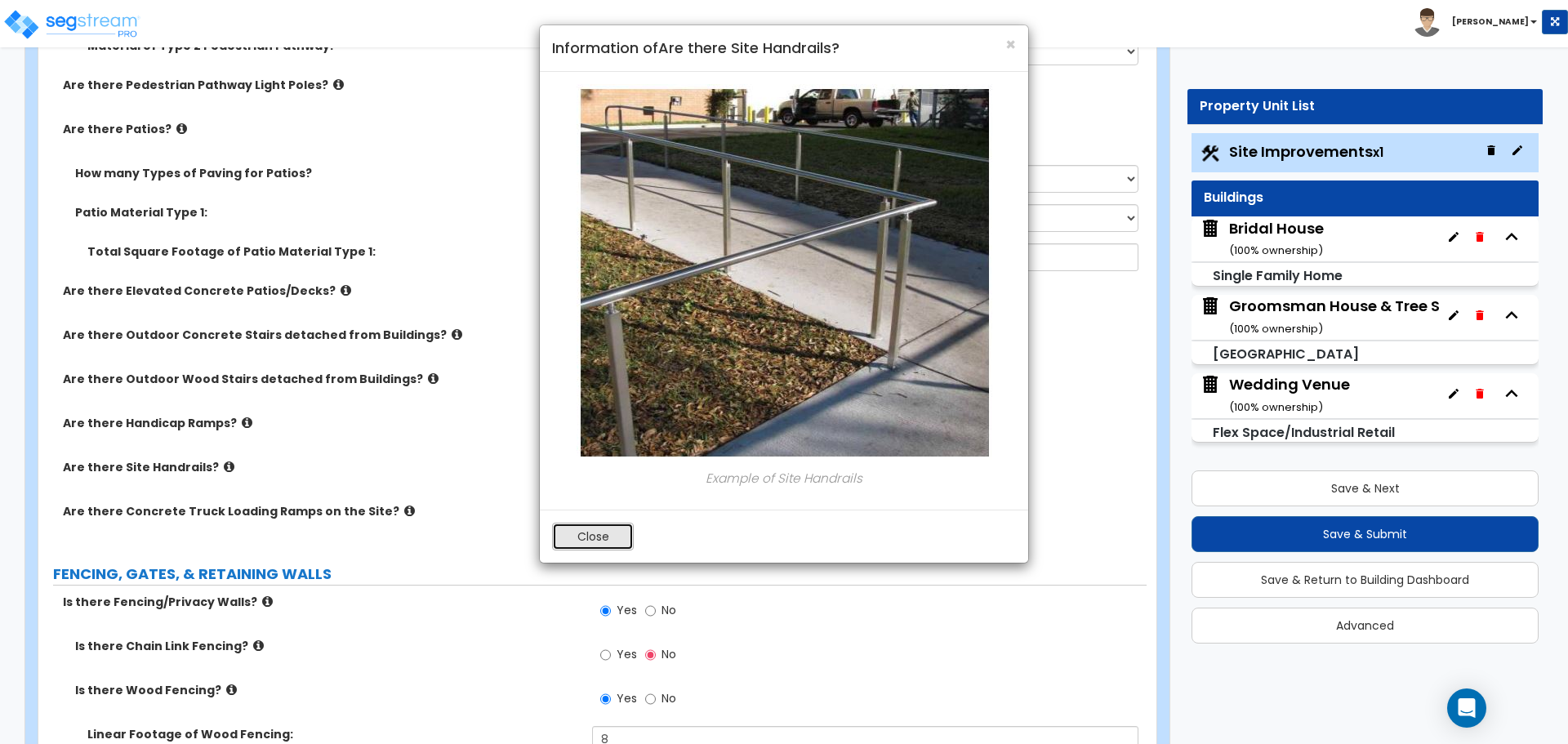
click at [606, 539] on button "Close" at bounding box center [593, 536] width 81 height 27
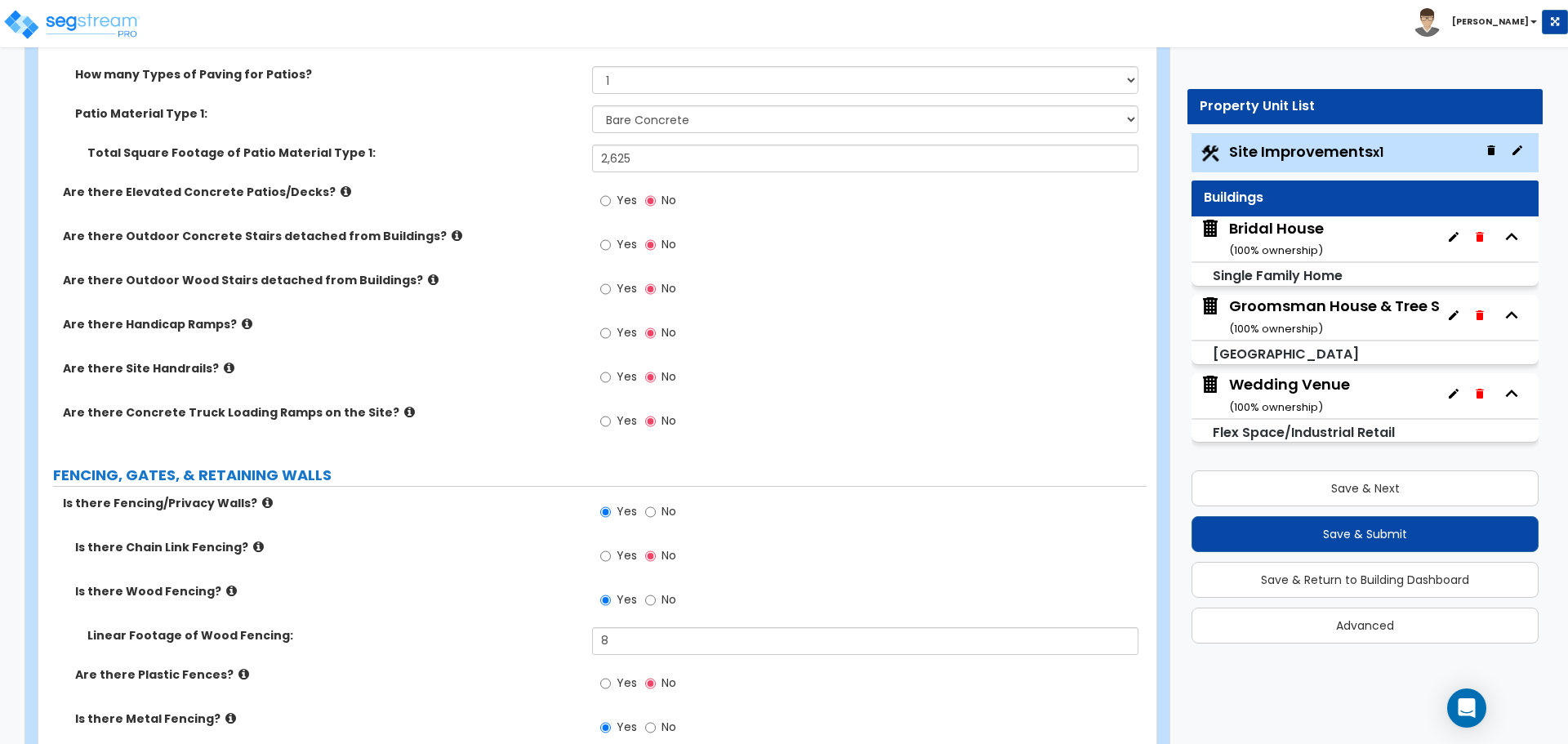
scroll to position [1905, 0]
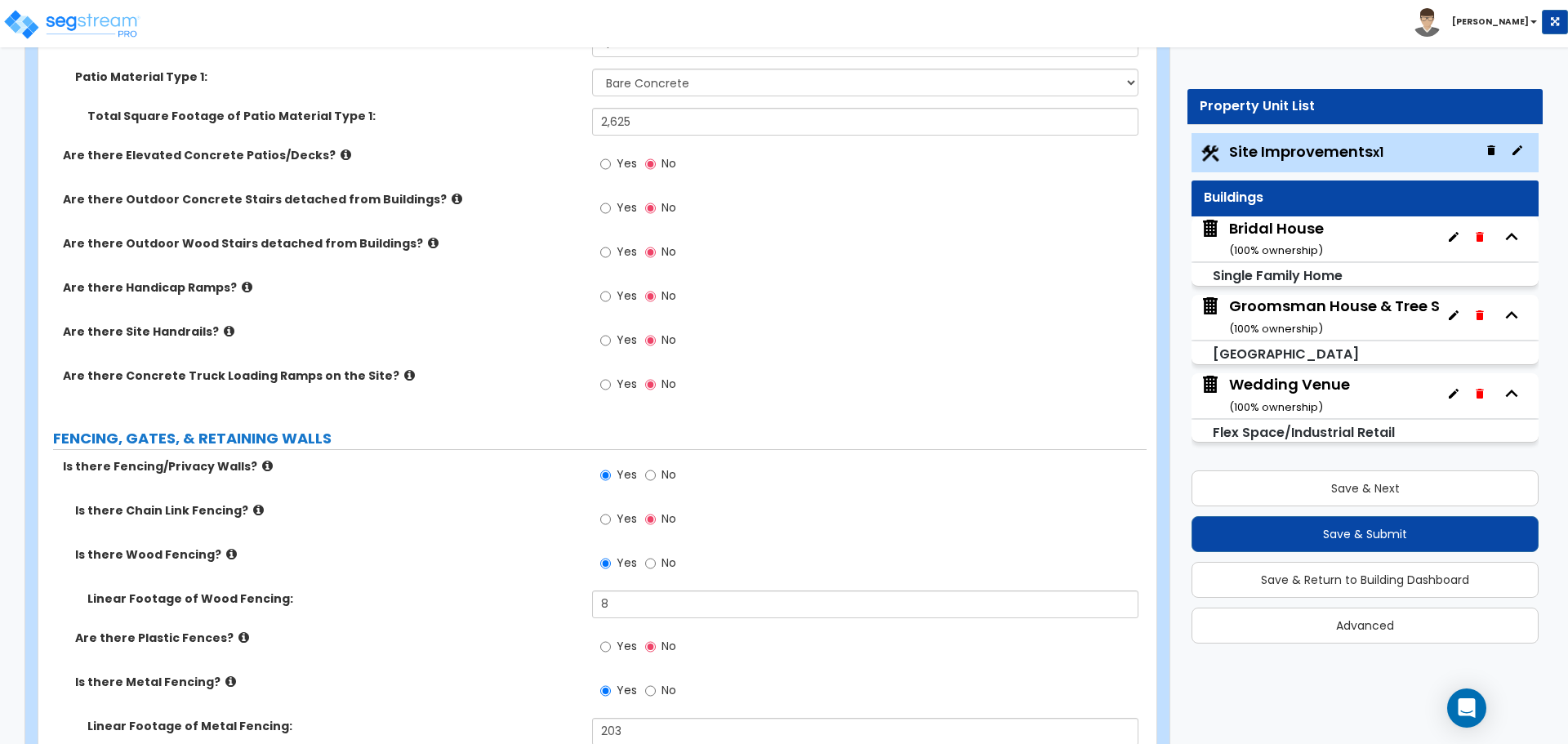
click at [262, 463] on icon at bounding box center [267, 465] width 11 height 12
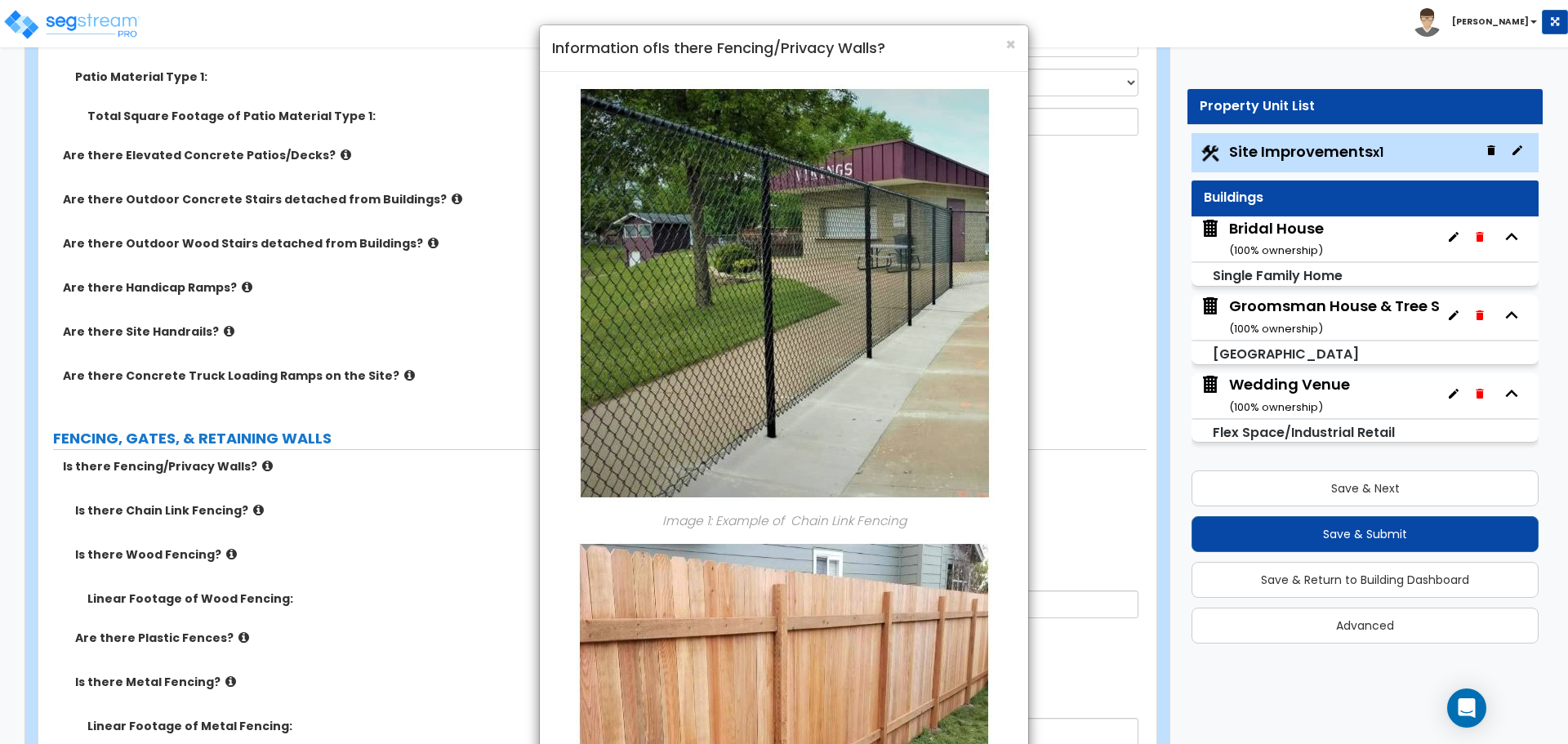
click at [252, 463] on div "× Information of Is there Fencing/Privacy Walls? Image 1: Example of Chain Link…" at bounding box center [784, 372] width 1568 height 744
click at [1006, 46] on span "×" at bounding box center [1010, 44] width 11 height 24
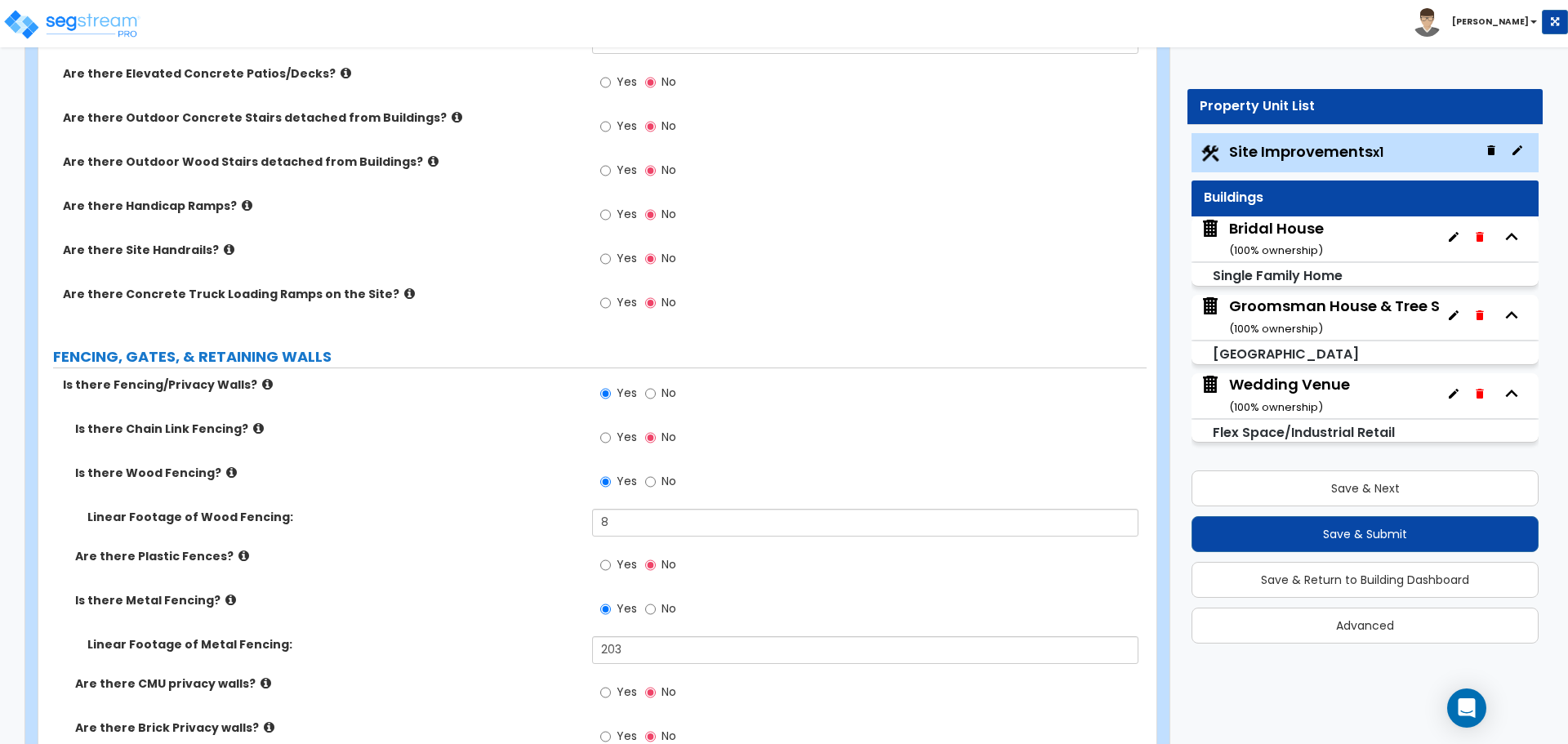
scroll to position [2042, 0]
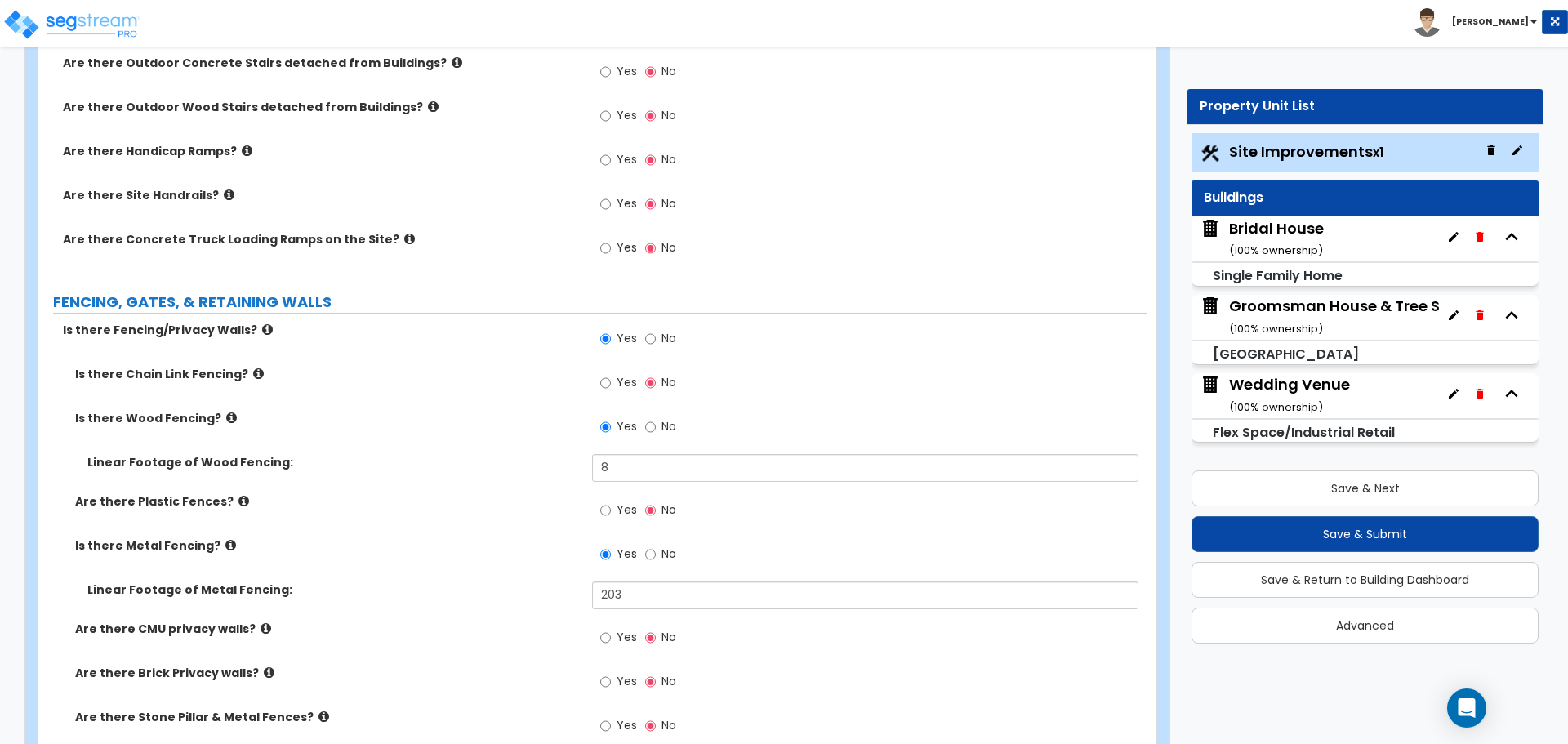
click at [226, 416] on icon at bounding box center [231, 417] width 11 height 12
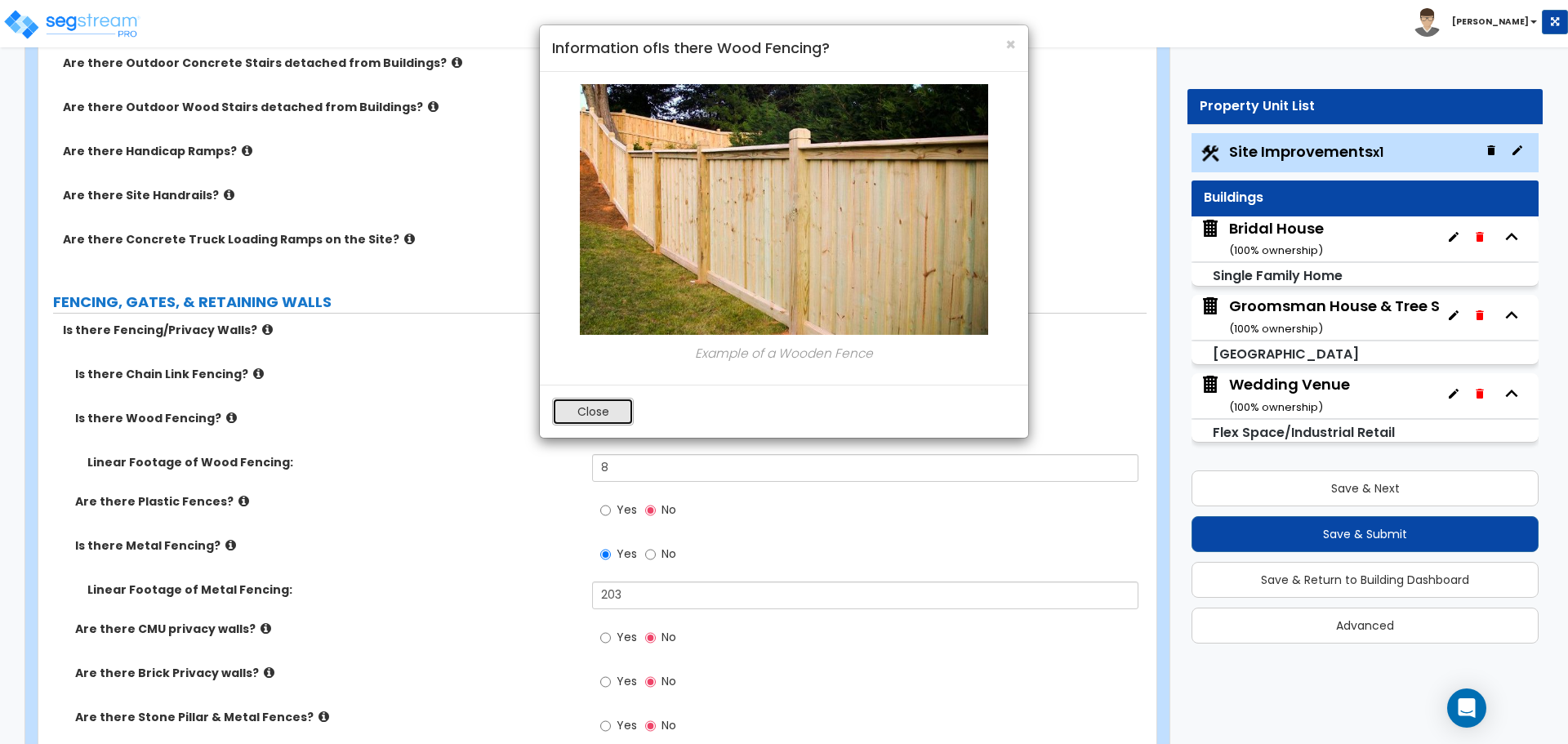
click at [602, 407] on button "Close" at bounding box center [593, 411] width 81 height 27
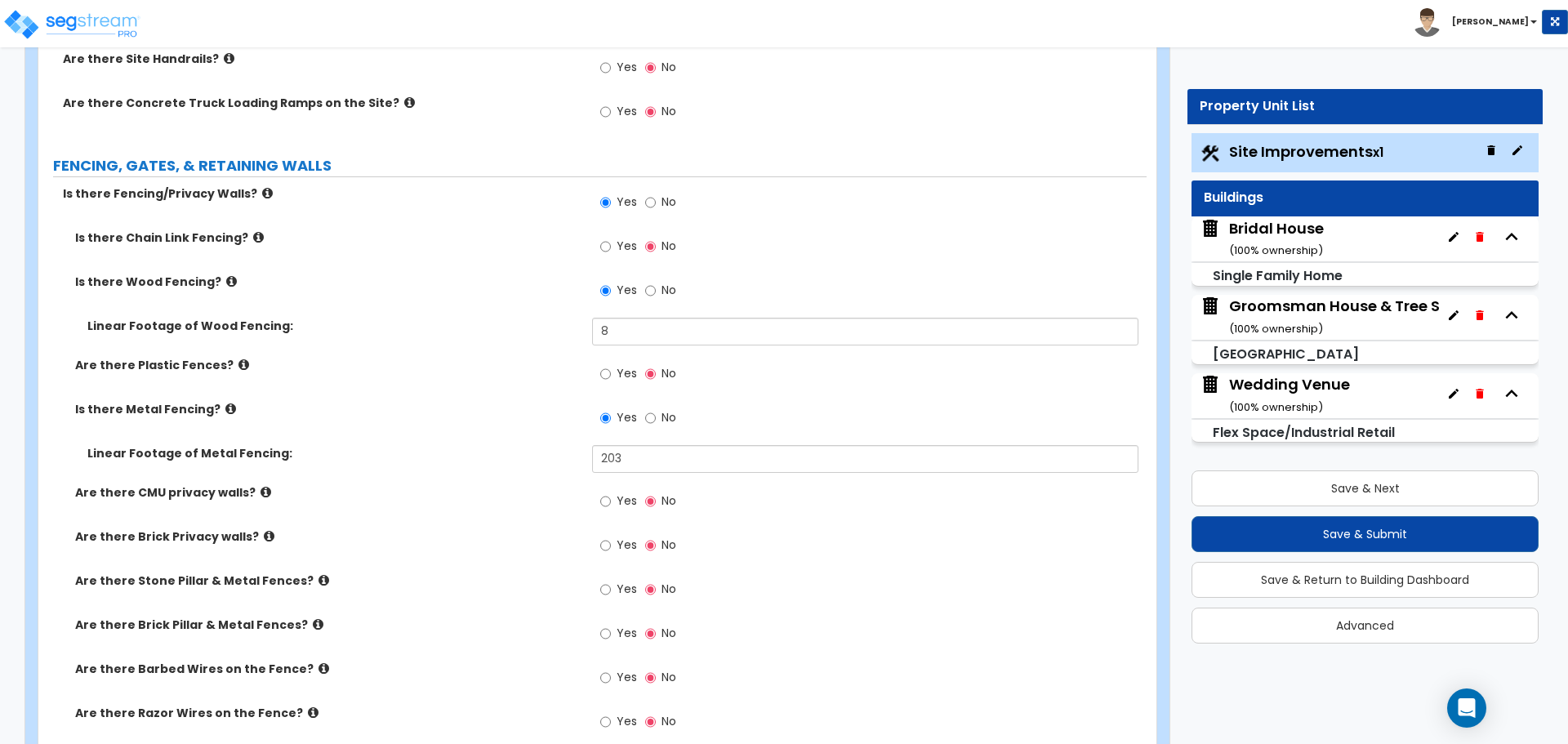
scroll to position [2314, 0]
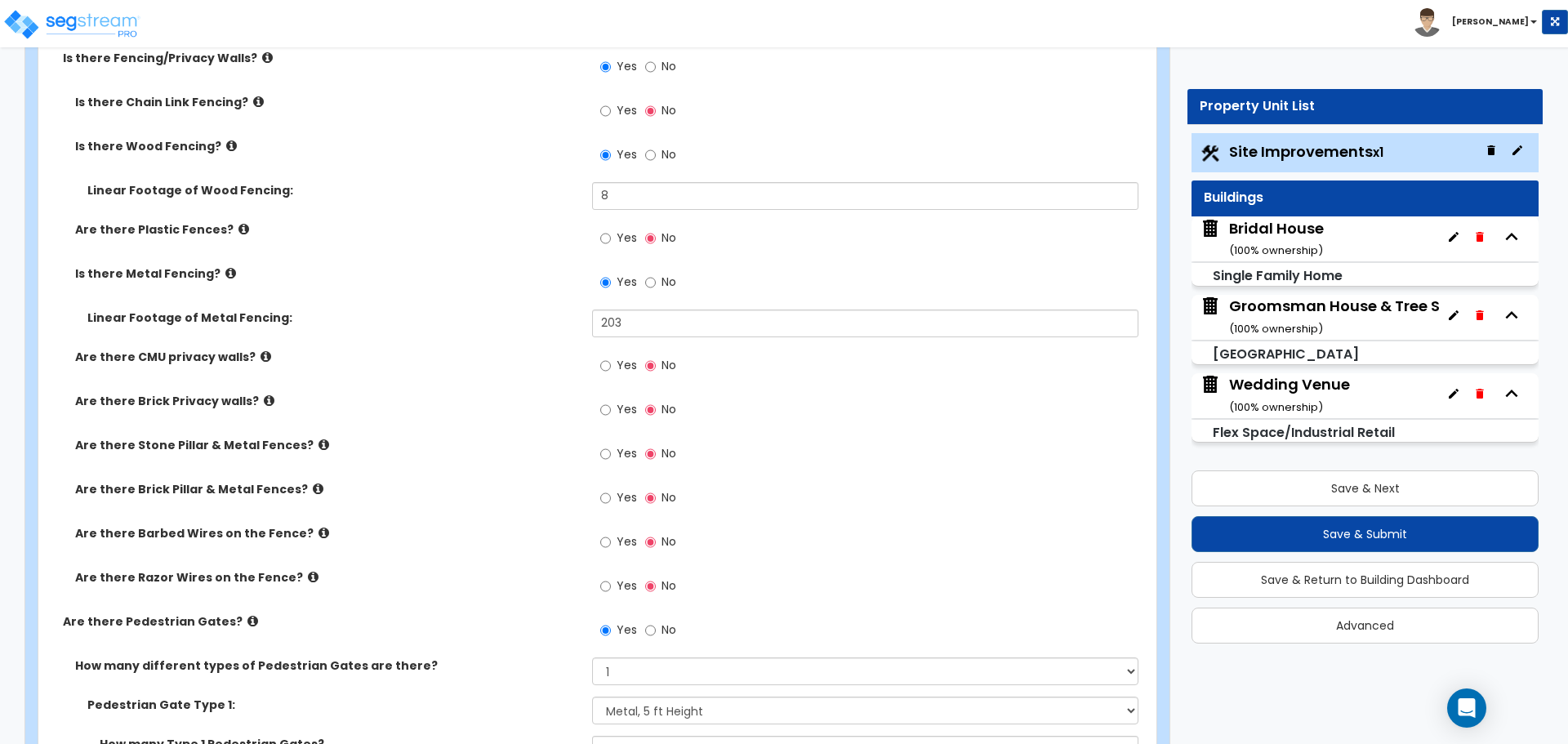
click at [318, 442] on icon at bounding box center [323, 445] width 11 height 12
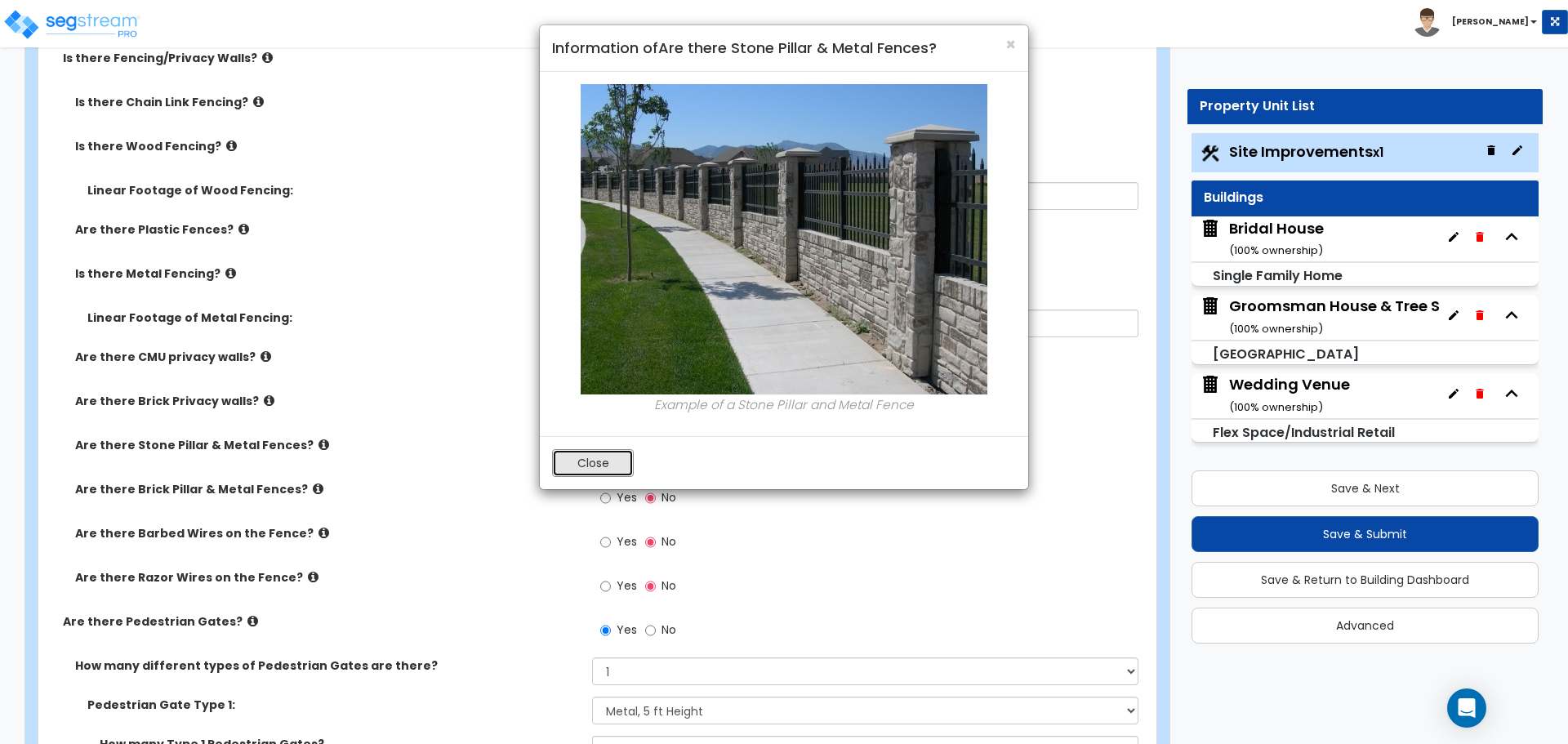
drag, startPoint x: 610, startPoint y: 463, endPoint x: 595, endPoint y: 463, distance: 15.0
click at [609, 463] on button "Close" at bounding box center [593, 463] width 81 height 27
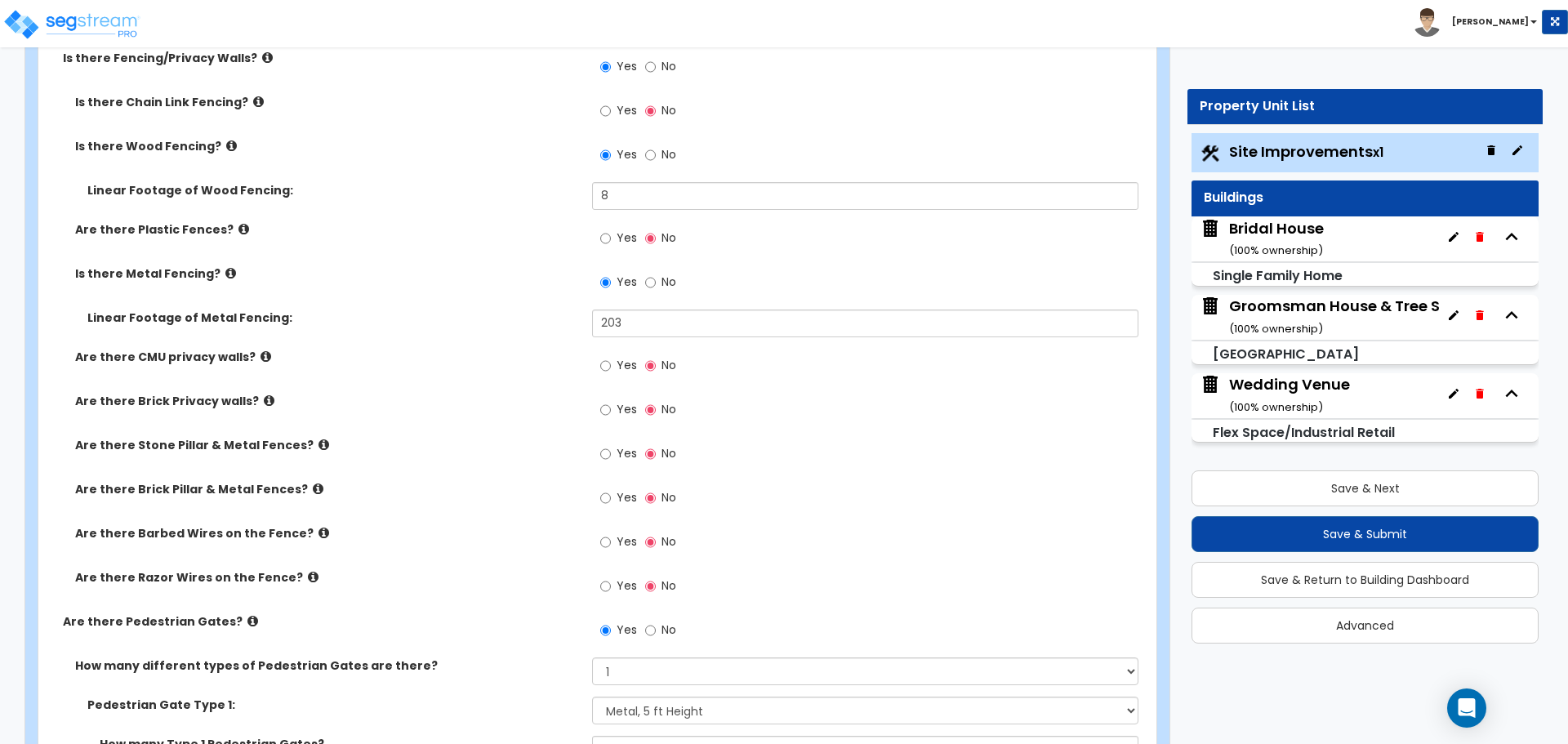
click at [247, 620] on icon at bounding box center [252, 620] width 11 height 12
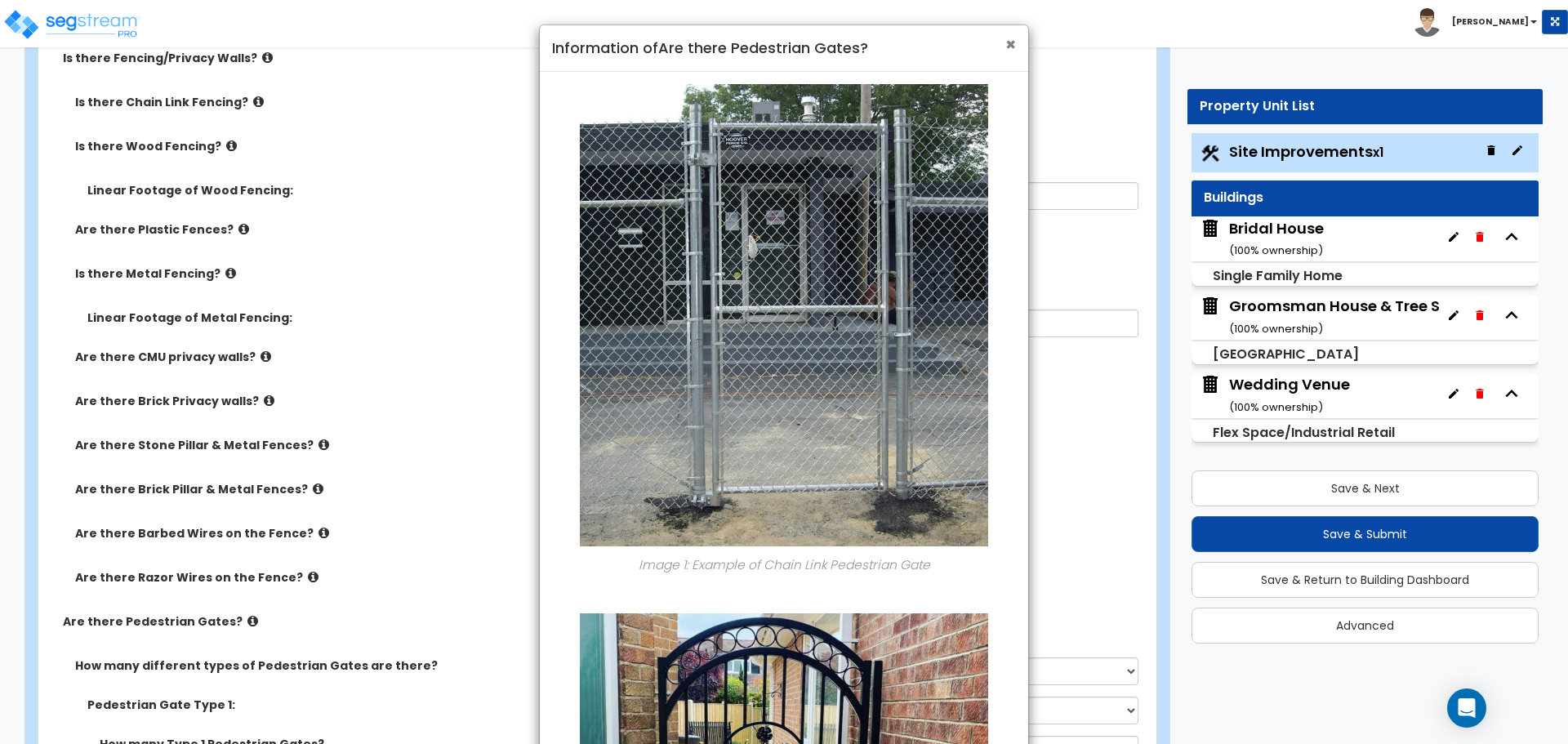
click at [1015, 46] on span "×" at bounding box center [1010, 44] width 11 height 24
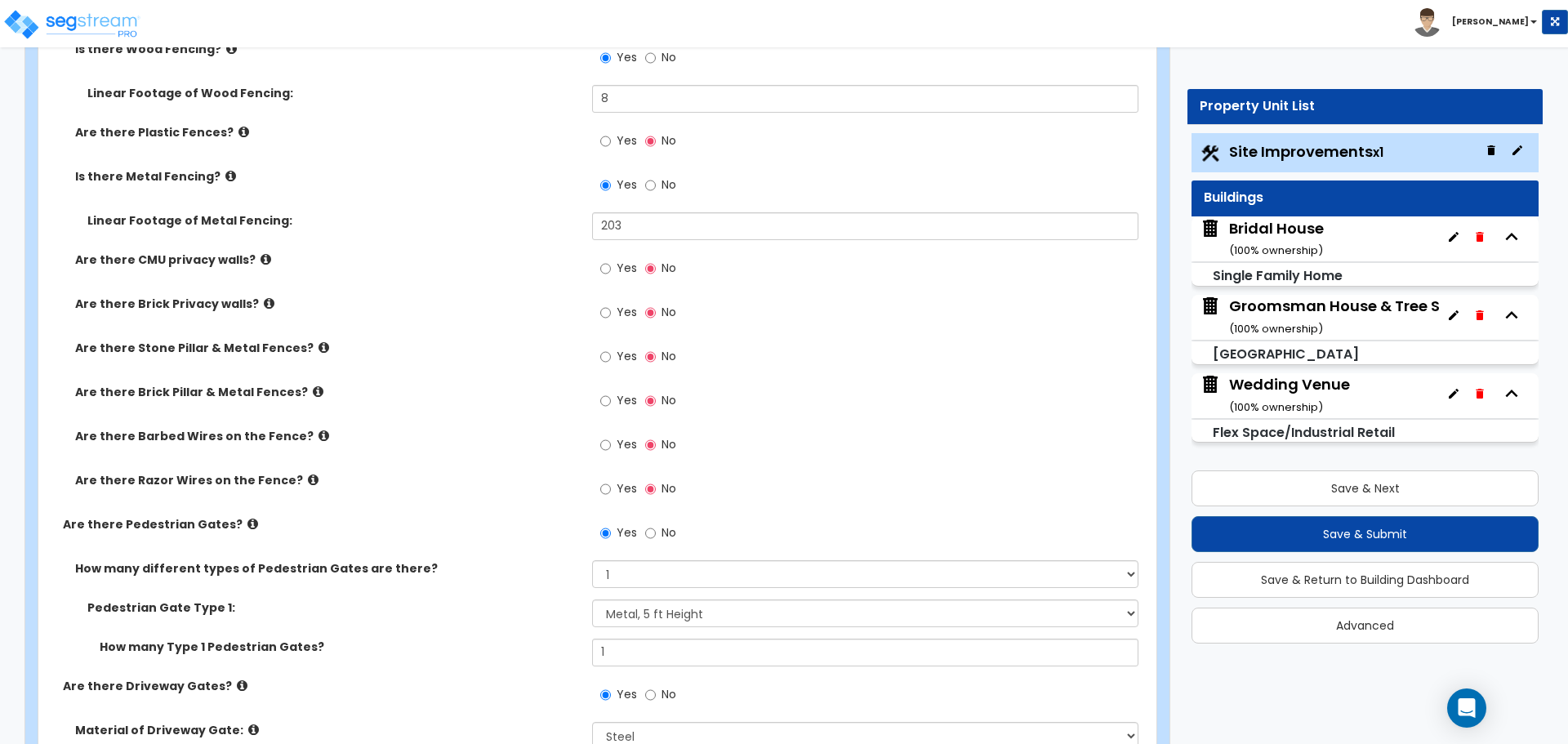
scroll to position [2450, 0]
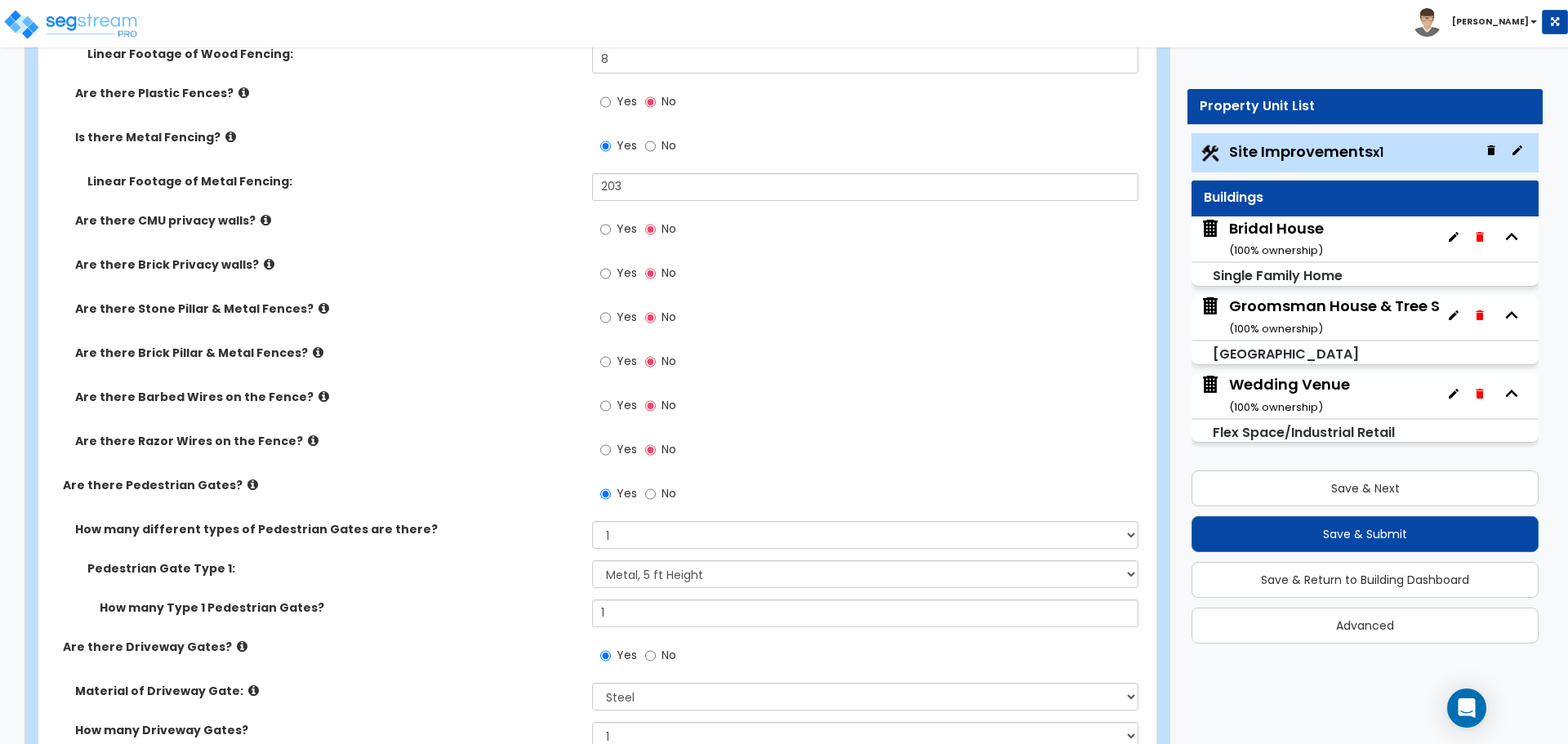
click at [264, 264] on icon at bounding box center [269, 264] width 11 height 12
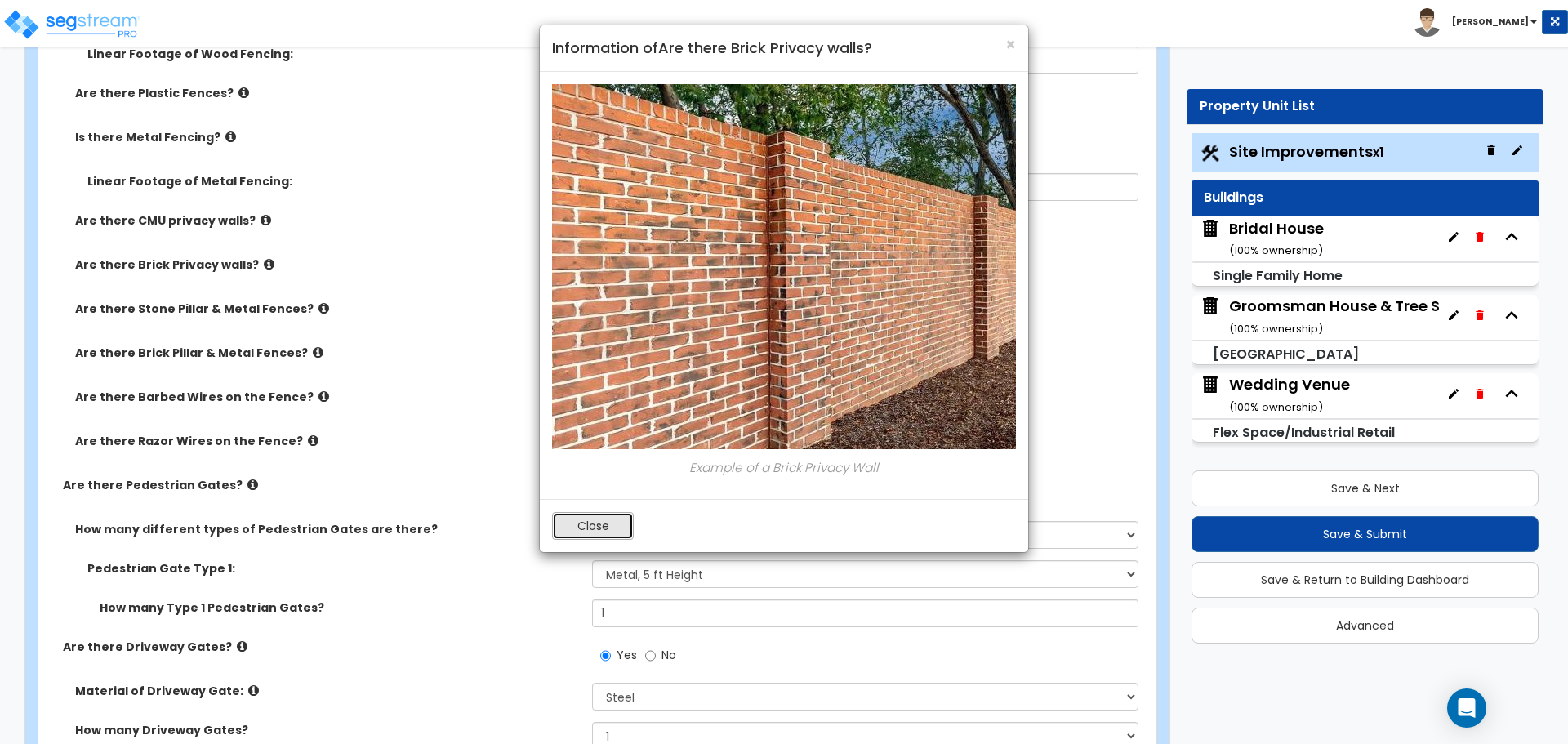
click at [575, 528] on button "Close" at bounding box center [593, 525] width 81 height 27
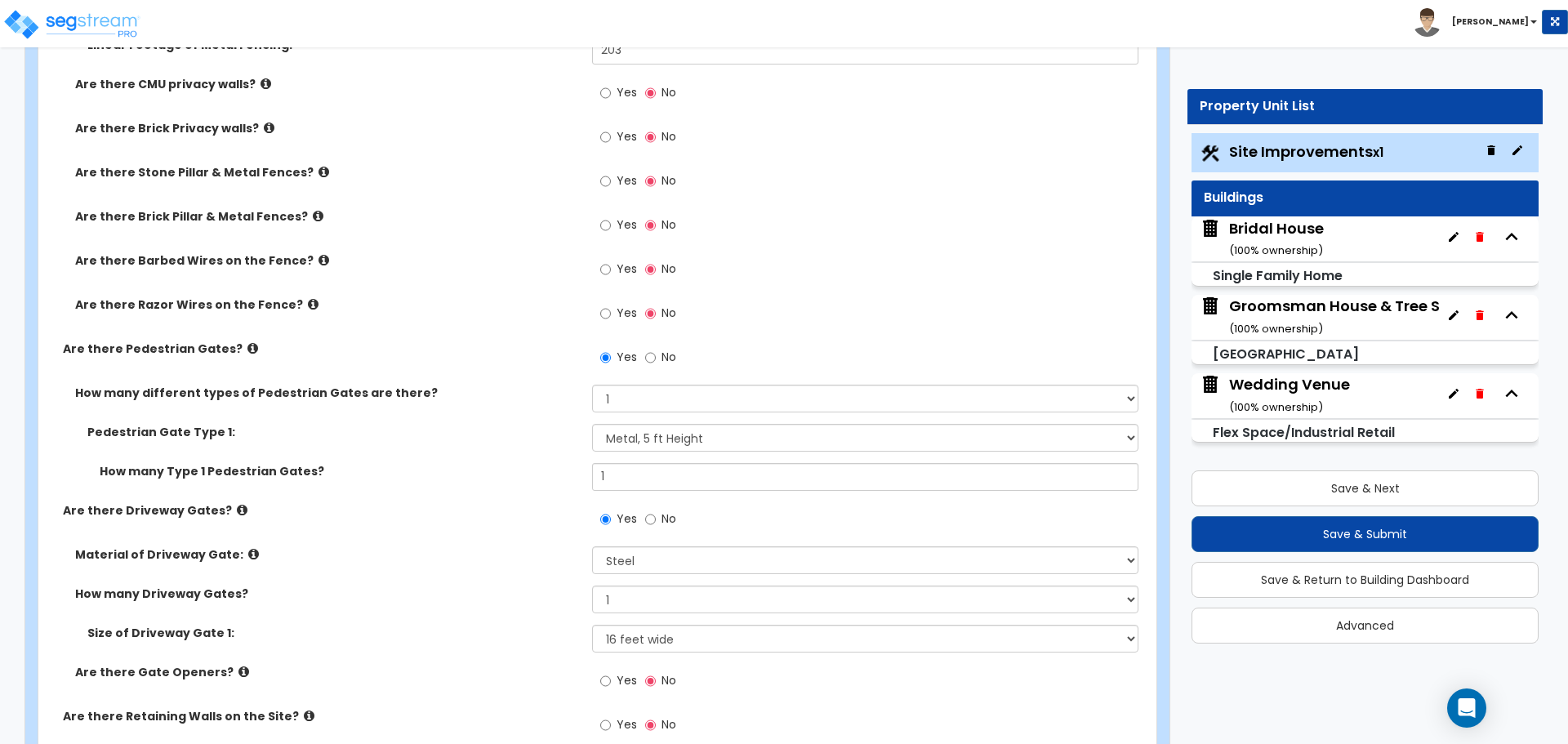
scroll to position [2722, 0]
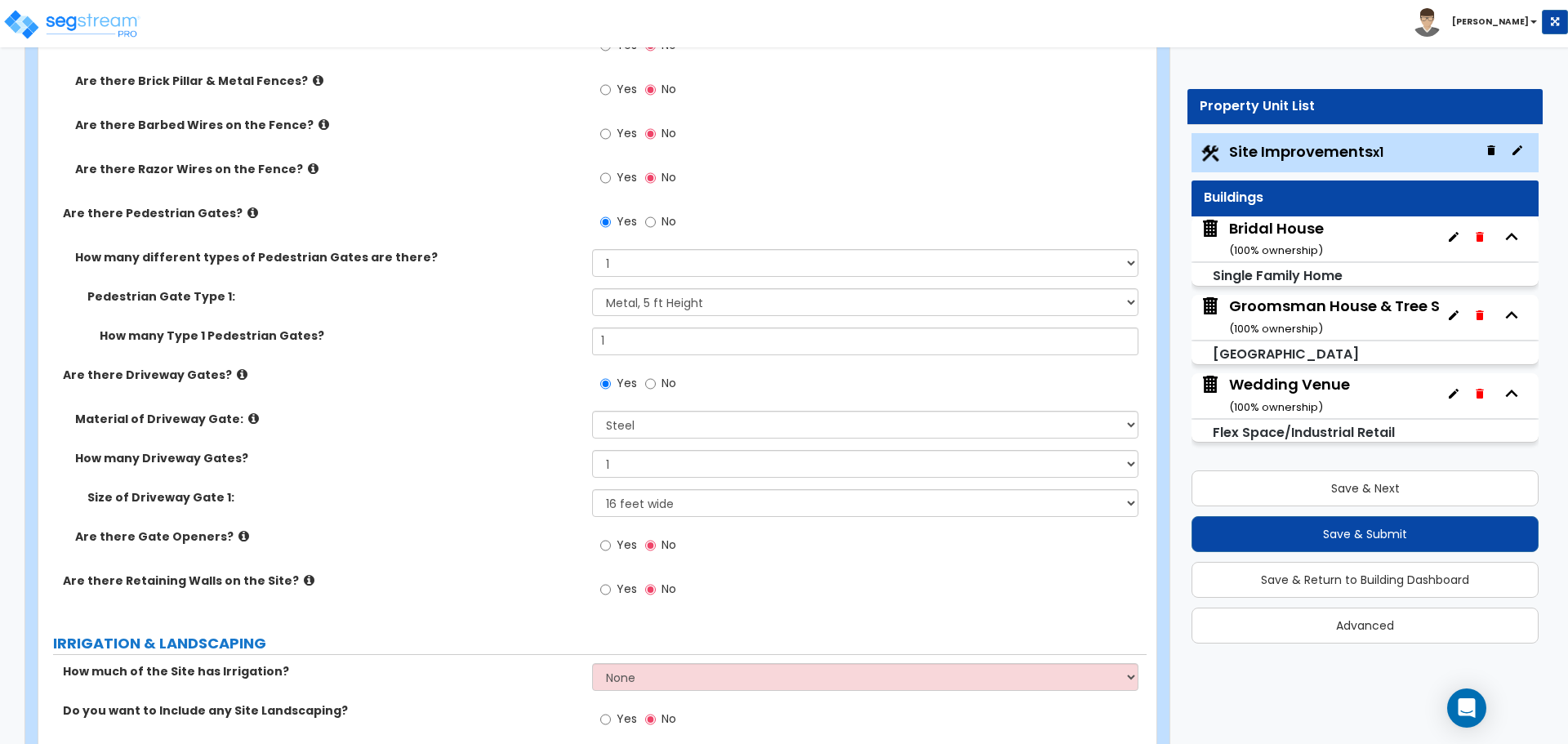
click at [234, 417] on label "Material of Driveway Gate:" at bounding box center [328, 419] width 505 height 17
click at [248, 417] on icon at bounding box center [253, 418] width 11 height 12
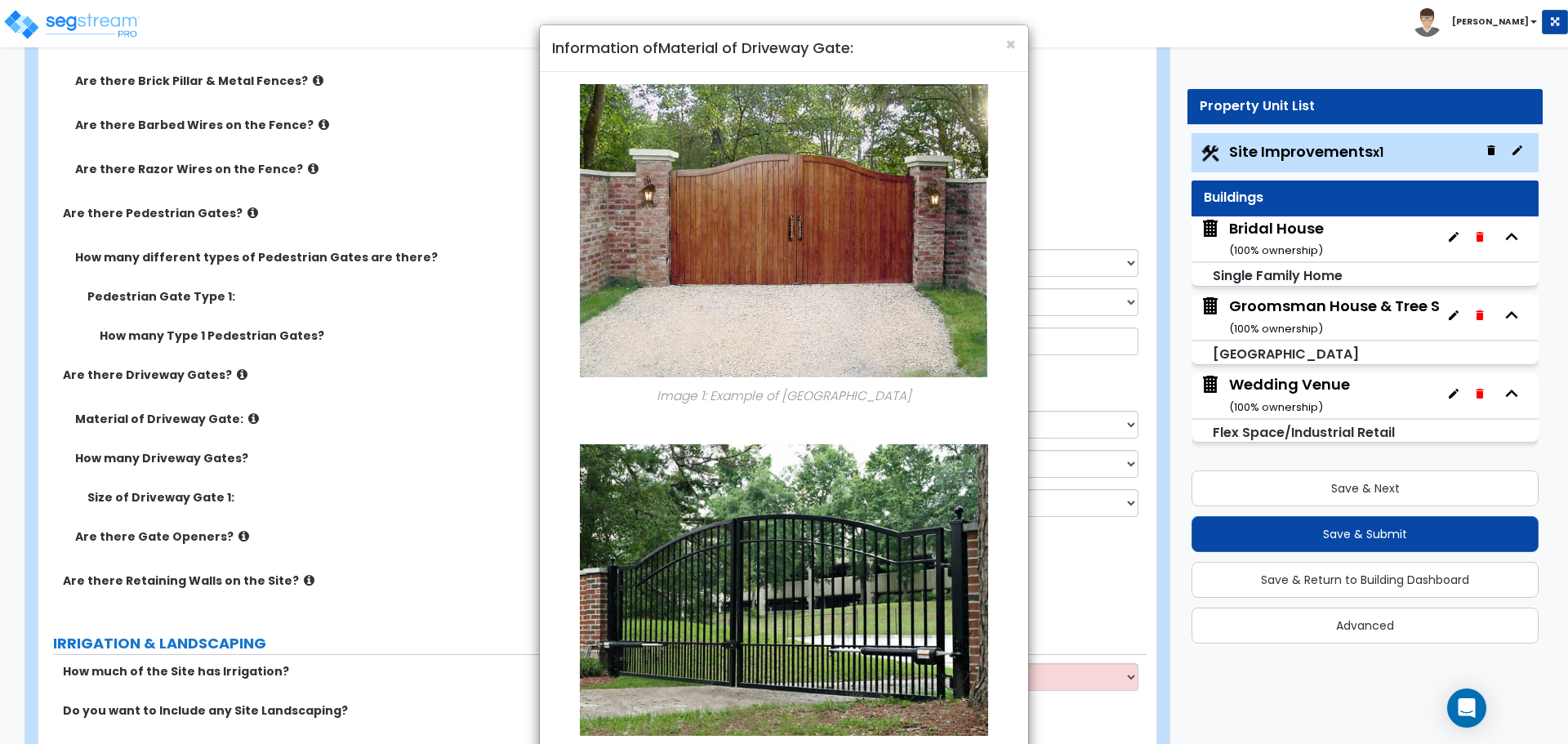
click at [1002, 41] on h4 "Information of Material of Driveway Gate:" at bounding box center [784, 48] width 464 height 22
click at [1012, 45] on span "×" at bounding box center [1010, 44] width 11 height 24
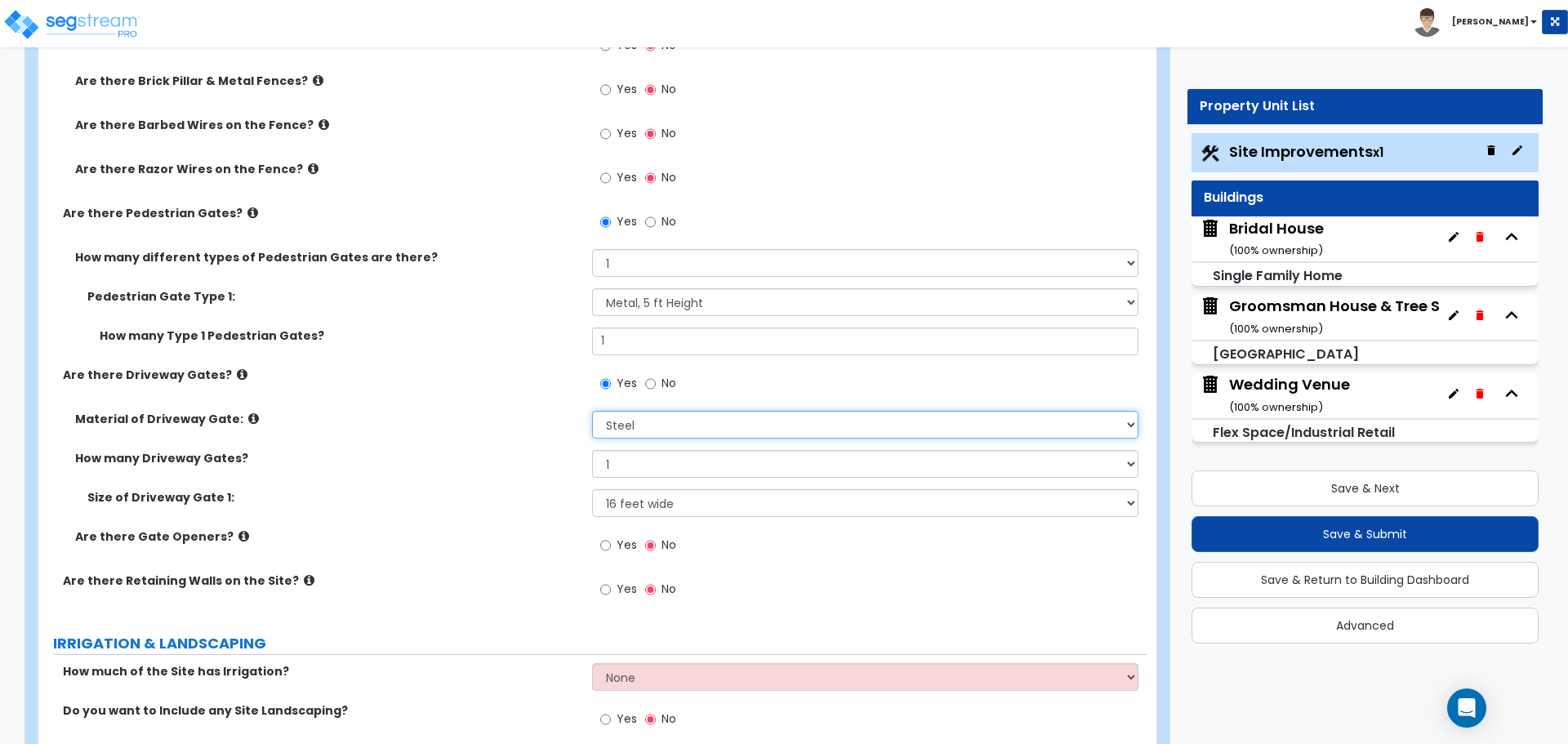
click at [673, 424] on select "Please Choose One Wood Steel" at bounding box center [865, 424] width 546 height 27
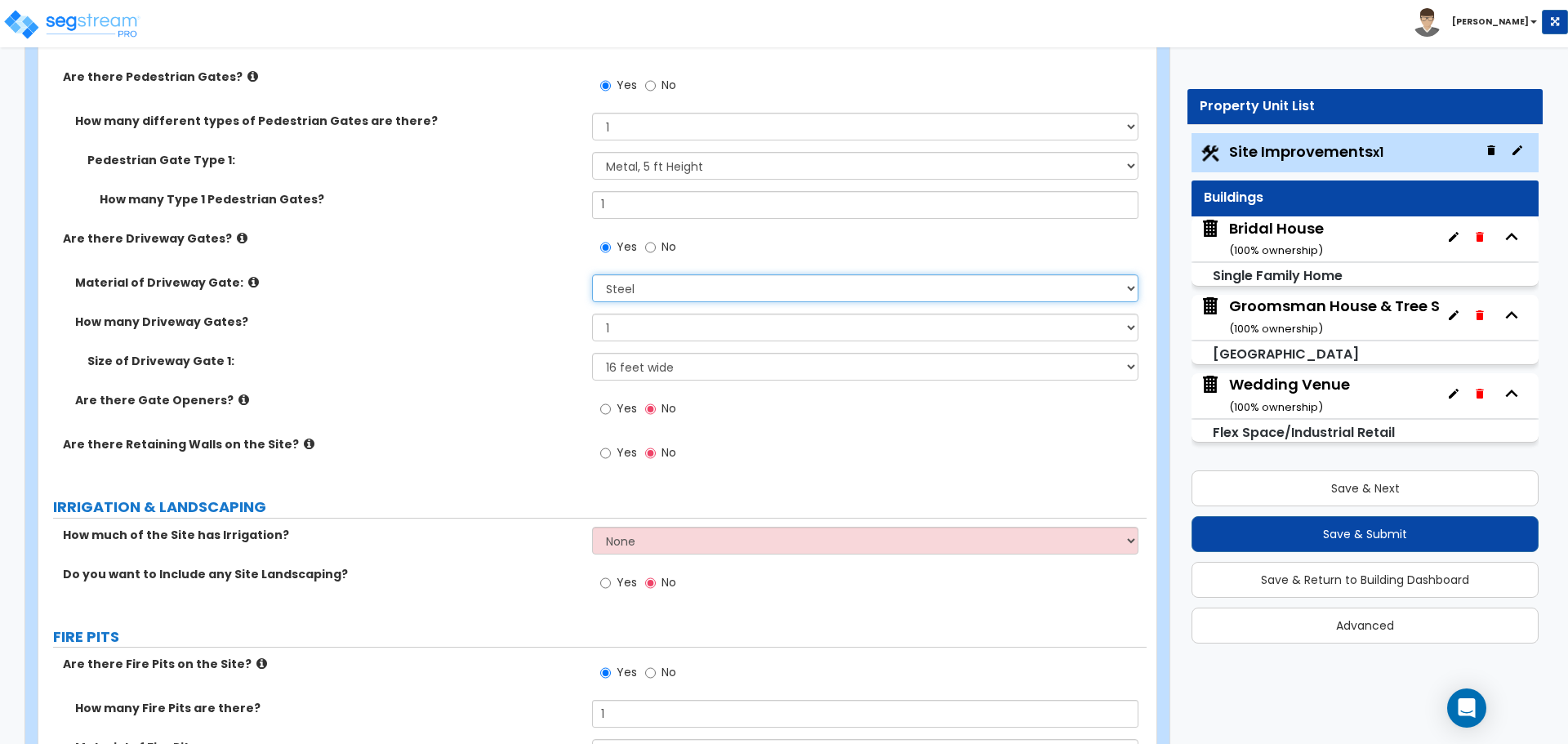
scroll to position [2995, 0]
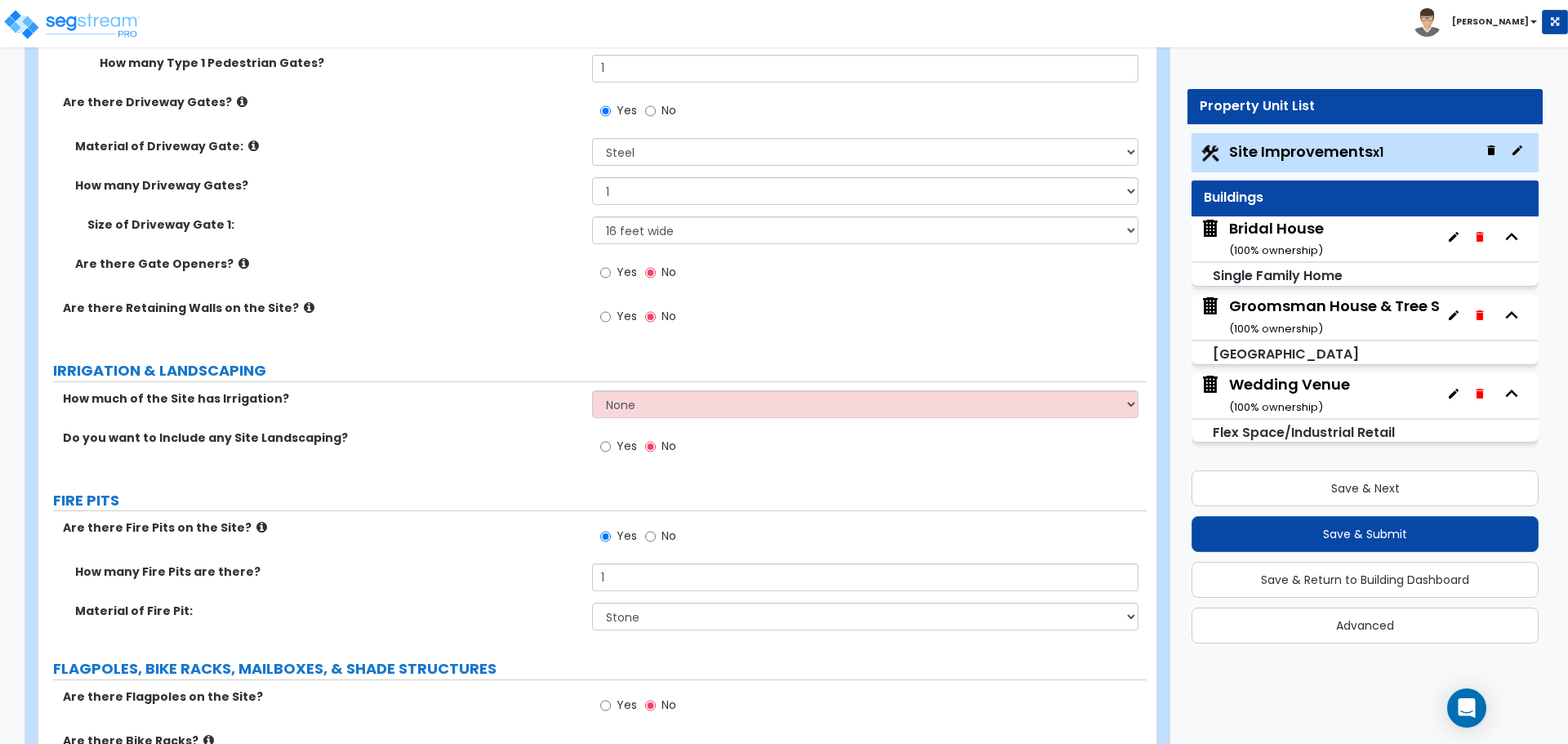
click at [256, 528] on icon at bounding box center [261, 527] width 11 height 12
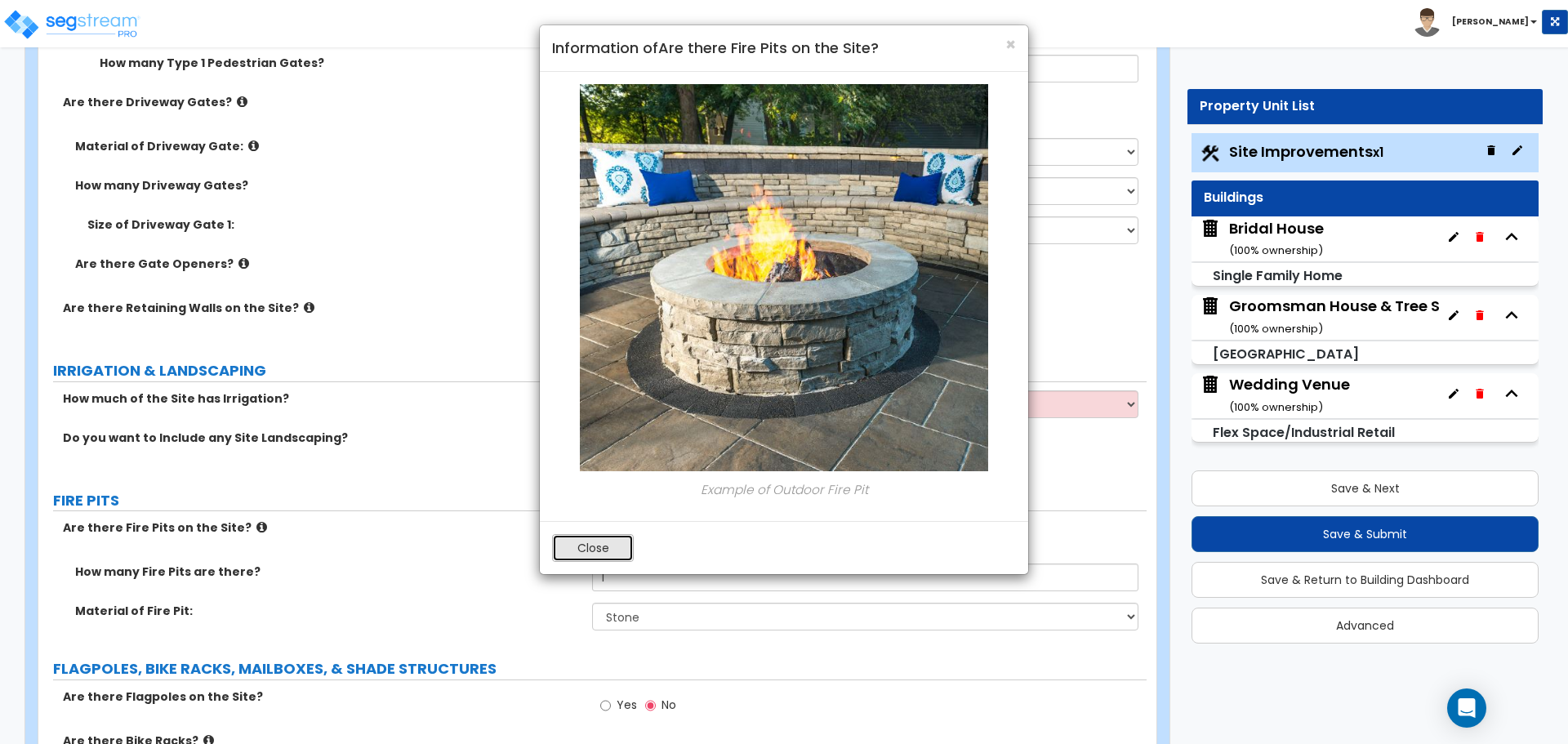
click at [595, 550] on button "Close" at bounding box center [593, 547] width 81 height 27
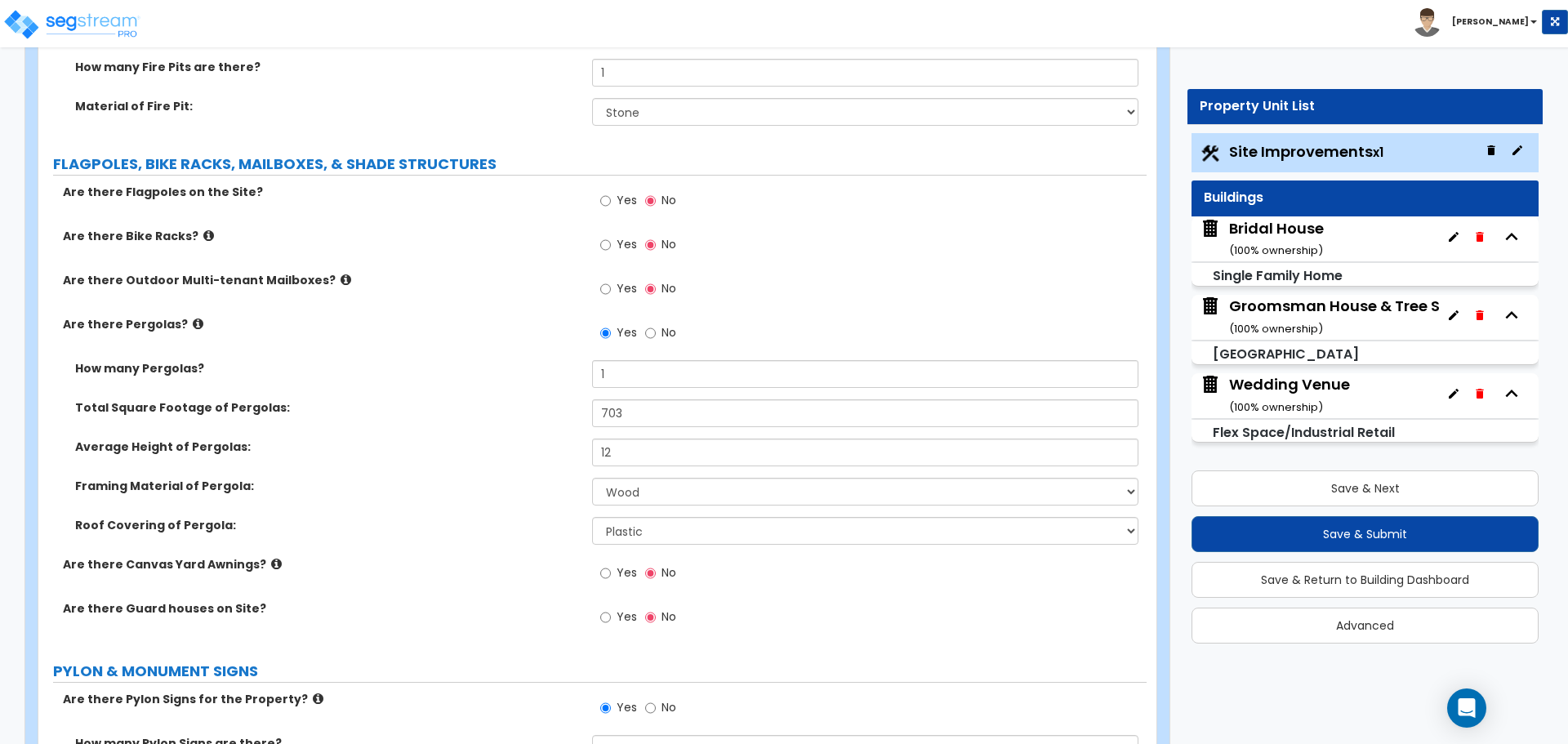
scroll to position [3539, 0]
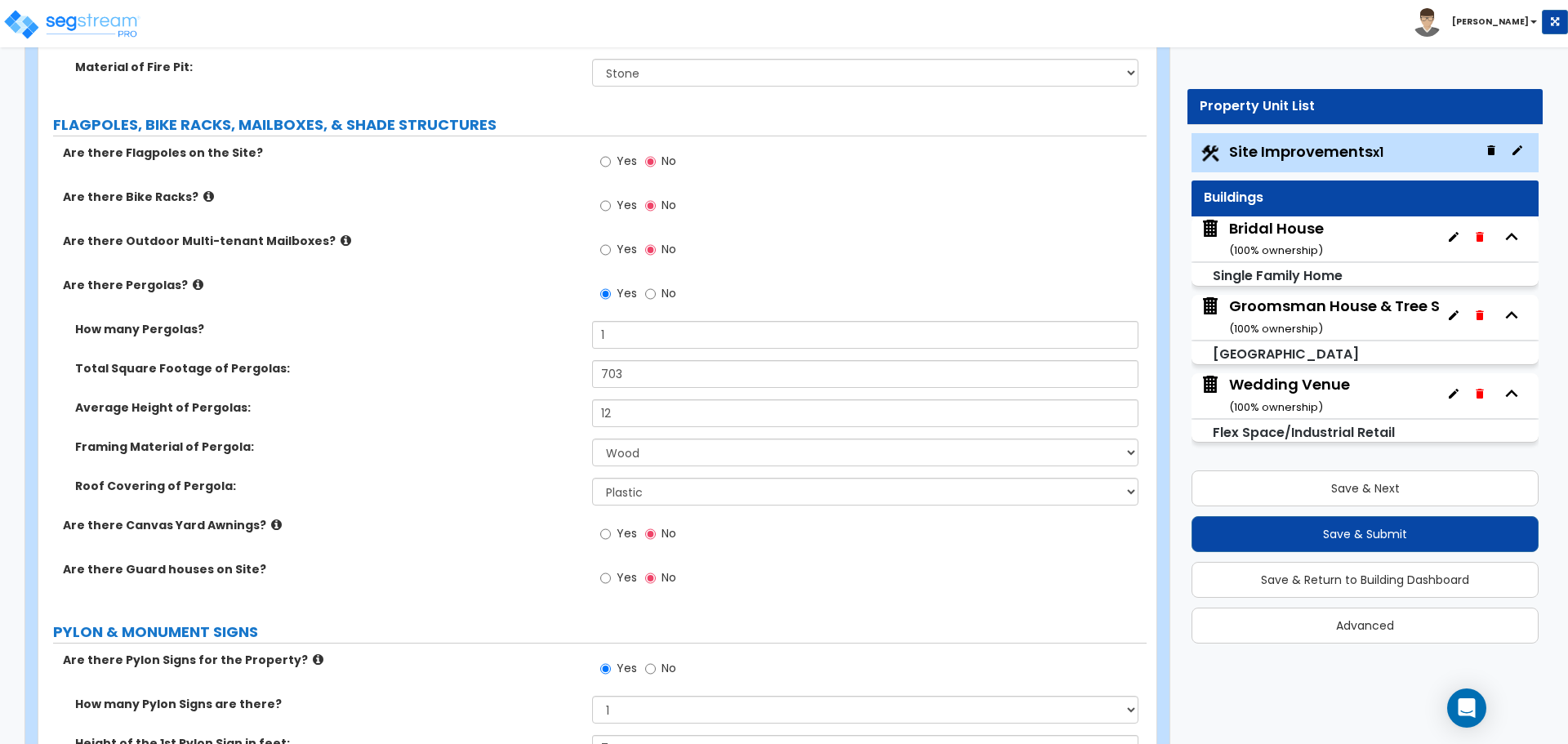
click at [271, 521] on icon at bounding box center [276, 524] width 11 height 12
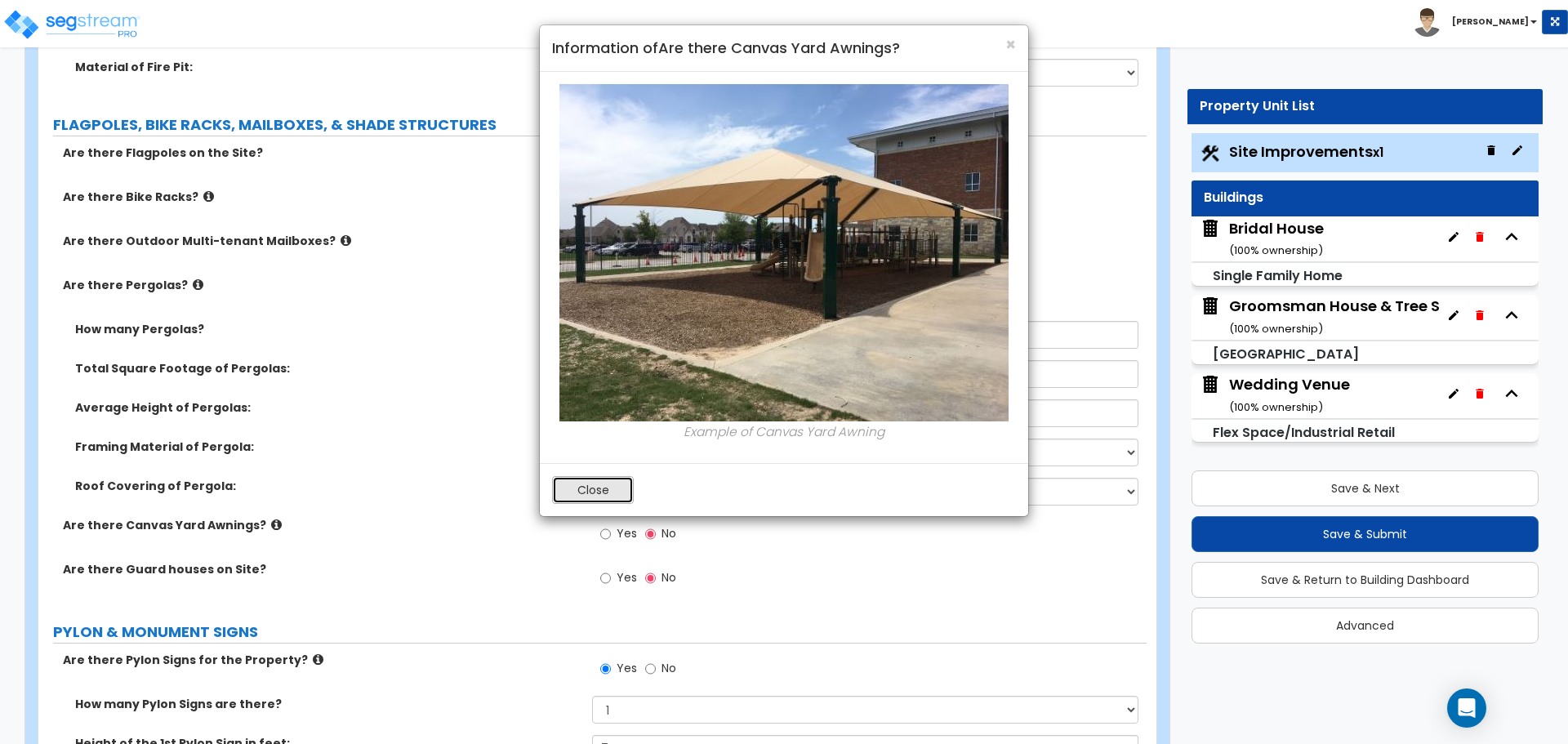
click at [580, 490] on button "Close" at bounding box center [593, 489] width 81 height 27
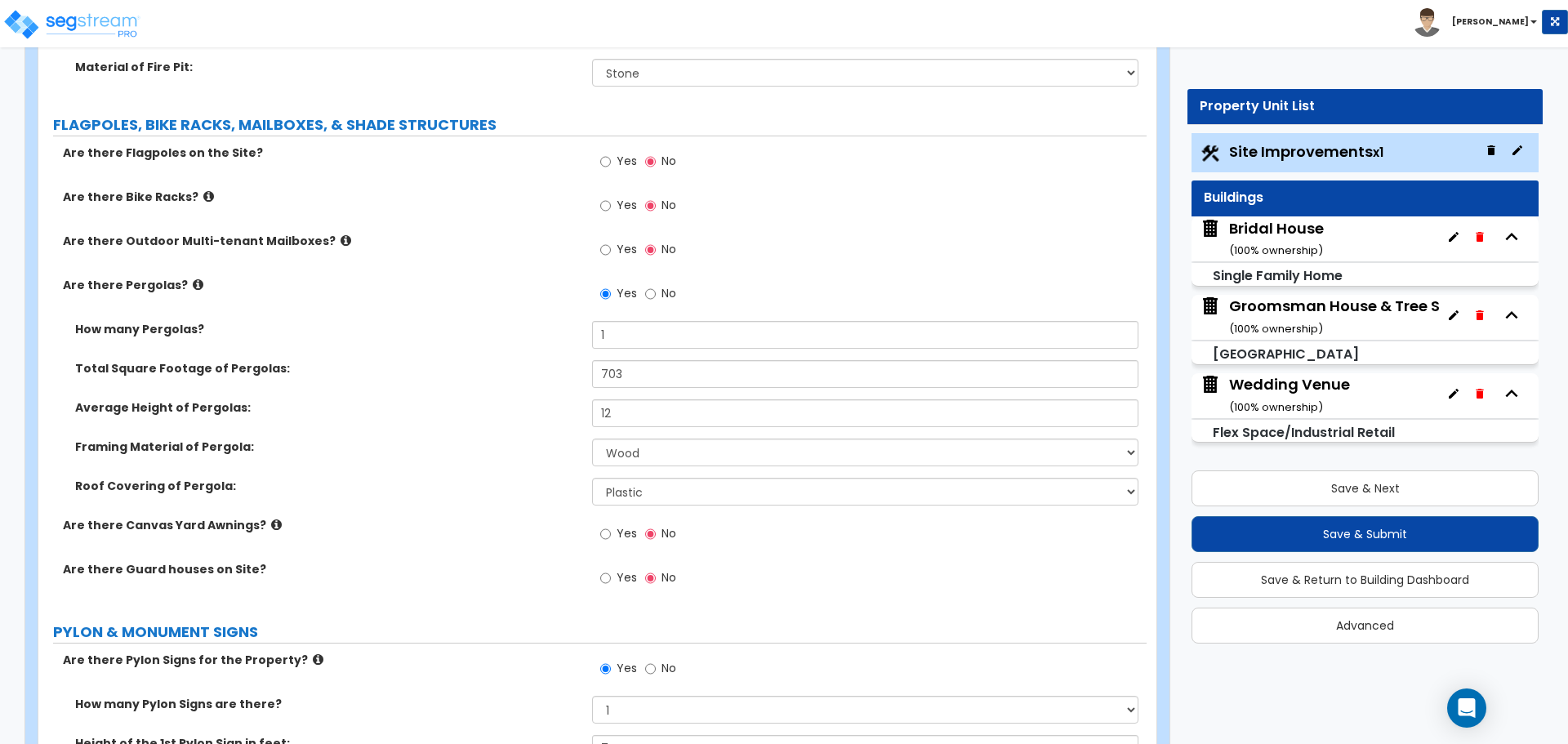
scroll to position [3675, 0]
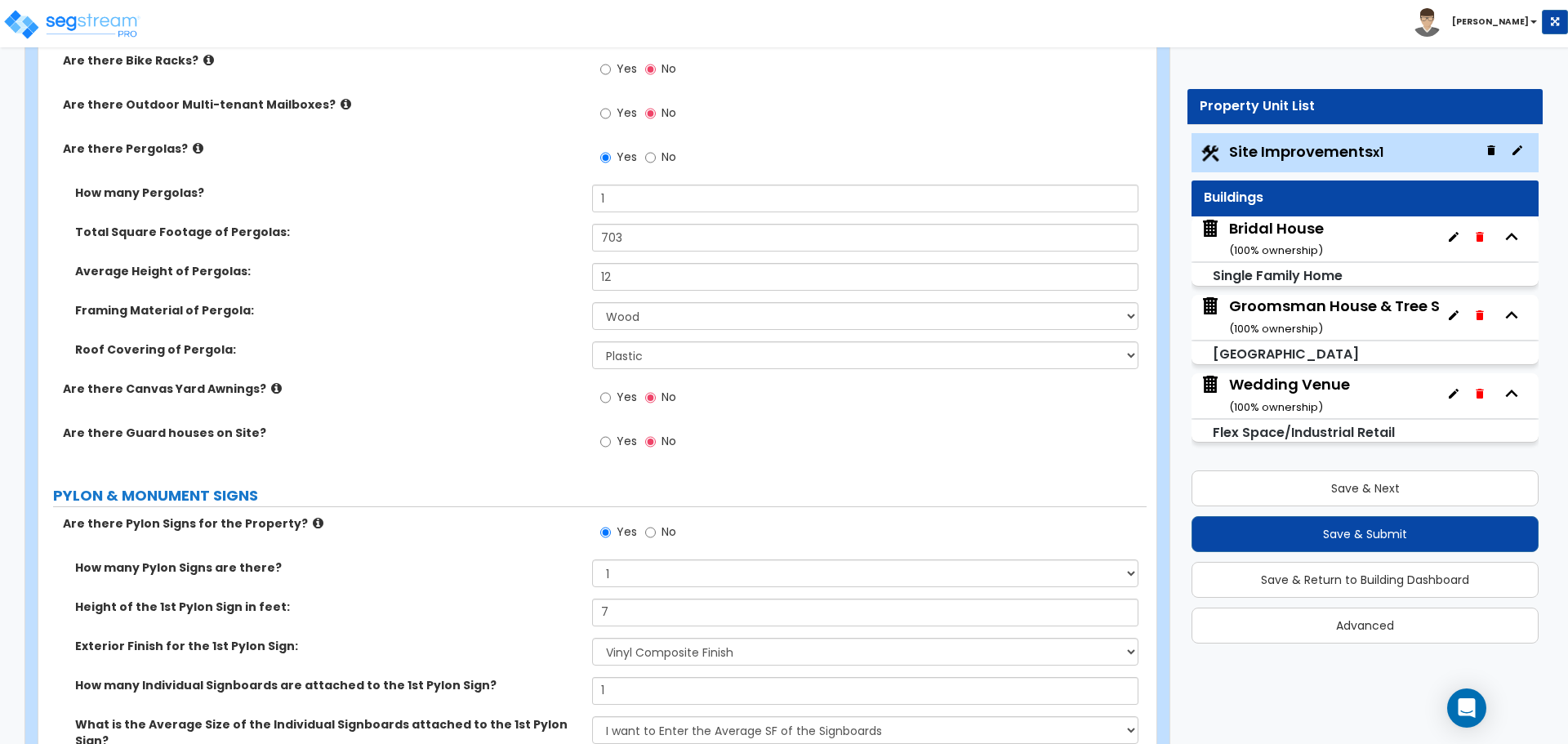
click at [313, 518] on icon at bounding box center [318, 523] width 11 height 12
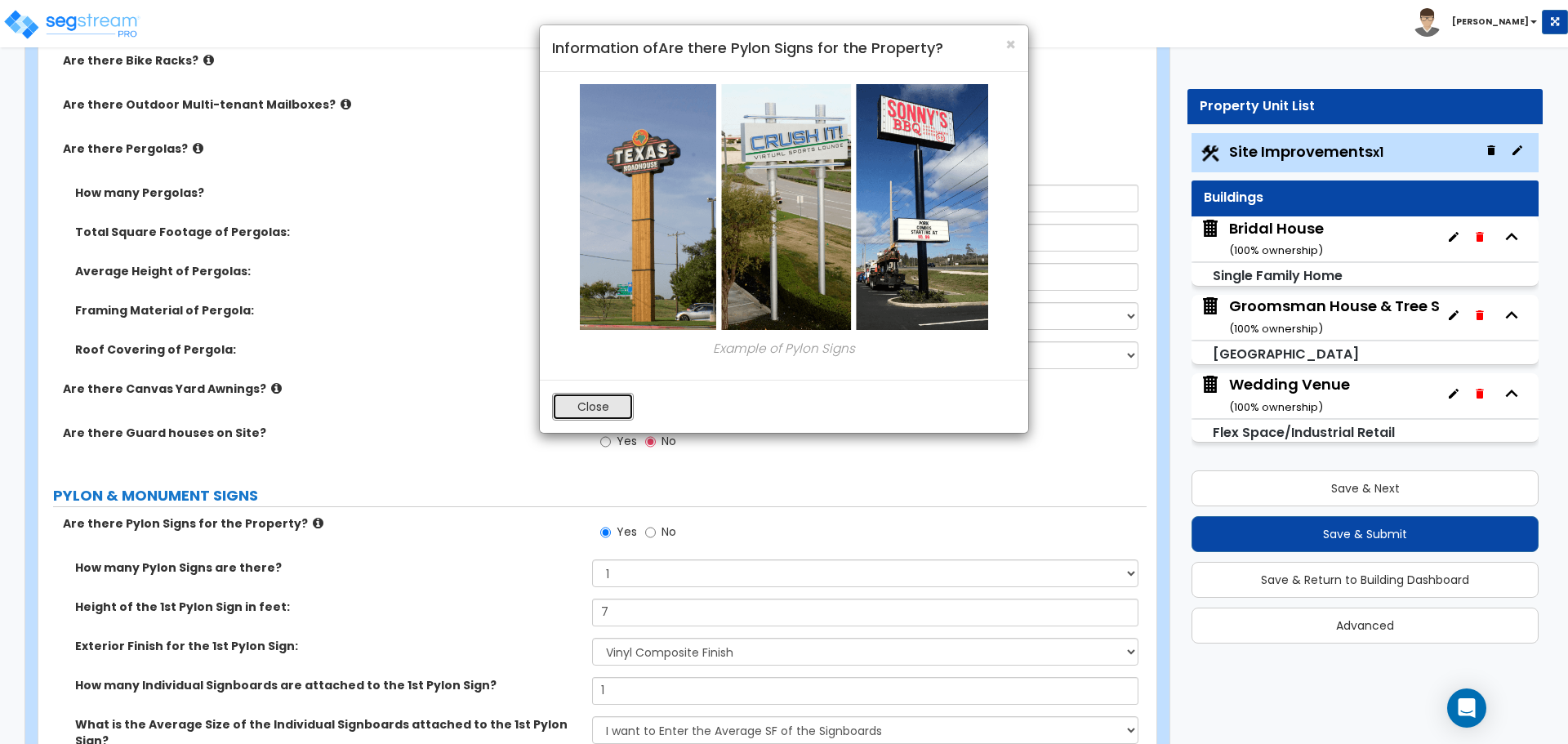
click at [586, 403] on button "Close" at bounding box center [593, 406] width 81 height 27
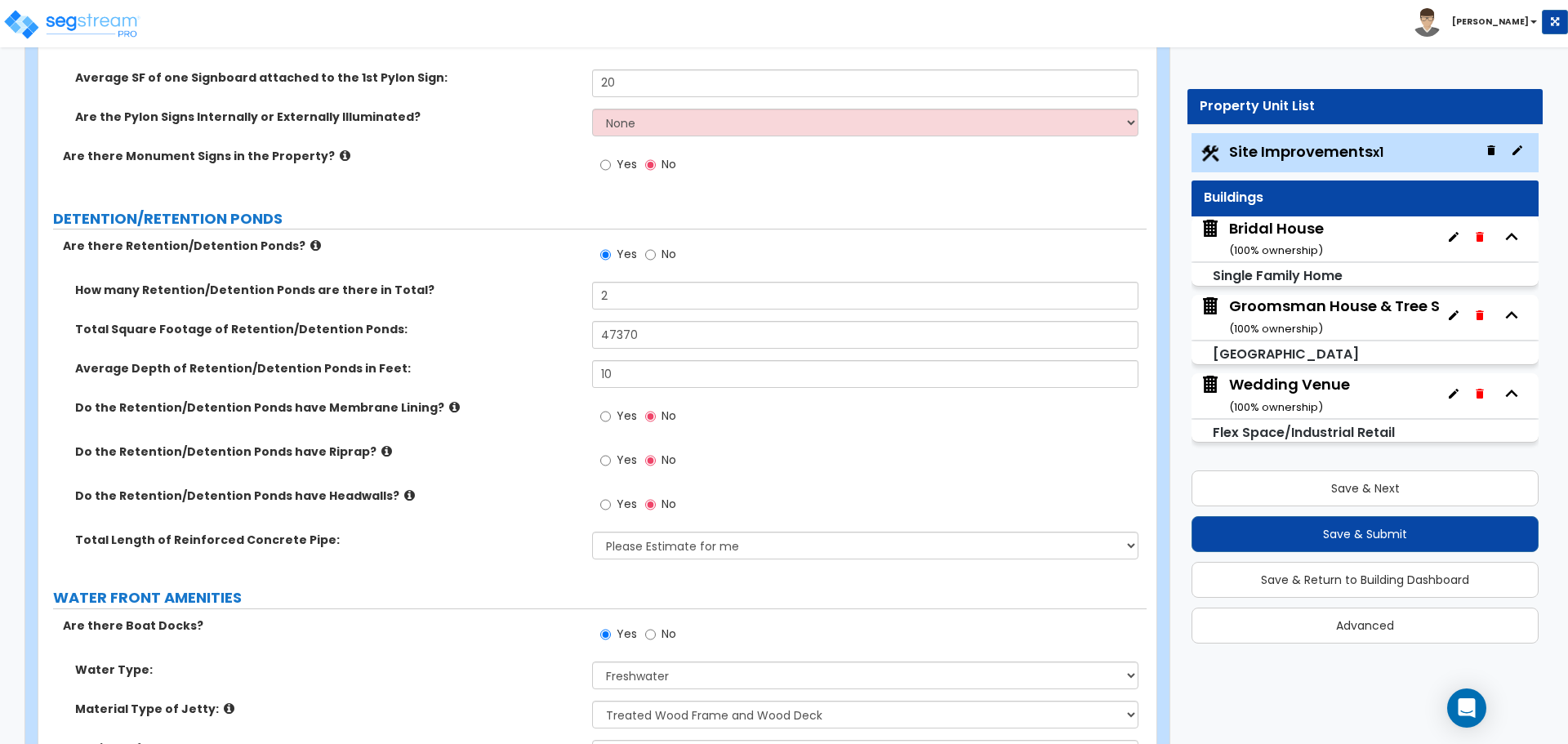
scroll to position [4355, 0]
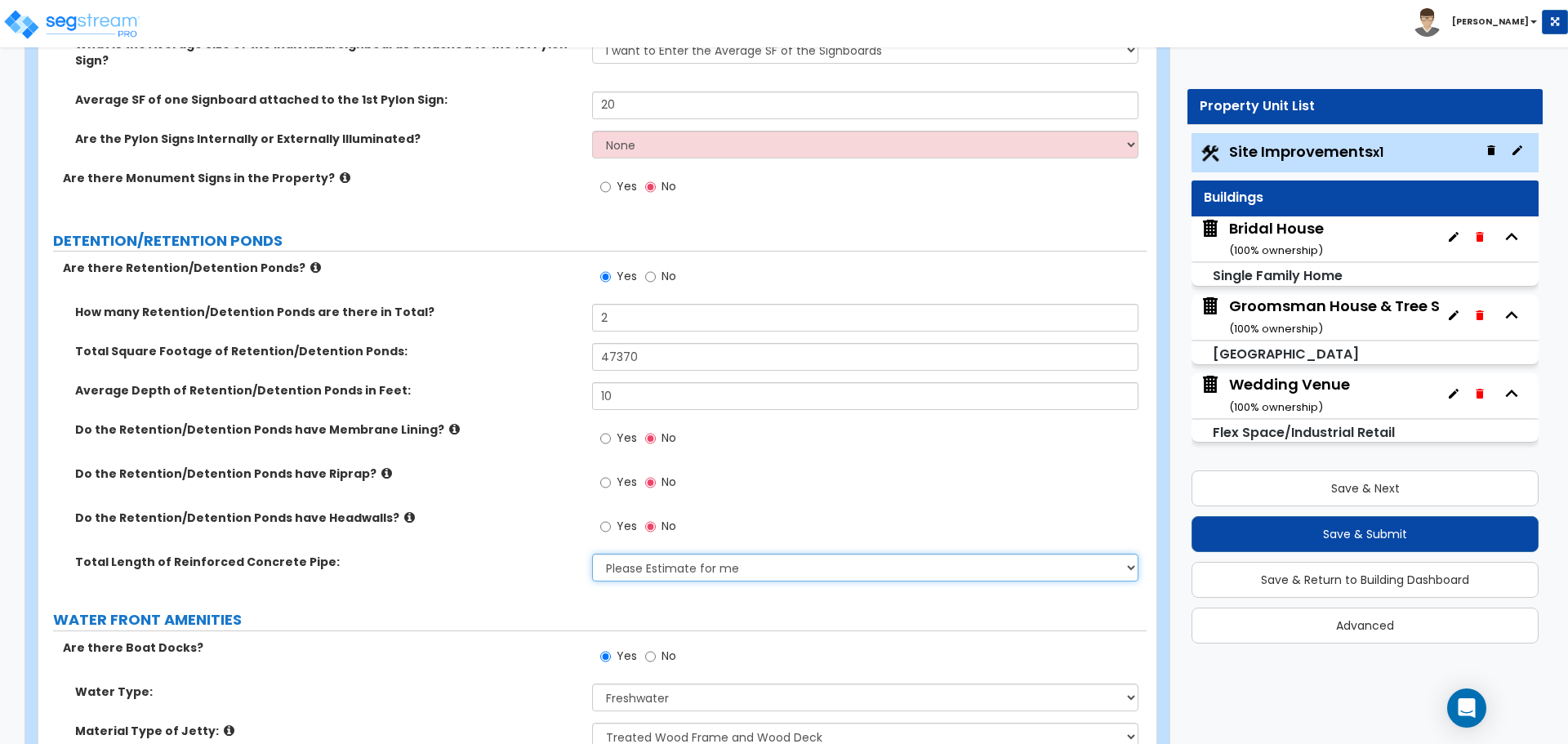
click at [696, 554] on select "Please Estimate for me I want to Enter Linear Footage" at bounding box center [865, 567] width 546 height 27
click at [709, 554] on select "Please Estimate for me I want to Enter Linear Footage" at bounding box center [865, 567] width 546 height 27
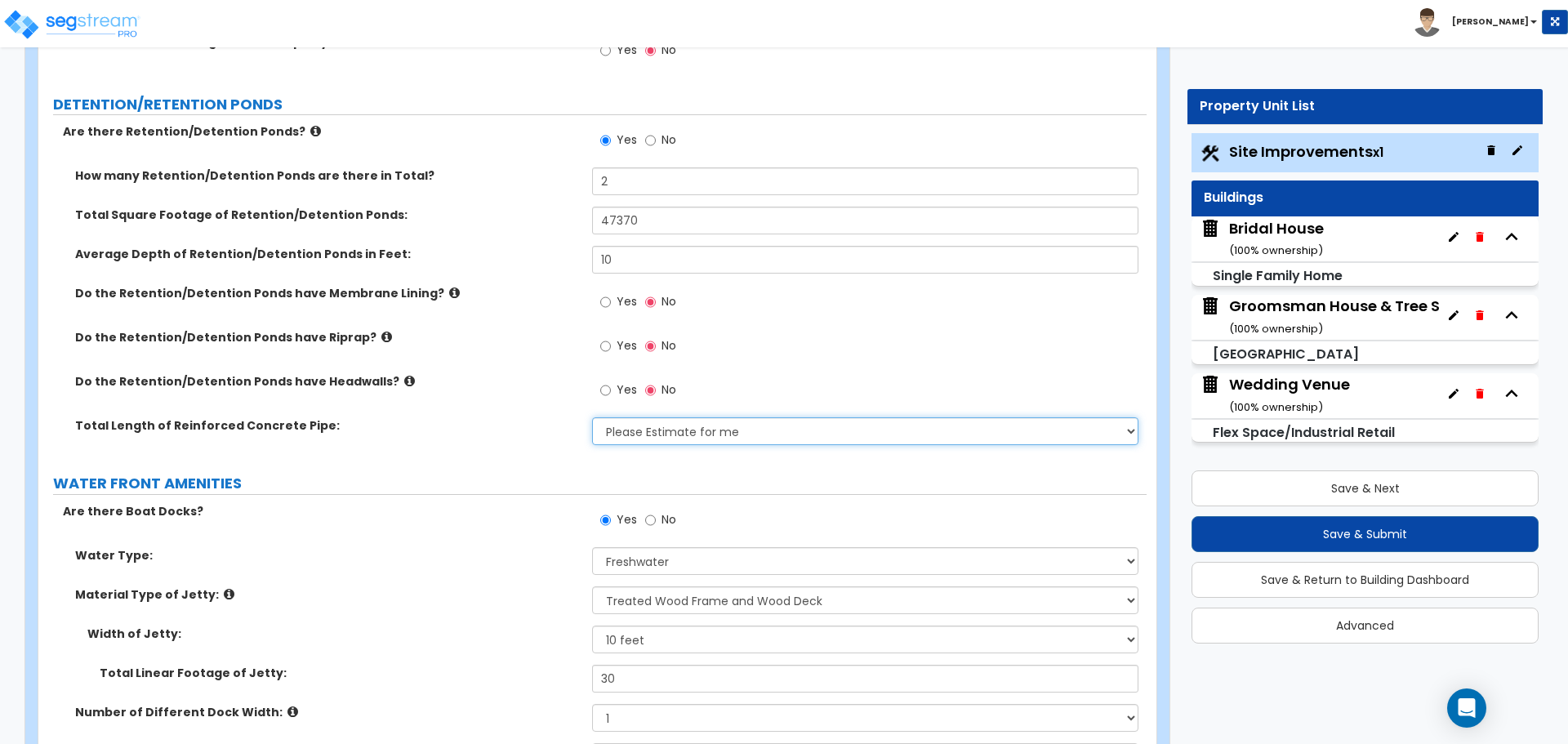
scroll to position [4628, 0]
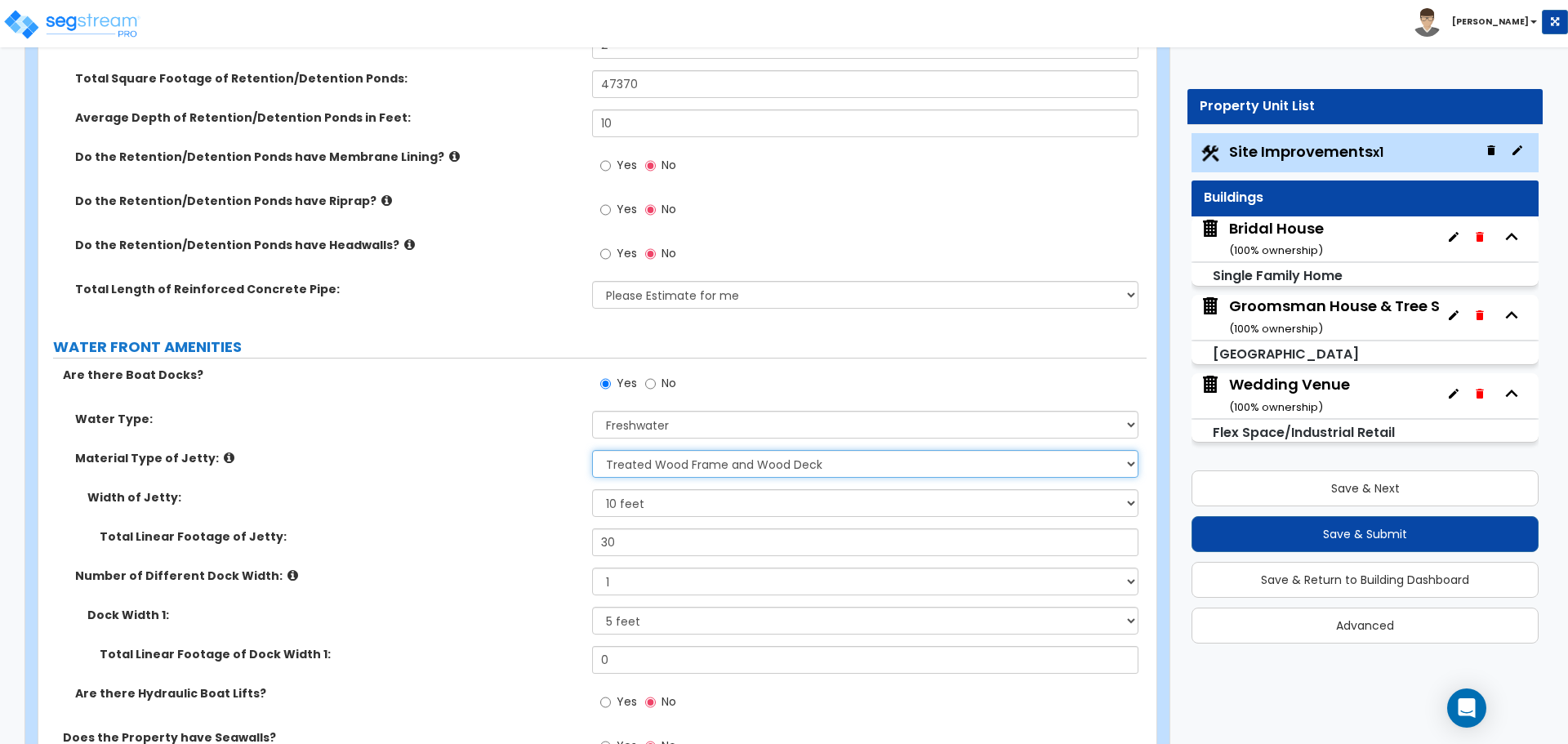
click at [863, 450] on select "Please Choose One Galvanized Steel Frame and Wood Deck Treated Wood Frame and W…" at bounding box center [865, 464] width 546 height 27
click at [224, 452] on icon at bounding box center [229, 458] width 11 height 12
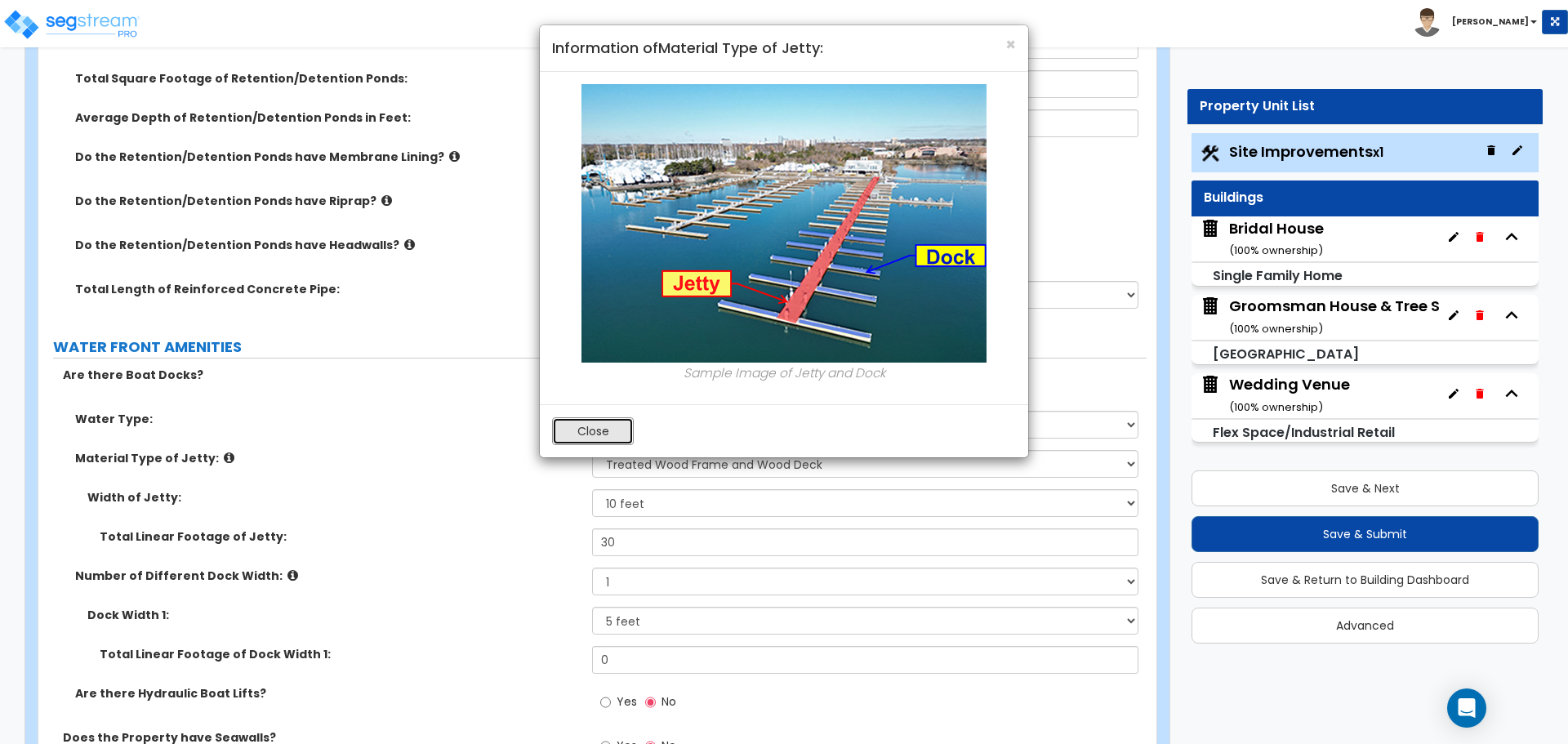
click at [612, 425] on button "Close" at bounding box center [593, 430] width 81 height 27
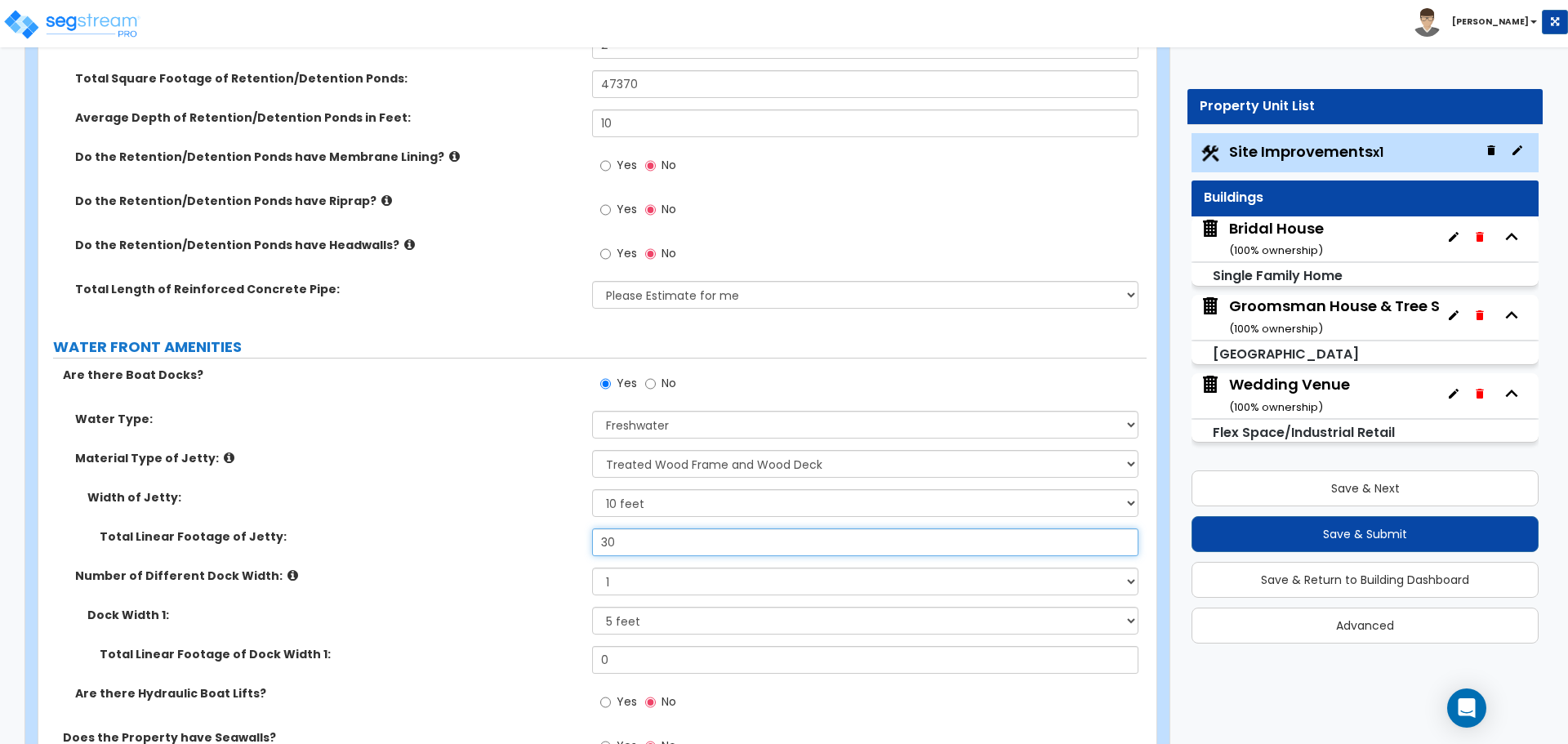
click at [828, 528] on input "30" at bounding box center [865, 542] width 546 height 27
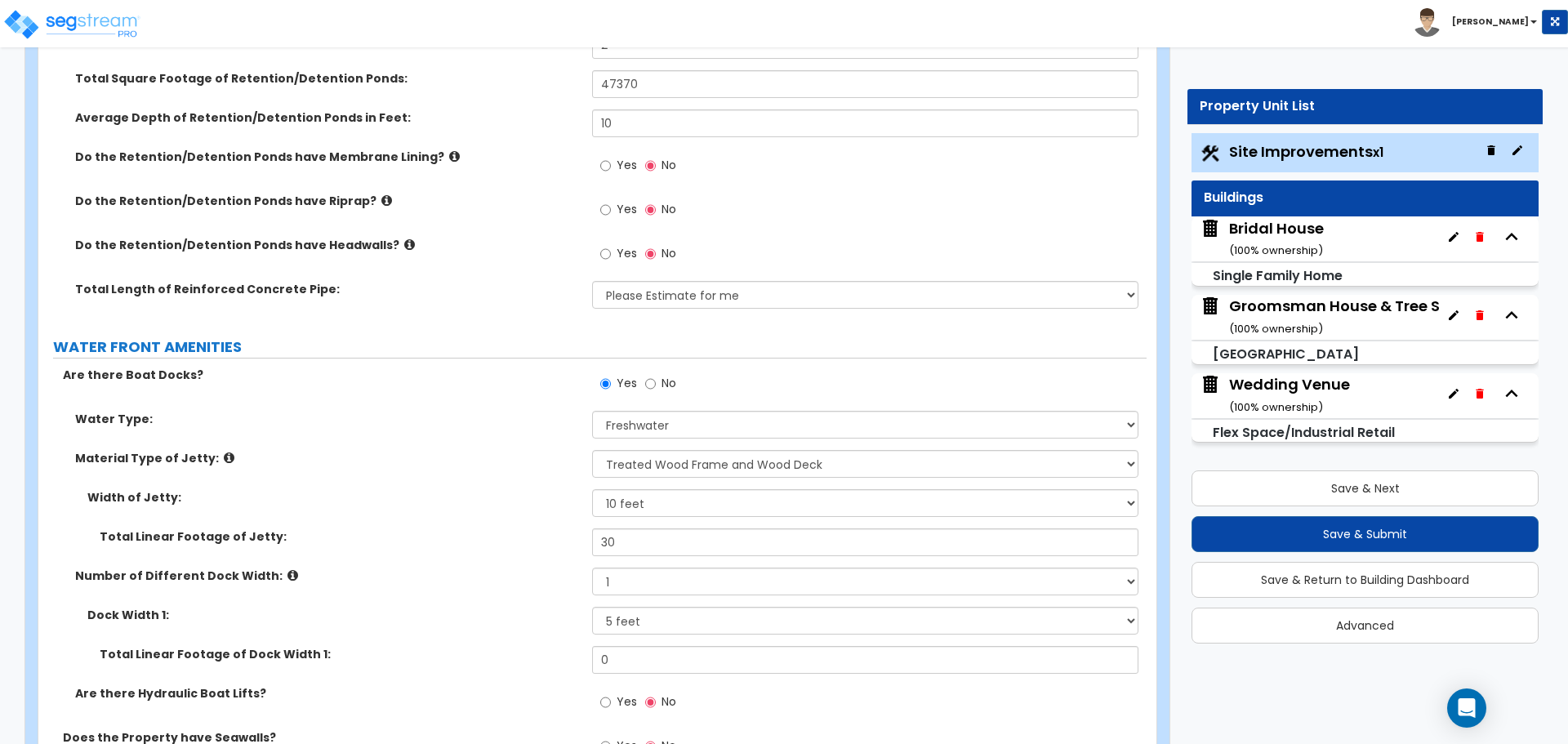
click at [288, 569] on icon at bounding box center [293, 575] width 11 height 12
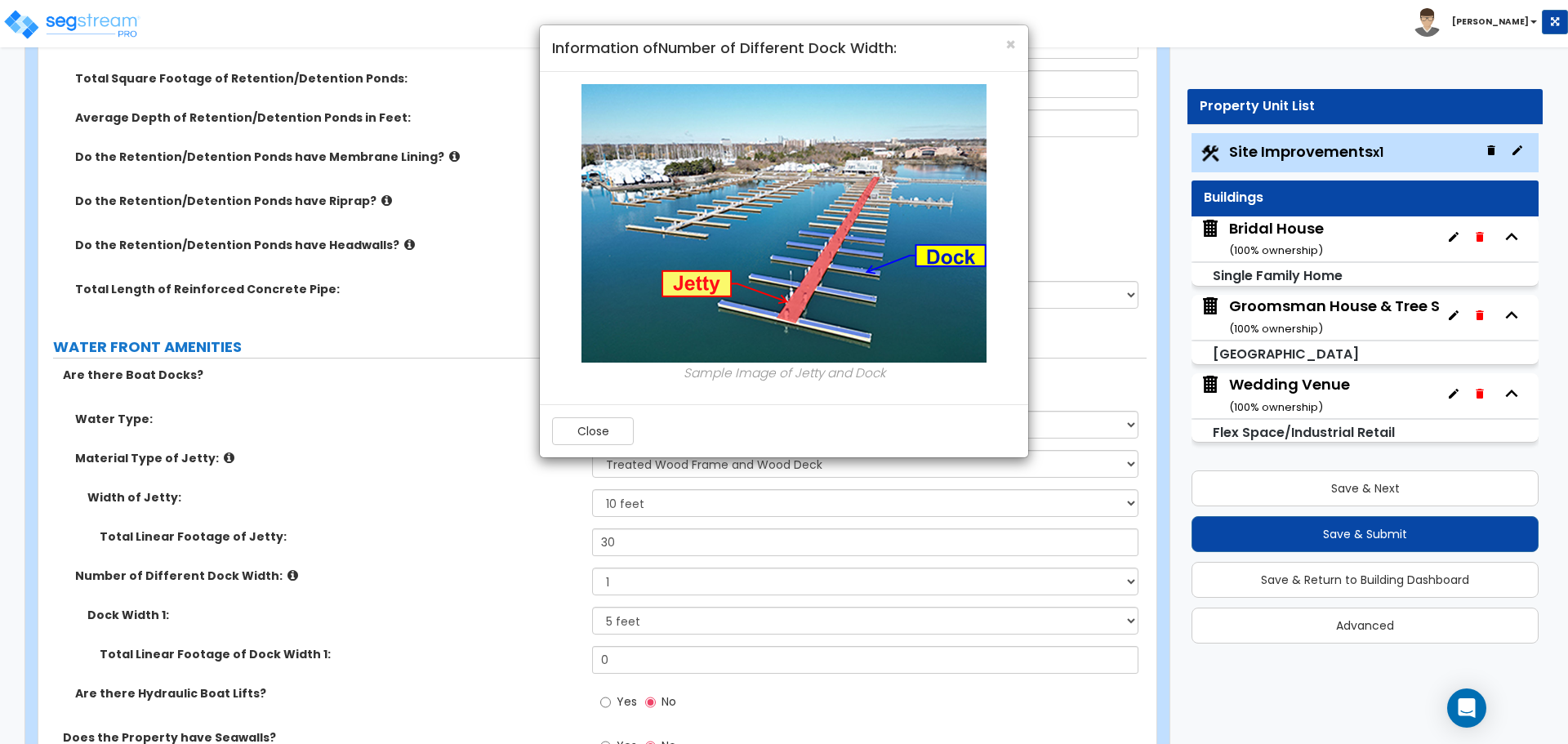
click at [279, 558] on div "× Information of Number of Different Dock Width: Sample Image of Jetty and Dock…" at bounding box center [784, 372] width 1568 height 744
click at [758, 554] on div "× Information of Number of Different Dock Width: Sample Image of Jetty and Dock…" at bounding box center [784, 372] width 1568 height 744
click at [653, 554] on div "× Information of Number of Different Dock Width: Sample Image of Jetty and Dock…" at bounding box center [784, 372] width 1568 height 744
click at [604, 429] on button "Close" at bounding box center [593, 430] width 81 height 27
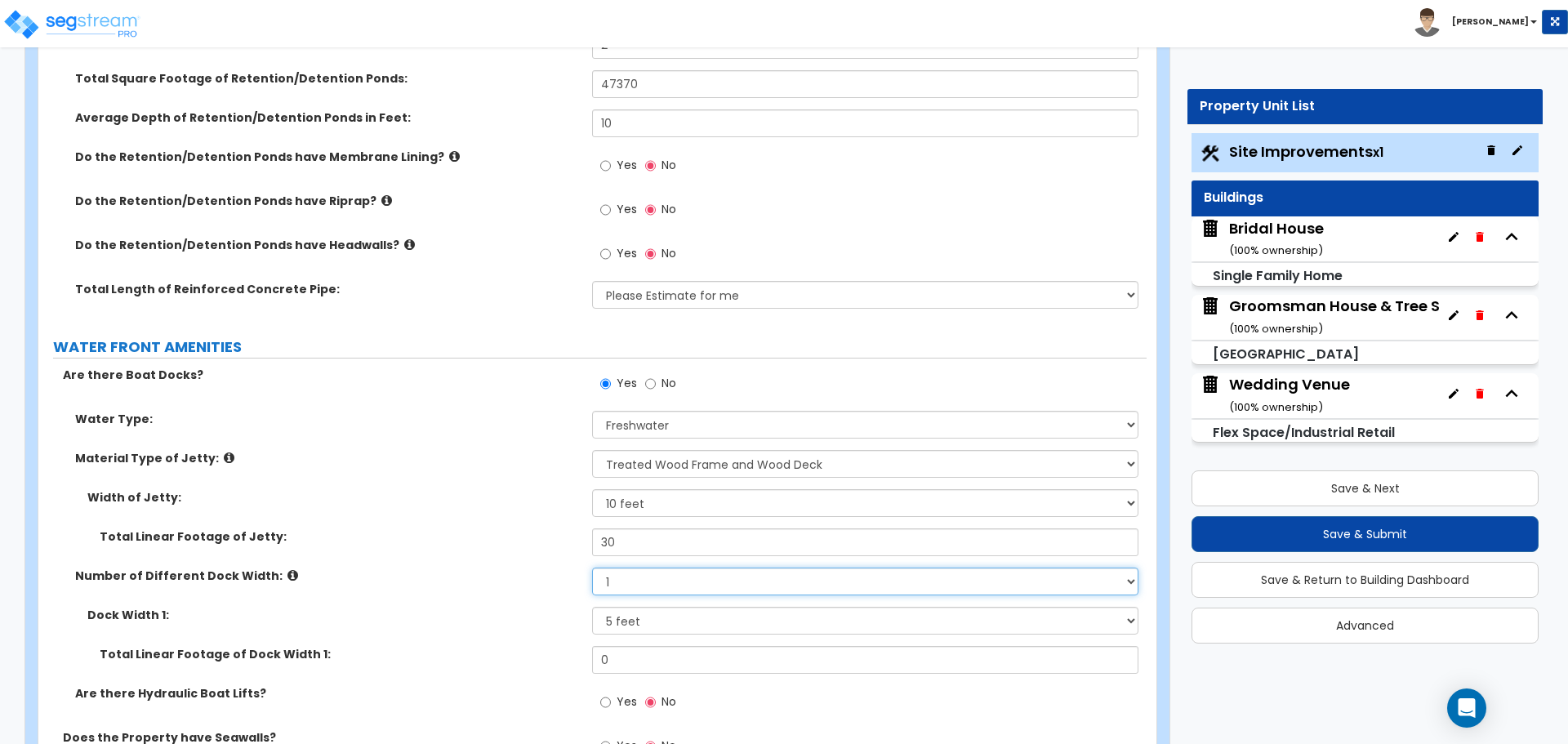
click at [746, 567] on select "Please Choose One 1 2 3" at bounding box center [865, 581] width 546 height 27
click at [592, 567] on select "Please Choose One 1 2 3" at bounding box center [865, 581] width 546 height 27
click at [669, 607] on select "Please Choose One 5 feet 6 feet 8 feet" at bounding box center [865, 620] width 546 height 27
click at [592, 607] on select "Please Choose One 5 feet 6 feet 8 feet" at bounding box center [865, 620] width 546 height 27
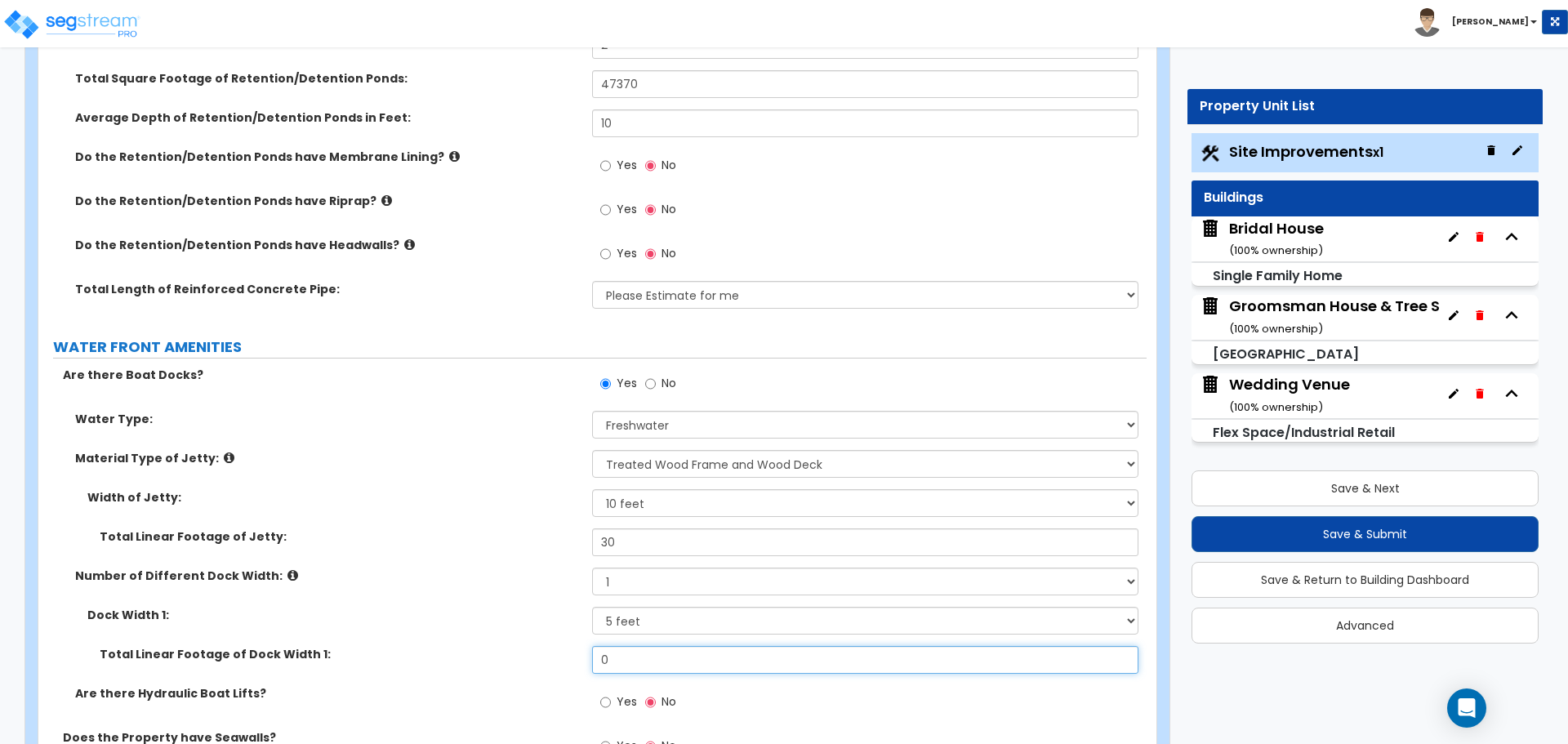
click at [676, 646] on input "0" at bounding box center [865, 659] width 546 height 27
click at [740, 646] on input "0" at bounding box center [865, 659] width 546 height 27
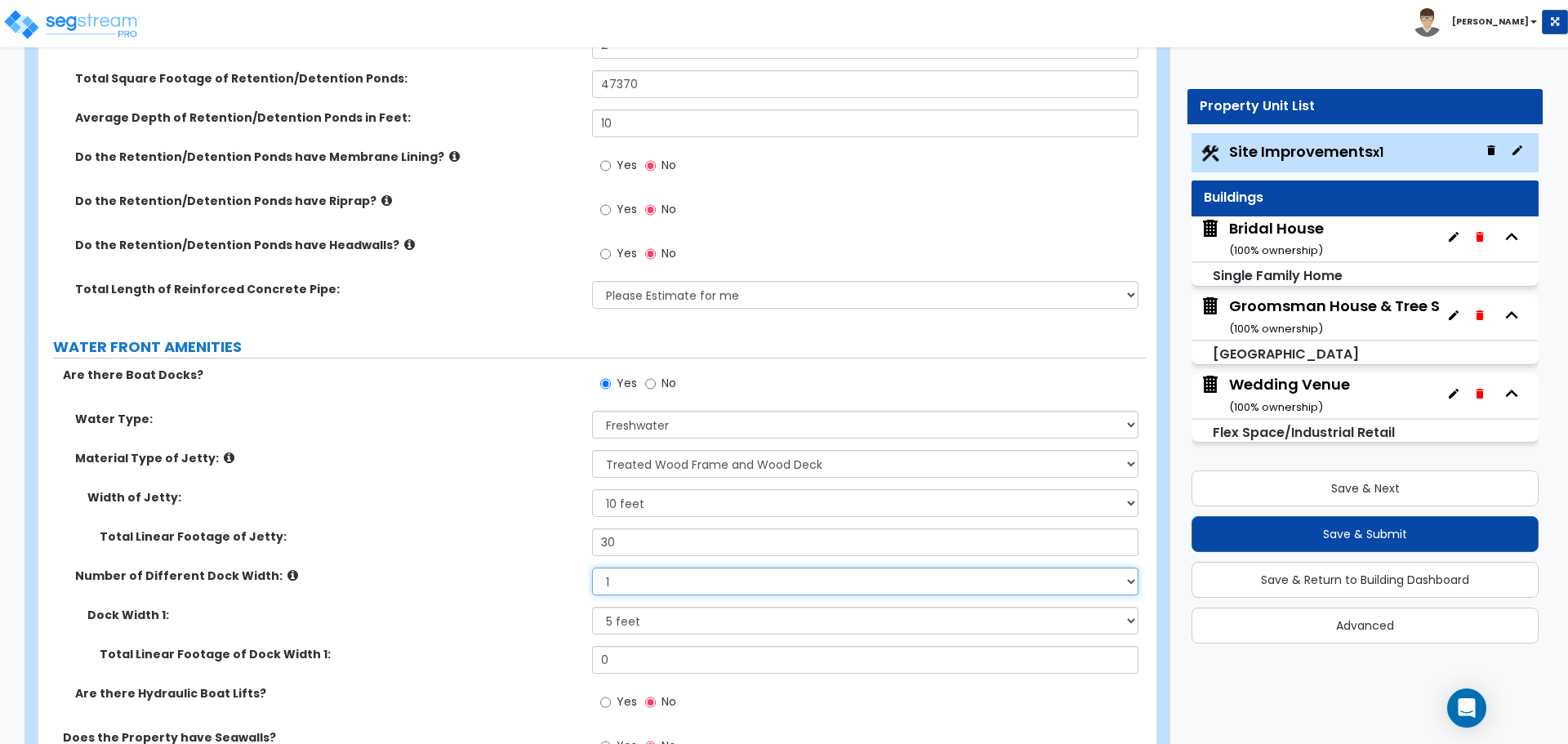
click at [737, 577] on select "Please Choose One 1 2 3" at bounding box center [865, 581] width 546 height 27
click at [592, 567] on select "Please Choose One 1 2 3" at bounding box center [865, 581] width 546 height 27
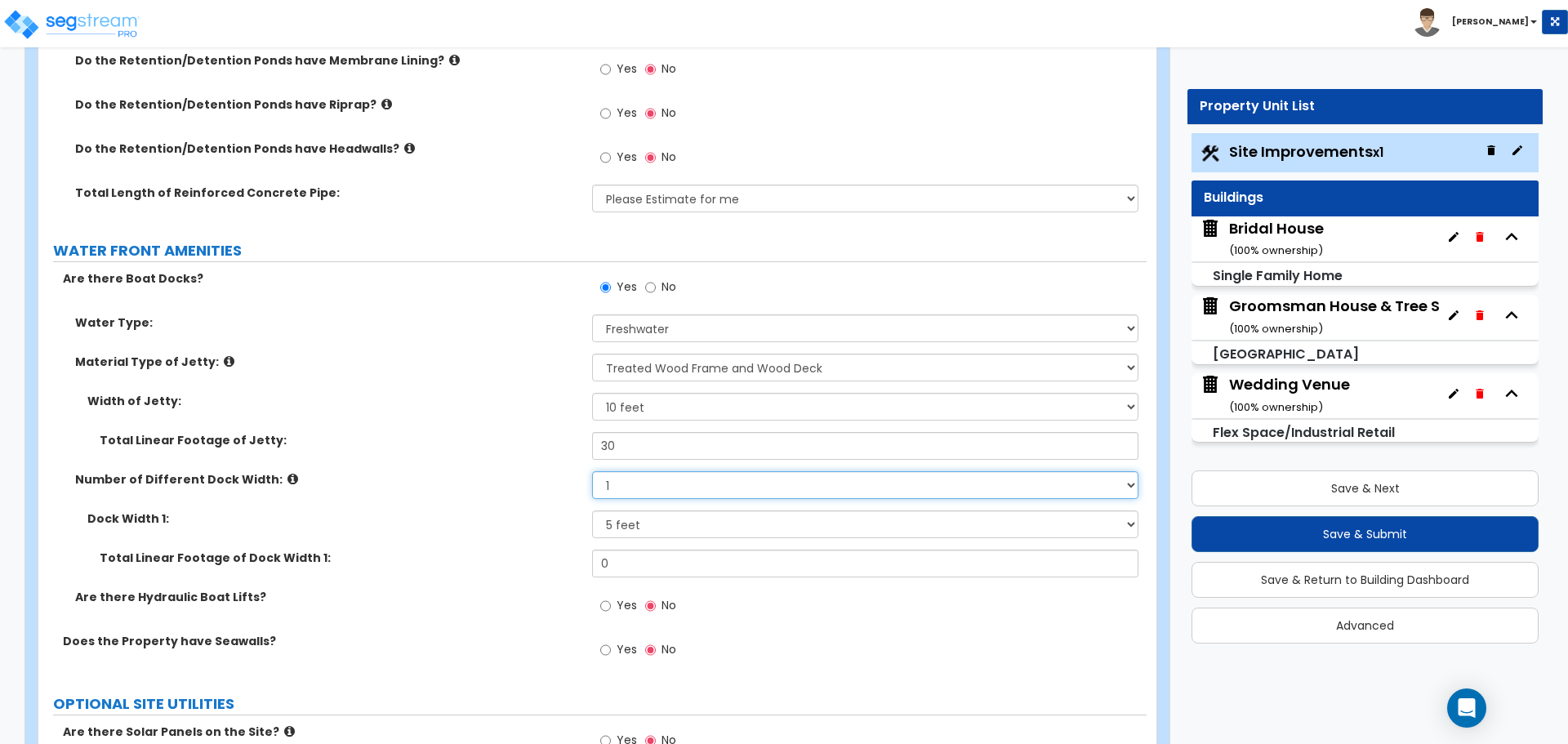
scroll to position [4764, 0]
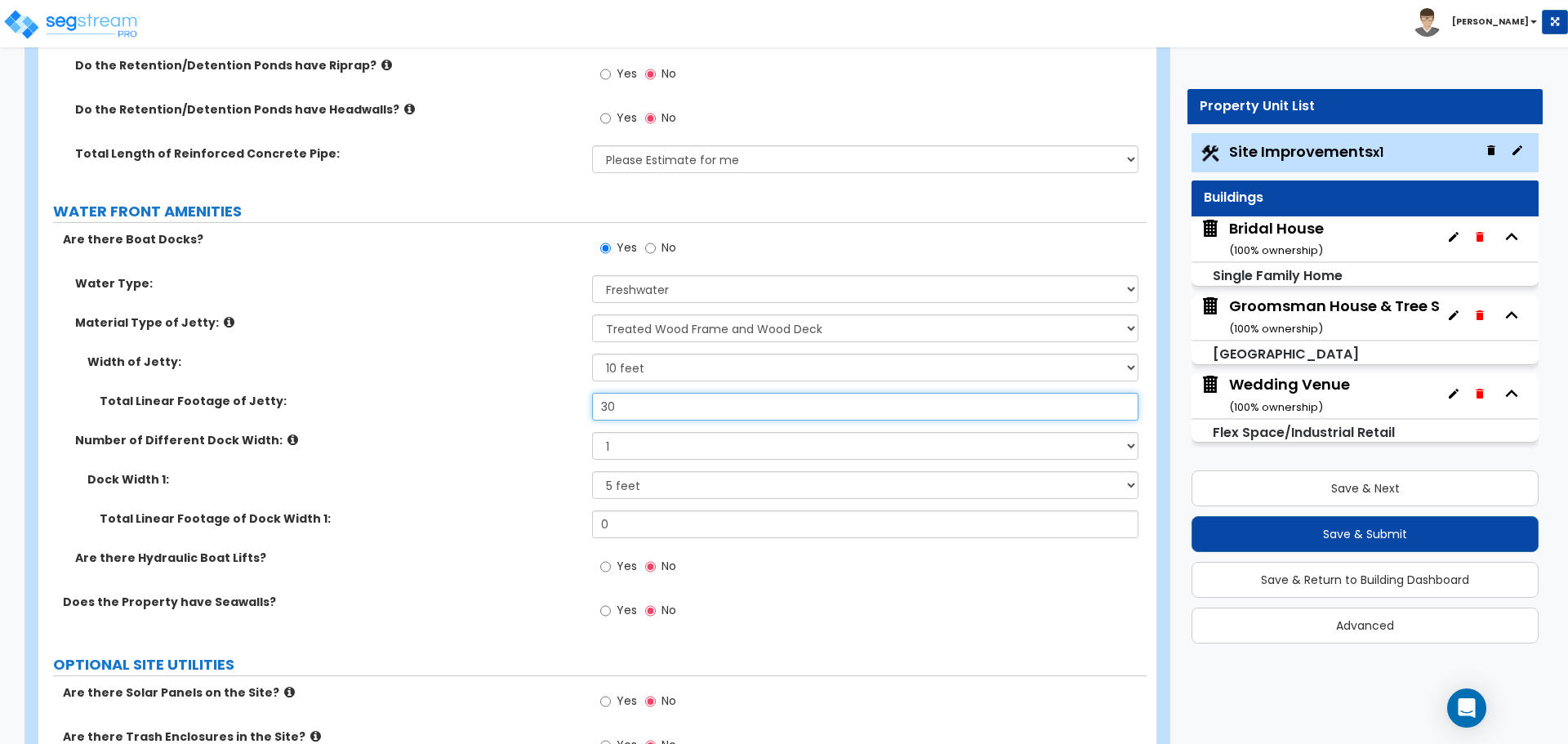
click at [695, 393] on input "30" at bounding box center [865, 406] width 546 height 27
click at [879, 393] on input "30" at bounding box center [865, 406] width 546 height 27
click at [897, 396] on input "30" at bounding box center [865, 406] width 546 height 27
click at [711, 353] on select "Please Choose One 3 feet 6 feet 8 feet 10 feet" at bounding box center [865, 367] width 546 height 27
click at [676, 354] on select "Please Choose One 3 feet 6 feet 8 feet 10 feet" at bounding box center [865, 367] width 546 height 27
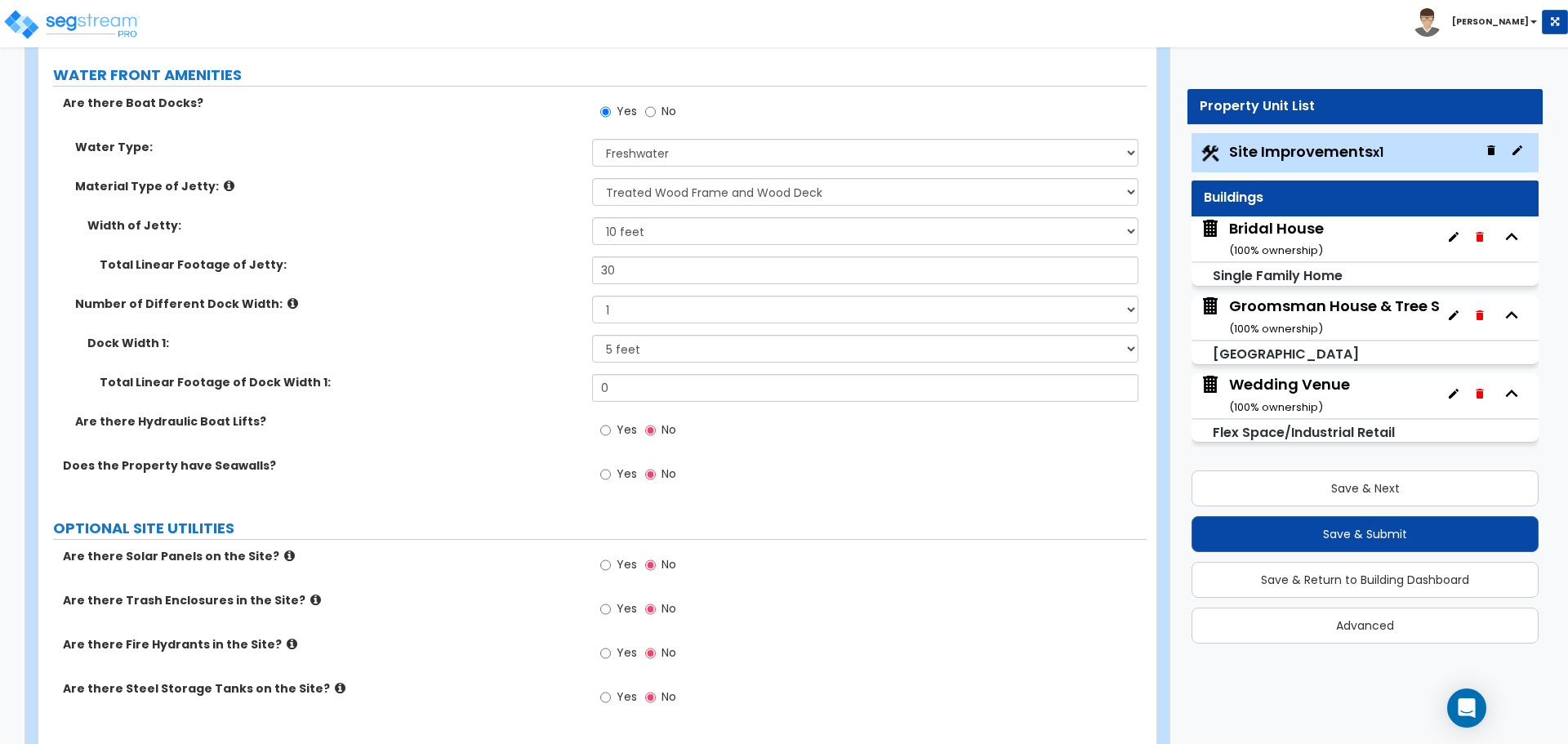
scroll to position [4939, 0]
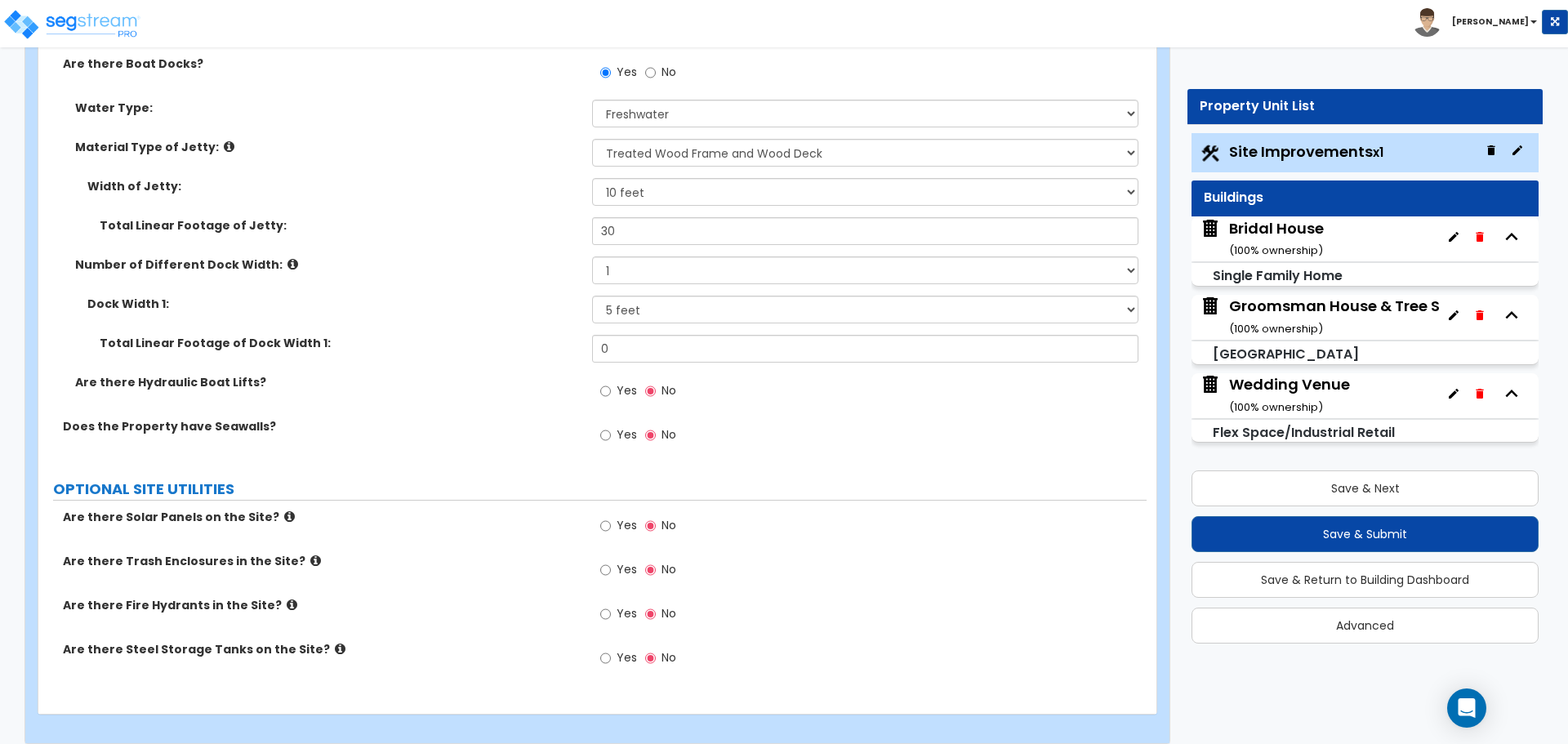
click at [1299, 232] on div "Bridal House ( 100 % ownership)" at bounding box center [1276, 239] width 95 height 41
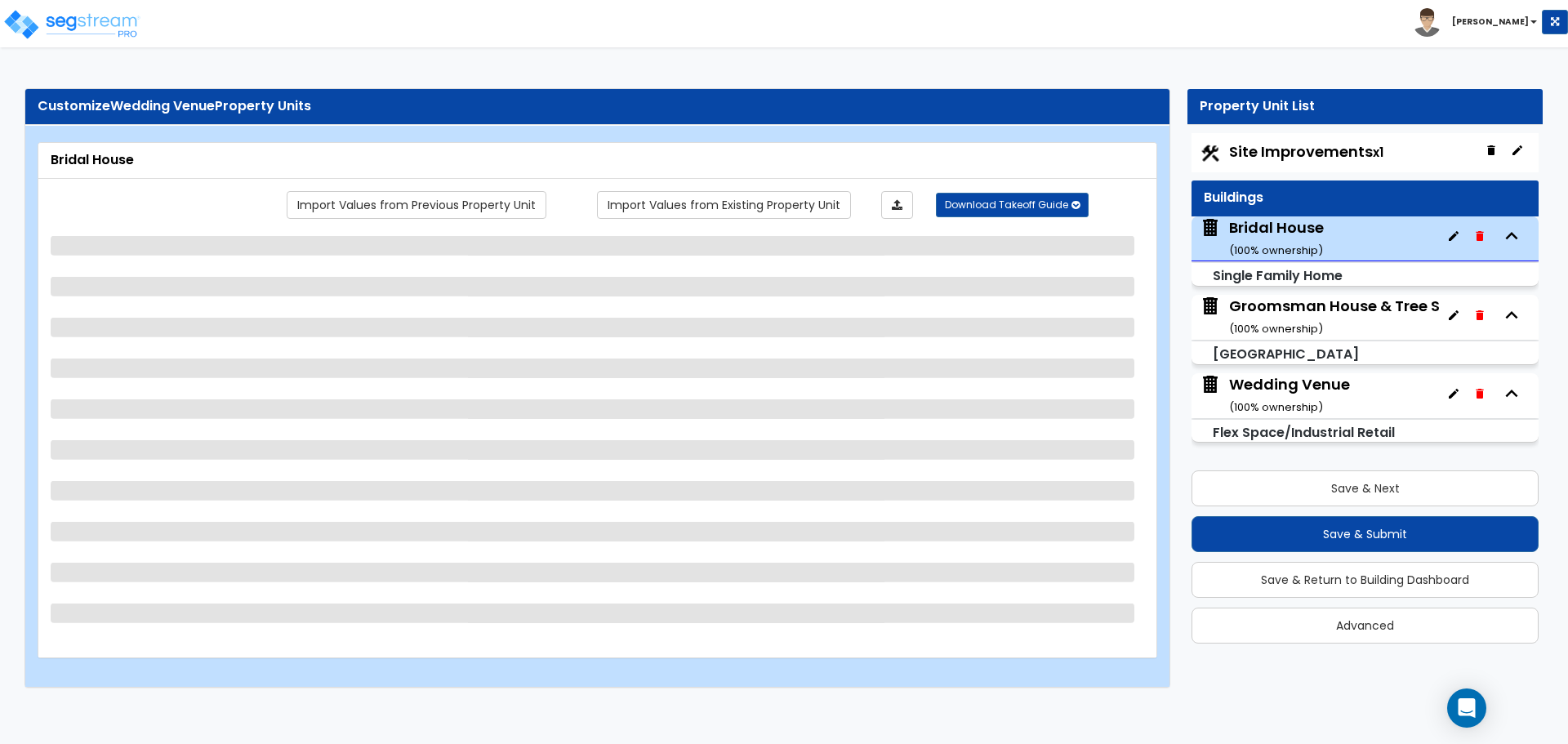
scroll to position [0, 0]
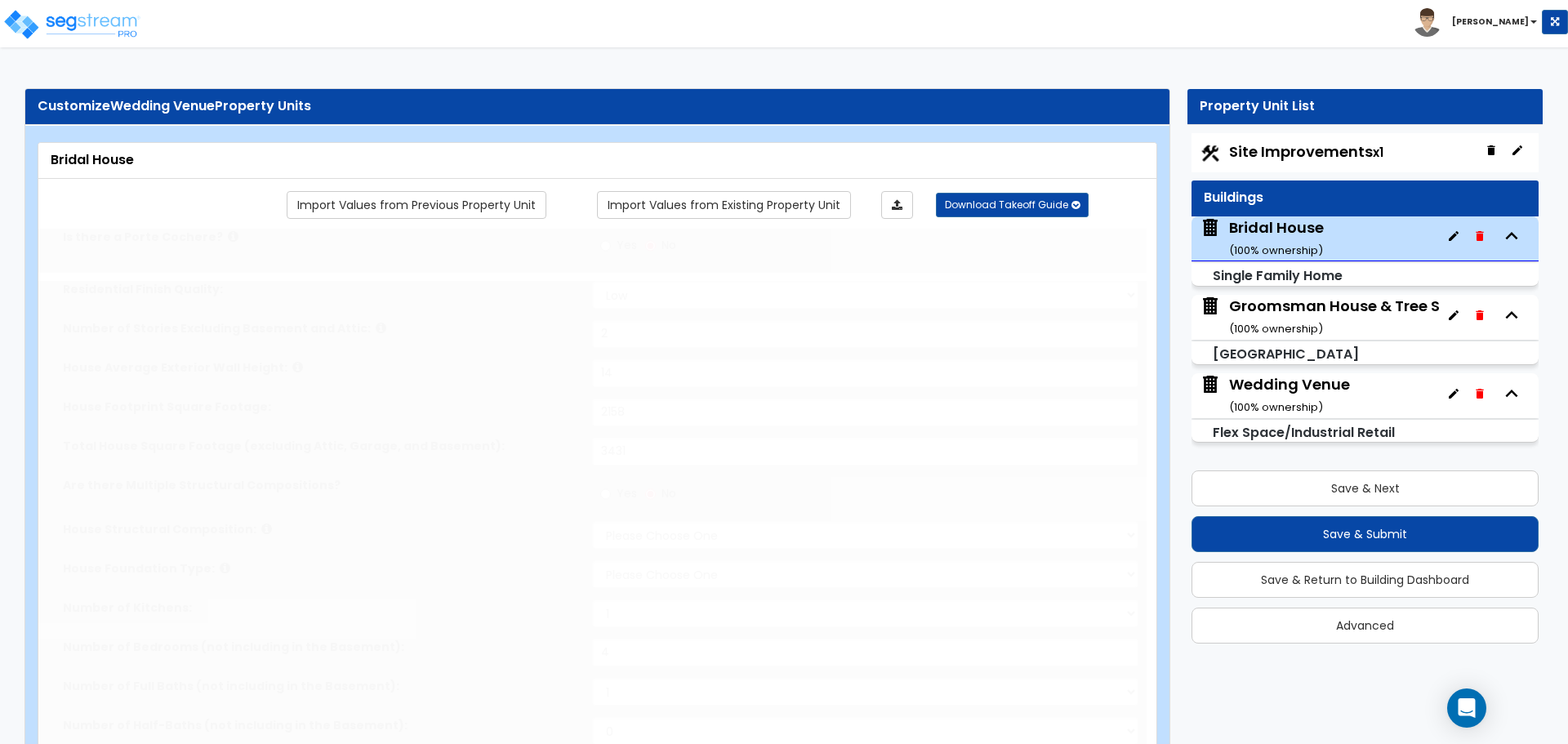
select select "1"
type input "2"
type input "14"
type input "2158"
type input "3431"
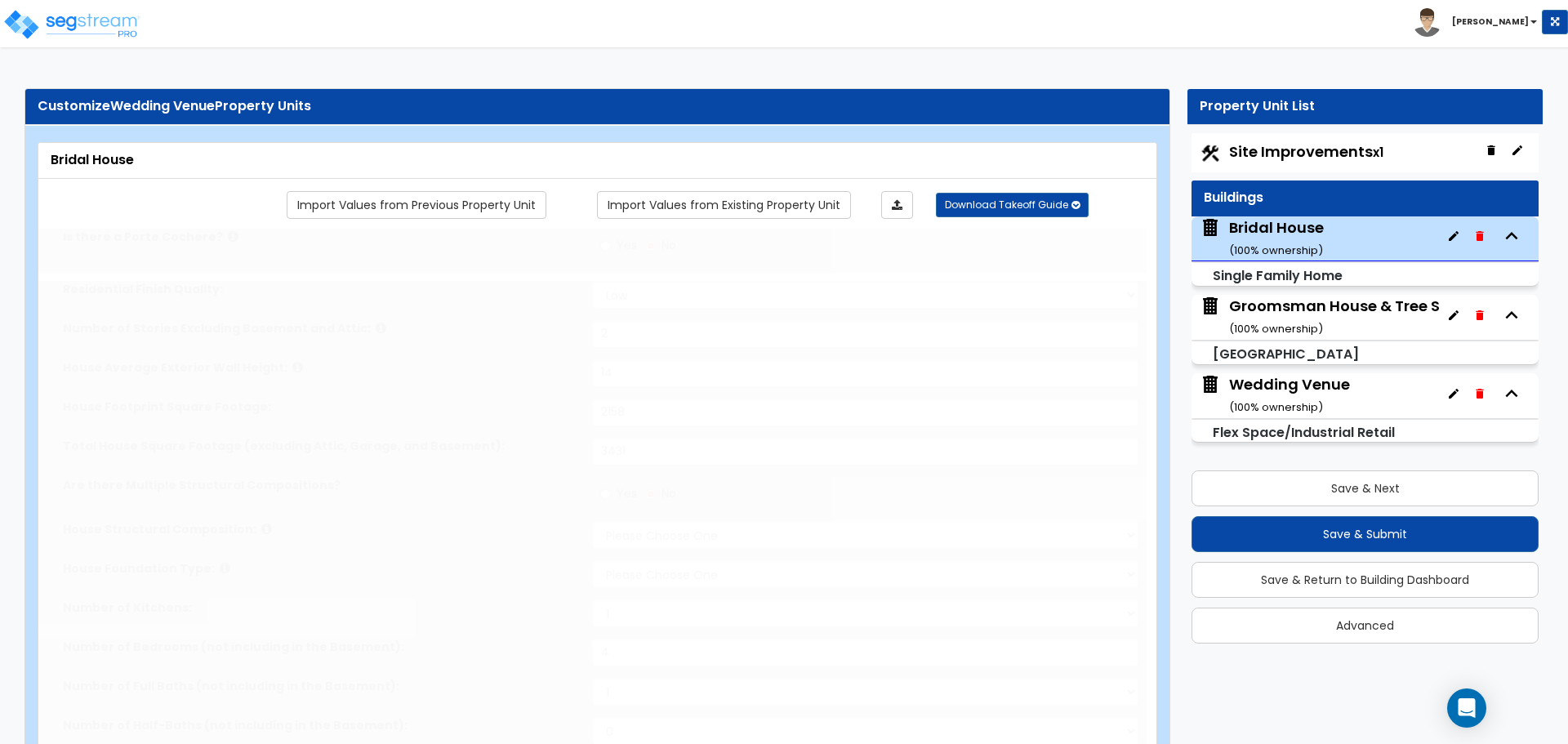
select select "7"
select select "3"
type input "4"
select select "2"
select select "1"
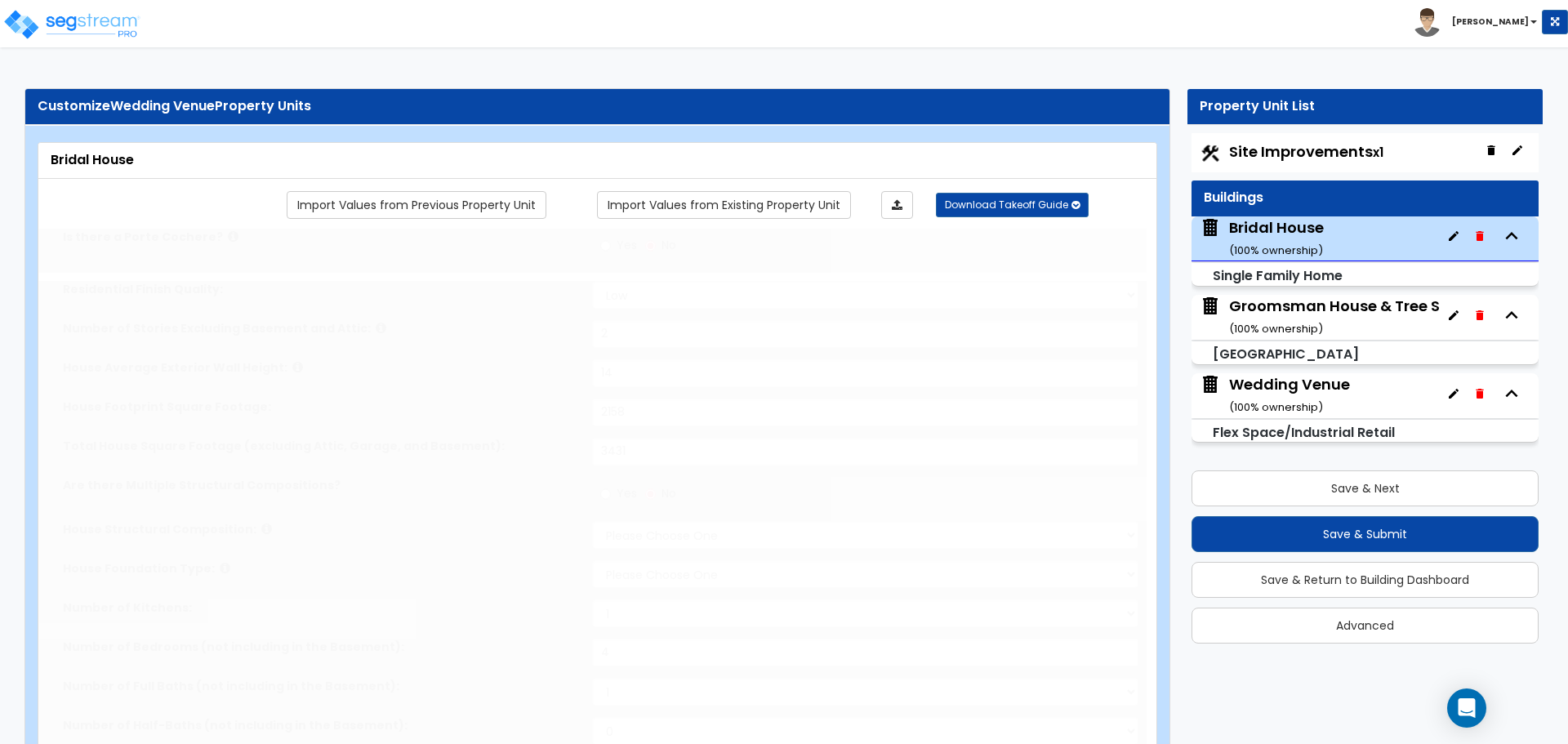
select select "1"
select select "5"
select select "1"
select select "4"
radio input "true"
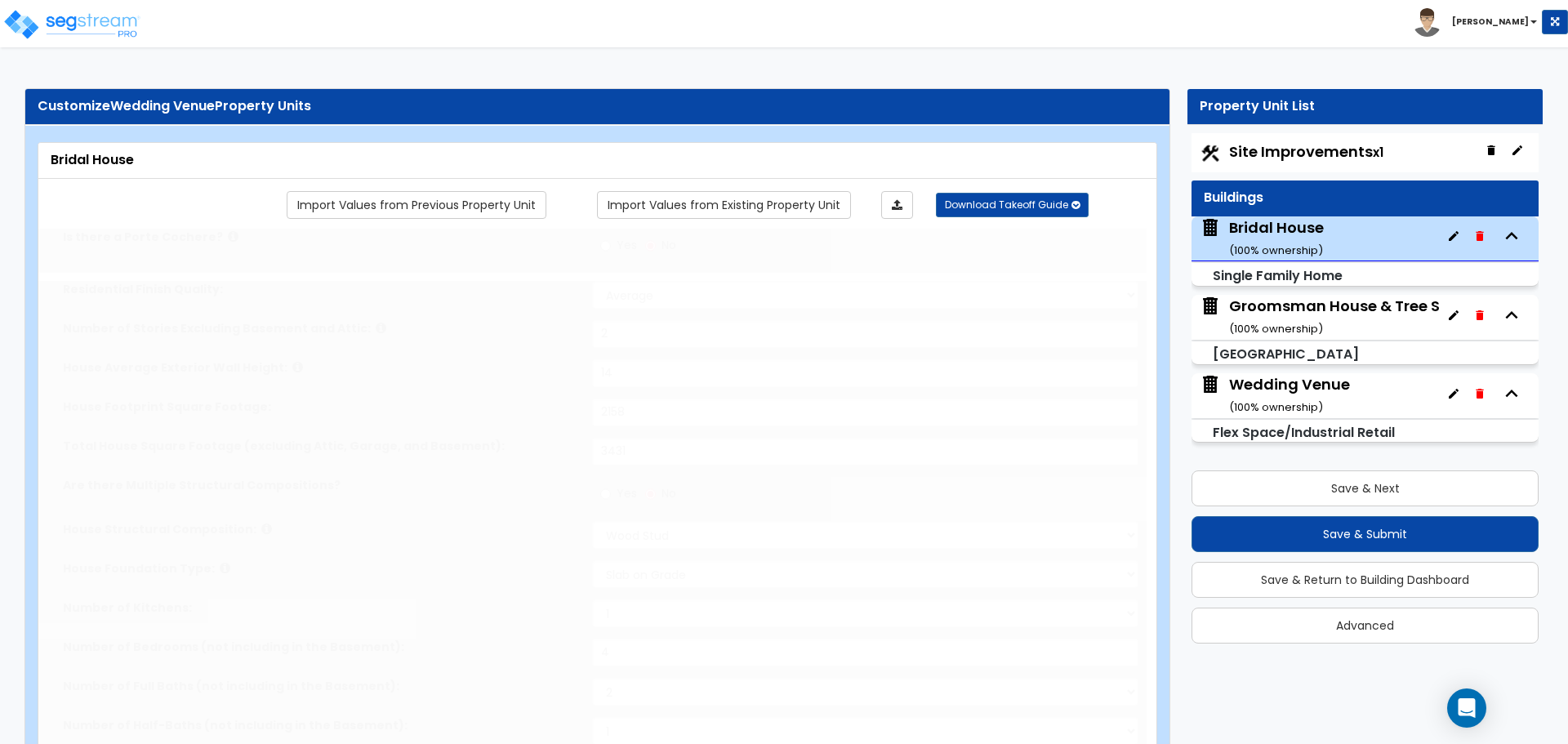
type input "5"
type input "1"
radio input "true"
select select "2"
radio input "true"
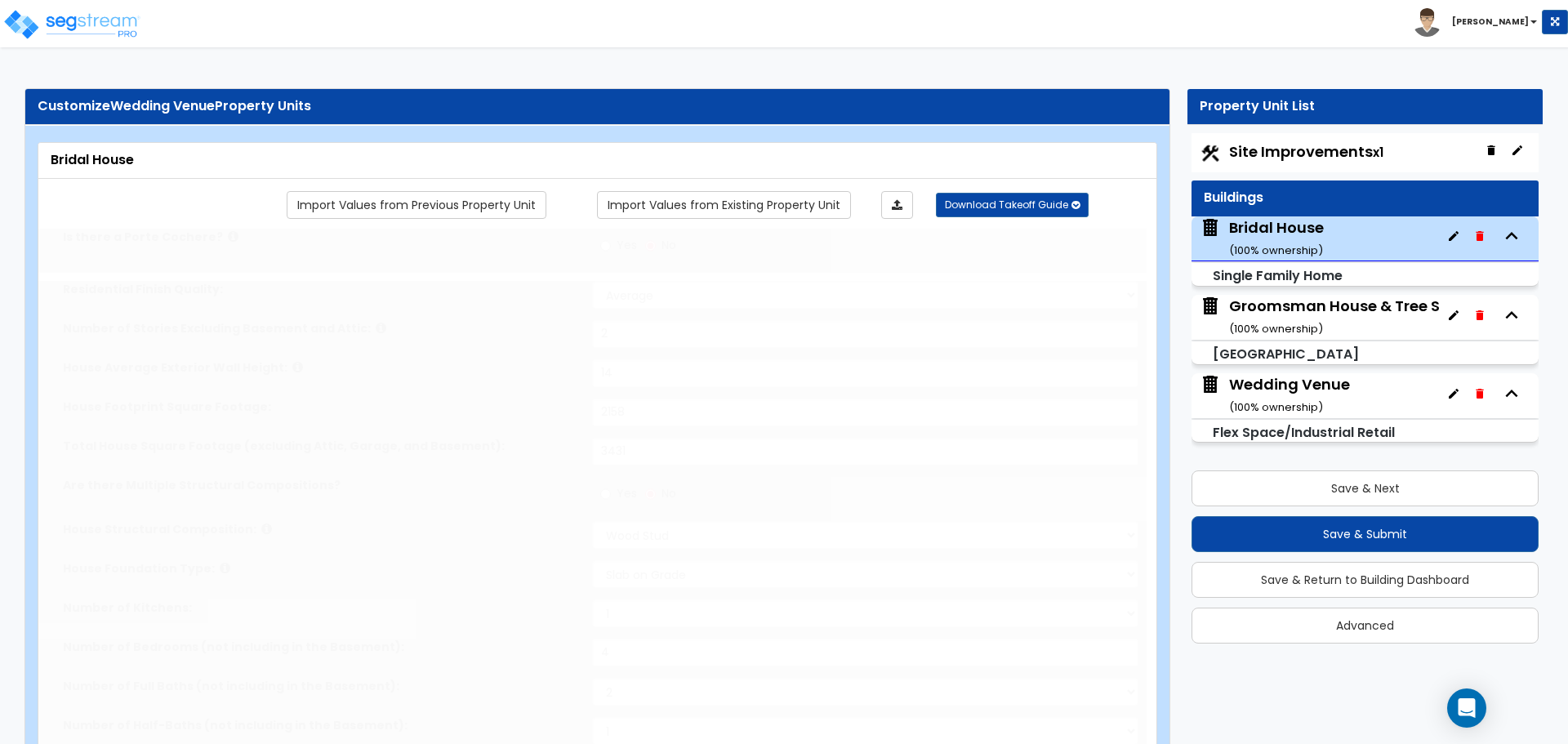
select select "1"
select select "2"
type input "1"
select select "2"
radio input "true"
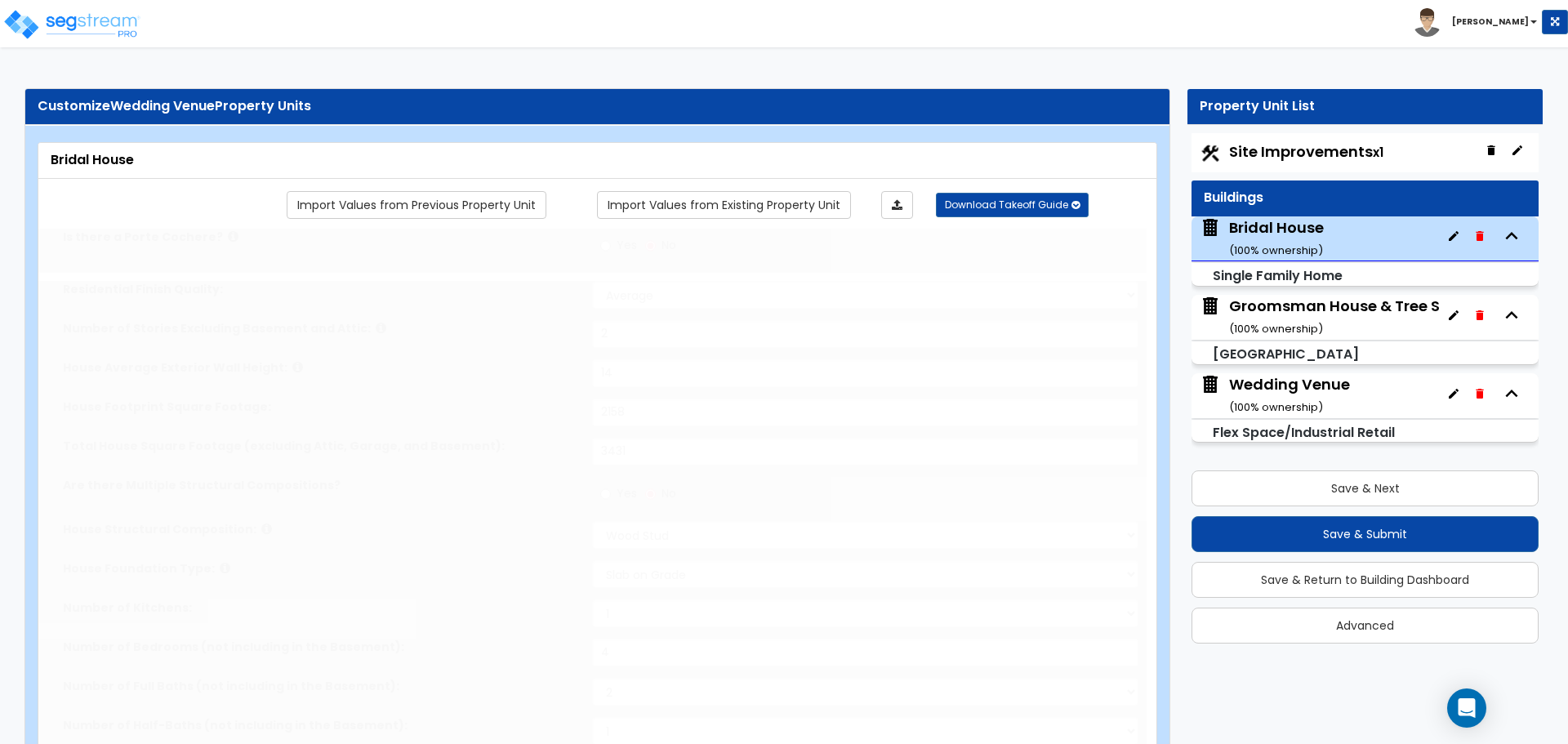
type input "1"
radio input "true"
type input "1"
select select "1"
radio input "true"
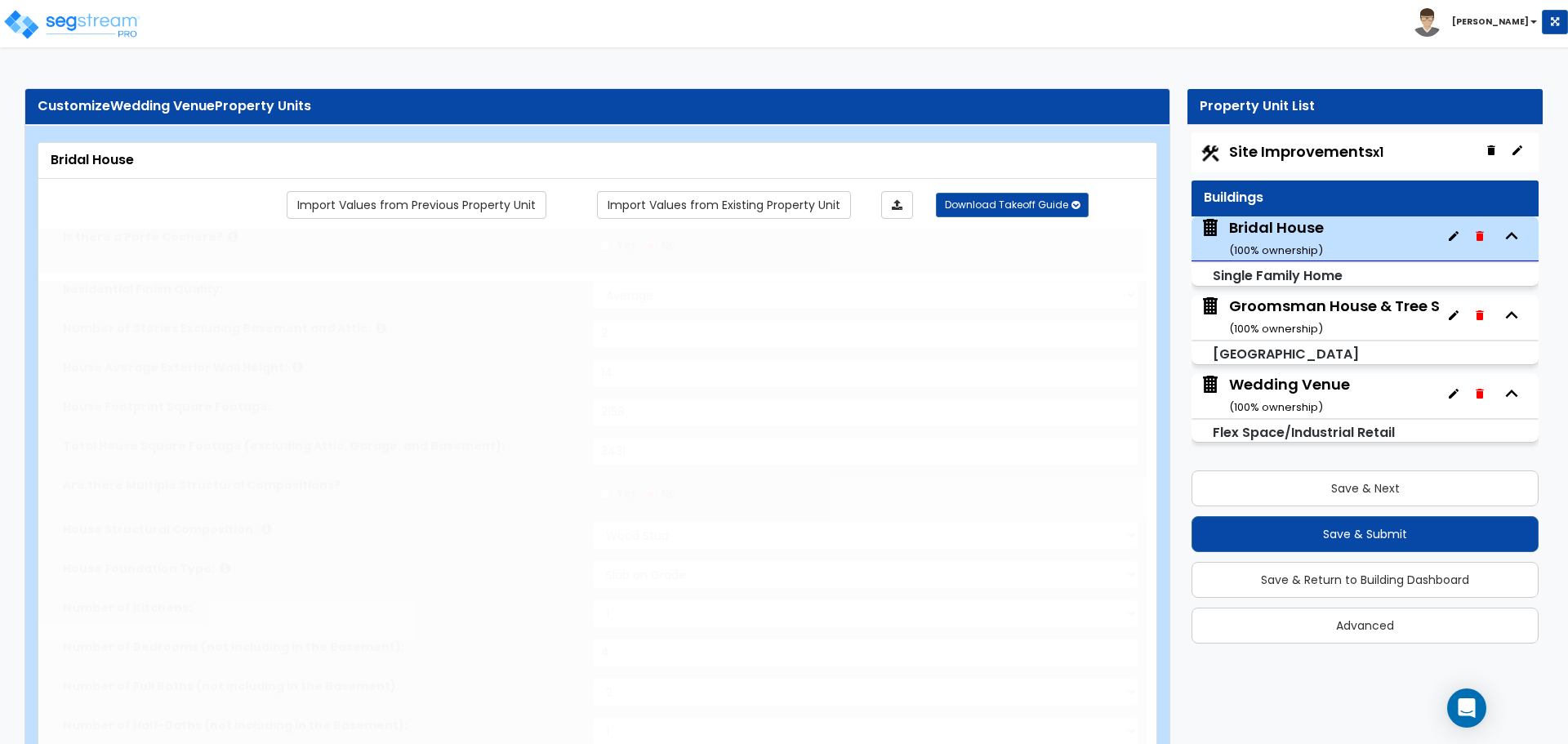
type input "20"
select select "1"
select select "2"
radio input "true"
type input "300"
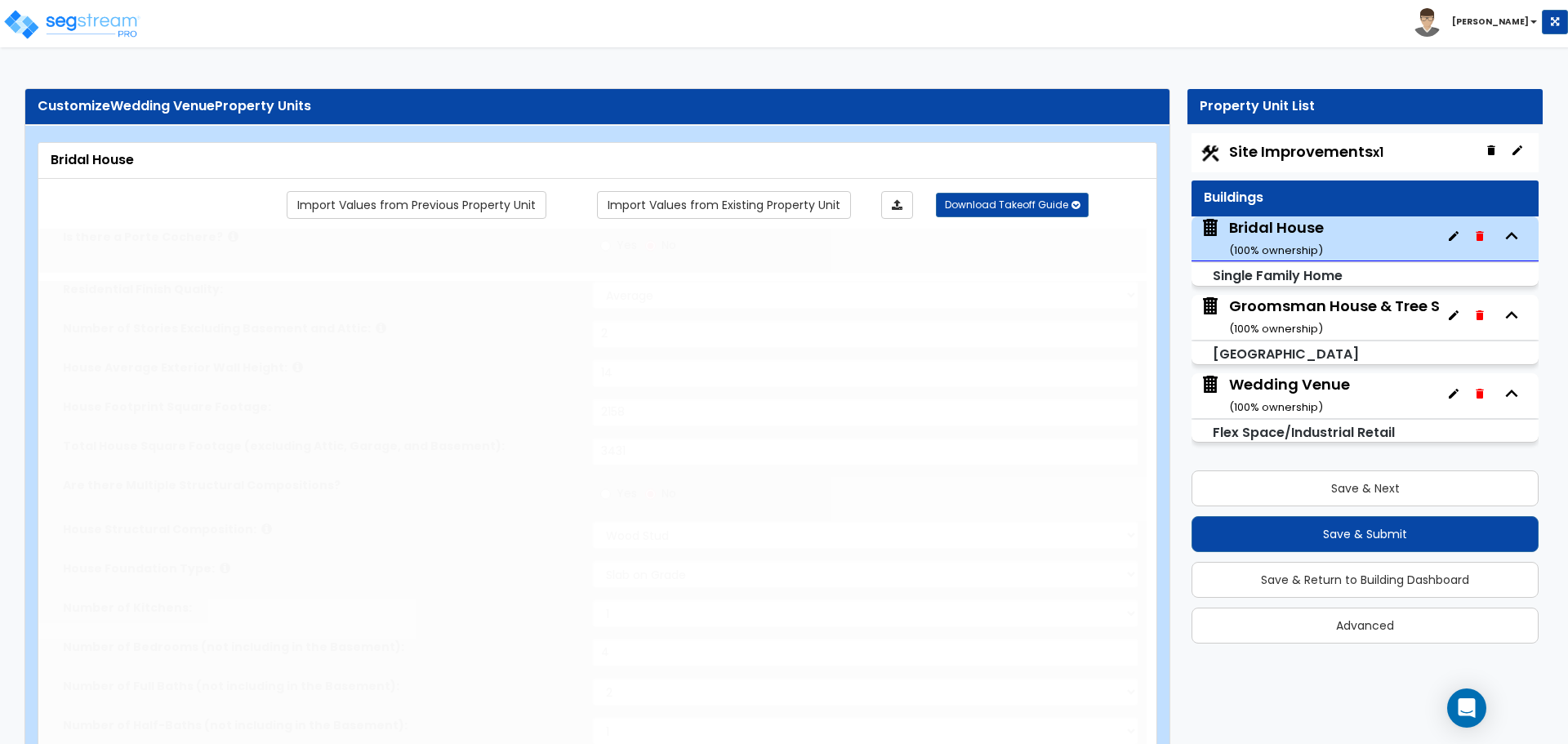
radio input "true"
select select "6"
type input "120"
radio input "true"
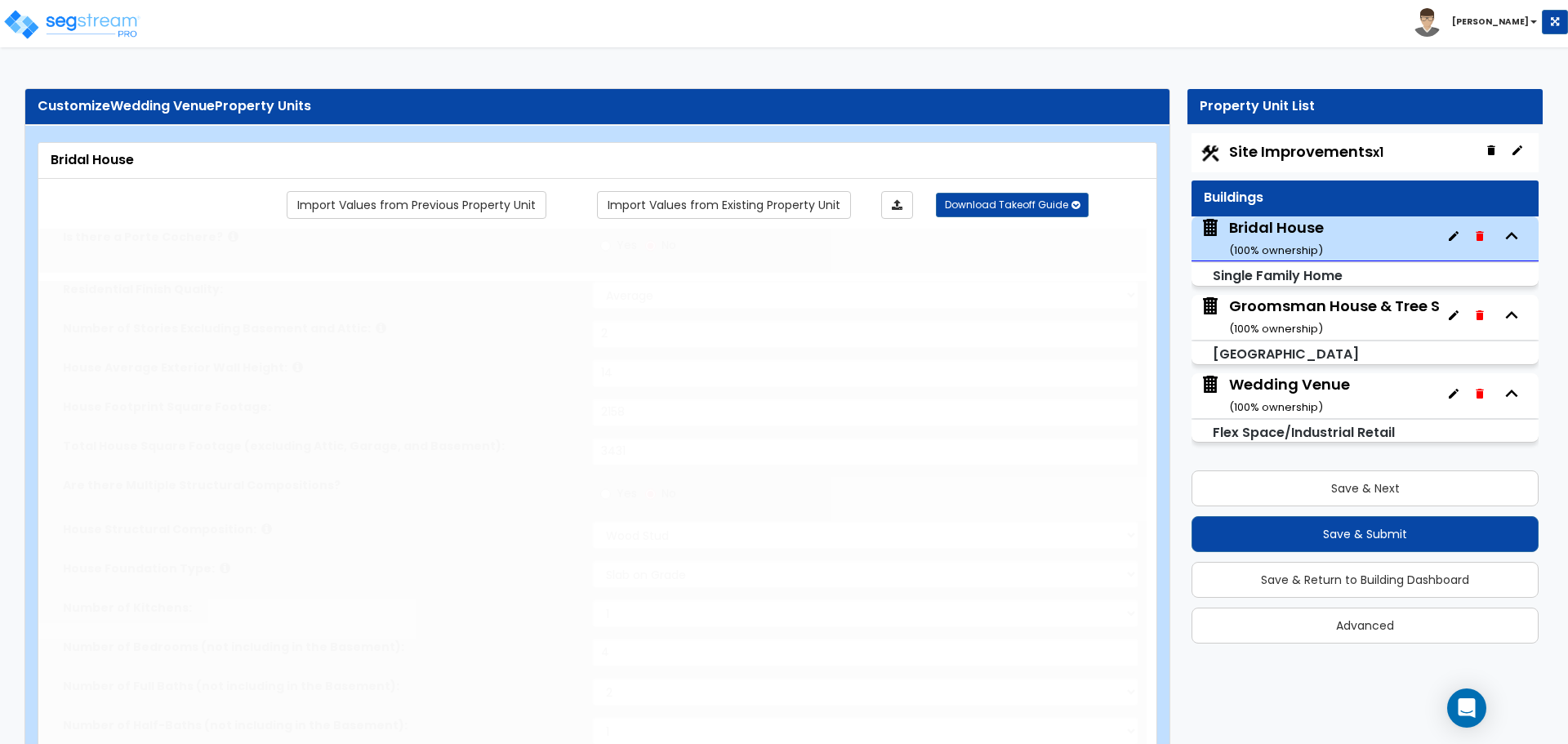
select select "1"
radio input "true"
select select "2"
type input "70"
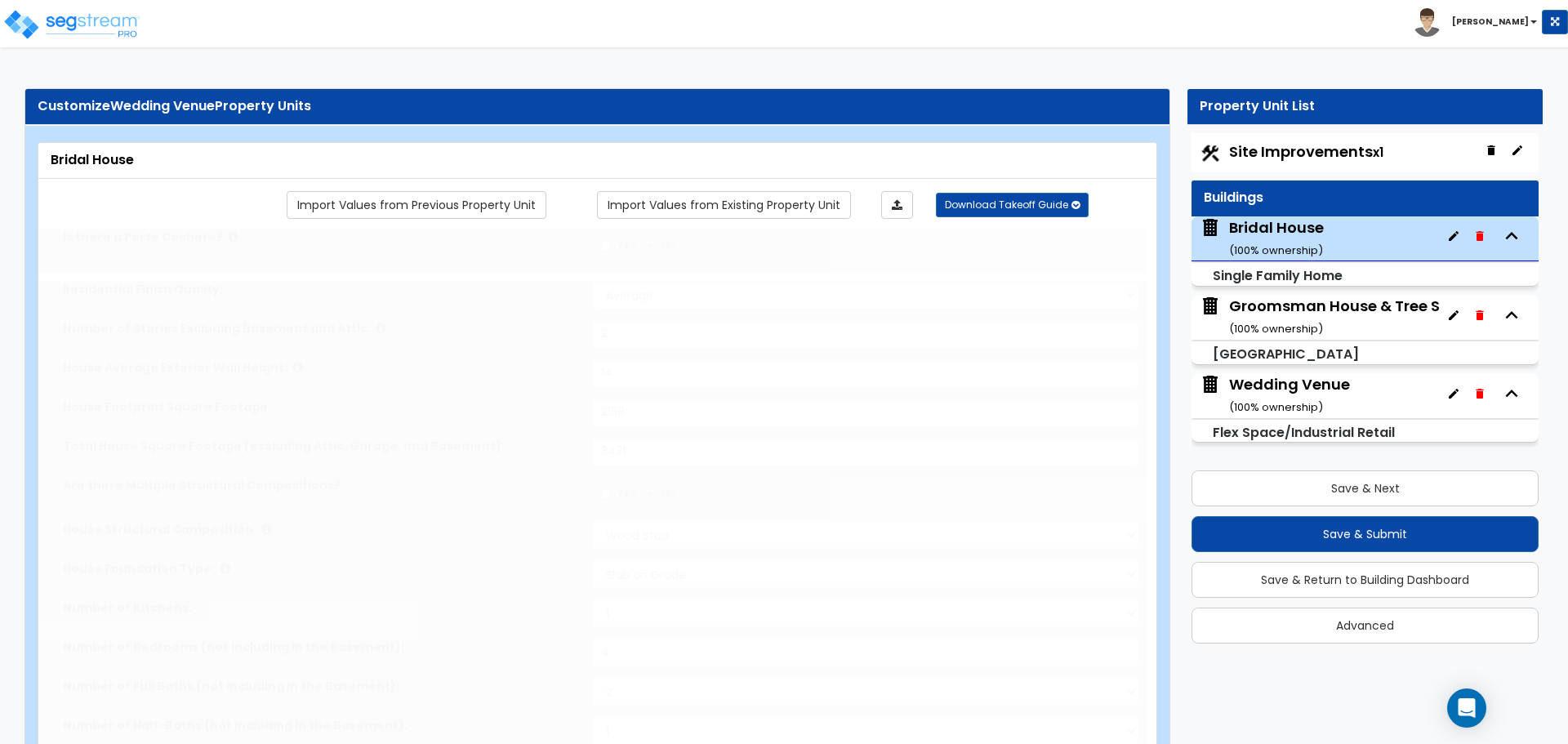
select select "6"
radio input "true"
type input "8"
type input "1"
radio input "true"
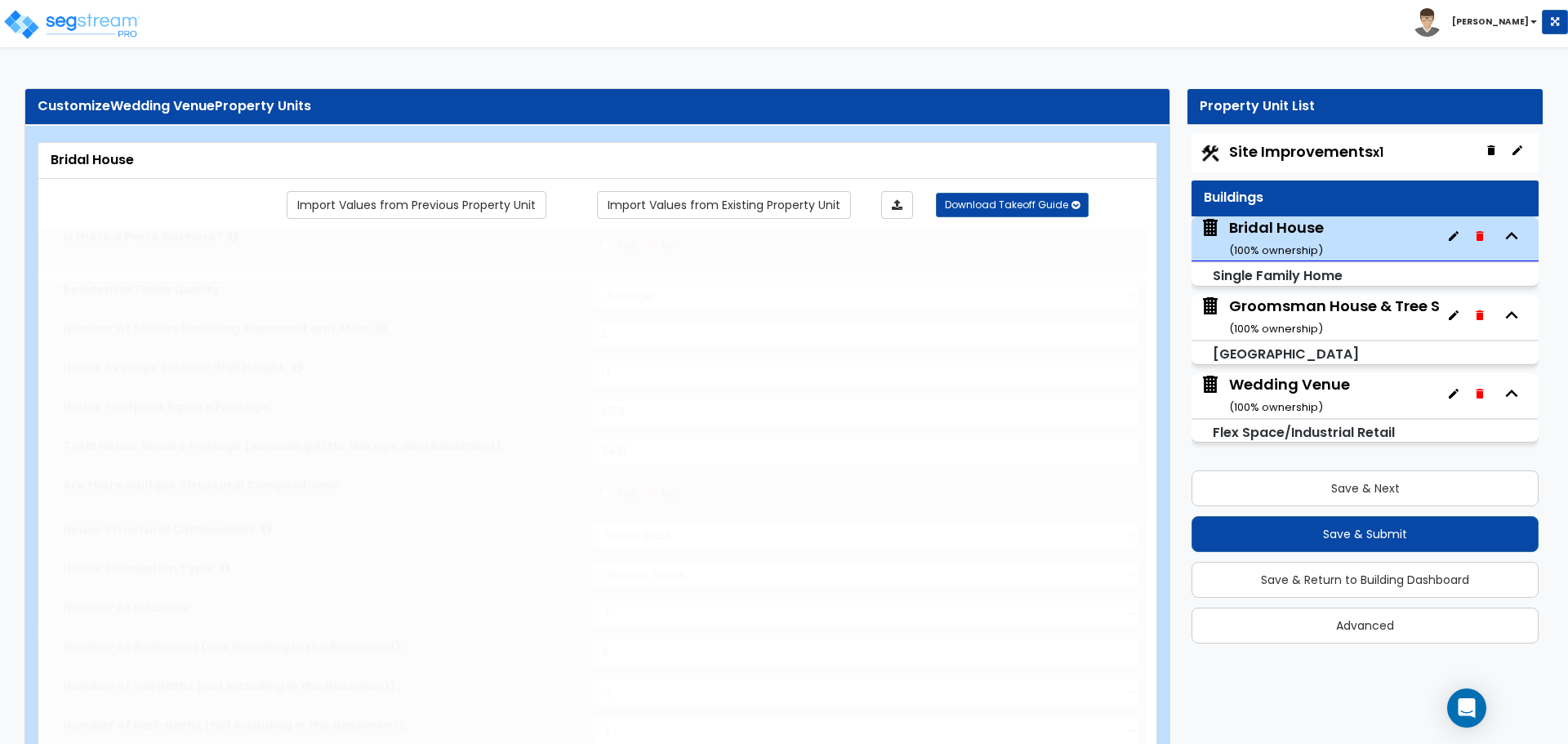
type input "3"
type input "5"
radio input "true"
type input "330"
type input "60"
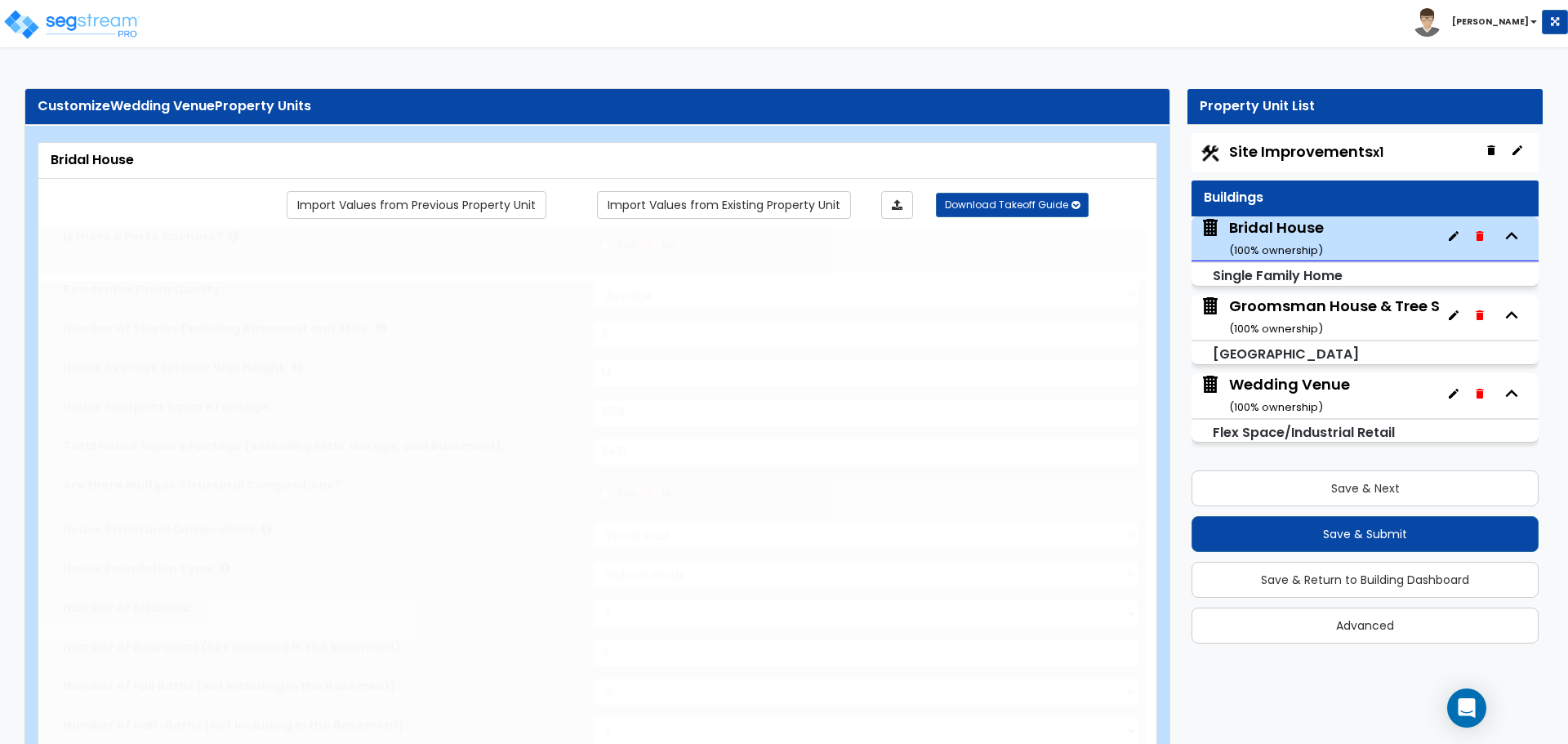
select select "1"
radio input "true"
type input "1"
select select "4"
select select "2"
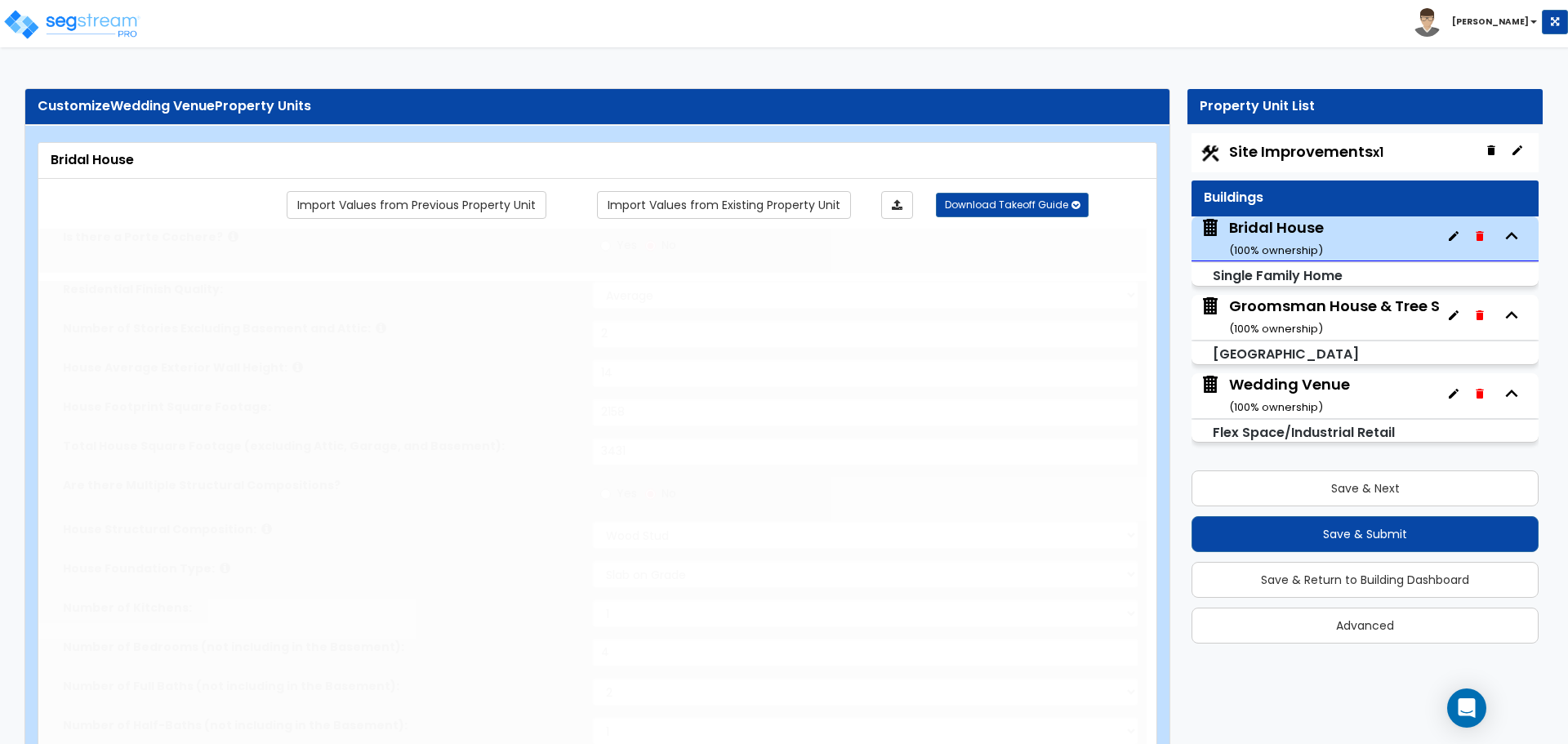
select select "1"
select select "3"
type input "3"
select select "4"
select select "2"
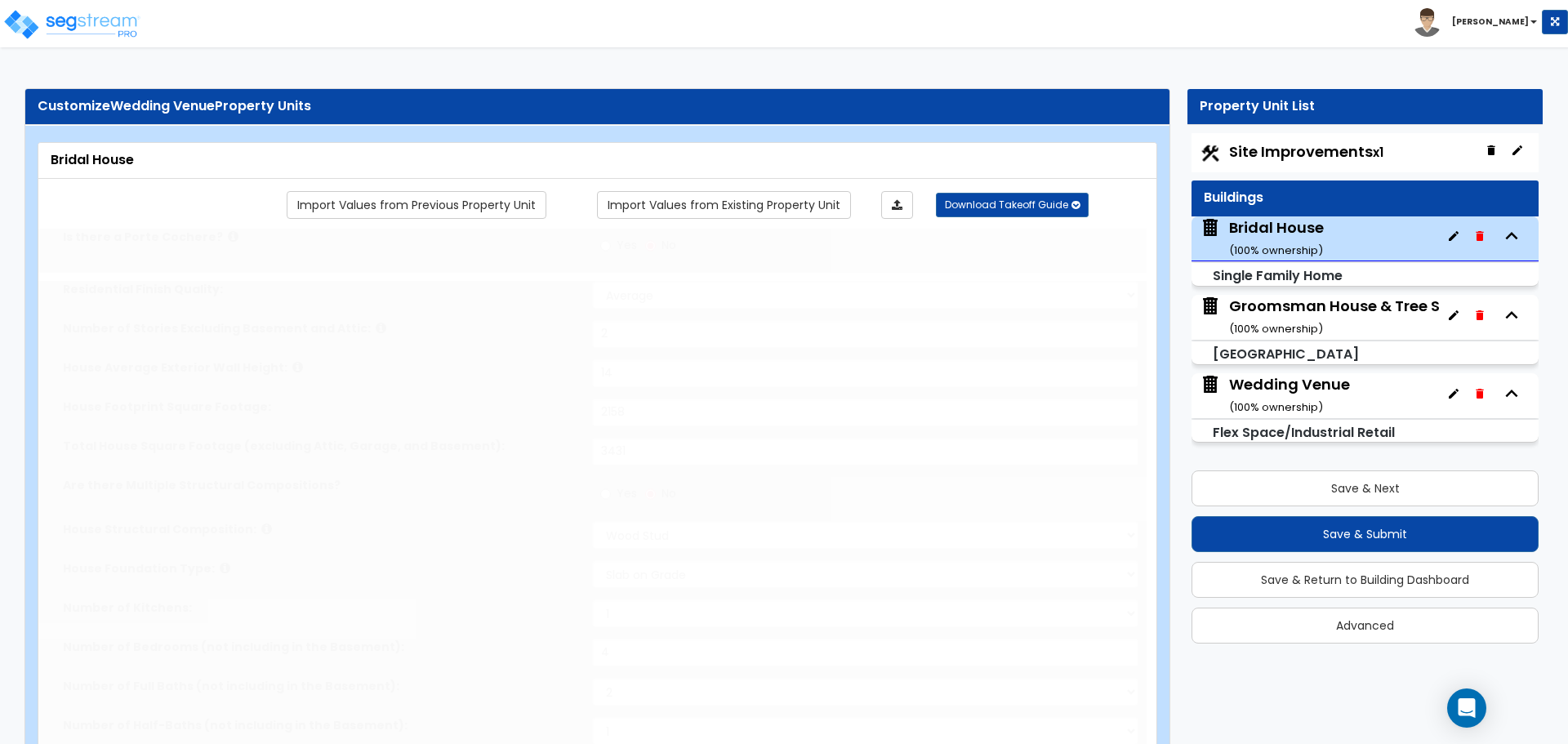
select select "5"
select select "1"
type input "16"
type input "12"
select select "1"
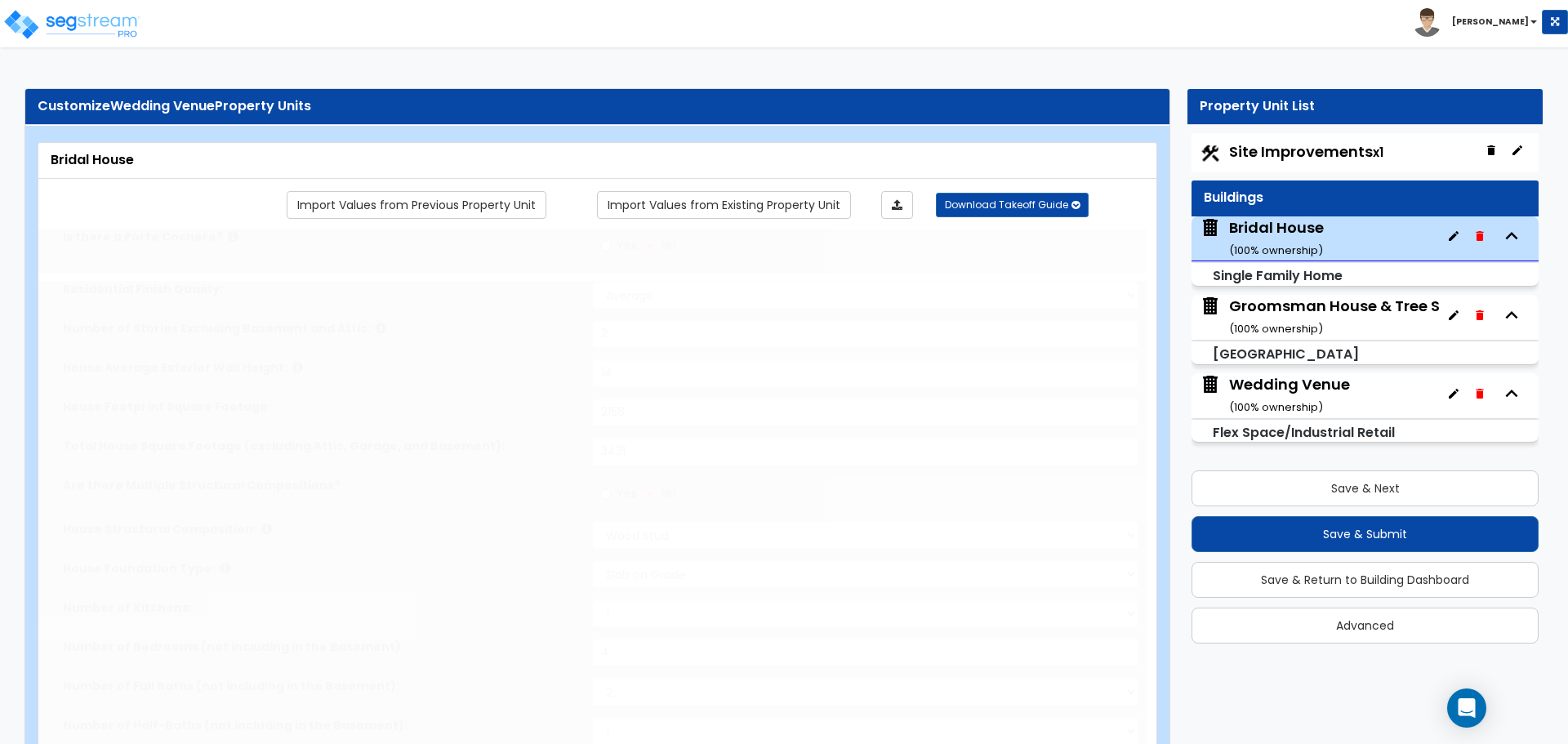
radio input "true"
type input "3"
select select "1"
select select "2"
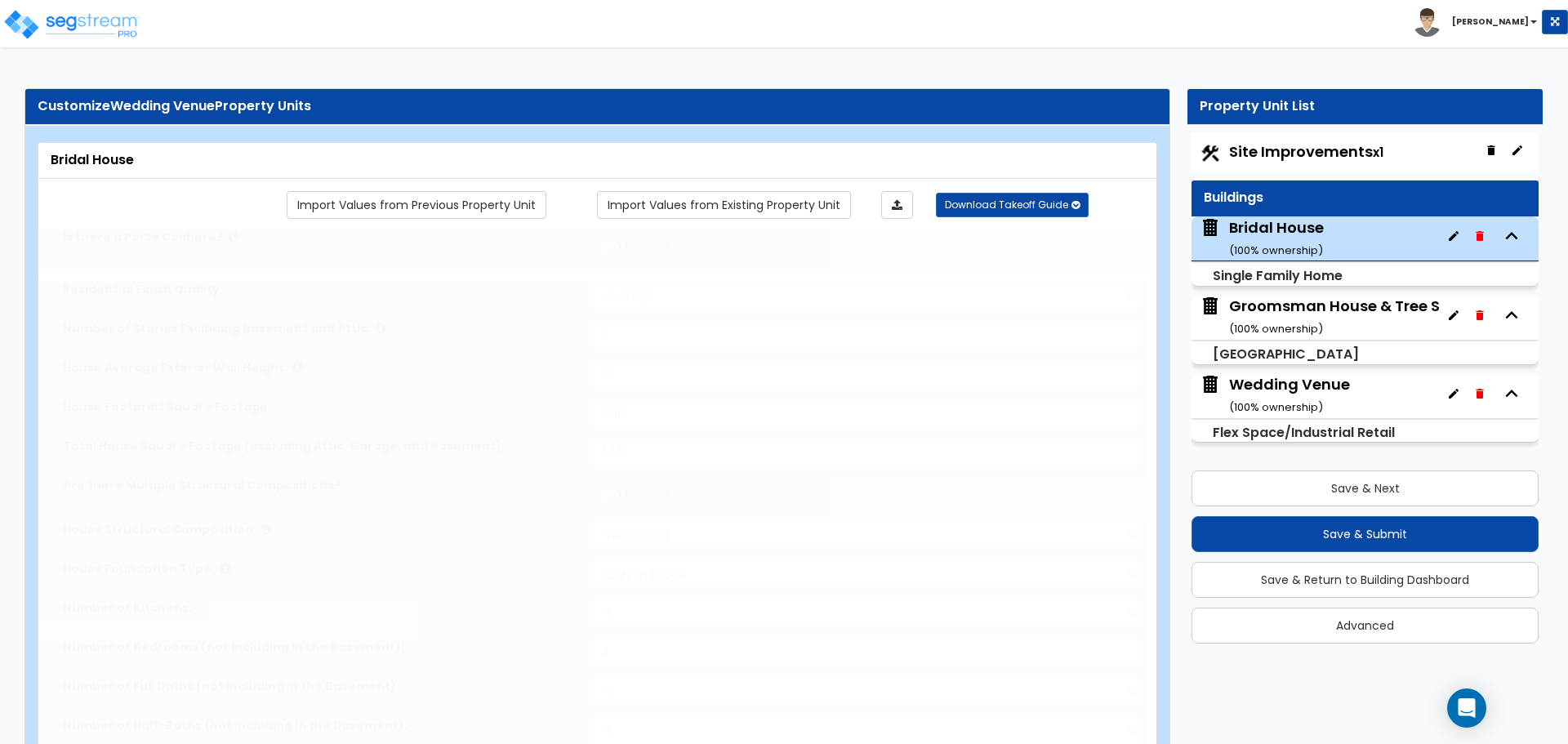
select select "2"
radio input "true"
select select "1"
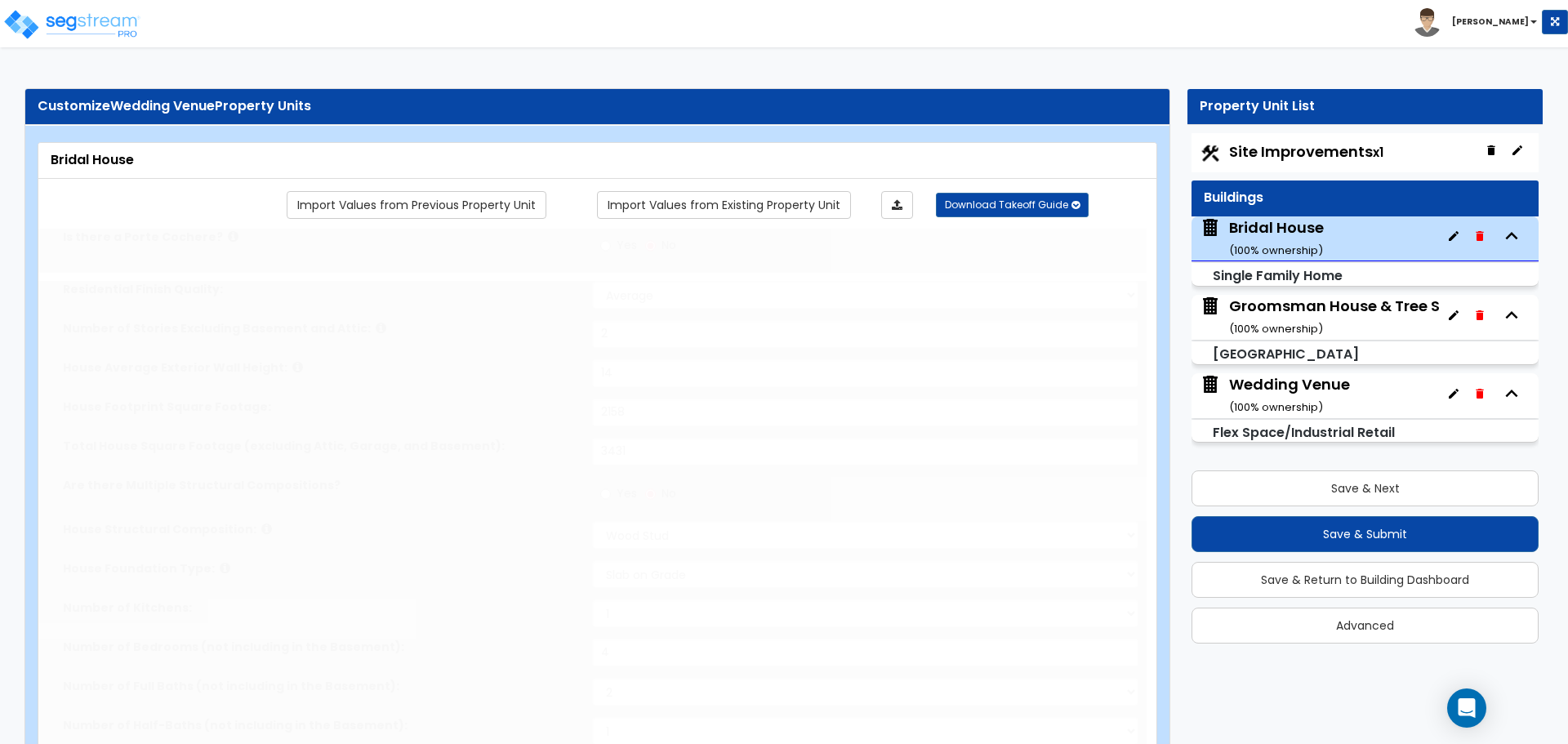
radio input "true"
select select "2"
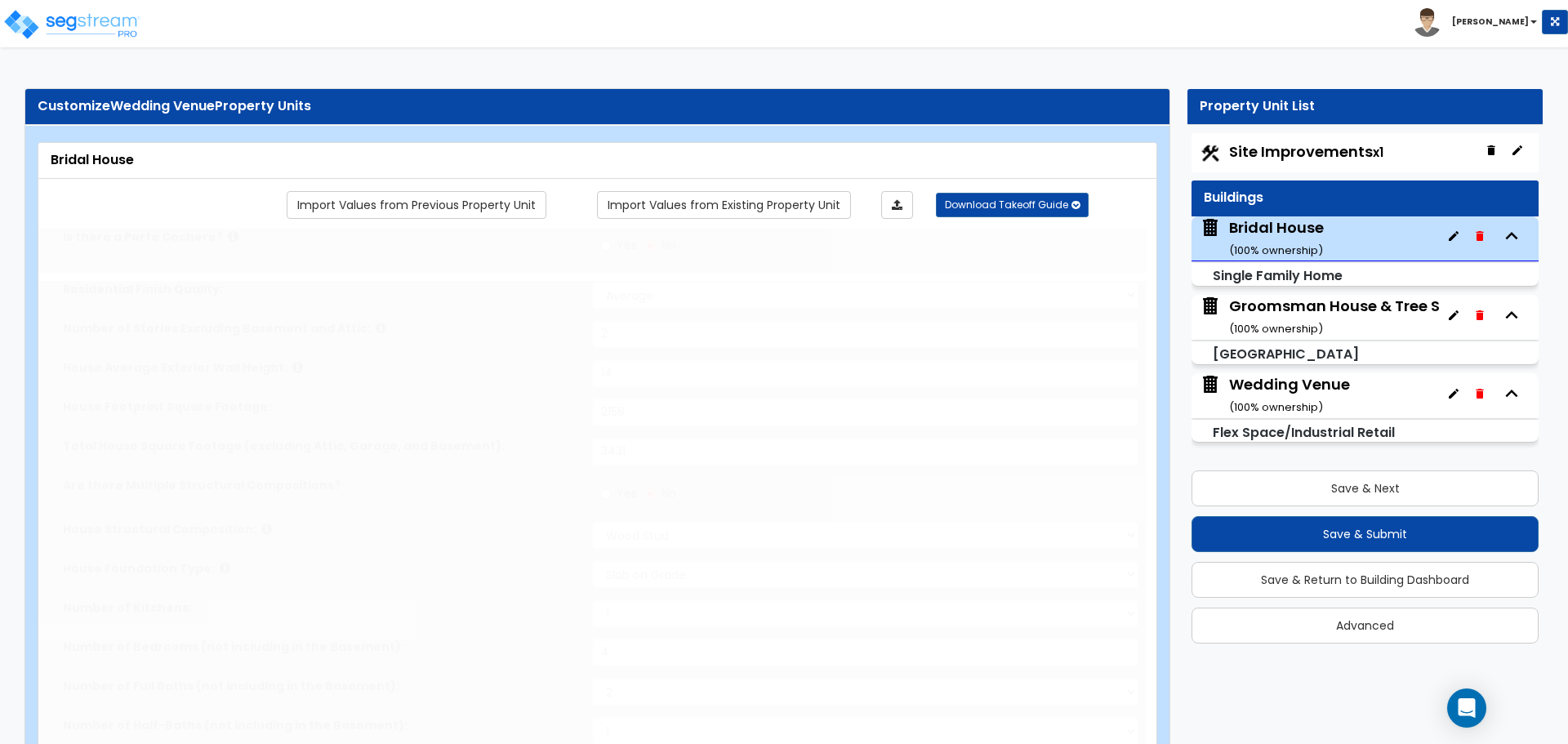
select select "2"
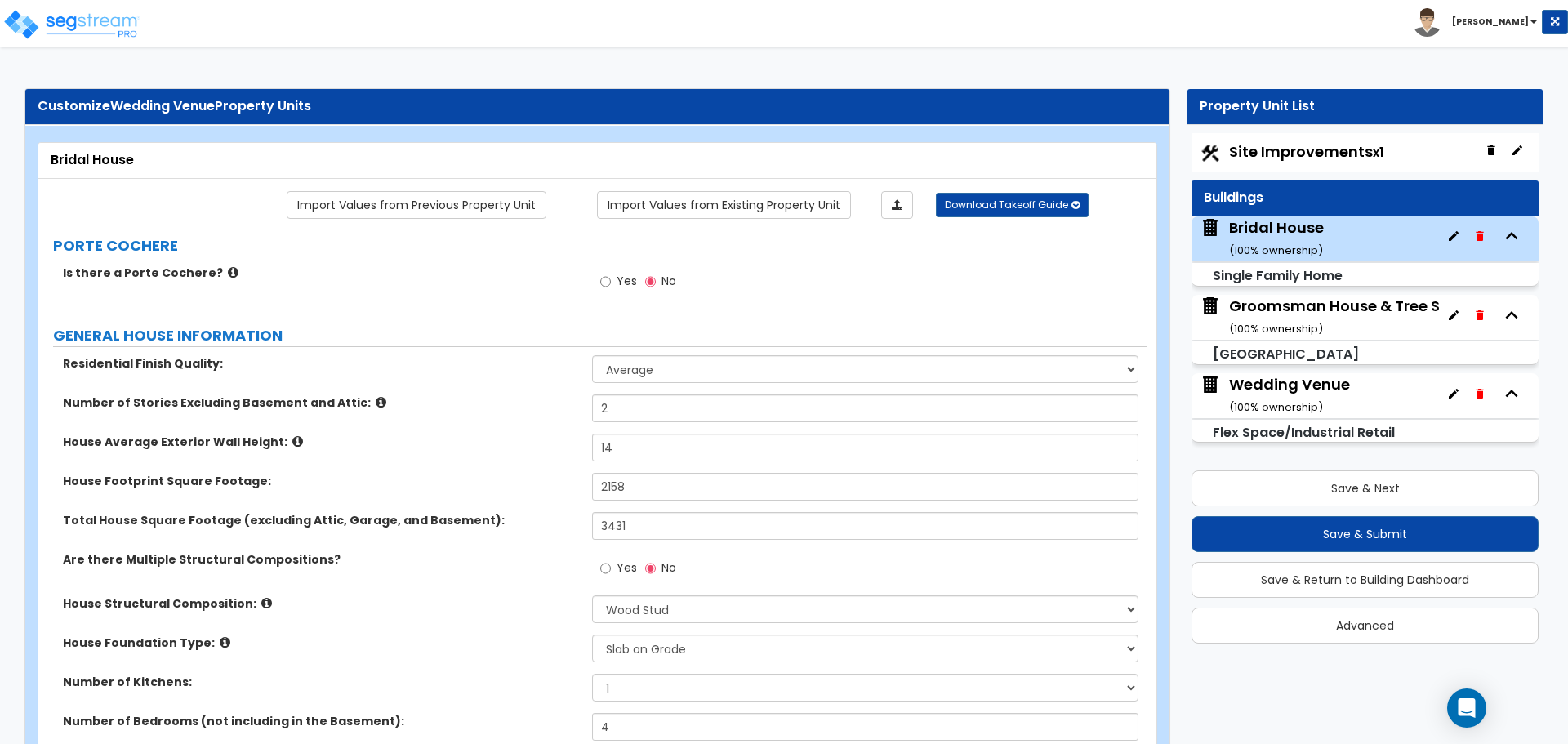
click at [228, 269] on icon at bounding box center [233, 272] width 11 height 12
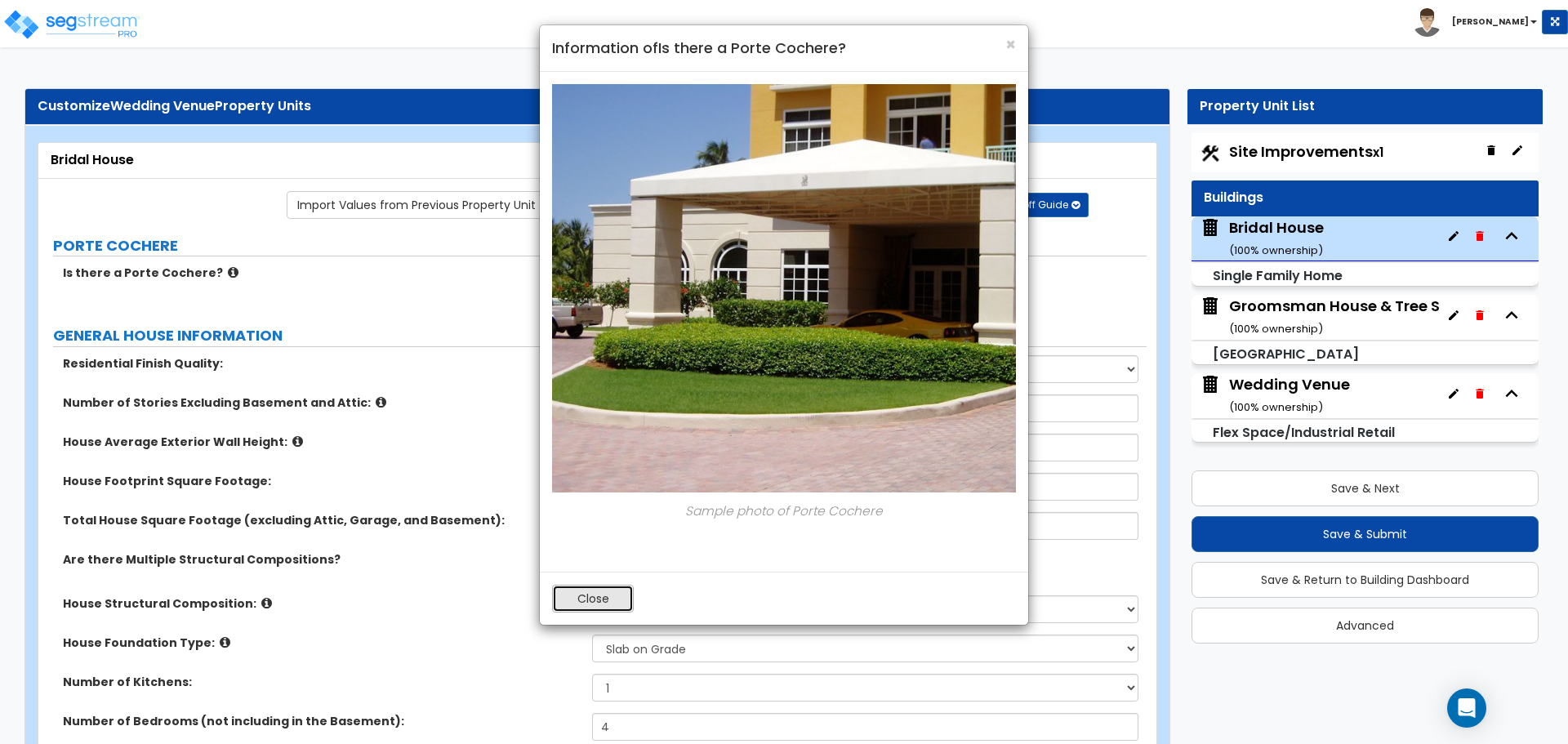
click at [570, 603] on button "Close" at bounding box center [593, 598] width 81 height 27
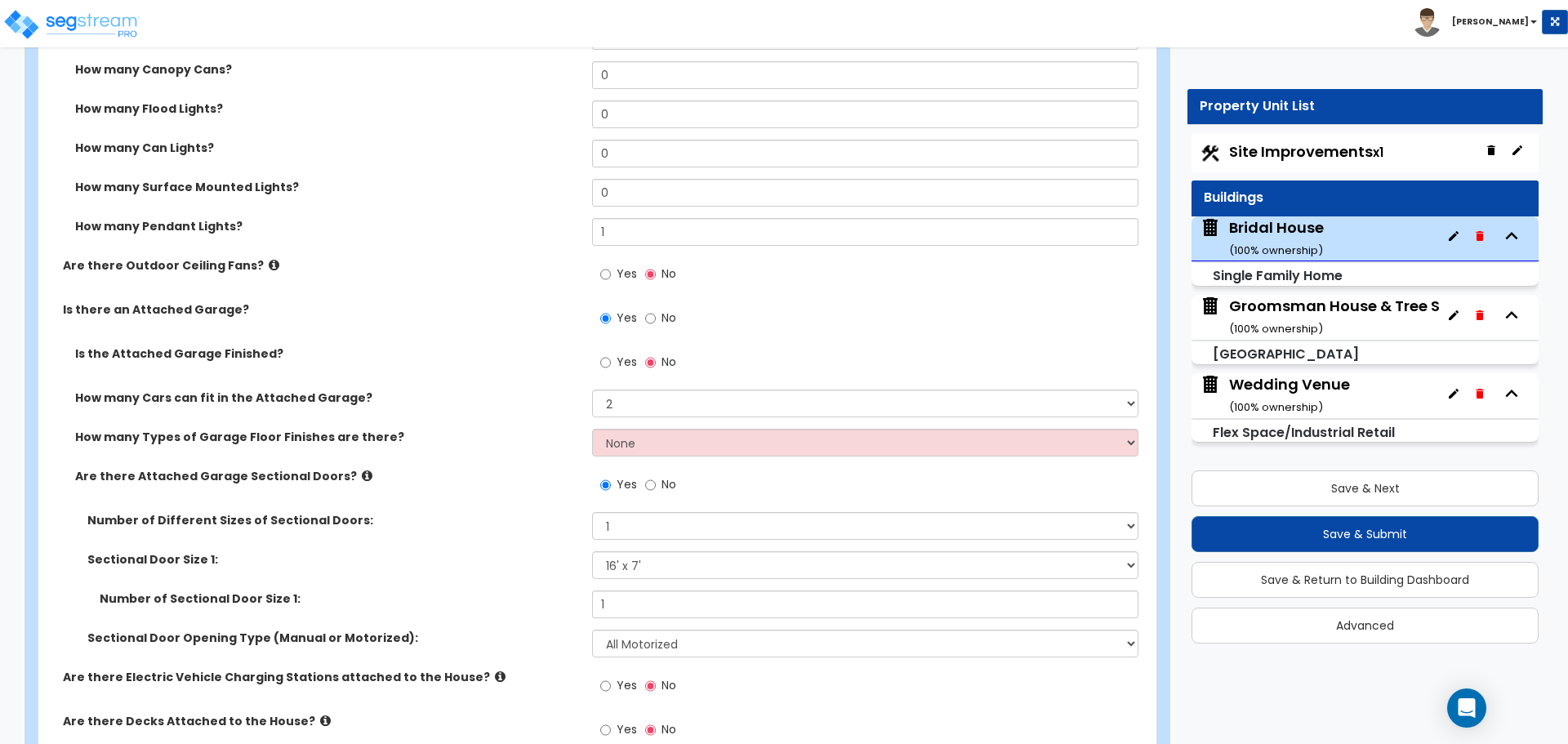
scroll to position [1497, 0]
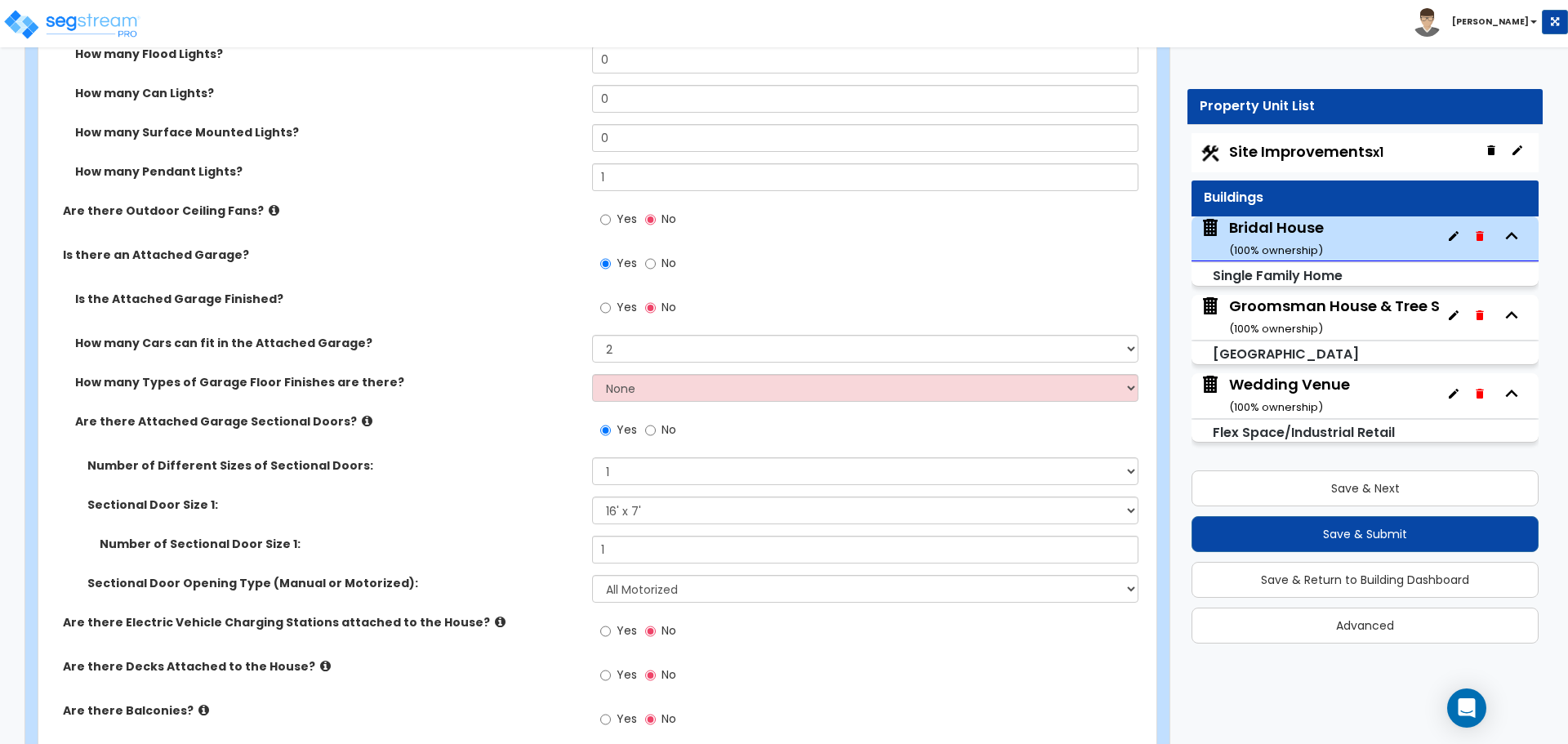
click at [362, 421] on icon at bounding box center [367, 421] width 11 height 12
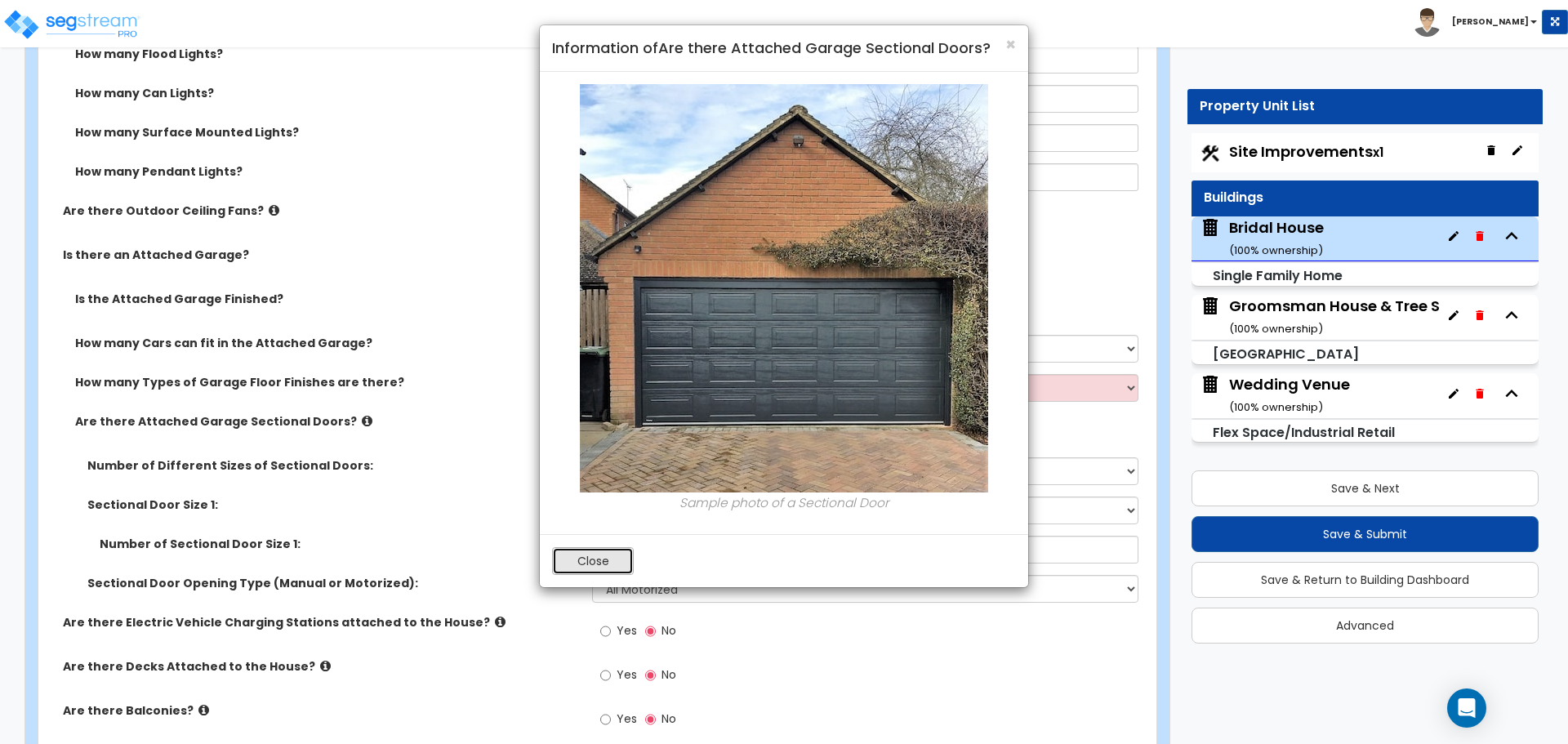
click at [586, 565] on button "Close" at bounding box center [593, 561] width 81 height 27
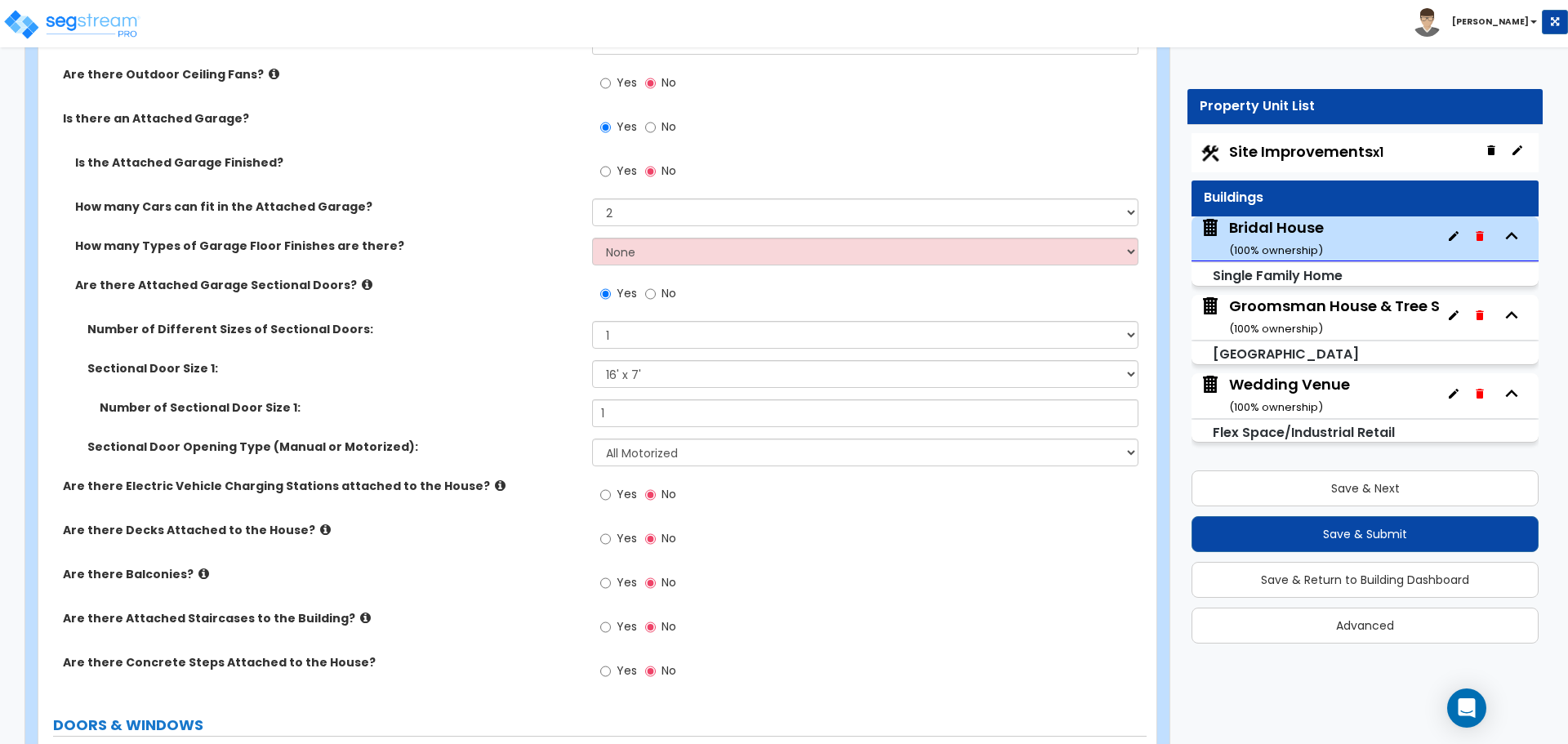
scroll to position [1770, 0]
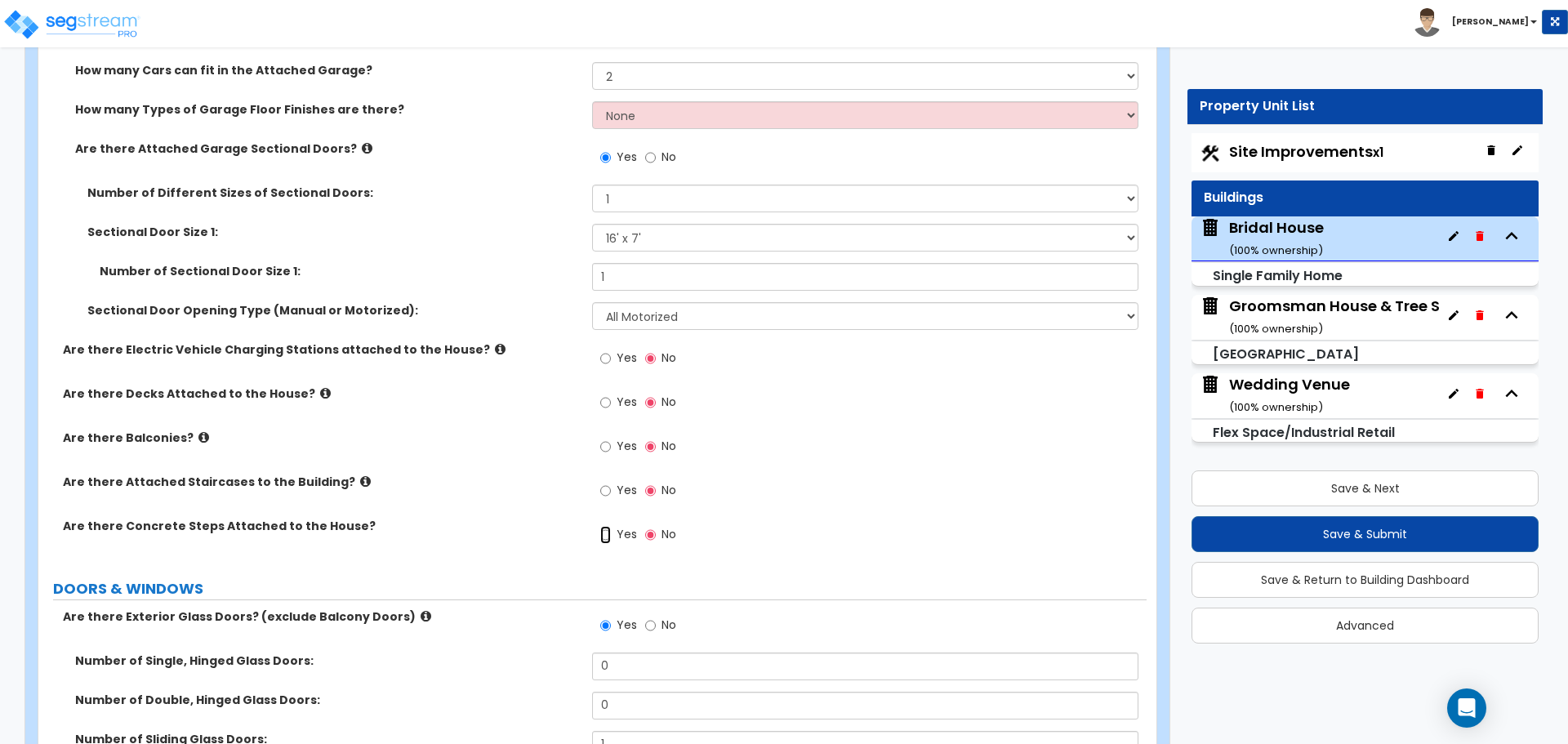
click at [609, 537] on input "Yes" at bounding box center [605, 535] width 11 height 18
radio input "true"
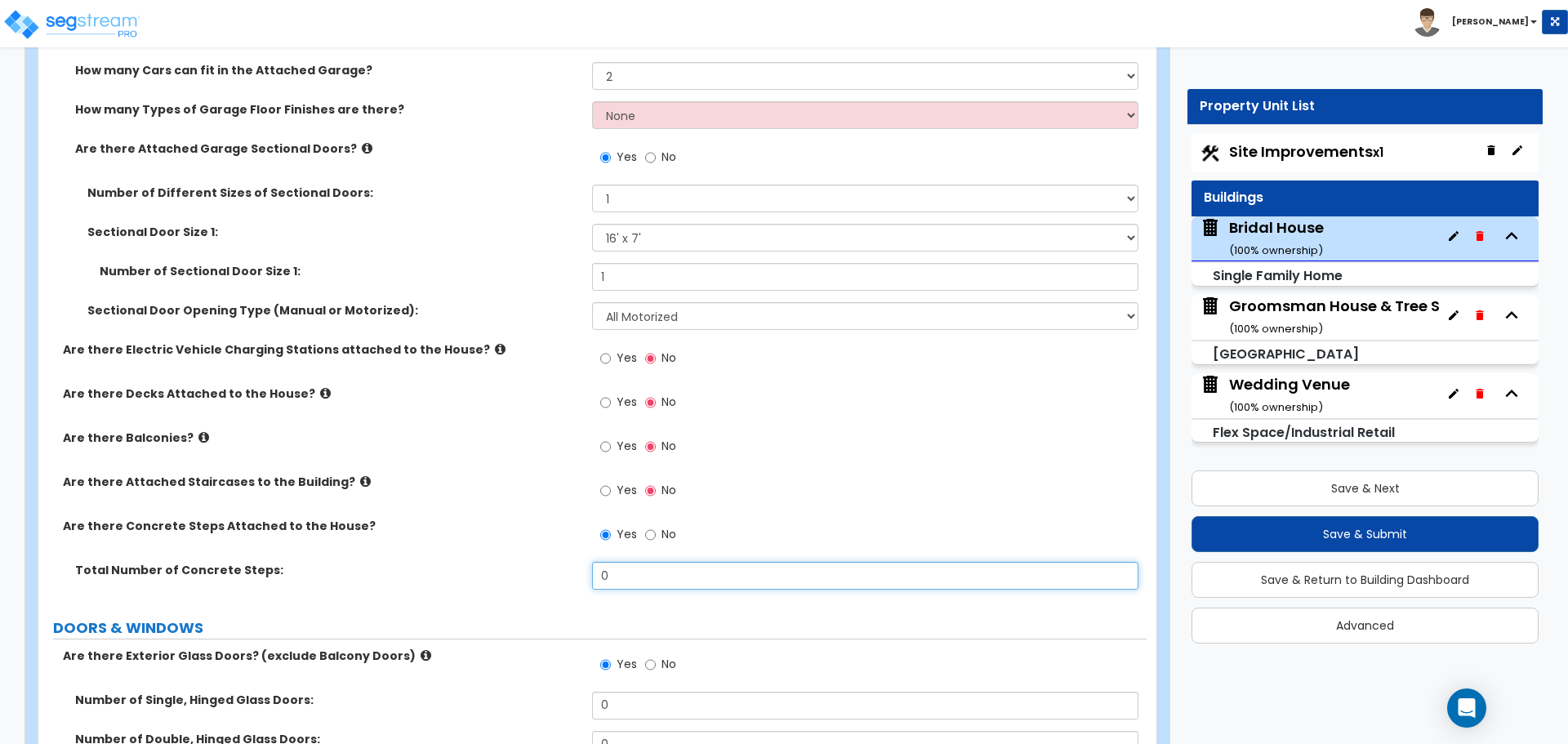
click at [621, 571] on input "0" at bounding box center [865, 575] width 546 height 27
drag, startPoint x: 677, startPoint y: 572, endPoint x: 532, endPoint y: 572, distance: 145.0
click at [532, 572] on div "Total Number of Concrete Steps: 0" at bounding box center [592, 581] width 1108 height 39
type input "2"
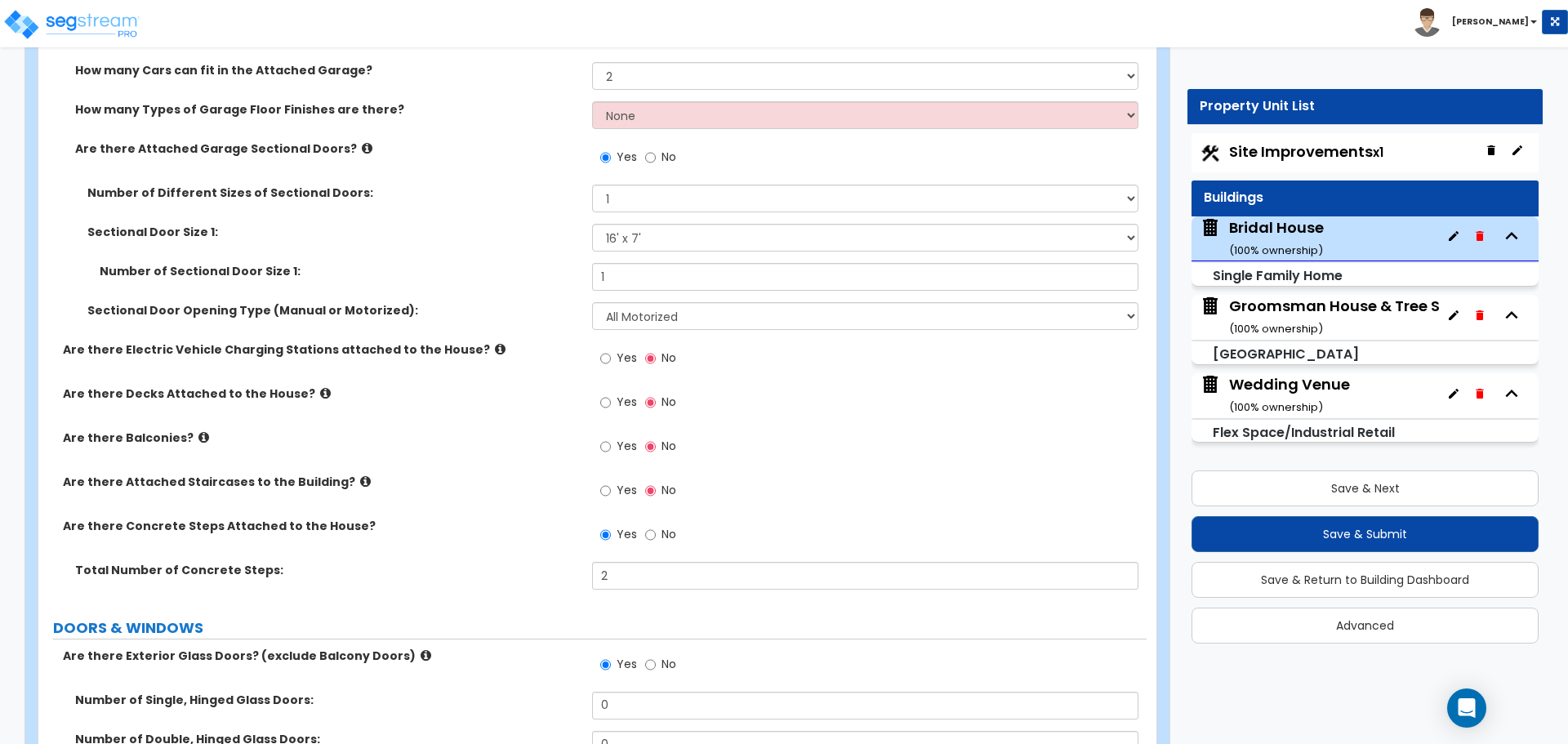
click at [464, 565] on label "Total Number of Concrete Steps:" at bounding box center [328, 570] width 505 height 17
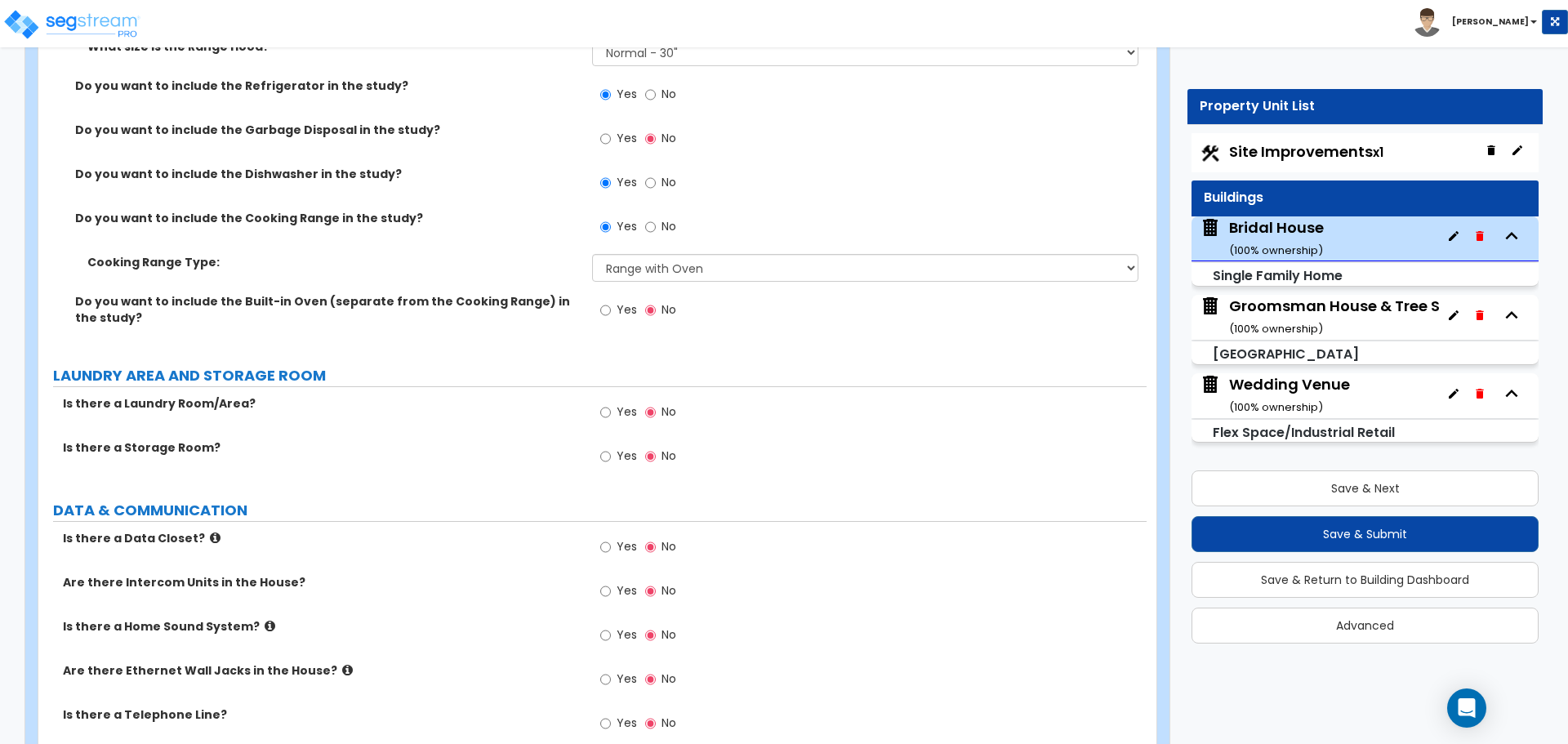
scroll to position [6670, 0]
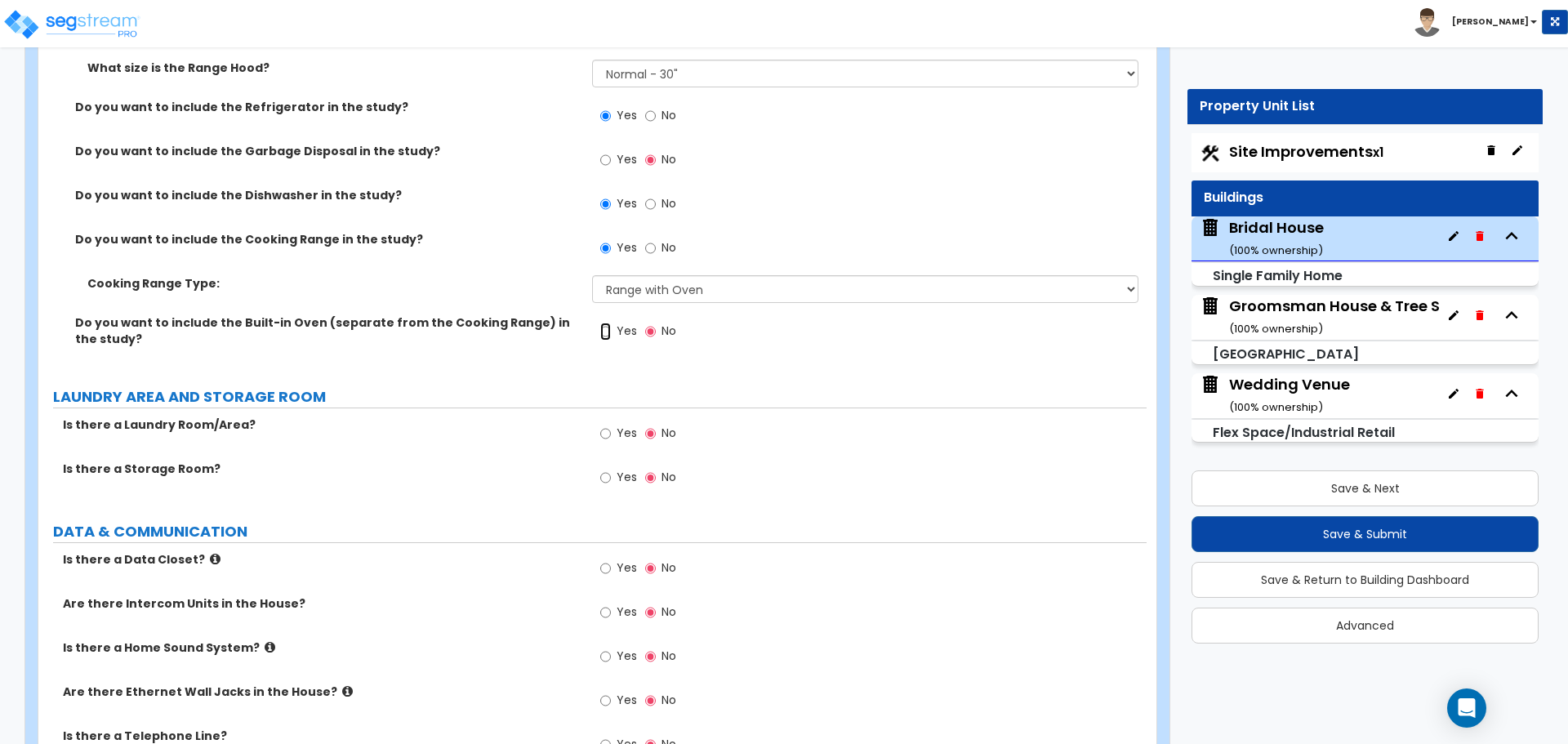
click at [611, 323] on input "Yes" at bounding box center [605, 332] width 11 height 18
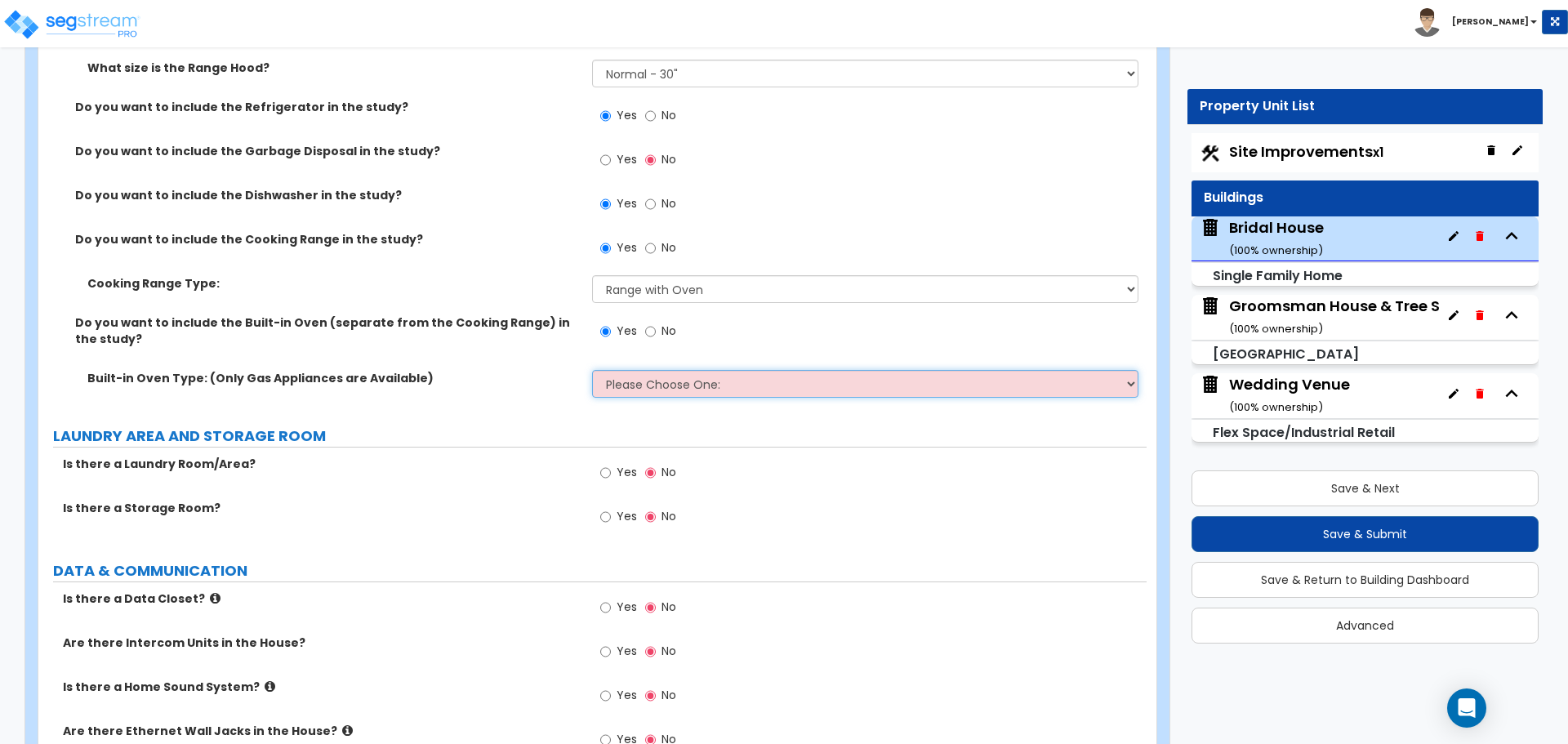
click at [672, 371] on select "Please Choose One: Single Double" at bounding box center [865, 383] width 546 height 27
click at [673, 370] on select "Please Choose One: Single Double" at bounding box center [865, 383] width 546 height 27
click at [658, 319] on label "No" at bounding box center [660, 333] width 31 height 27
click at [656, 323] on input "No" at bounding box center [650, 332] width 11 height 18
radio input "false"
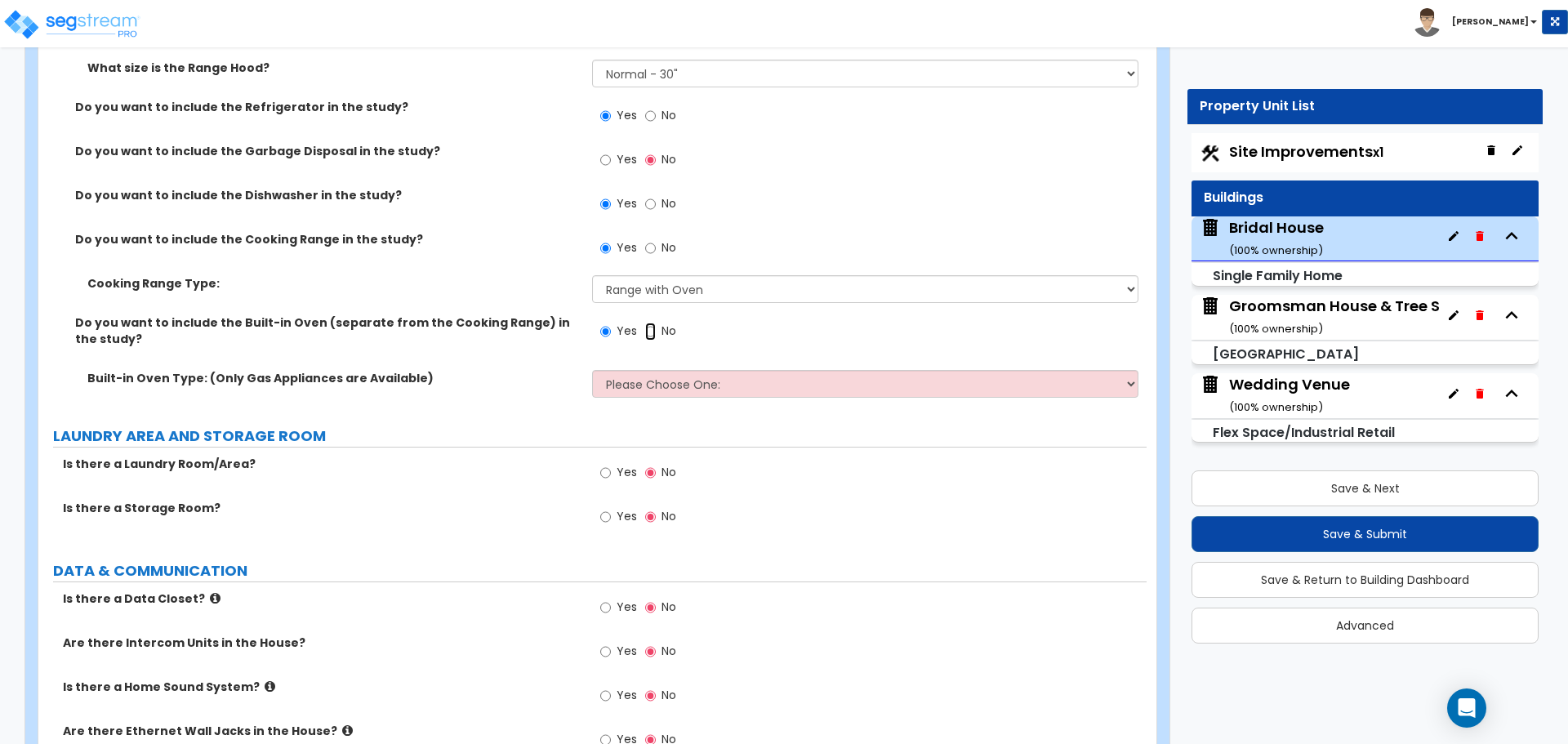
radio input "true"
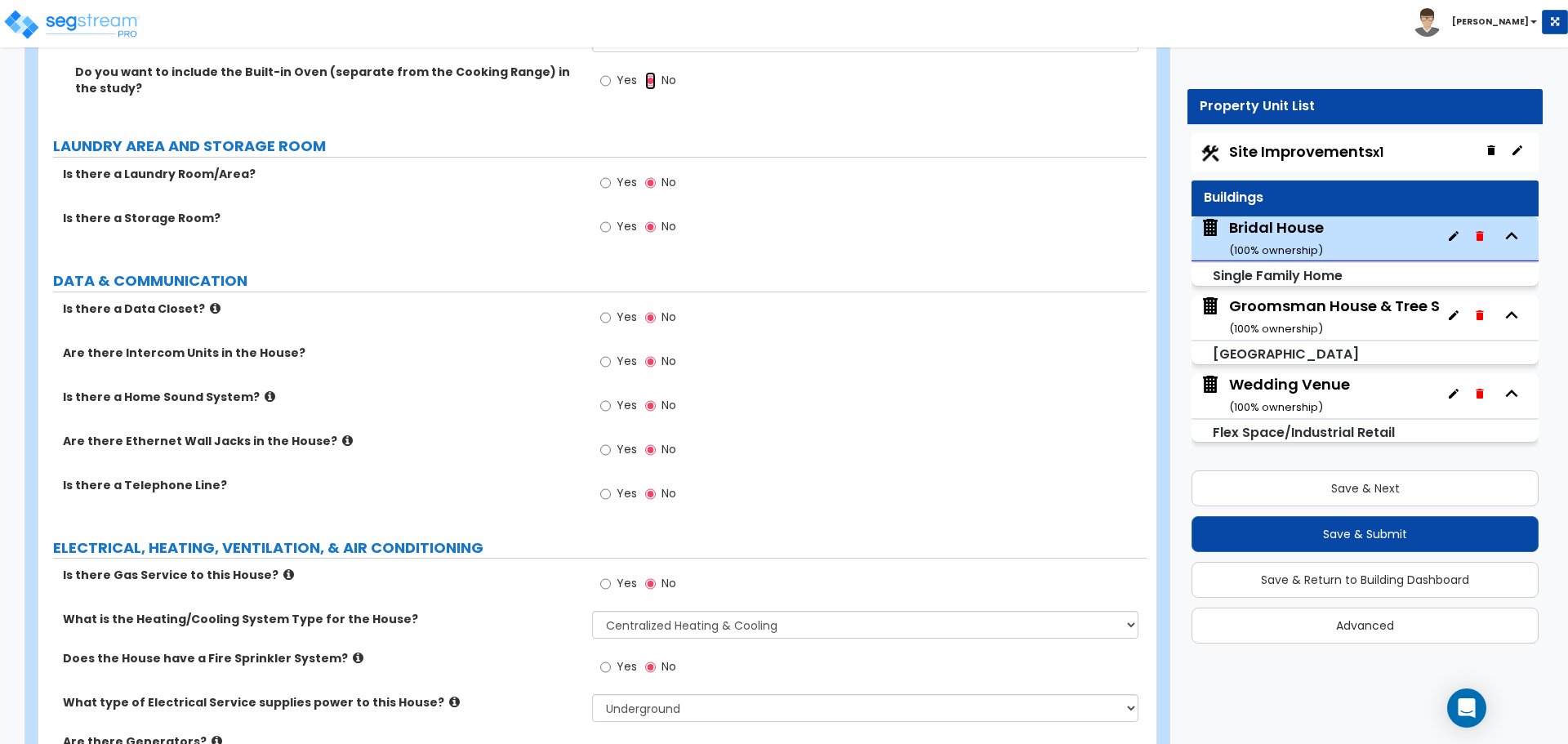
scroll to position [7014, 0]
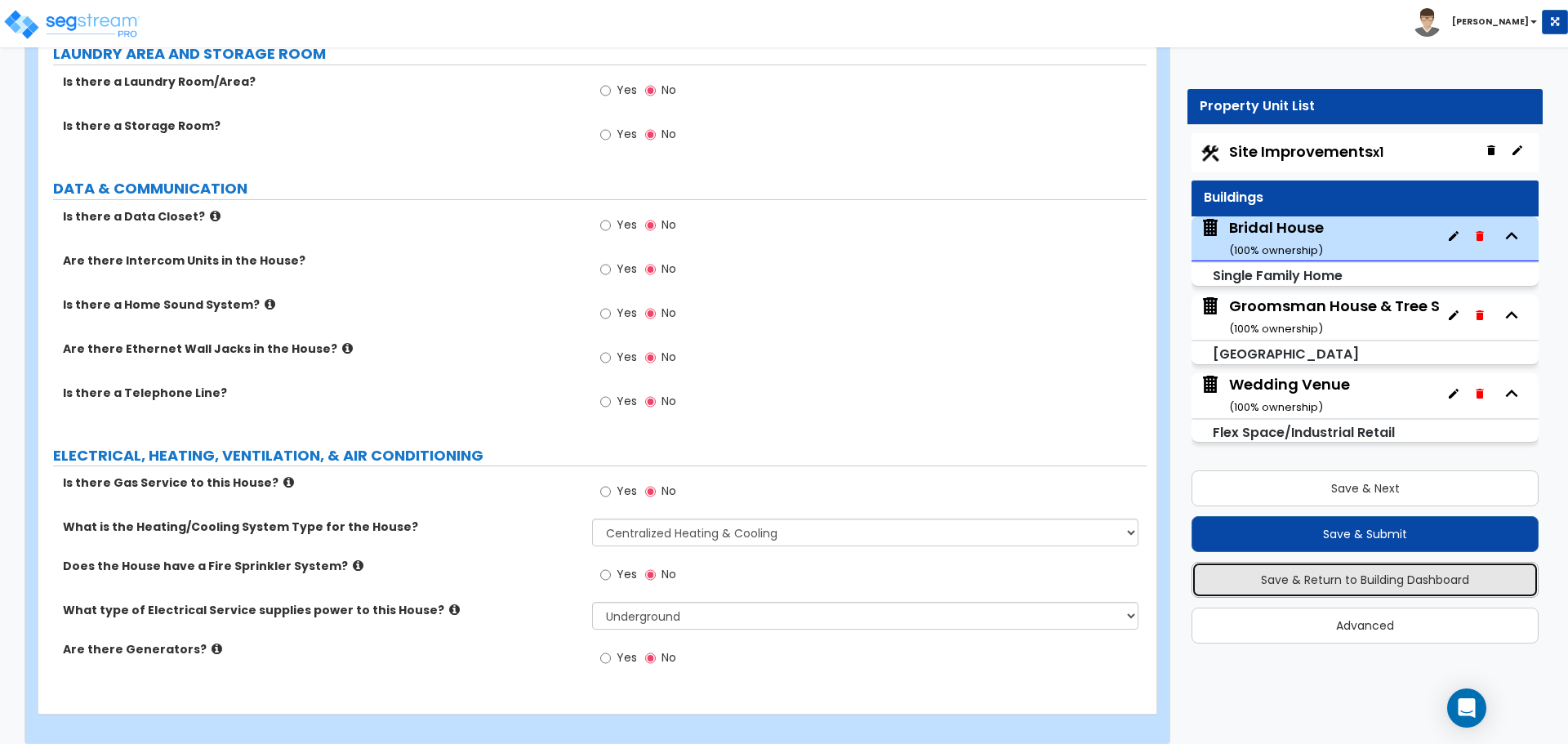
click at [1264, 580] on button "Save & Return to Building Dashboard" at bounding box center [1365, 579] width 347 height 36
